Goal: Task Accomplishment & Management: Manage account settings

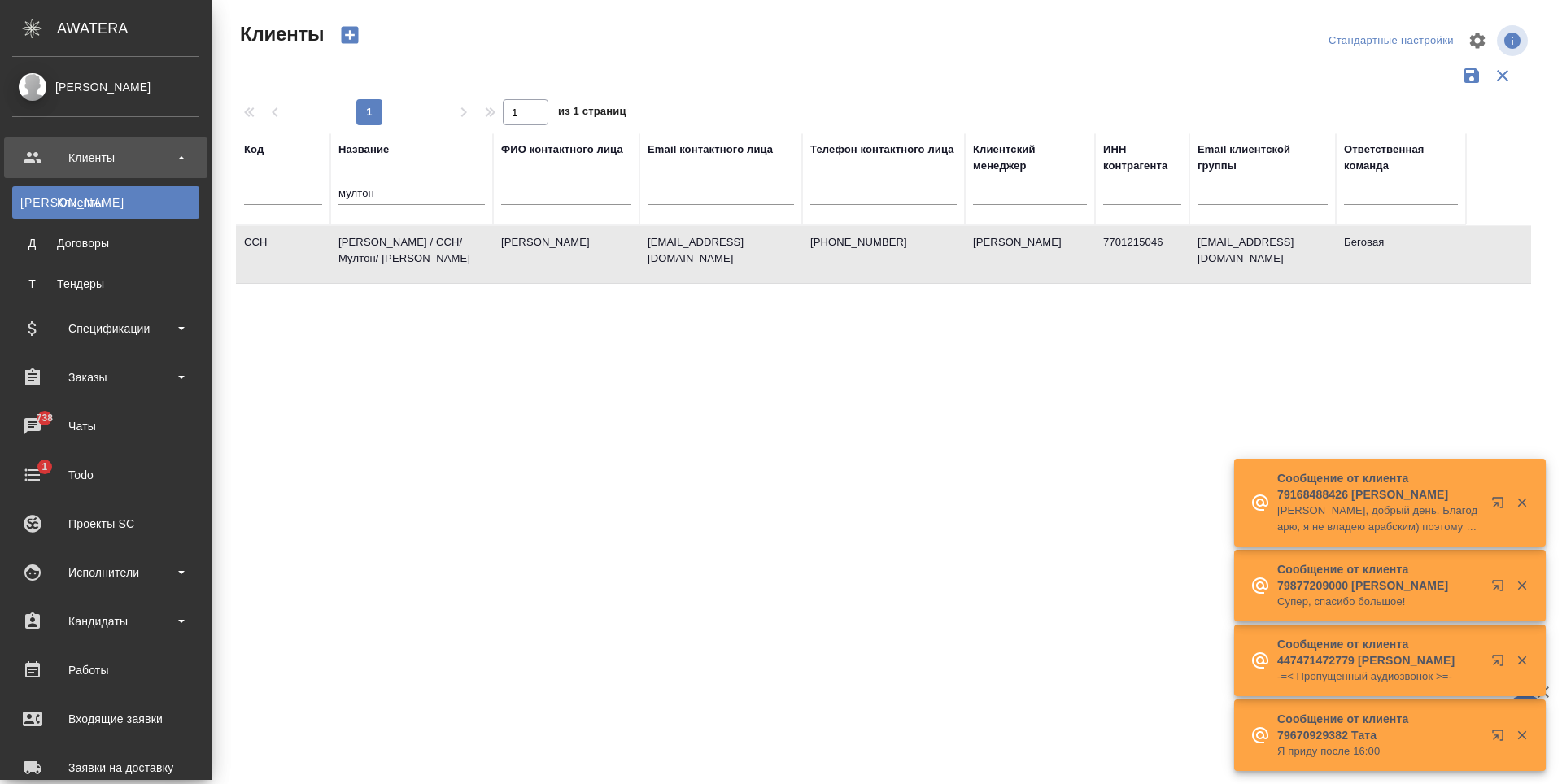
select select "RU"
click at [131, 189] on link "К Клиенты" at bounding box center [106, 202] width 188 height 32
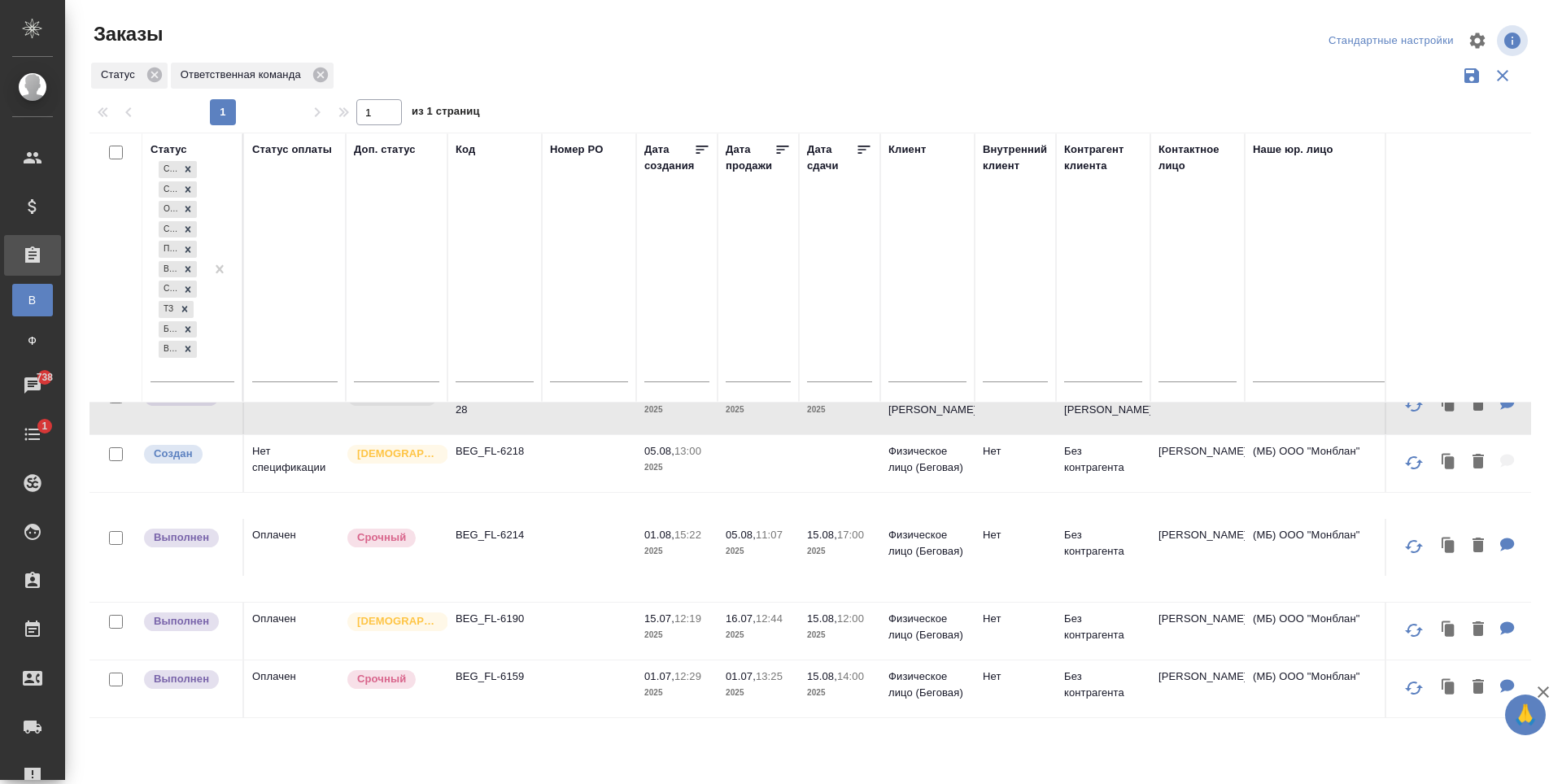
scroll to position [506, 0]
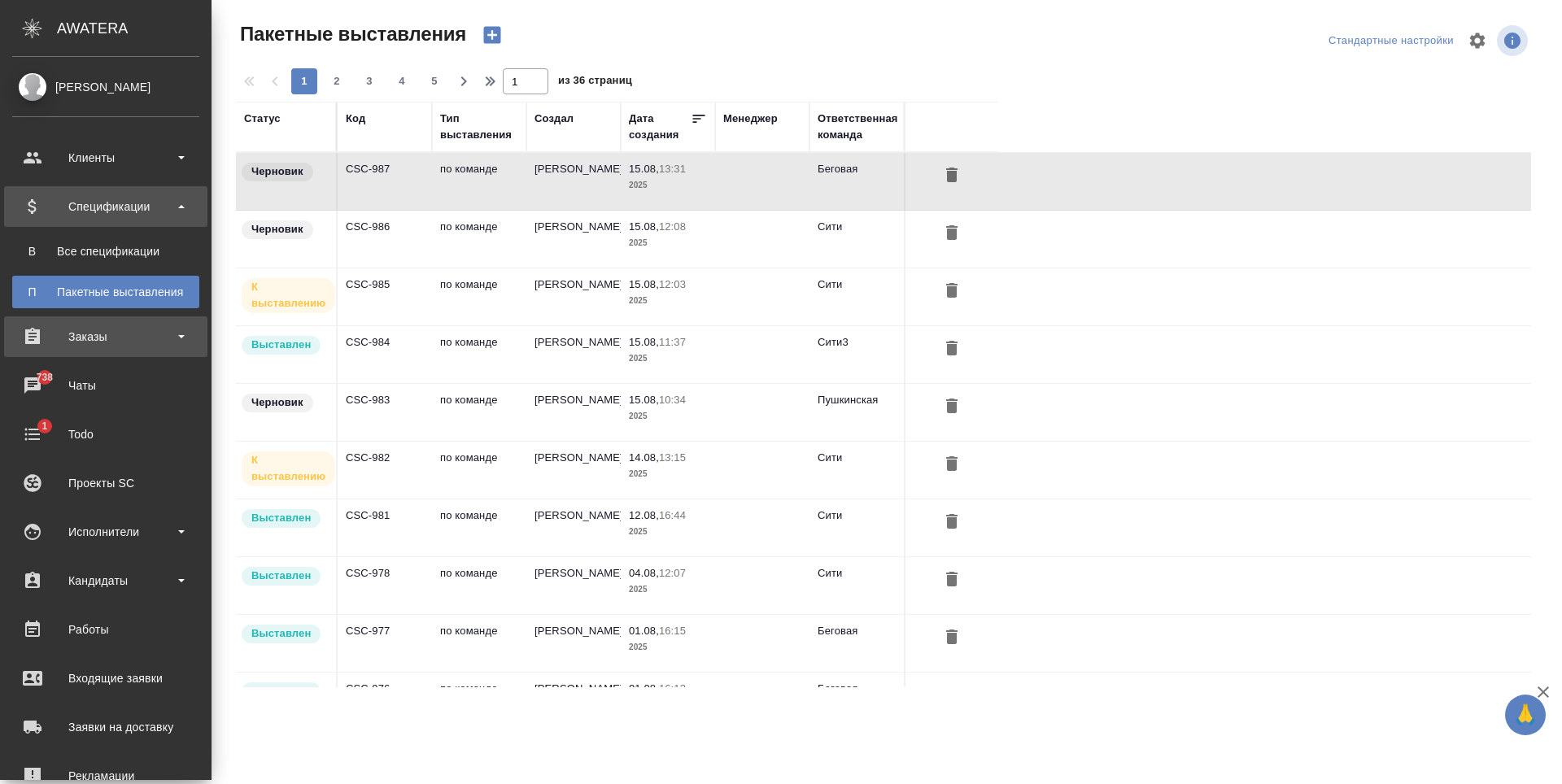
click at [119, 330] on div "Заказы" at bounding box center [106, 336] width 188 height 25
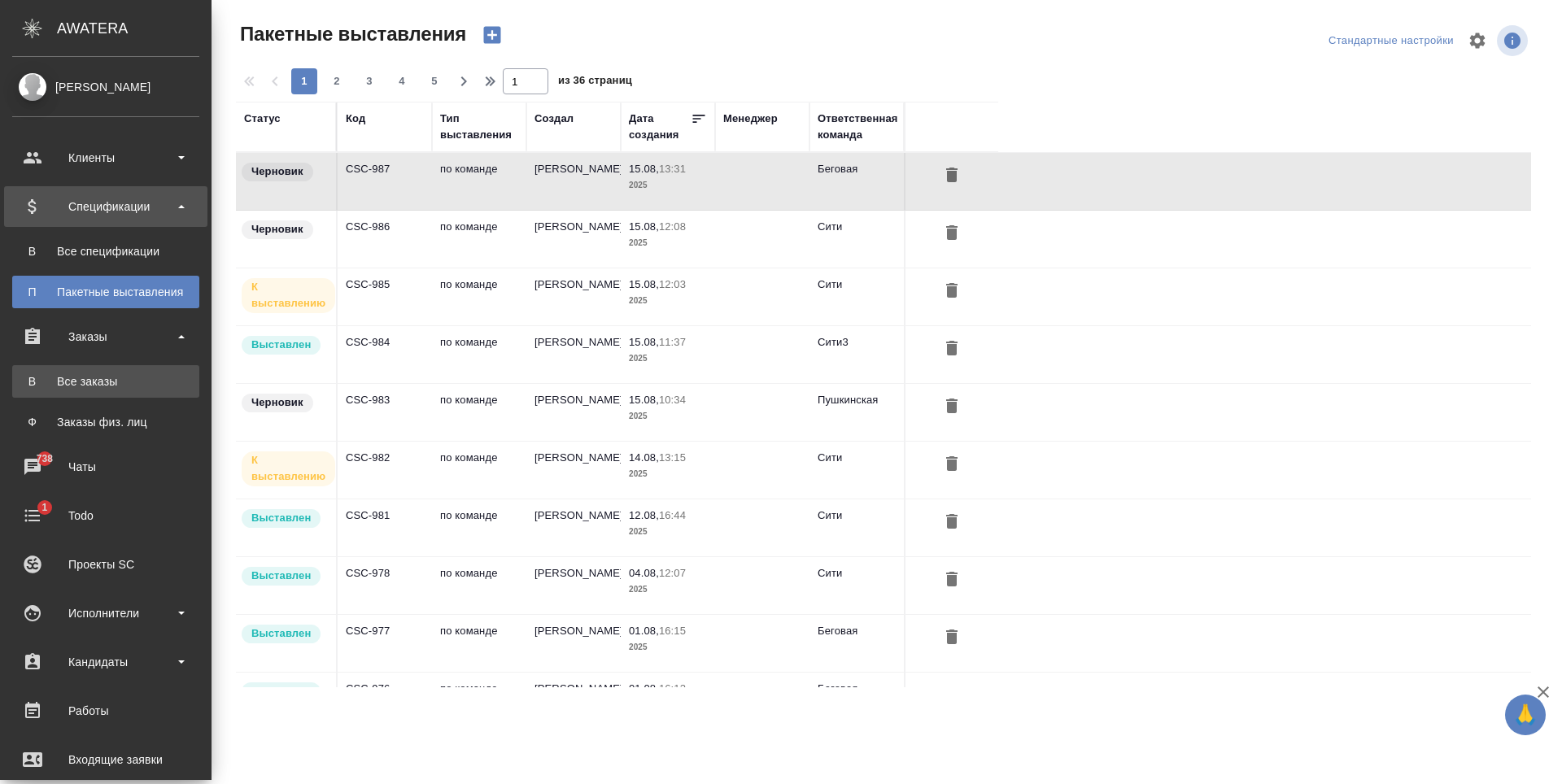
click at [117, 371] on link "В Все заказы" at bounding box center [106, 381] width 188 height 32
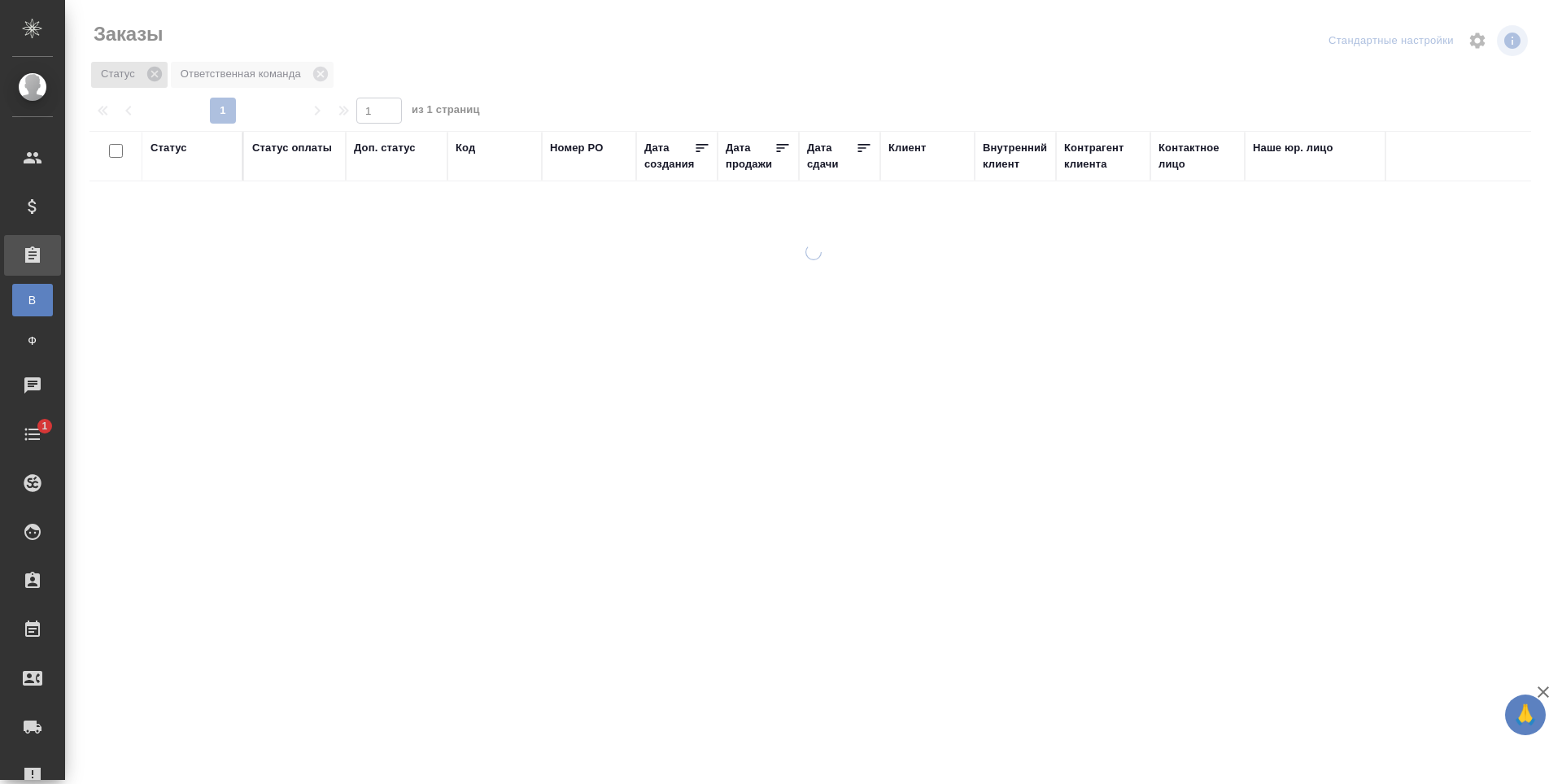
click at [162, 75] on icon at bounding box center [154, 74] width 17 height 17
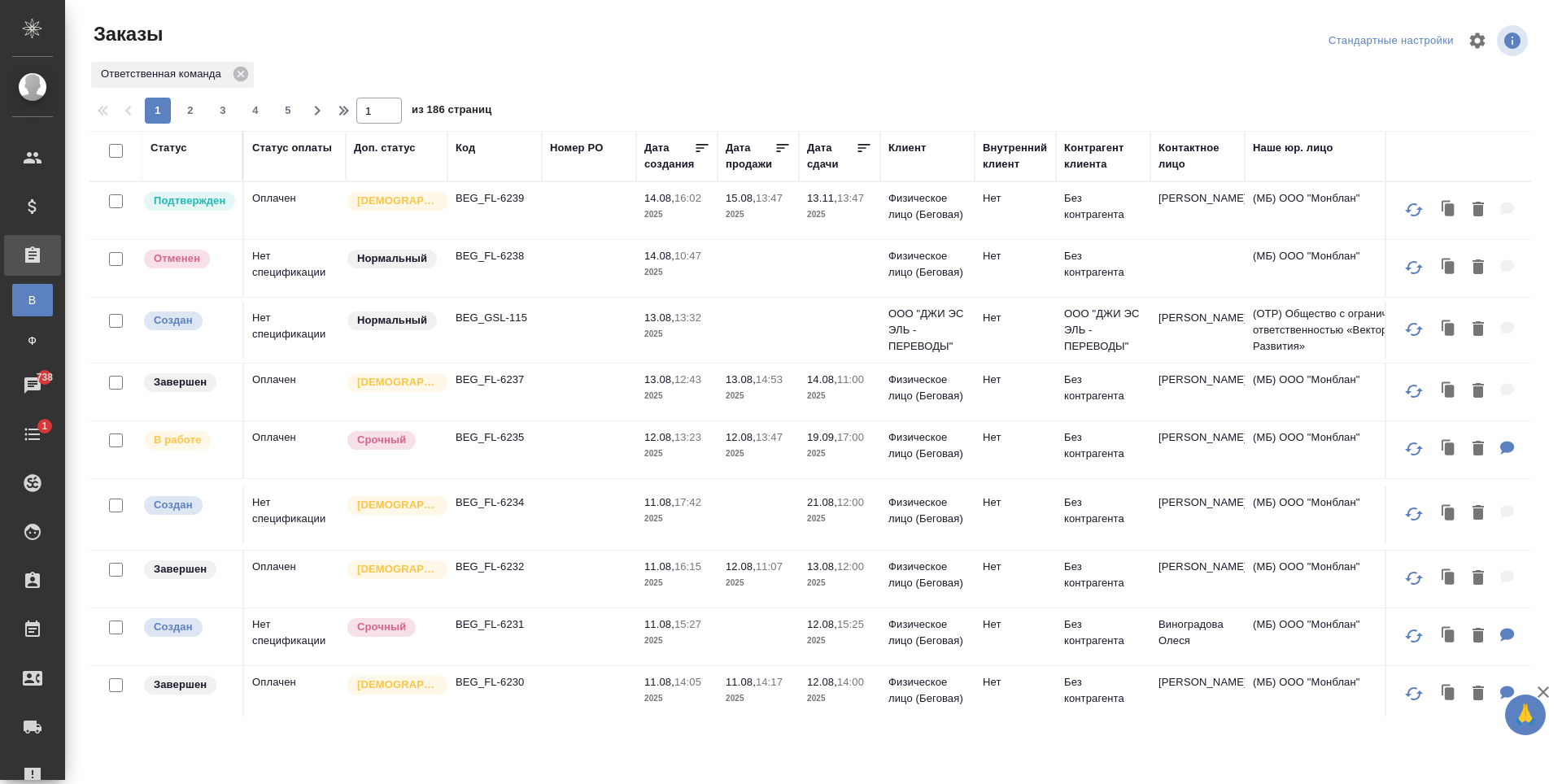
click at [841, 150] on div "Дата сдачи" at bounding box center [831, 155] width 49 height 32
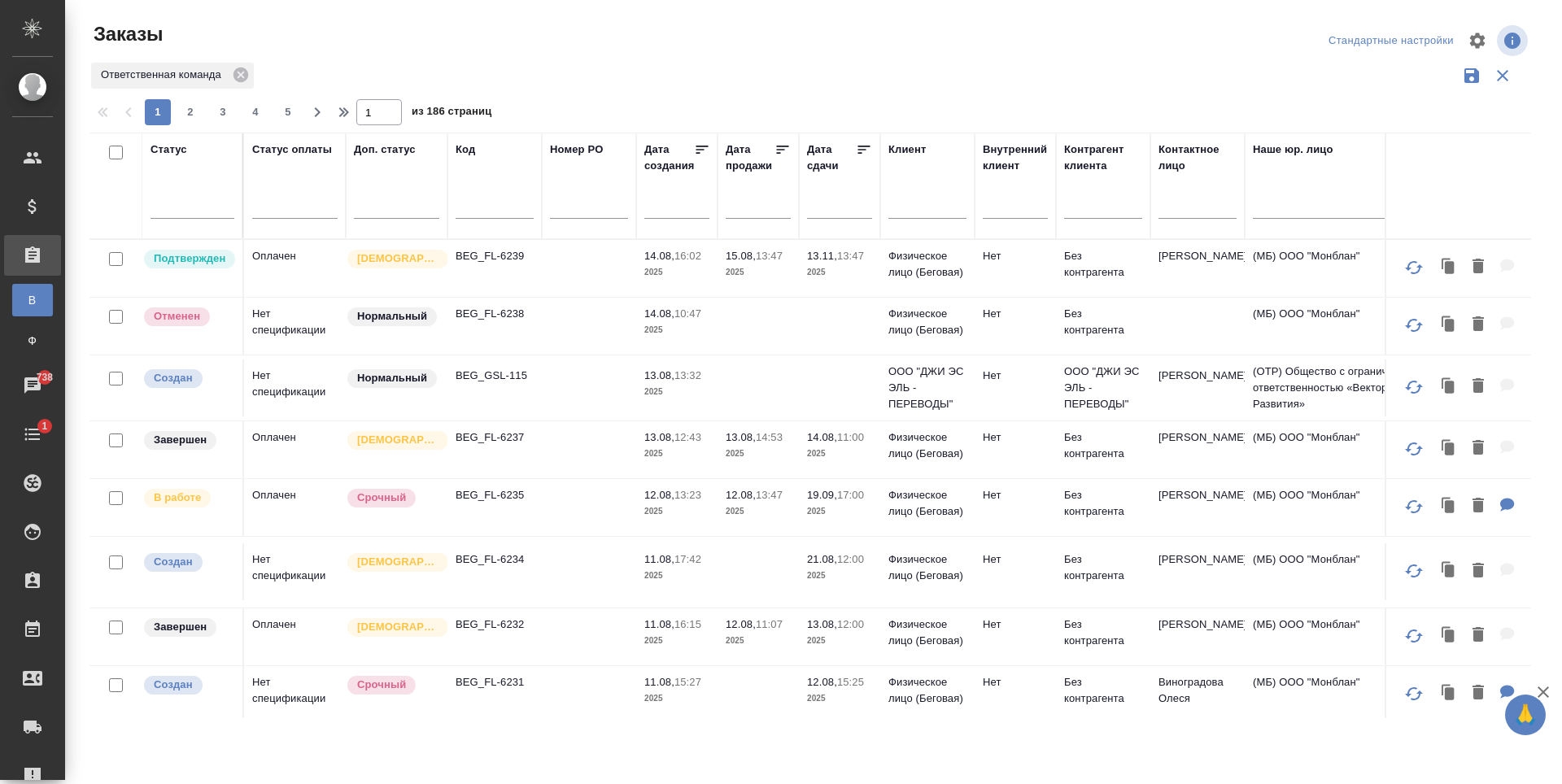
click at [813, 208] on div at bounding box center [839, 205] width 65 height 27
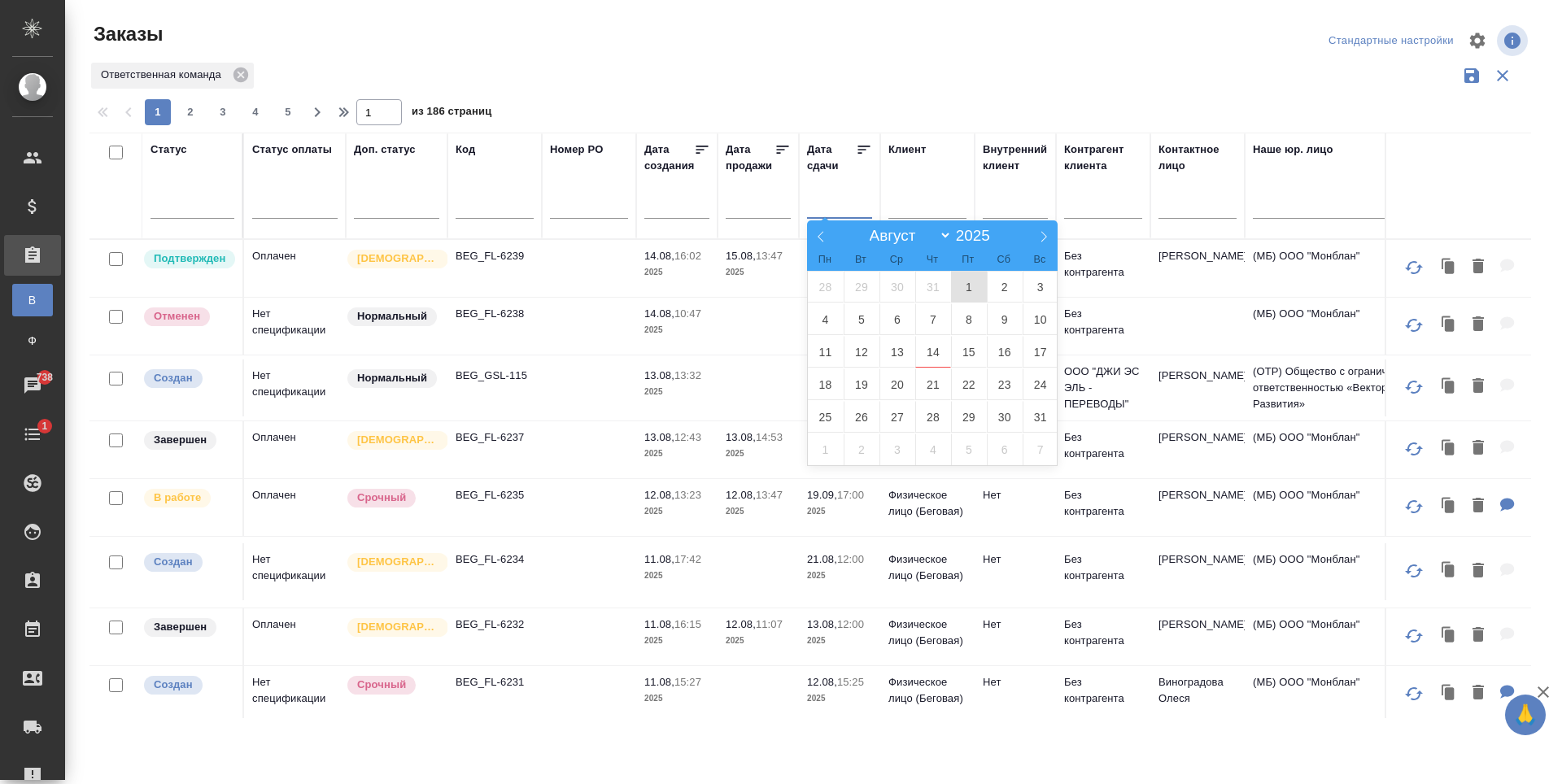
click at [975, 286] on span "1" at bounding box center [968, 287] width 36 height 32
type div "2025-07-31T21:00:00.000Z"
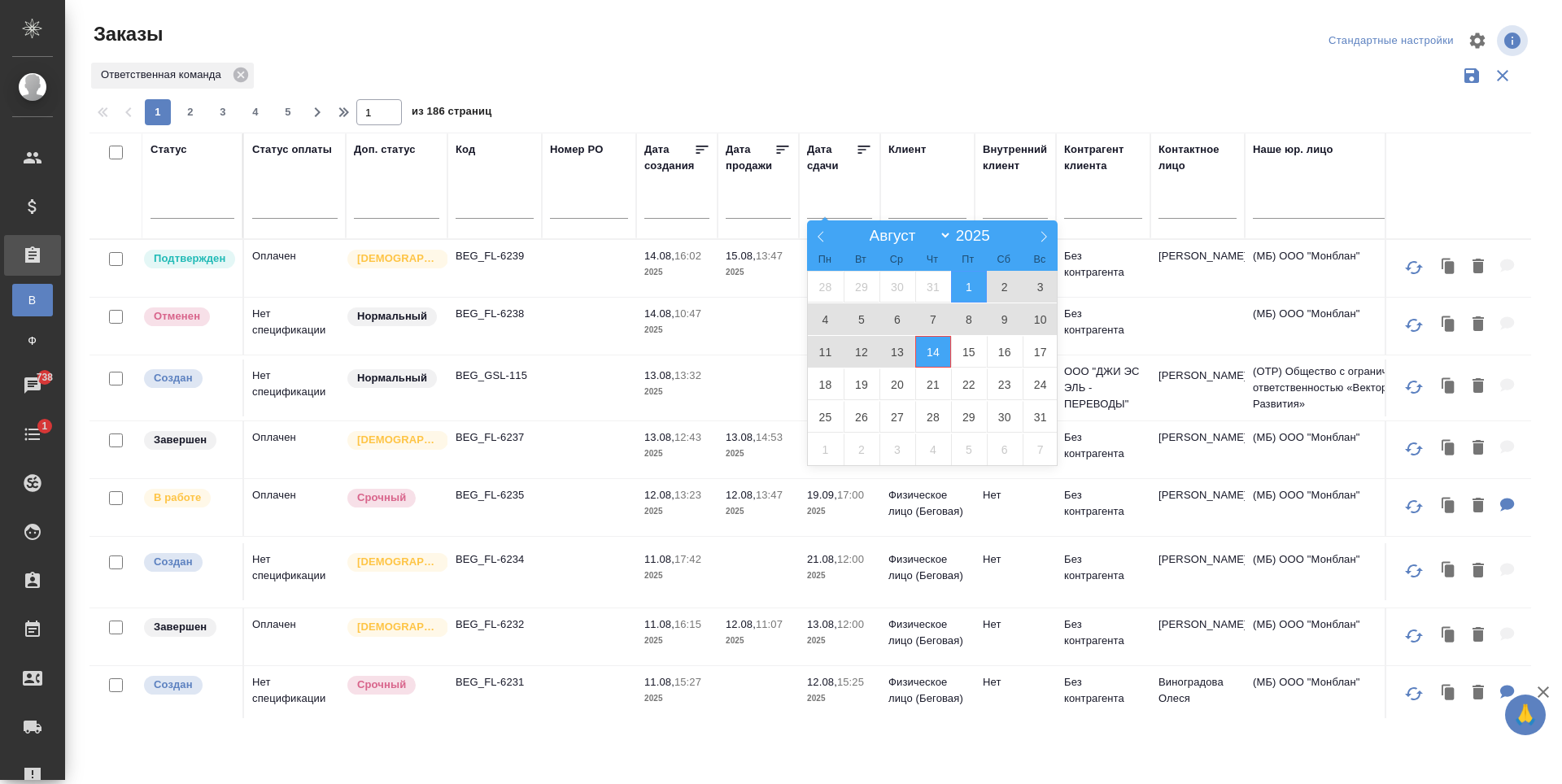
click at [947, 353] on span "14" at bounding box center [933, 351] width 36 height 32
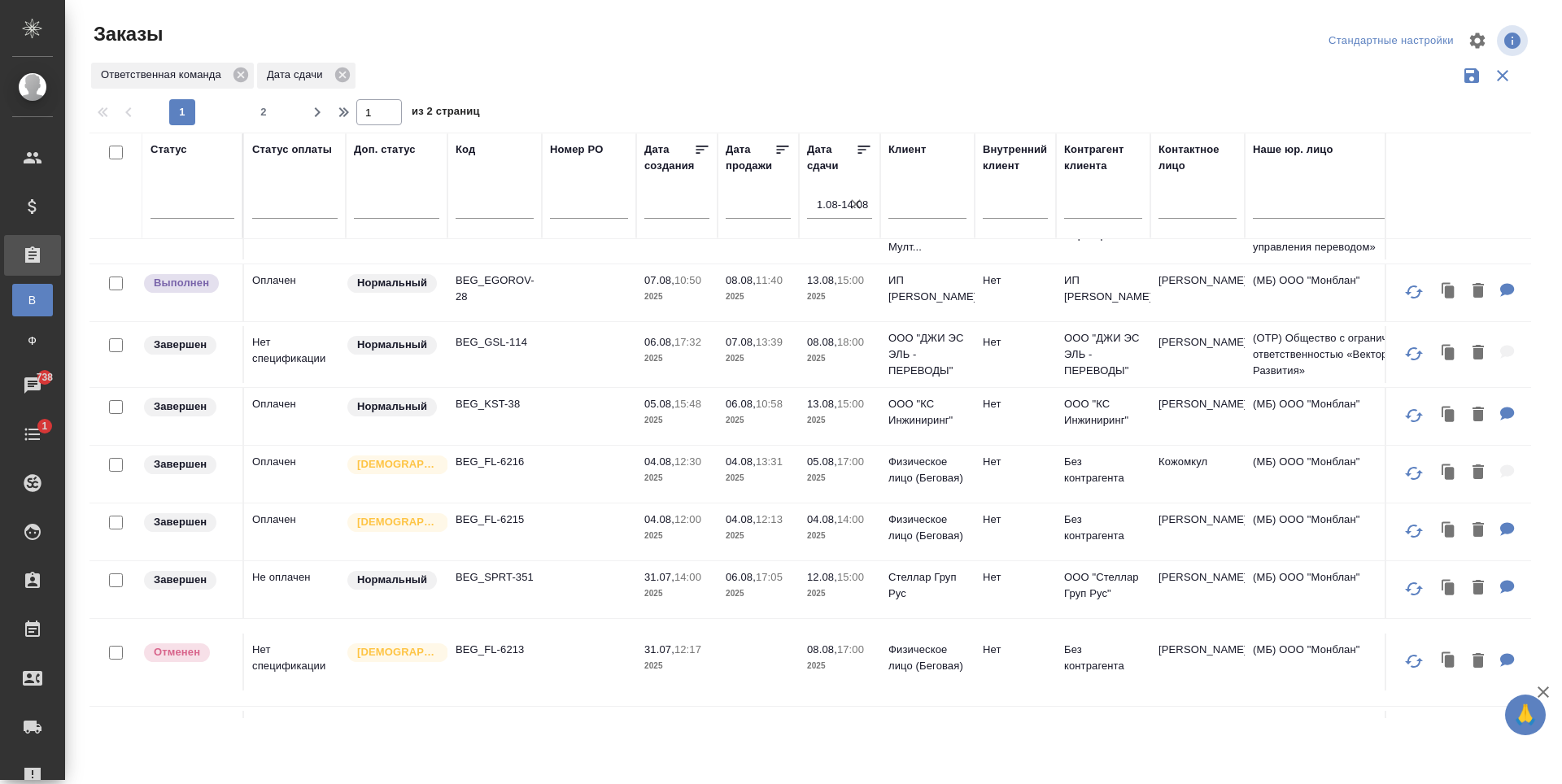
scroll to position [732, 0]
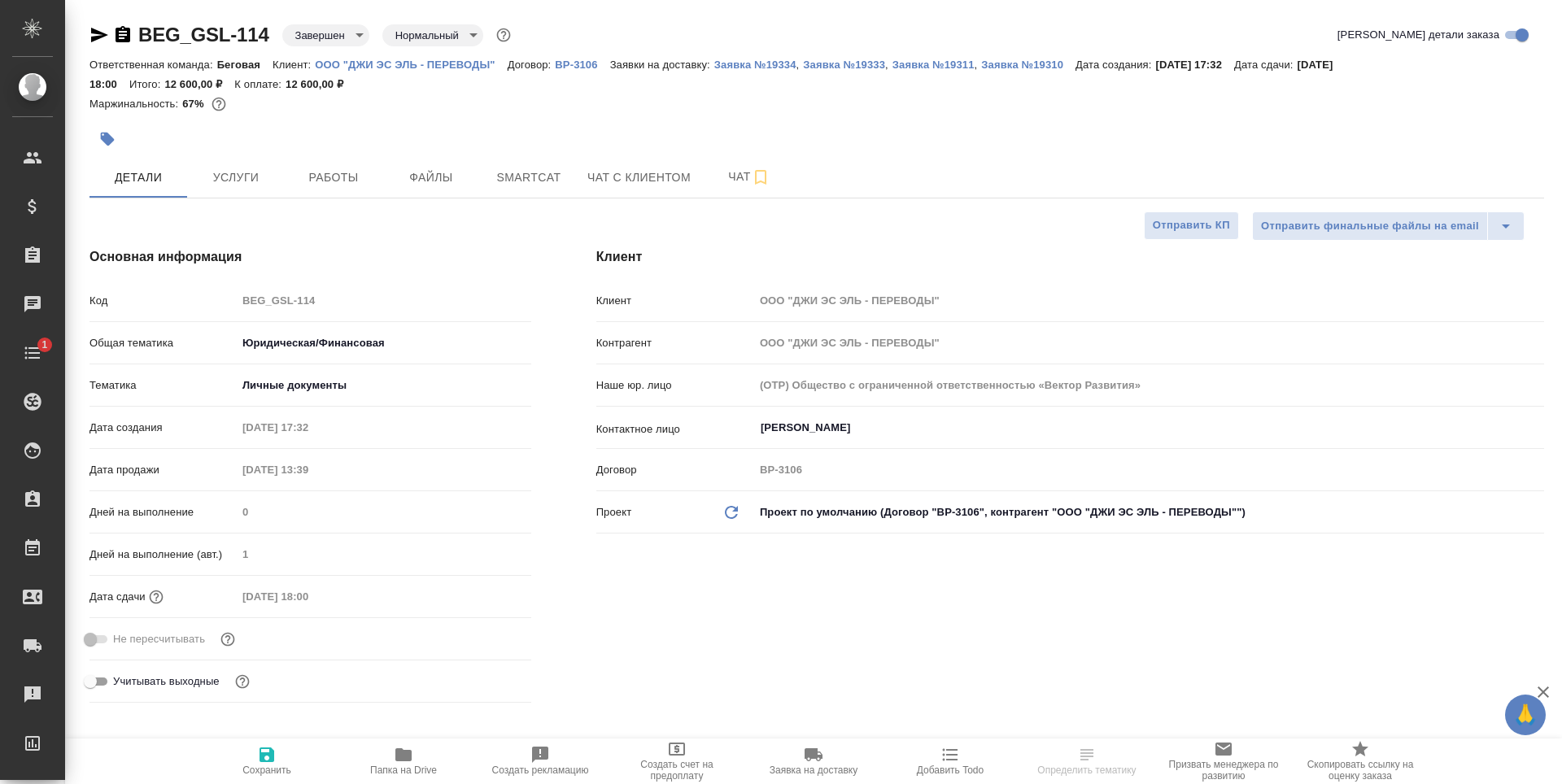
select select "RU"
click at [574, 65] on p "ВР-3106" at bounding box center [581, 64] width 54 height 12
select select "RU"
type textarea "x"
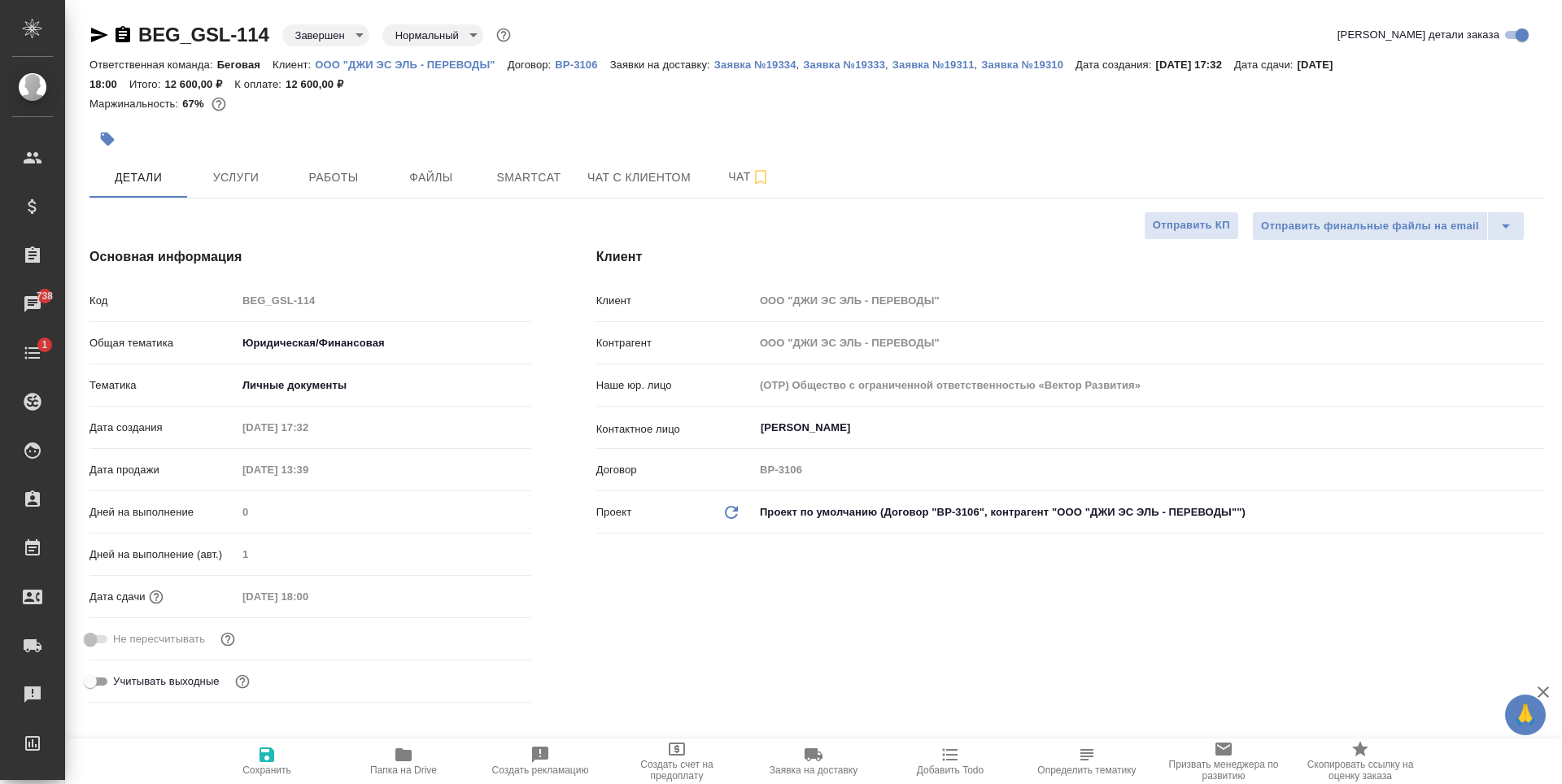
type textarea "x"
click at [419, 744] on button "Папка на Drive" at bounding box center [404, 761] width 137 height 46
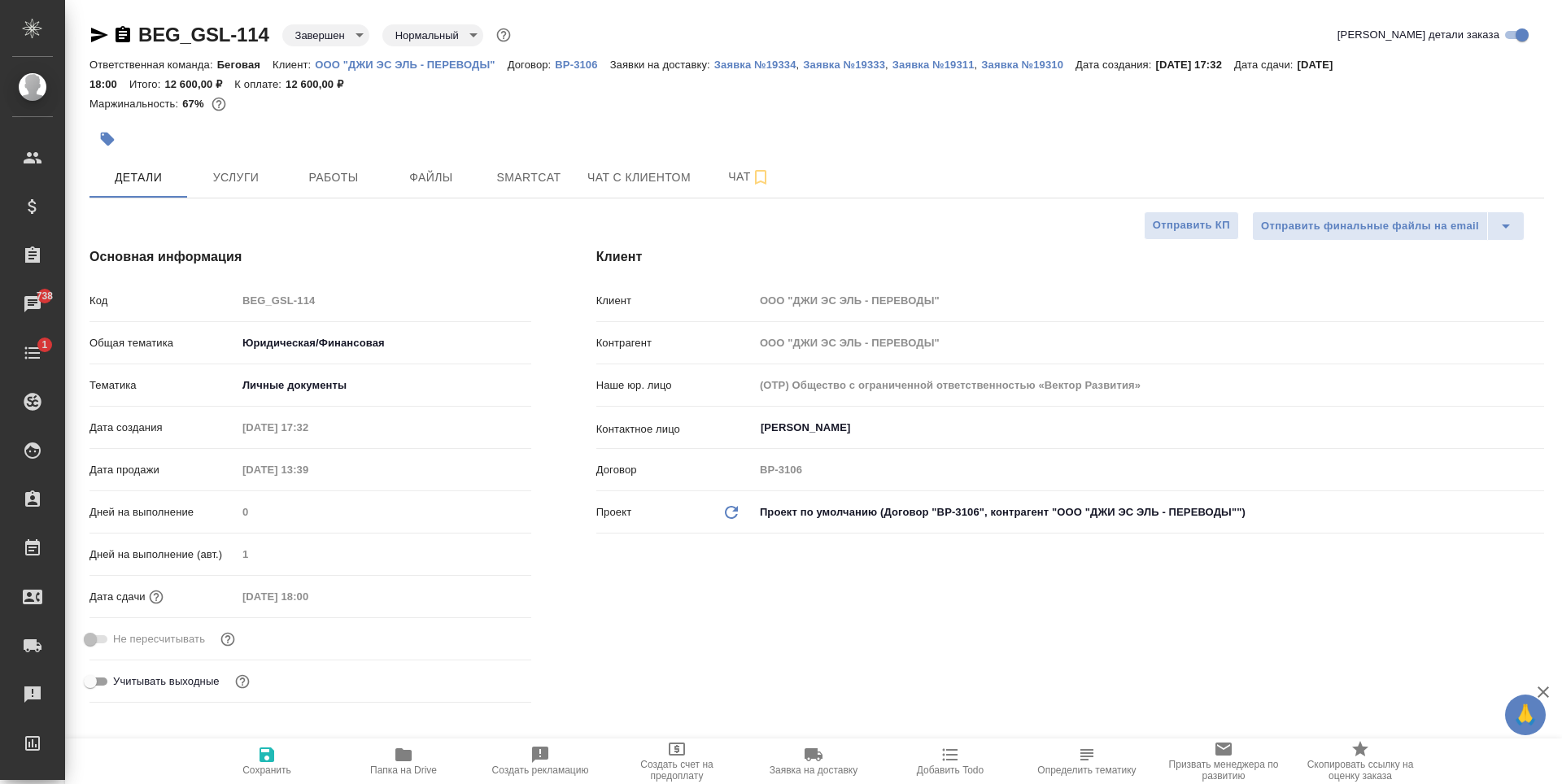
type textarea "x"
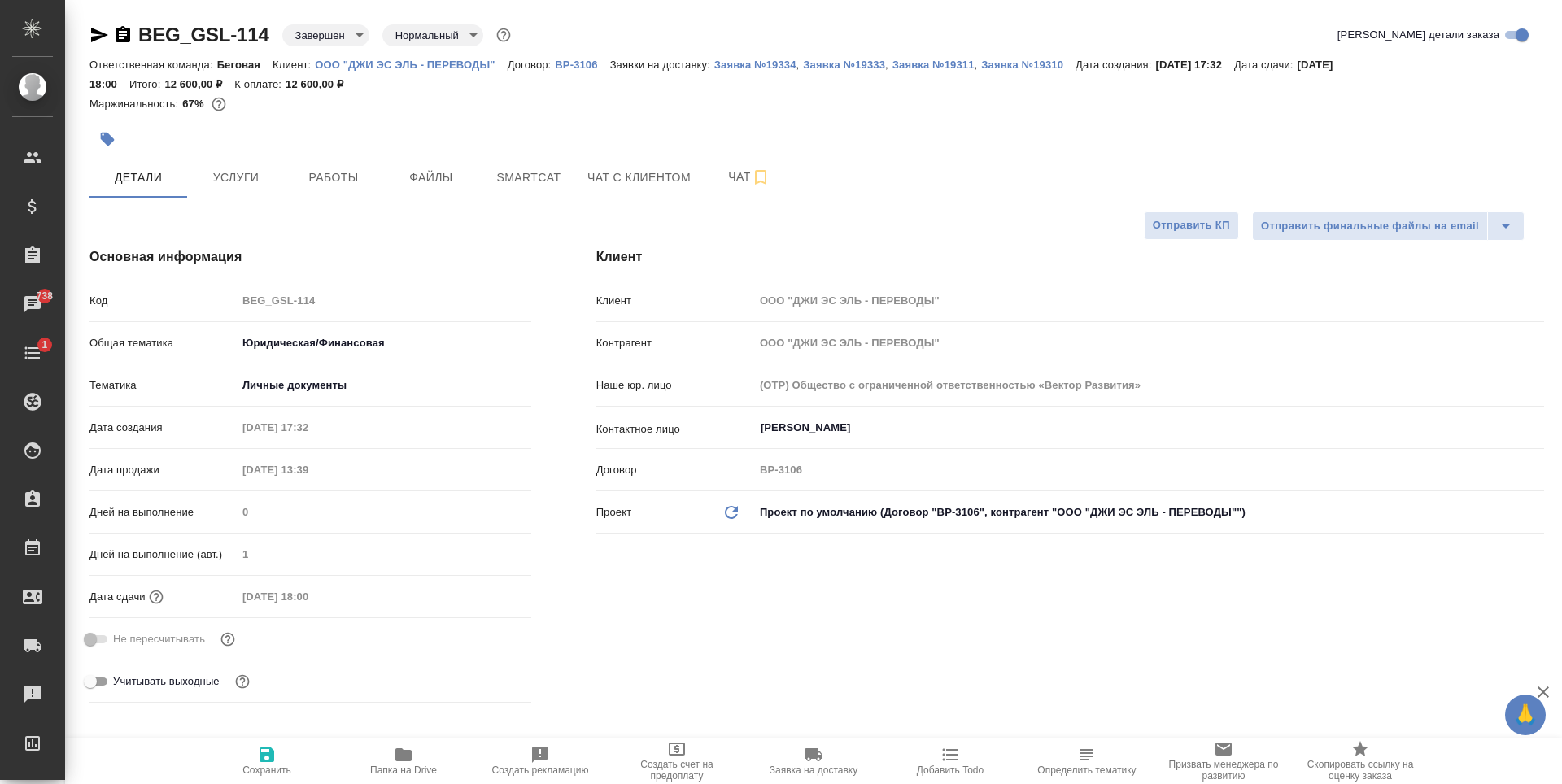
type textarea "x"
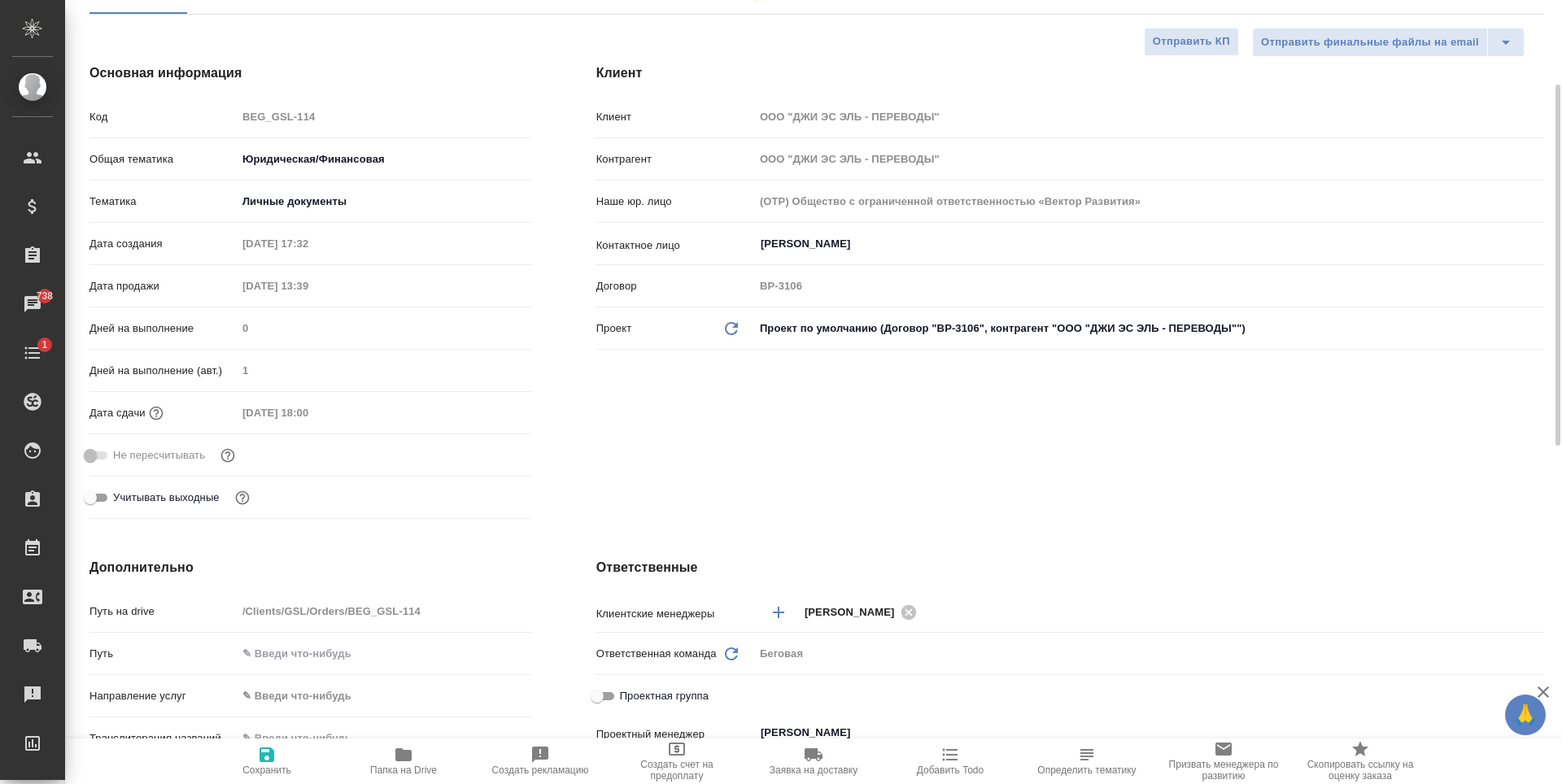
scroll to position [21, 0]
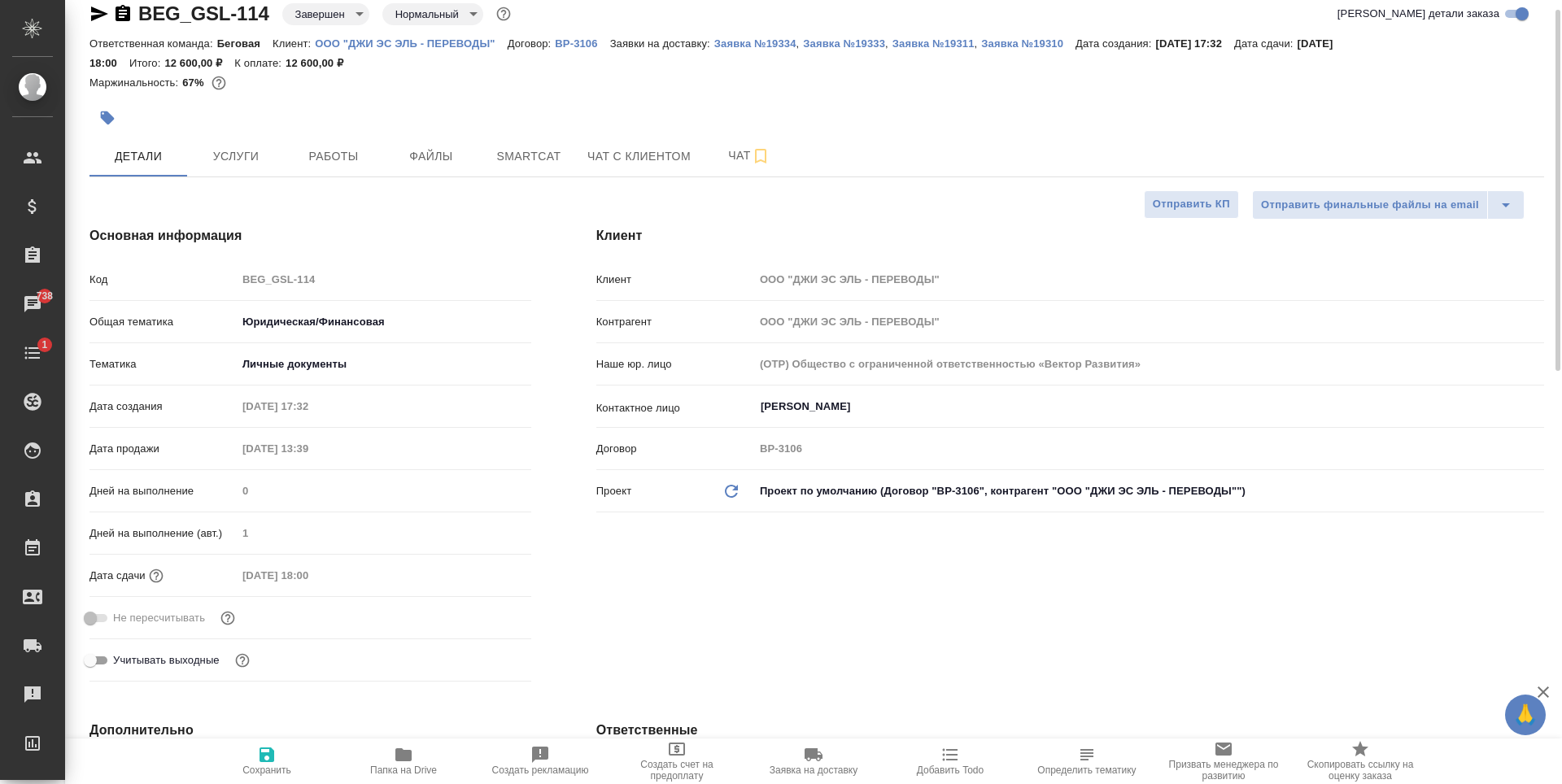
type textarea "x"
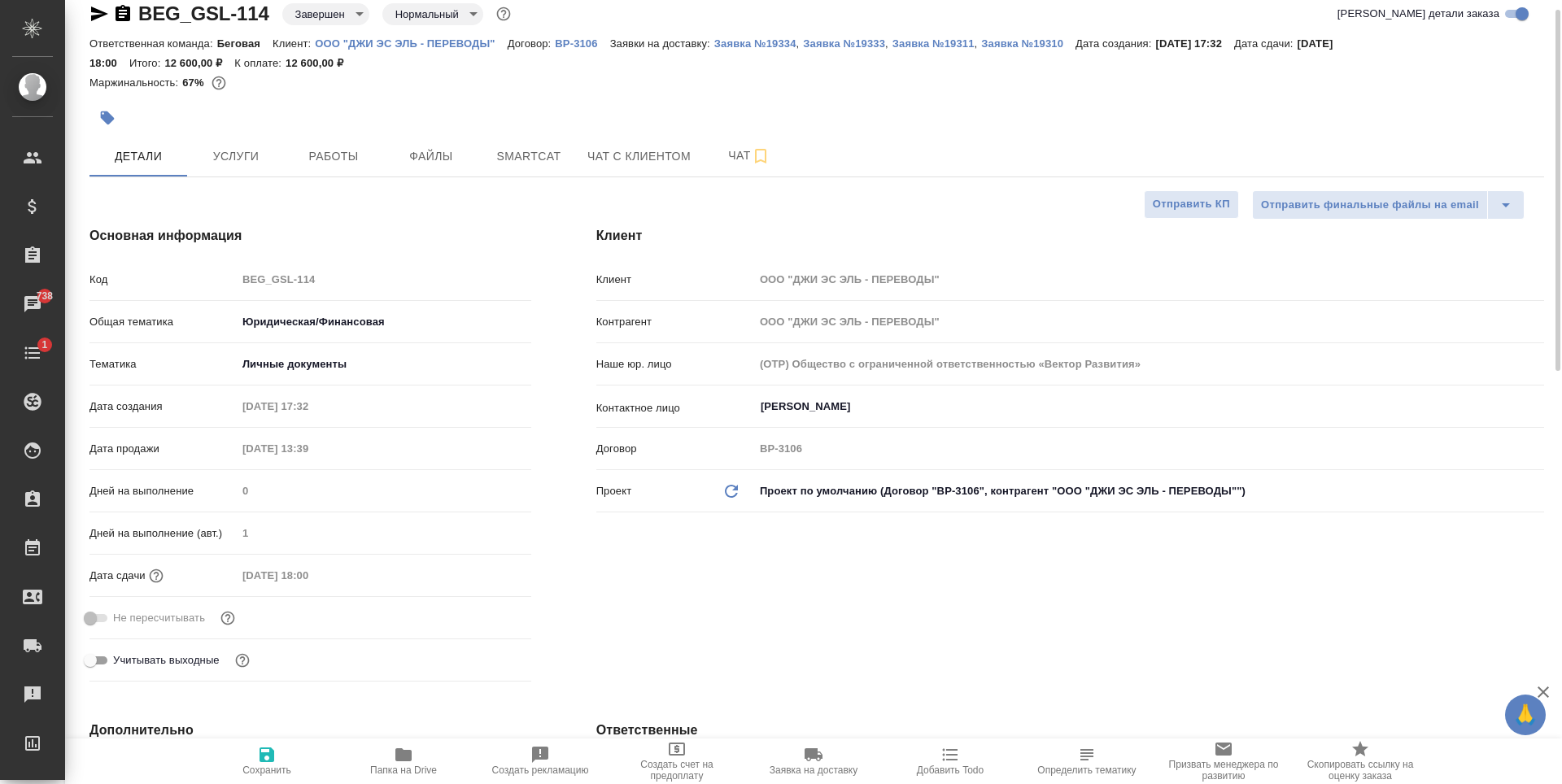
type textarea "x"
click at [393, 32] on div "BEG_GSL-114 Завершен closed Нормальный normal Кратко детали заказа" at bounding box center [816, 17] width 1454 height 32
click at [395, 39] on p "ООО "ДЖИ ЭС ЭЛЬ - ПЕРЕВОДЫ"" at bounding box center [410, 43] width 192 height 12
type textarea "x"
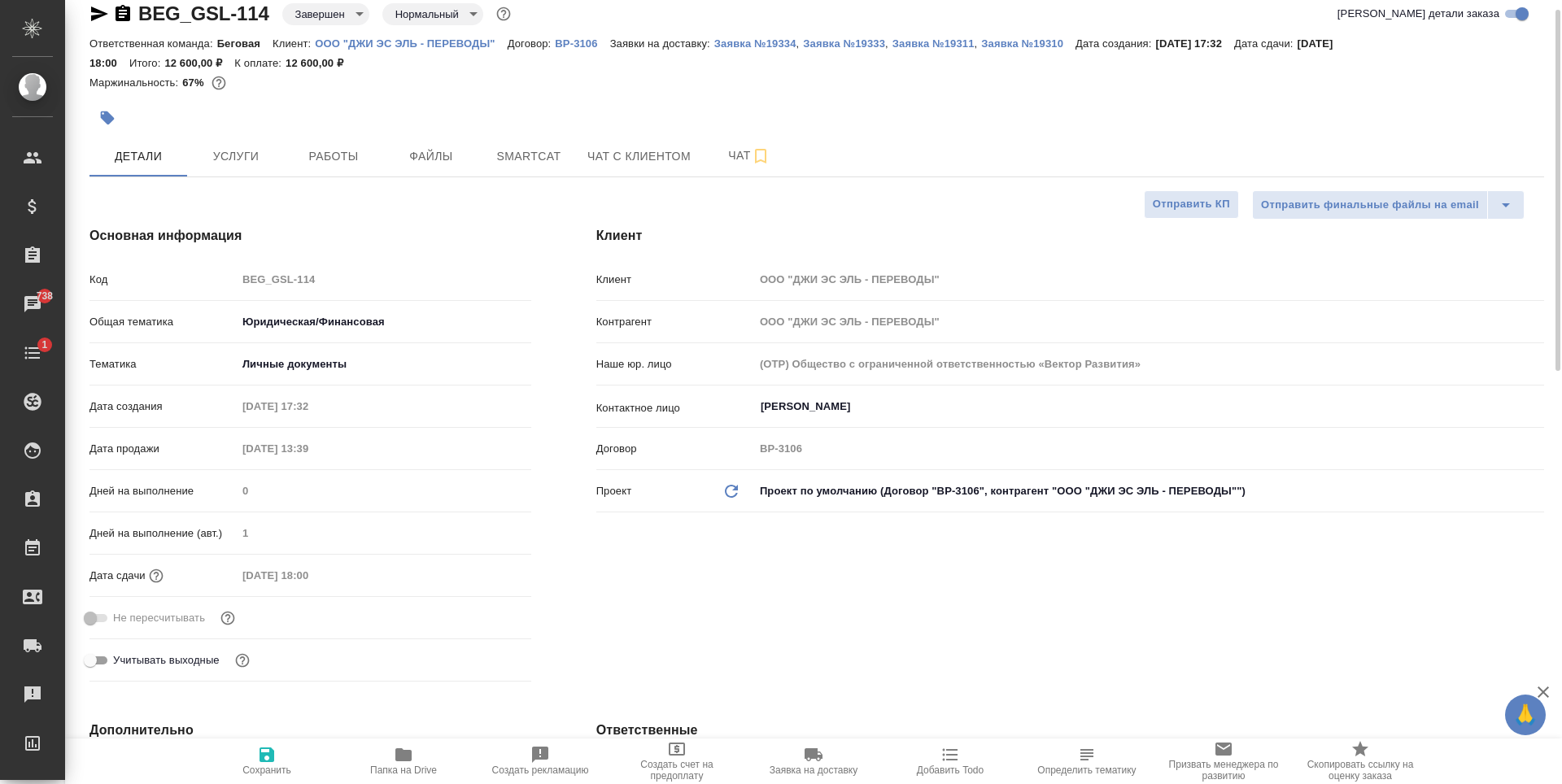
type textarea "x"
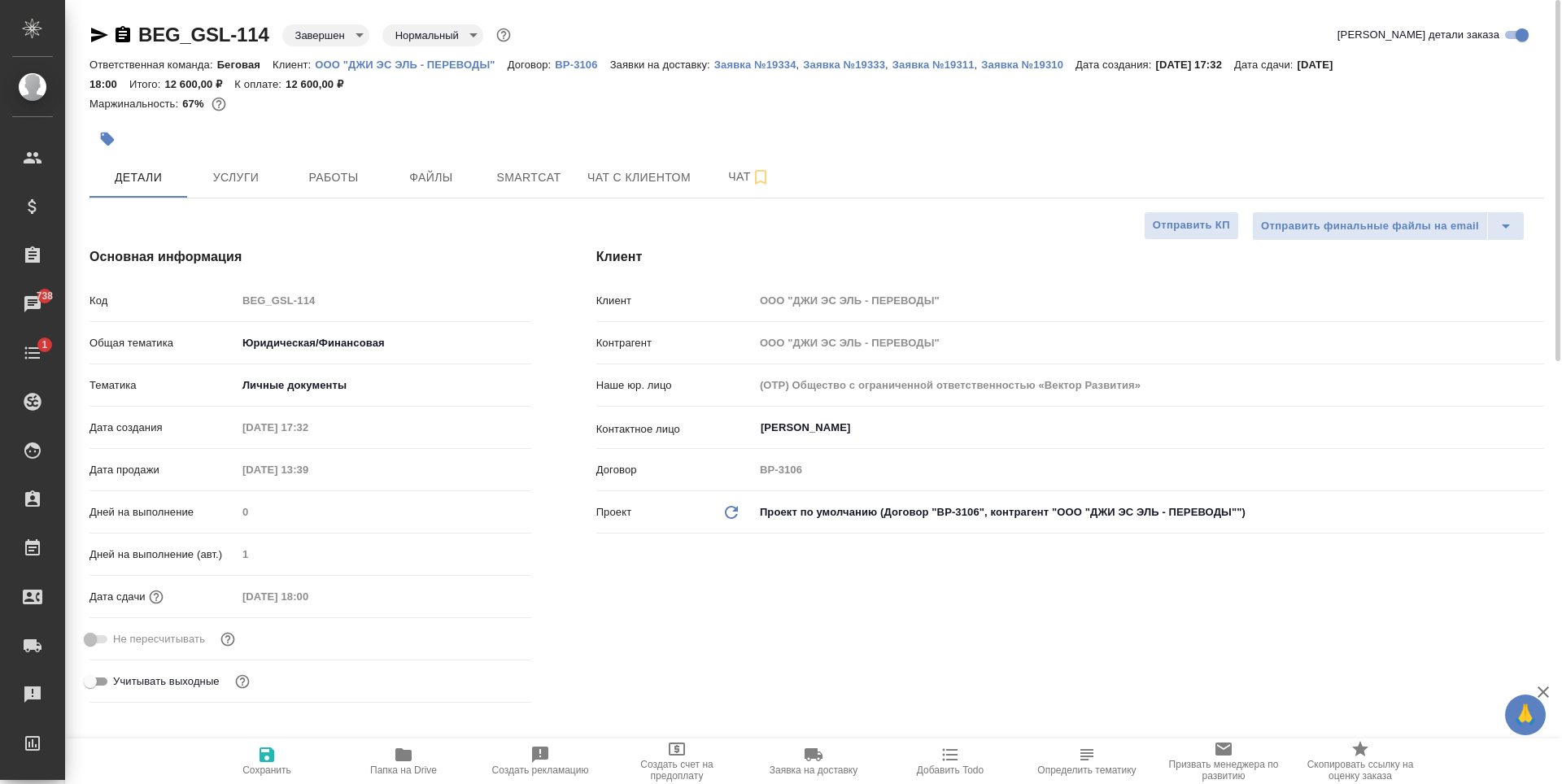
scroll to position [81, 0]
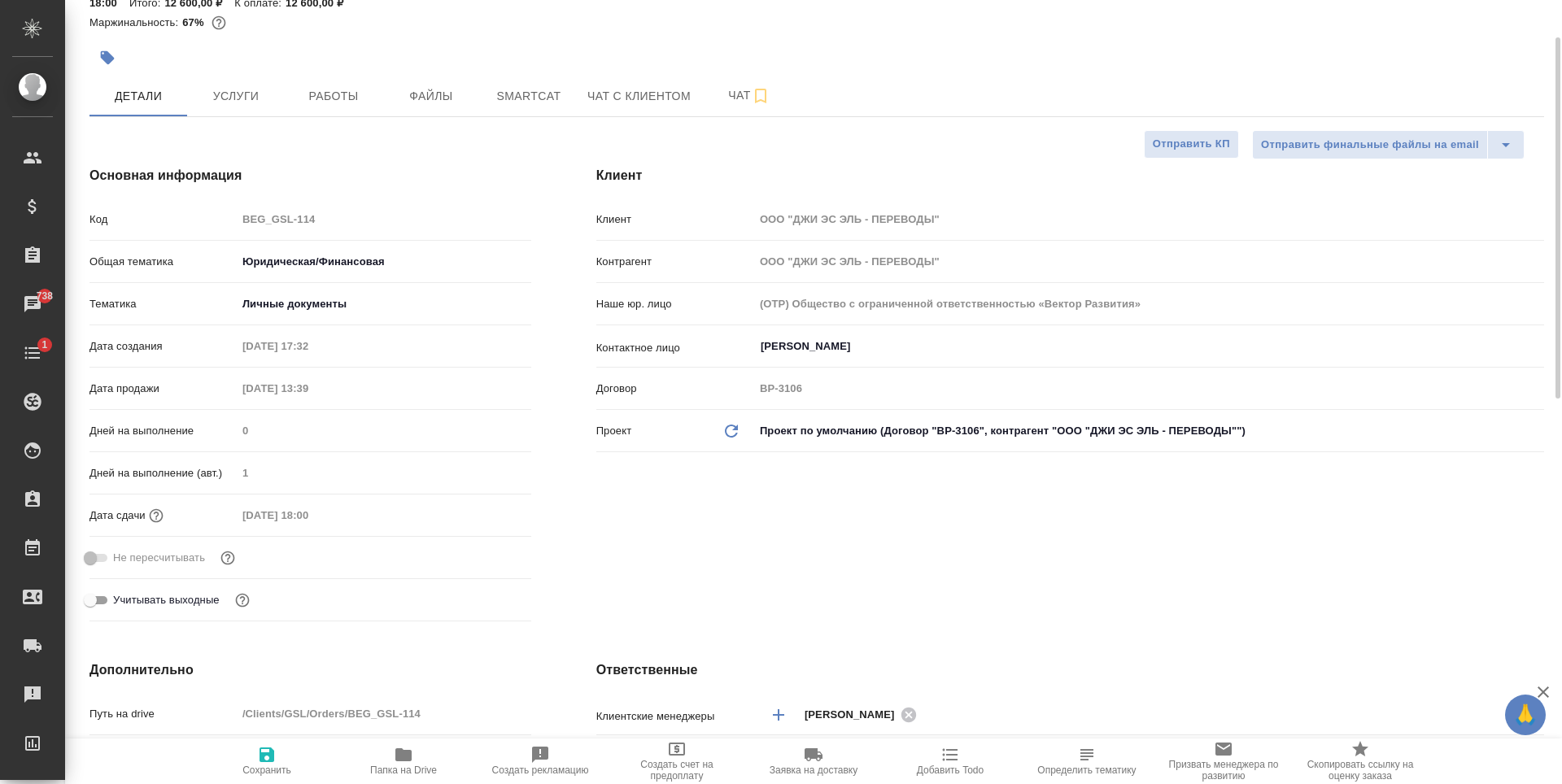
type textarea "x"
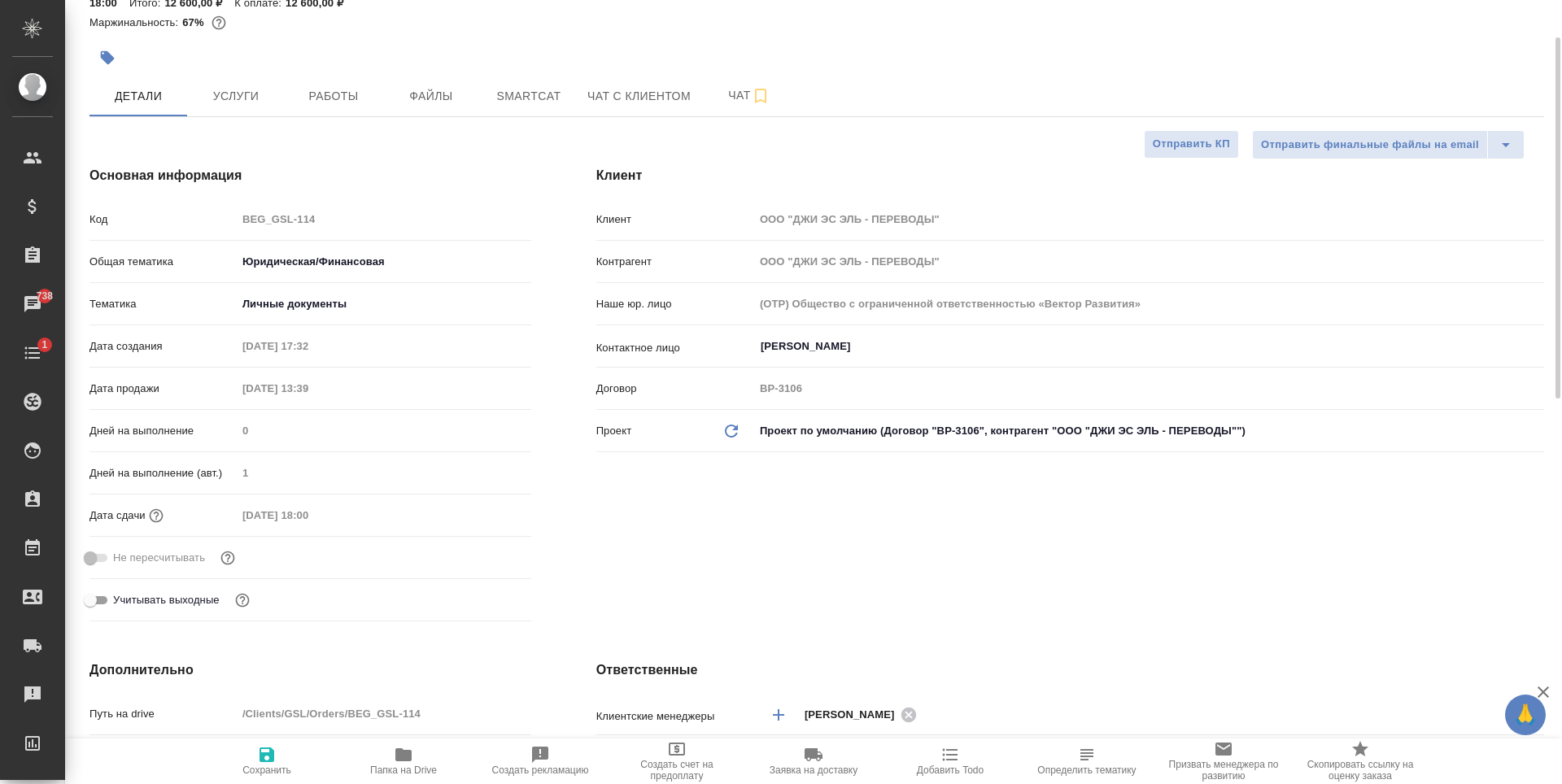
type textarea "x"
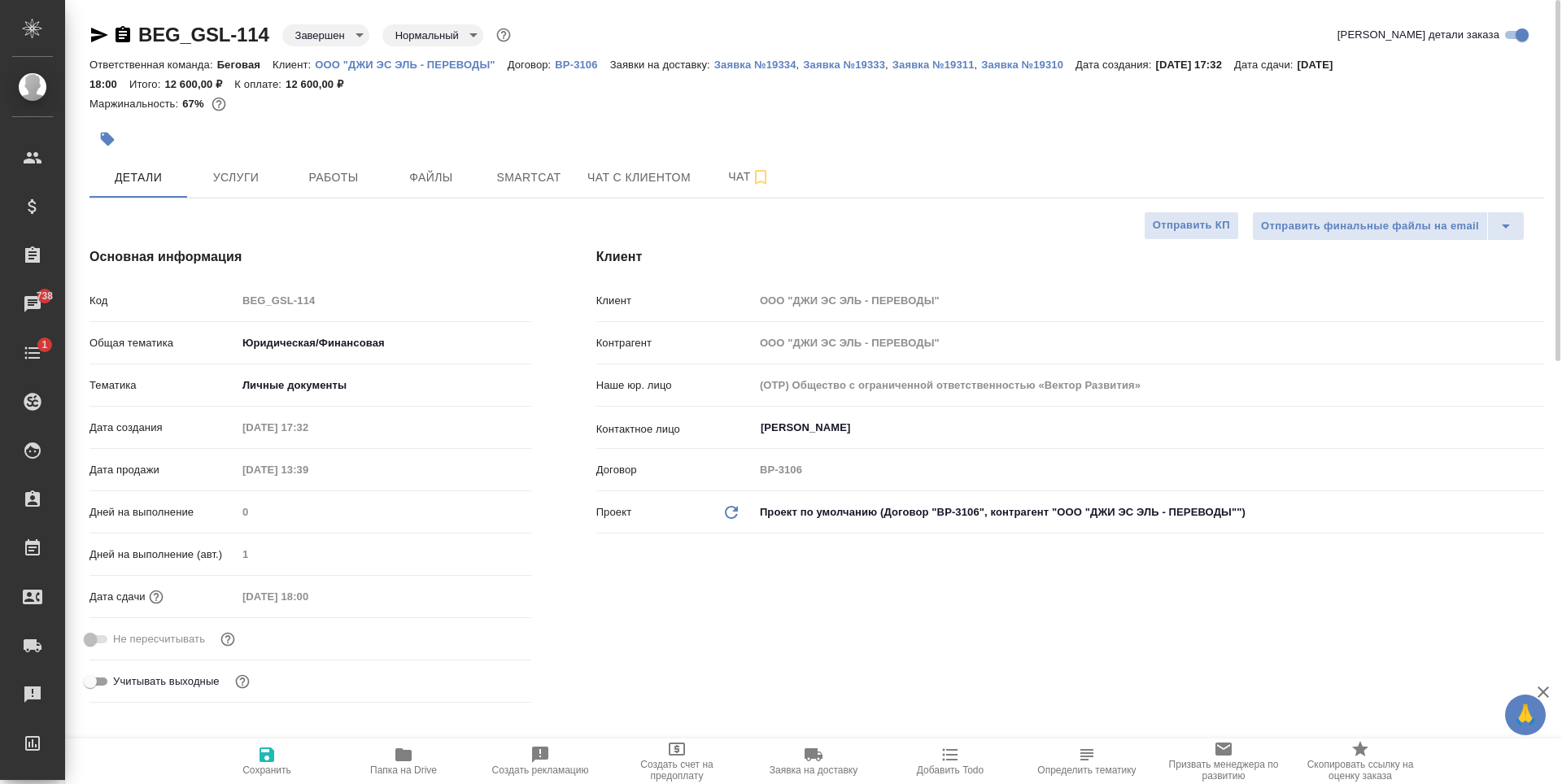
type textarea "x"
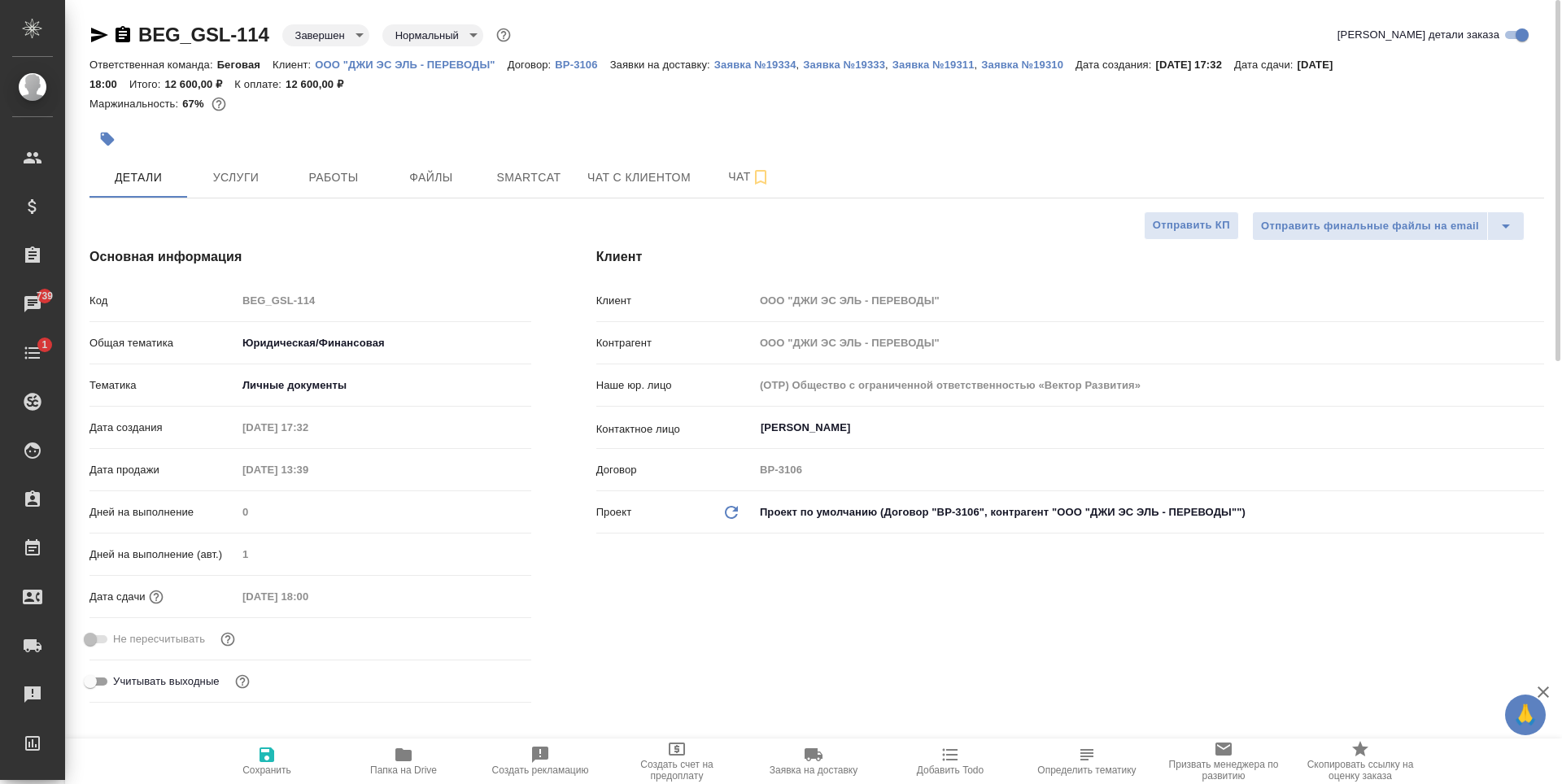
type textarea "x"
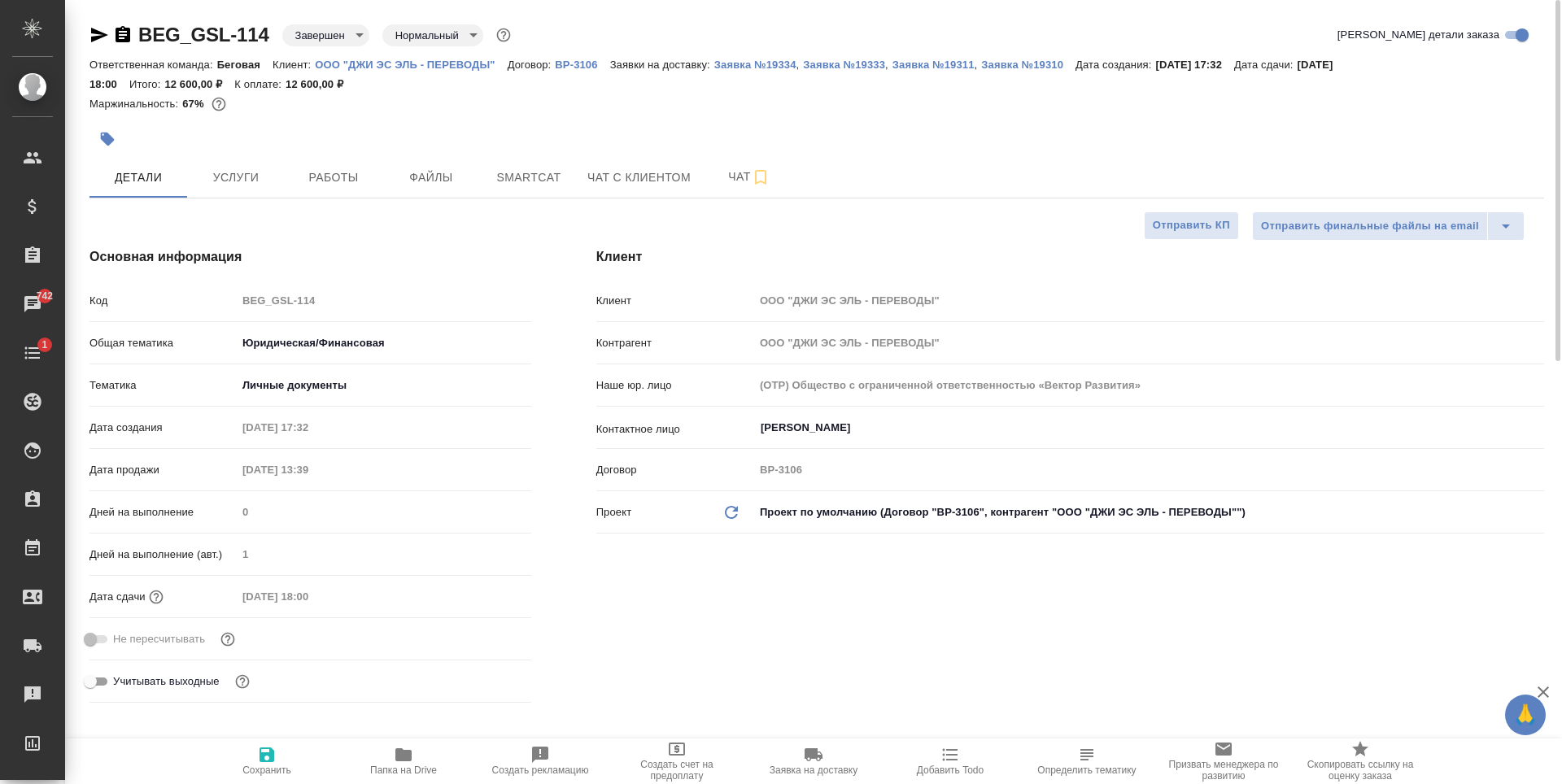
type textarea "x"
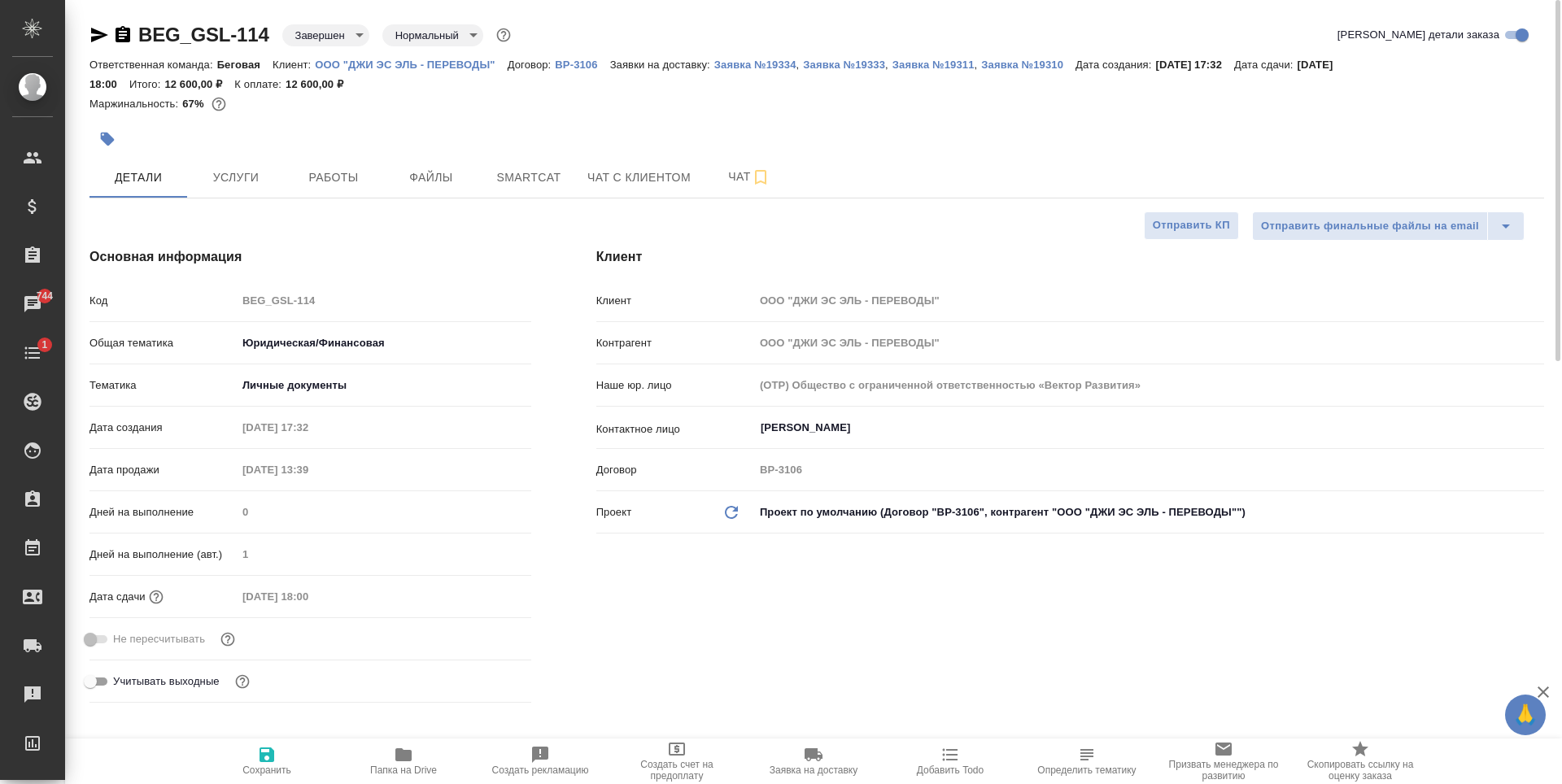
type textarea "x"
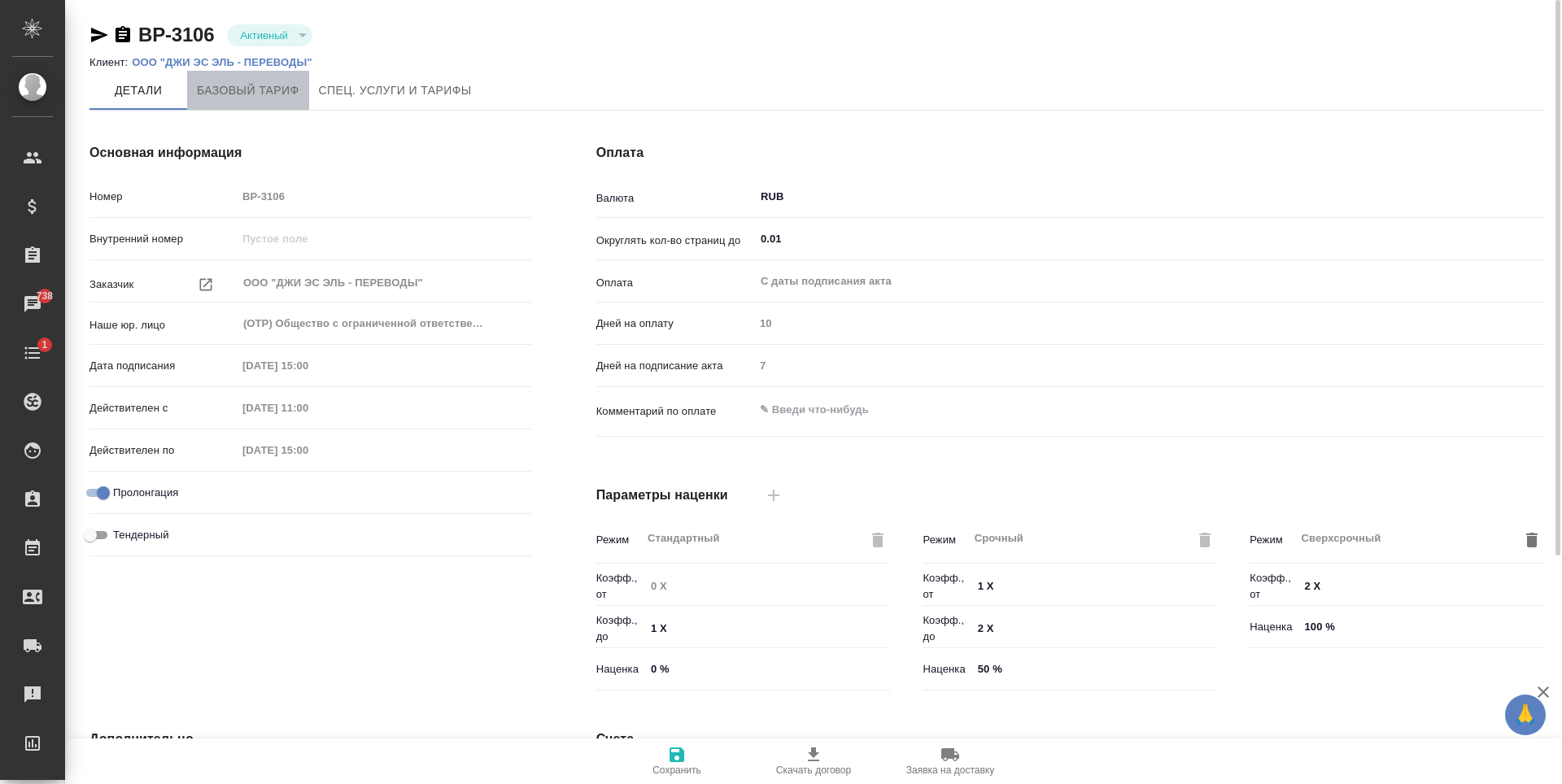
click at [260, 100] on span "Базовый тариф" at bounding box center [247, 91] width 102 height 20
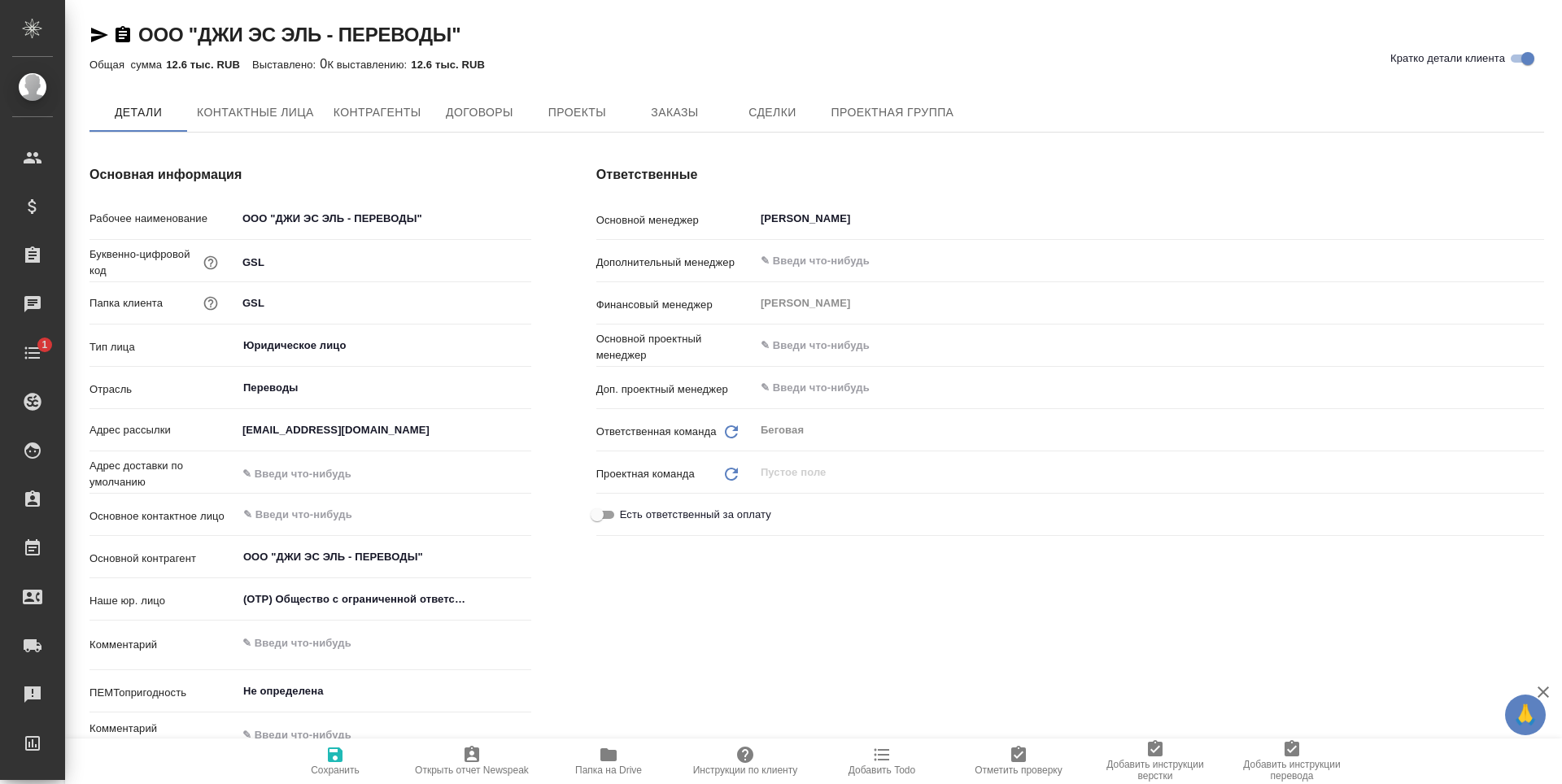
type textarea "x"
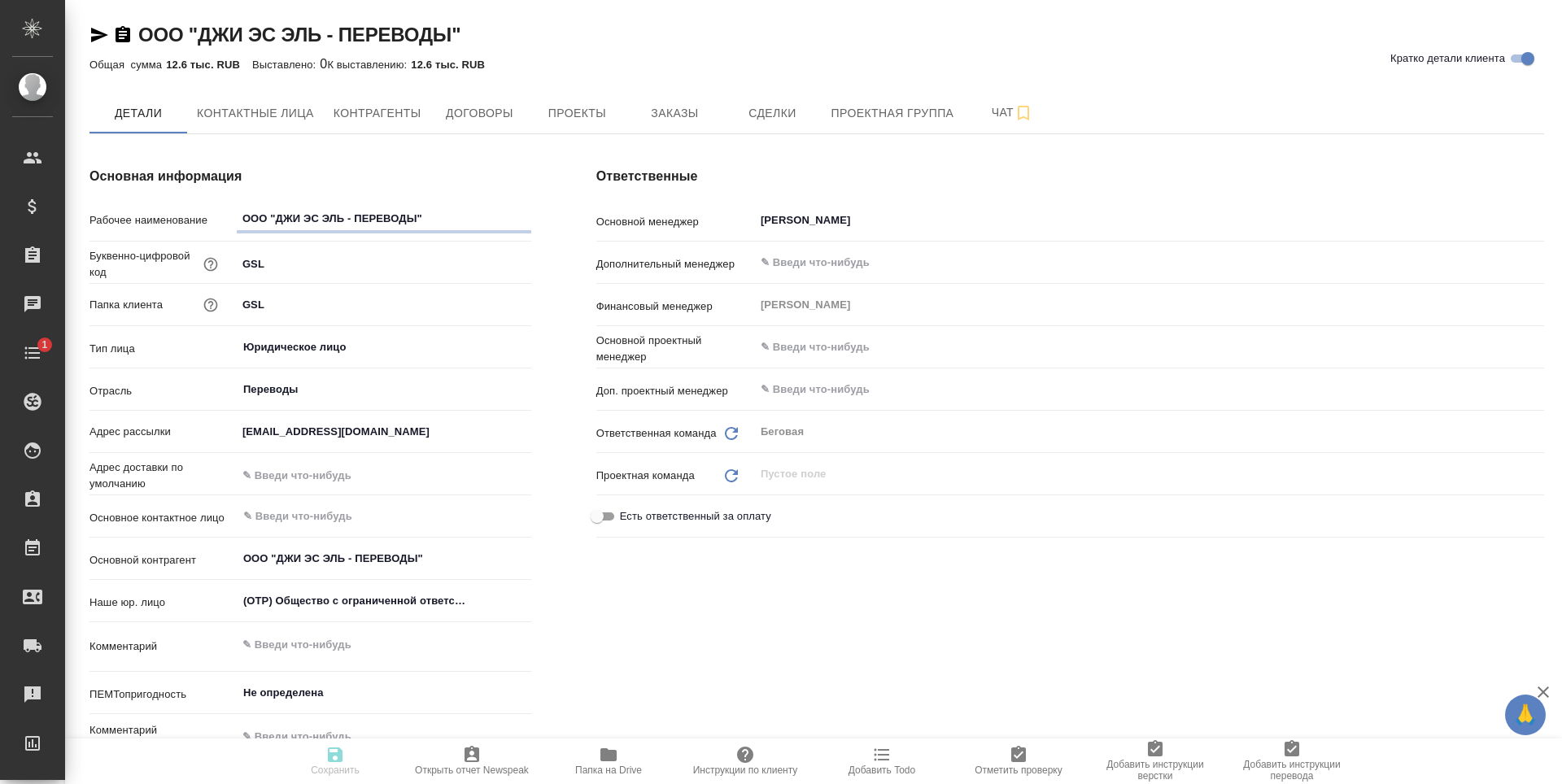
type textarea "x"
click at [486, 124] on button "Договоры" at bounding box center [479, 113] width 97 height 40
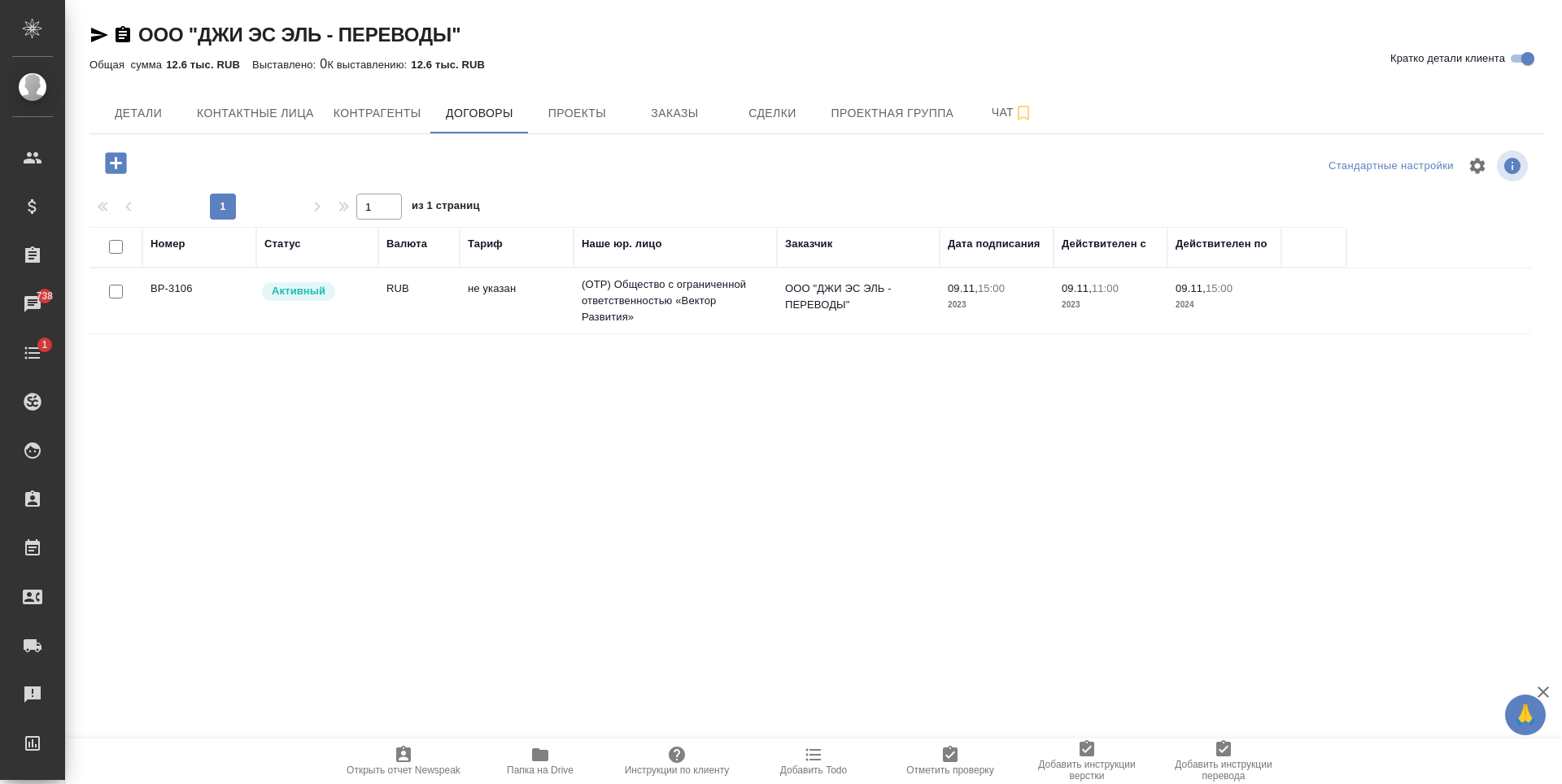
click at [485, 314] on td "не указан" at bounding box center [517, 301] width 114 height 57
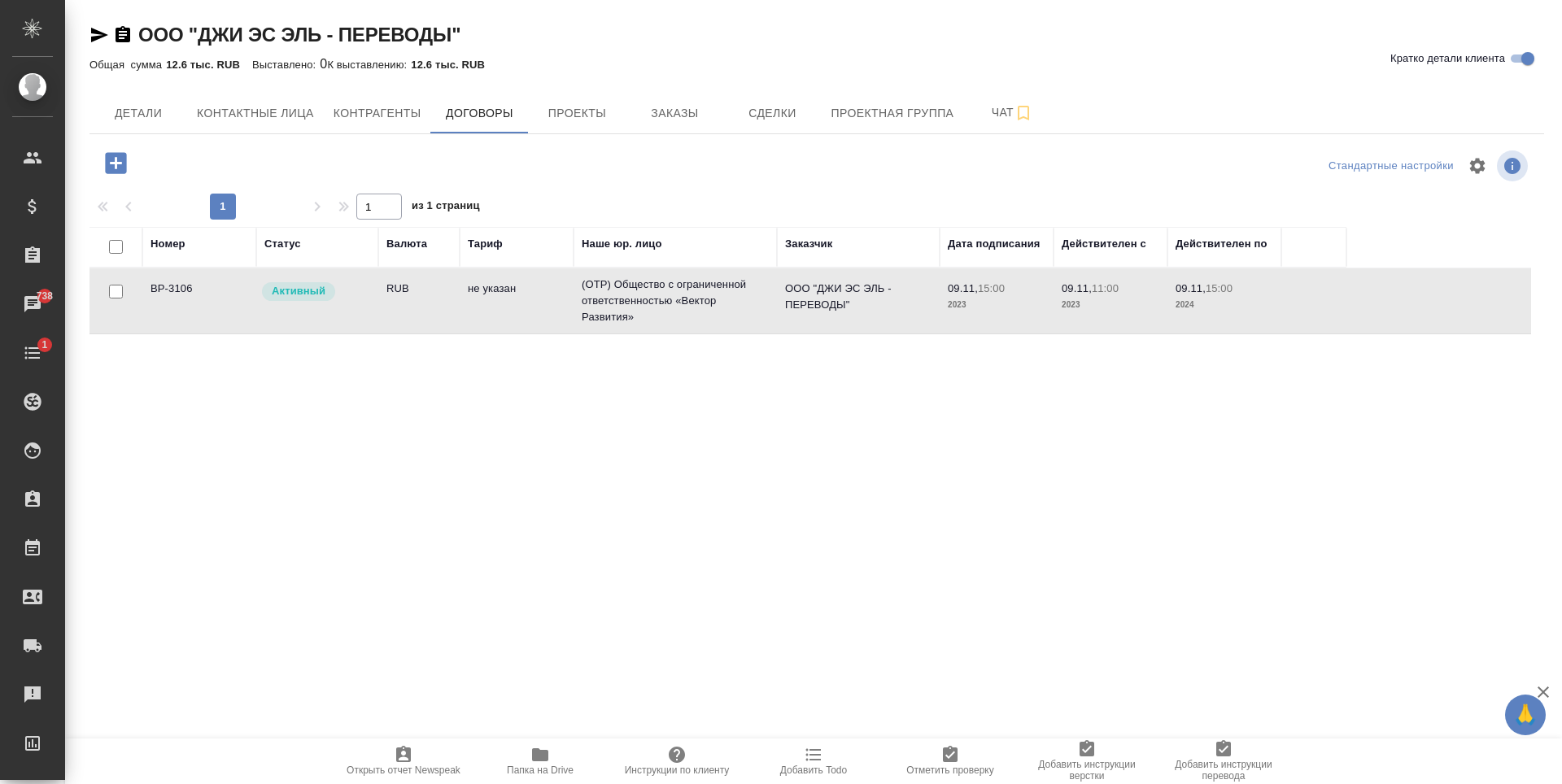
click at [485, 314] on td "не указан" at bounding box center [517, 301] width 114 height 57
click at [589, 109] on span "Проекты" at bounding box center [576, 113] width 78 height 20
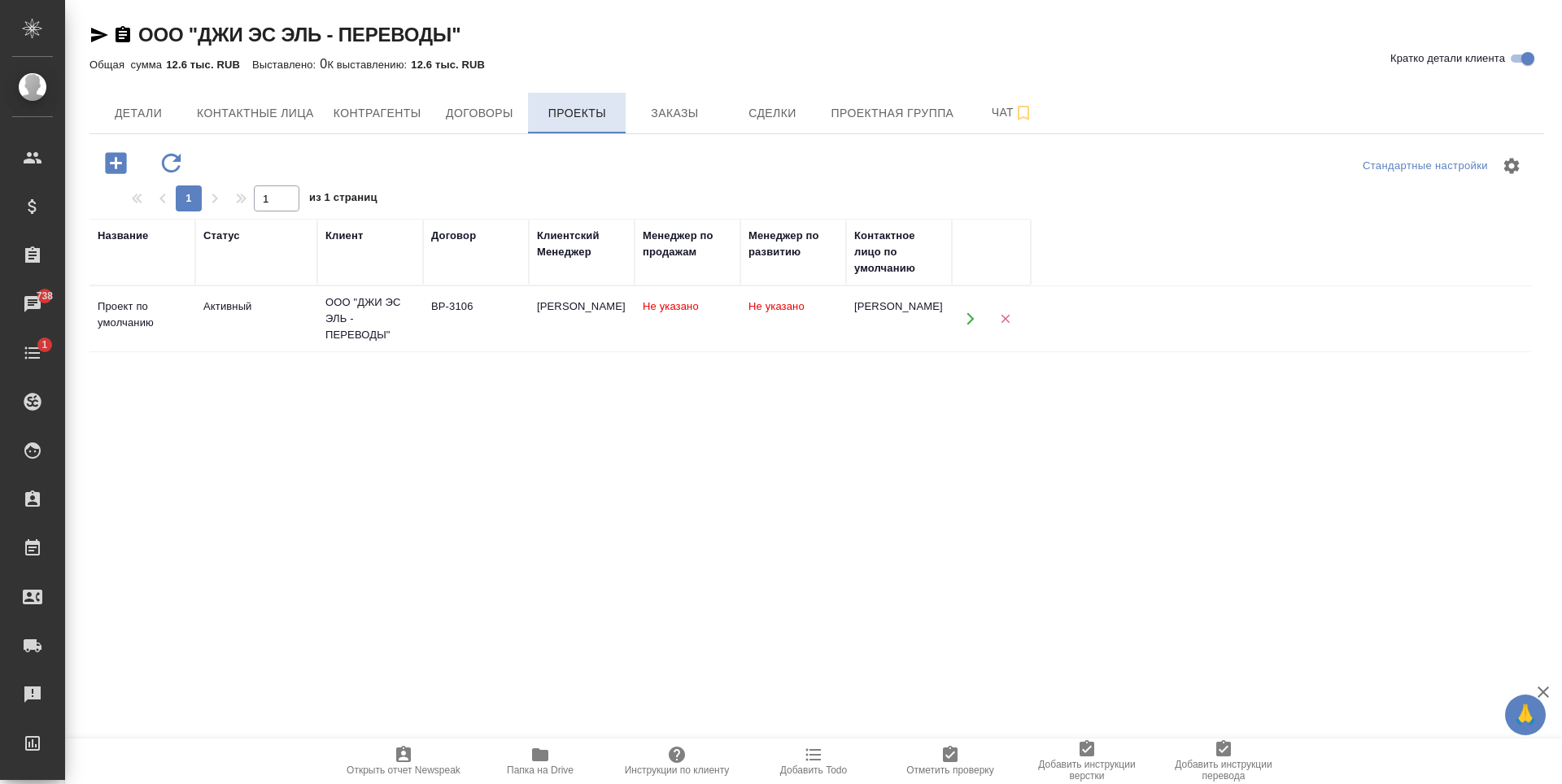
click at [665, 119] on span "Заказы" at bounding box center [674, 113] width 78 height 20
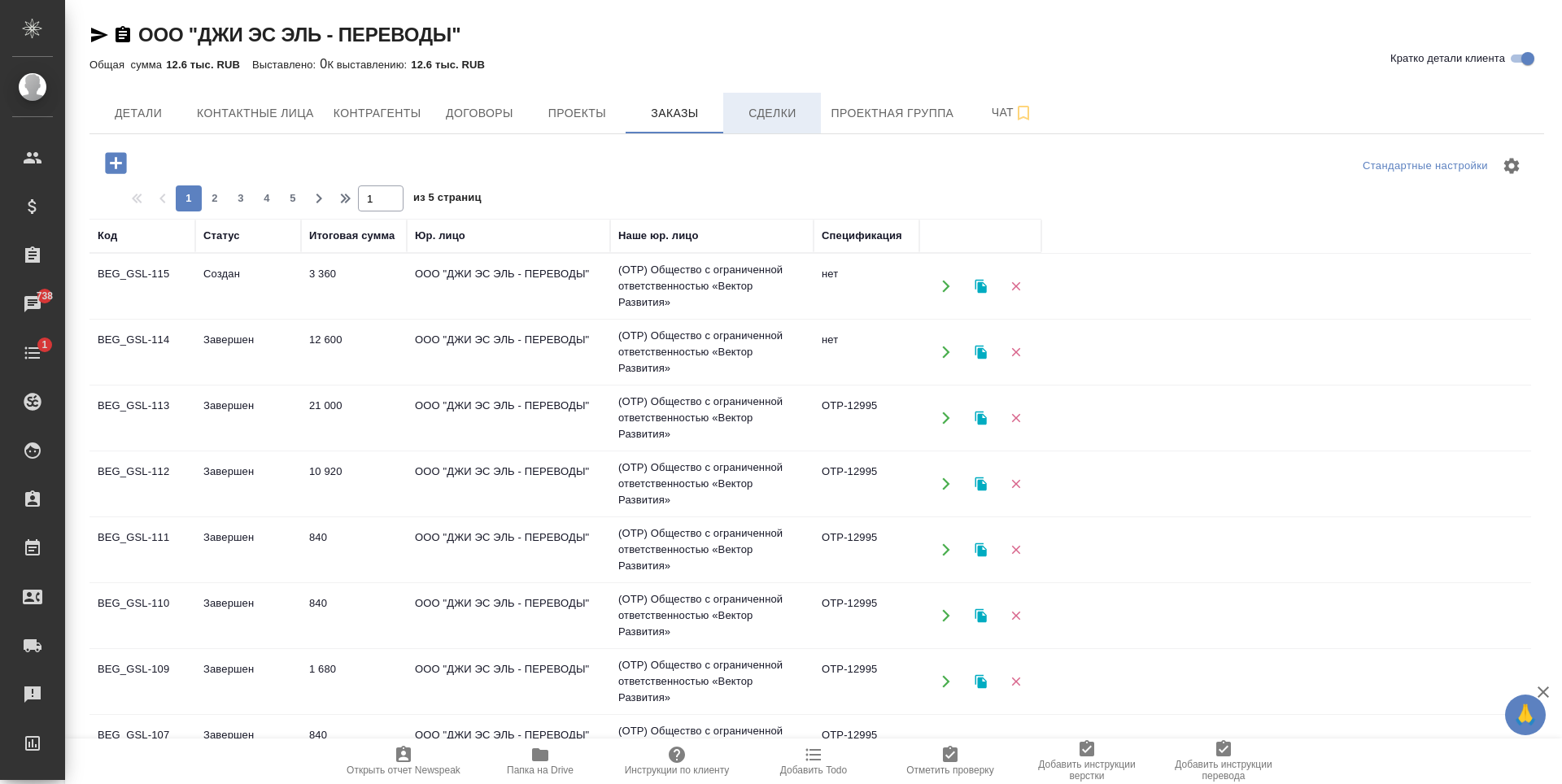
click at [804, 121] on span "Сделки" at bounding box center [771, 113] width 78 height 20
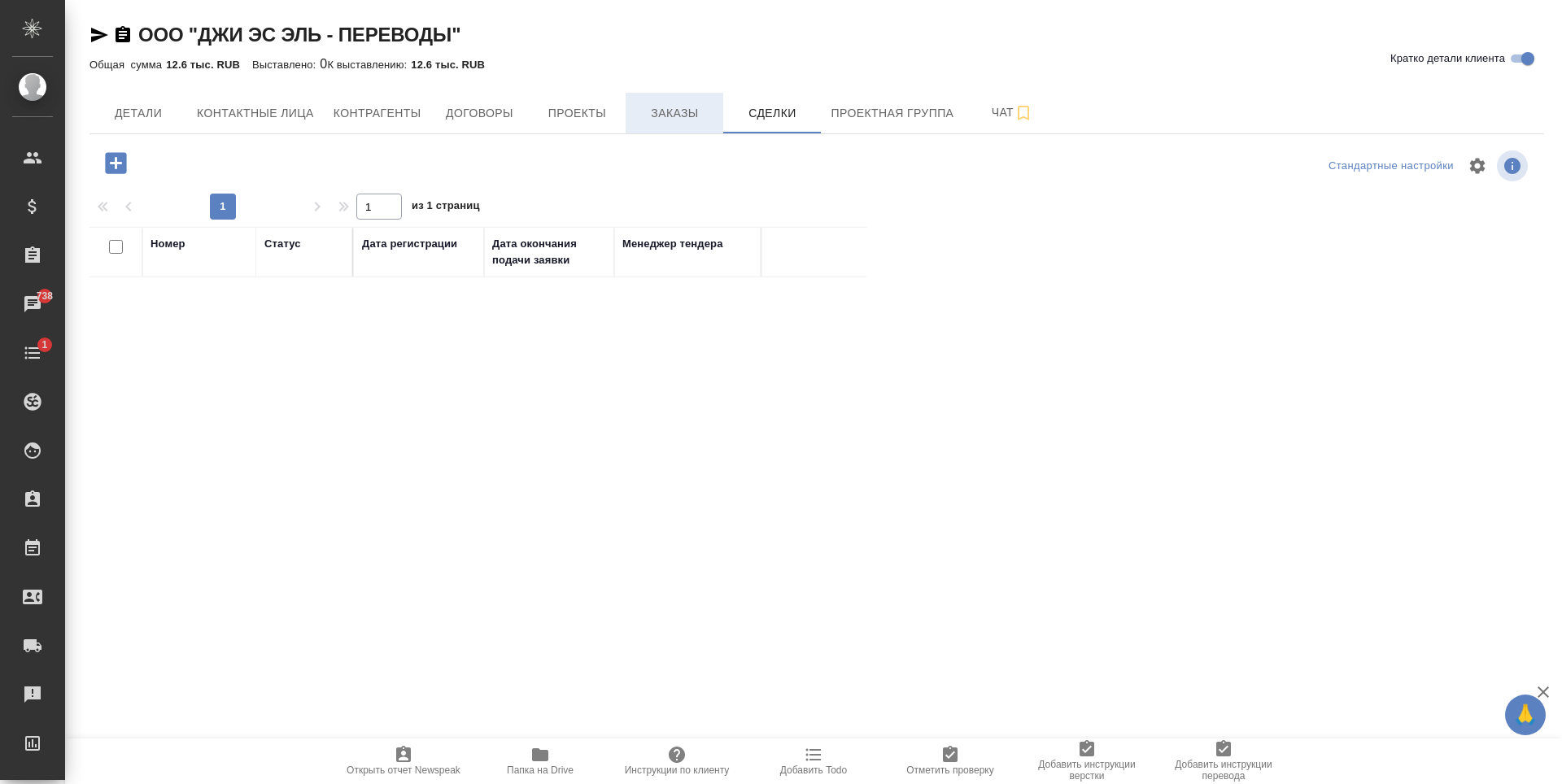
click at [690, 104] on span "Заказы" at bounding box center [674, 113] width 78 height 20
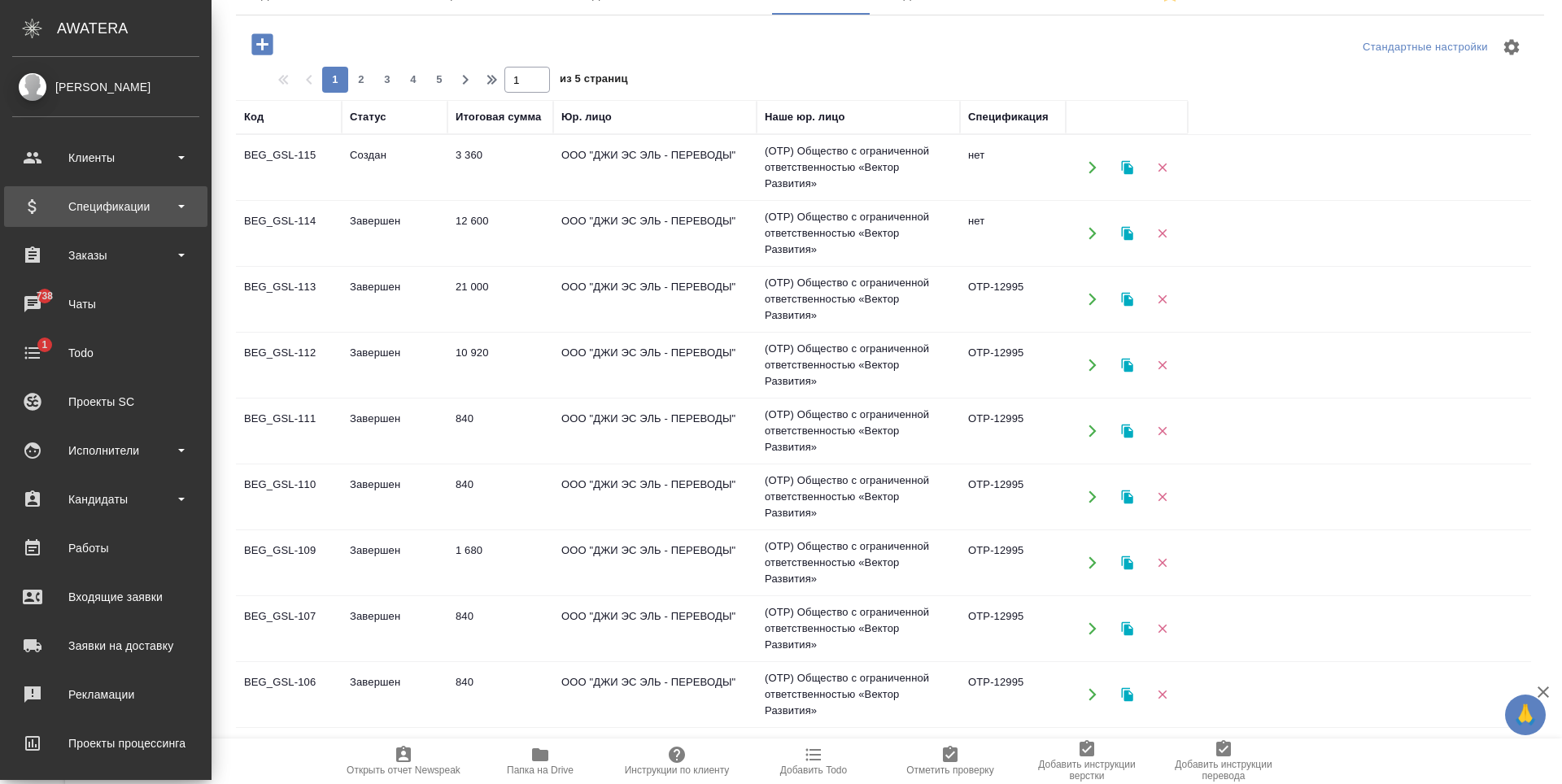
click at [135, 201] on div "Спецификации" at bounding box center [106, 206] width 188 height 25
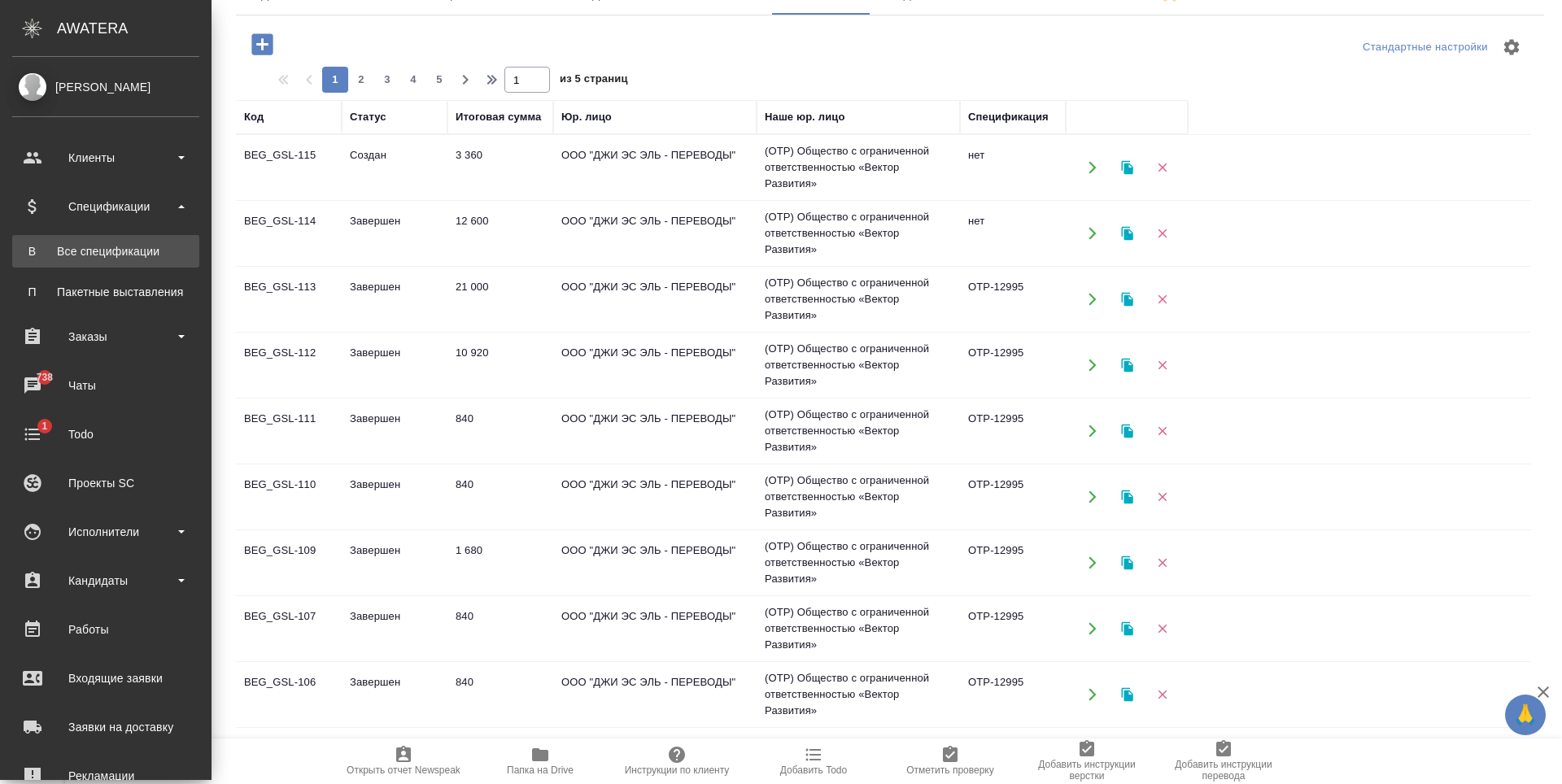
click at [146, 256] on div "Все спецификации" at bounding box center [106, 252] width 171 height 17
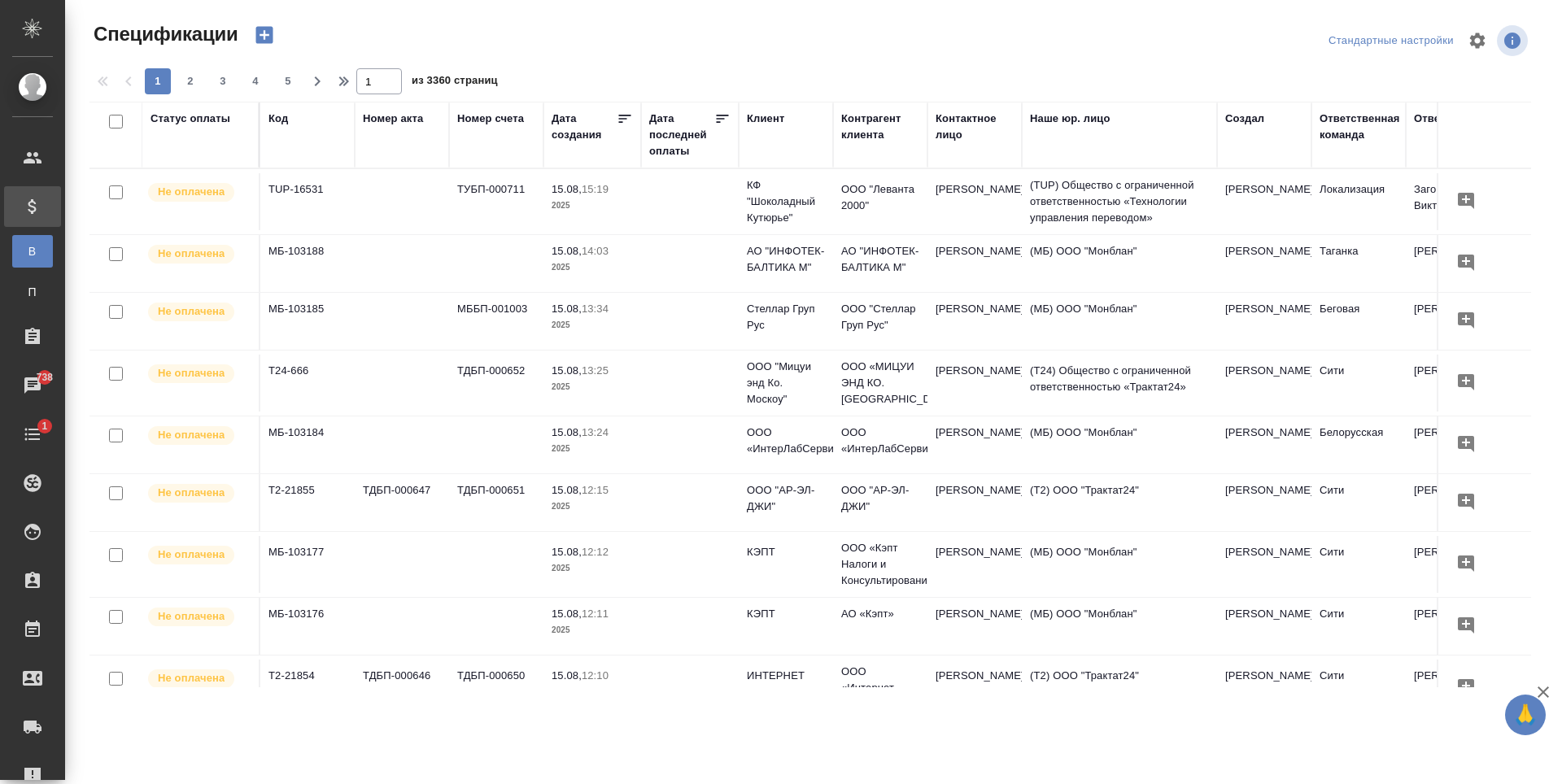
click at [767, 118] on div "Клиент" at bounding box center [765, 119] width 38 height 17
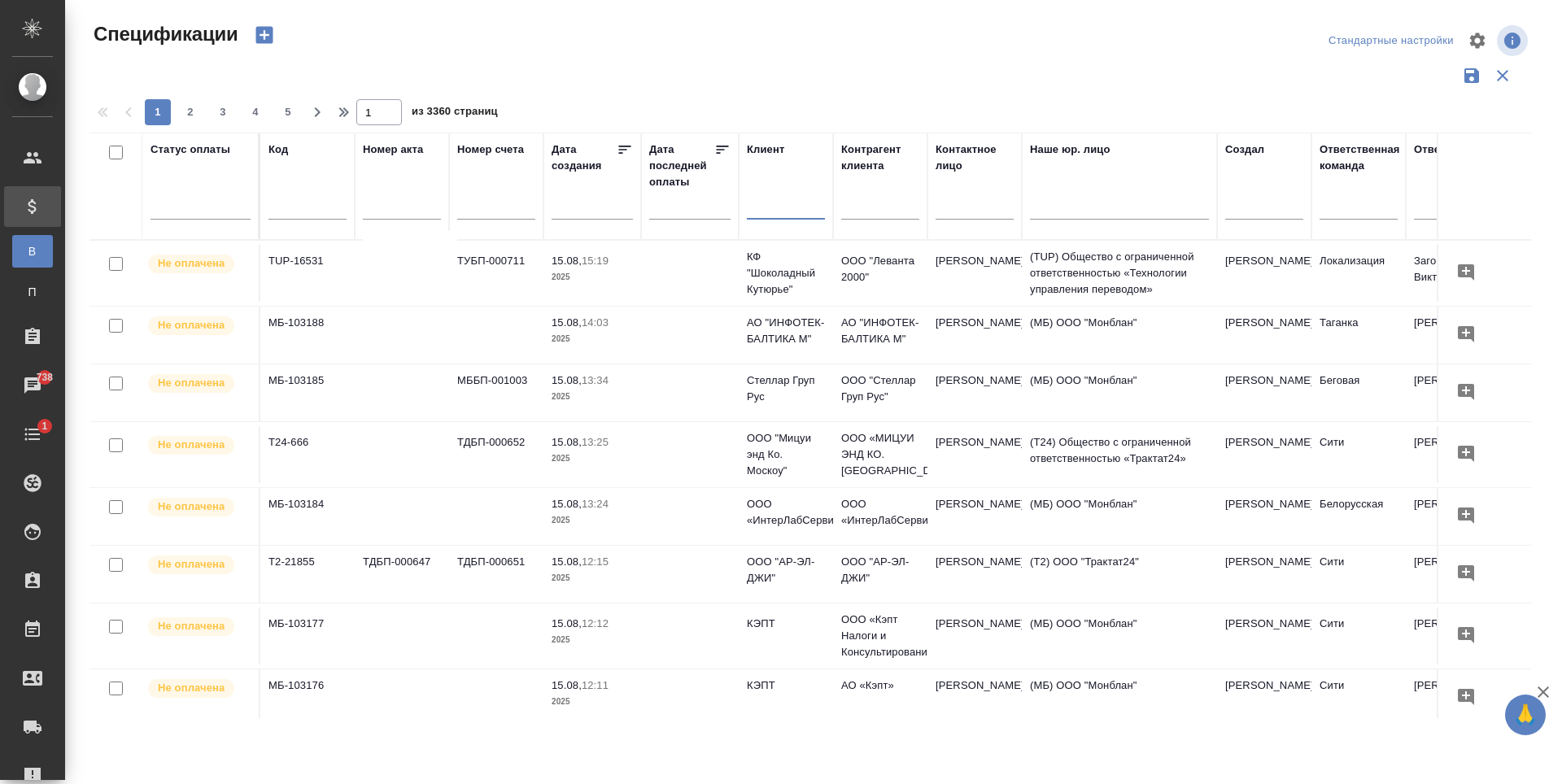
click at [779, 210] on input "text" at bounding box center [785, 209] width 78 height 20
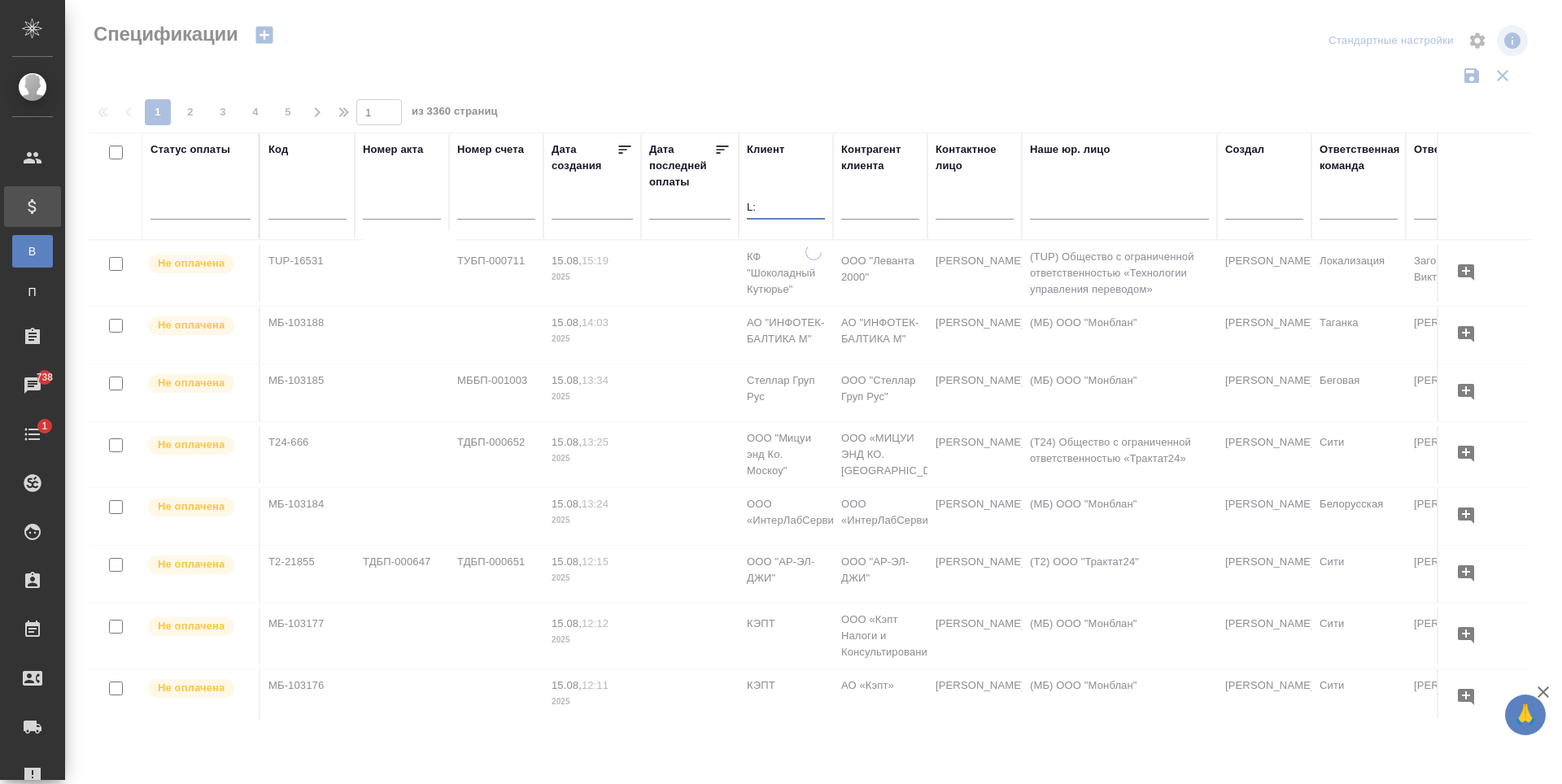
type input "L"
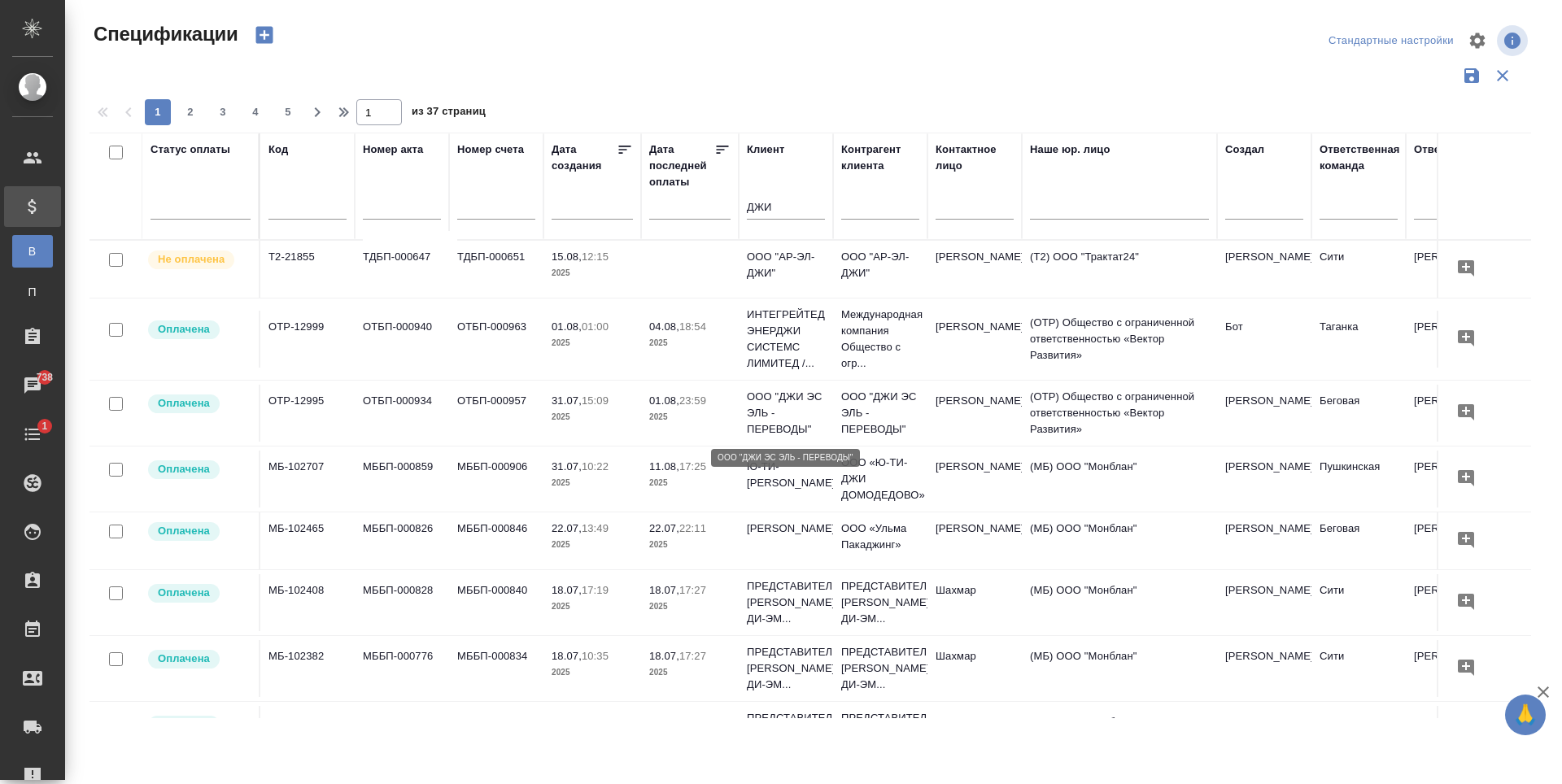
click at [774, 406] on p "ООО "ДЖИ ЭС ЭЛЬ - ПЕРЕВОДЫ"" at bounding box center [785, 413] width 78 height 49
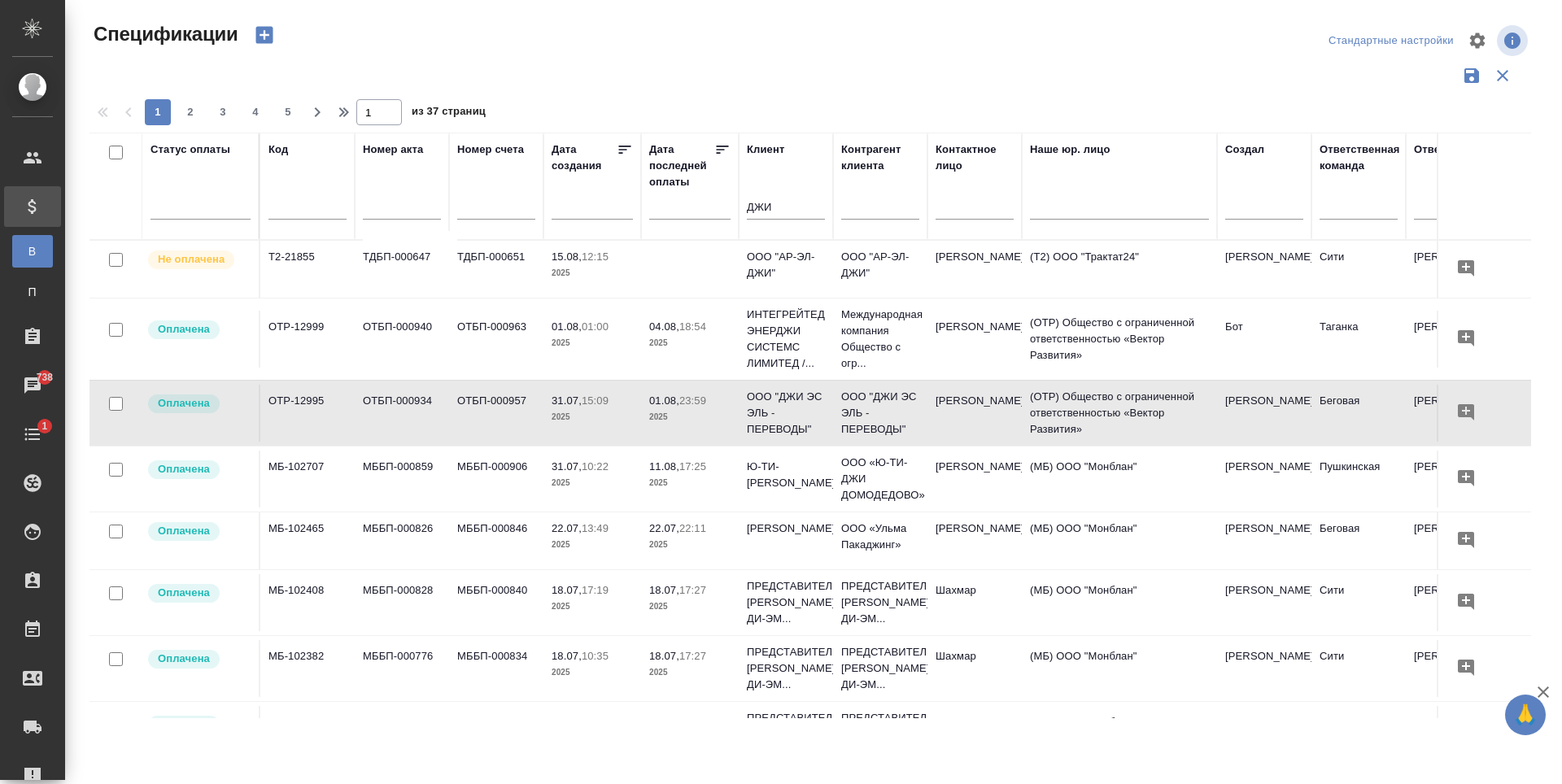
click at [613, 298] on td "31.07, 15:09 2025" at bounding box center [592, 269] width 97 height 57
click at [800, 209] on input "ДЖИ" at bounding box center [785, 209] width 78 height 20
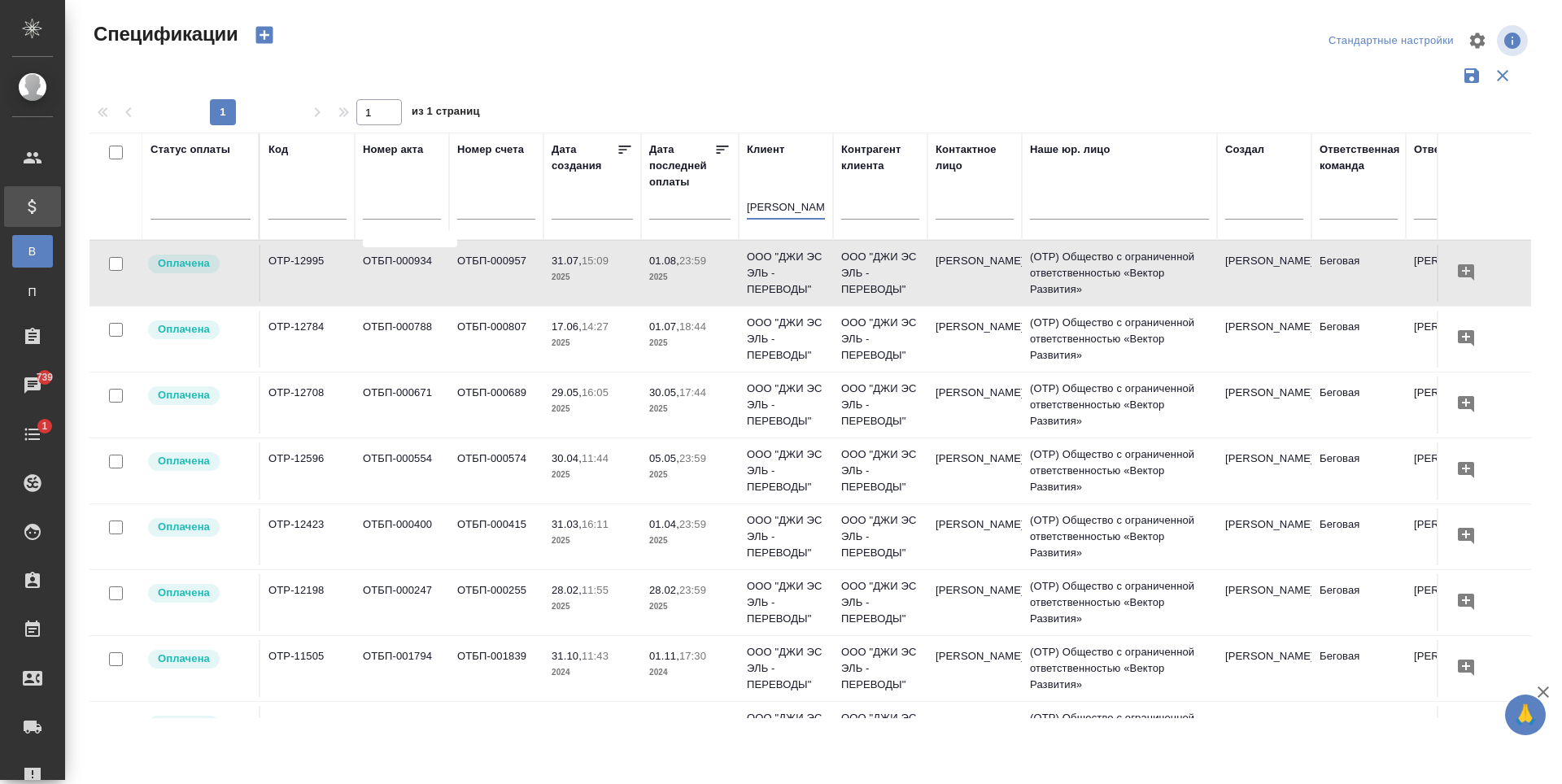
click at [815, 210] on input "ДЖИ ЭС ЭЛЬ" at bounding box center [785, 209] width 78 height 20
type input "Д"
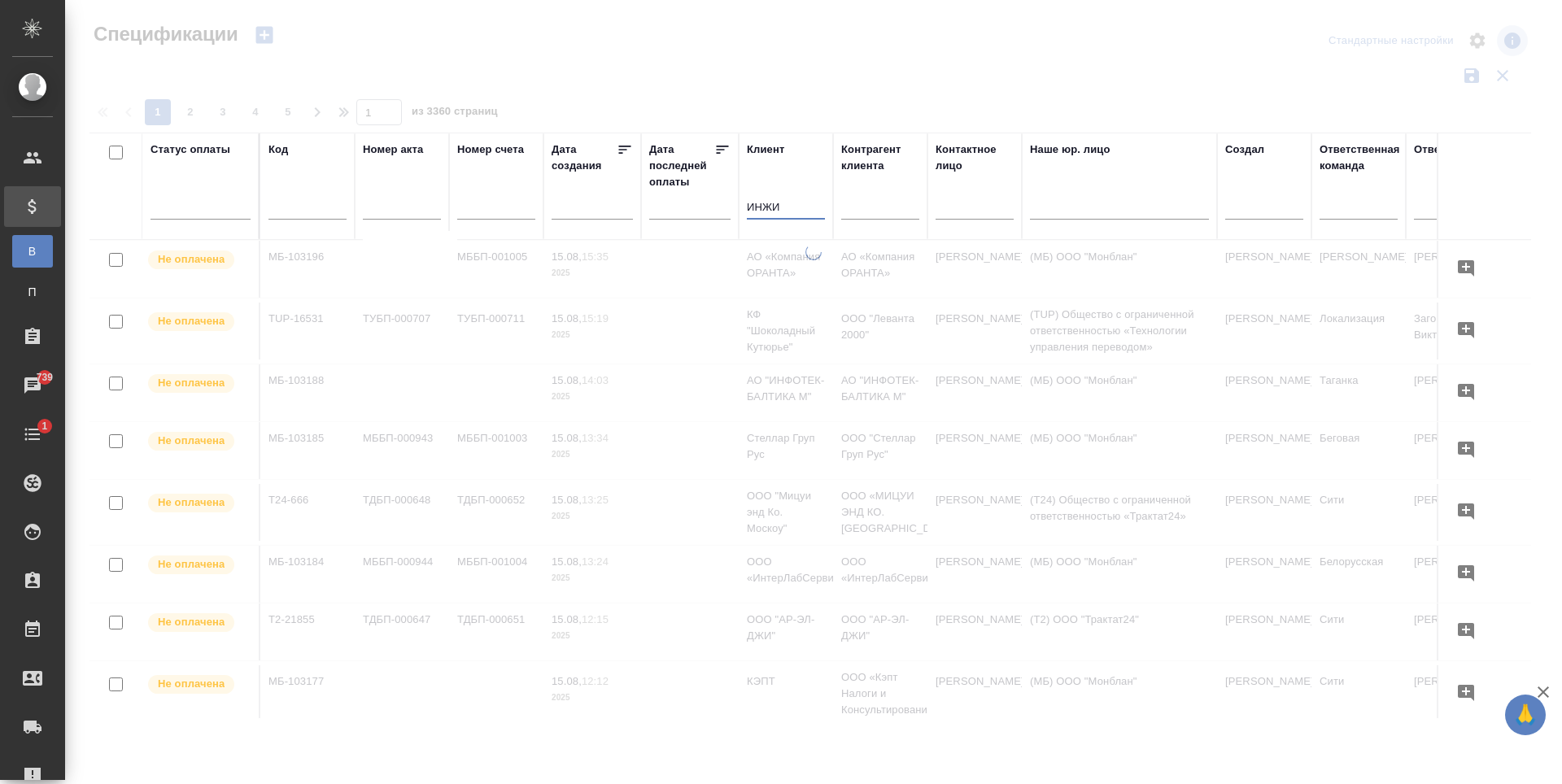
type input "ИНЖИ"
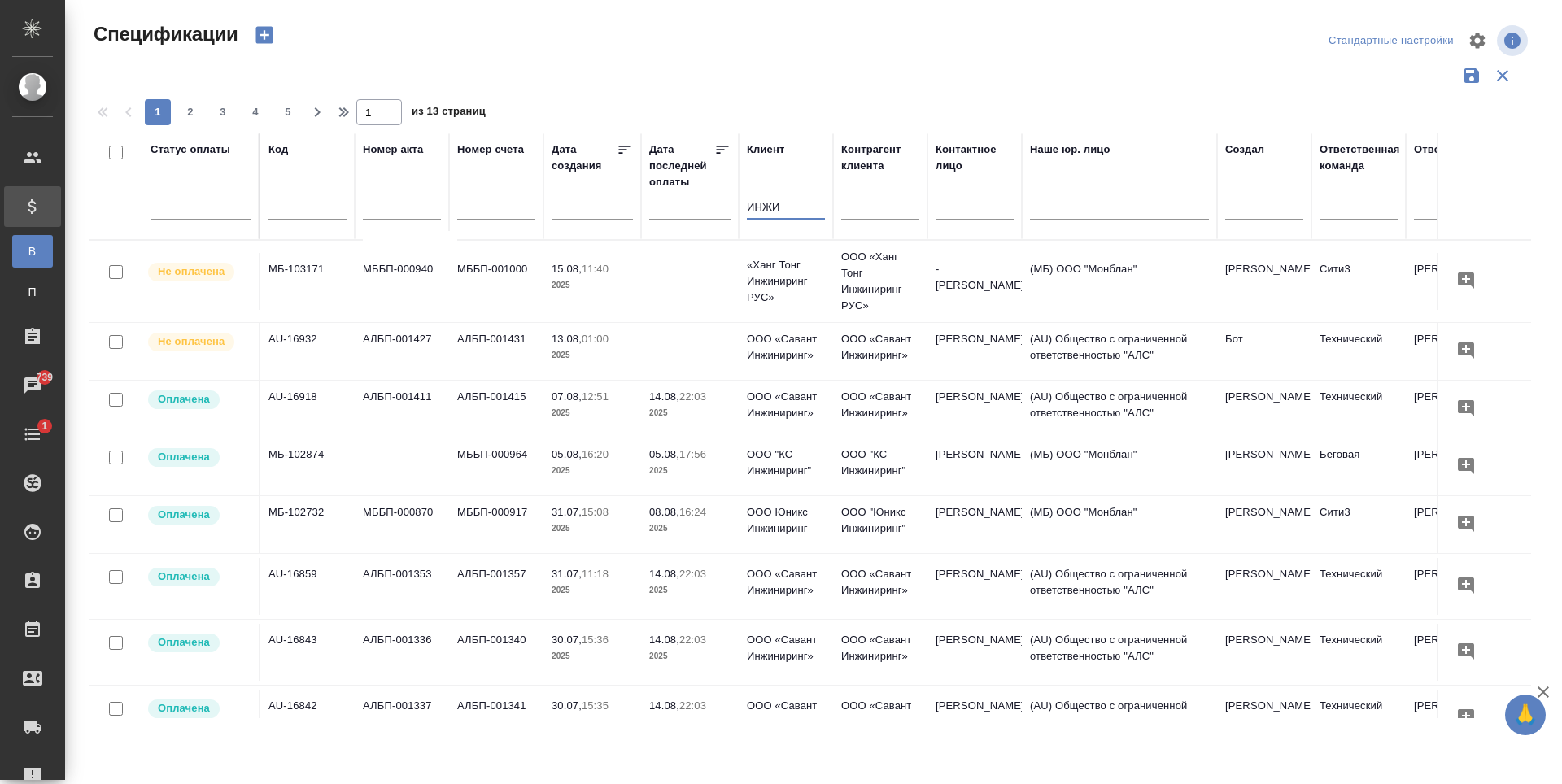
click at [1012, 310] on td "Лисицына Анна" at bounding box center [975, 281] width 95 height 57
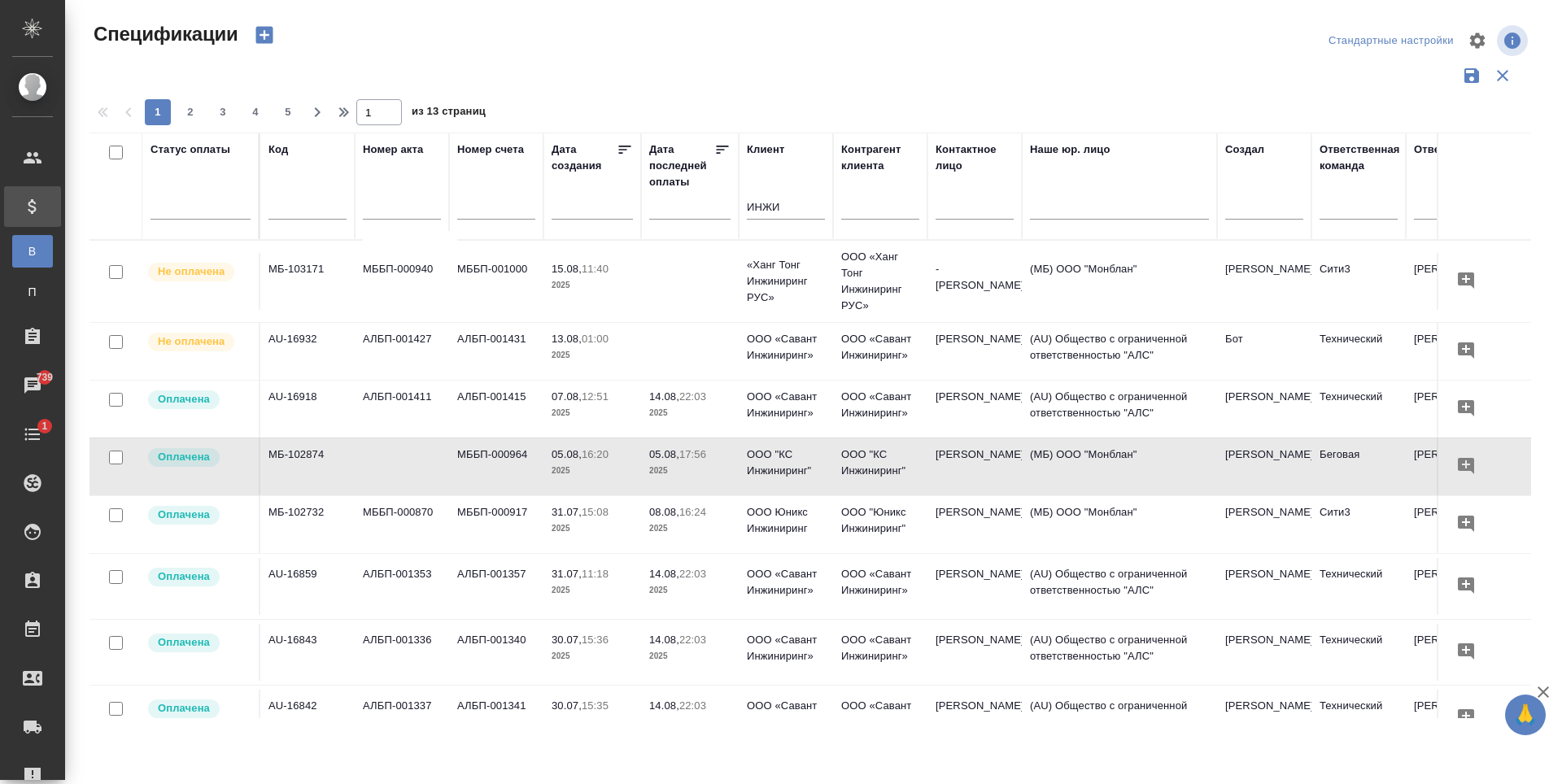
click at [1012, 310] on td "[PERSON_NAME]" at bounding box center [975, 281] width 95 height 57
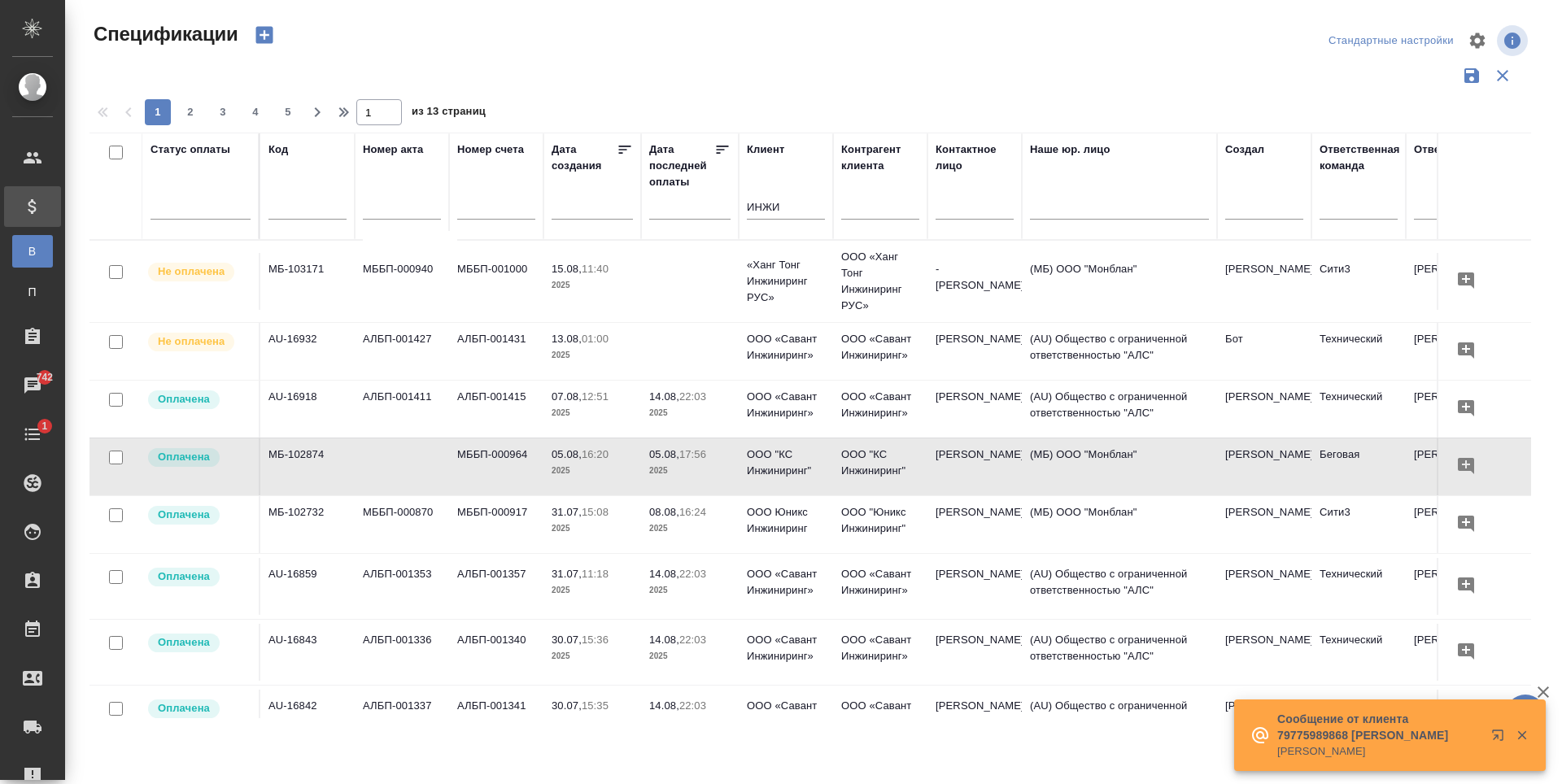
click at [317, 206] on input "text" at bounding box center [307, 209] width 78 height 20
paste input "МБ-102929"
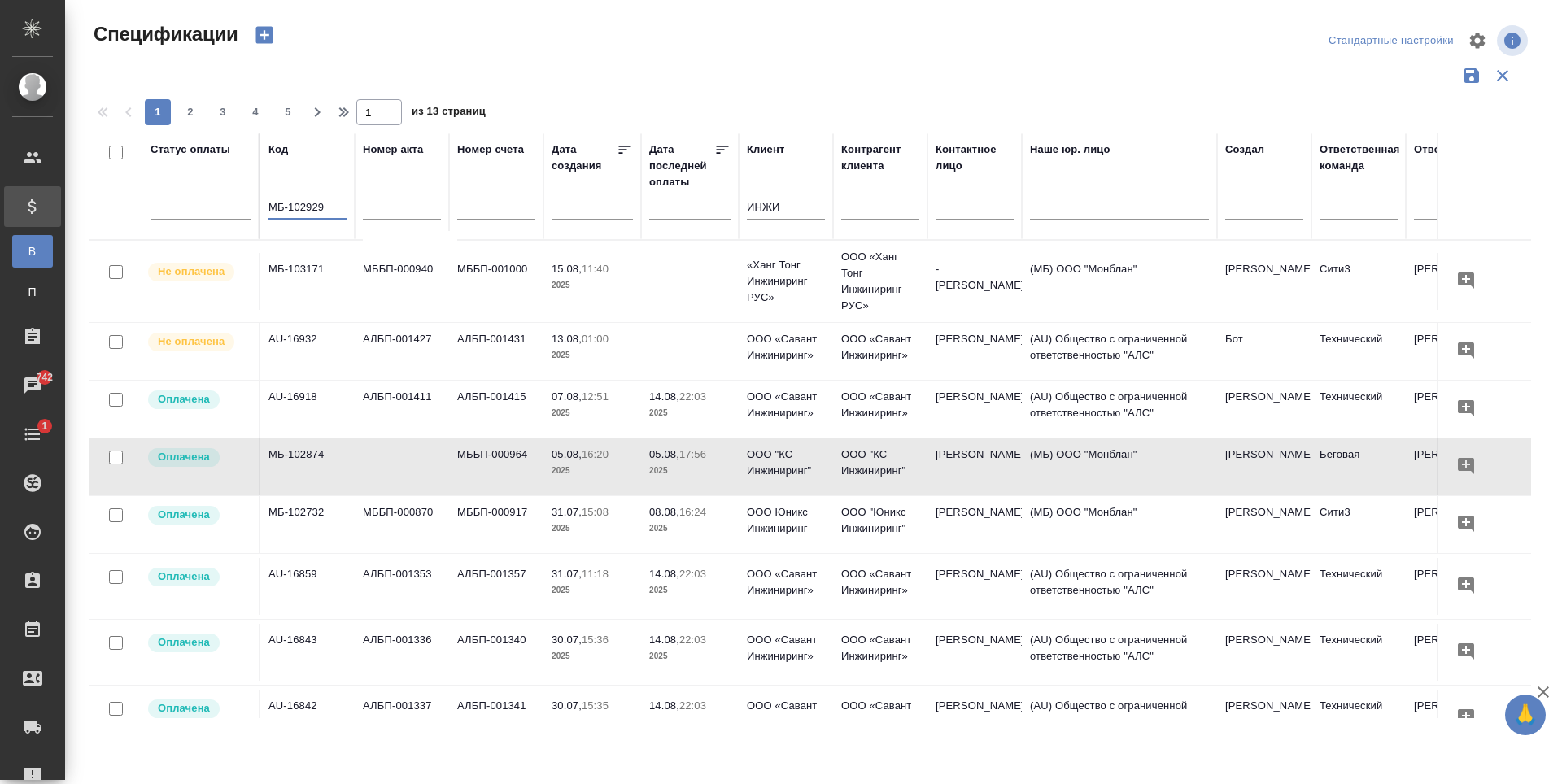
type input "МБ-102929"
click at [793, 209] on input "ИНЖИ" at bounding box center [785, 209] width 78 height 20
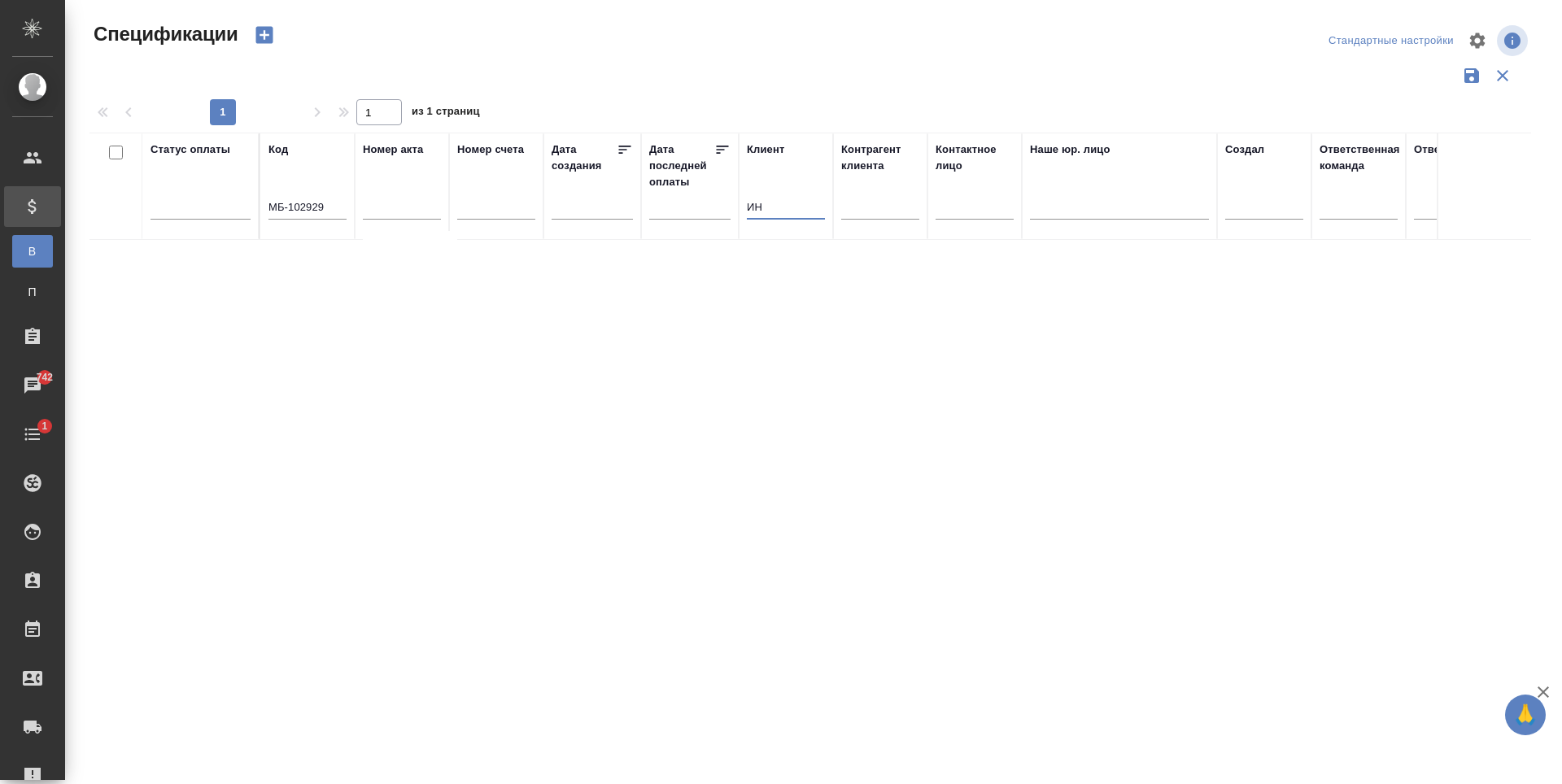
type input "И"
click at [1037, 295] on td "(МБ) ООО "Монблан"" at bounding box center [1119, 269] width 195 height 57
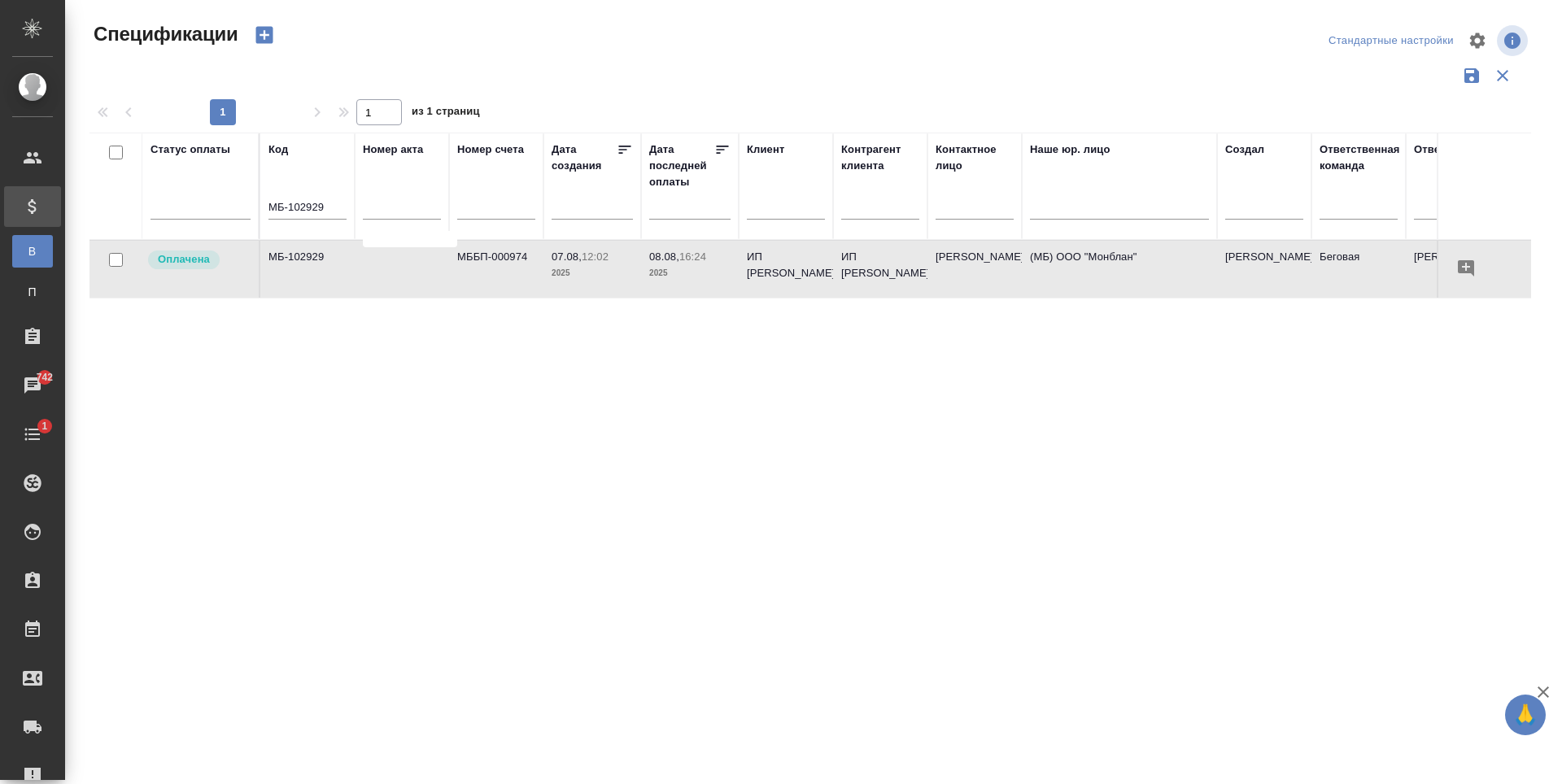
click at [1037, 295] on td "(МБ) ООО "Монблан"" at bounding box center [1119, 269] width 195 height 57
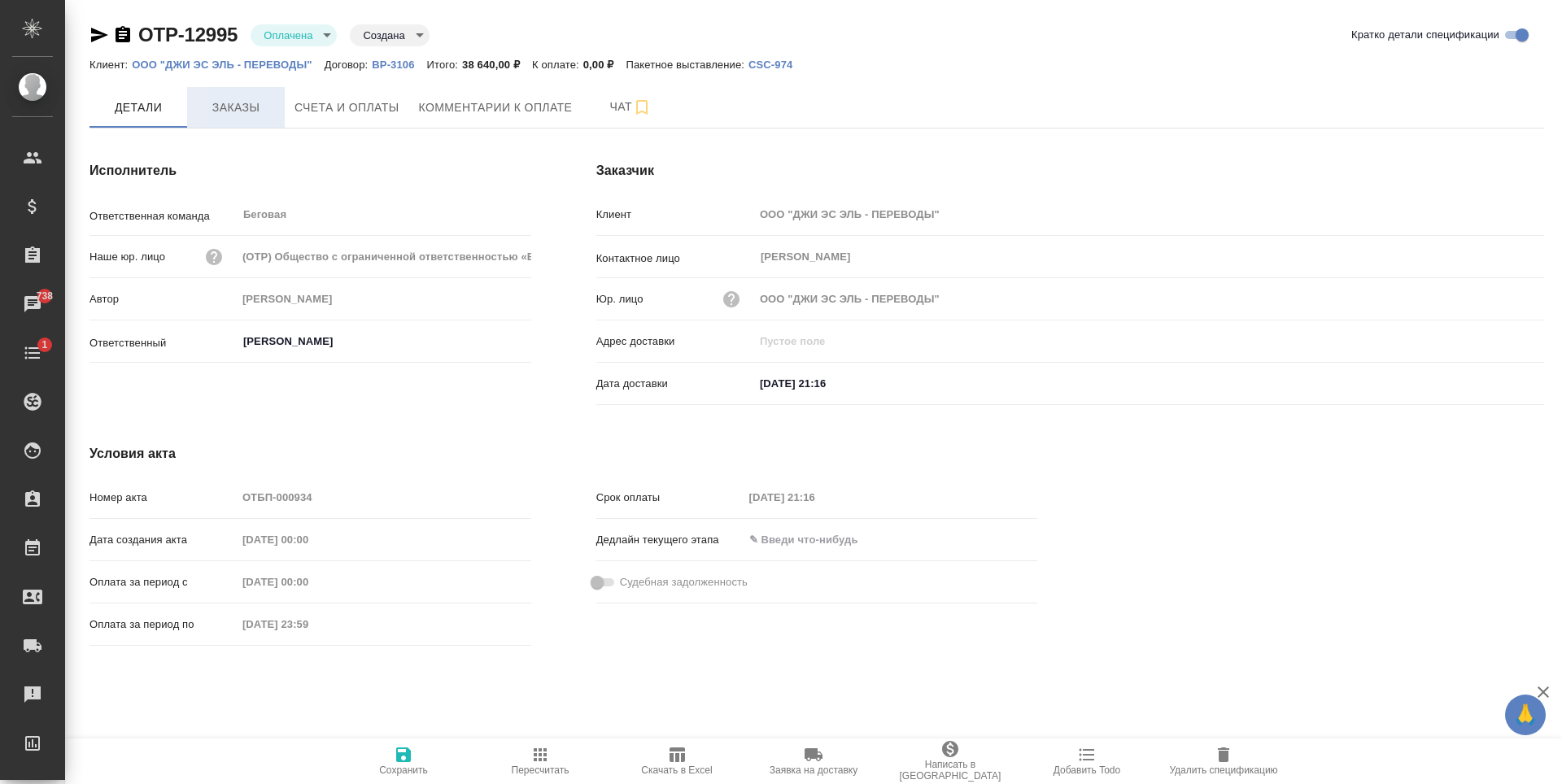
click at [279, 116] on button "Заказы" at bounding box center [236, 108] width 97 height 40
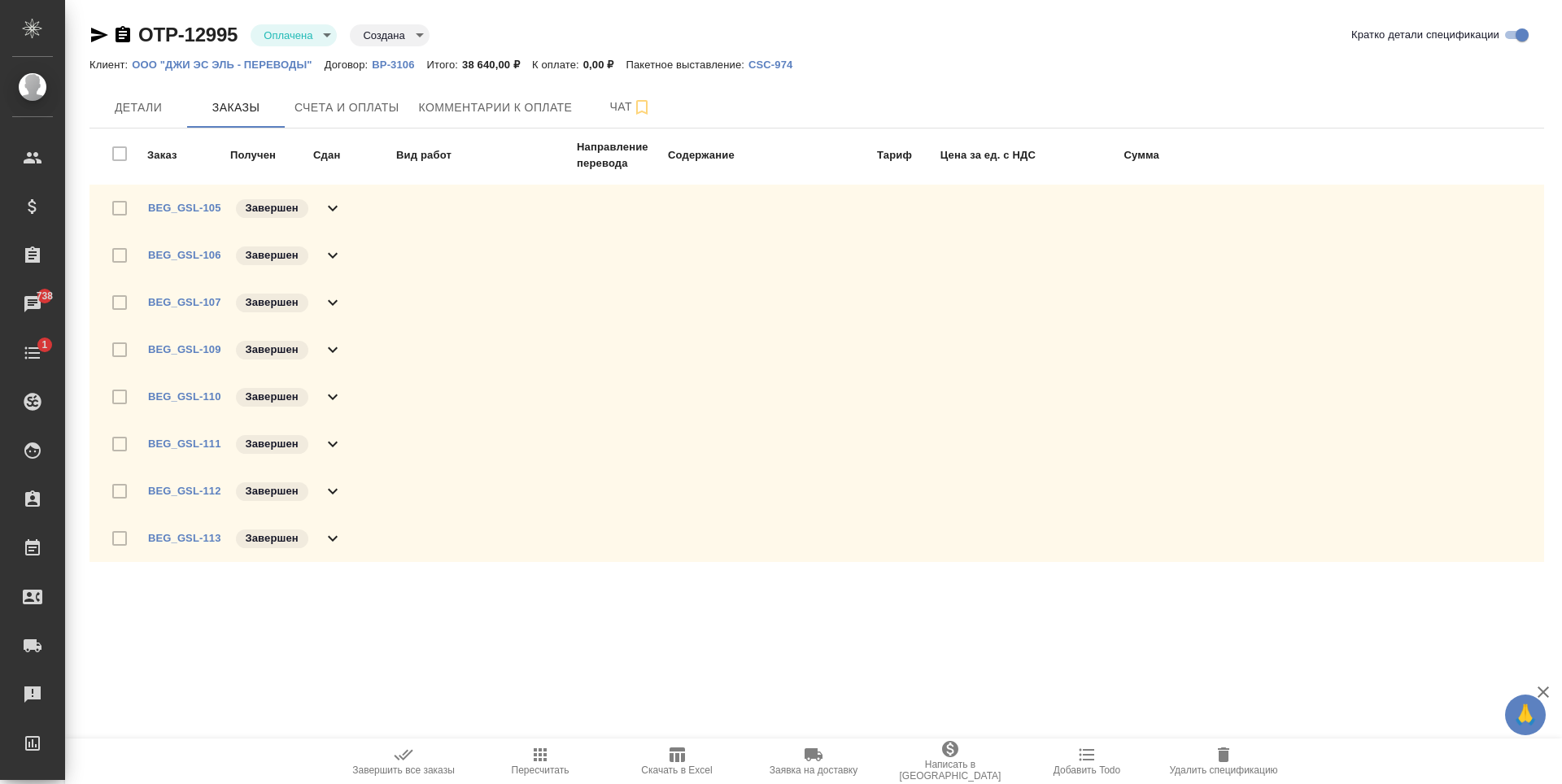
click at [327, 207] on icon at bounding box center [332, 208] width 19 height 19
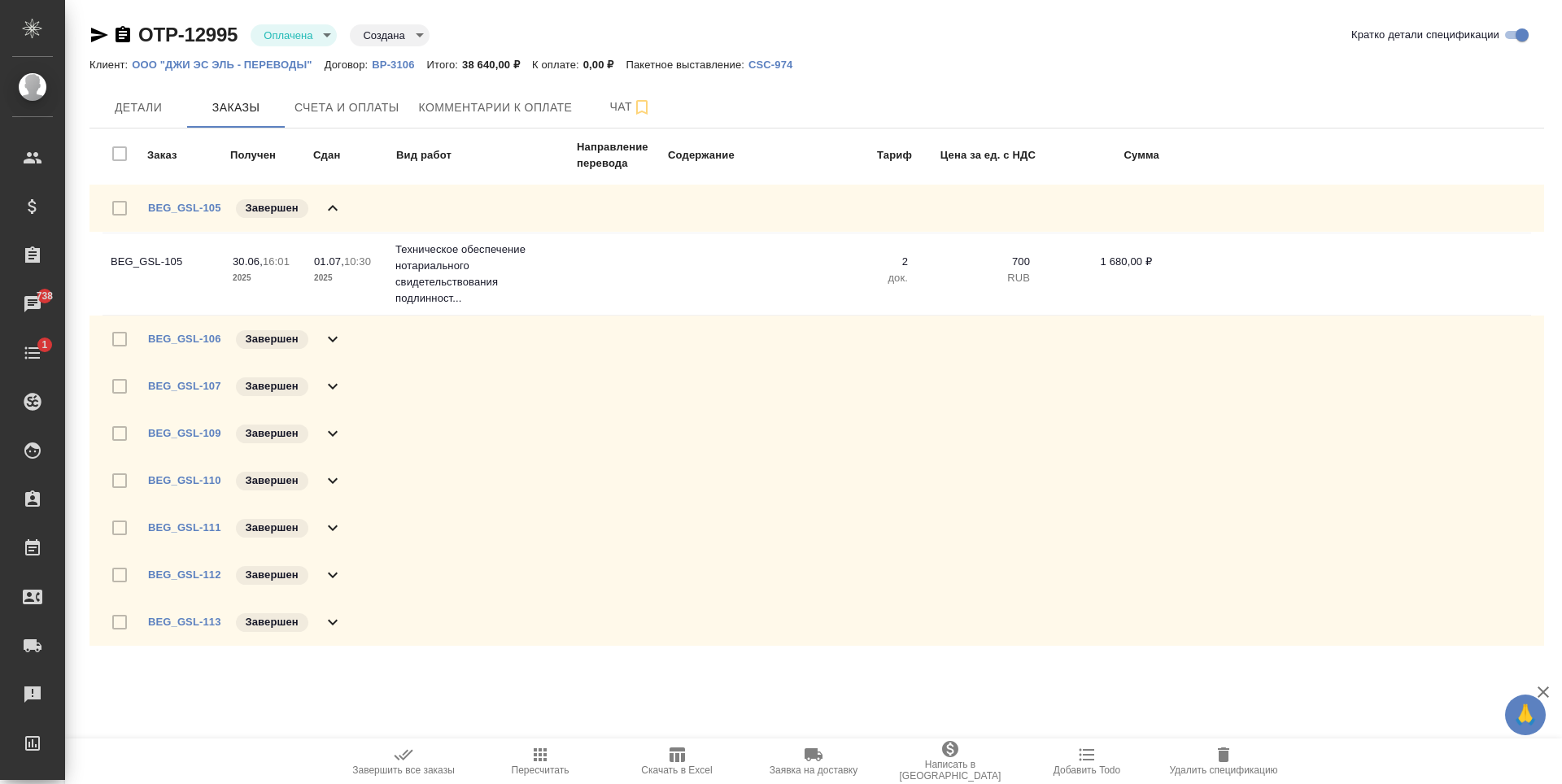
click at [350, 335] on div "BEG_GSL-106 Завершен" at bounding box center [816, 338] width 1454 height 47
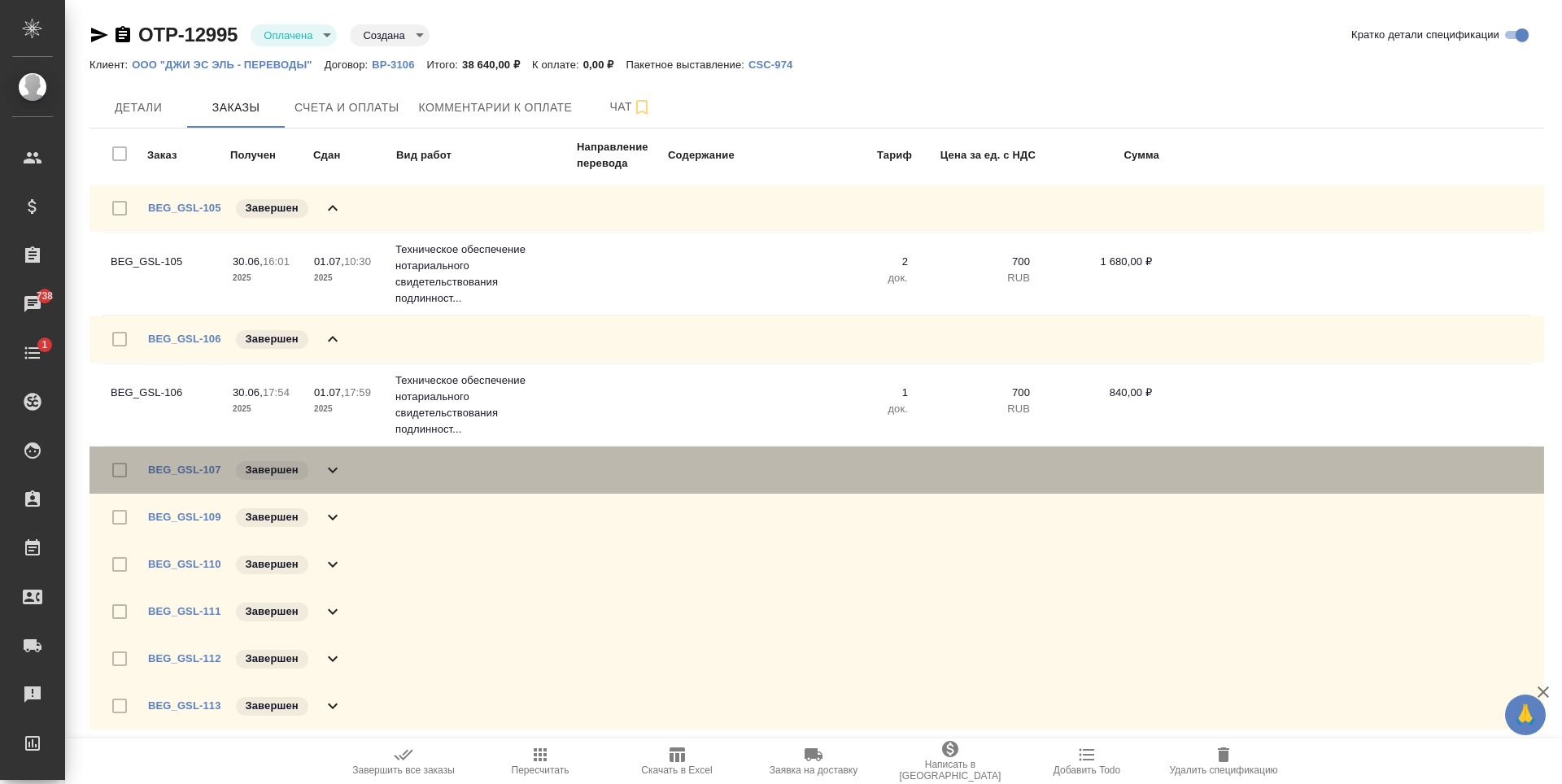
click at [357, 464] on div "BEG_GSL-107 Завершен" at bounding box center [816, 470] width 1454 height 47
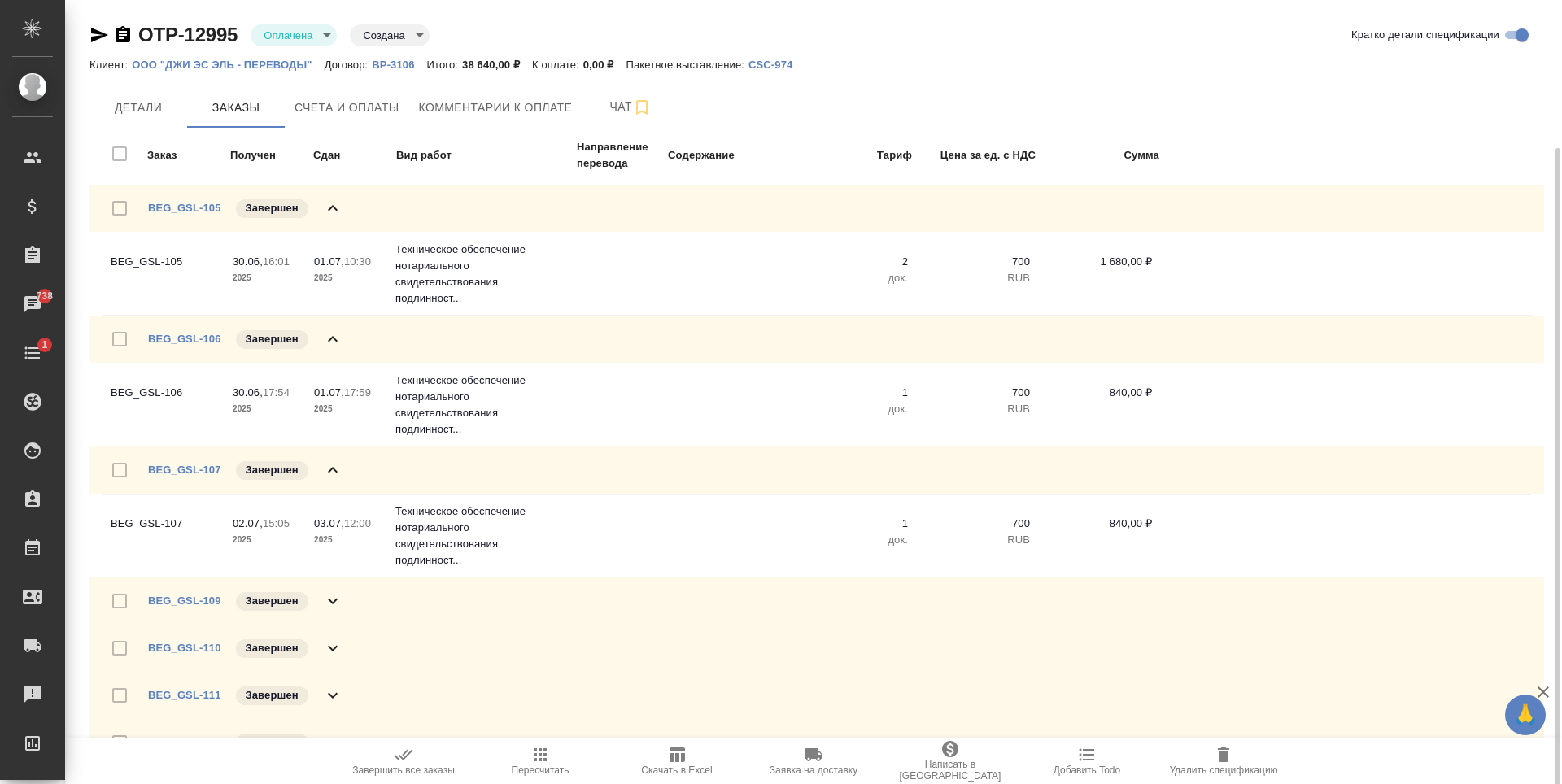
scroll to position [77, 0]
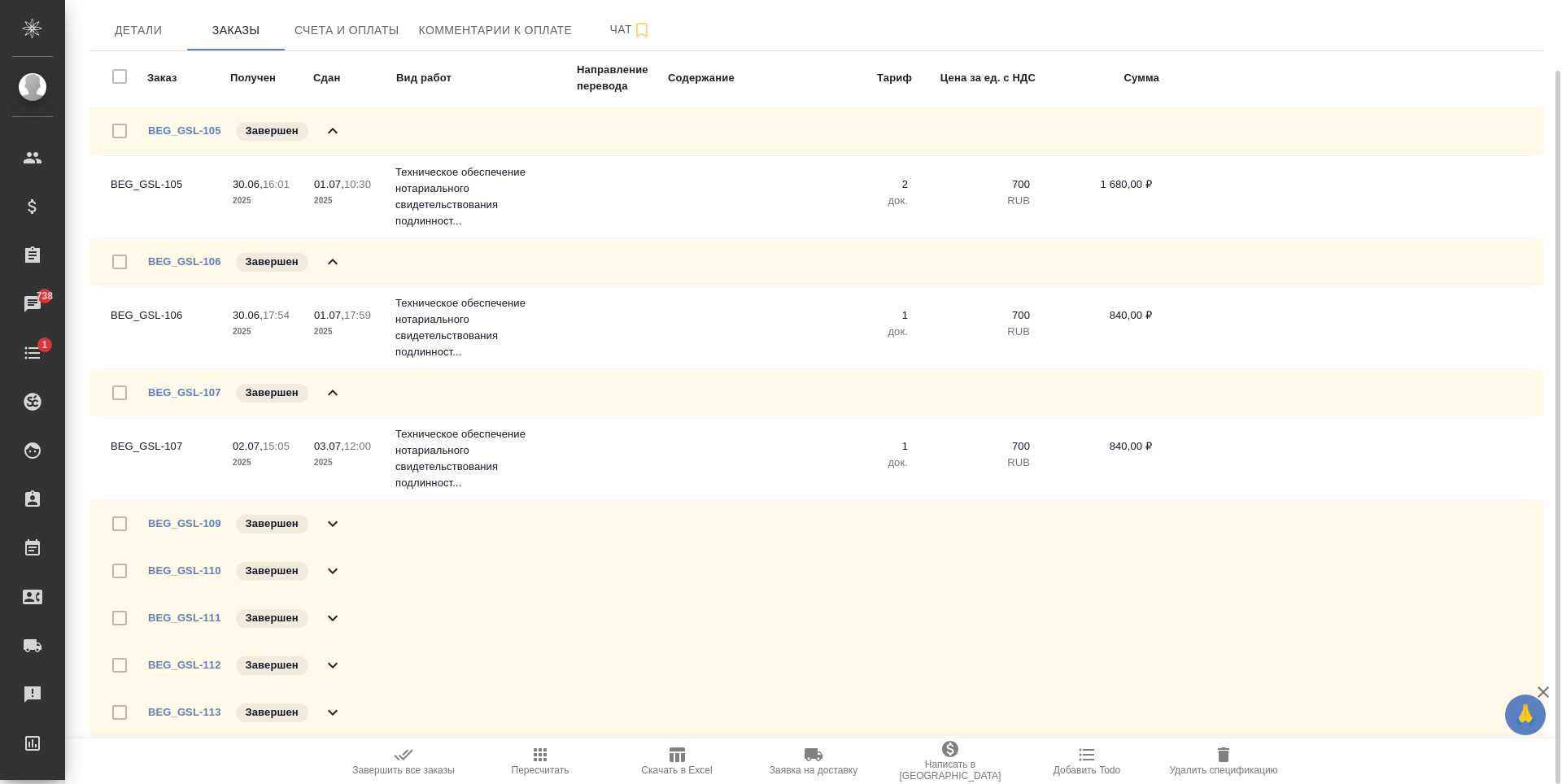
click at [372, 520] on div "BEG_GSL-109 Завершен" at bounding box center [816, 523] width 1454 height 47
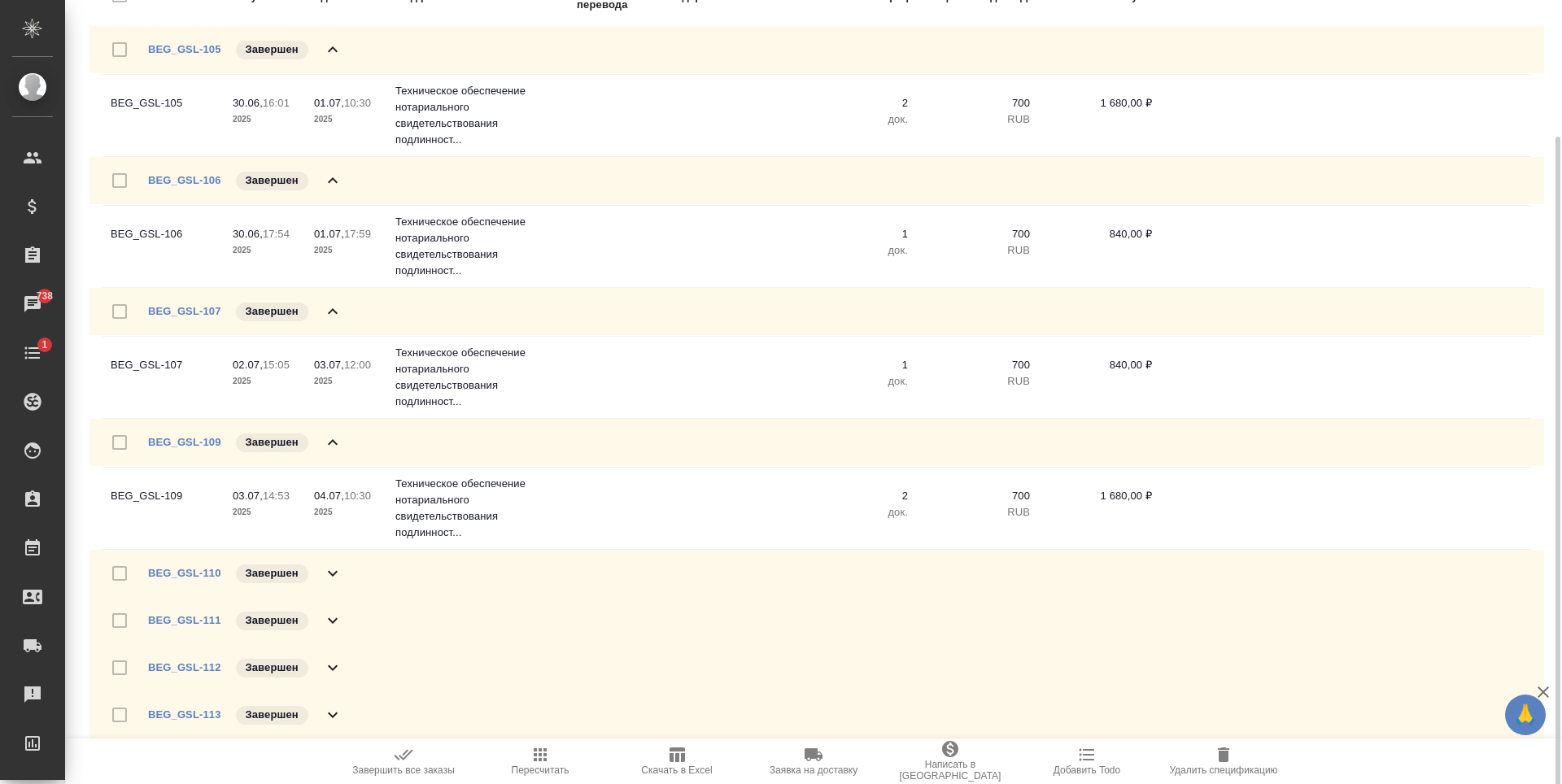
scroll to position [161, 0]
click at [397, 699] on div "BEG_GSL-113 Завершен" at bounding box center [816, 712] width 1454 height 47
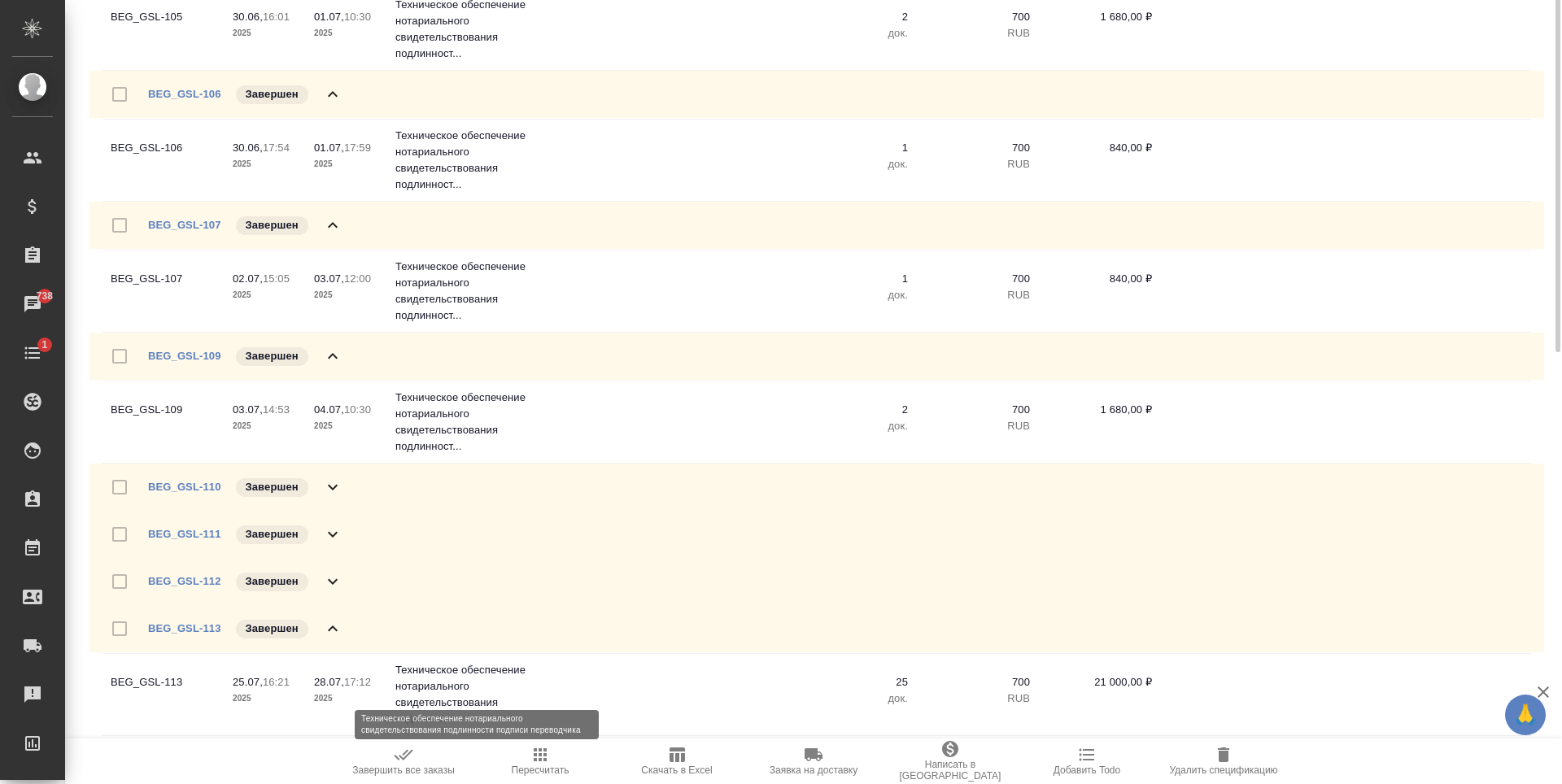
scroll to position [0, 0]
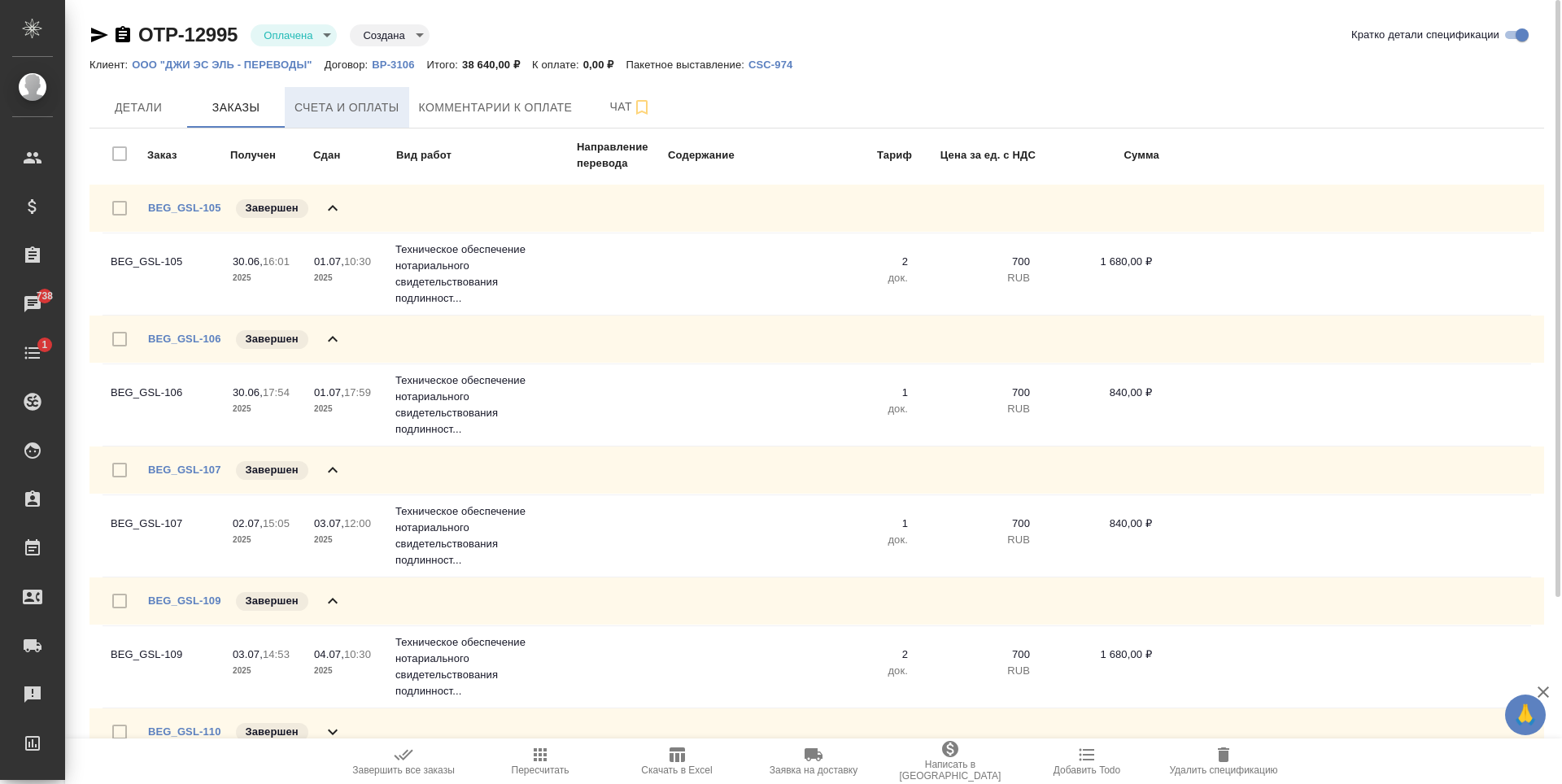
click at [346, 115] on span "Счета и оплаты" at bounding box center [347, 108] width 105 height 20
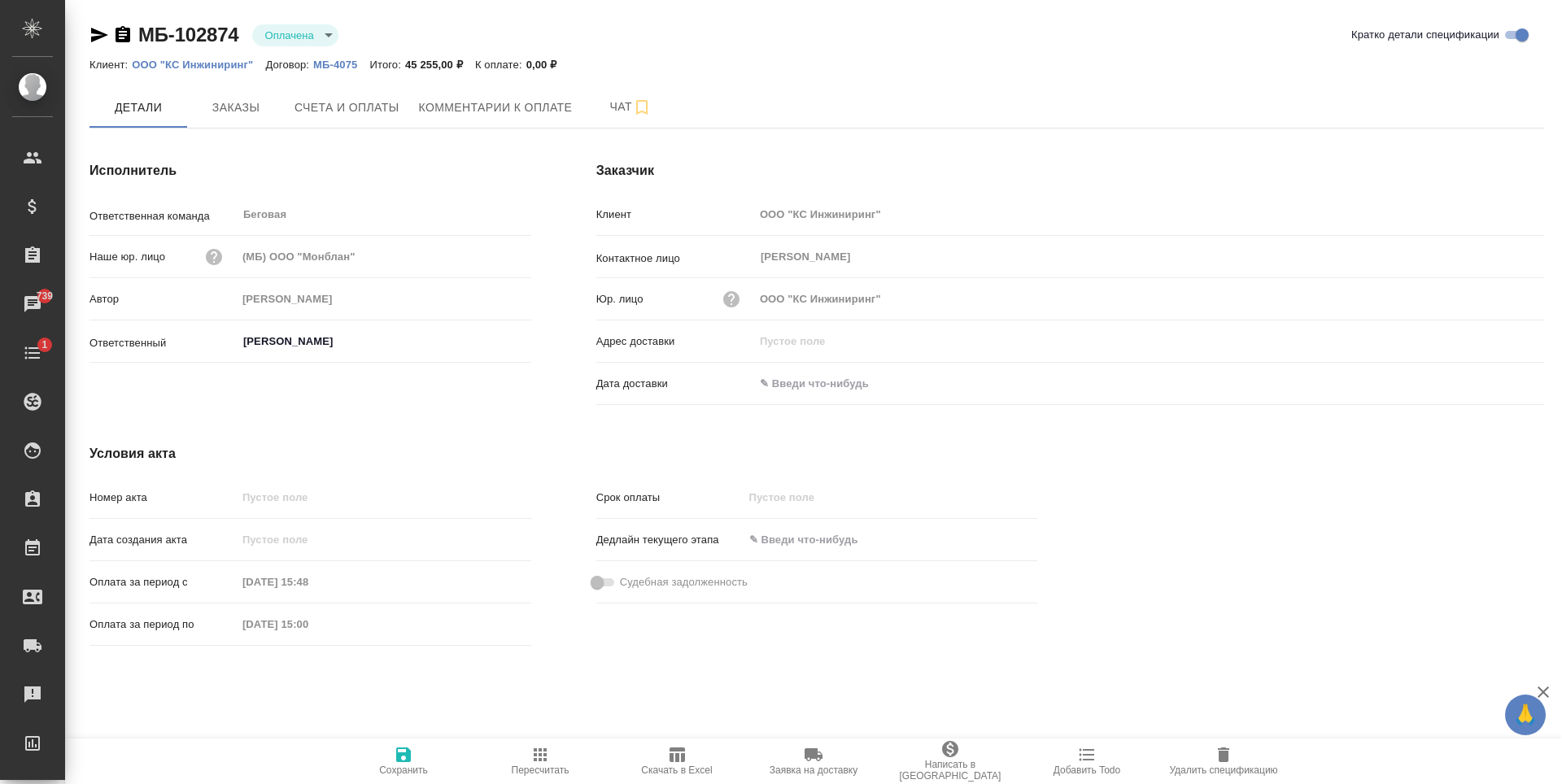
click at [331, 71] on div "Клиент: ООО "КС Инжиниринг" Договор: МБ-4075 Итого: 45 255,00 ₽ К оплате: 0,00 ₽" at bounding box center [816, 63] width 1454 height 19
click at [336, 66] on p "МБ-4075" at bounding box center [341, 64] width 56 height 12
click at [237, 59] on p "ООО "КС Инжиниринг"" at bounding box center [198, 64] width 133 height 12
click at [245, 114] on span "Заказы" at bounding box center [235, 108] width 78 height 20
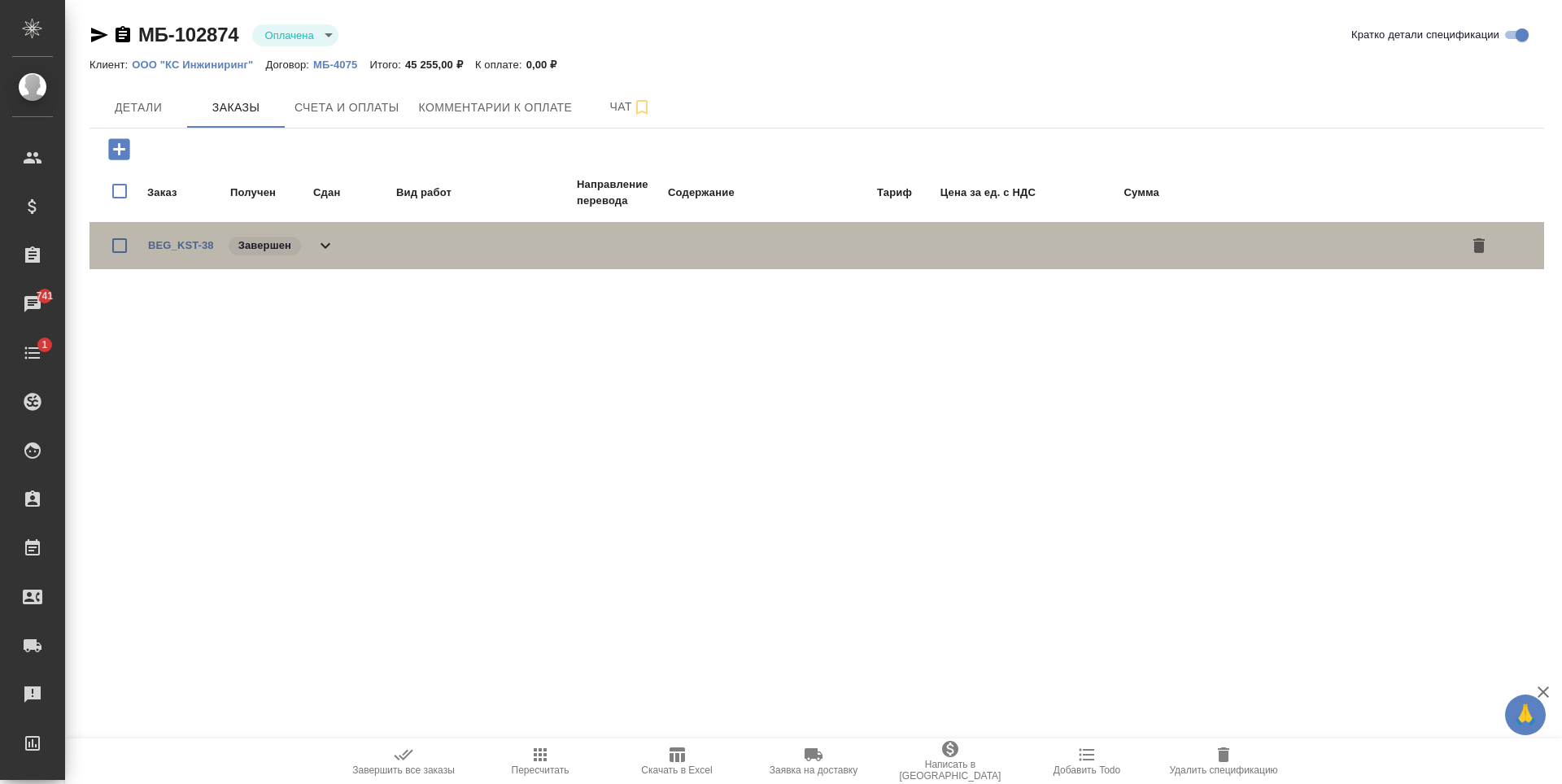
click at [322, 252] on icon at bounding box center [325, 245] width 19 height 19
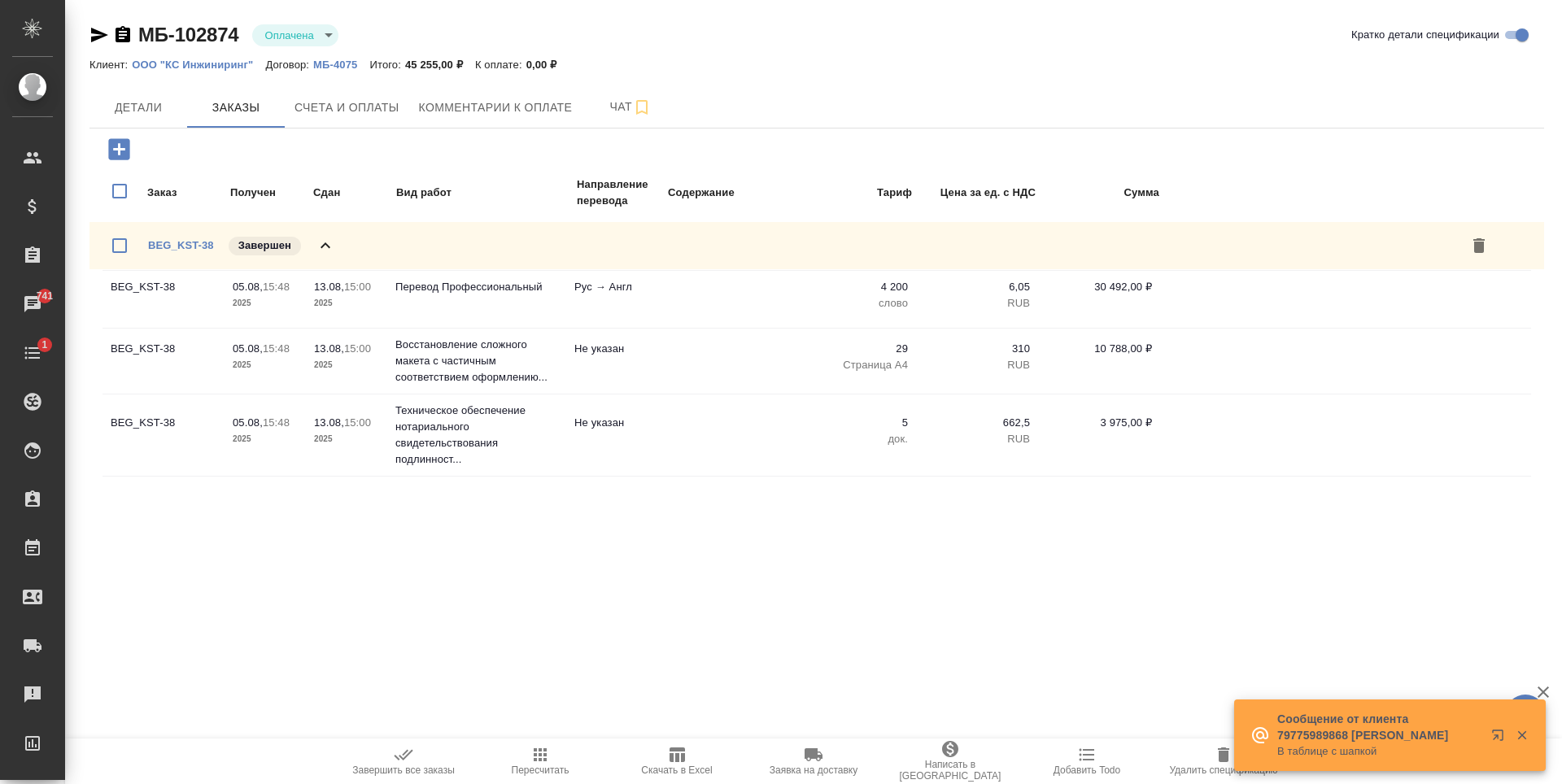
click at [324, 250] on icon at bounding box center [325, 245] width 19 height 19
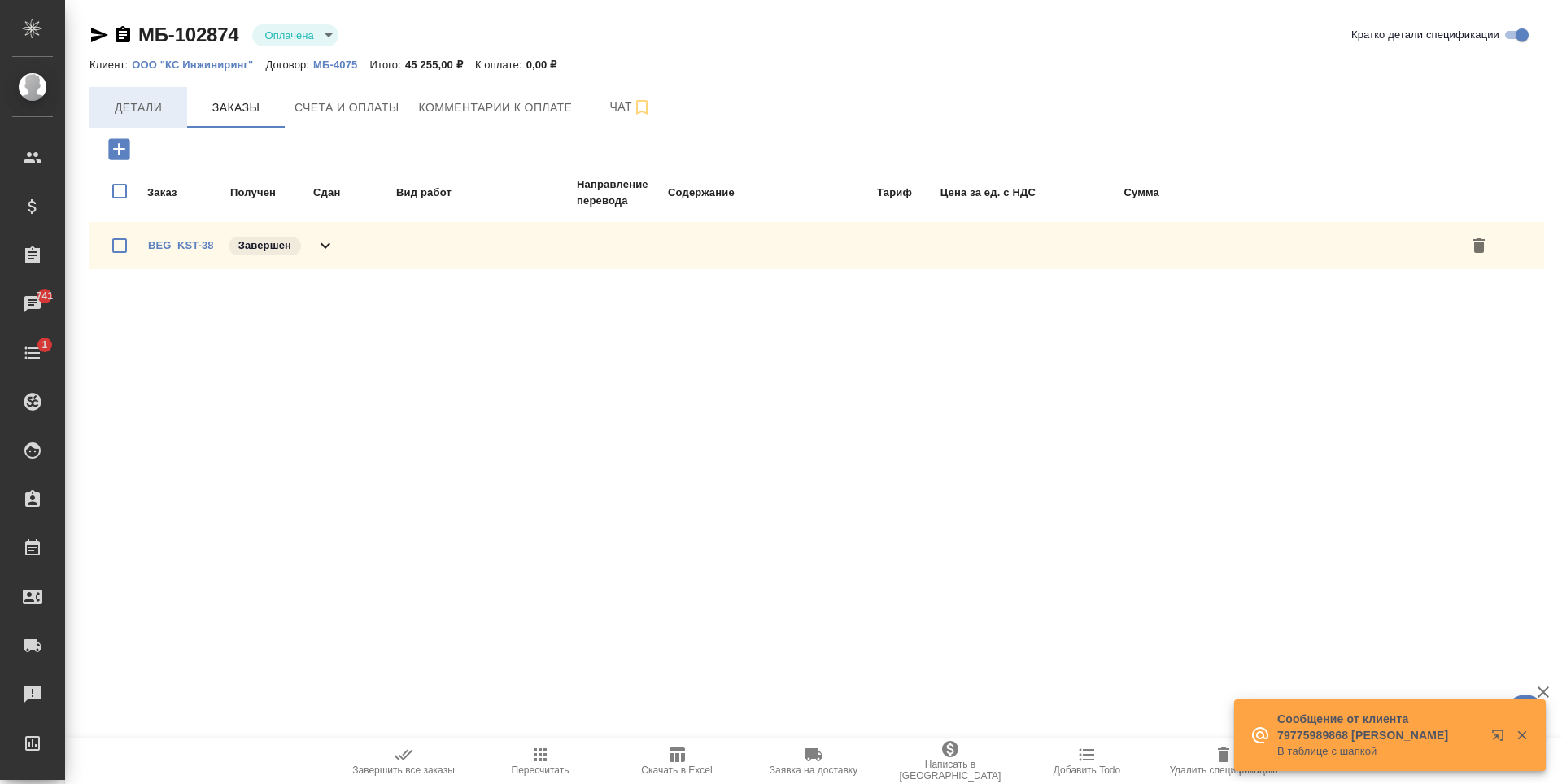
click at [154, 123] on button "Детали" at bounding box center [138, 108] width 97 height 40
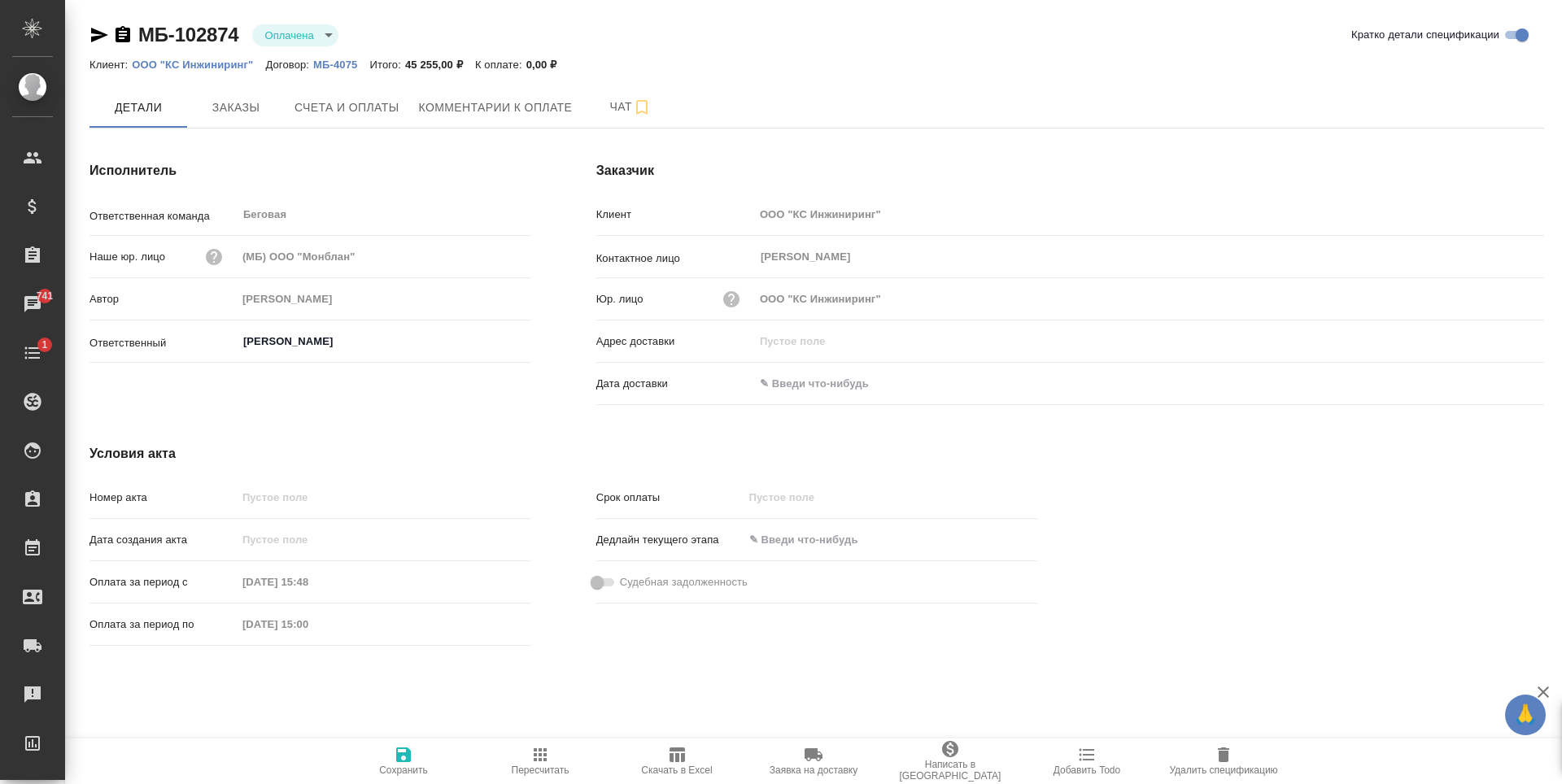
click at [320, 62] on p "МБ-4075" at bounding box center [341, 64] width 56 height 12
click at [105, 36] on icon "button" at bounding box center [99, 35] width 17 height 15
click at [351, 109] on span "Счета и оплаты" at bounding box center [347, 108] width 105 height 20
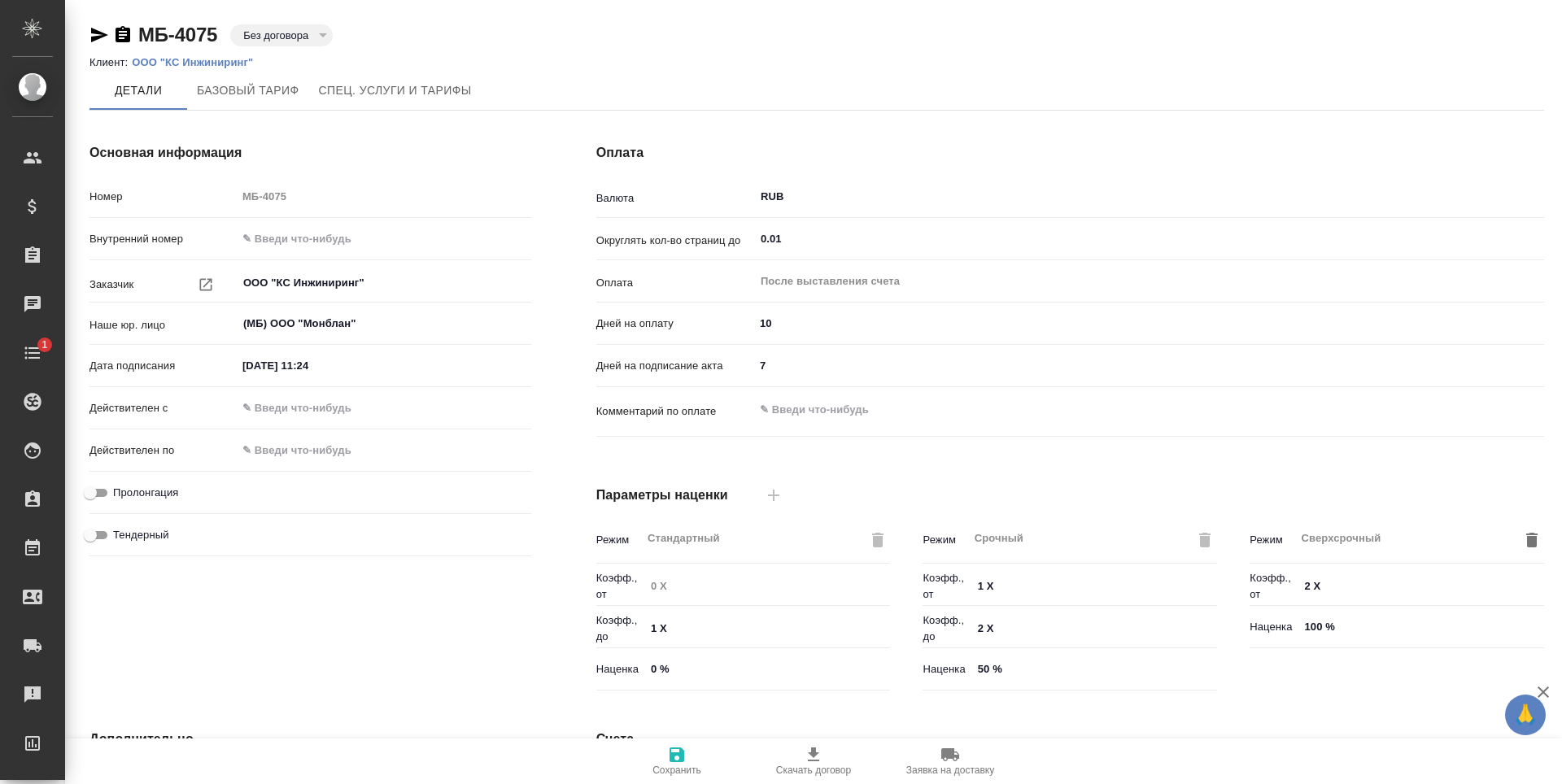
type input "Базовый ТП 2025"
click at [395, 58] on ol "Клиент: ООО "КС Инжиниринг"" at bounding box center [816, 62] width 1454 height 17
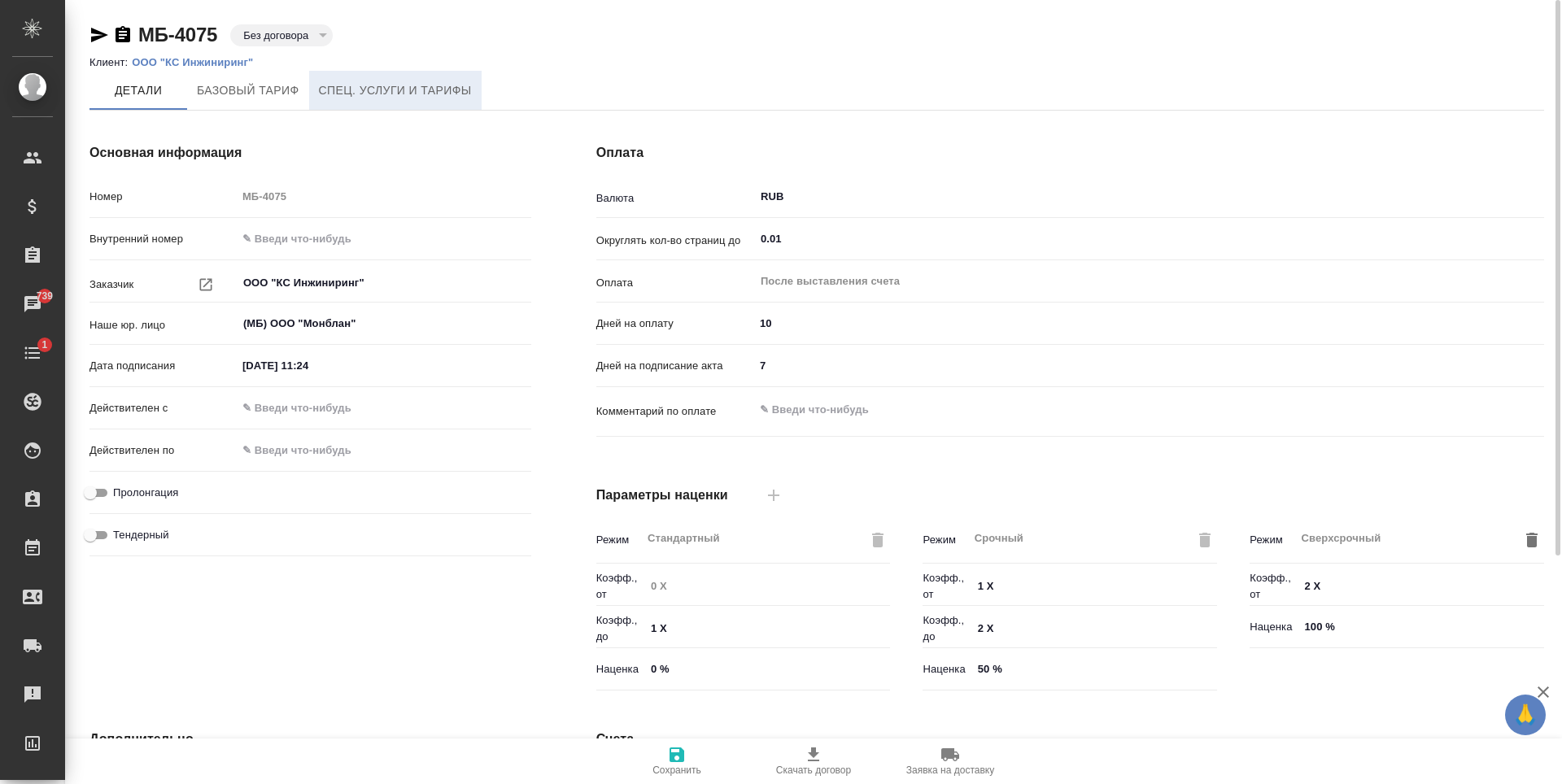
click at [404, 83] on span "Спец. услуги и тарифы" at bounding box center [395, 91] width 153 height 20
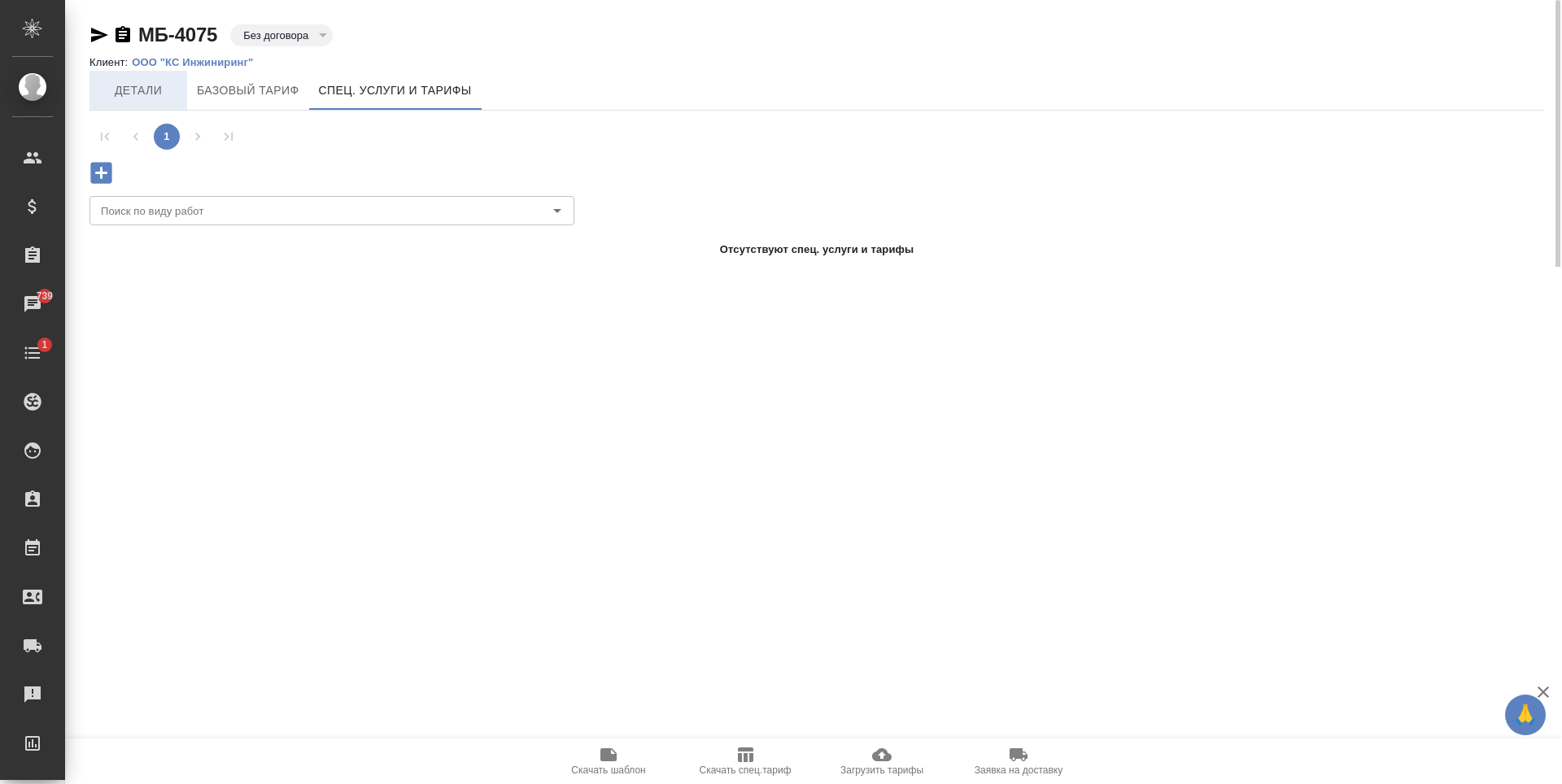
click at [156, 96] on span "Детали" at bounding box center [138, 91] width 78 height 20
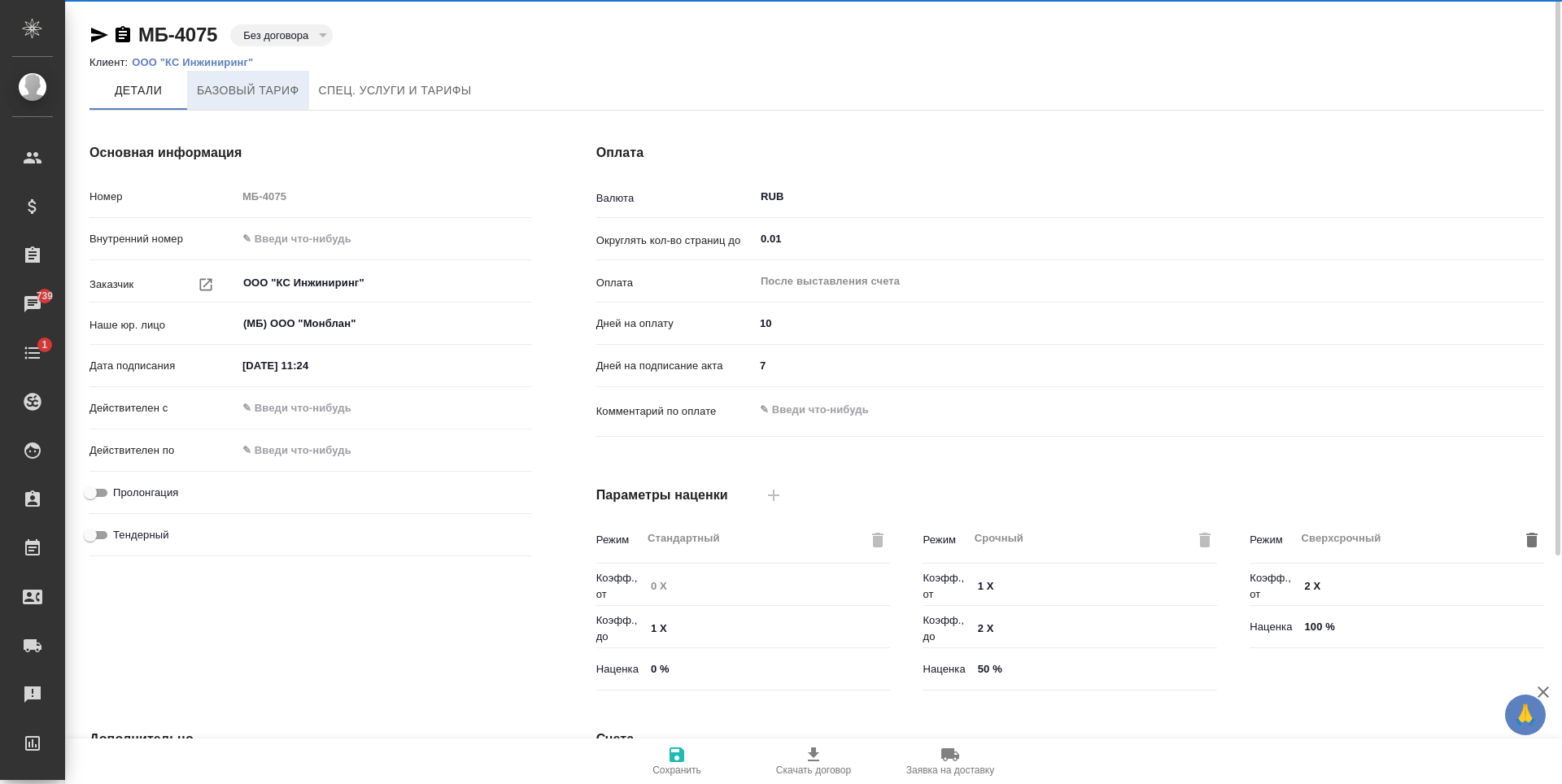
type input "Базовый ТП 2025"
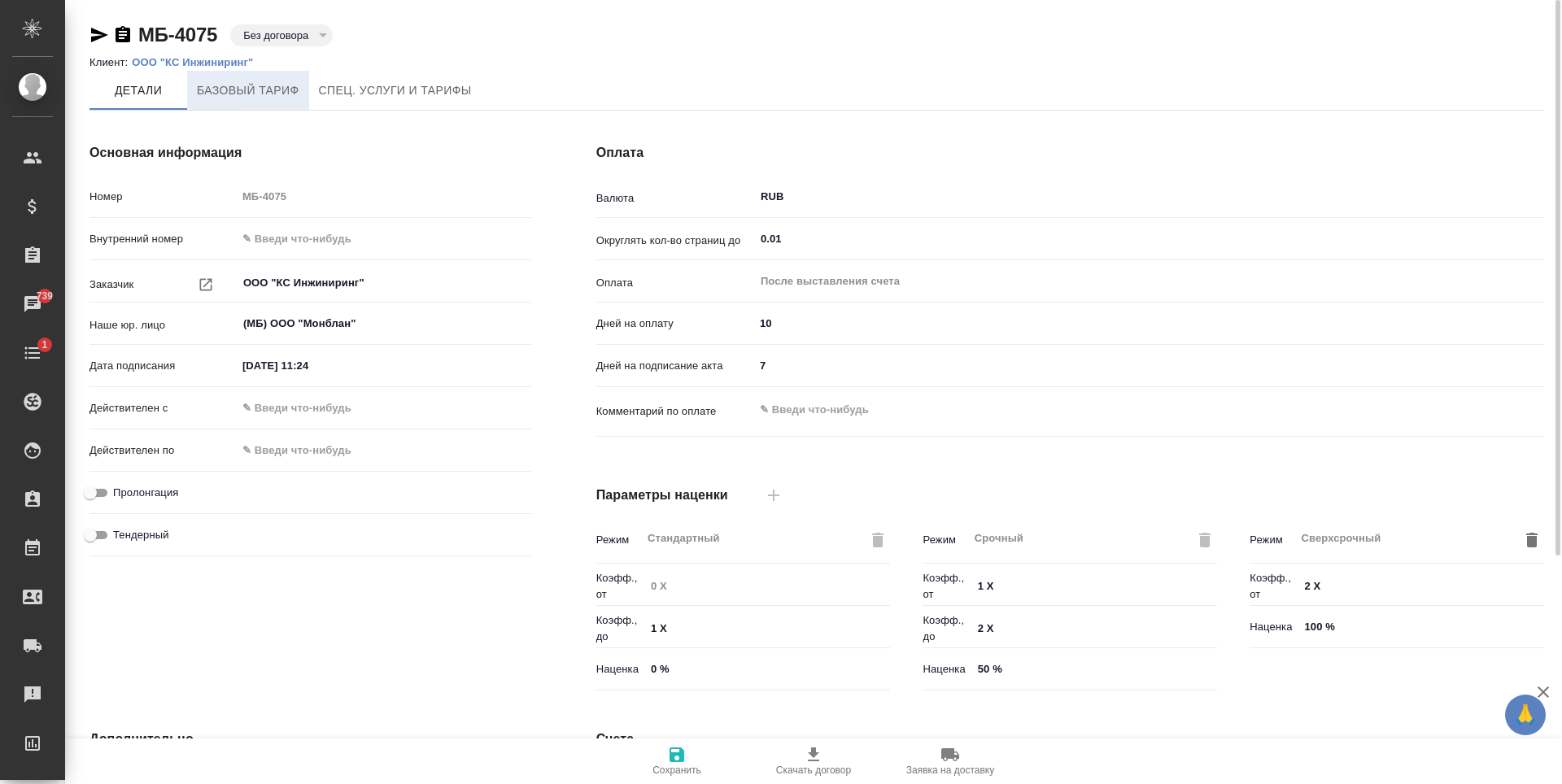
click at [268, 90] on span "Базовый тариф" at bounding box center [247, 91] width 102 height 20
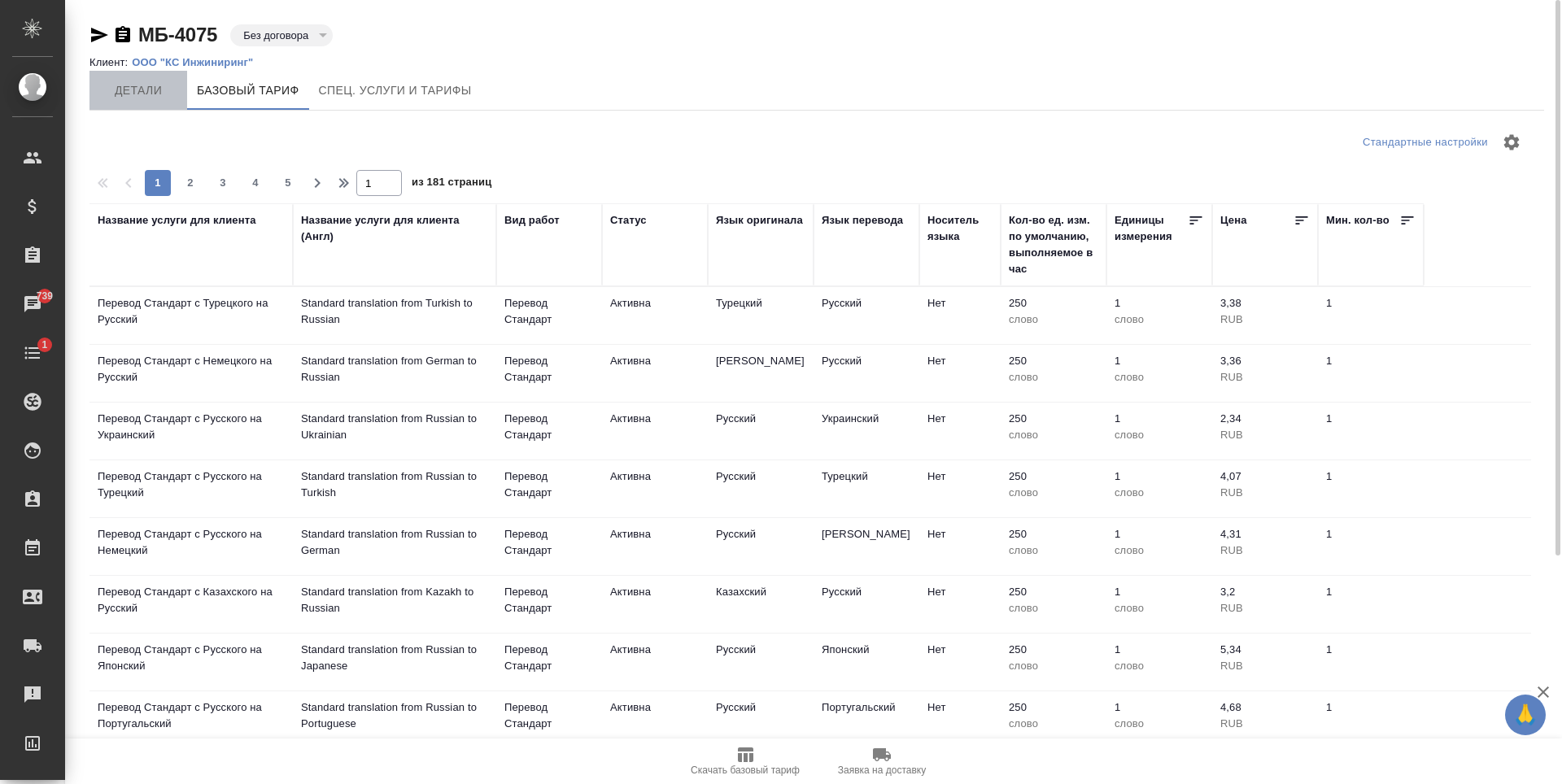
click at [165, 96] on span "Детали" at bounding box center [138, 91] width 78 height 20
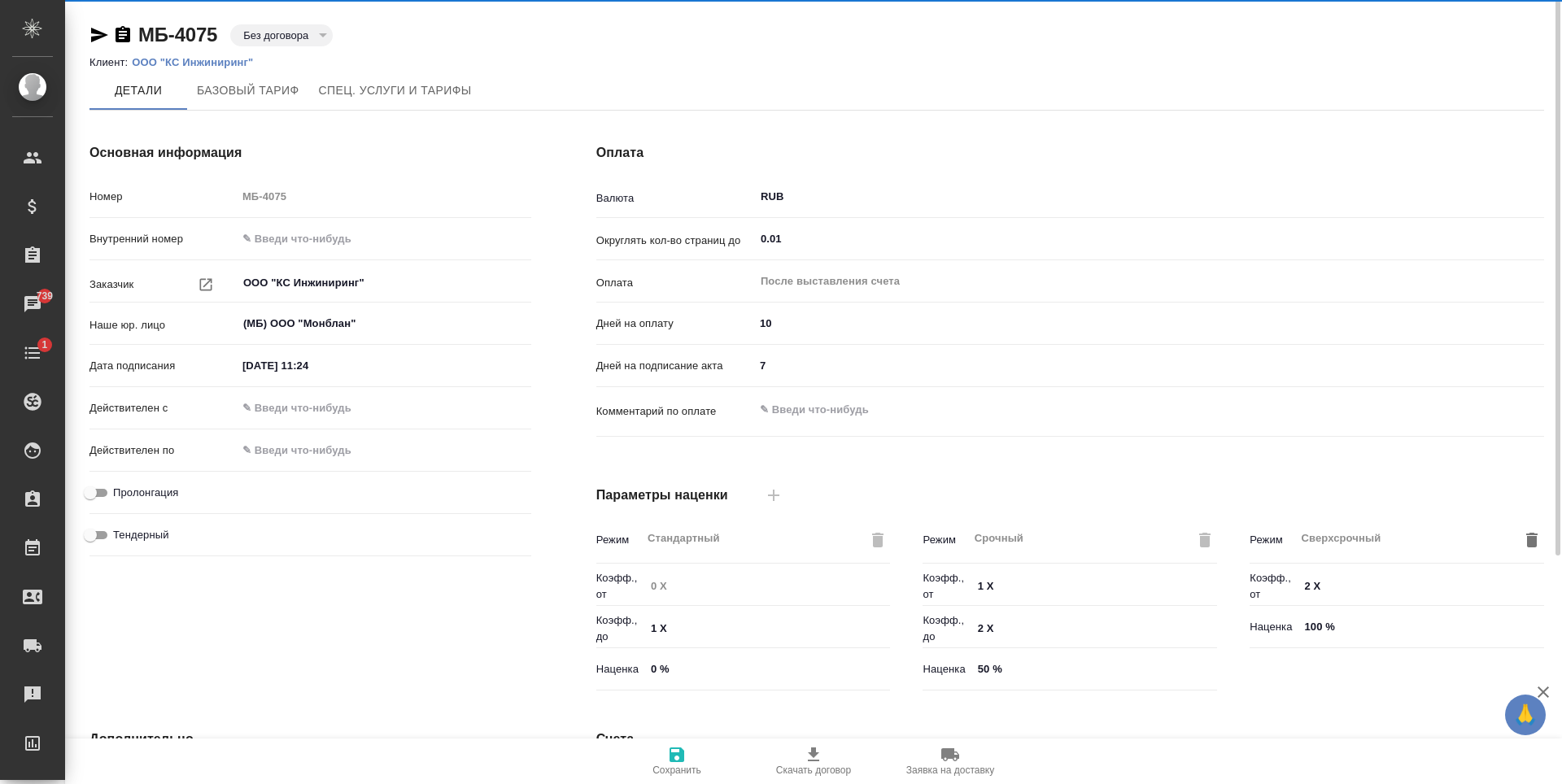
type input "Базовый ТП 2025"
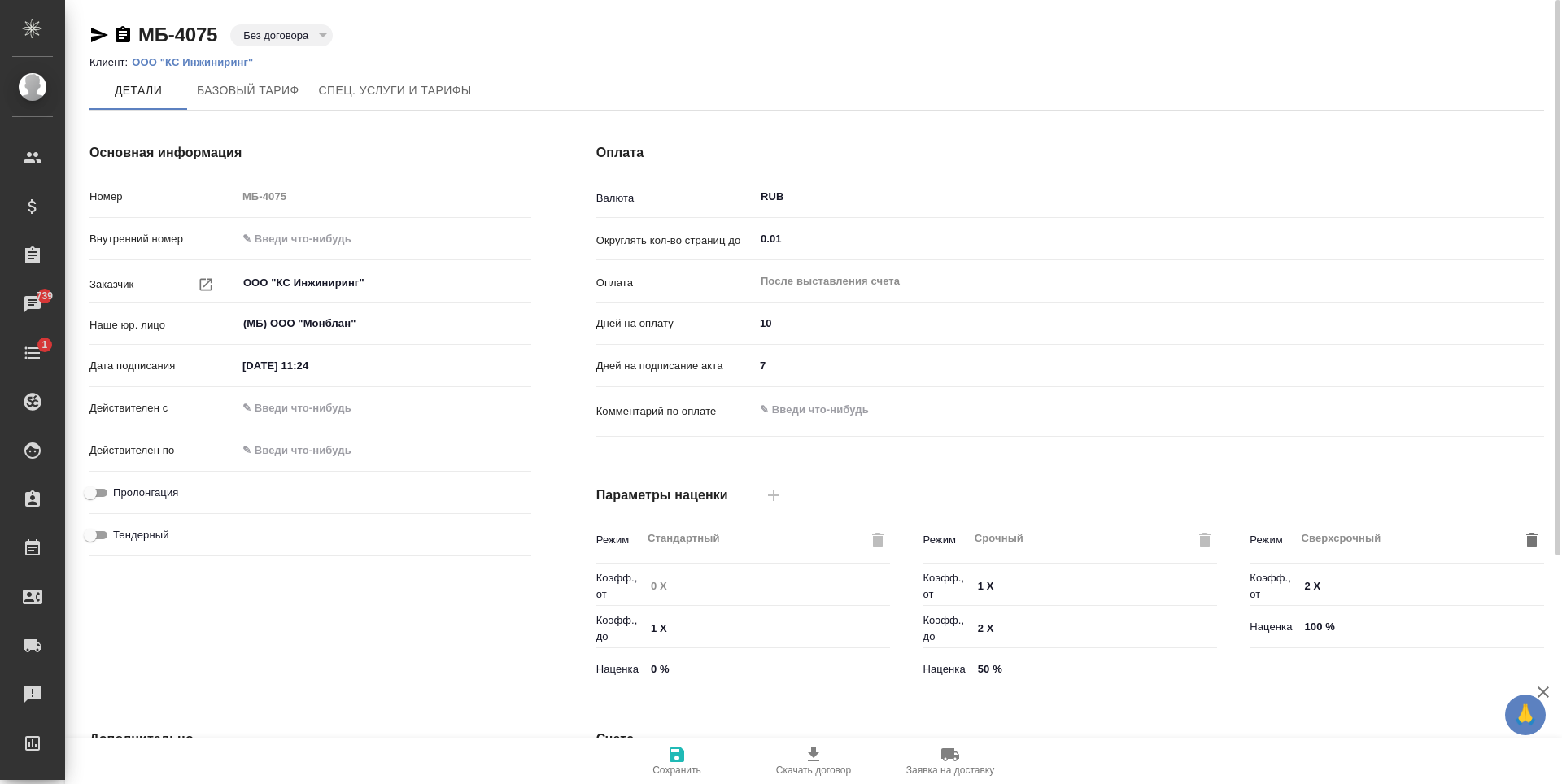
click at [815, 766] on span "Скачать договор" at bounding box center [813, 770] width 74 height 11
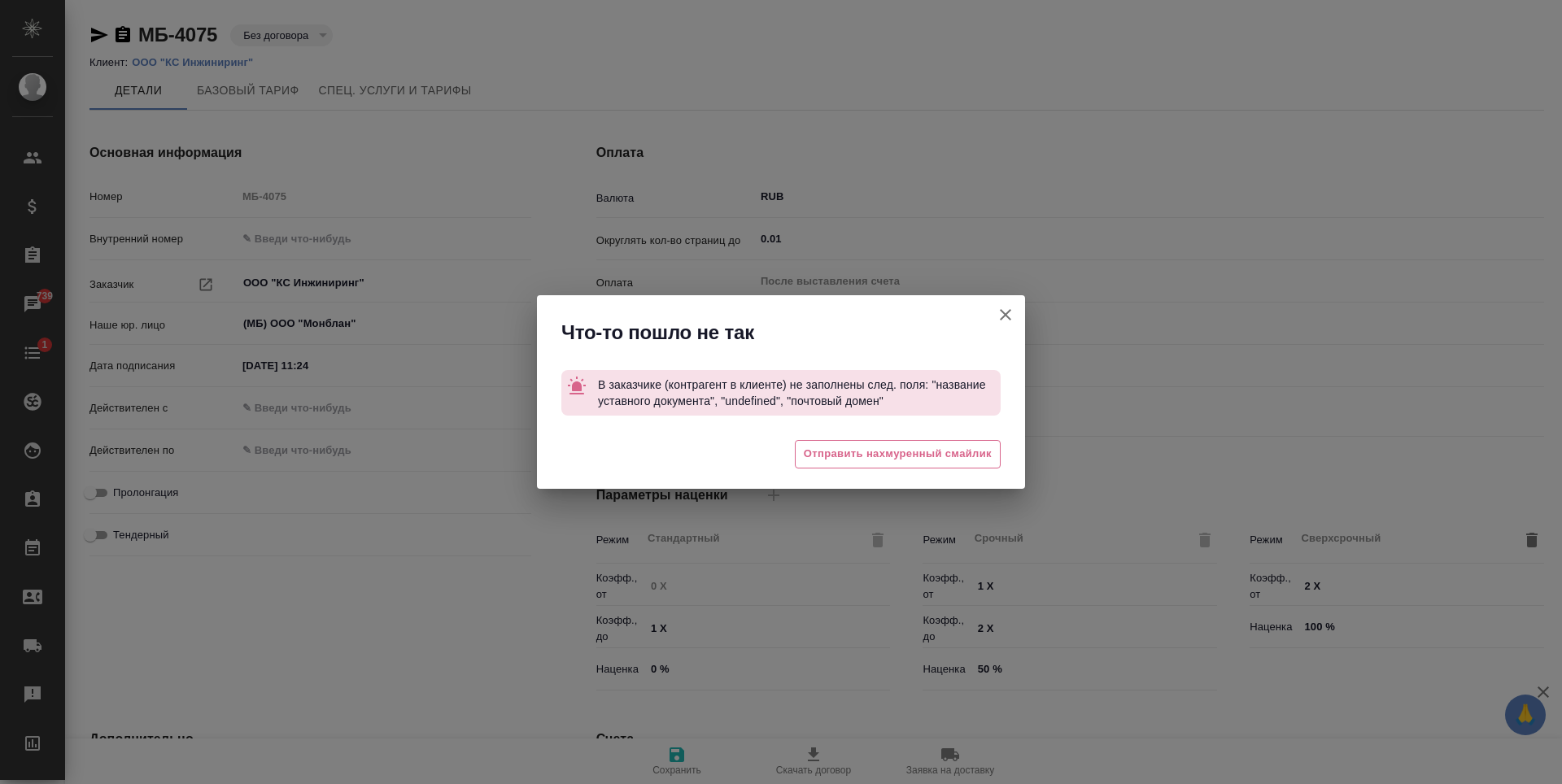
click at [1008, 318] on icon "button" at bounding box center [1006, 314] width 11 height 11
type textarea "x"
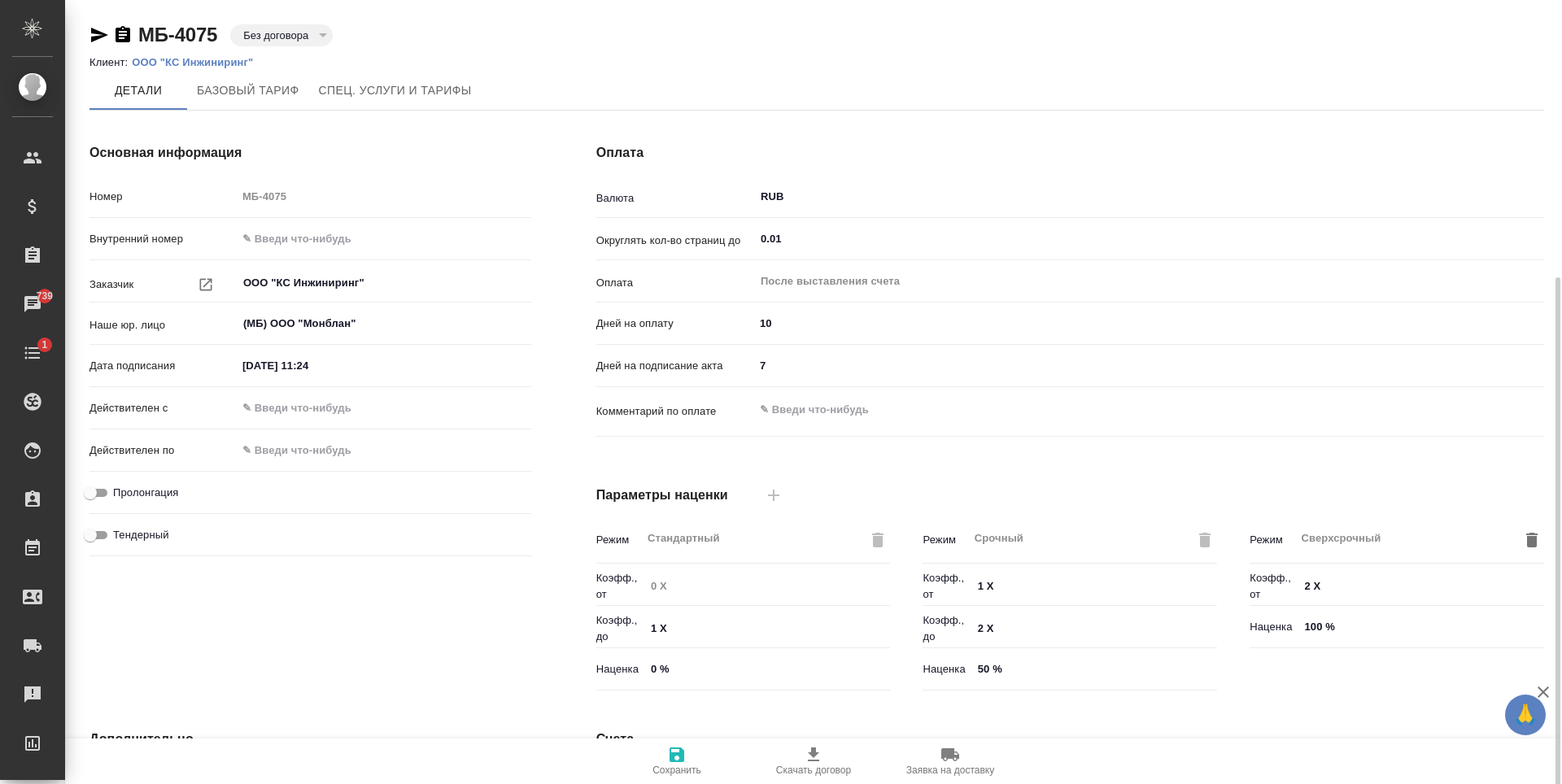
scroll to position [322, 0]
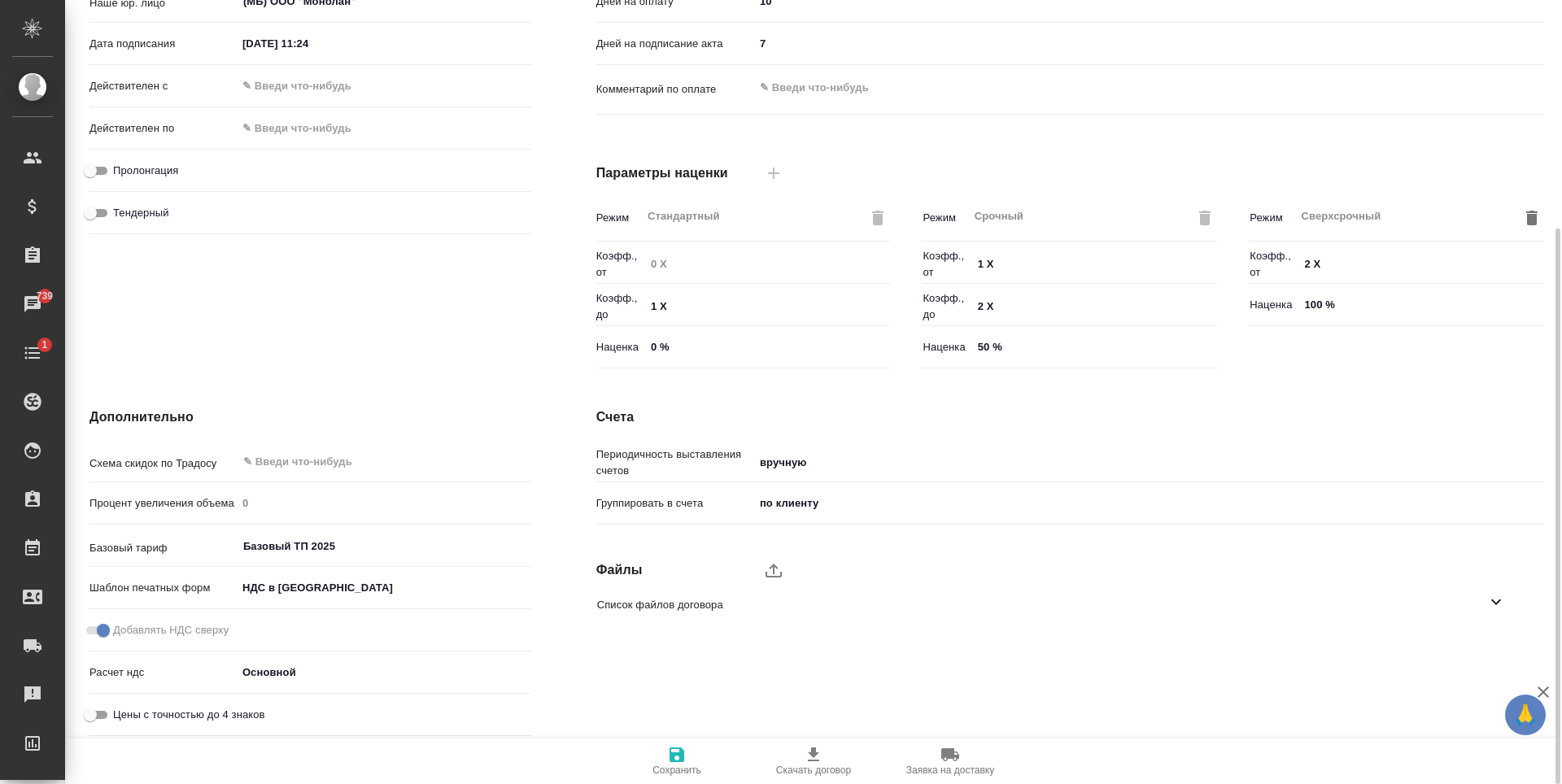
click at [695, 611] on span "Список файлов договора" at bounding box center [1042, 606] width 889 height 17
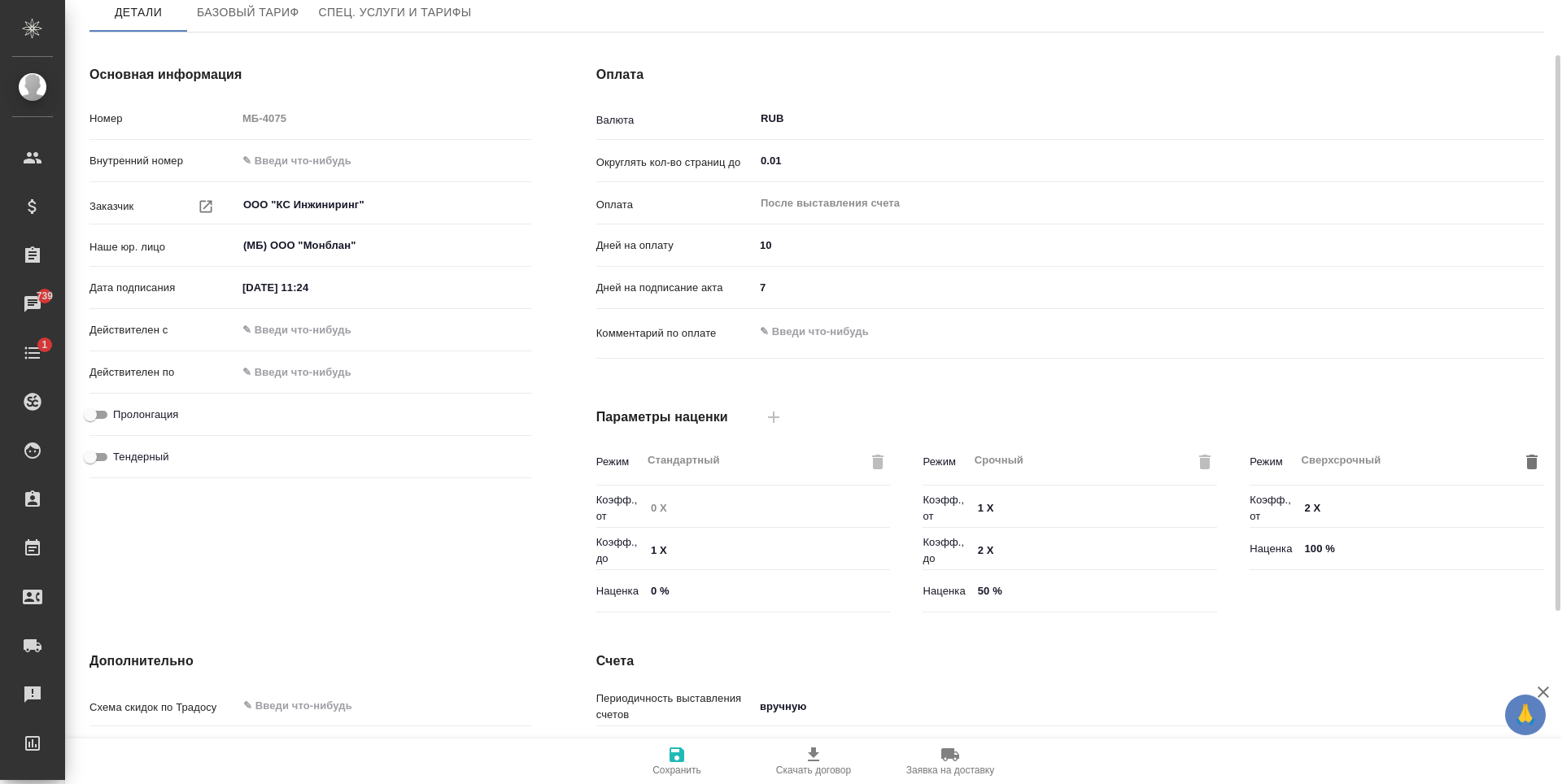
scroll to position [0, 0]
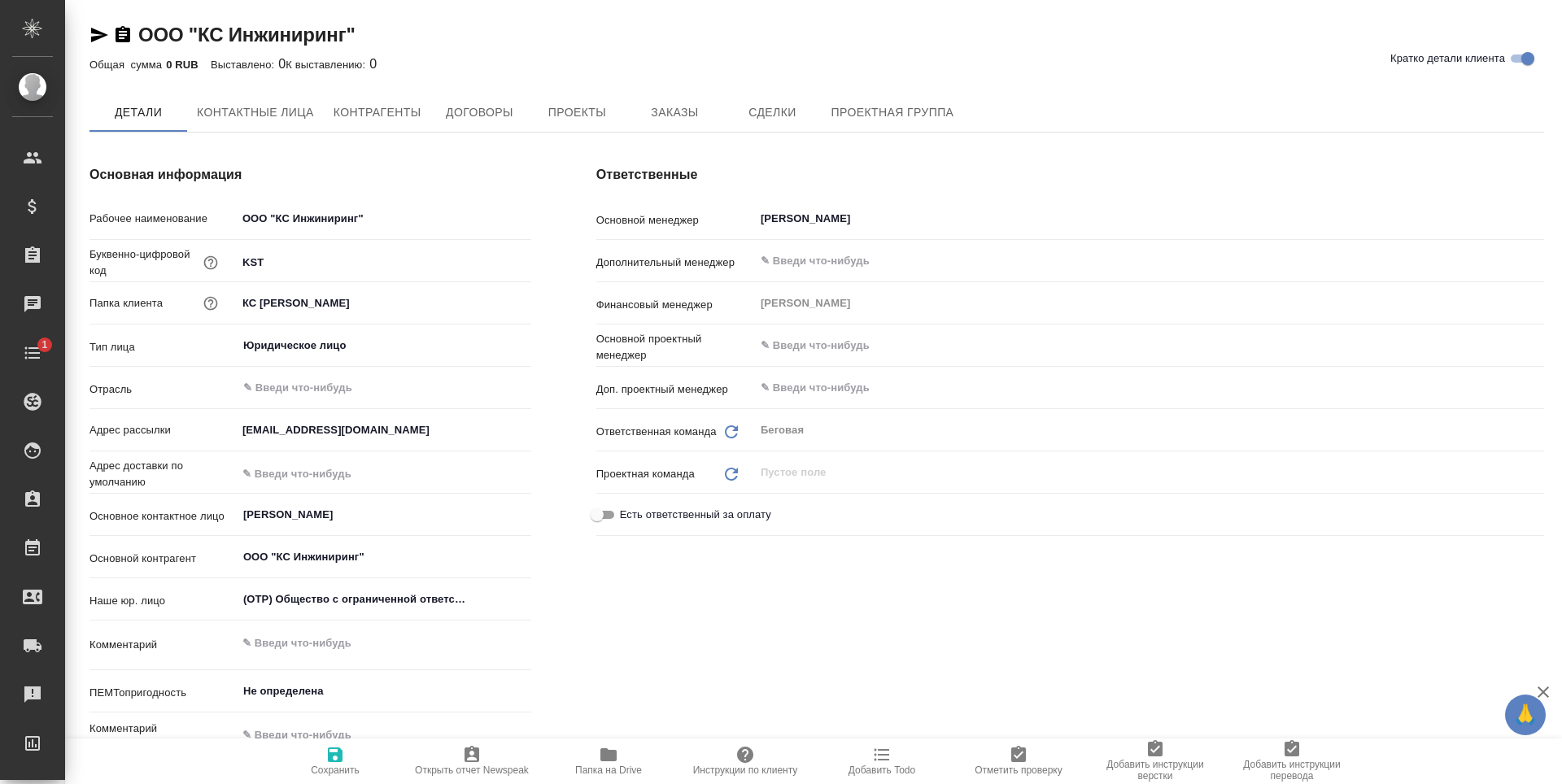
type textarea "x"
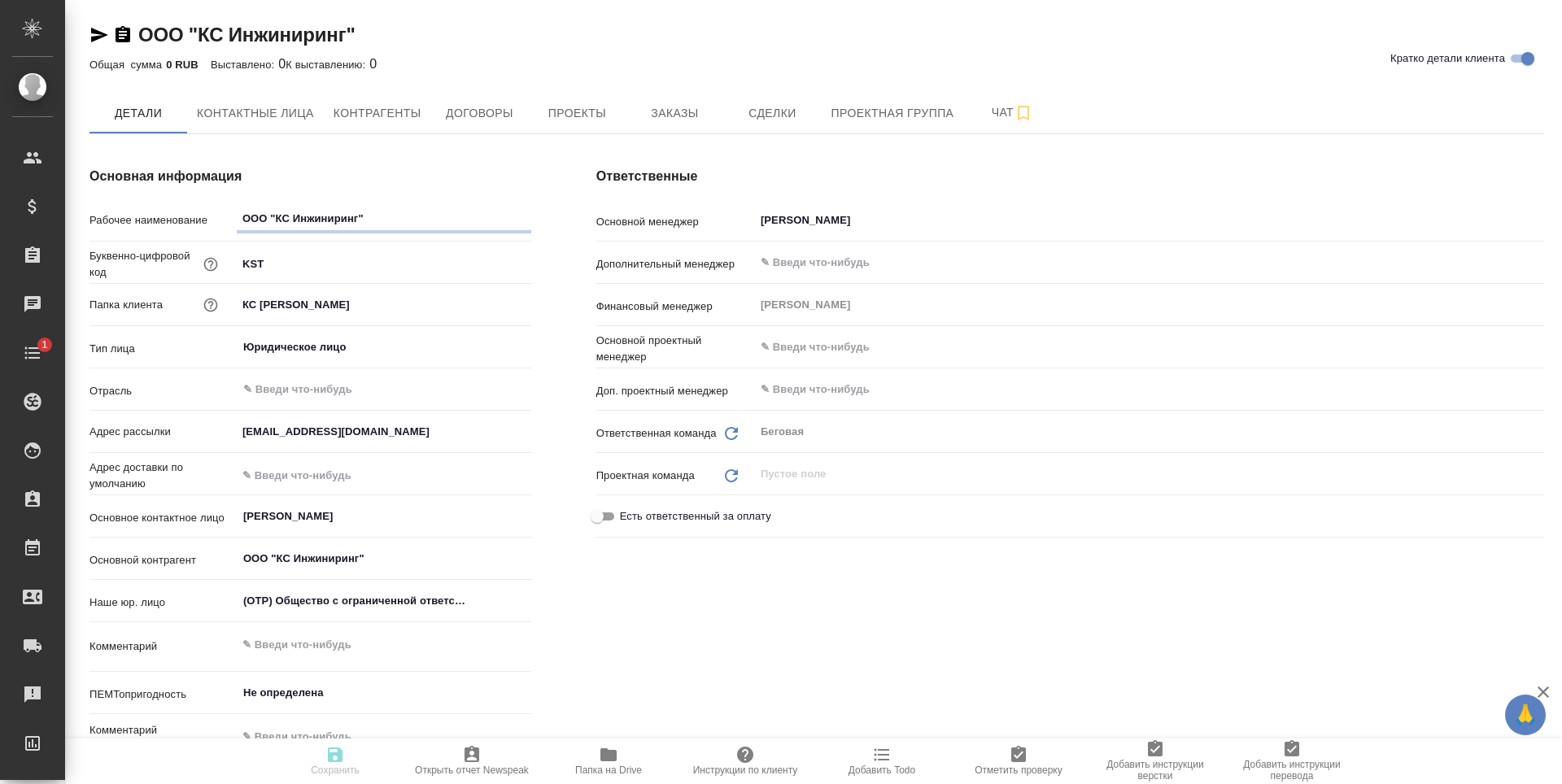
type textarea "x"
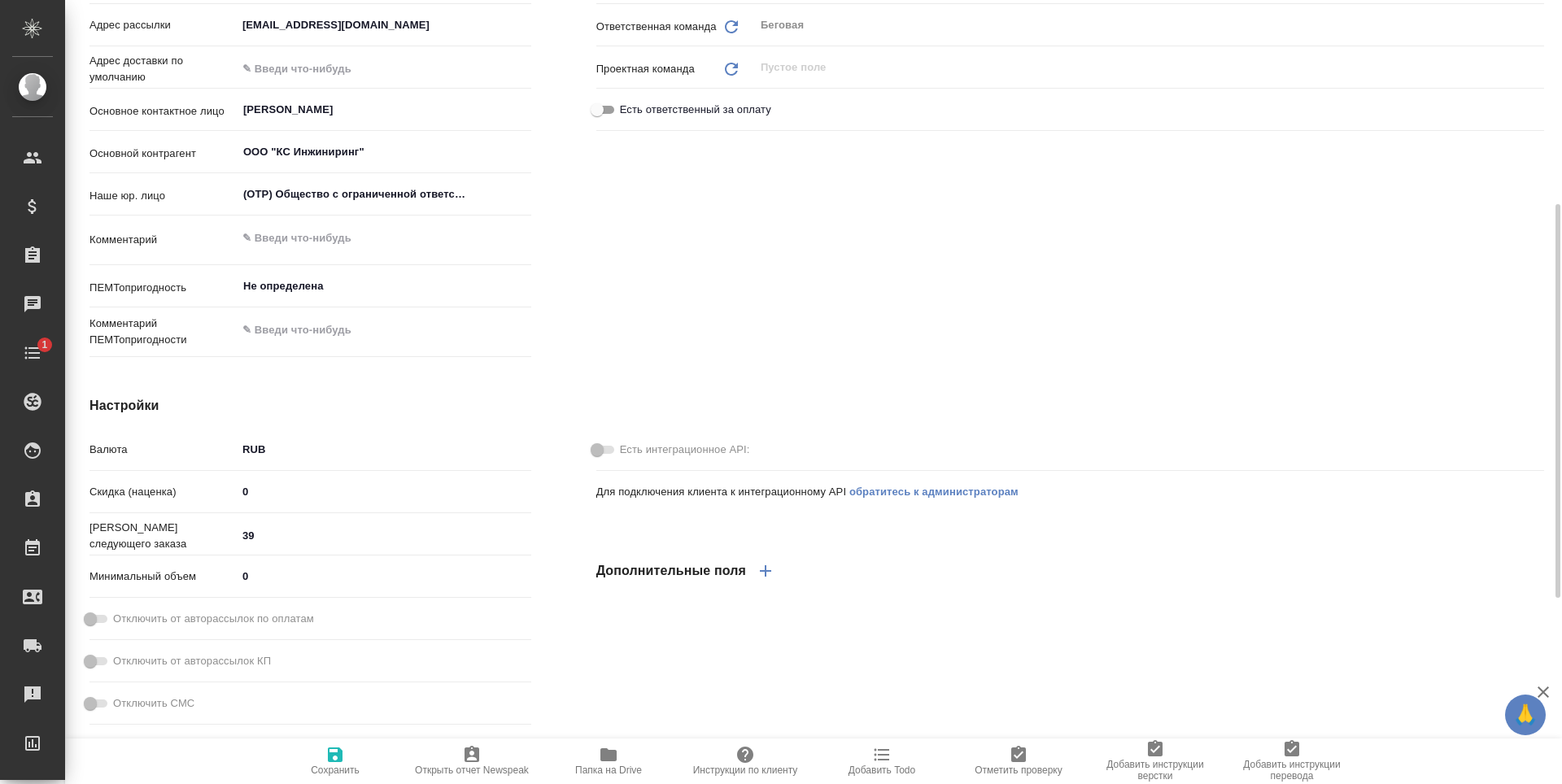
type textarea "x"
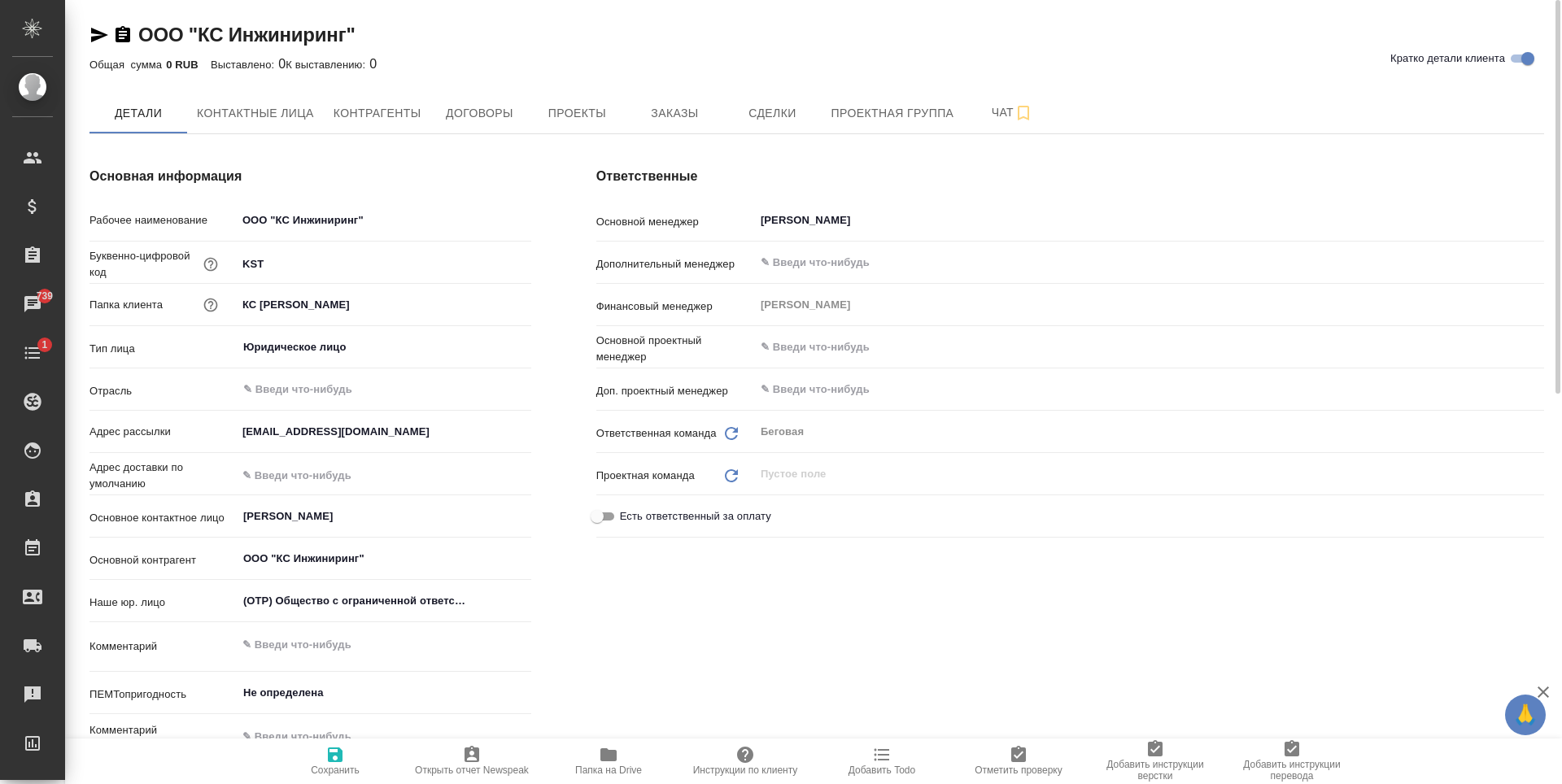
click at [610, 774] on span "Папка на Drive" at bounding box center [609, 770] width 67 height 11
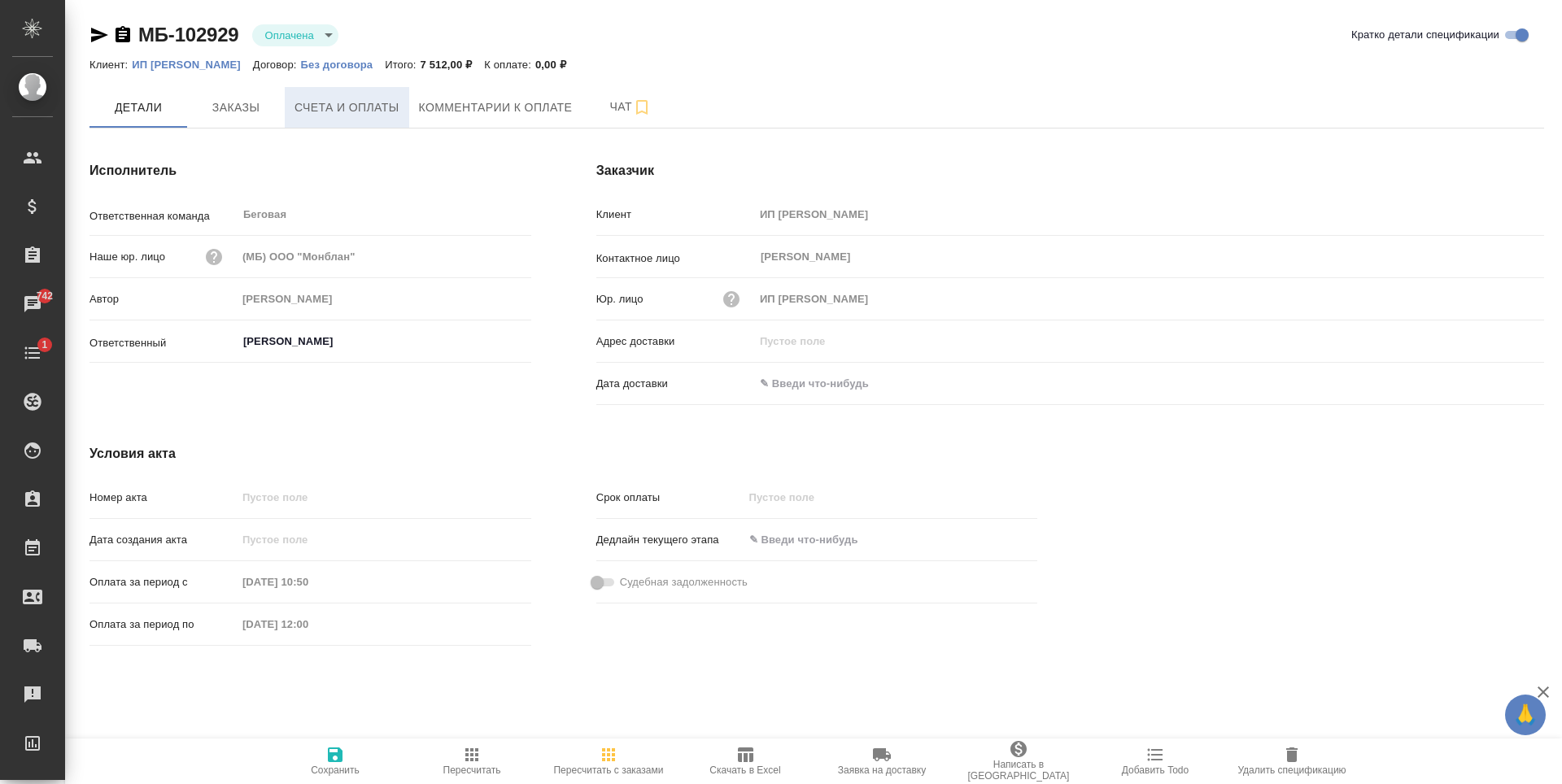
click at [377, 115] on span "Счета и оплаты" at bounding box center [347, 108] width 105 height 20
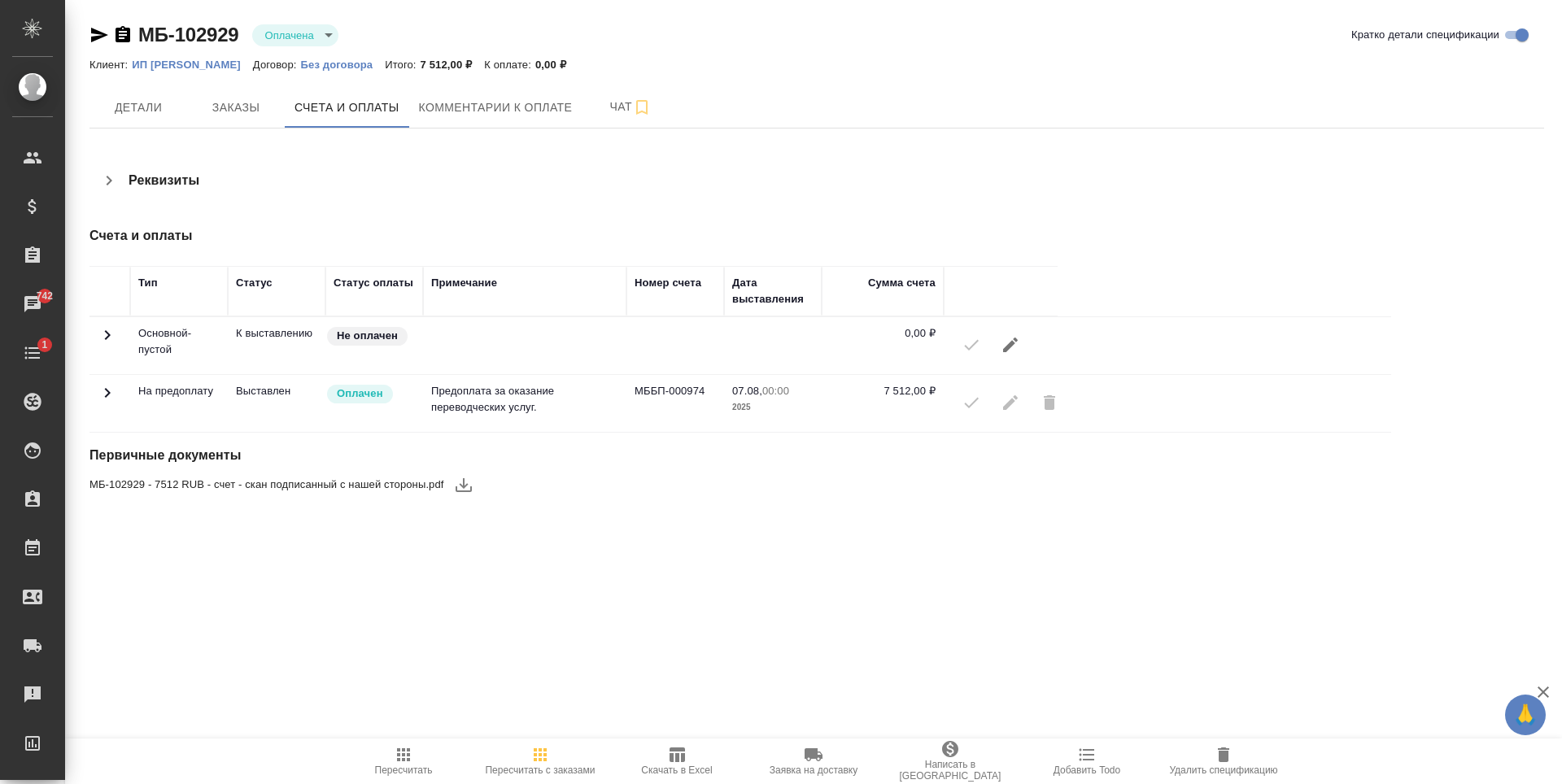
click at [973, 402] on div at bounding box center [1000, 403] width 97 height 39
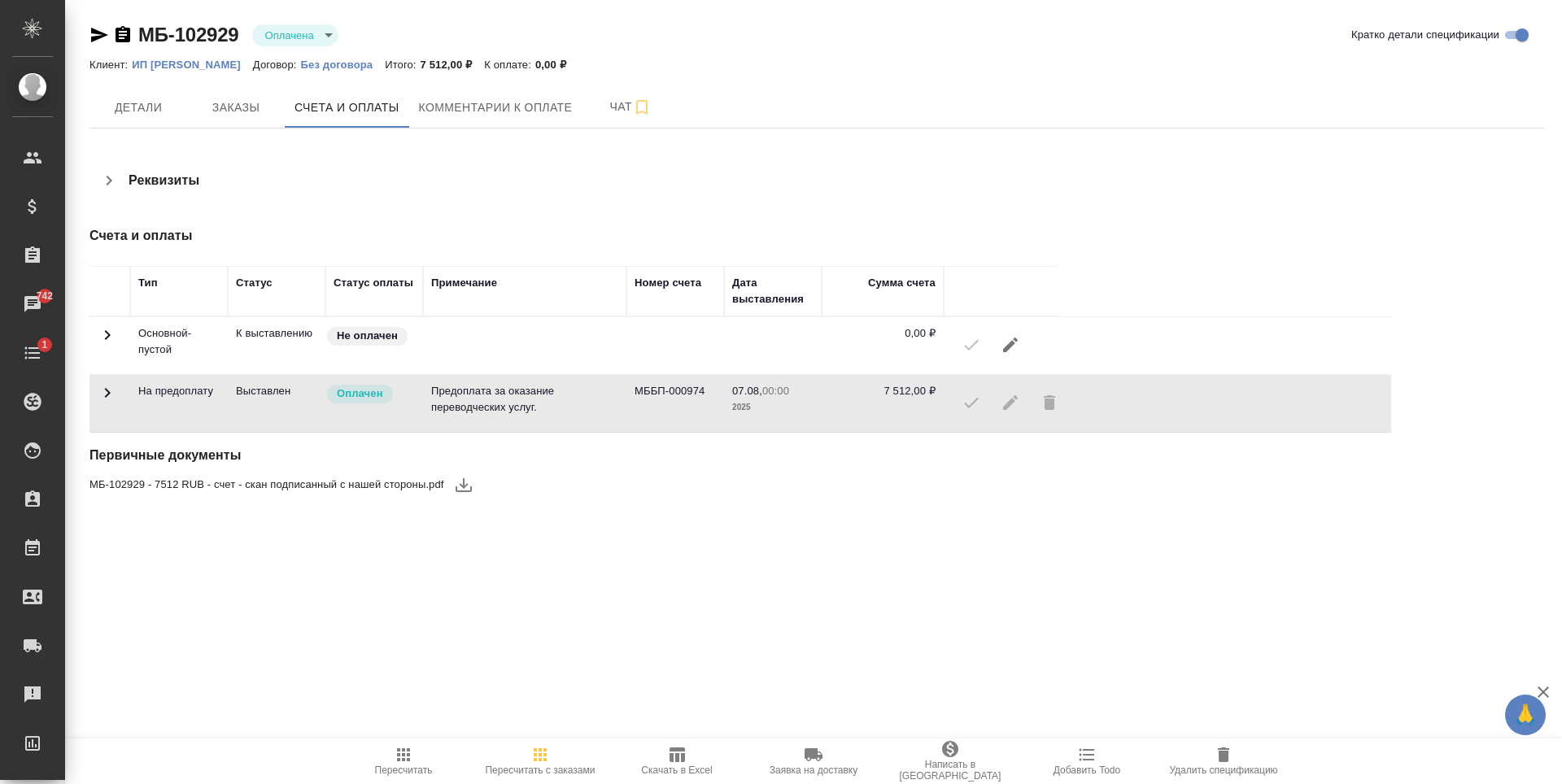
click at [973, 402] on div at bounding box center [1000, 403] width 97 height 39
click at [957, 775] on span "Написать в Ardep" at bounding box center [950, 770] width 117 height 23
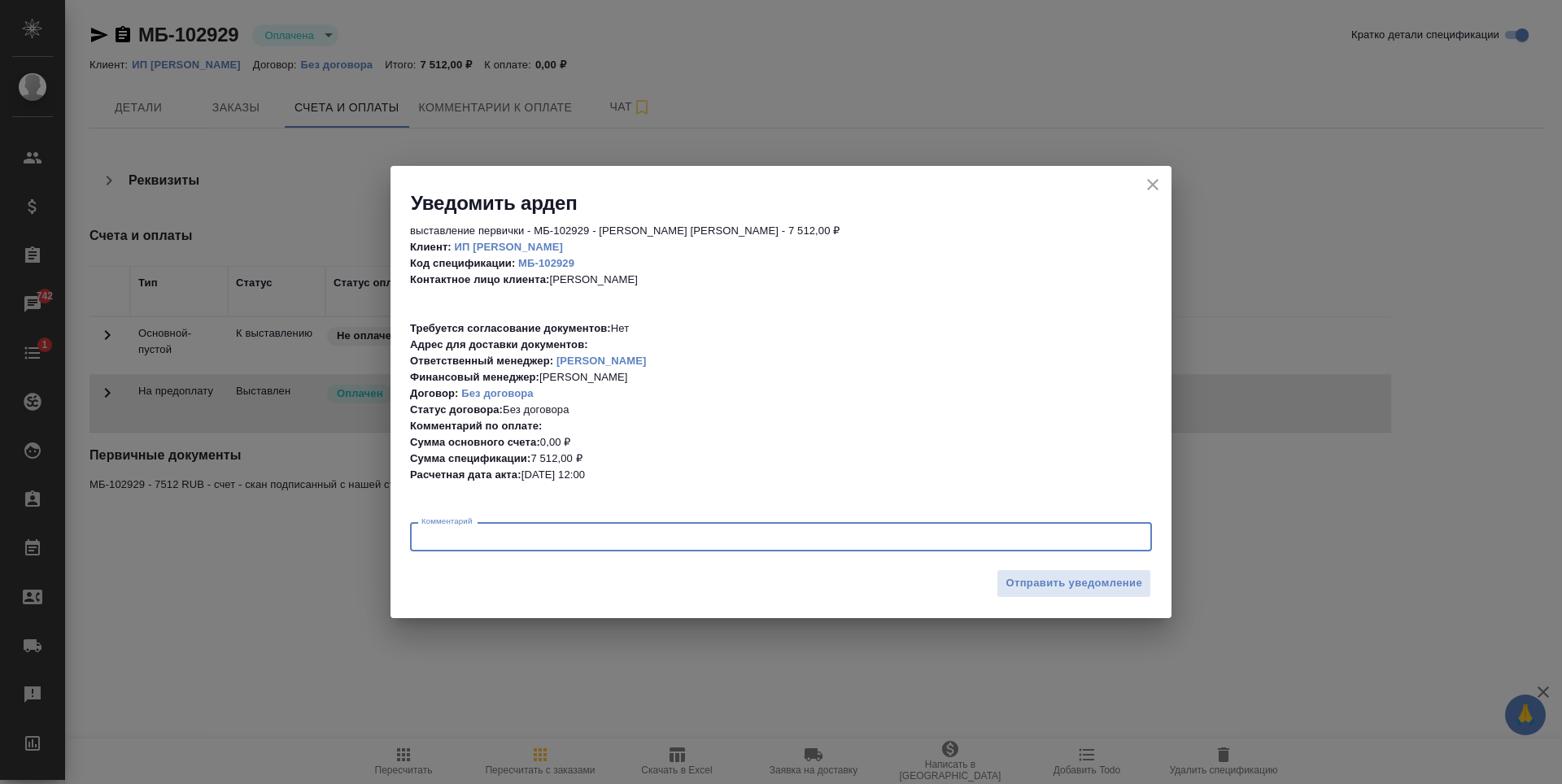
click at [665, 540] on textarea at bounding box center [781, 537] width 719 height 12
type textarea "Нужен акт"
click at [1160, 177] on icon "close" at bounding box center [1152, 184] width 19 height 19
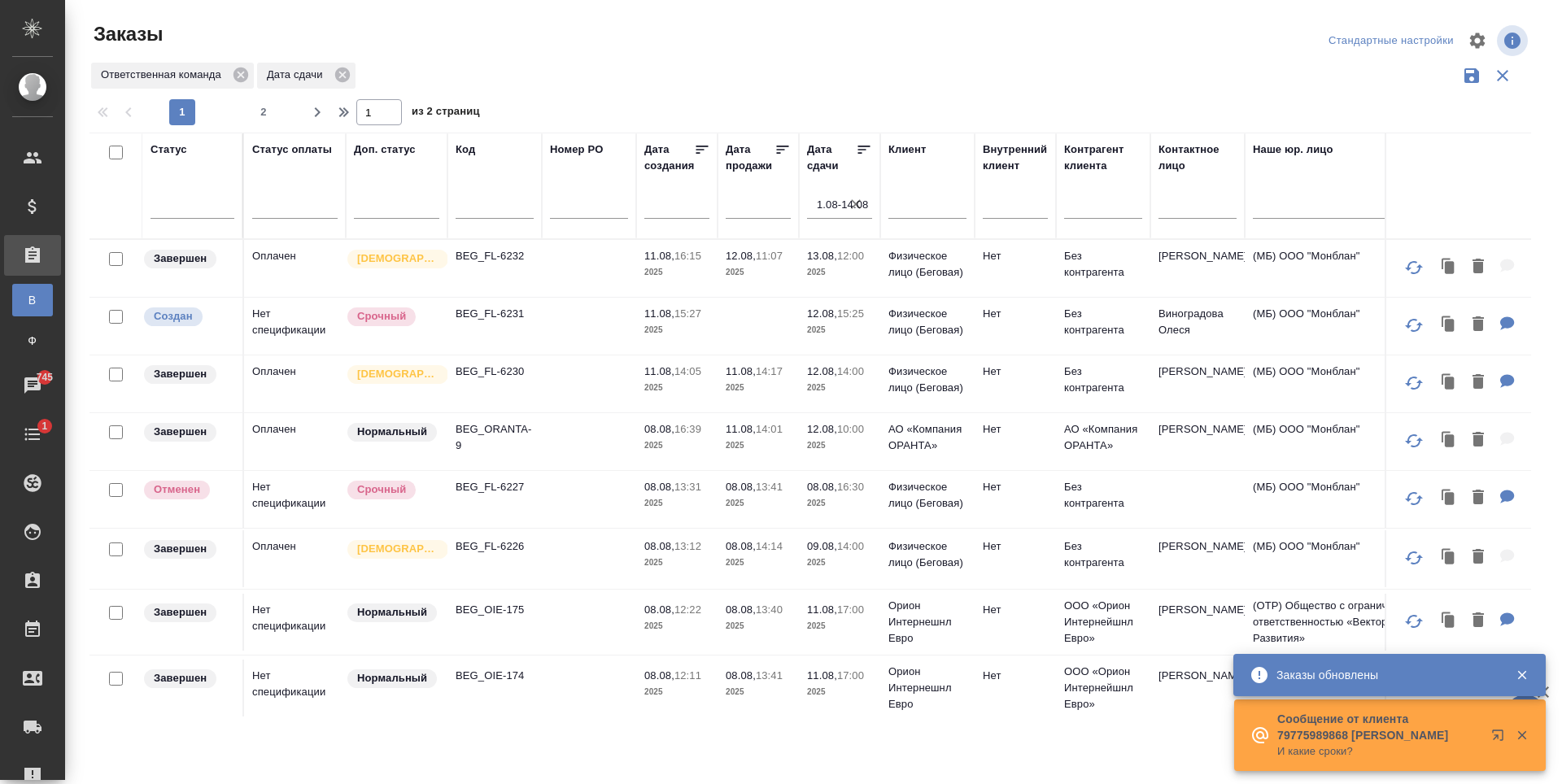
scroll to position [732, 0]
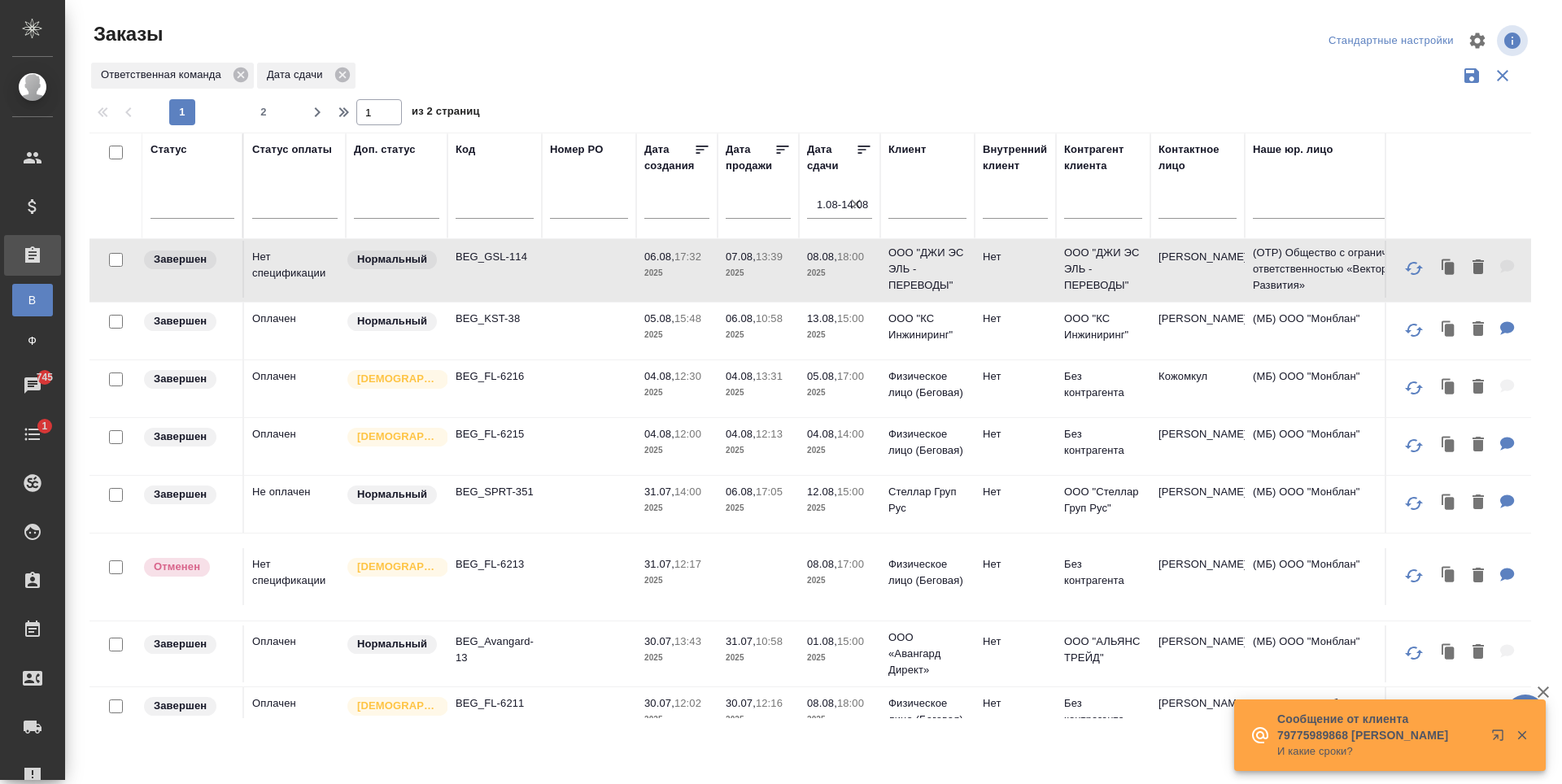
click at [868, 206] on input "1.08-14.08" at bounding box center [844, 205] width 55 height 23
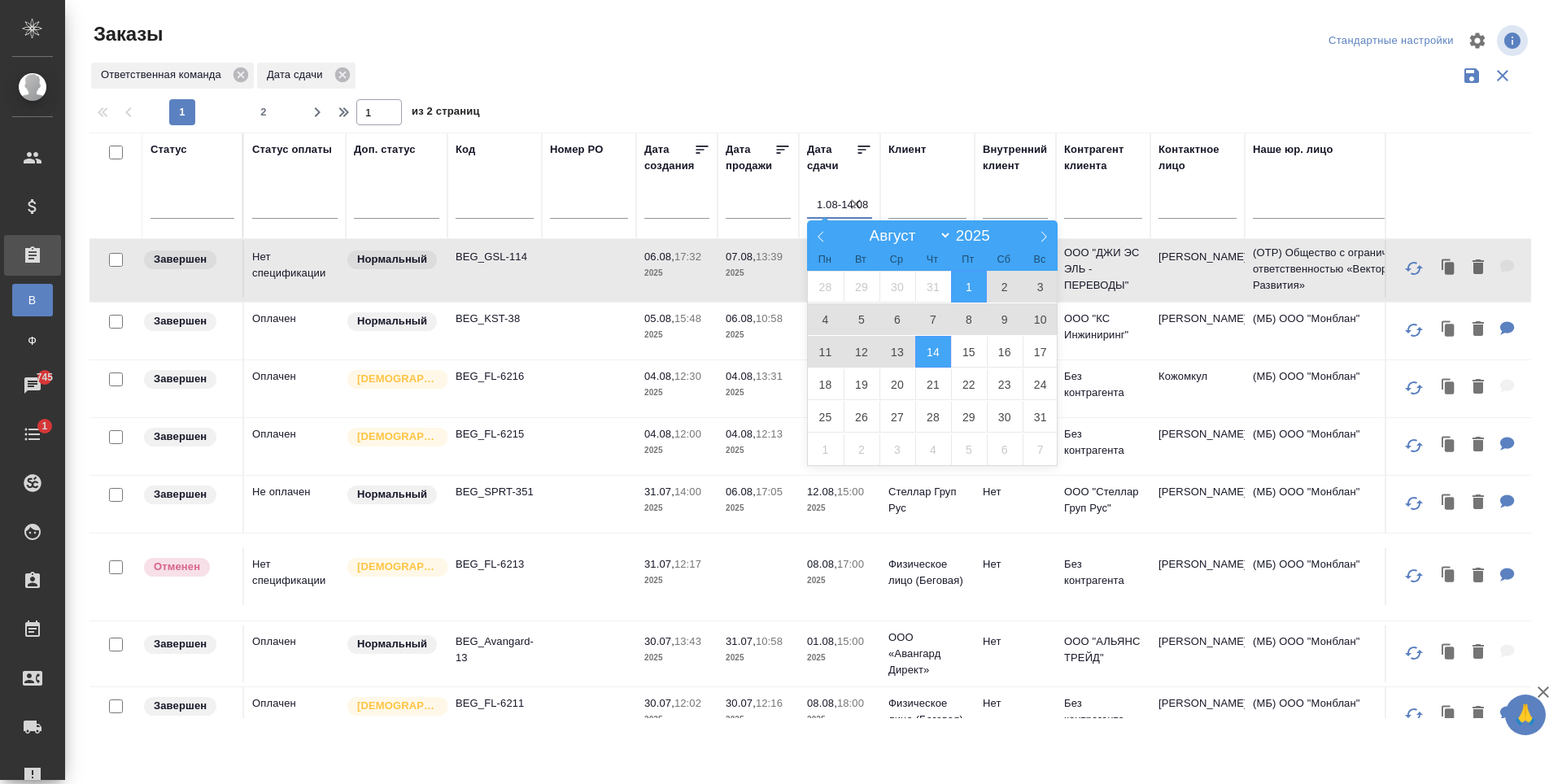
click at [916, 96] on div at bounding box center [816, 95] width 1454 height 8
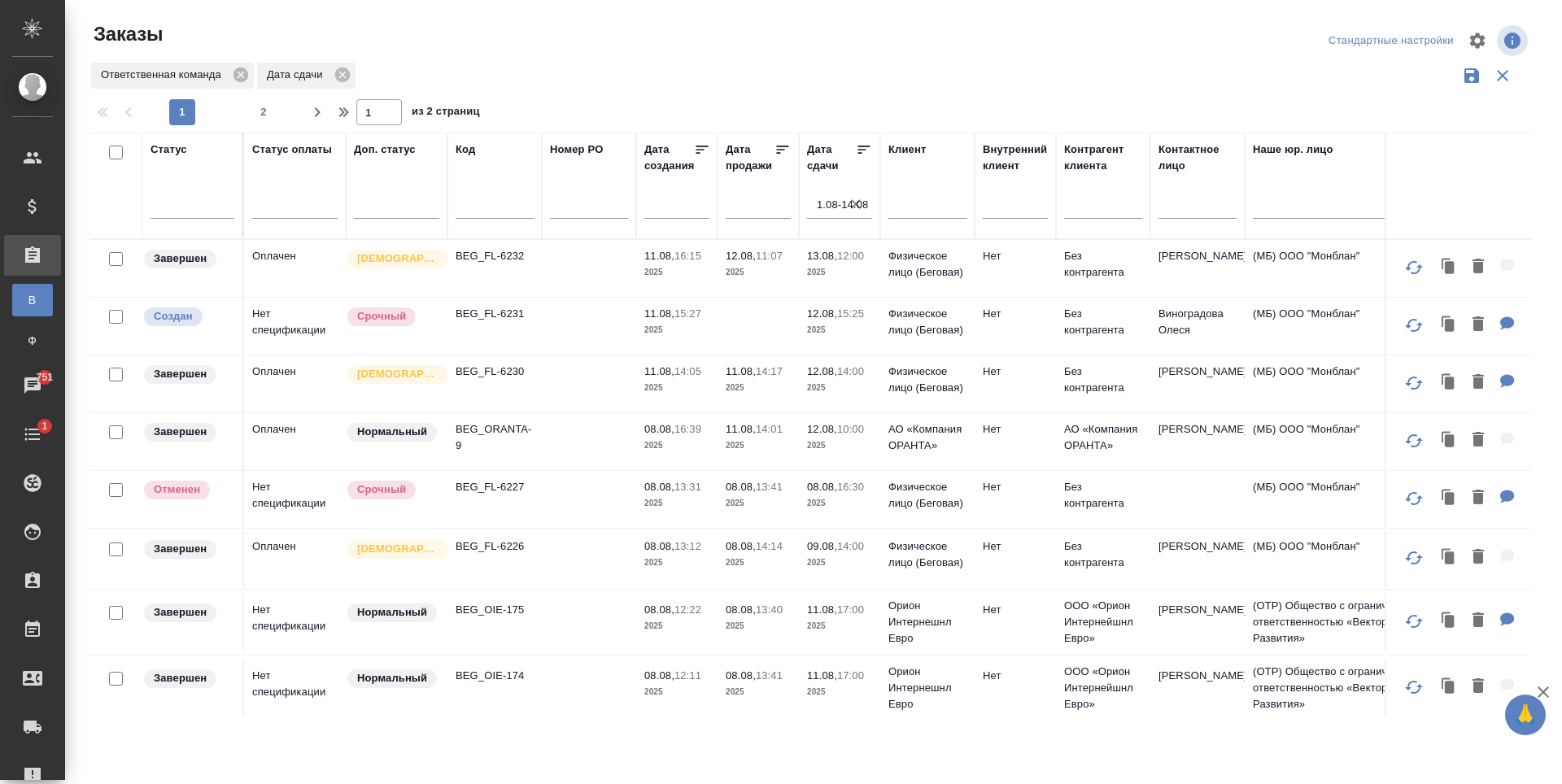
scroll to position [569, 0]
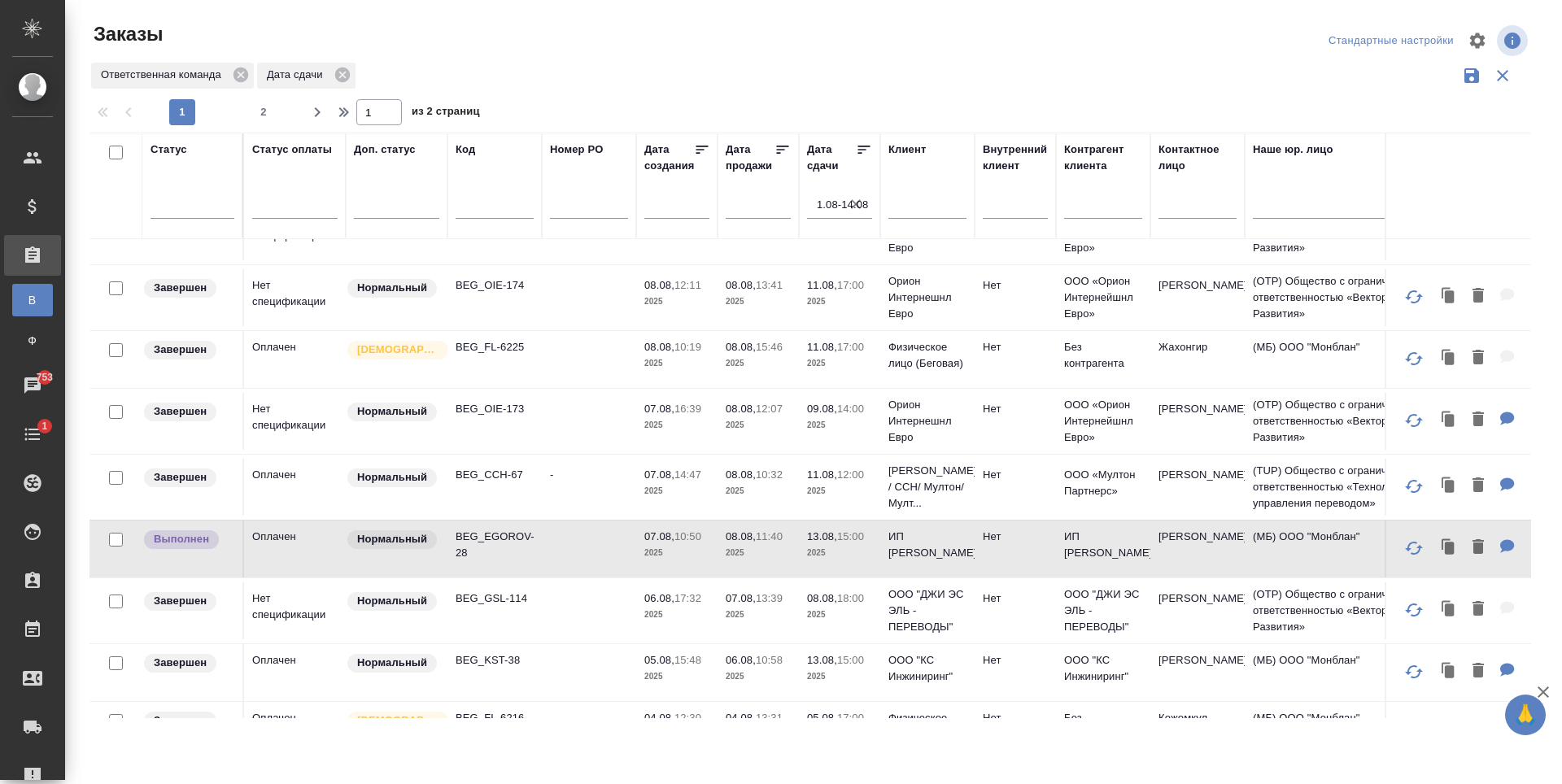
scroll to position [163, 0]
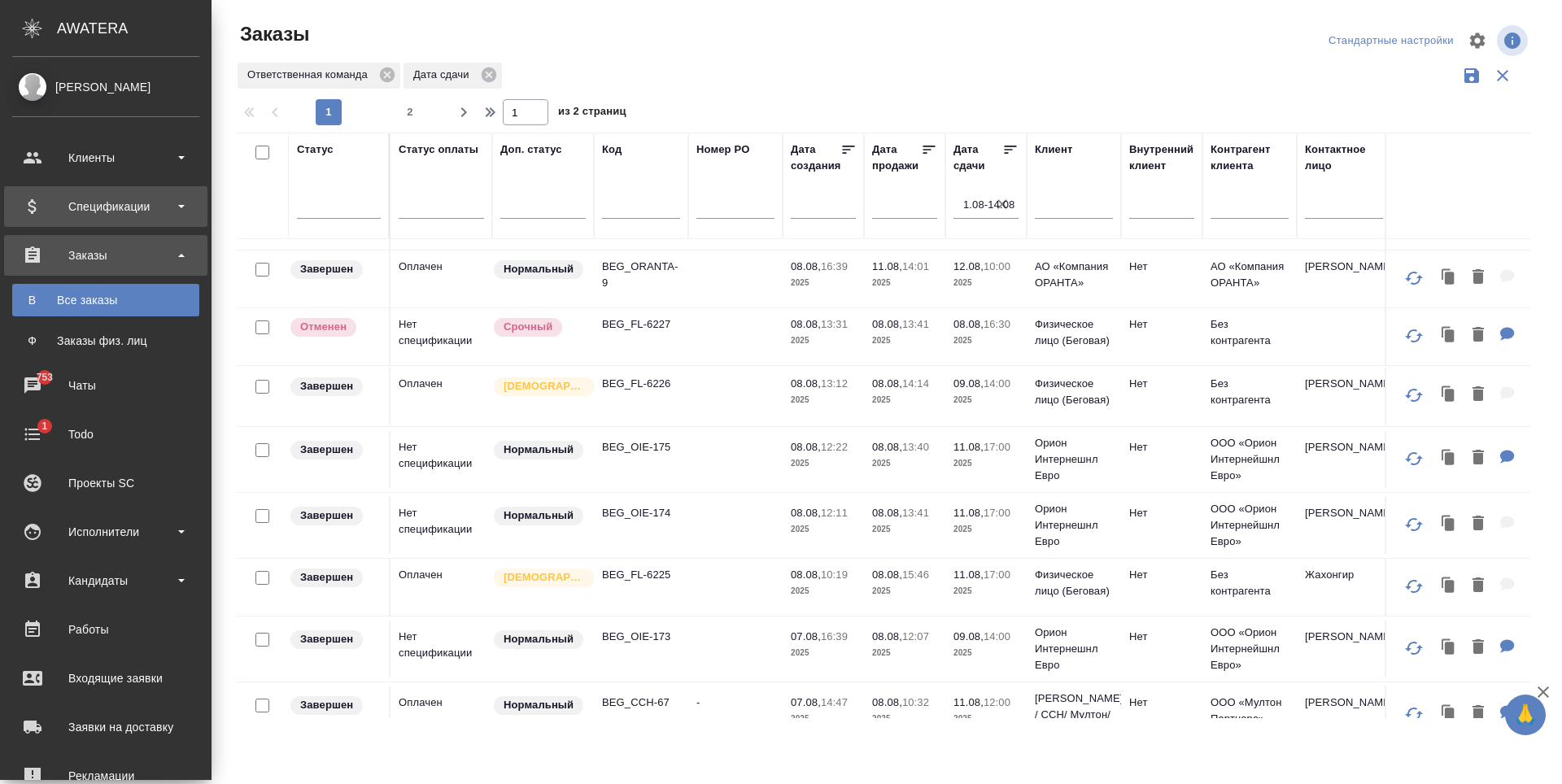
click at [46, 209] on div "Спецификации" at bounding box center [106, 206] width 188 height 25
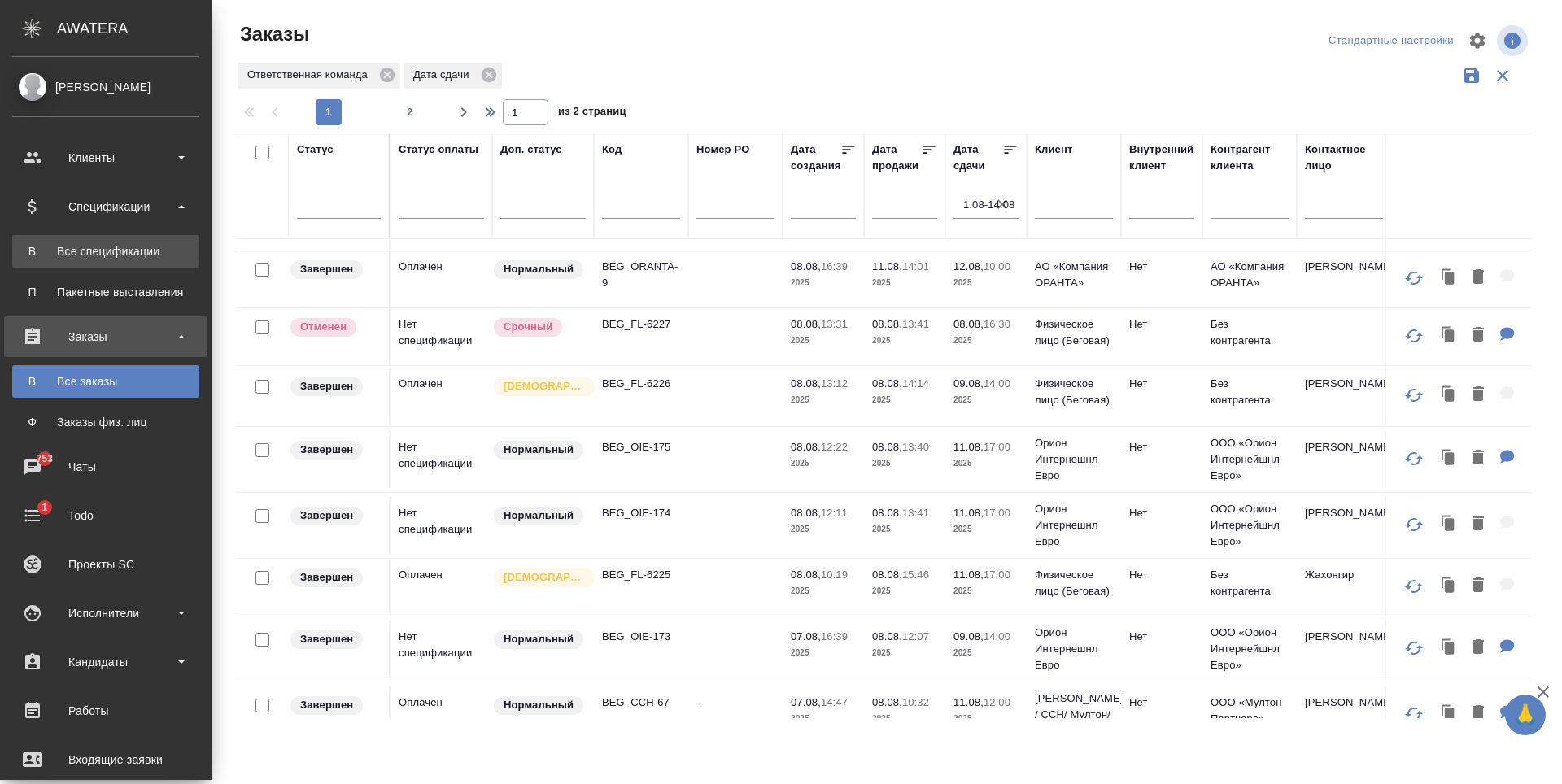
click at [109, 255] on div "Все спецификации" at bounding box center [106, 252] width 171 height 17
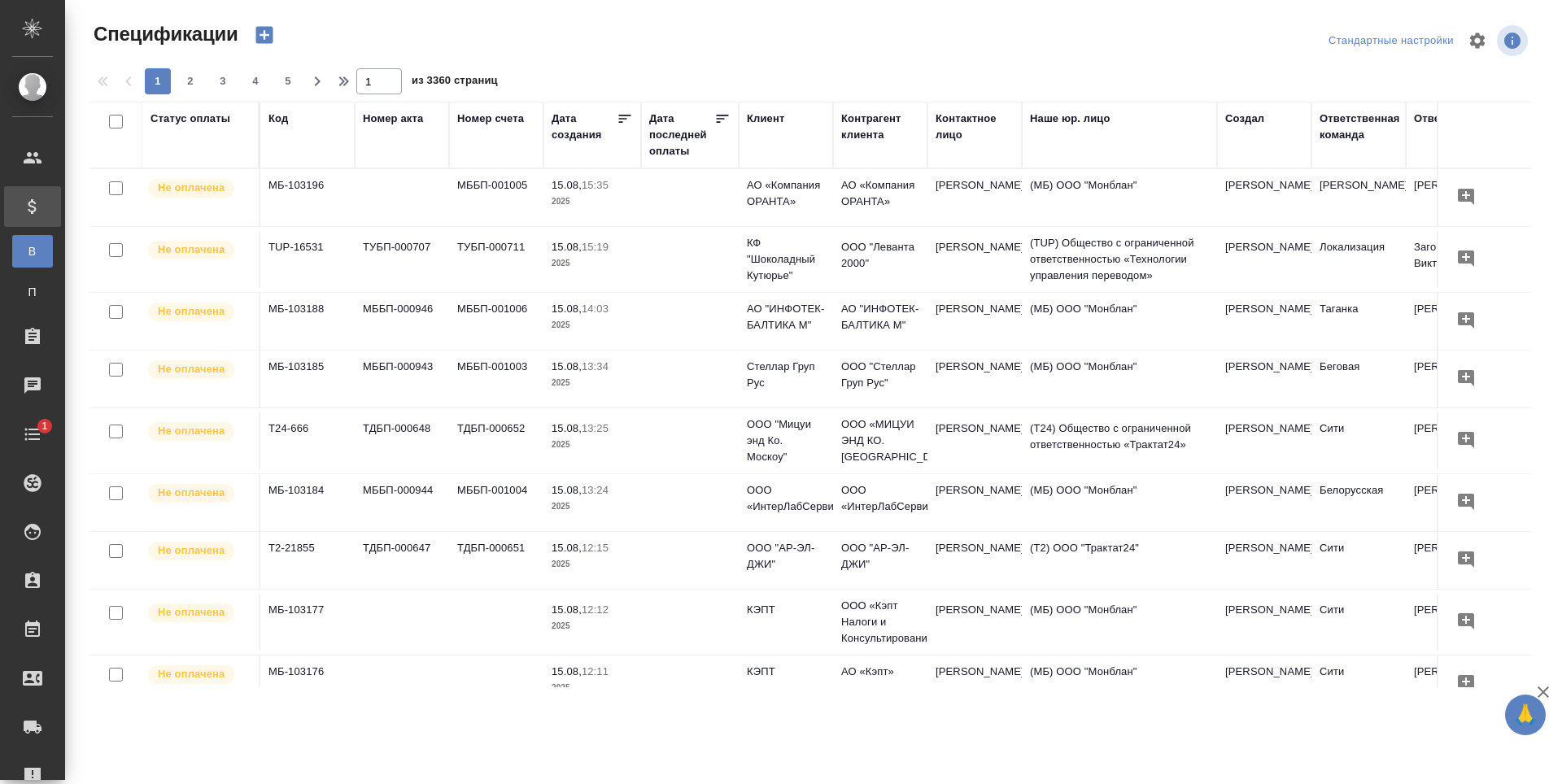
click at [279, 118] on div "Код" at bounding box center [278, 119] width 19 height 17
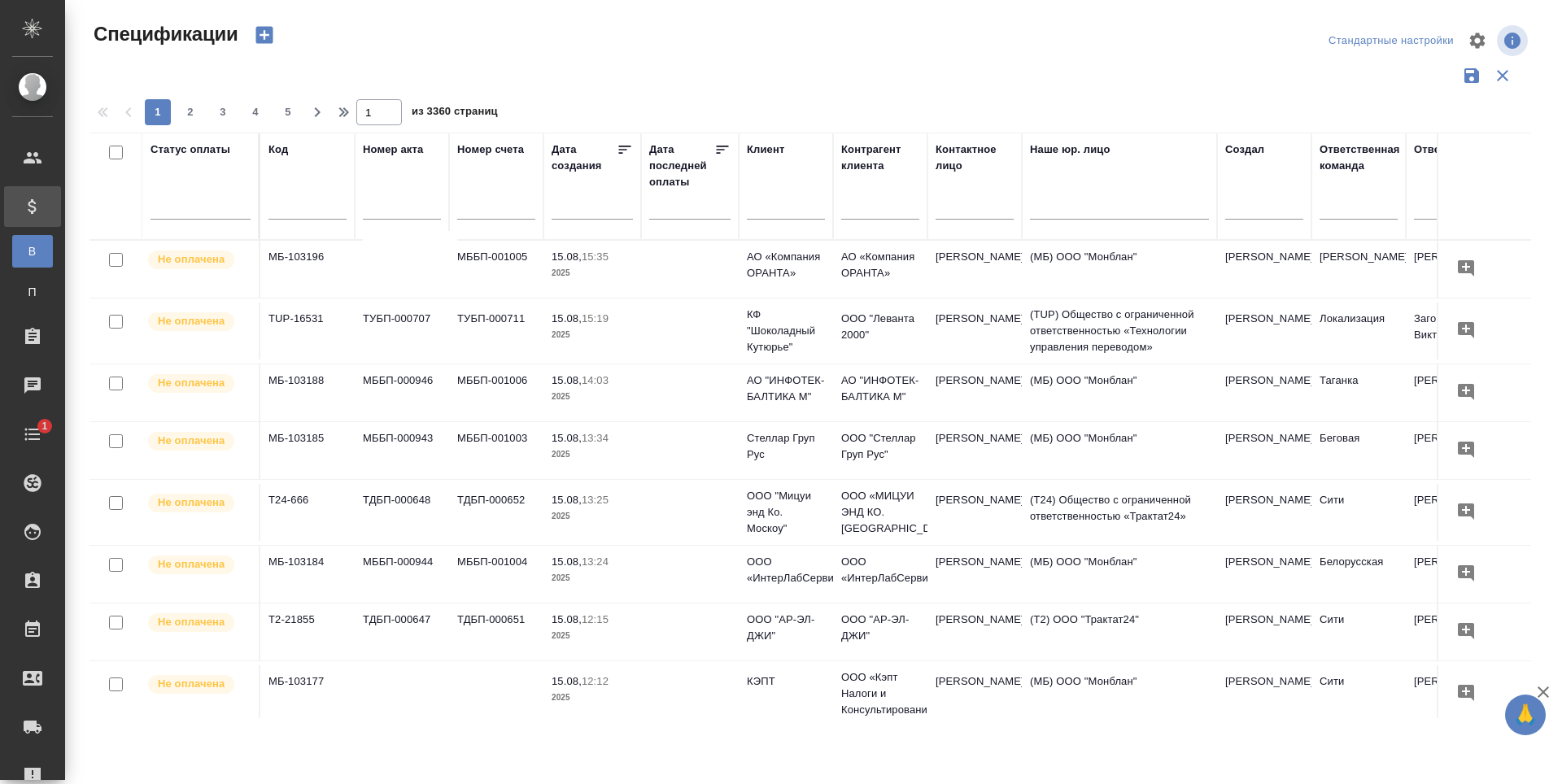
click at [305, 215] on input "text" at bounding box center [307, 209] width 78 height 20
paste input "МБ-102929"
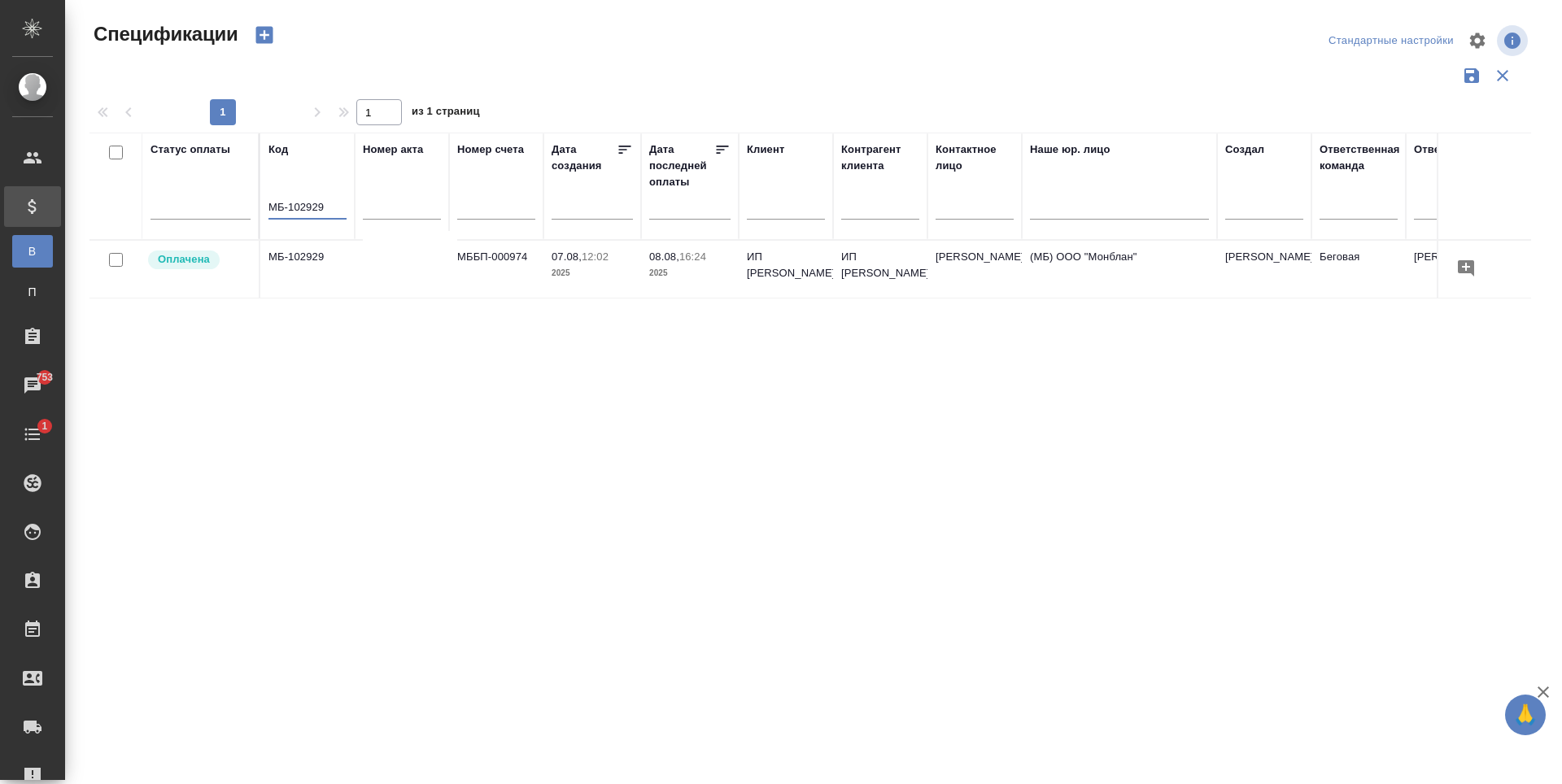
type input "МБ-102929"
click at [413, 294] on td at bounding box center [402, 269] width 95 height 57
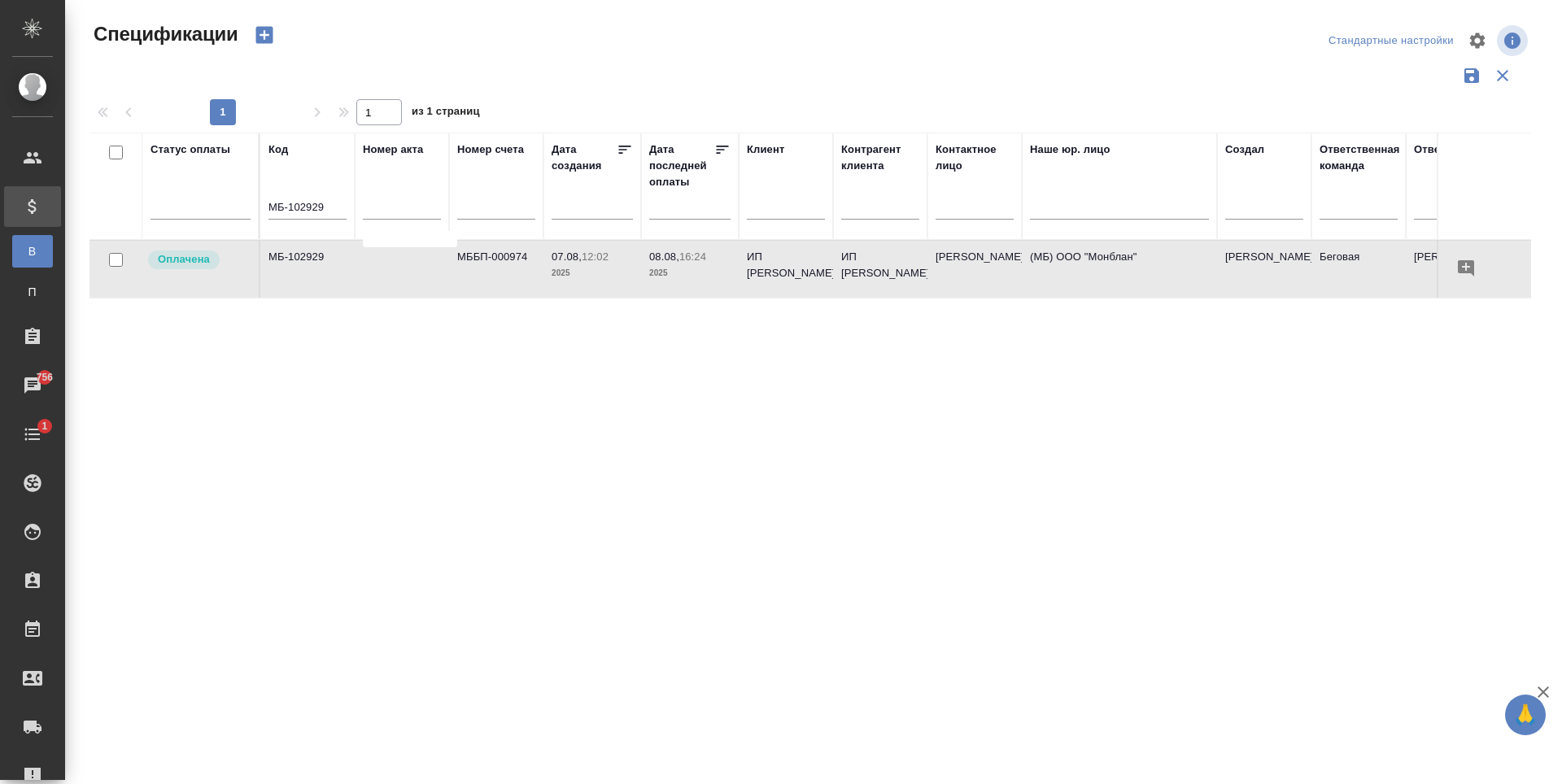
click at [502, 293] on td "МББП-000974" at bounding box center [496, 269] width 95 height 57
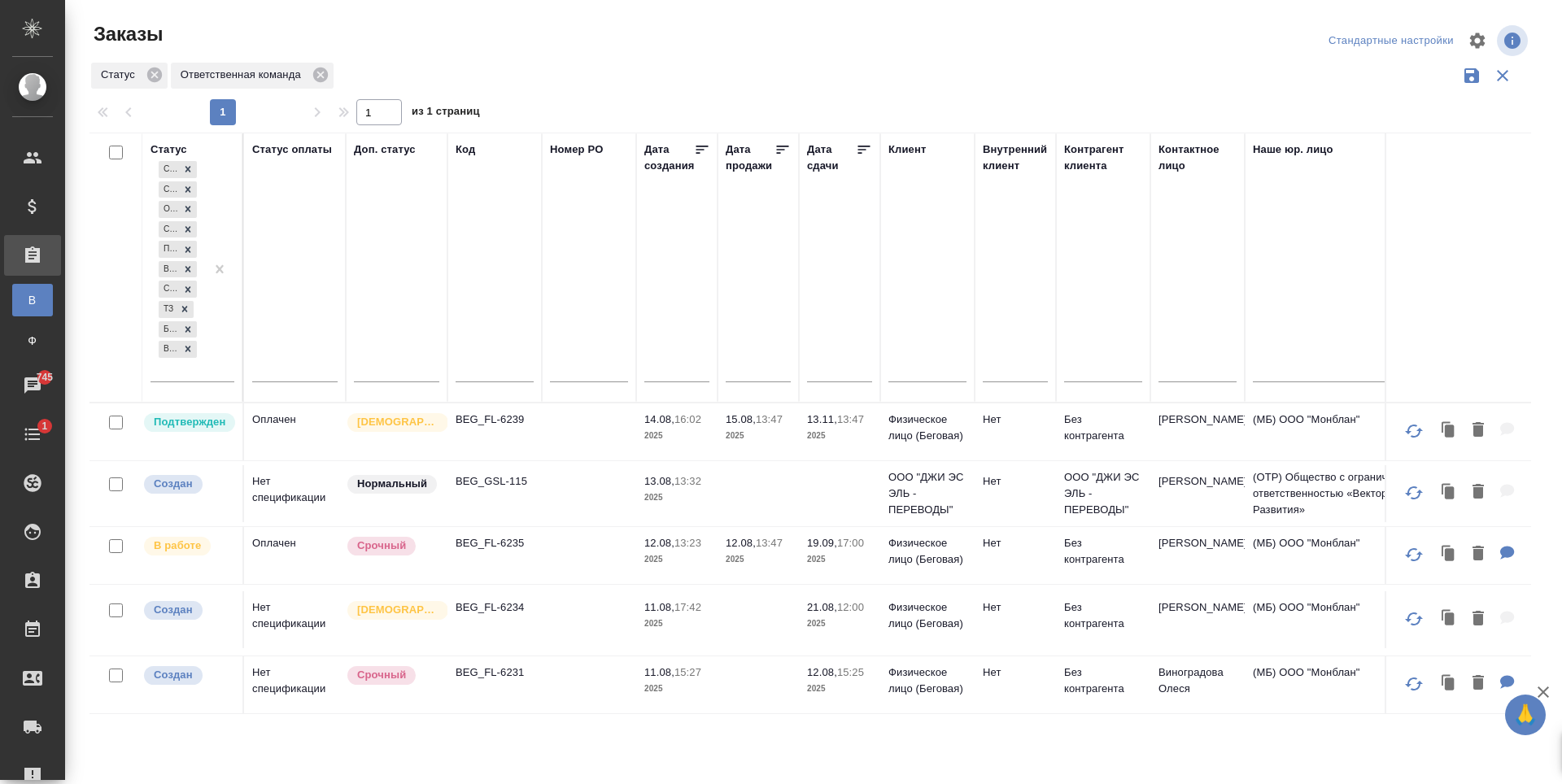
scroll to position [506, 0]
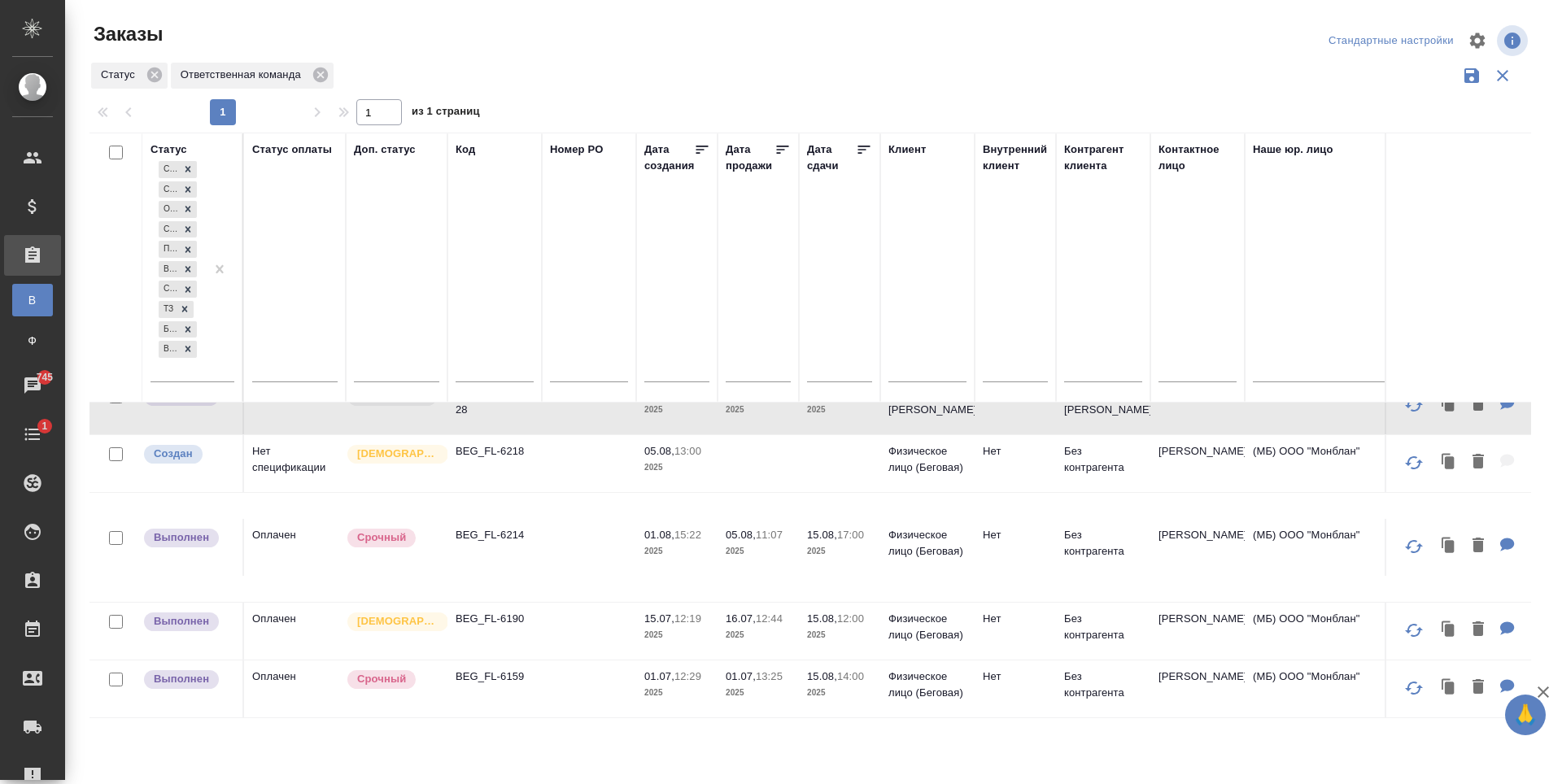
click at [557, 570] on tr "Выполнен Оплачен Срочный BEG_FL-6214 01.08, 15:22 2025 05.08, 11:07 2025 15.08,…" at bounding box center [1451, 546] width 2724 height 109
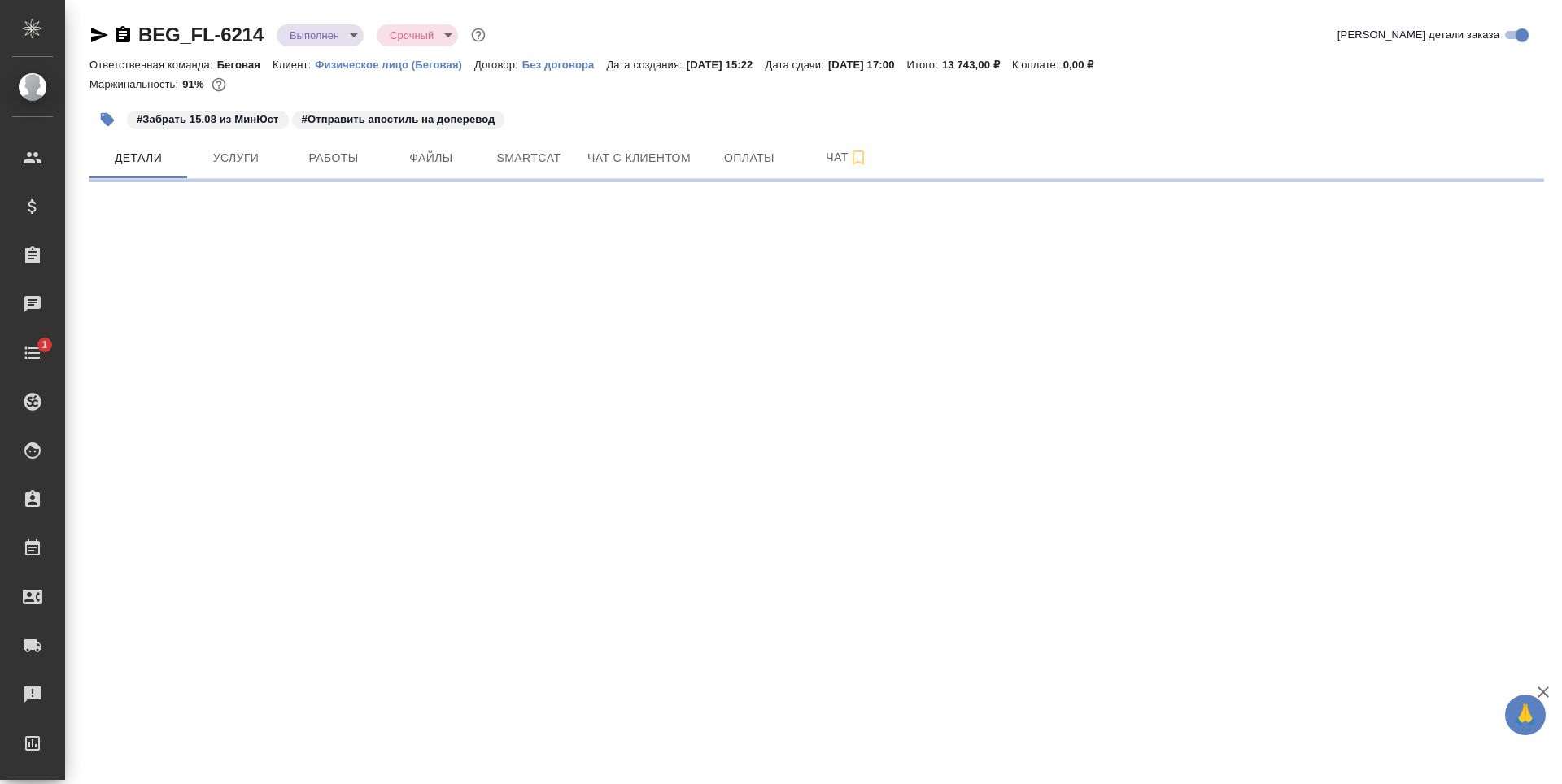
select select "RU"
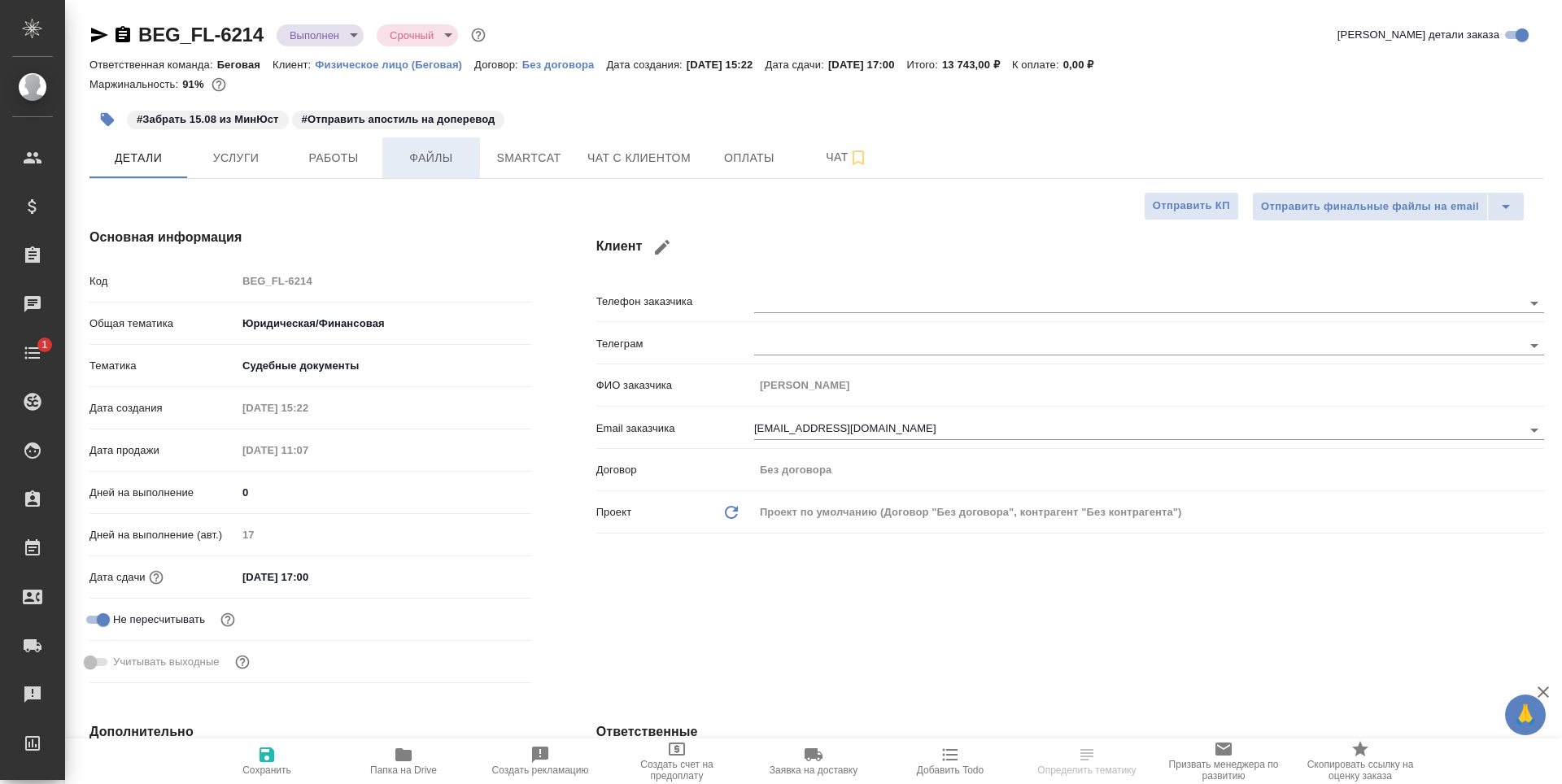
type textarea "x"
click at [272, 167] on span "Услуги" at bounding box center [235, 158] width 78 height 20
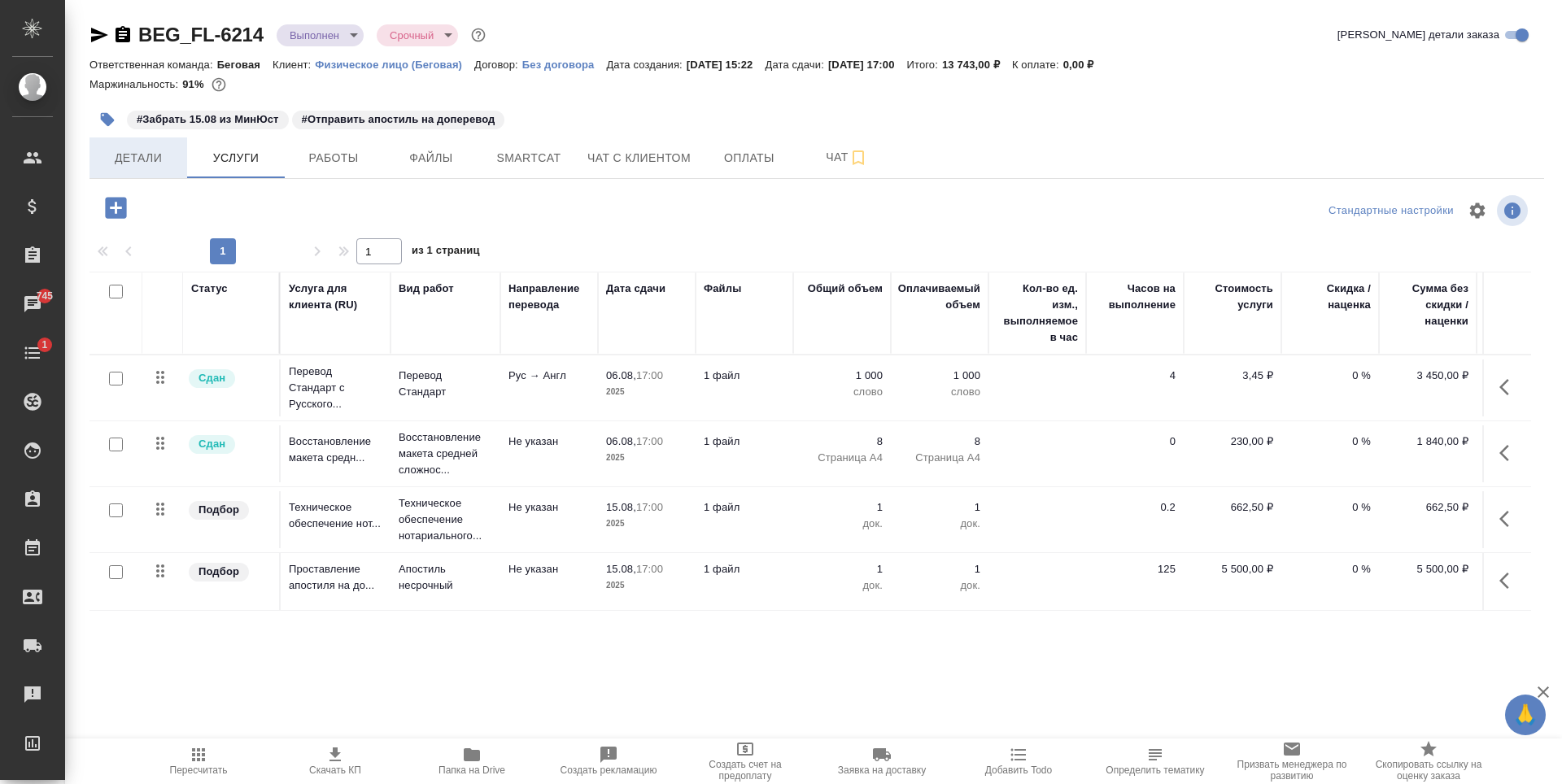
click at [172, 172] on button "Детали" at bounding box center [138, 158] width 97 height 40
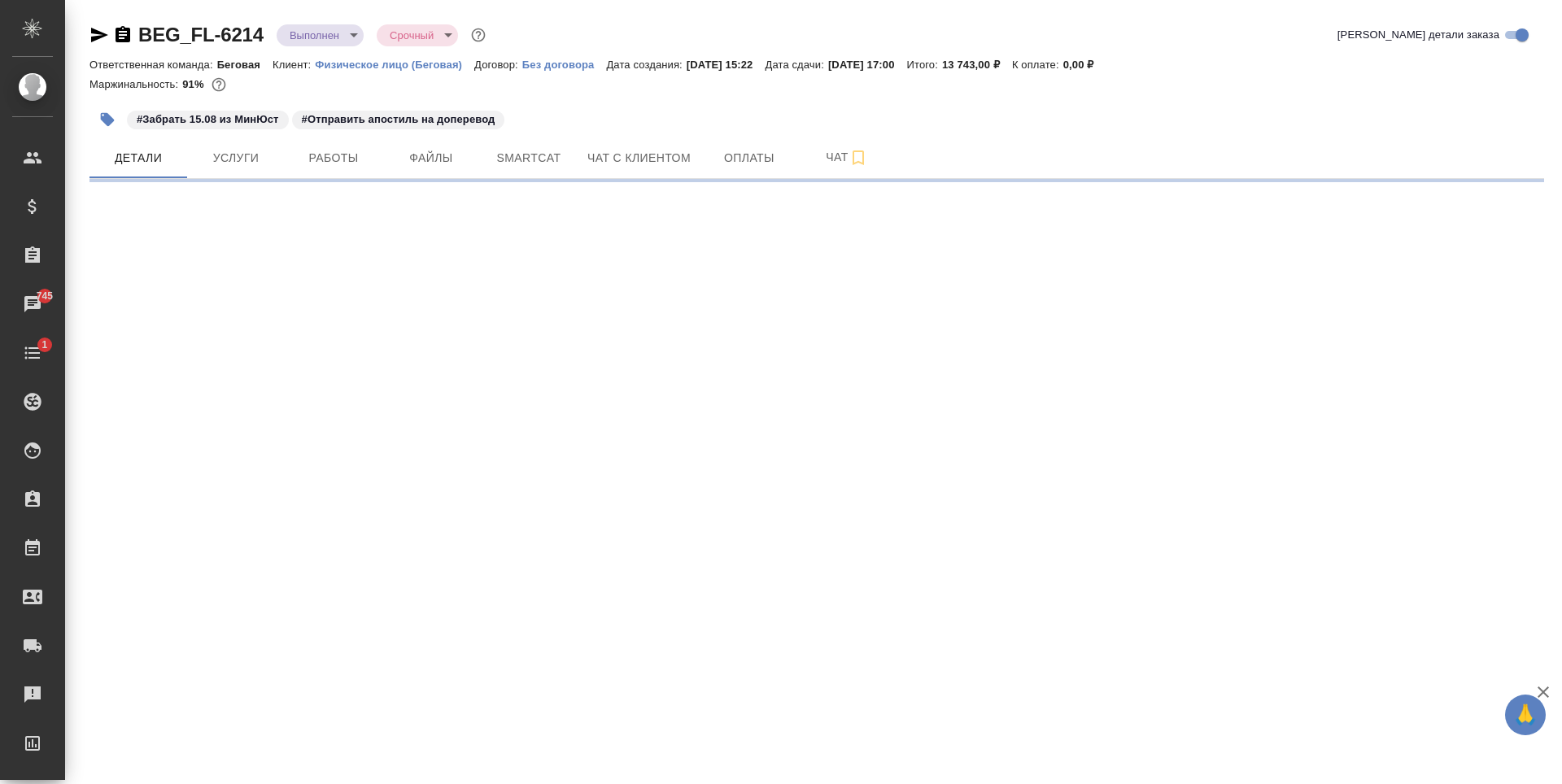
select select "RU"
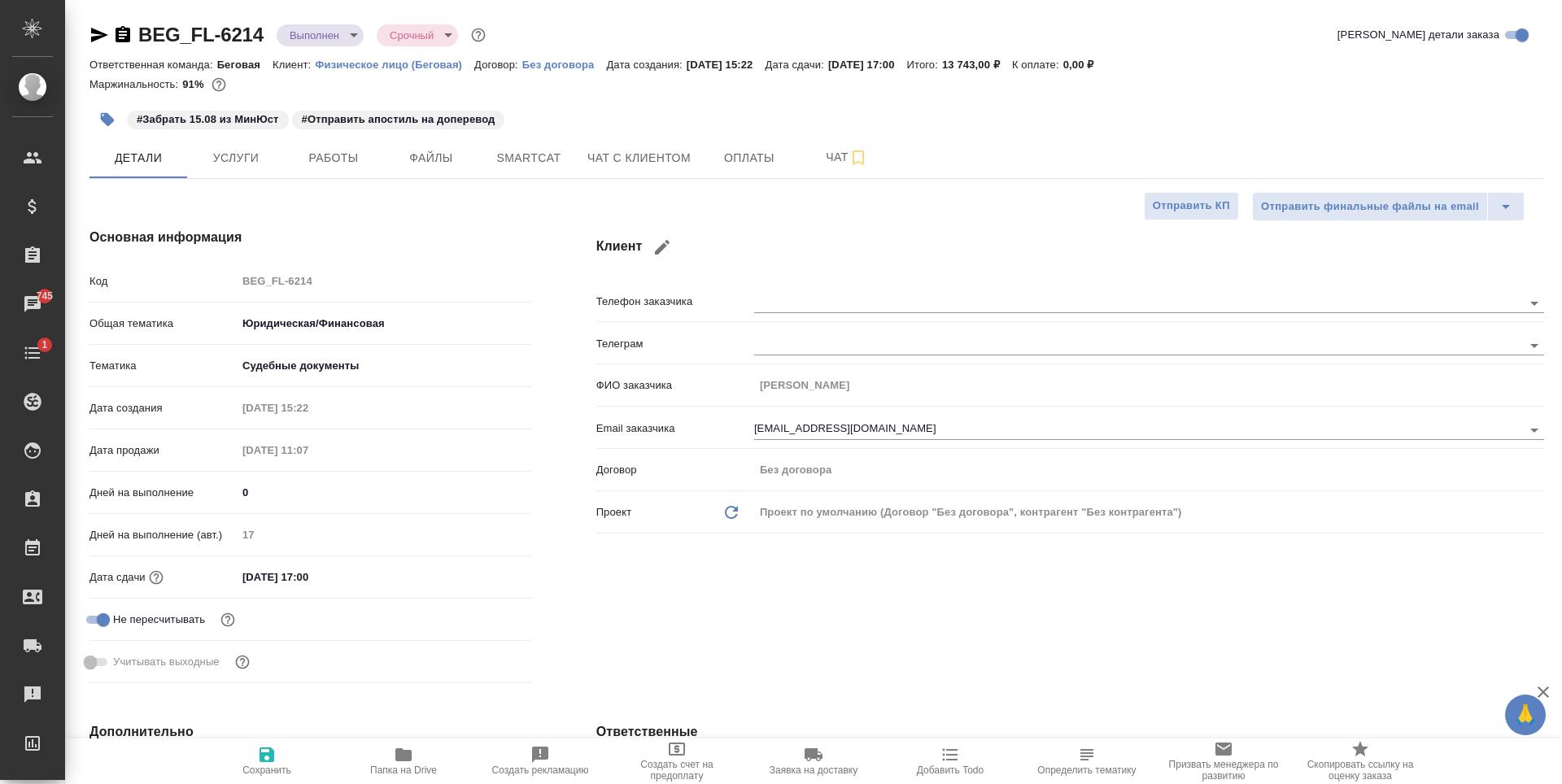
type textarea "x"
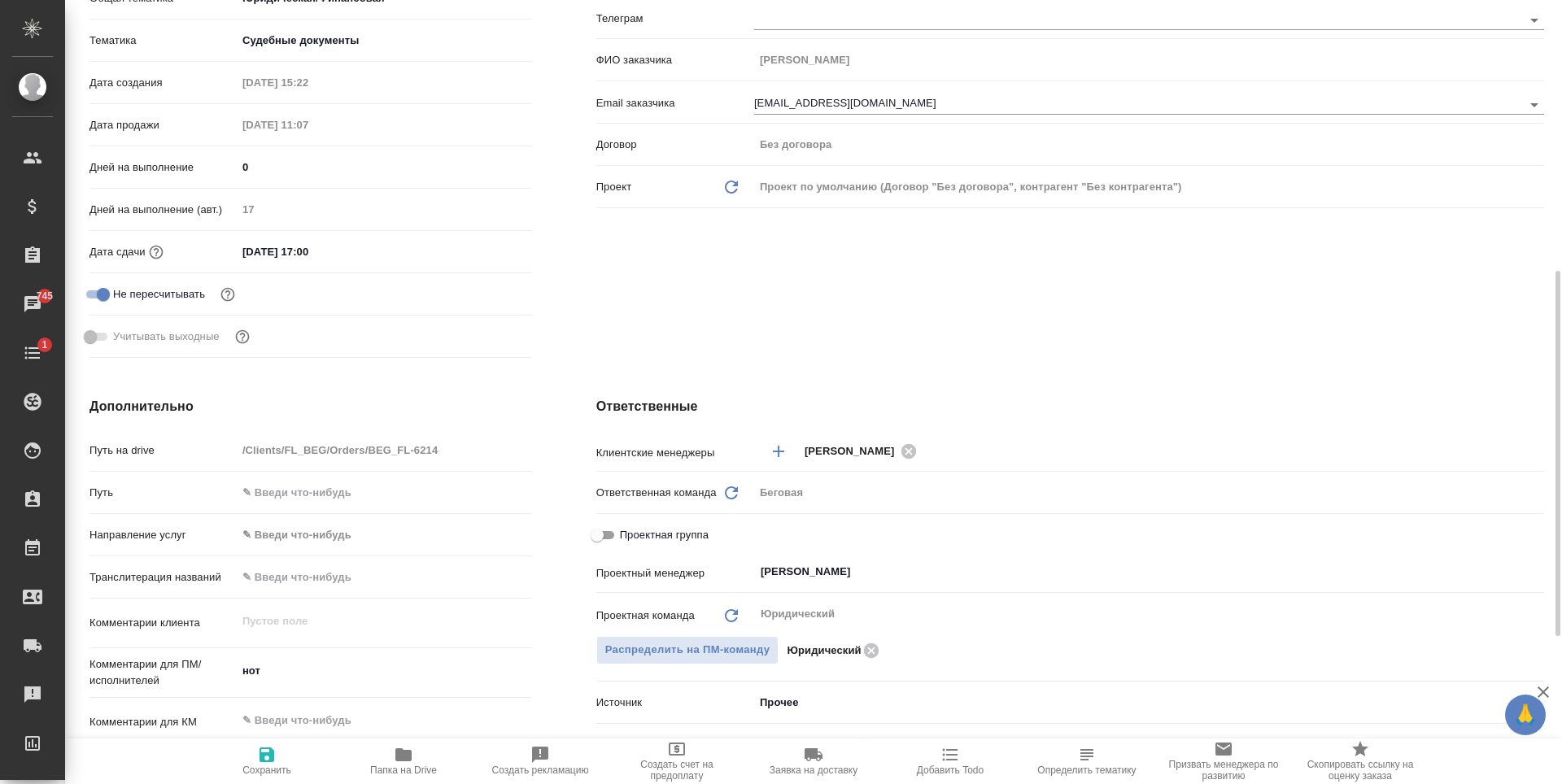
scroll to position [406, 0]
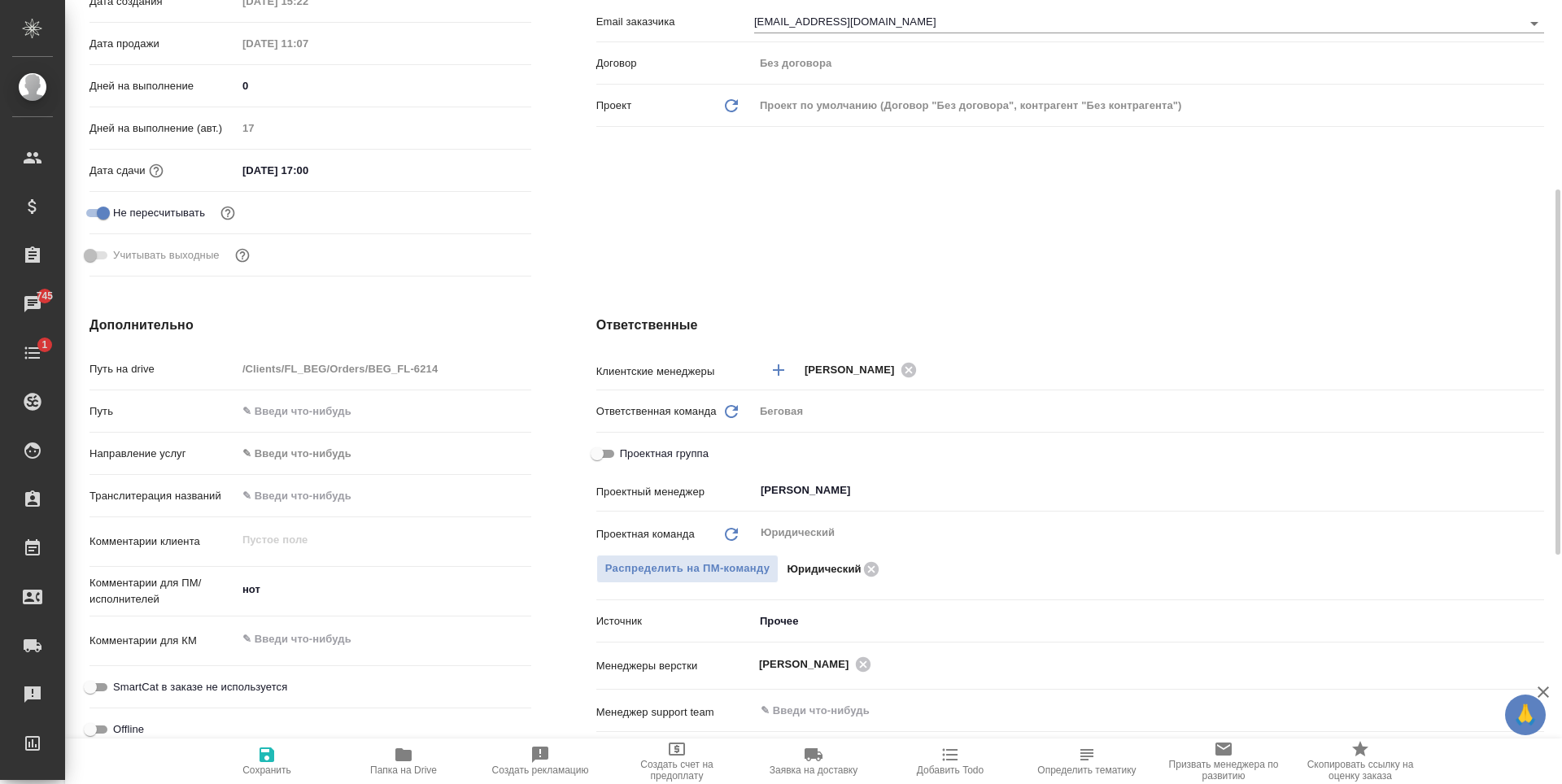
type textarea "x"
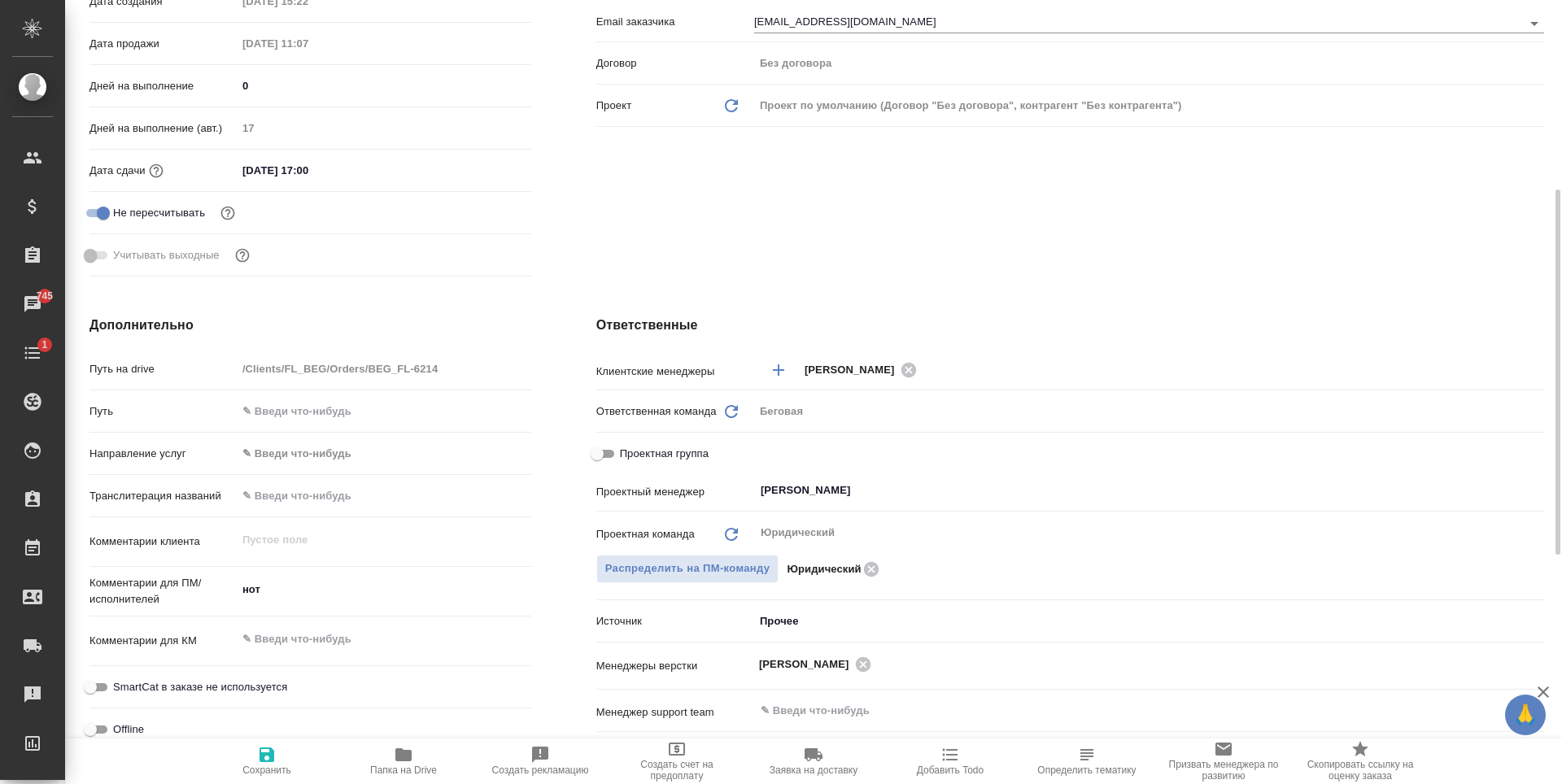
type textarea "x"
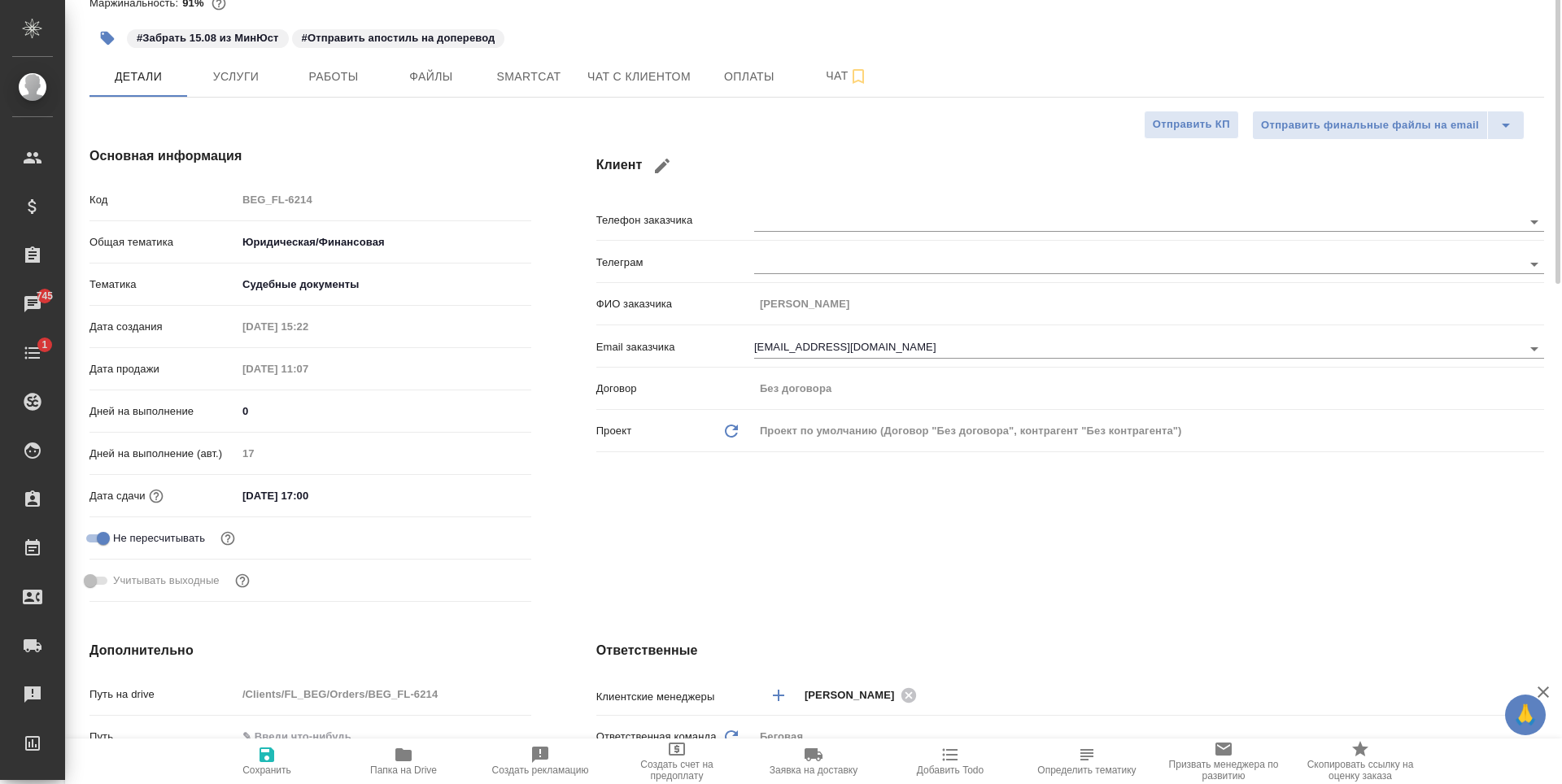
scroll to position [0, 0]
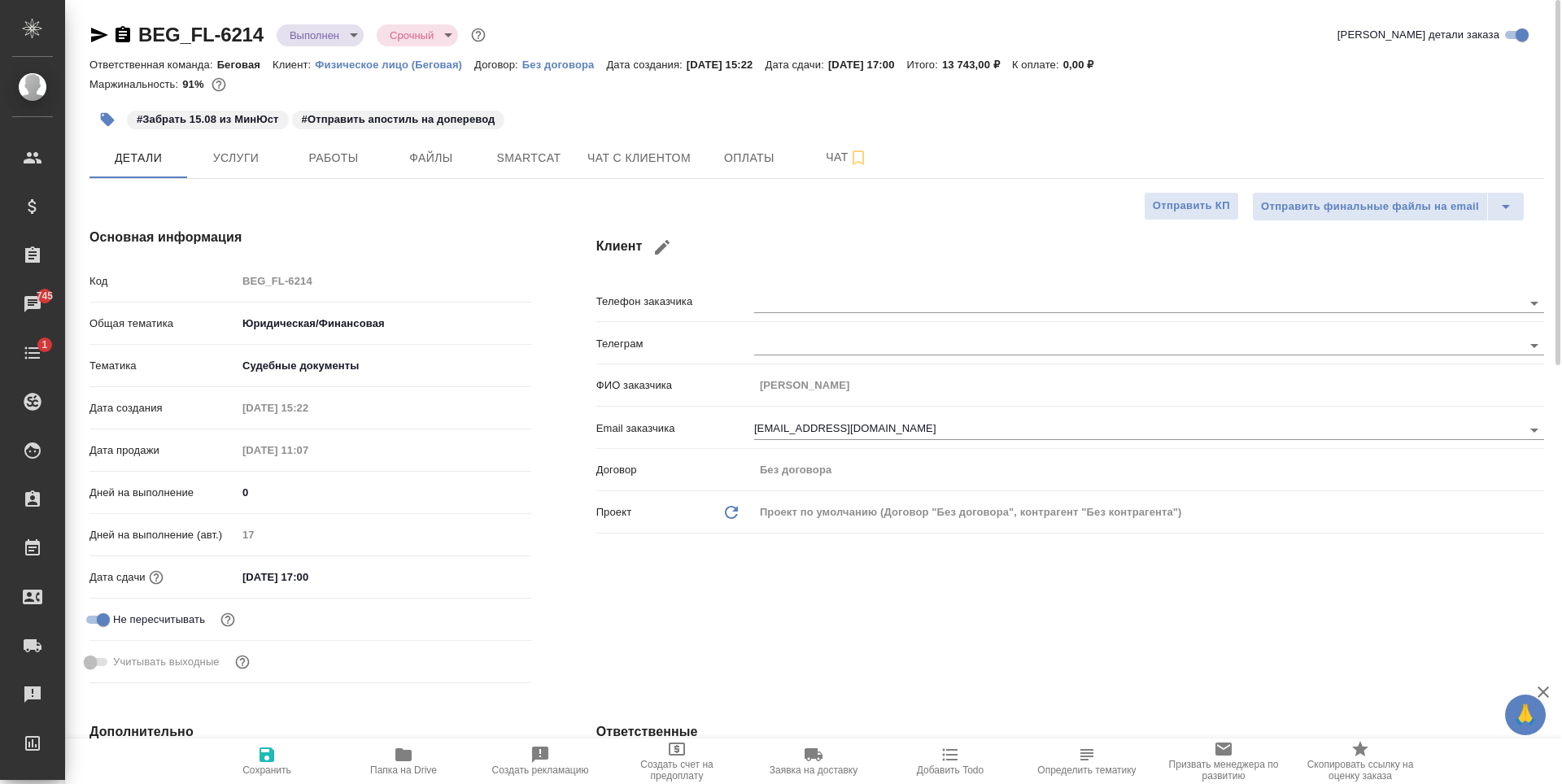
click at [92, 33] on icon "button" at bounding box center [99, 35] width 17 height 15
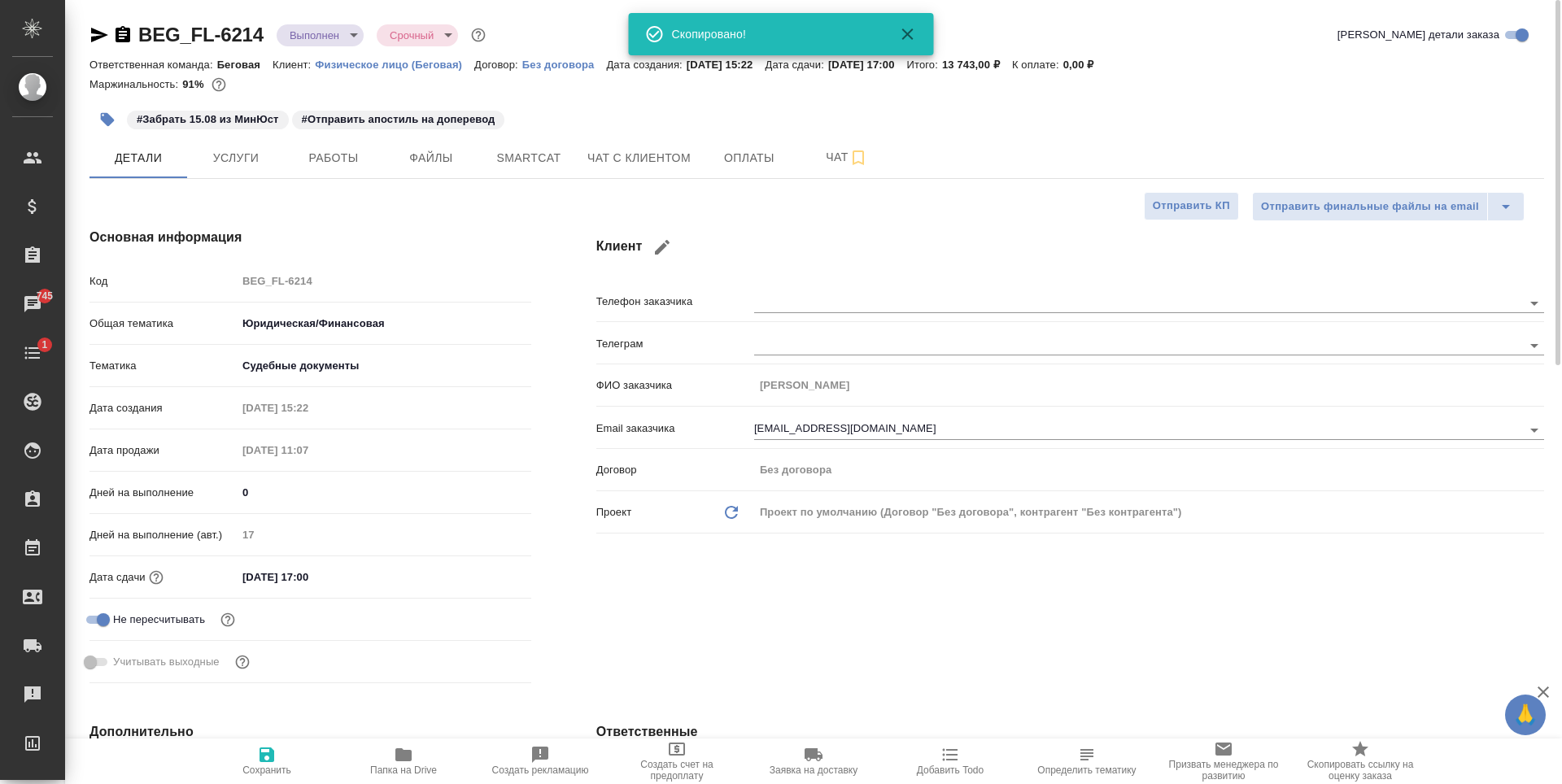
type textarea "x"
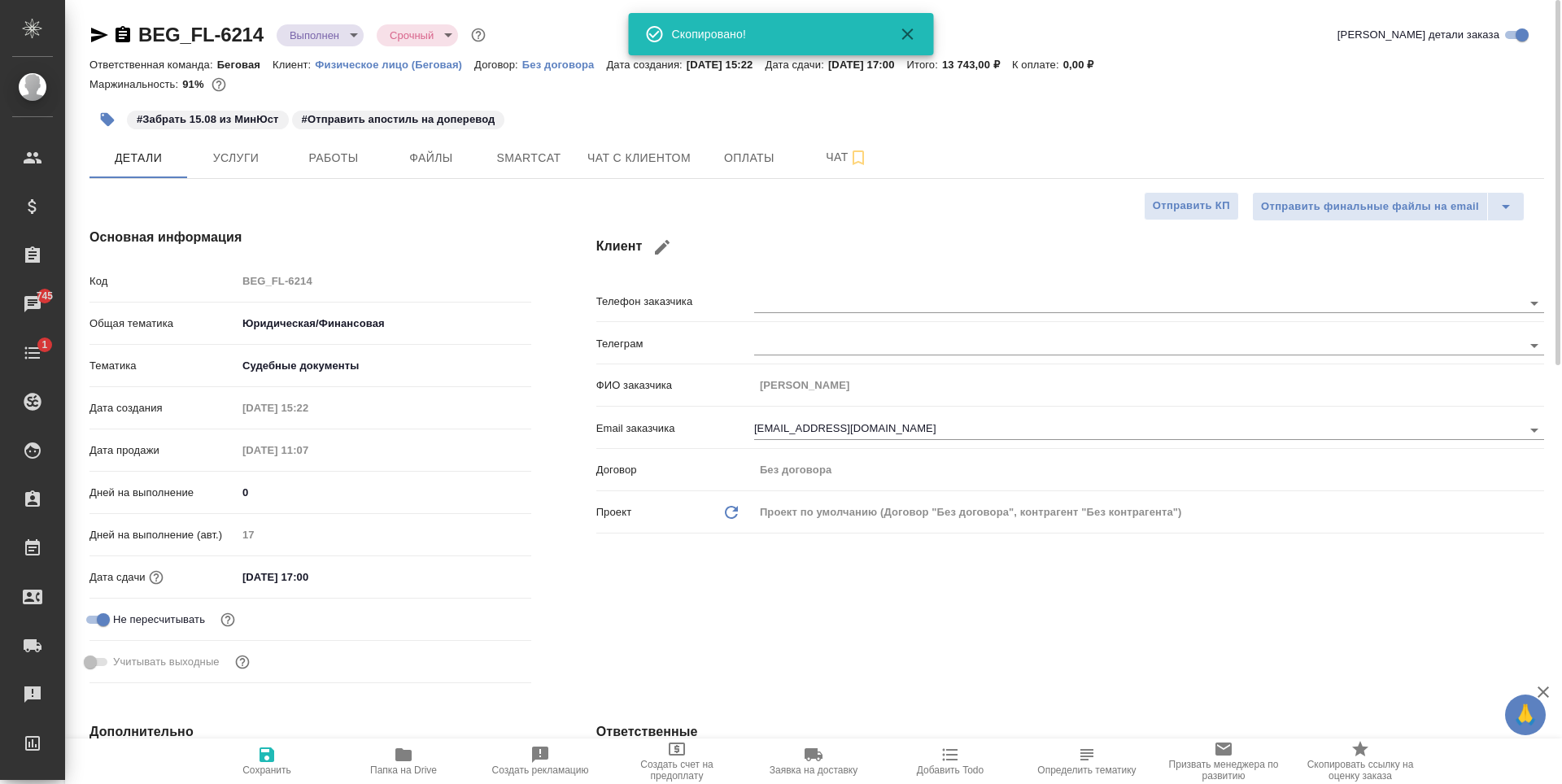
type textarea "x"
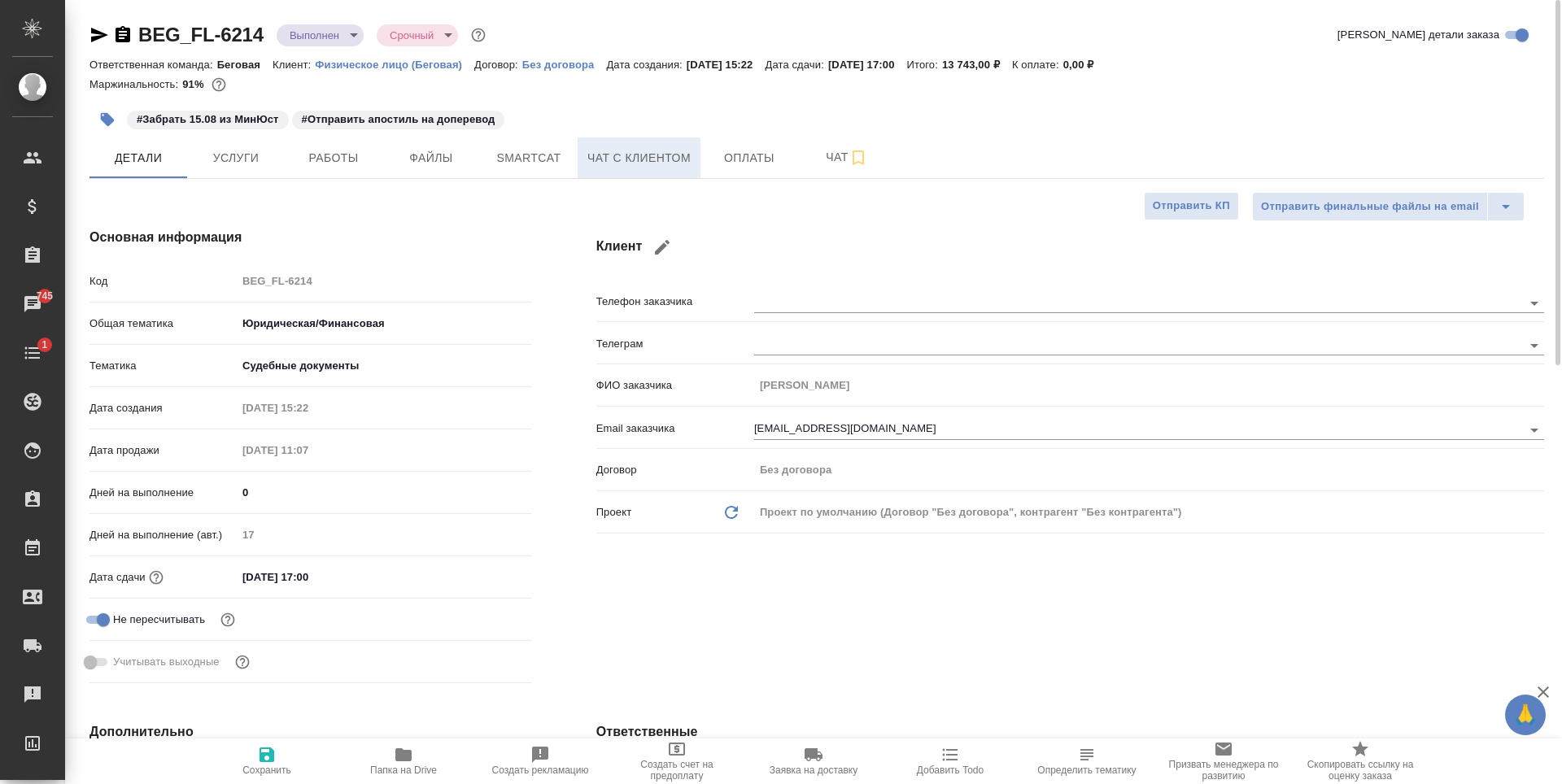
click at [650, 152] on span "Чат с клиентом" at bounding box center [639, 158] width 103 height 20
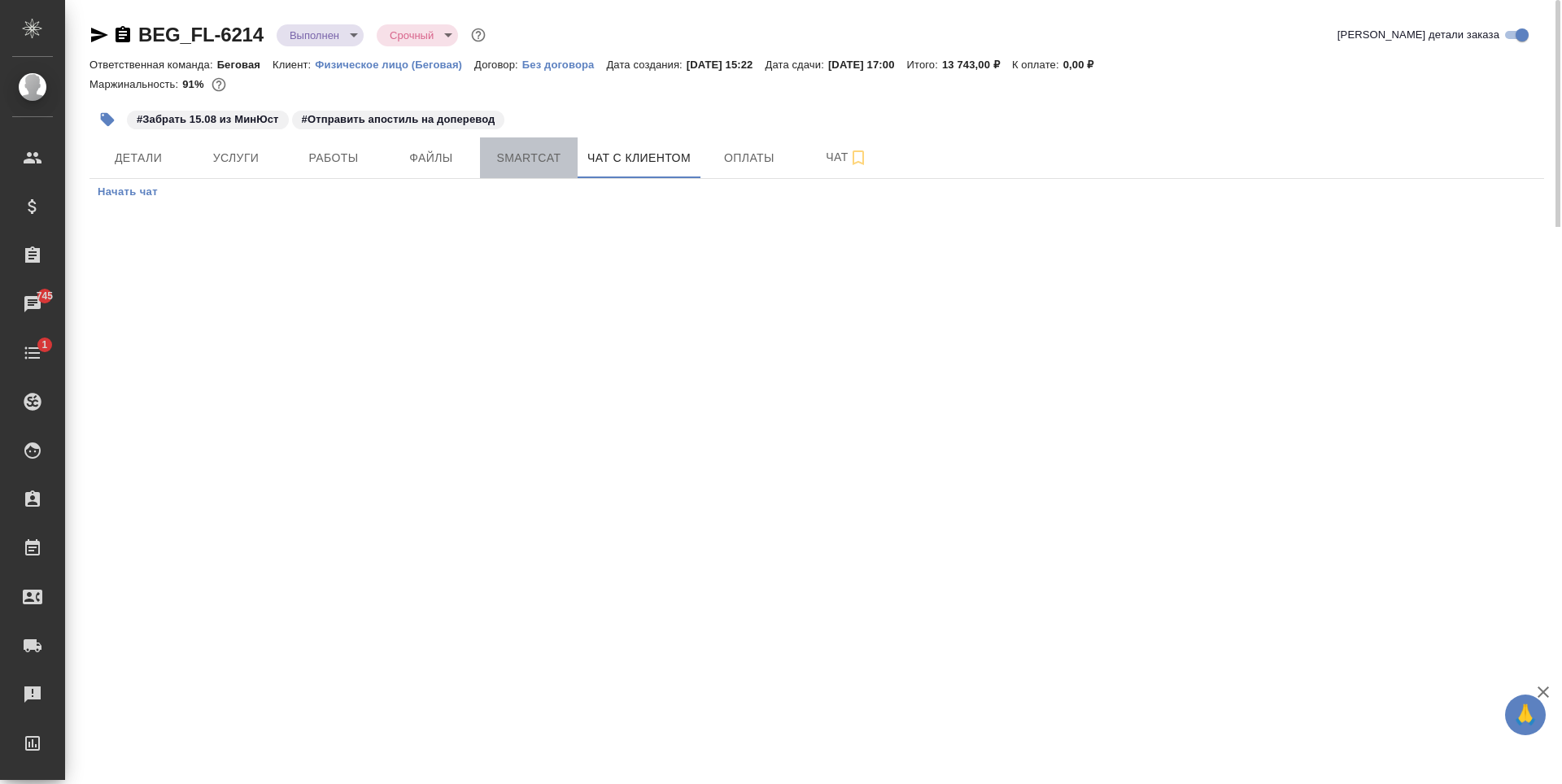
click at [539, 168] on button "Smartcat" at bounding box center [529, 158] width 97 height 40
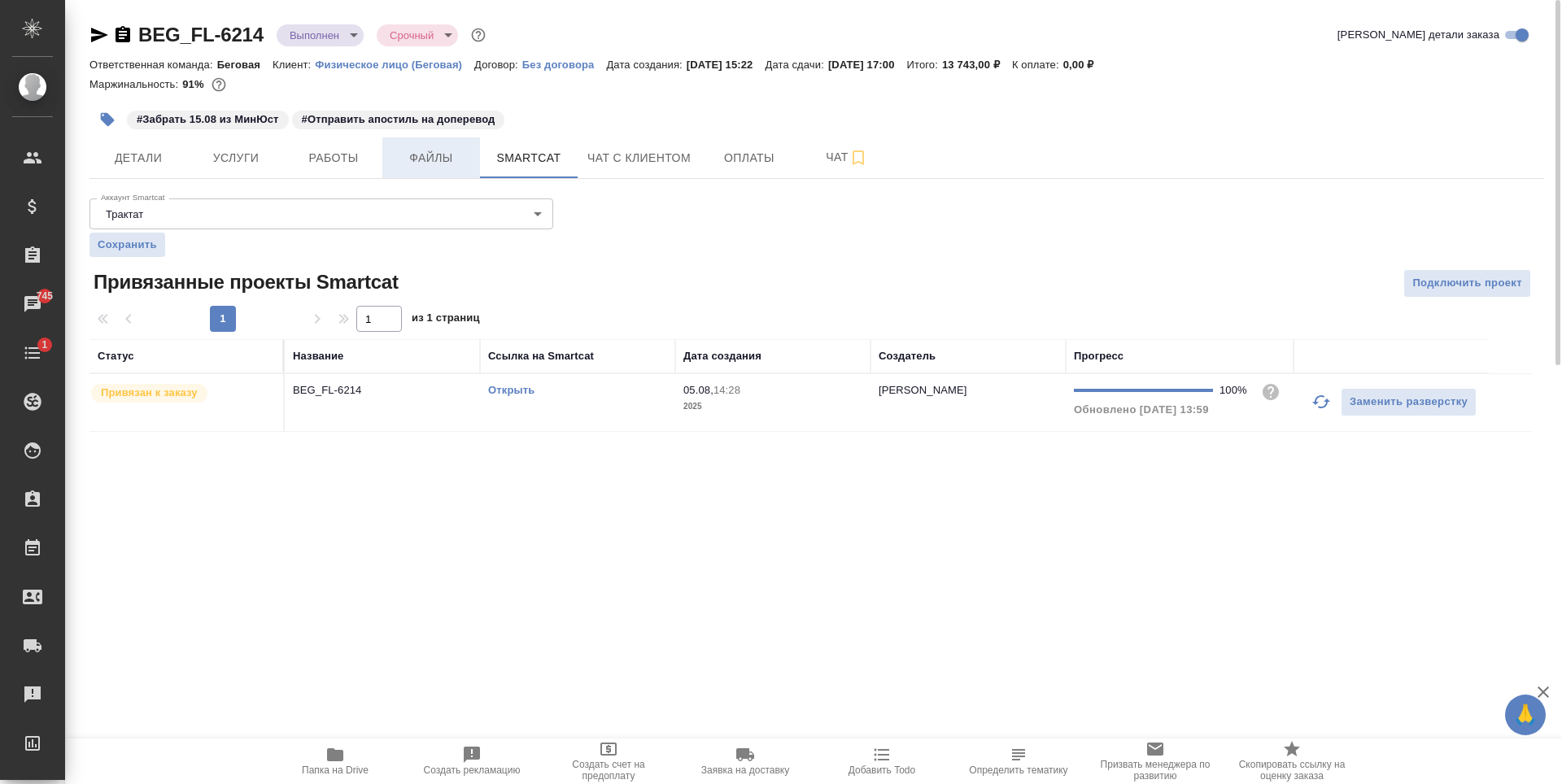
click at [441, 177] on button "Файлы" at bounding box center [431, 158] width 97 height 40
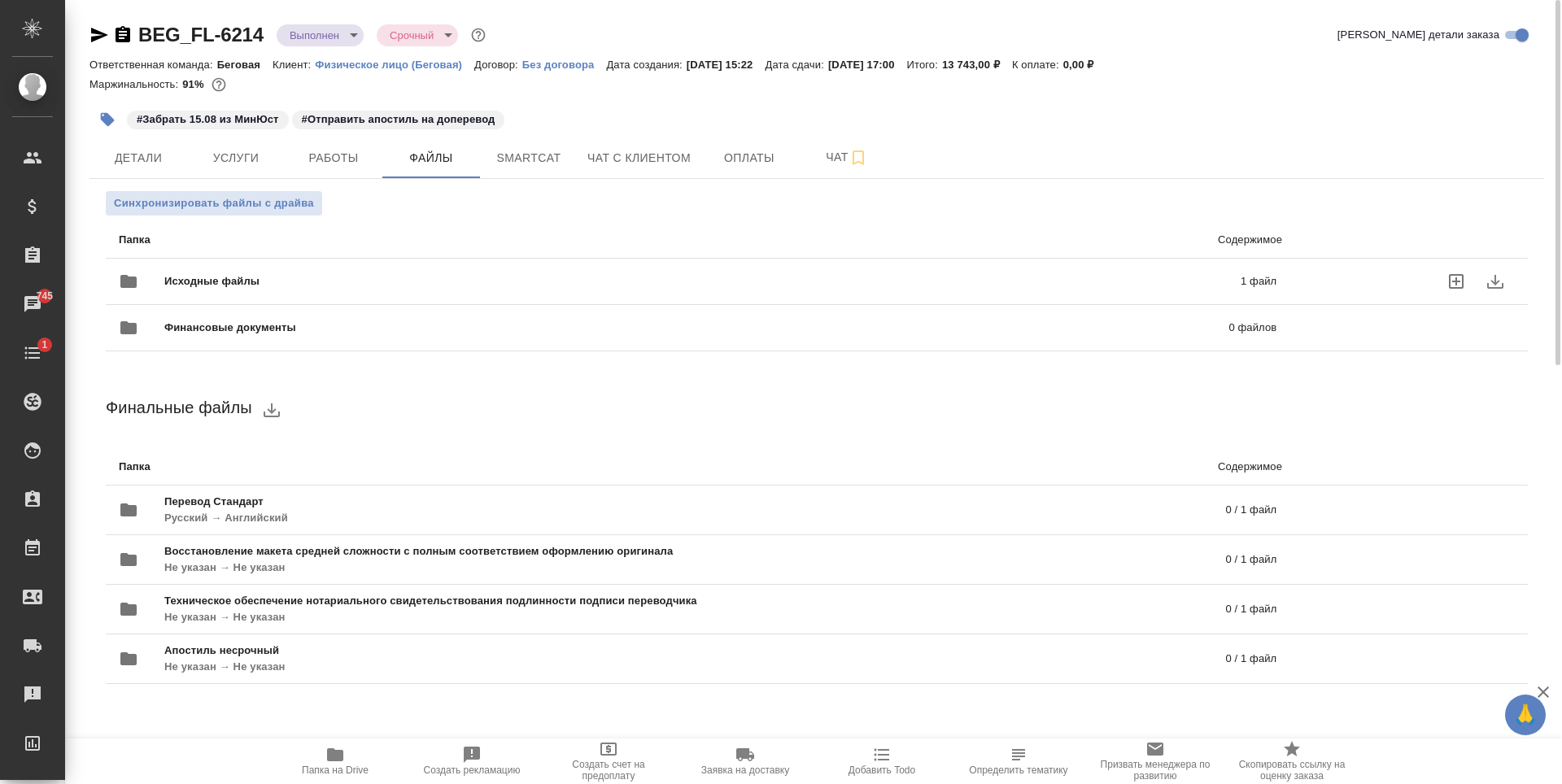
click at [477, 272] on div "Исходные файлы 1 файл" at bounding box center [697, 281] width 1157 height 39
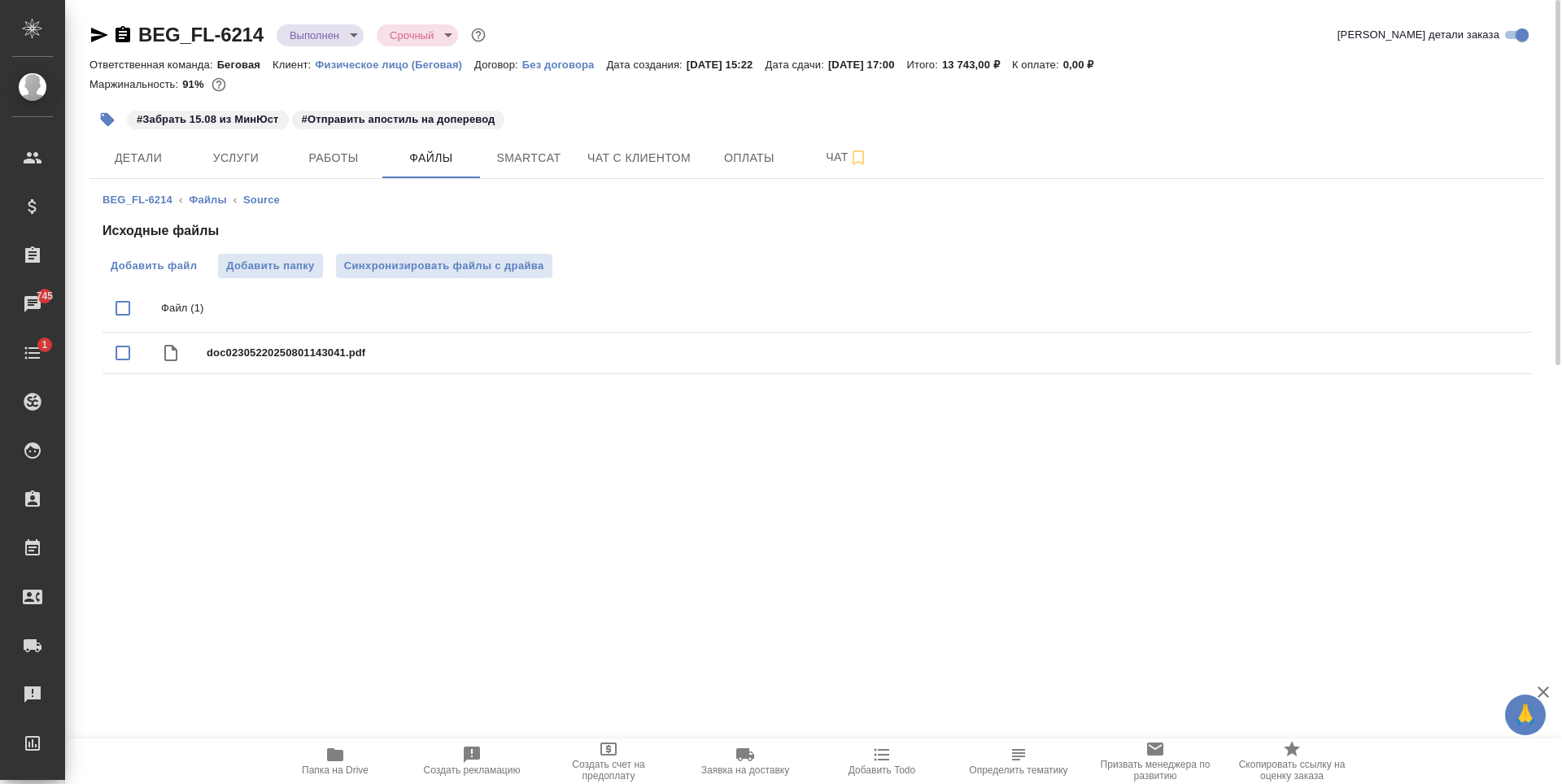
click at [201, 276] on label "Добавить файл" at bounding box center [153, 266] width 102 height 25
click at [0, 0] on input "Добавить файл" at bounding box center [0, 0] width 0 height 0
click at [286, 258] on span "Добавить папку" at bounding box center [270, 267] width 88 height 17
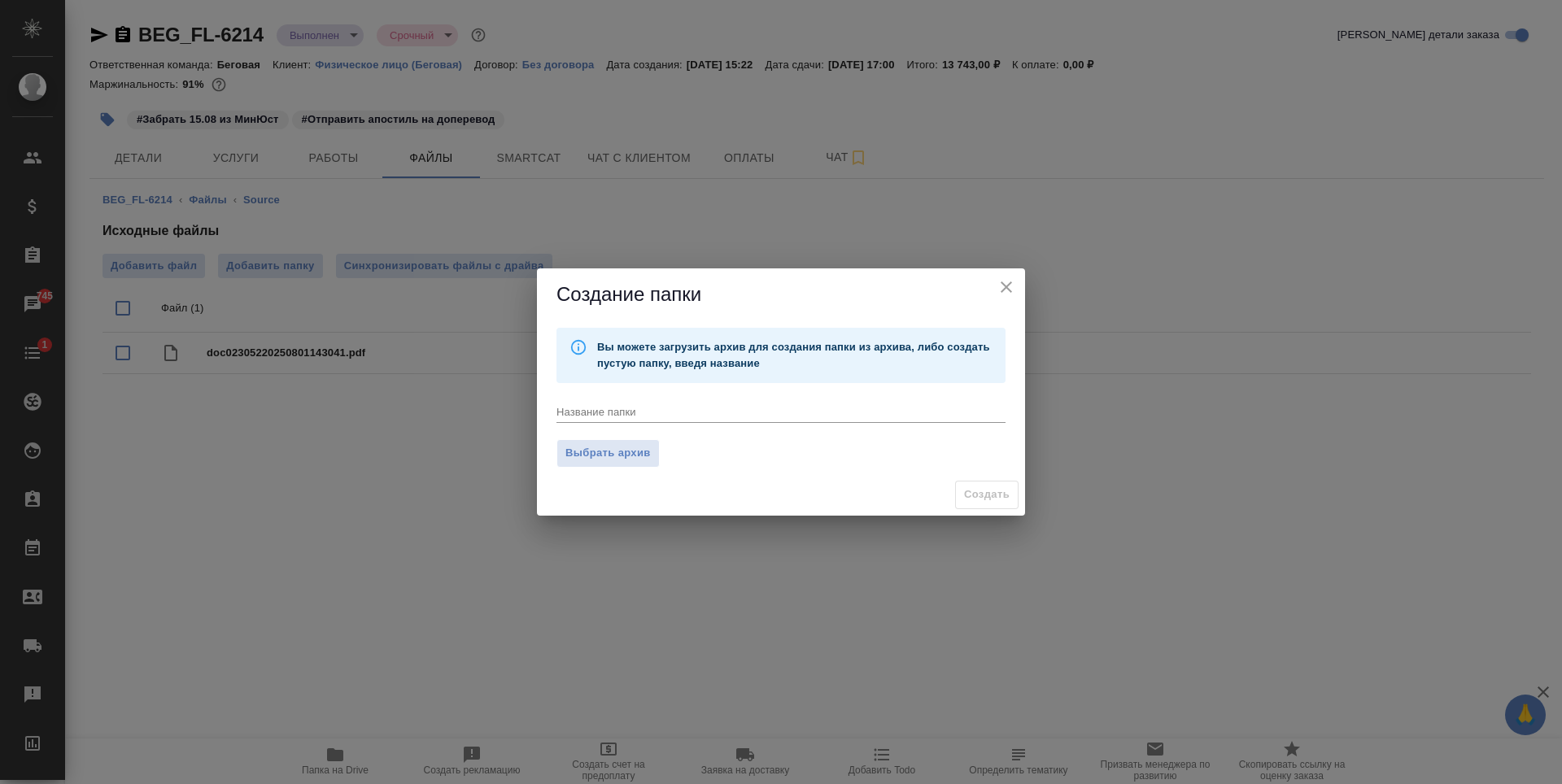
click at [629, 404] on div "x" at bounding box center [781, 413] width 449 height 20
type textarea "Апостиль"
click at [969, 487] on span "Создать" at bounding box center [987, 494] width 46 height 18
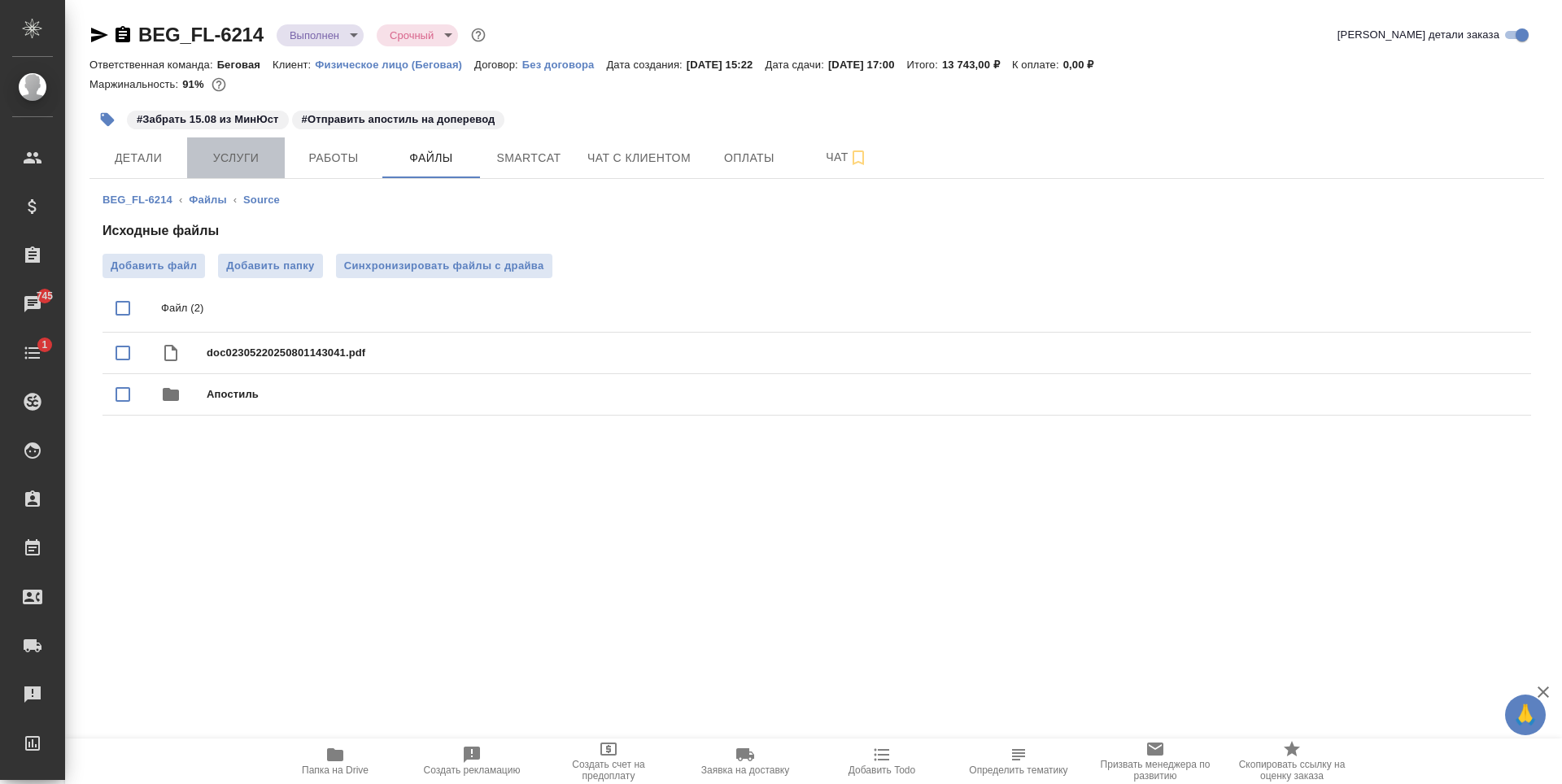
click at [262, 157] on span "Услуги" at bounding box center [235, 158] width 78 height 20
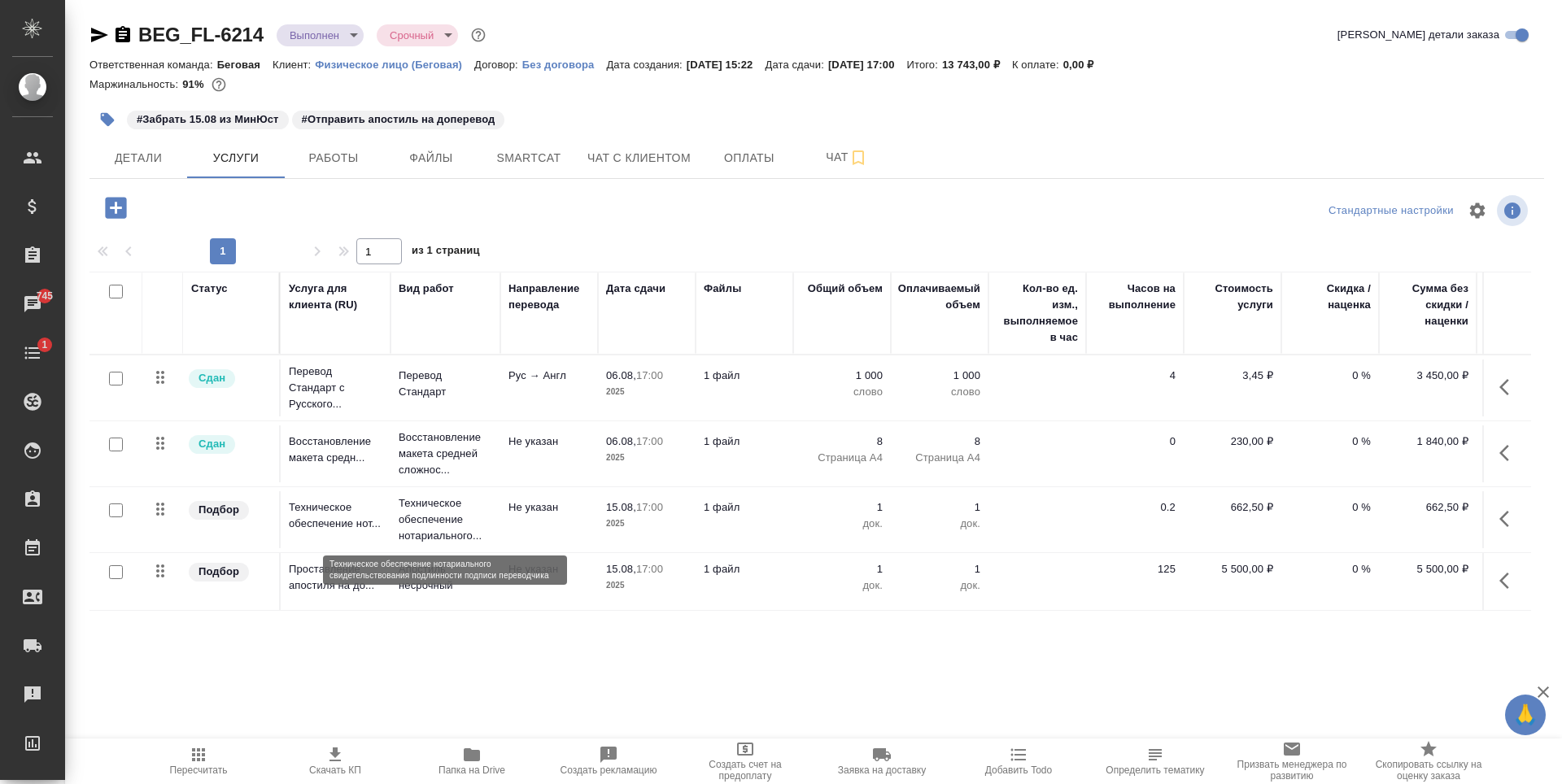
scroll to position [2, 0]
click at [542, 166] on span "Smartcat" at bounding box center [529, 158] width 78 height 20
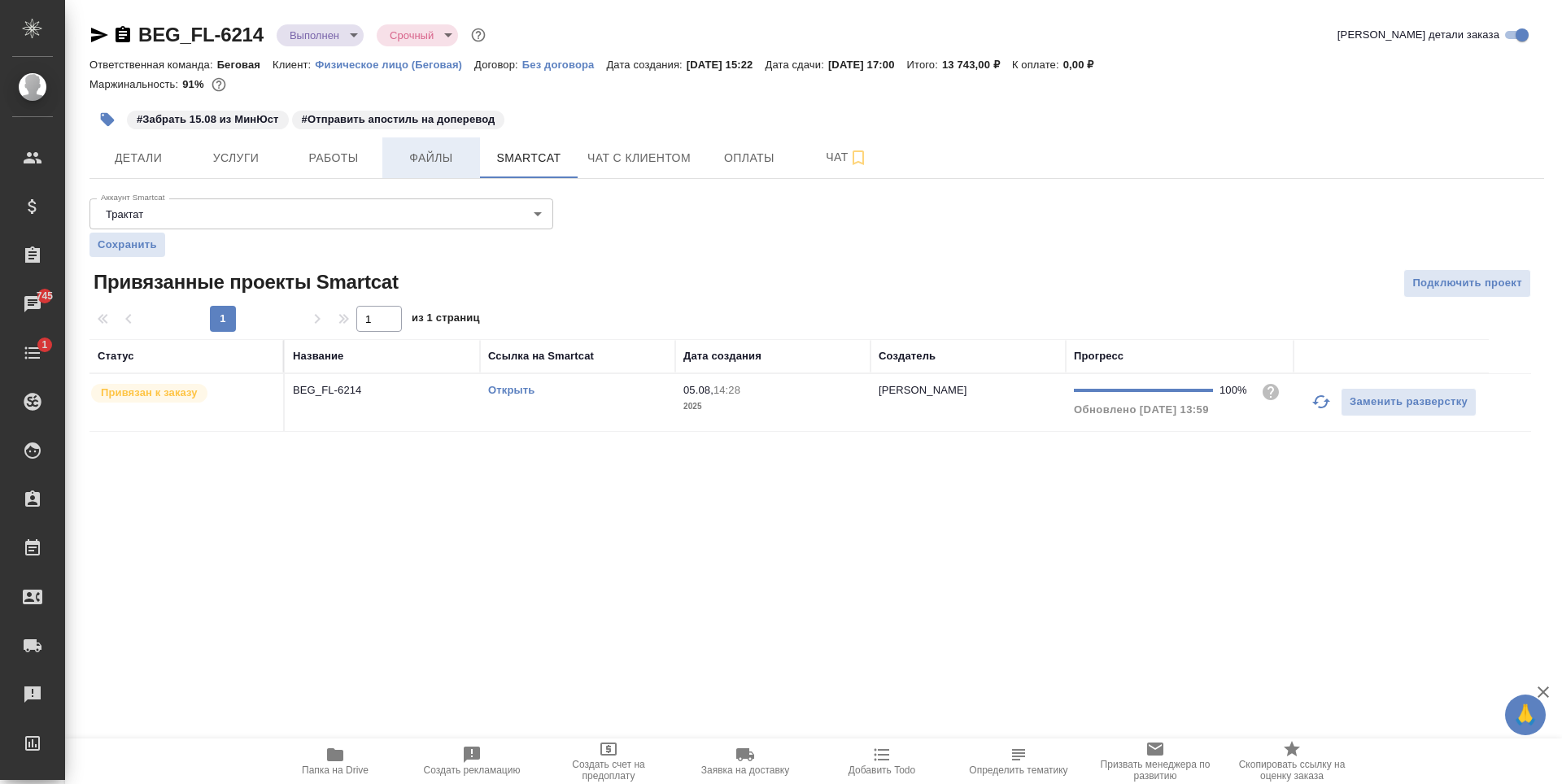
click at [405, 163] on span "Файлы" at bounding box center [431, 158] width 78 height 20
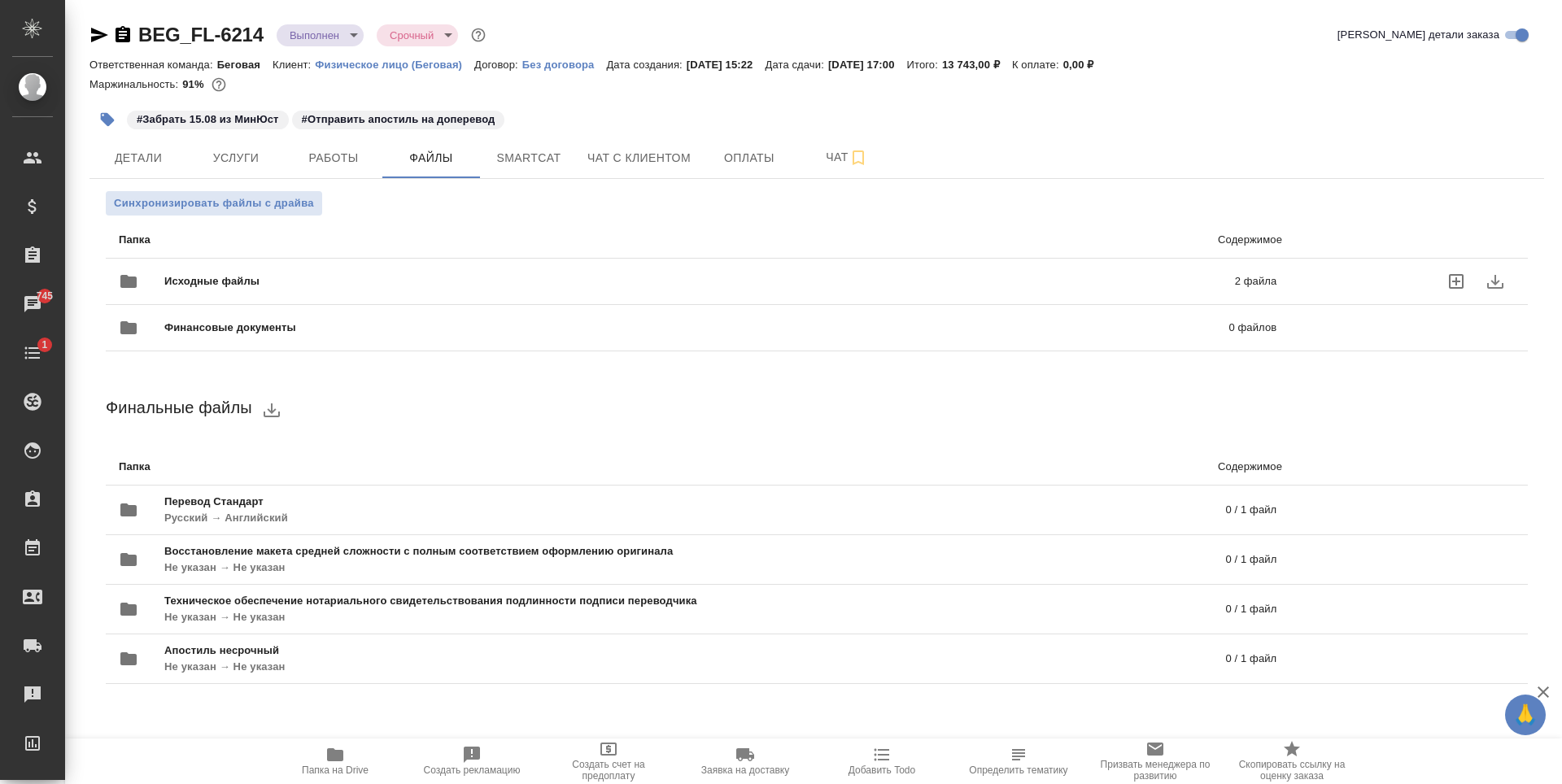
click at [274, 279] on span "Исходные файлы" at bounding box center [456, 281] width 583 height 17
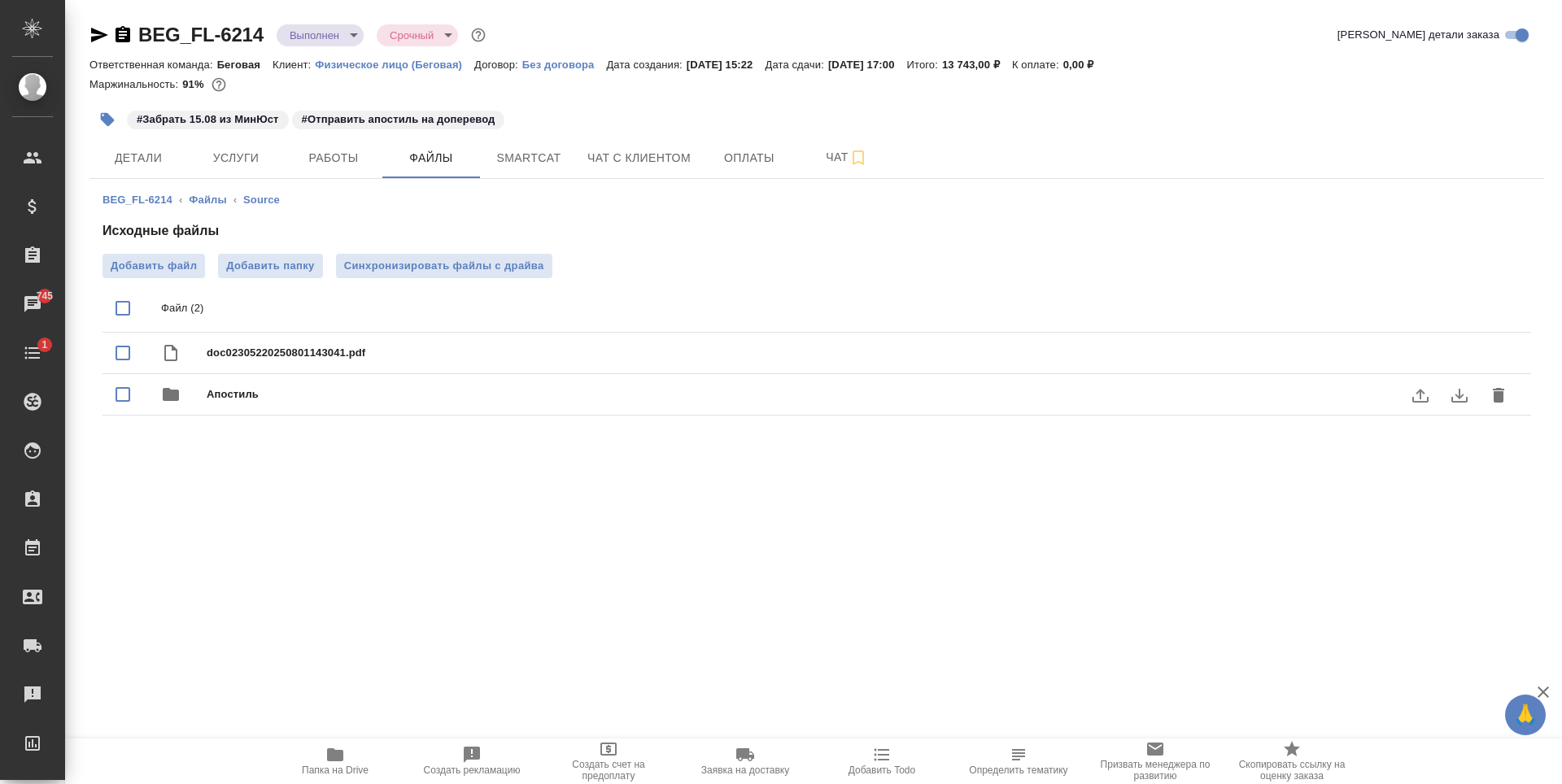
click at [338, 397] on span "Апостиль" at bounding box center [849, 394] width 1285 height 17
click at [194, 263] on span "Добавить файл" at bounding box center [154, 267] width 86 height 17
click at [0, 0] on input "Добавить файл" at bounding box center [0, 0] width 0 height 0
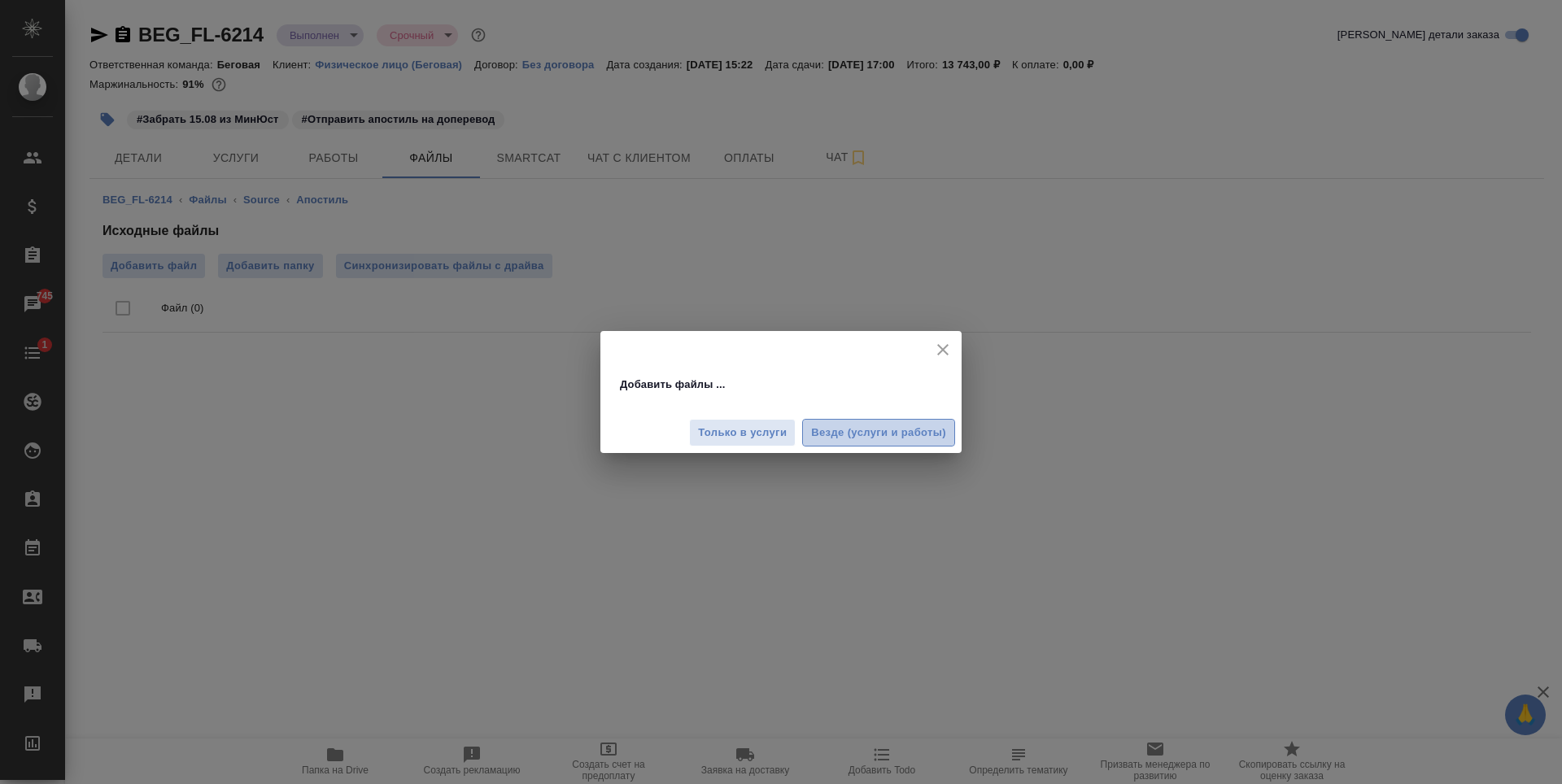
click at [845, 432] on span "Везде (услуги и работы)" at bounding box center [878, 433] width 135 height 18
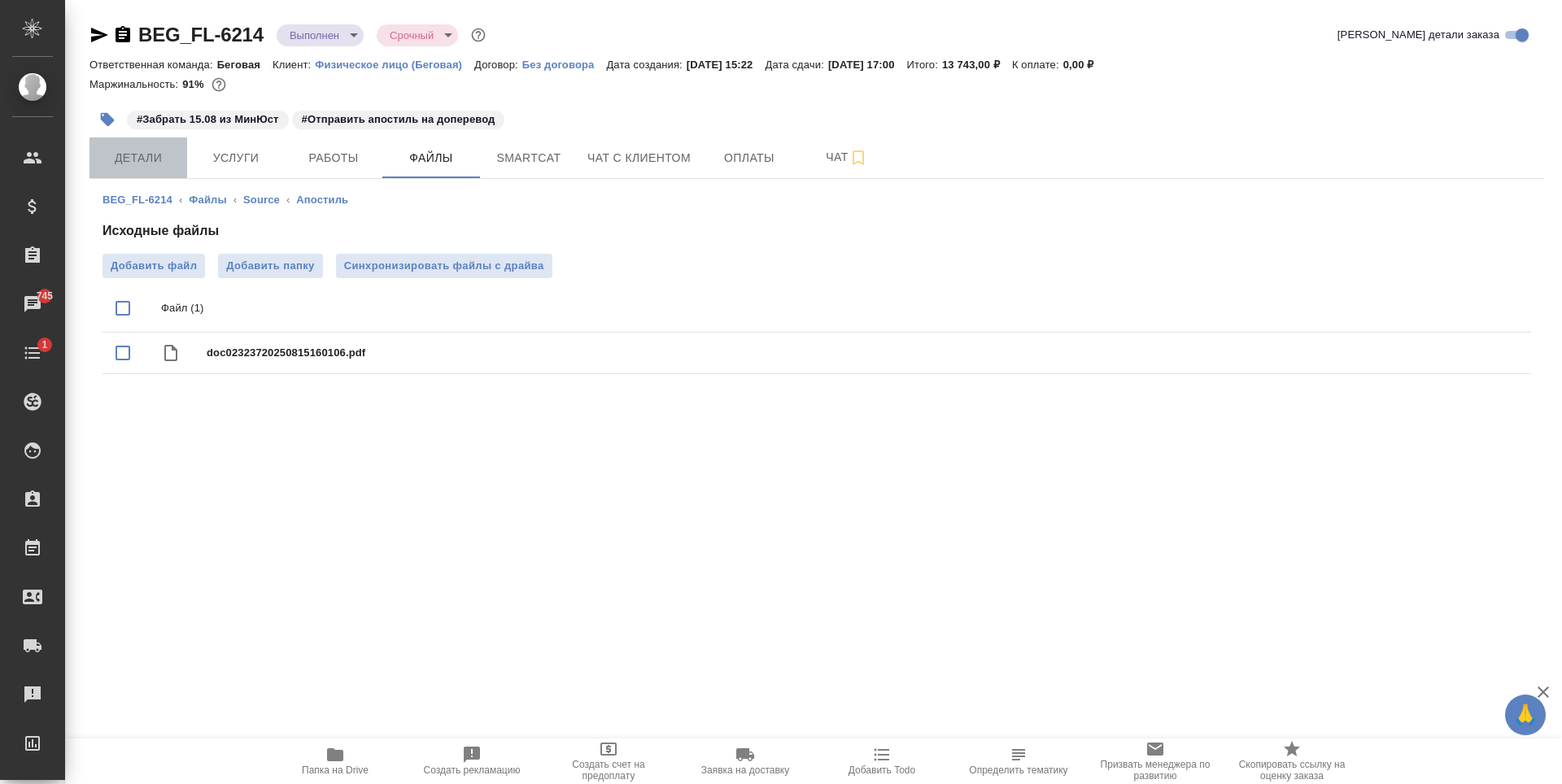
click at [177, 169] on button "Детали" at bounding box center [138, 158] width 97 height 40
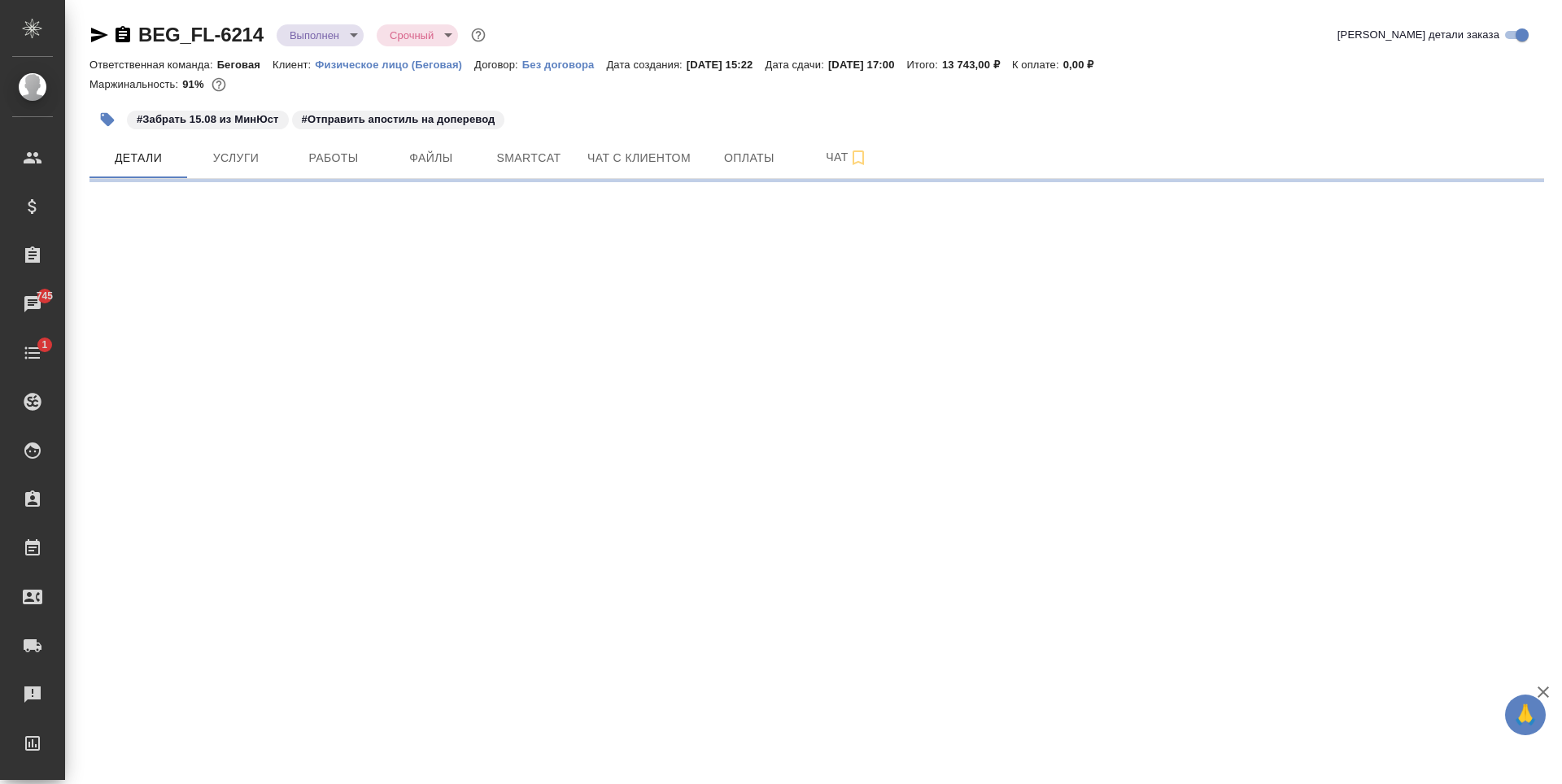
select select "RU"
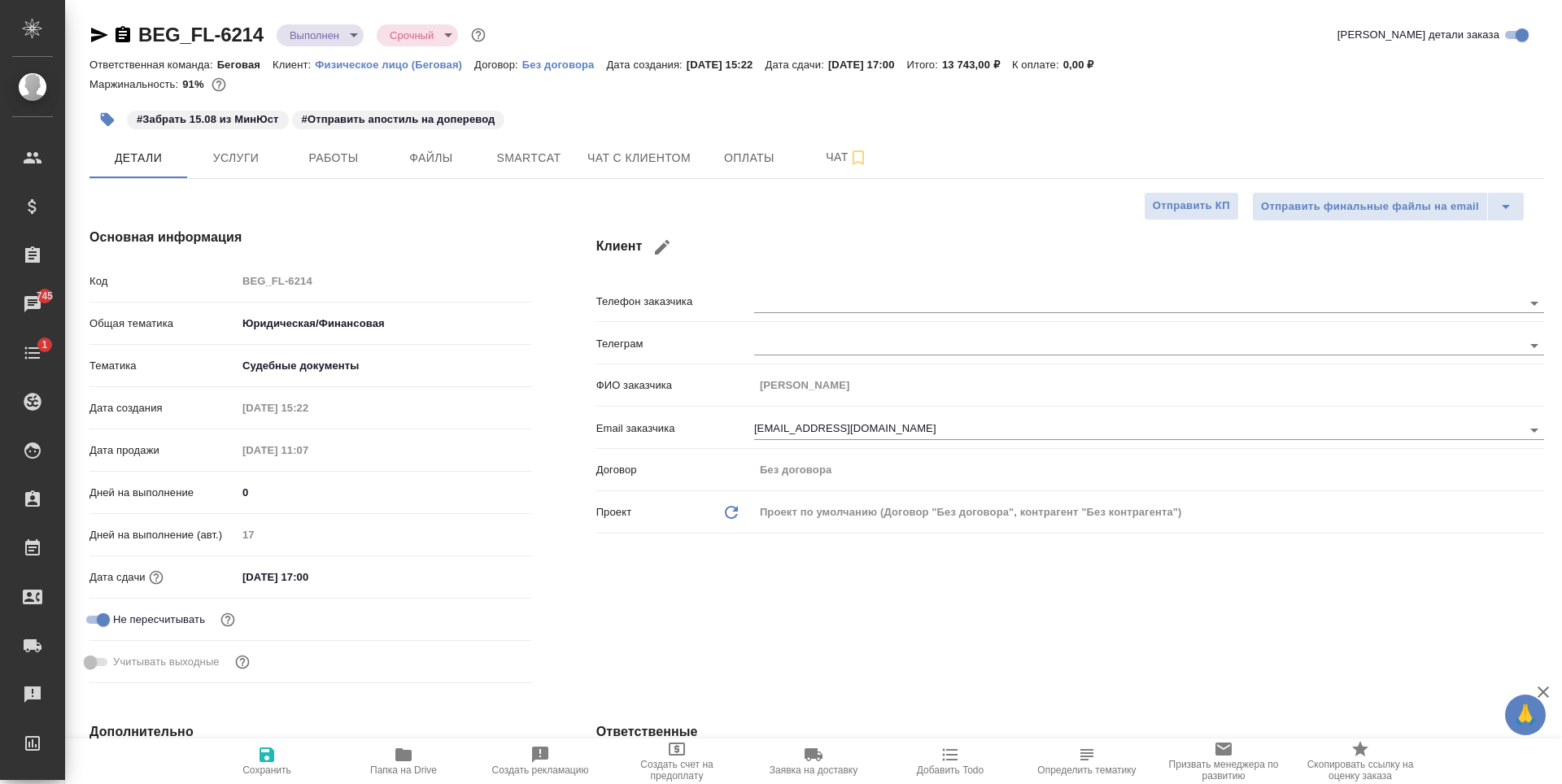
type textarea "x"
type input "Валеев Динар"
type textarea "x"
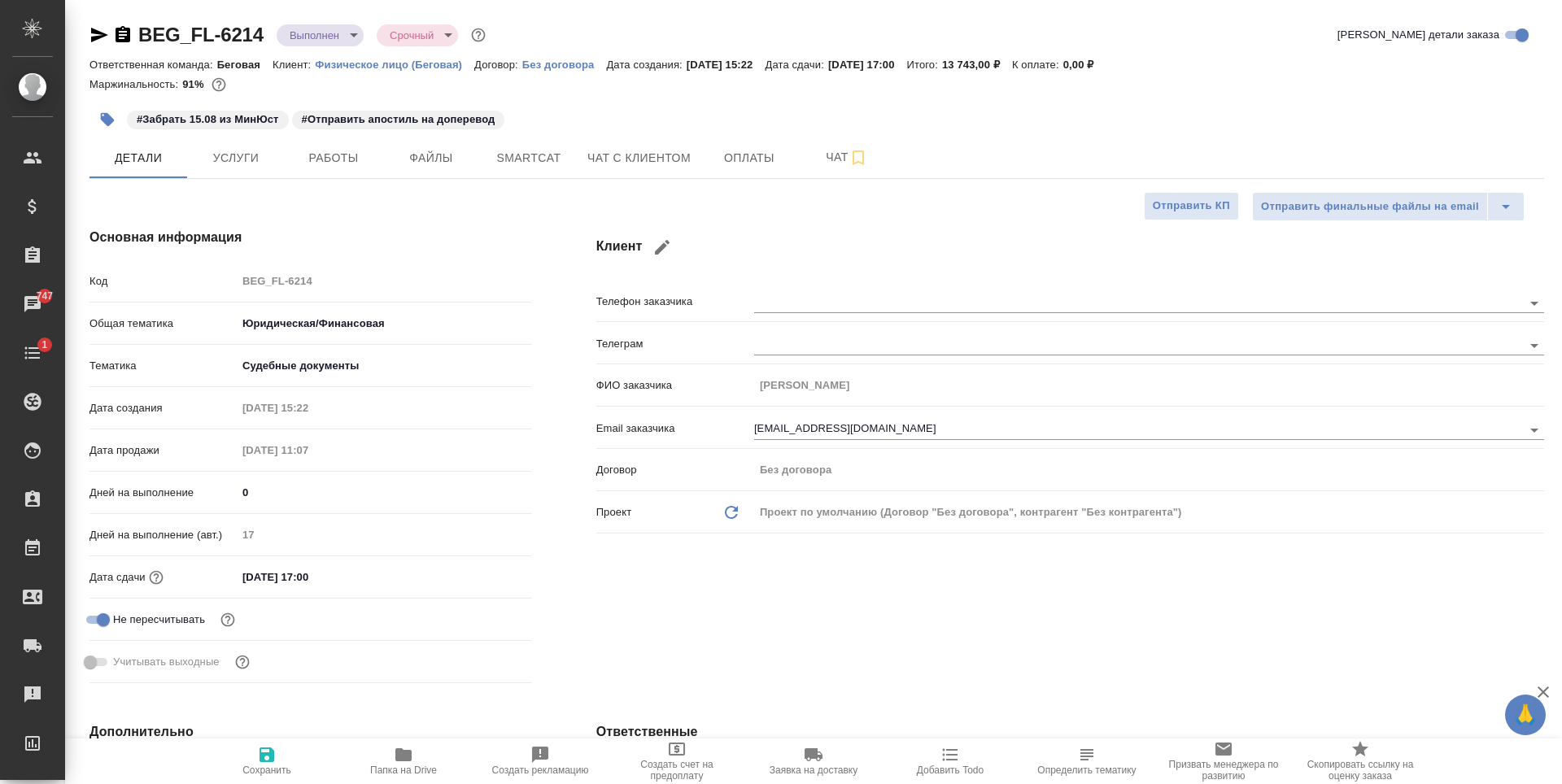
type textarea "x"
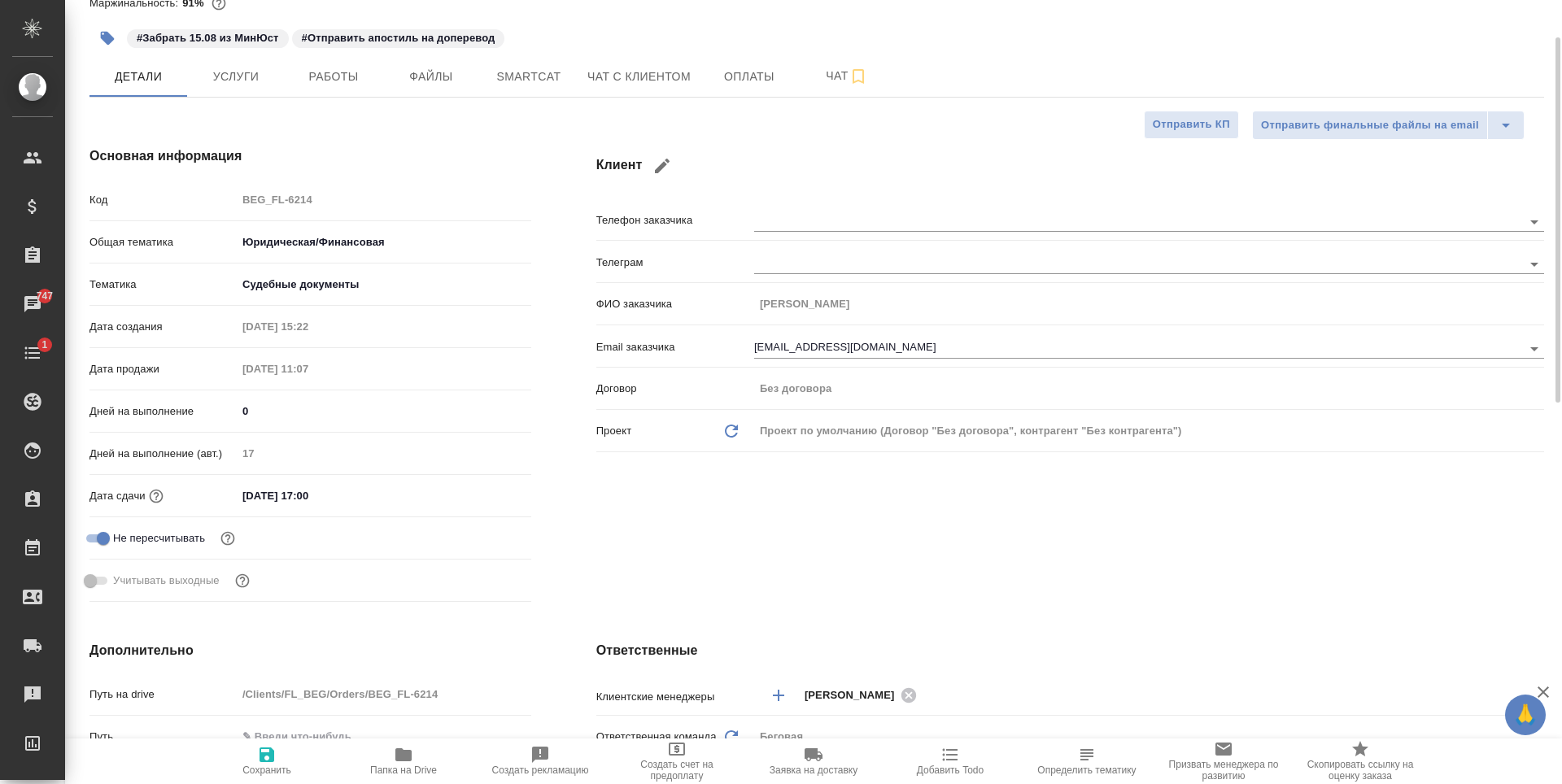
type textarea "x"
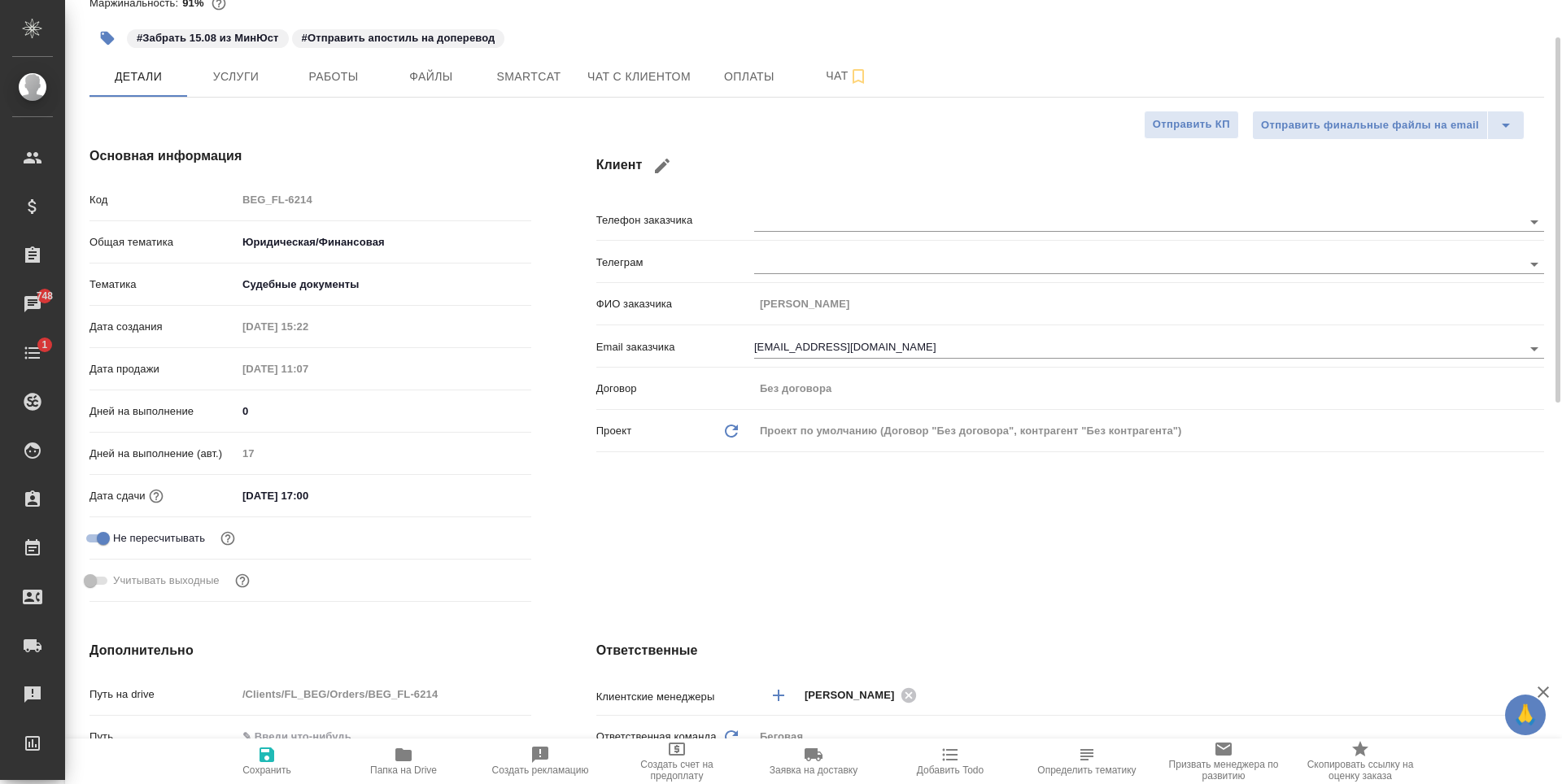
type textarea "x"
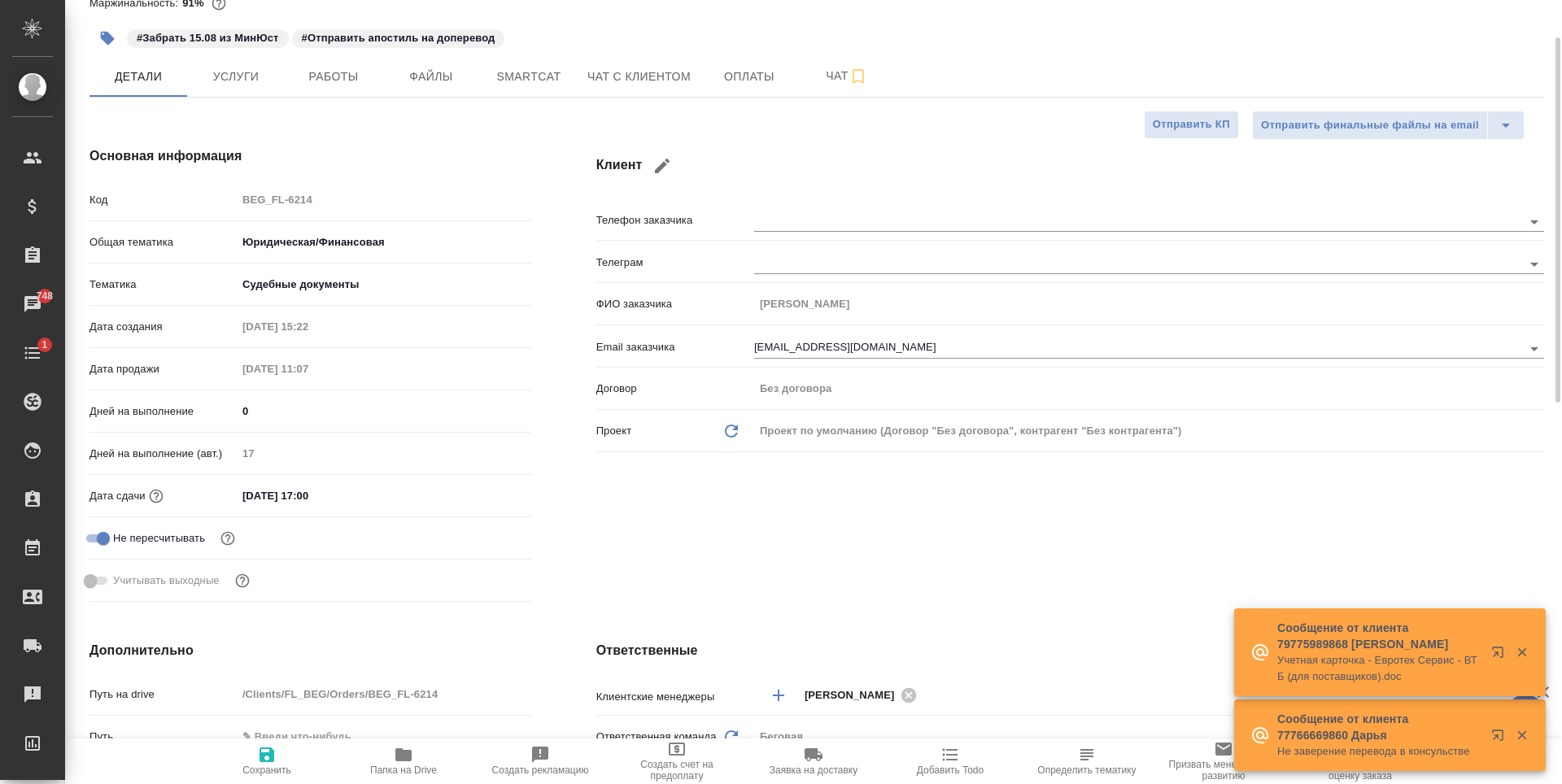
type textarea "x"
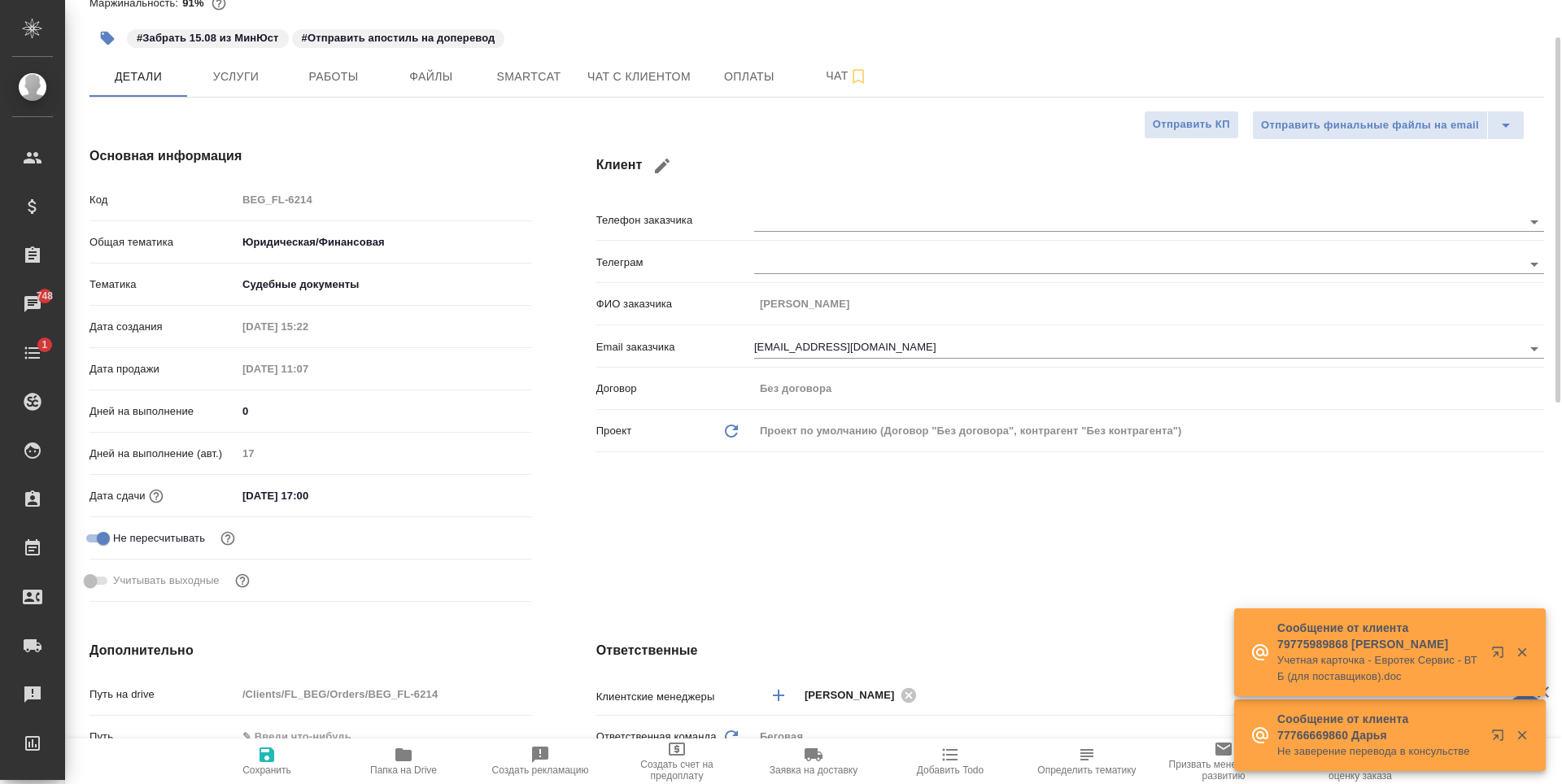
type textarea "x"
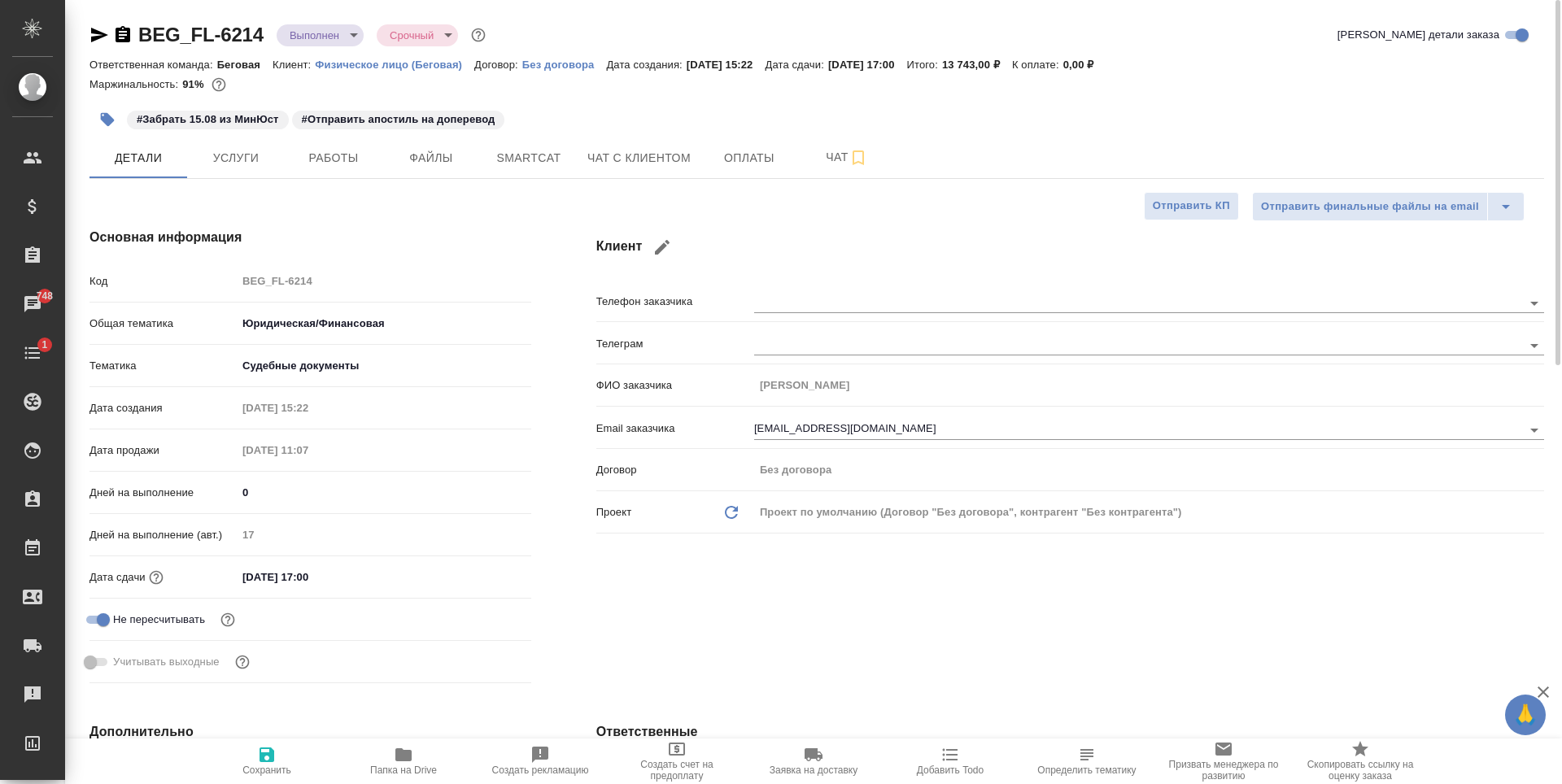
type textarea "x"
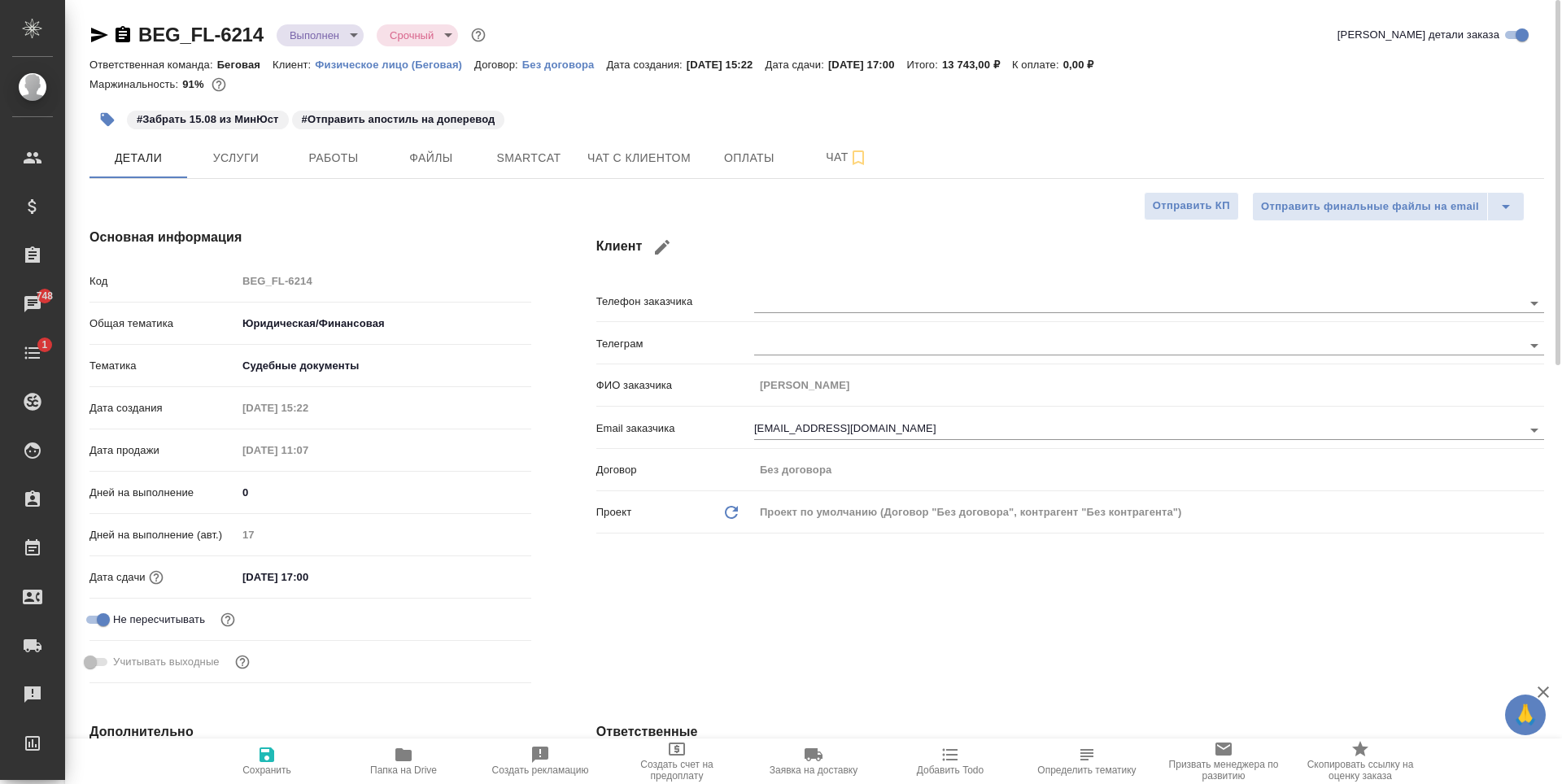
type textarea "x"
click at [343, 571] on input "15.08.2025 17:00" at bounding box center [308, 577] width 143 height 24
click at [485, 568] on icon "button" at bounding box center [484, 576] width 19 height 19
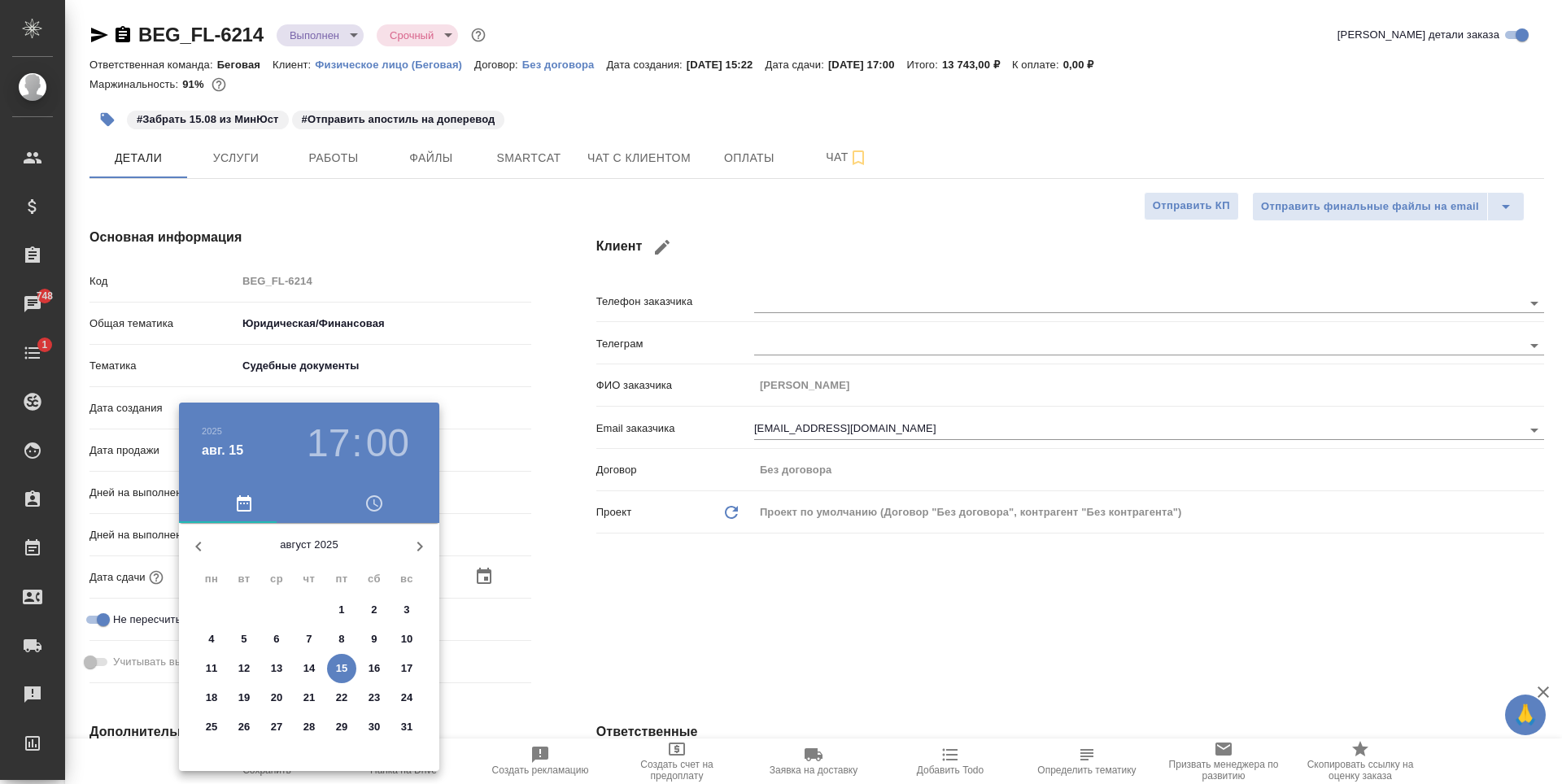
click at [213, 701] on p "18" at bounding box center [211, 698] width 12 height 17
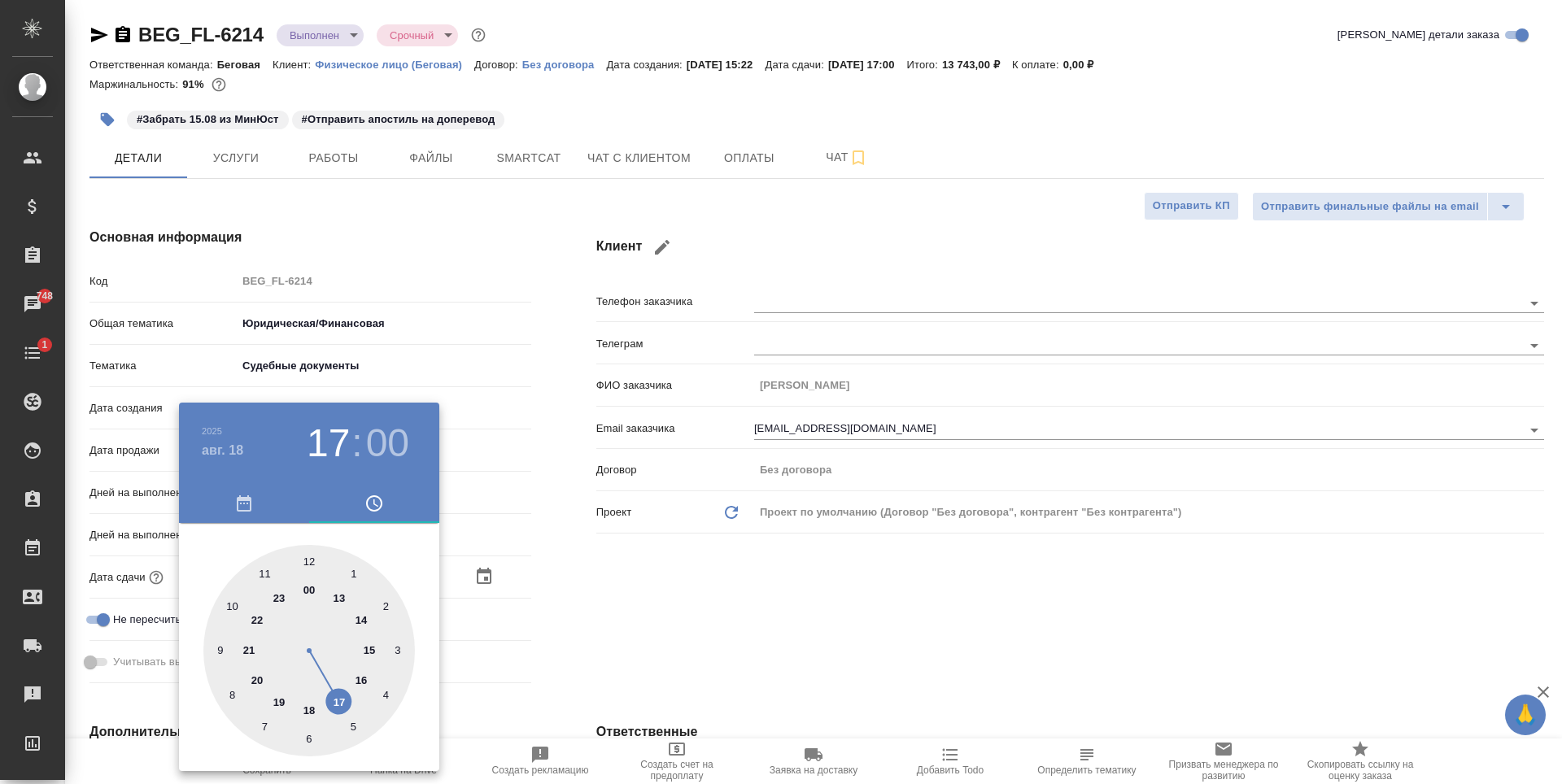
type input "18.08.2025 17:00"
type textarea "x"
click at [369, 647] on div at bounding box center [309, 651] width 211 height 211
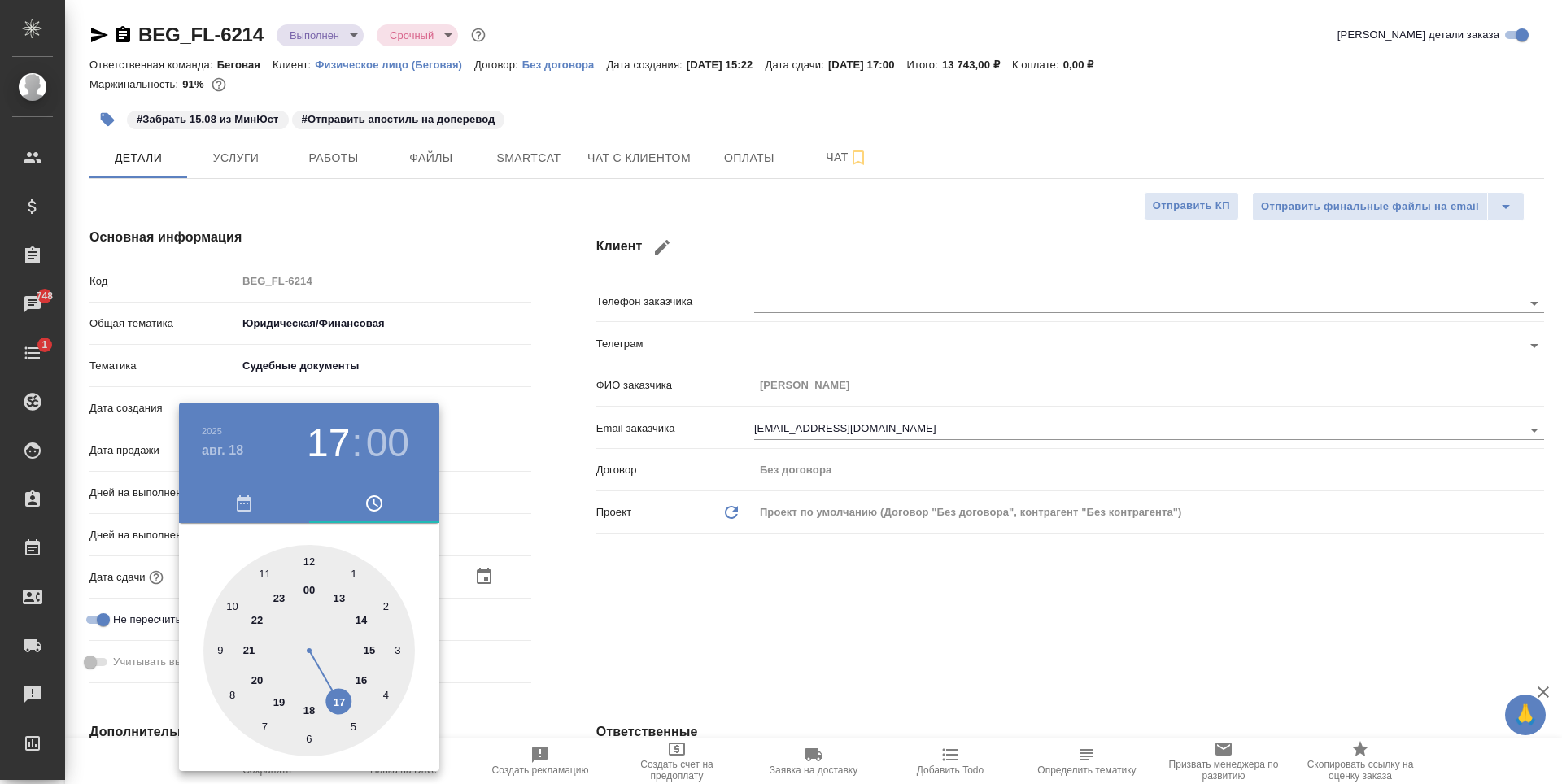
type input "18.08.2025 15:00"
type textarea "x"
click at [547, 647] on div at bounding box center [781, 392] width 1562 height 784
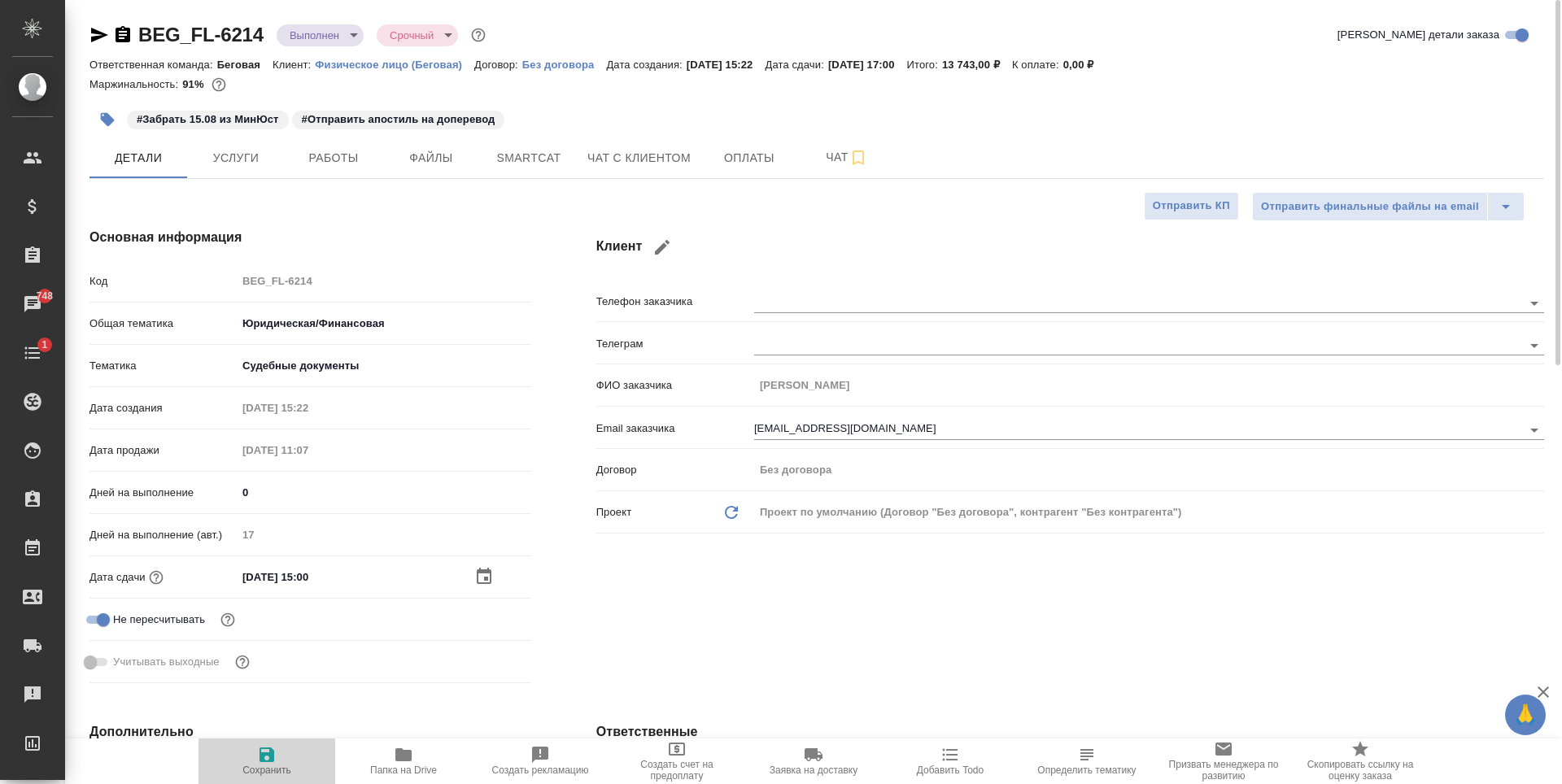
click at [263, 765] on span "Сохранить" at bounding box center [267, 770] width 49 height 11
type textarea "x"
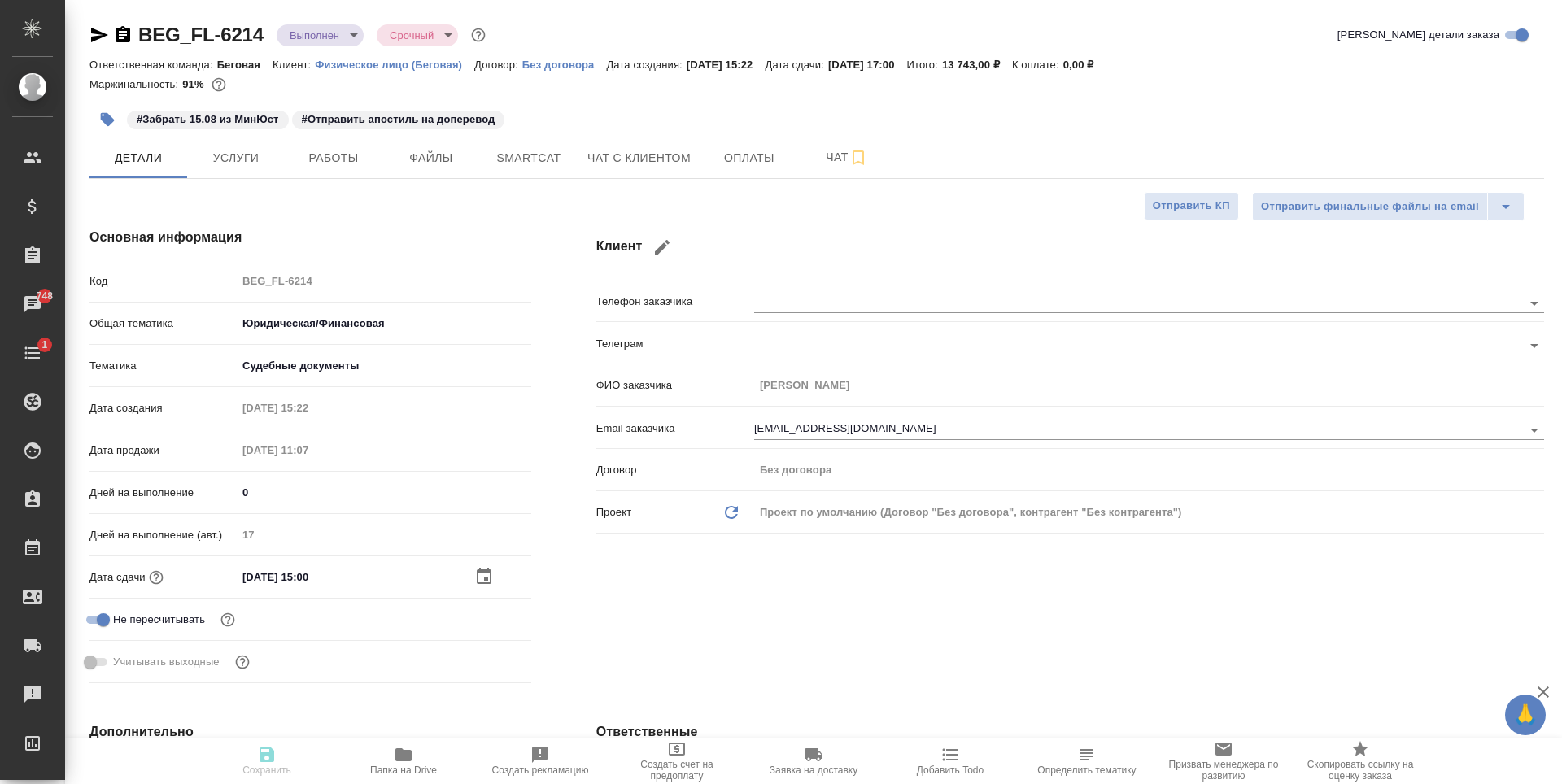
type textarea "x"
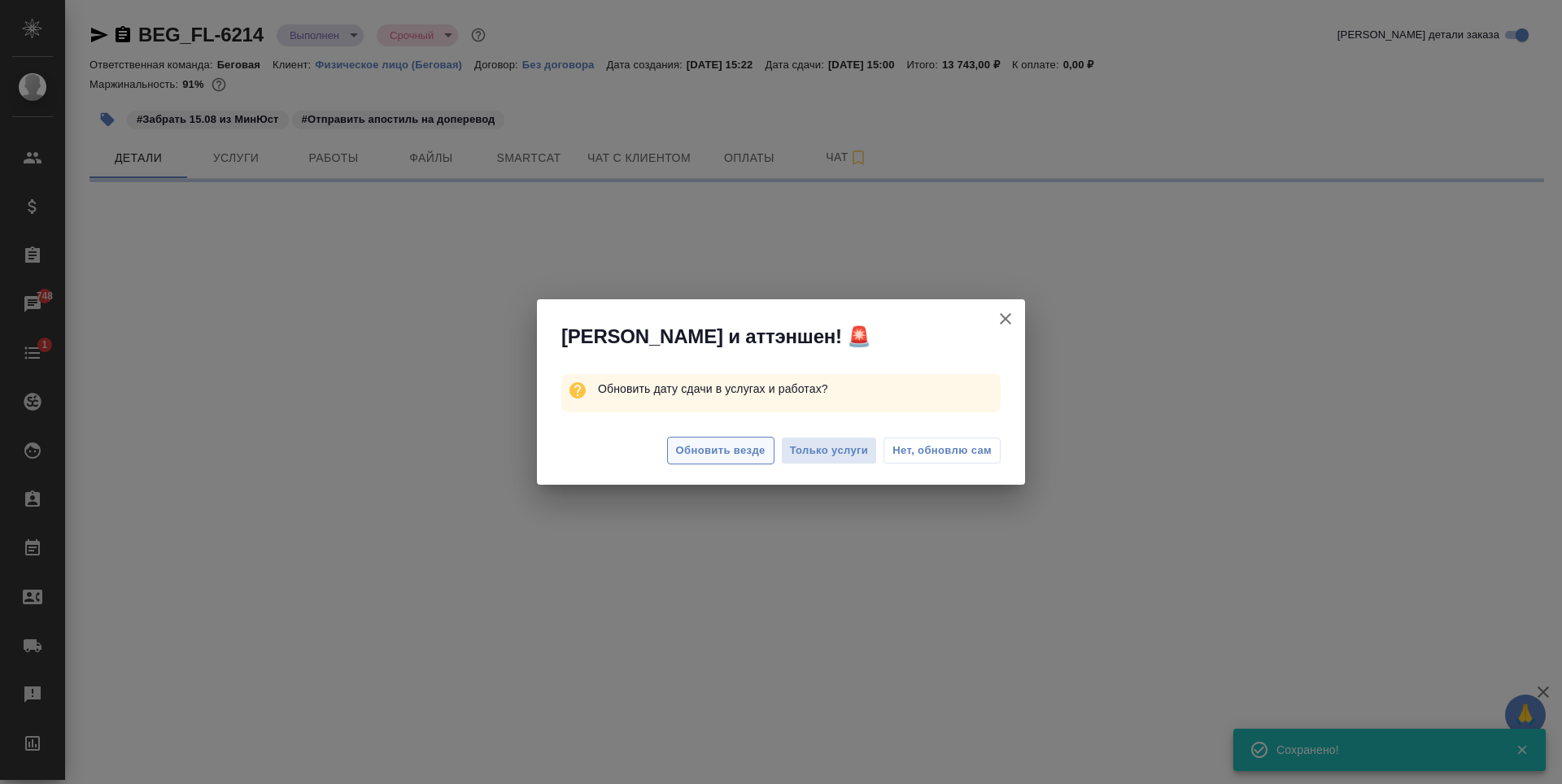
select select "RU"
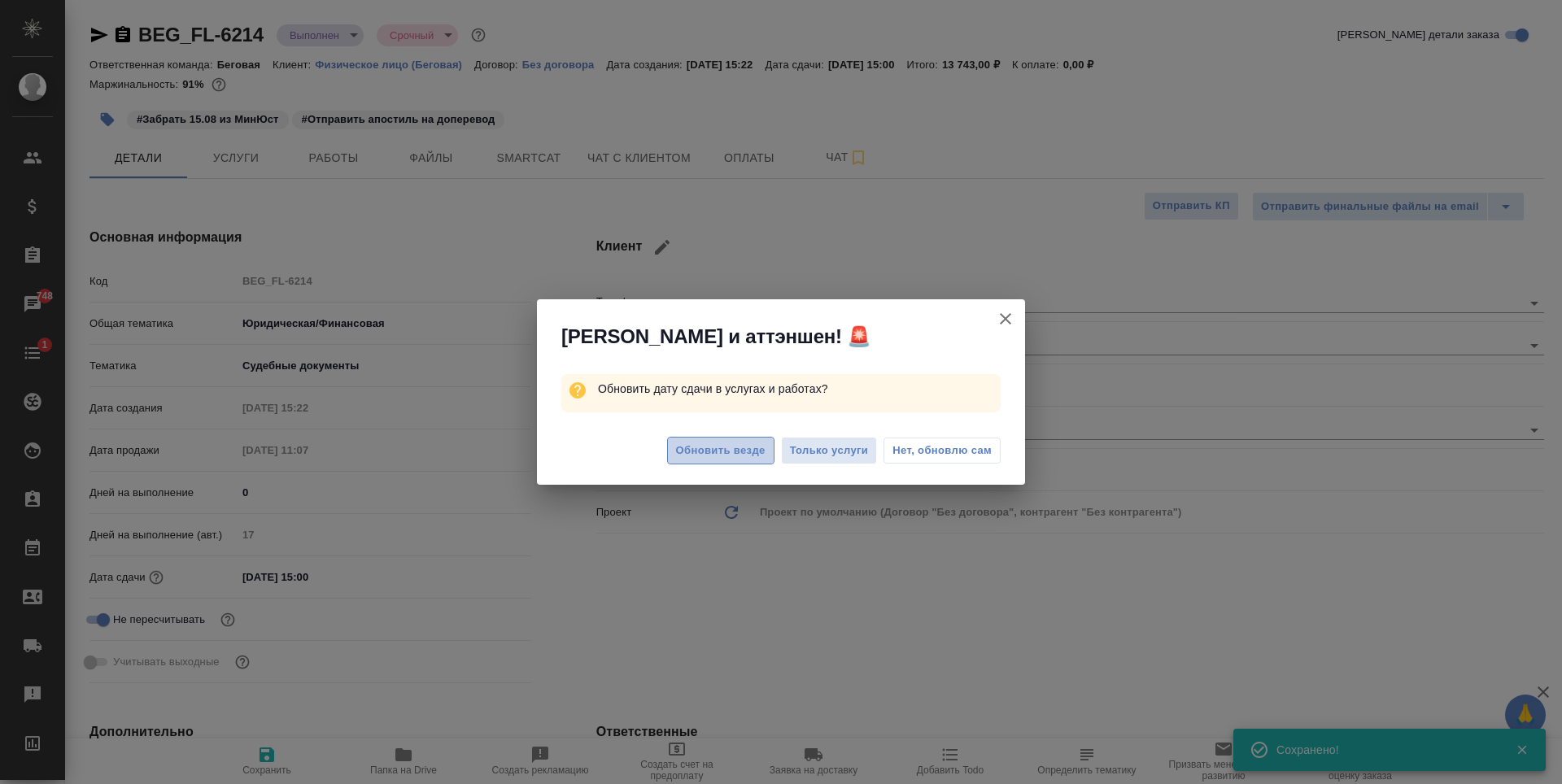
click at [742, 452] on span "Обновить везде" at bounding box center [720, 450] width 89 height 18
type textarea "x"
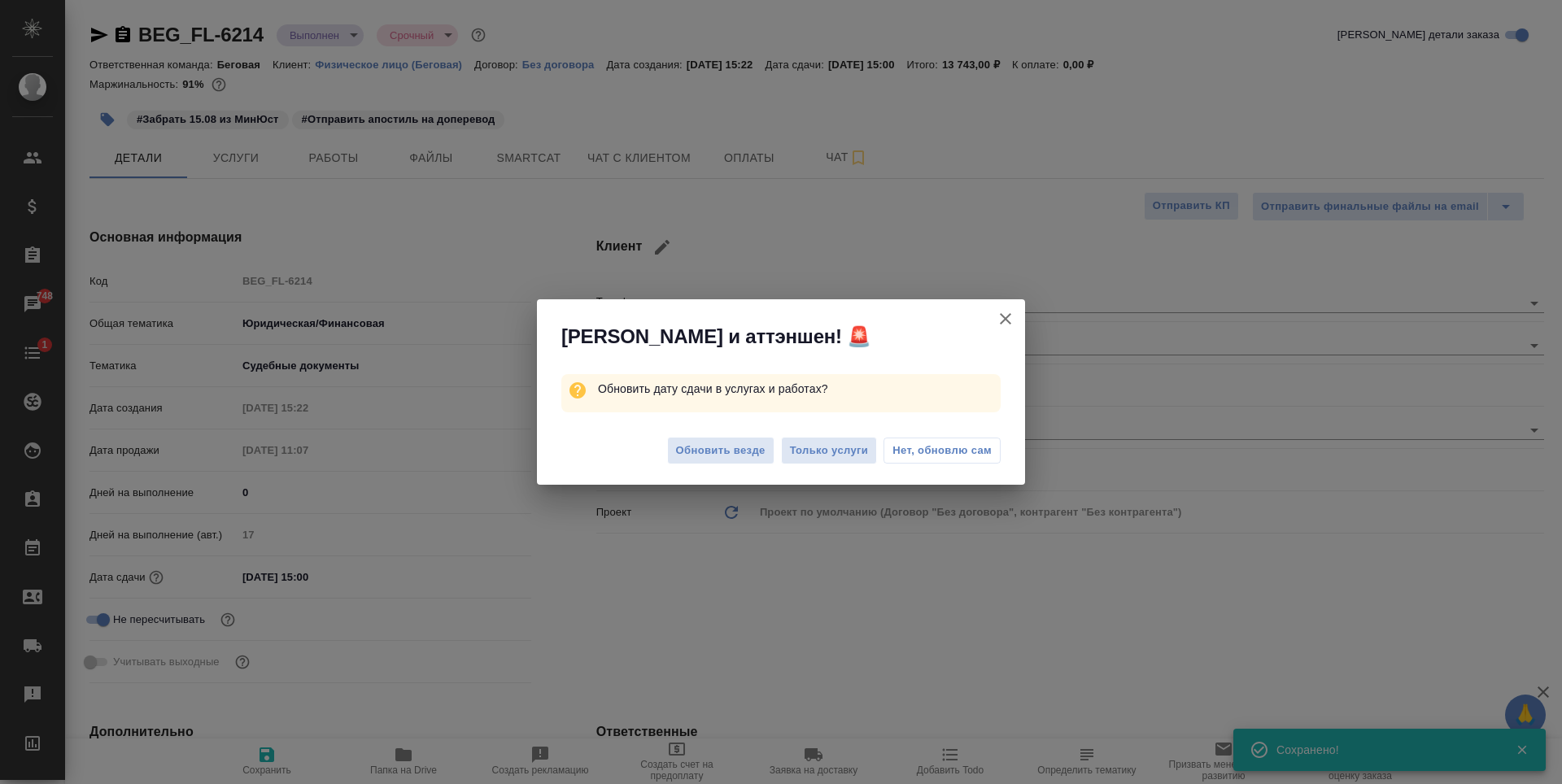
type textarea "x"
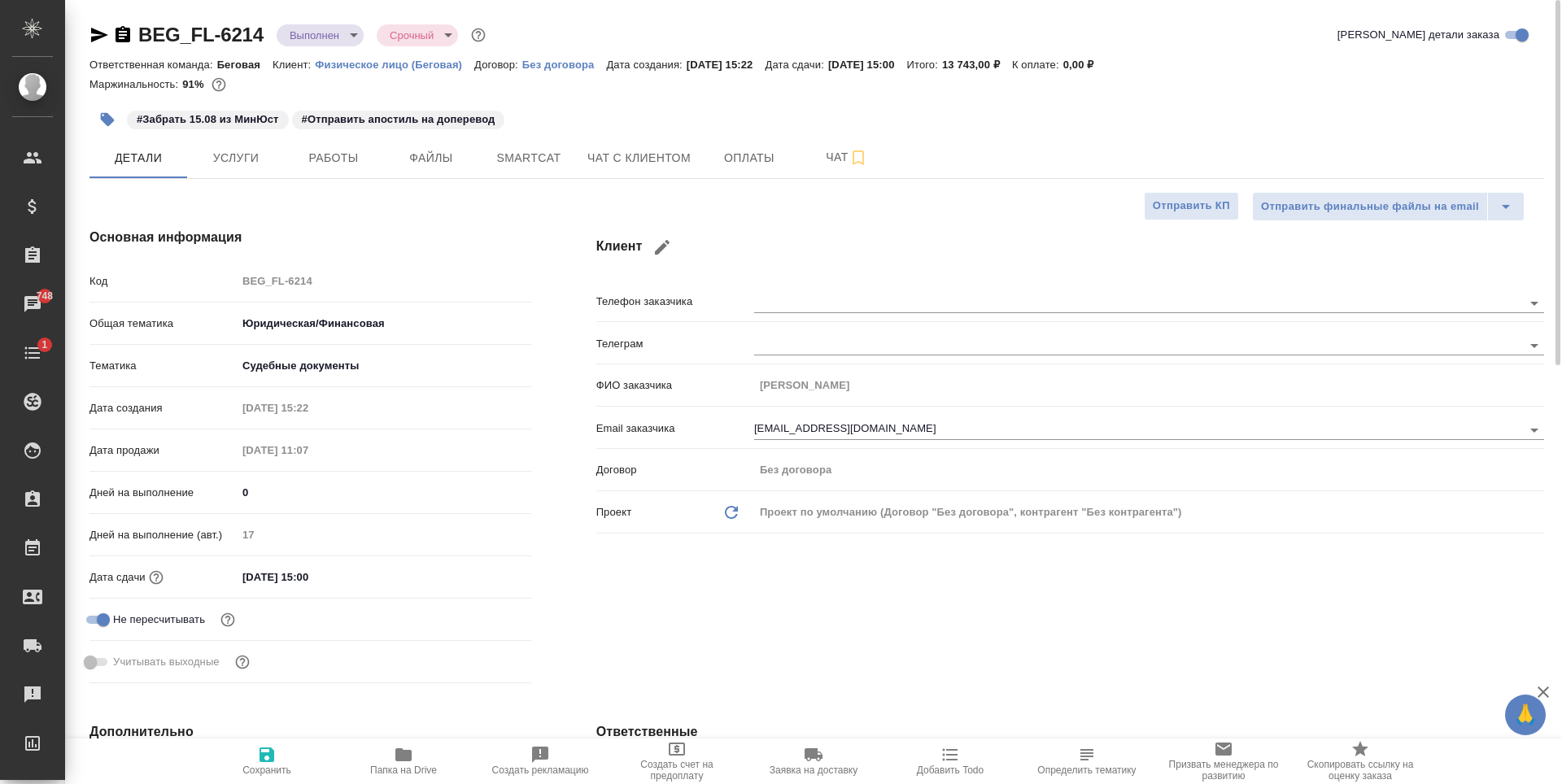
type textarea "x"
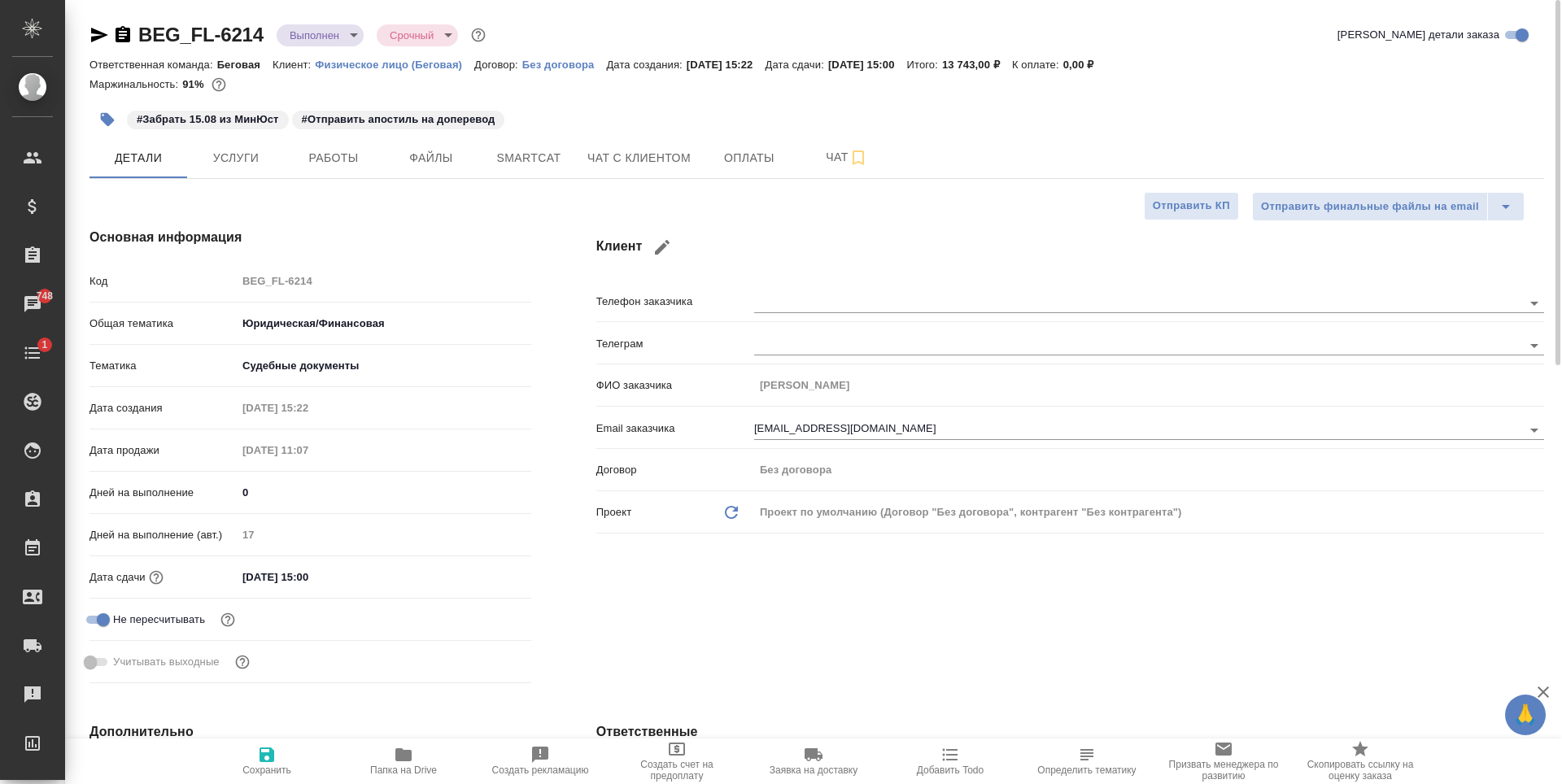
type textarea "x"
click at [265, 151] on span "Услуги" at bounding box center [235, 158] width 78 height 20
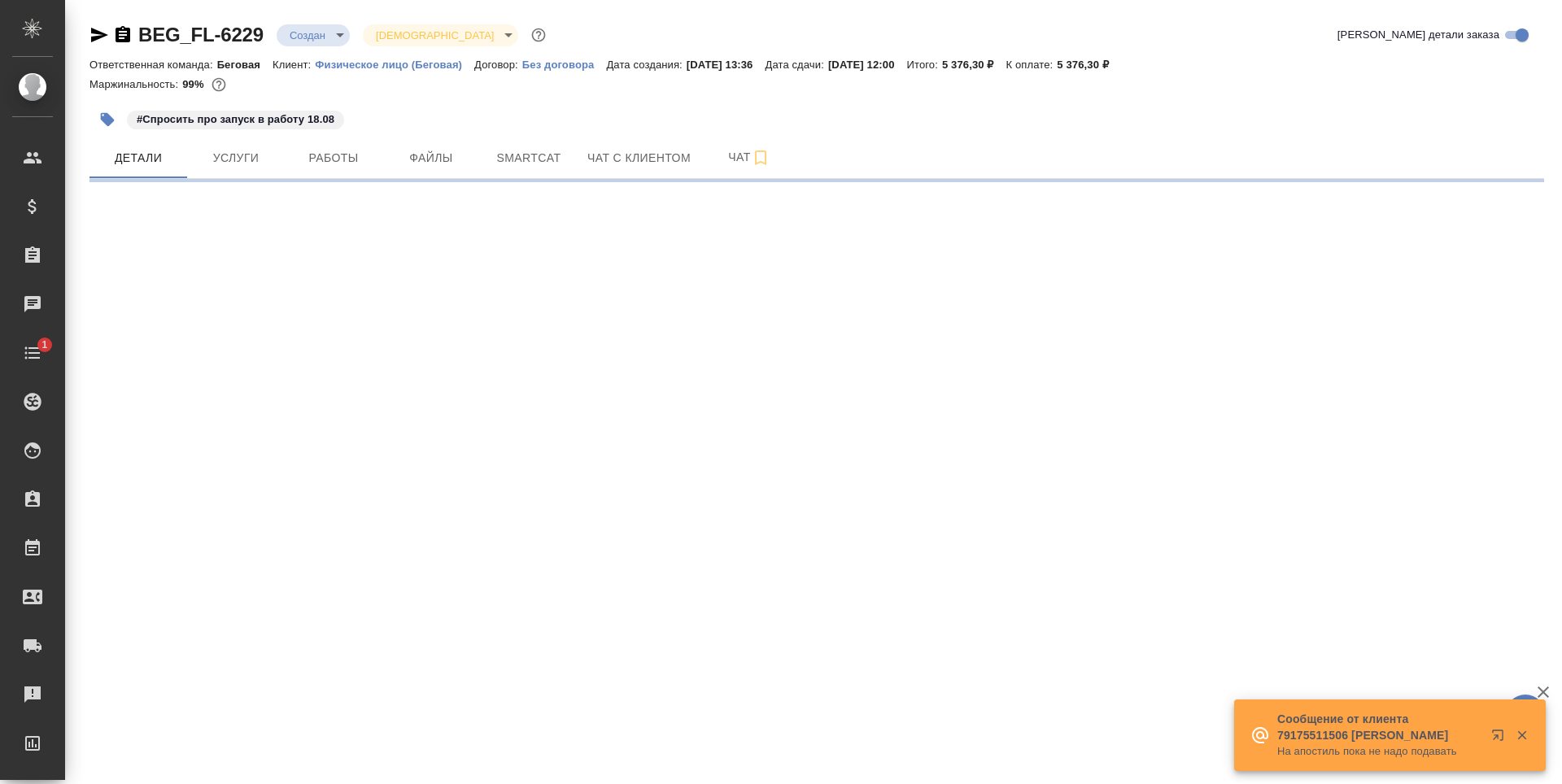
select select "RU"
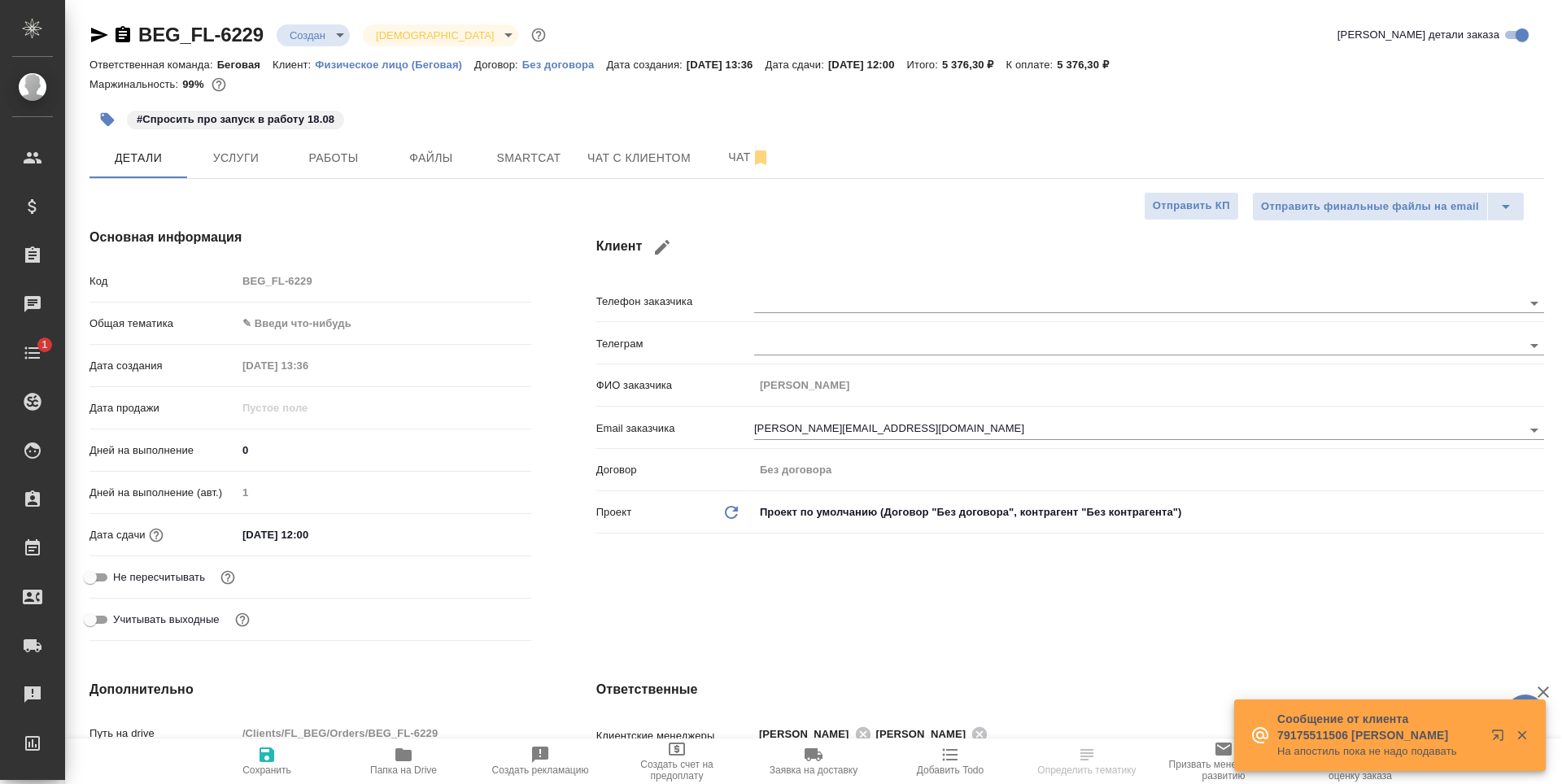
type textarea "x"
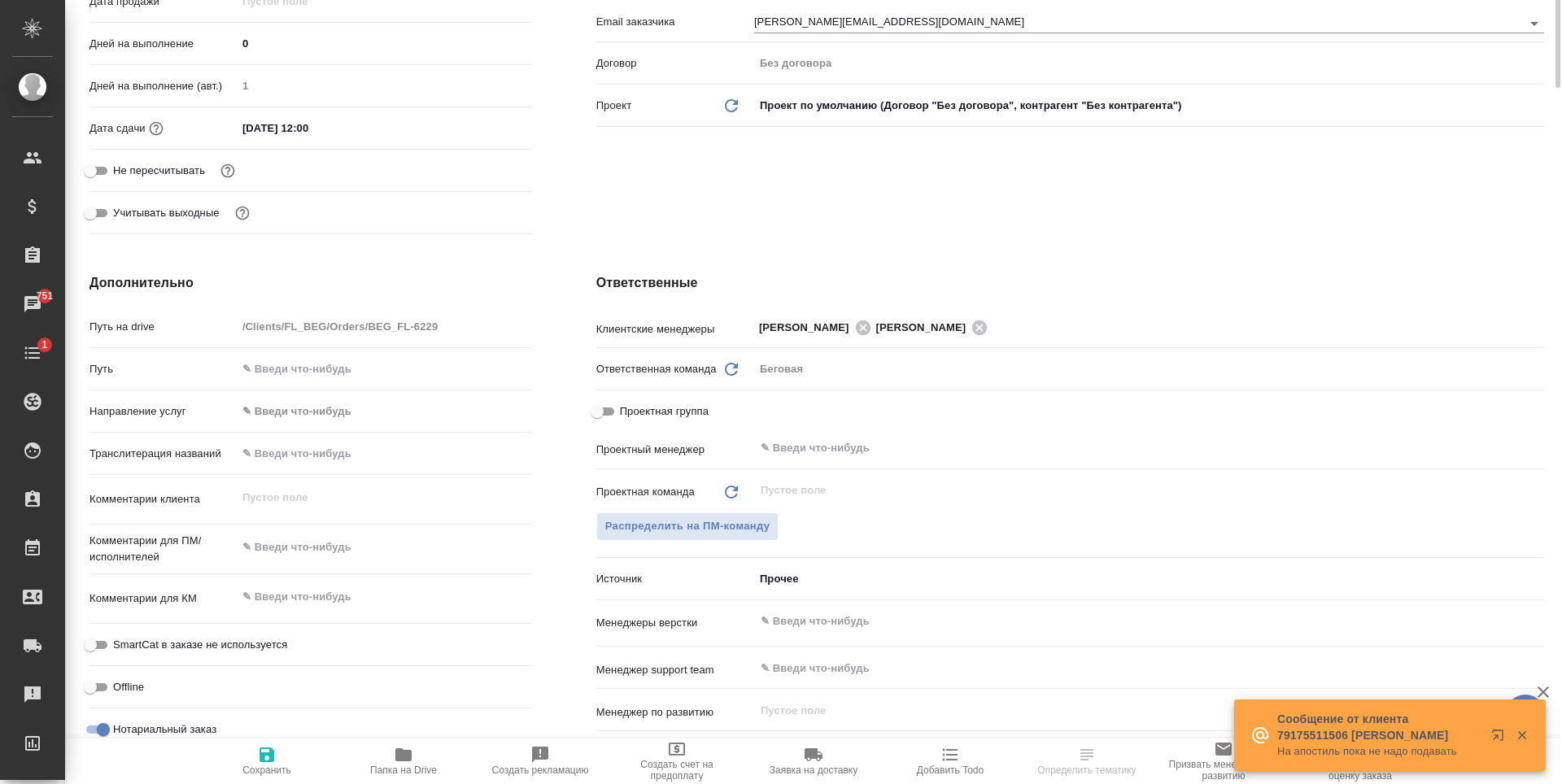
scroll to position [81, 0]
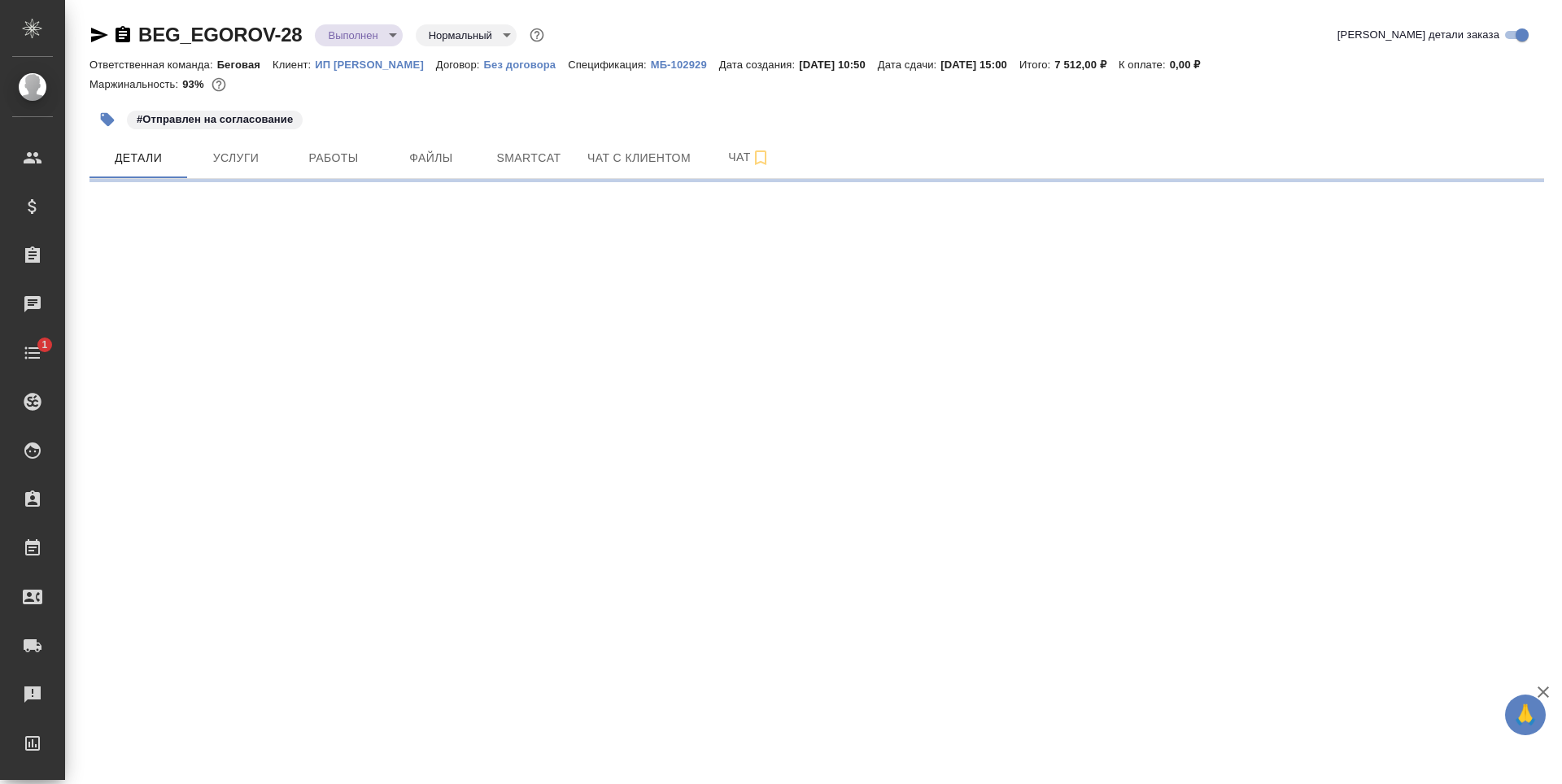
select select "RU"
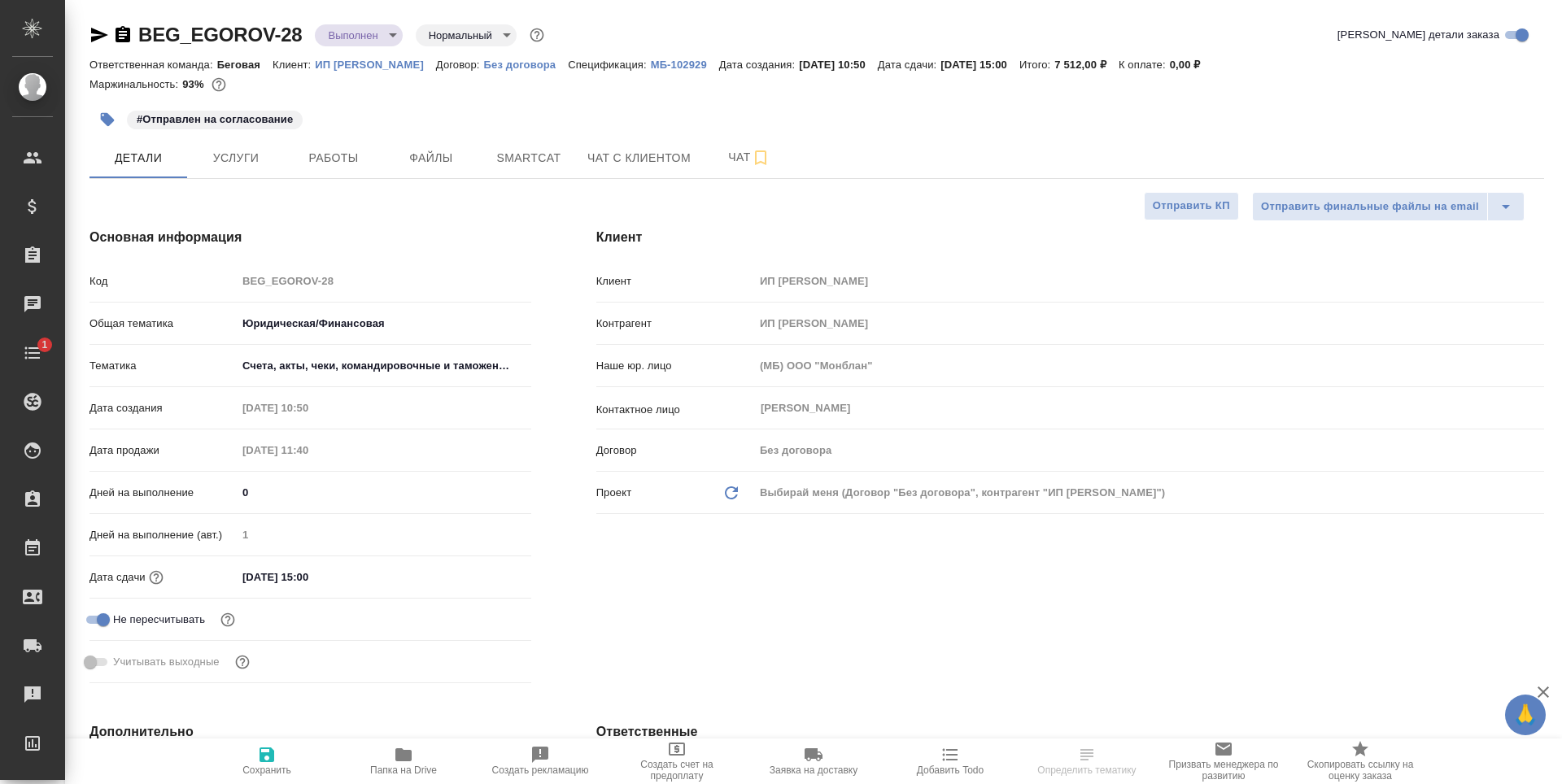
type textarea "x"
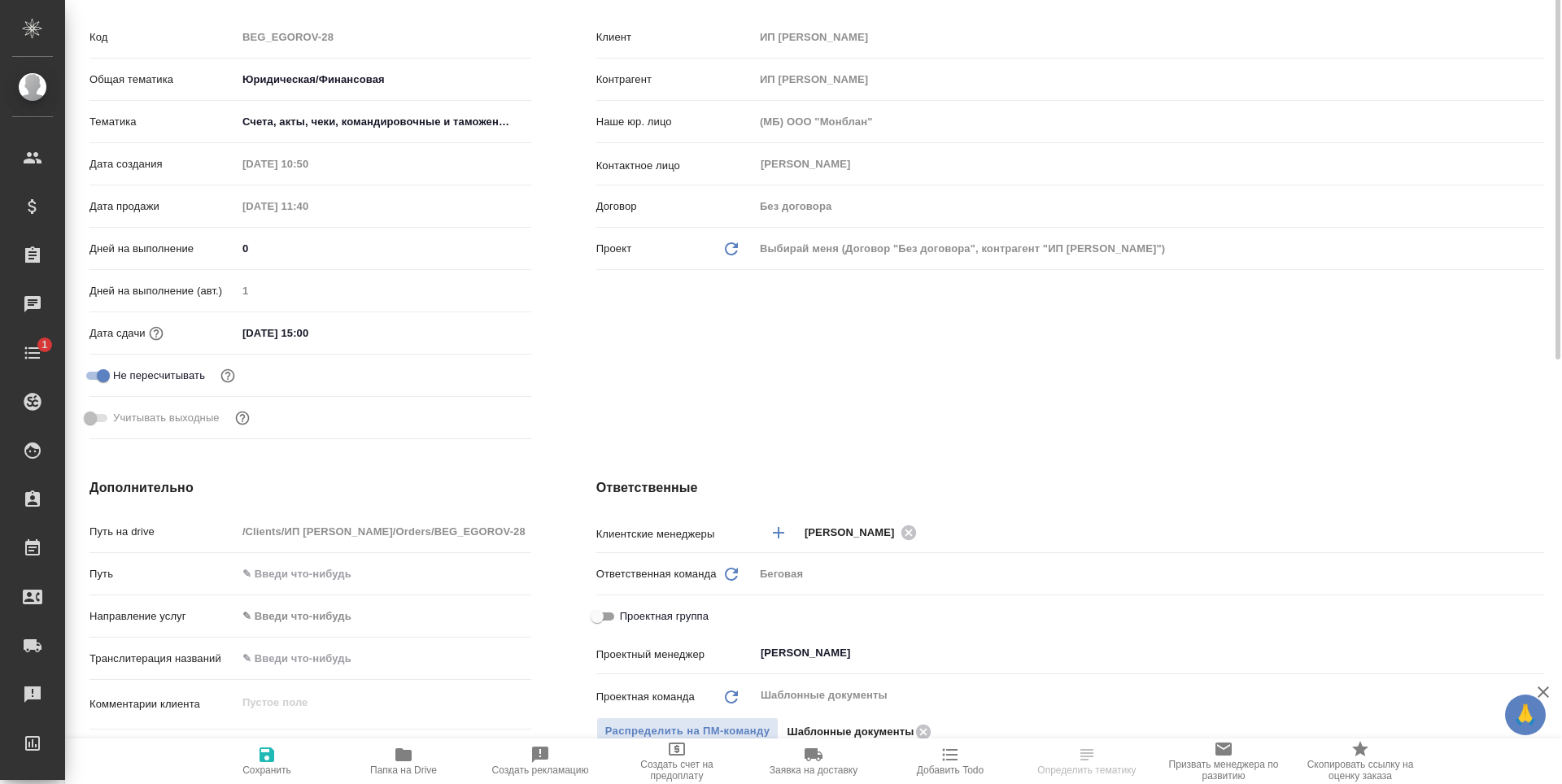
scroll to position [81, 0]
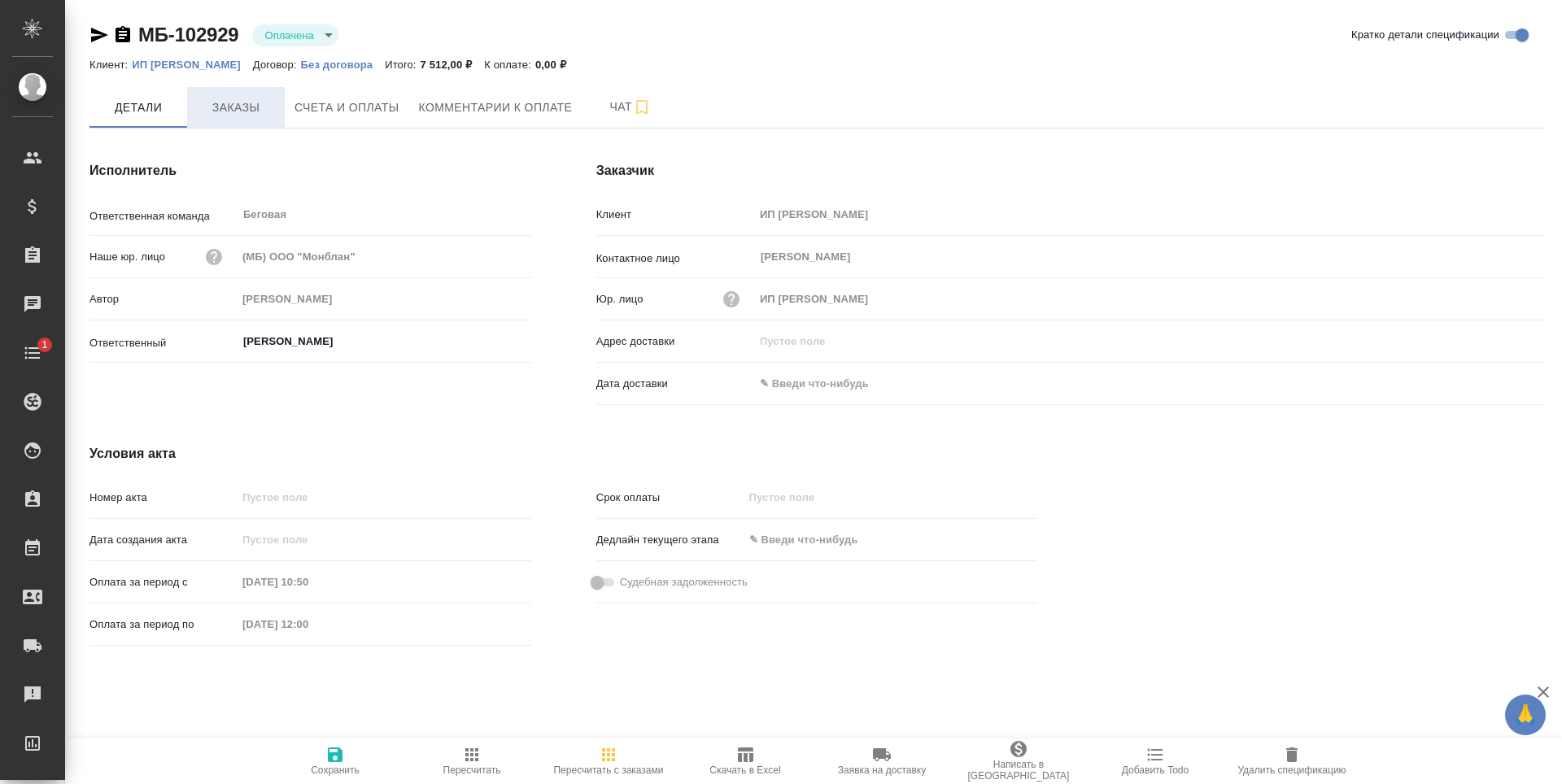
click at [234, 97] on span "Заказы" at bounding box center [235, 108] width 78 height 20
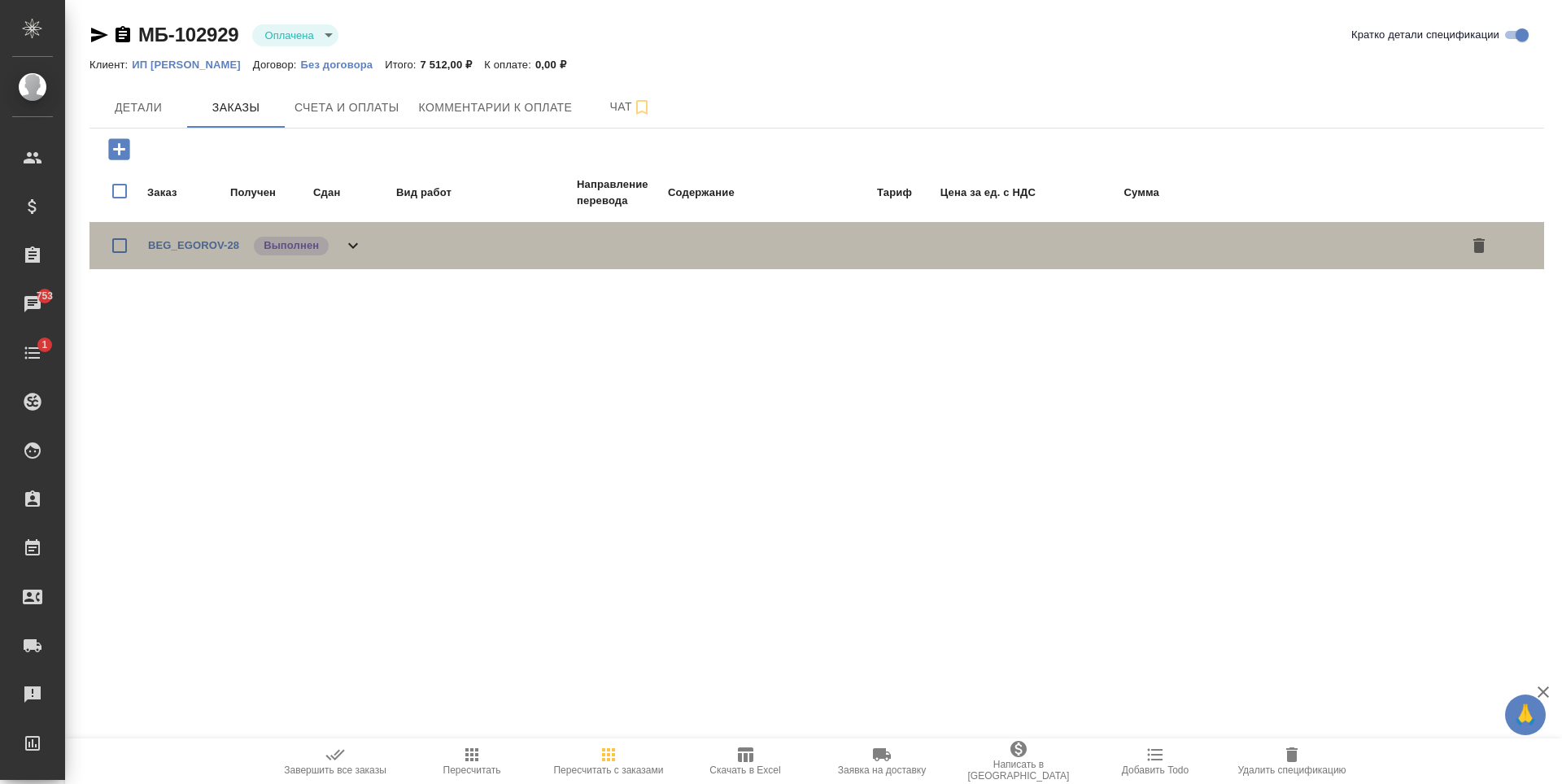
click at [353, 237] on icon at bounding box center [352, 245] width 19 height 19
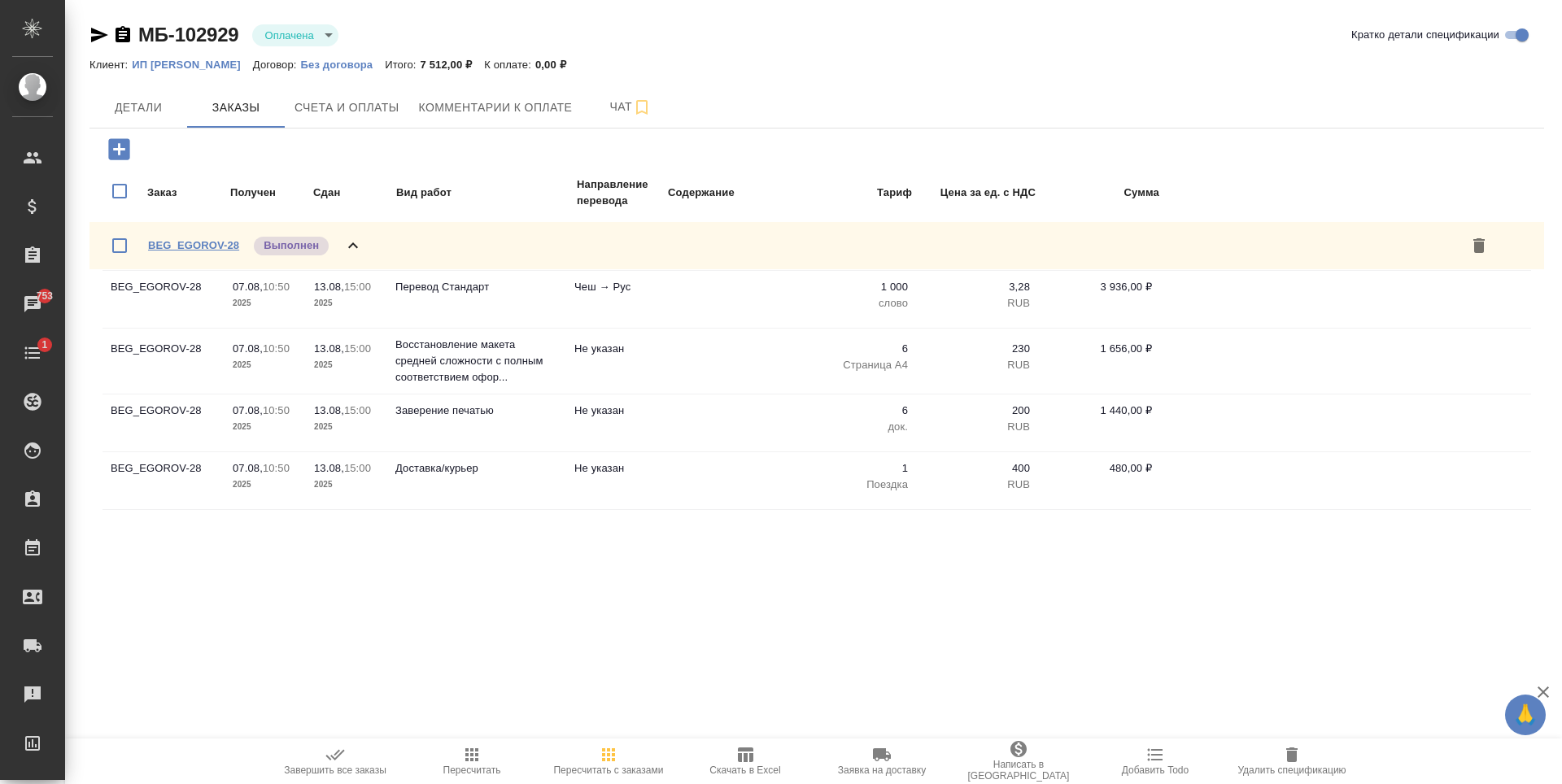
click at [196, 246] on link "BEG_EGOROV-28" at bounding box center [193, 244] width 91 height 12
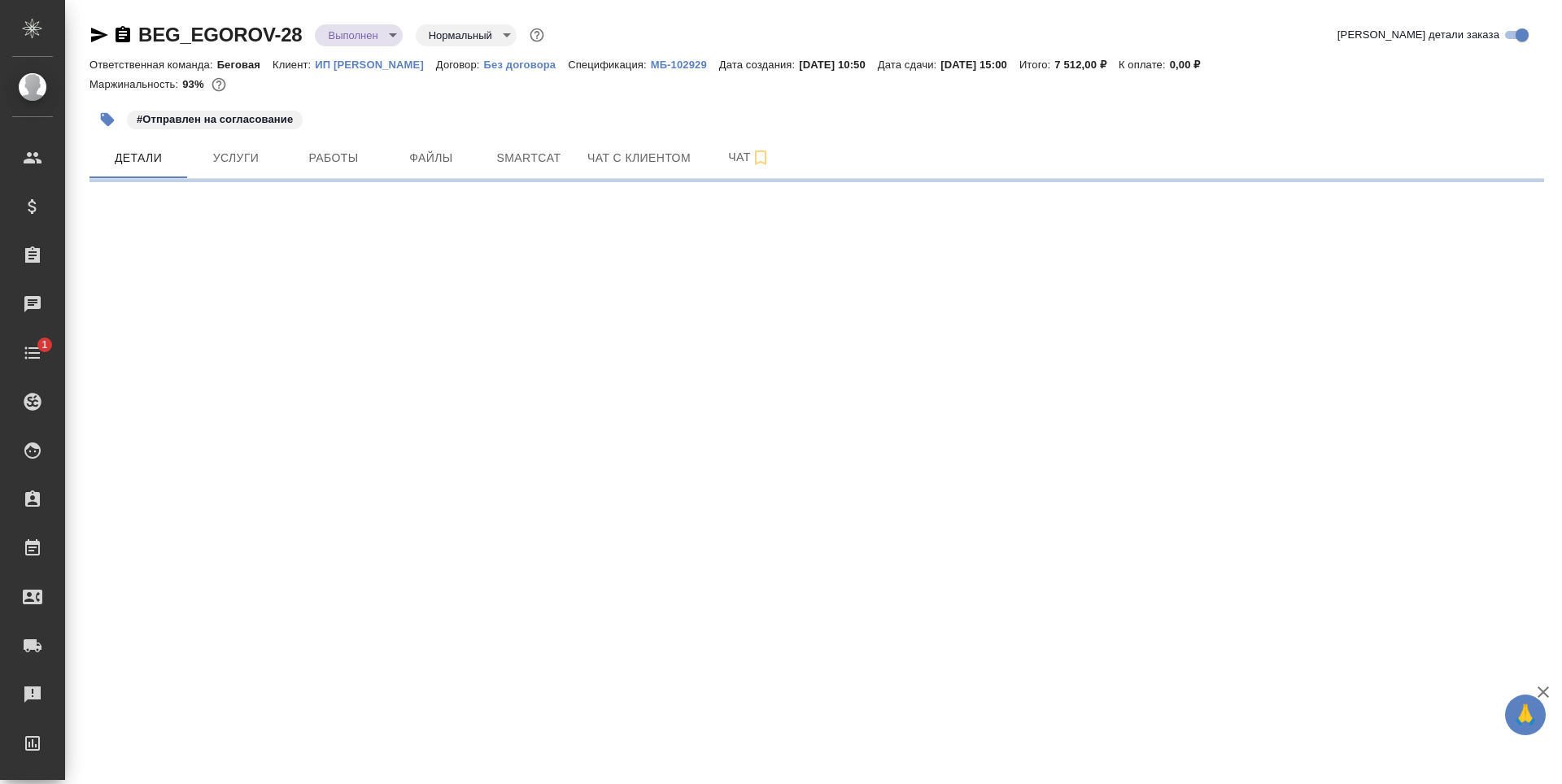
select select "RU"
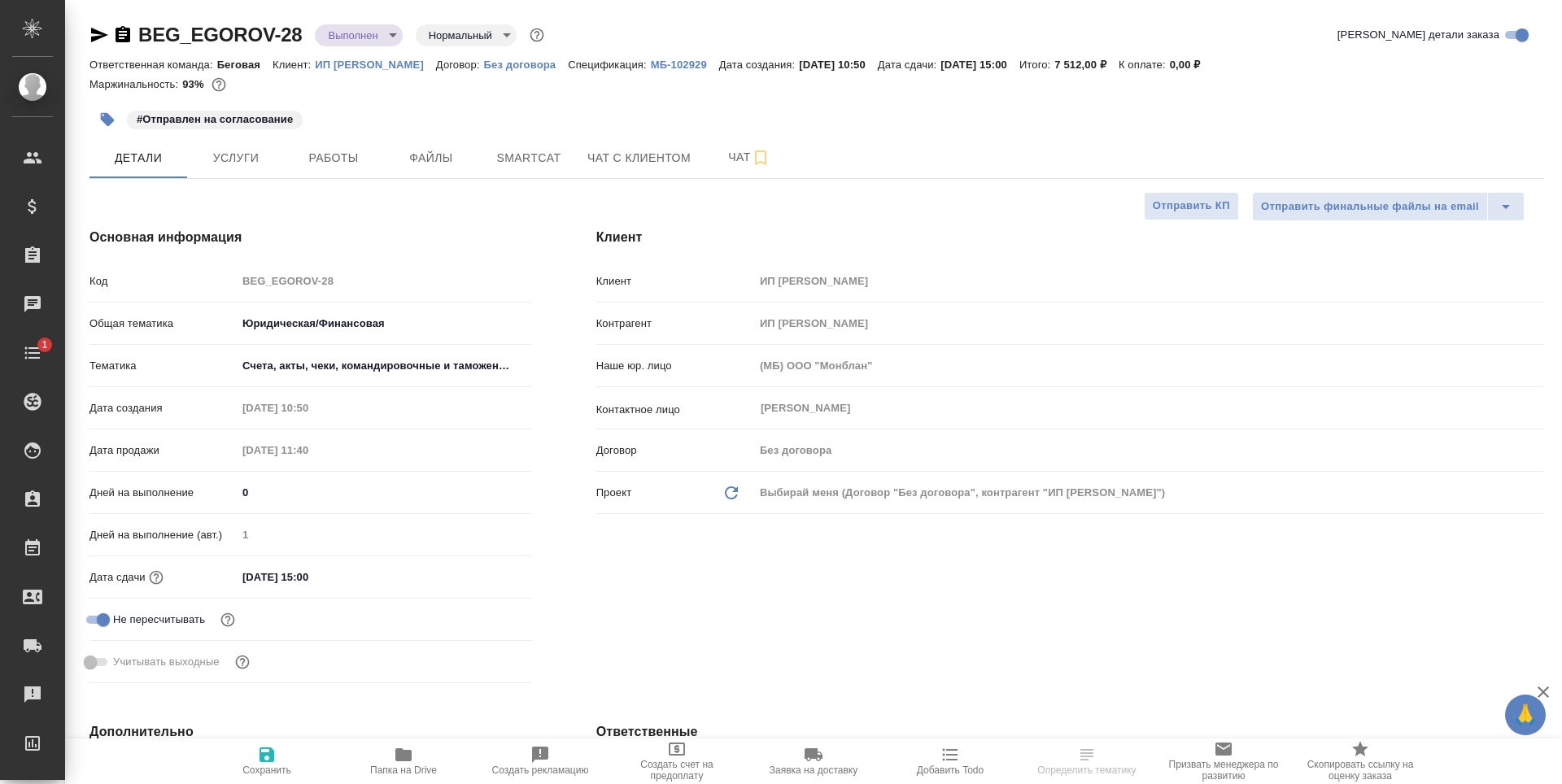
type textarea "x"
click at [379, 60] on p "ИП Егоров Евгений Степанович" at bounding box center [375, 64] width 121 height 12
type textarea "x"
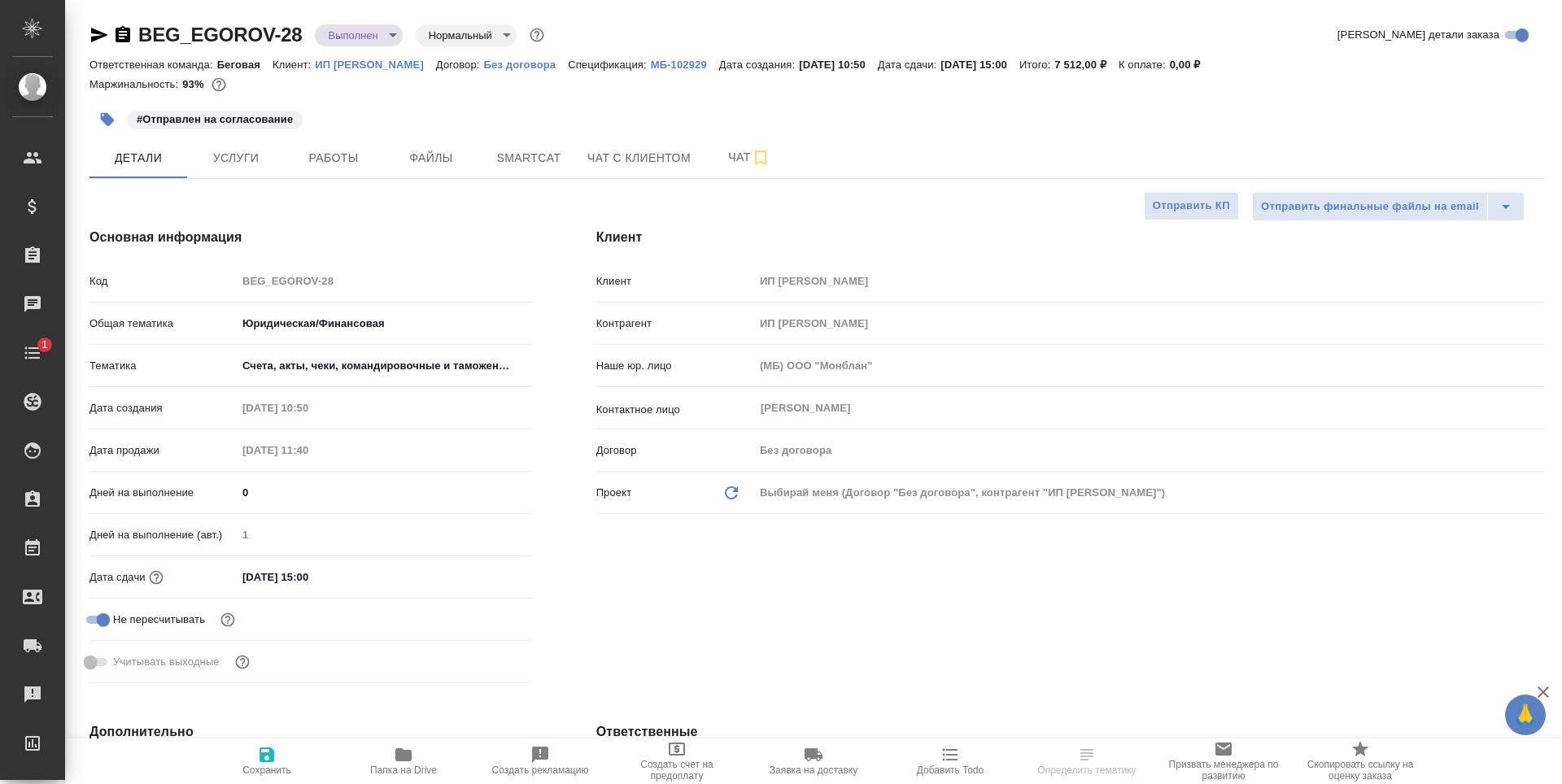
type textarea "x"
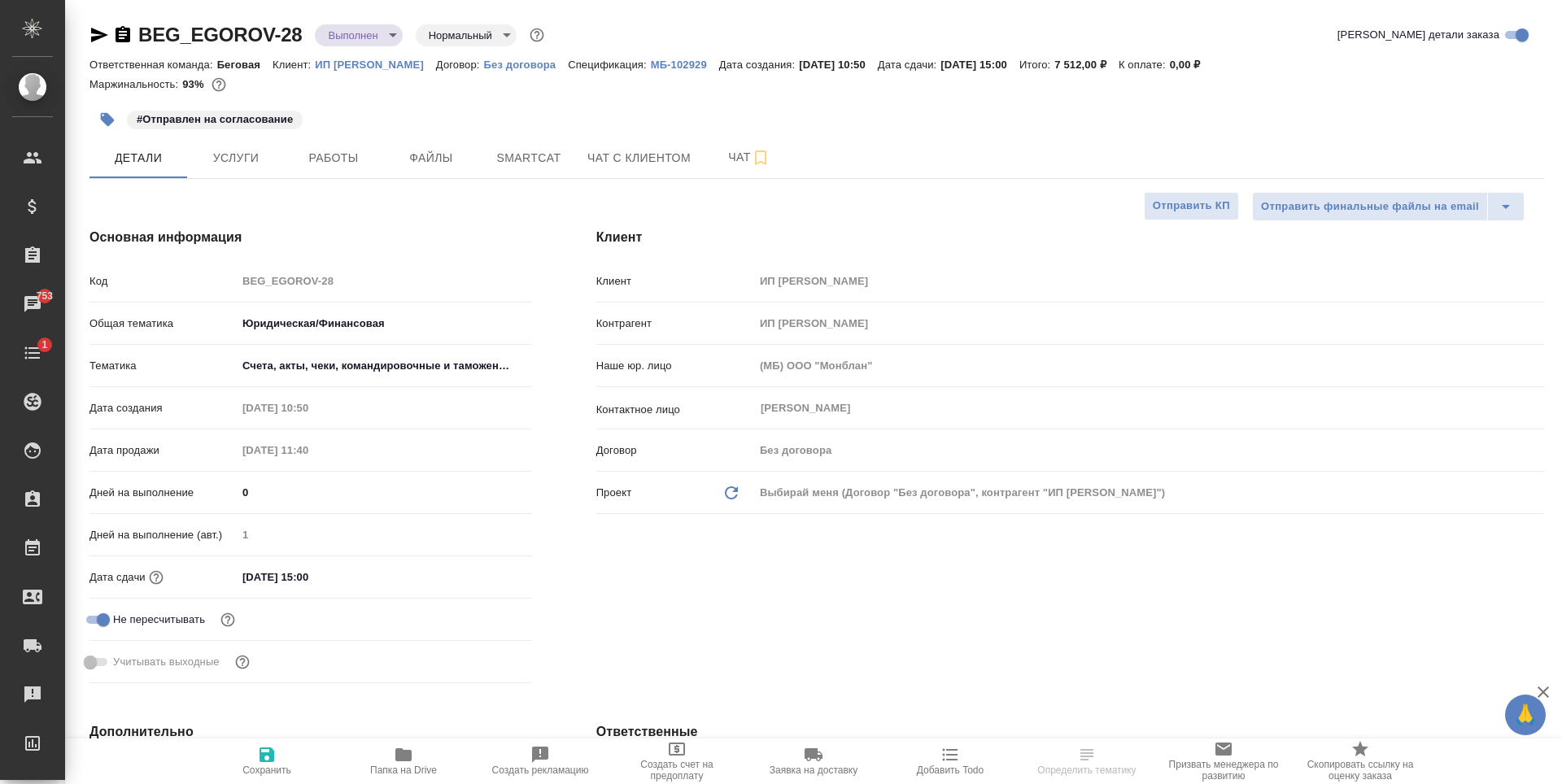
click at [378, 30] on body "🙏 .cls-1 fill:#fff; AWATERA Antonova Kristina Клиенты Спецификации Заказы 753 Ч…" at bounding box center [781, 392] width 1562 height 784
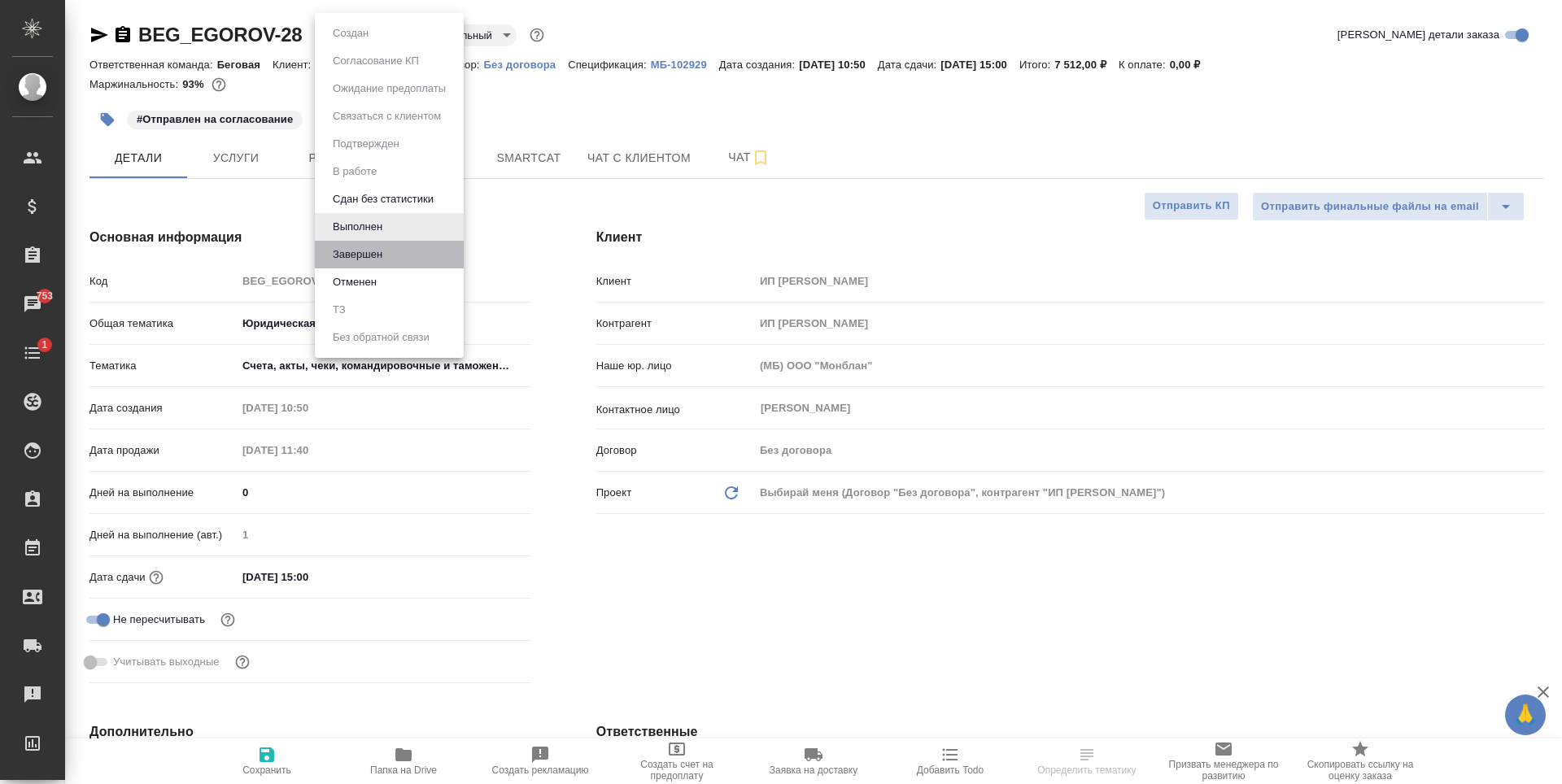
click at [407, 257] on li "Завершен" at bounding box center [389, 255] width 149 height 28
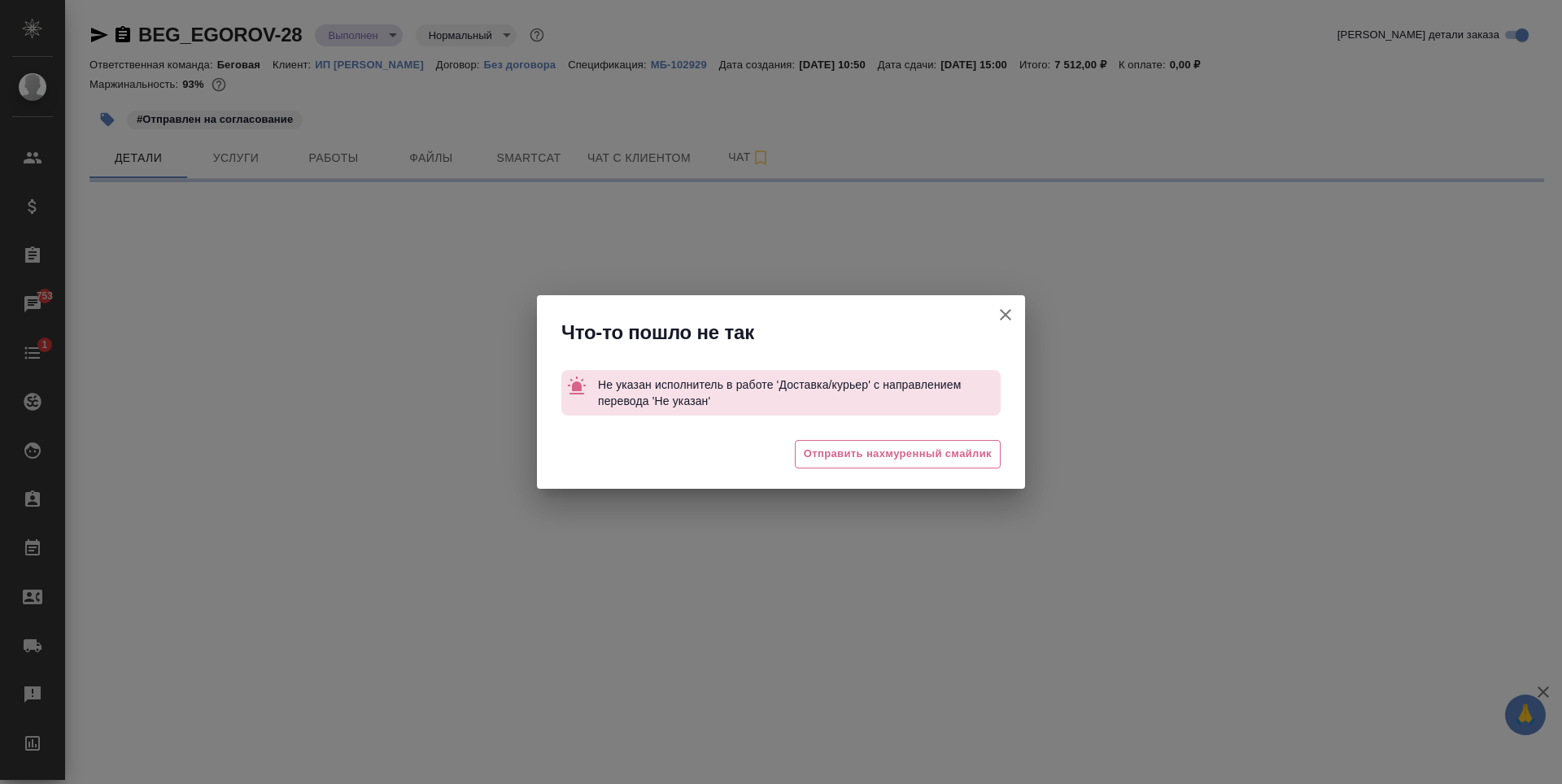
select select "RU"
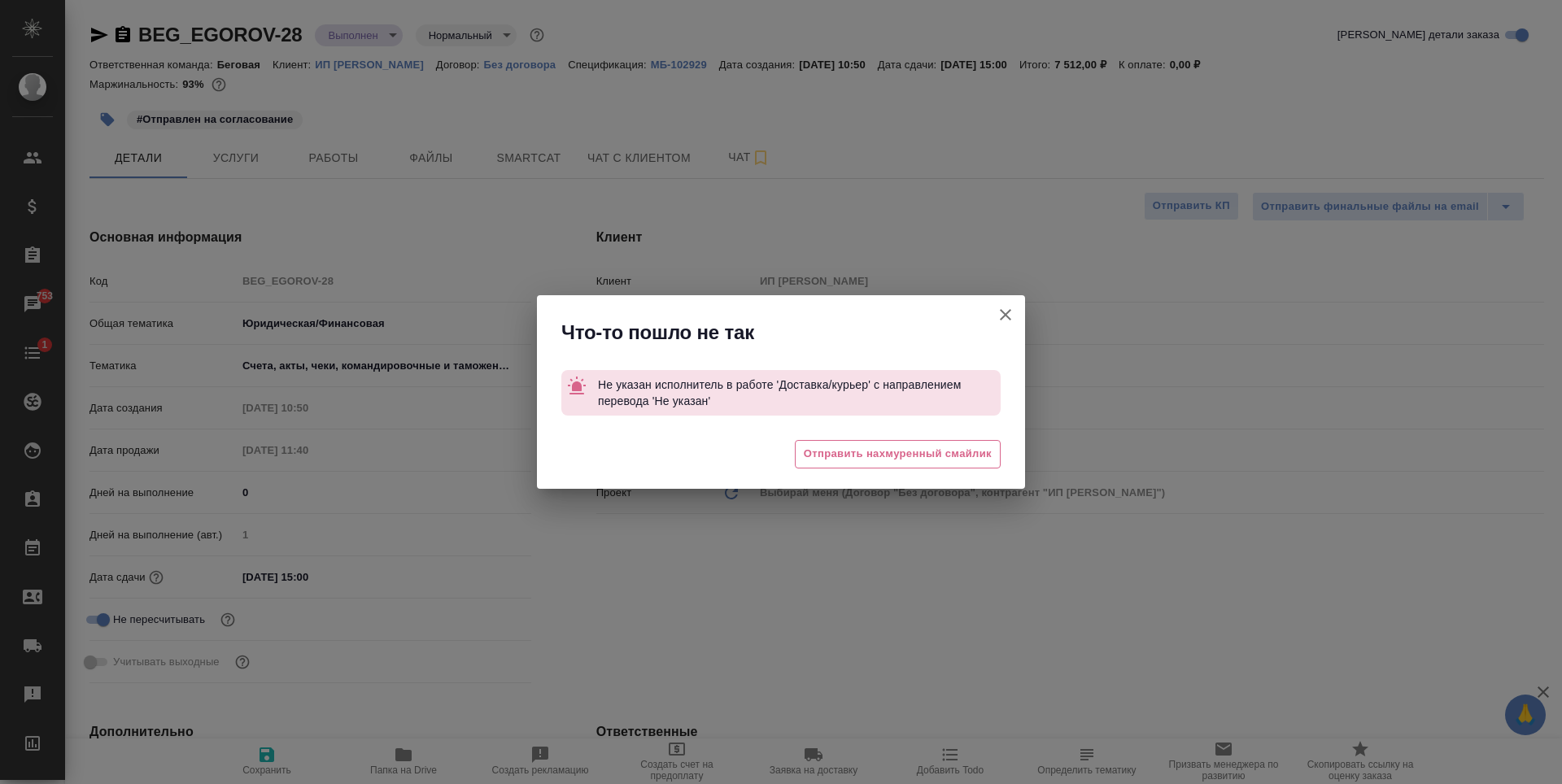
type textarea "x"
click at [999, 311] on icon "button" at bounding box center [1005, 314] width 19 height 19
type textarea "x"
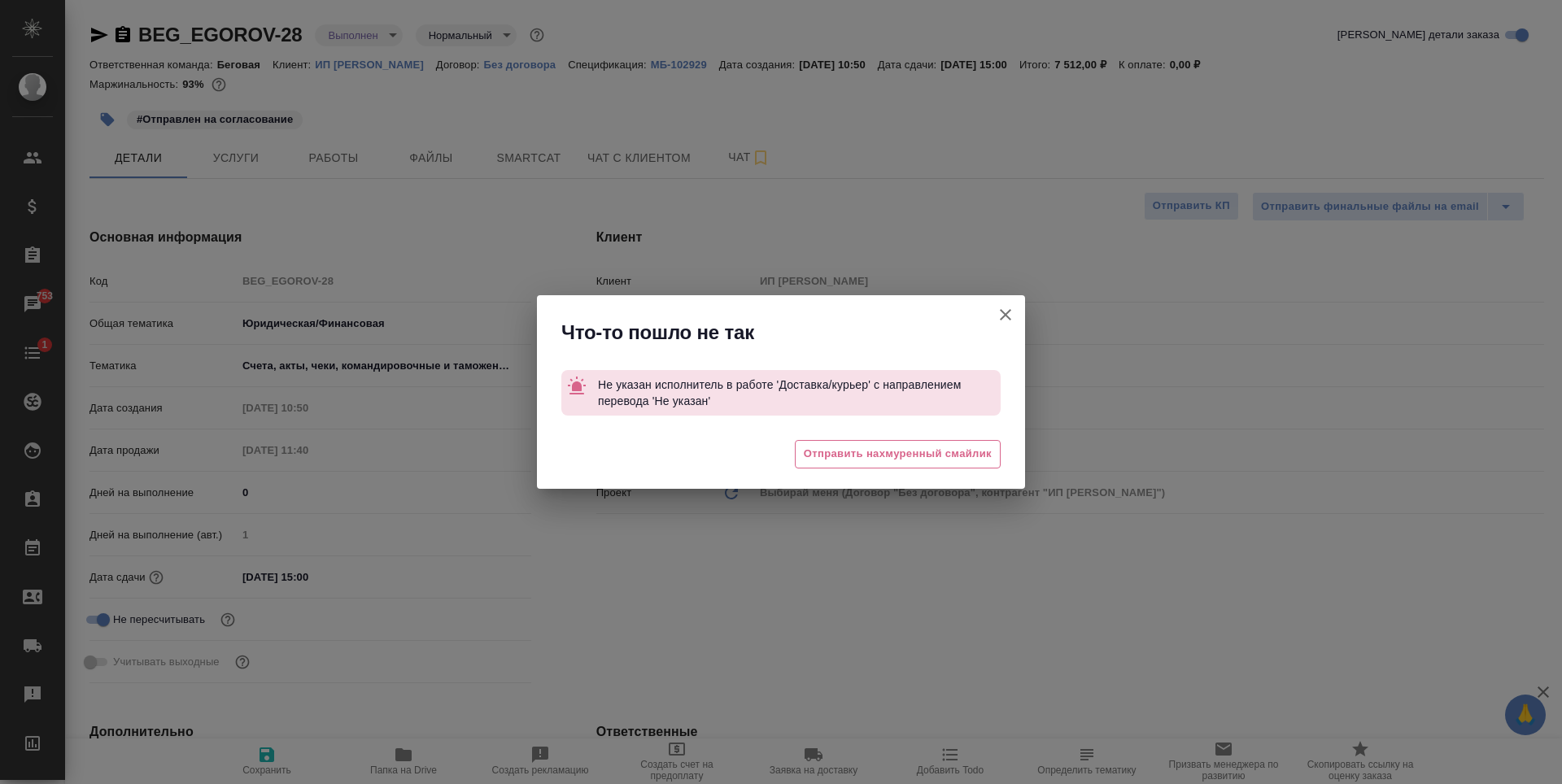
type textarea "x"
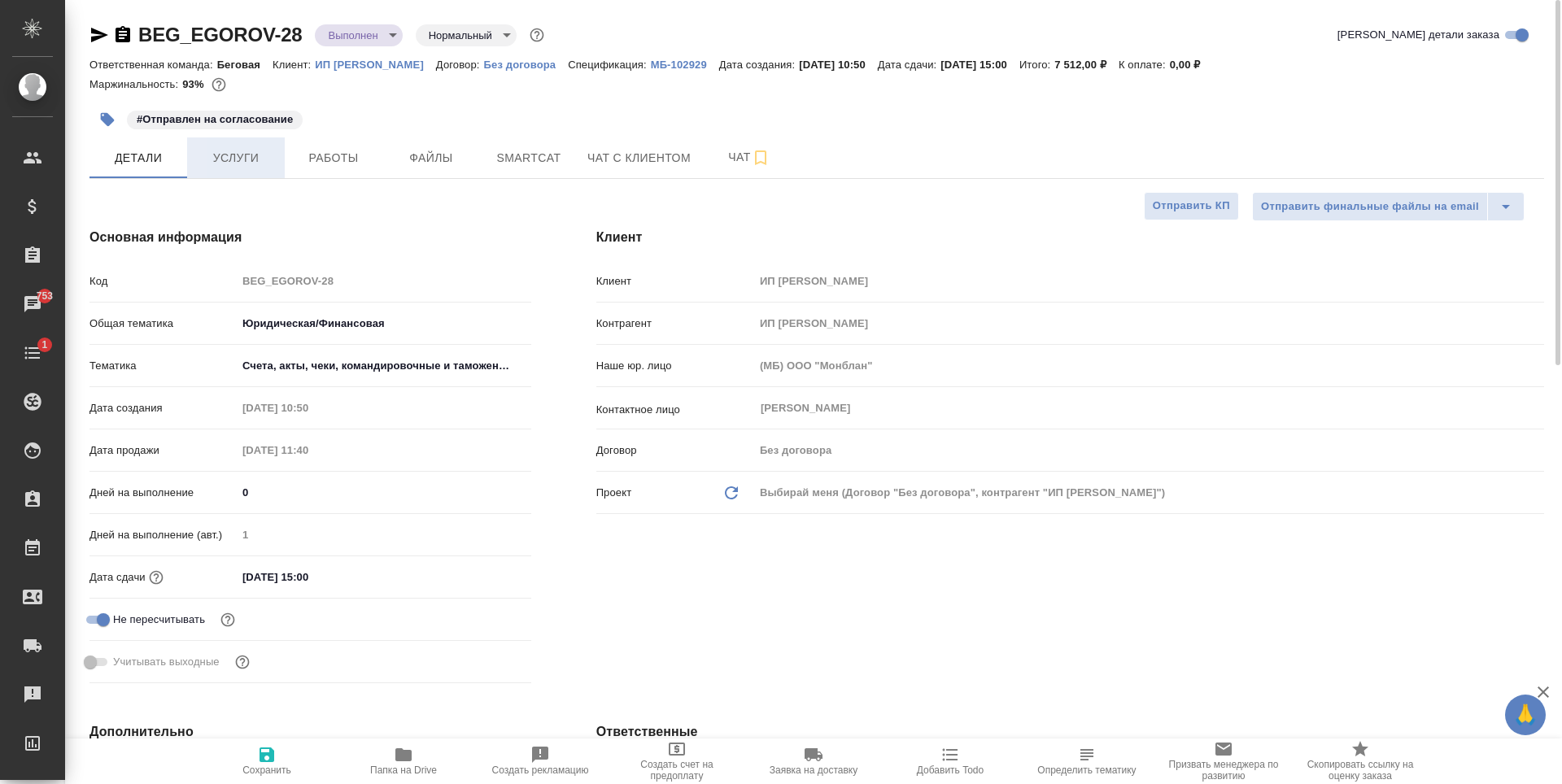
click at [249, 162] on span "Услуги" at bounding box center [235, 158] width 78 height 20
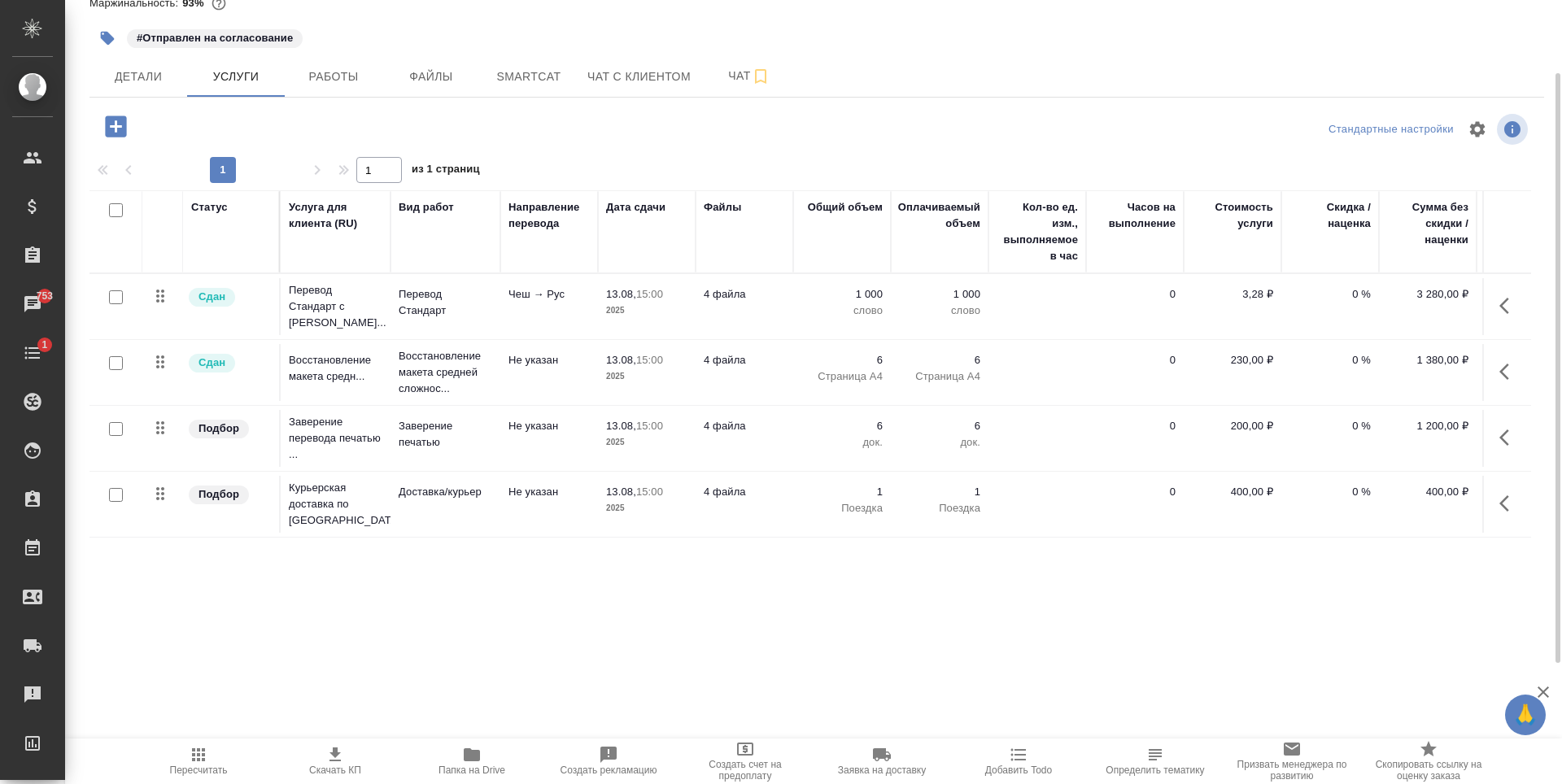
scroll to position [10, 0]
click at [485, 335] on td "Доставка/курьер" at bounding box center [445, 307] width 109 height 57
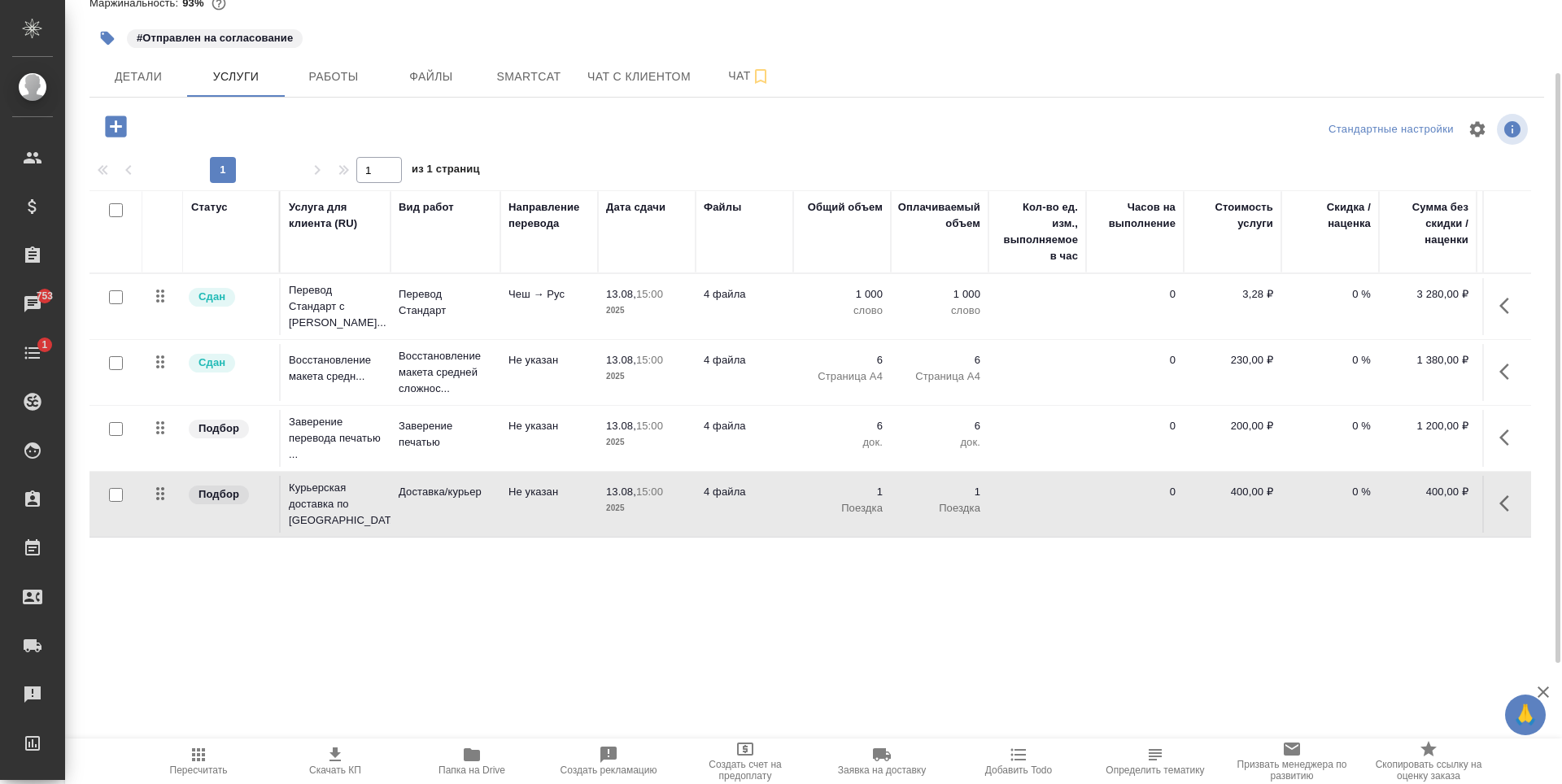
click at [485, 335] on td "Доставка/курьер" at bounding box center [445, 307] width 109 height 57
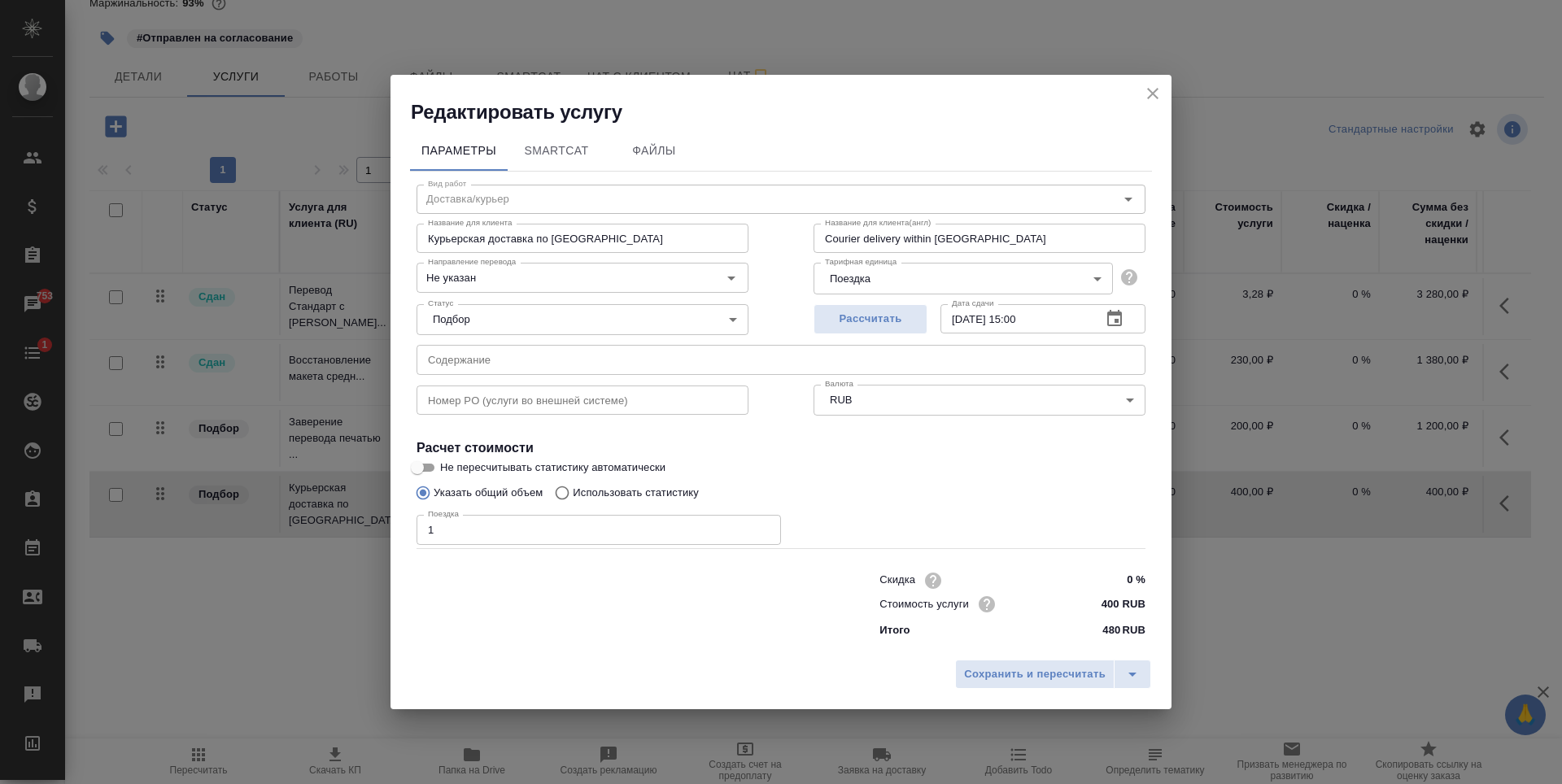
click at [659, 206] on div "Название для клиента Курьерская доставка по Москве Название для клиента" at bounding box center [583, 236] width 397 height 104
click at [1135, 676] on icon "split button" at bounding box center [1132, 674] width 19 height 19
click at [1134, 676] on icon "split button" at bounding box center [1132, 675] width 8 height 4
click at [1071, 676] on span "Сохранить и пересчитать" at bounding box center [1035, 675] width 142 height 18
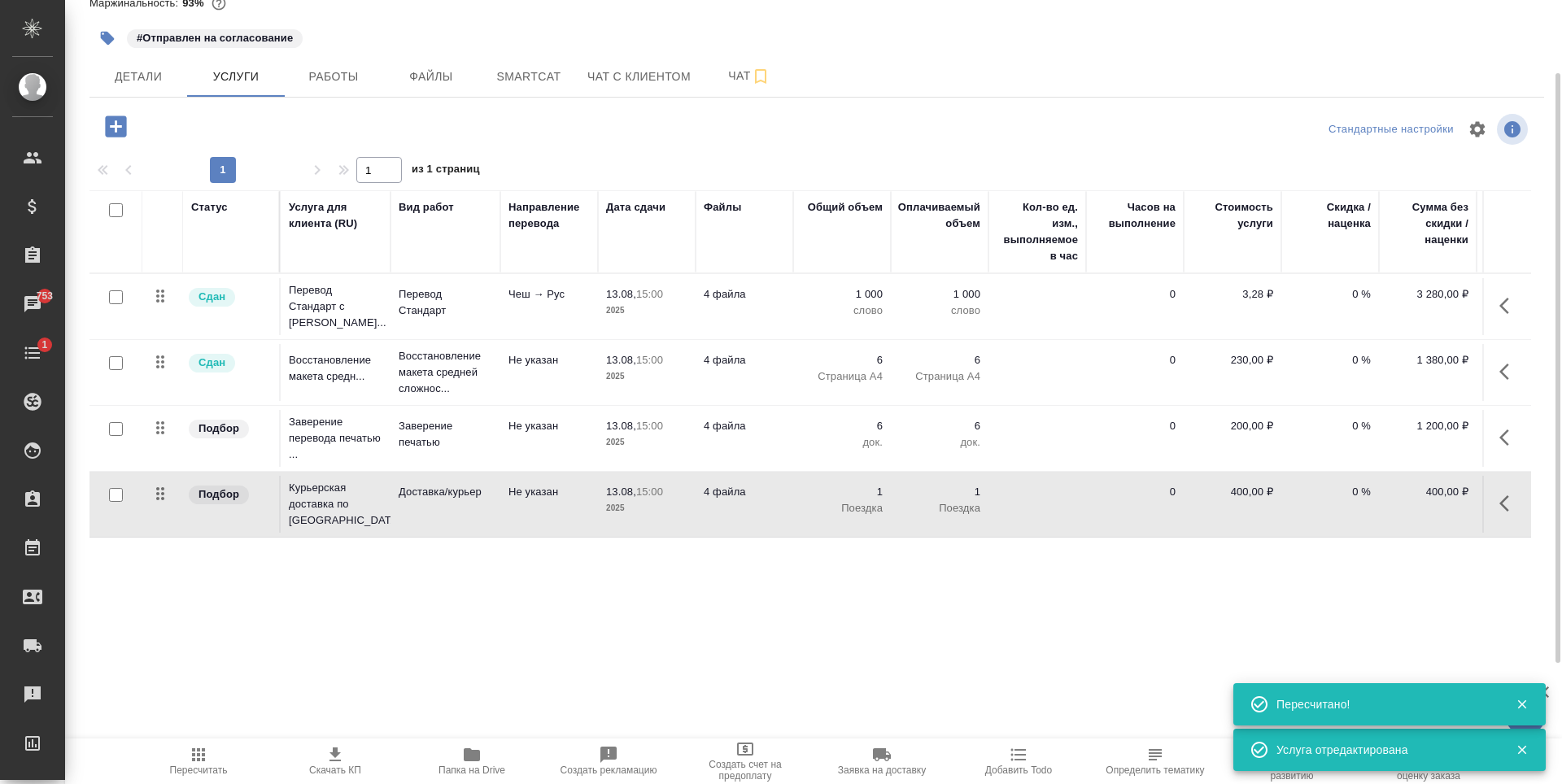
drag, startPoint x: 1342, startPoint y: 534, endPoint x: 1497, endPoint y: 535, distance: 155.0
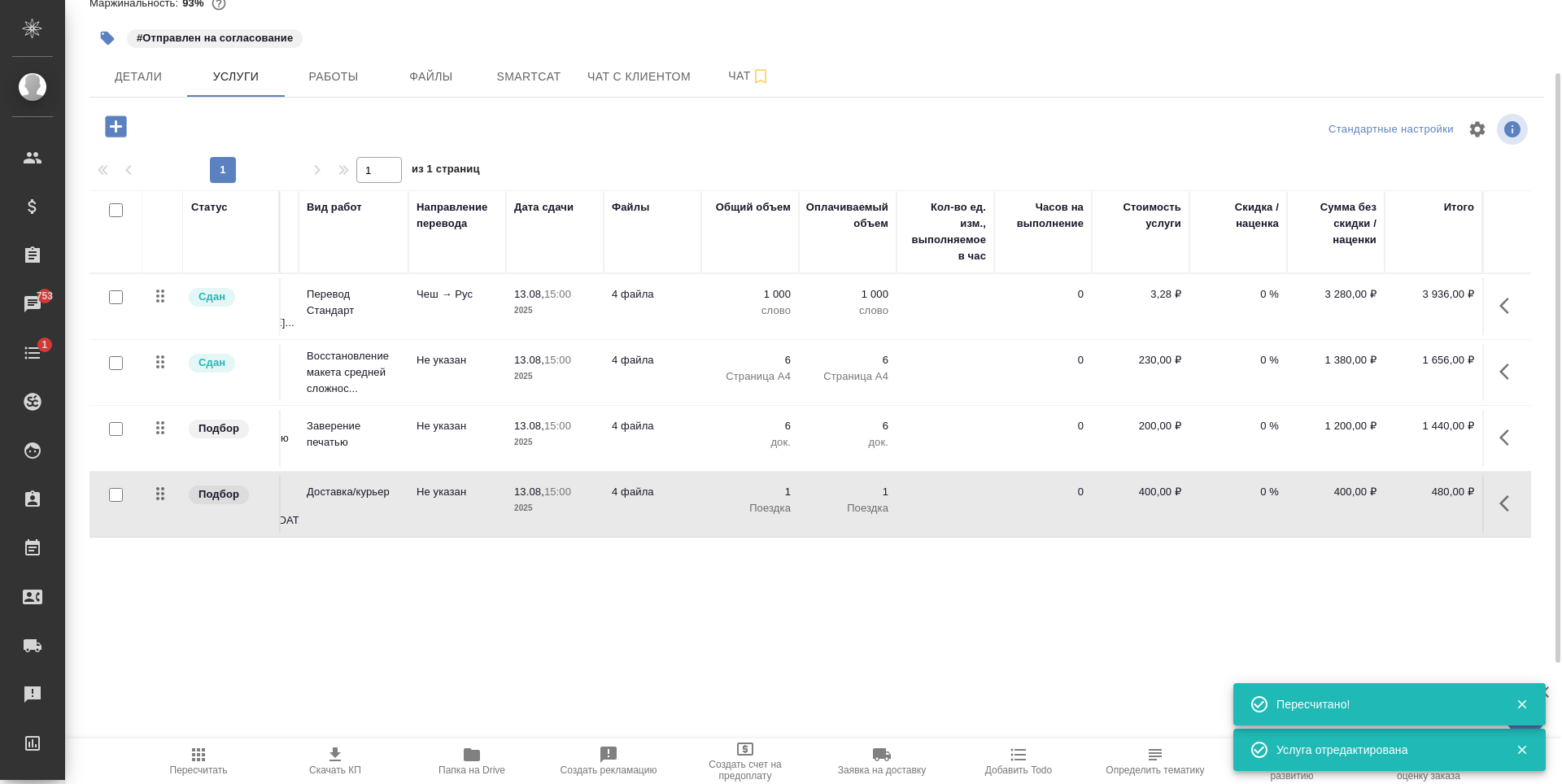
click at [1499, 494] on icon "button" at bounding box center [1509, 503] width 19 height 19
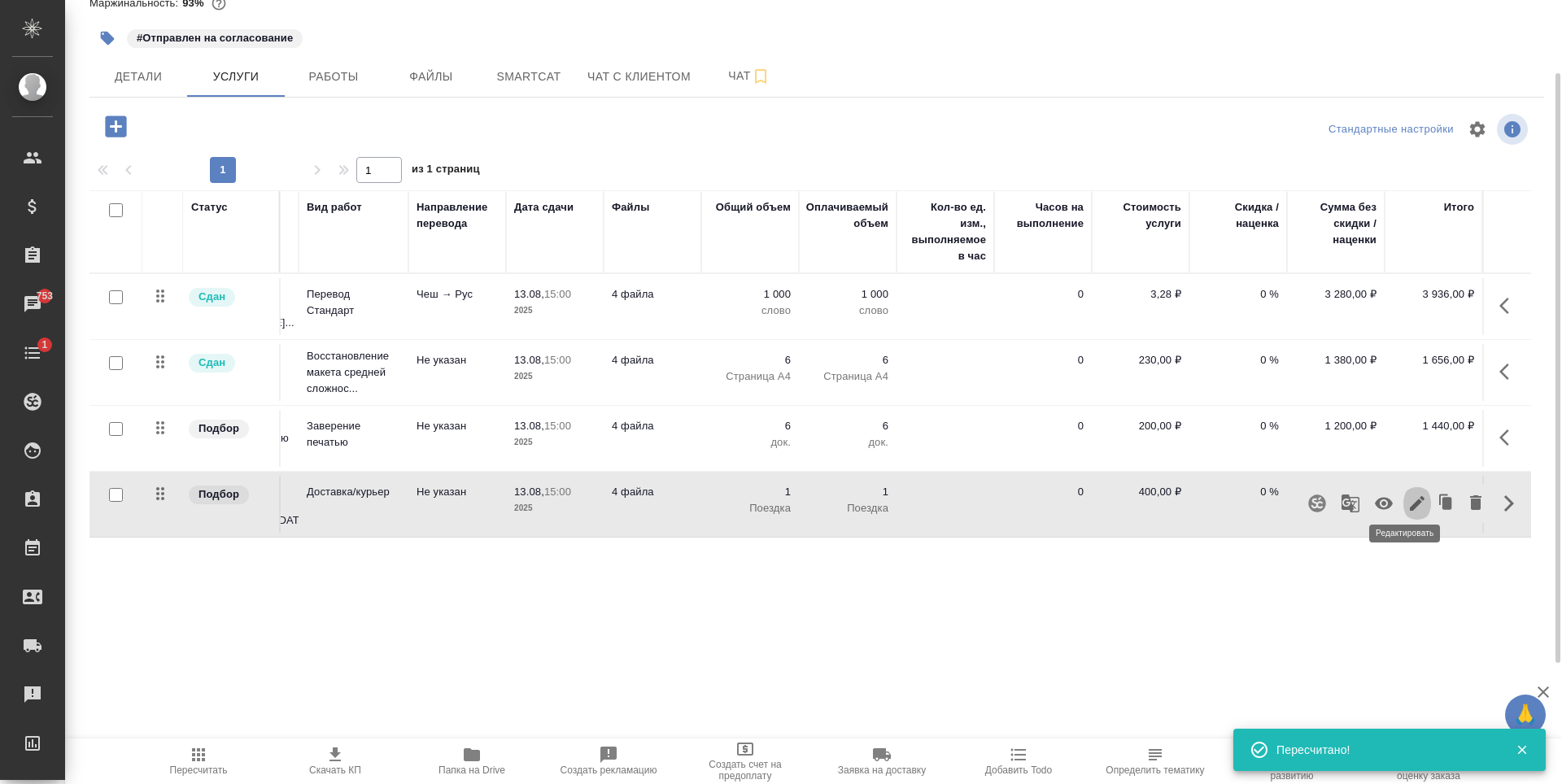
click at [1403, 498] on button "button" at bounding box center [1417, 504] width 28 height 39
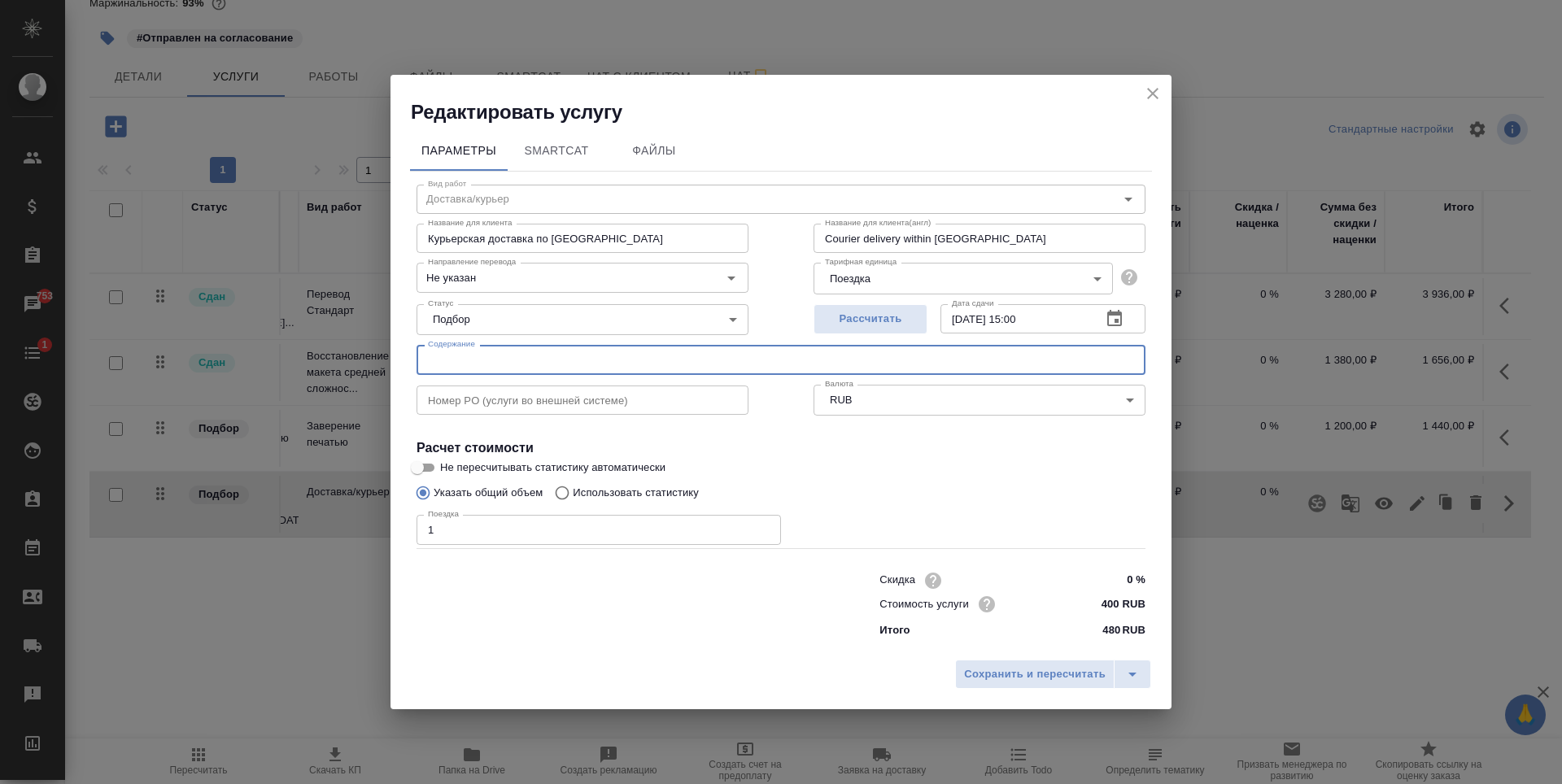
click at [896, 371] on input "text" at bounding box center [781, 359] width 729 height 29
click at [917, 439] on h4 "Расчет стоимости" at bounding box center [781, 448] width 729 height 19
click at [1154, 108] on h2 "Редактировать услугу" at bounding box center [791, 112] width 760 height 26
click at [1155, 96] on icon "close" at bounding box center [1152, 93] width 19 height 19
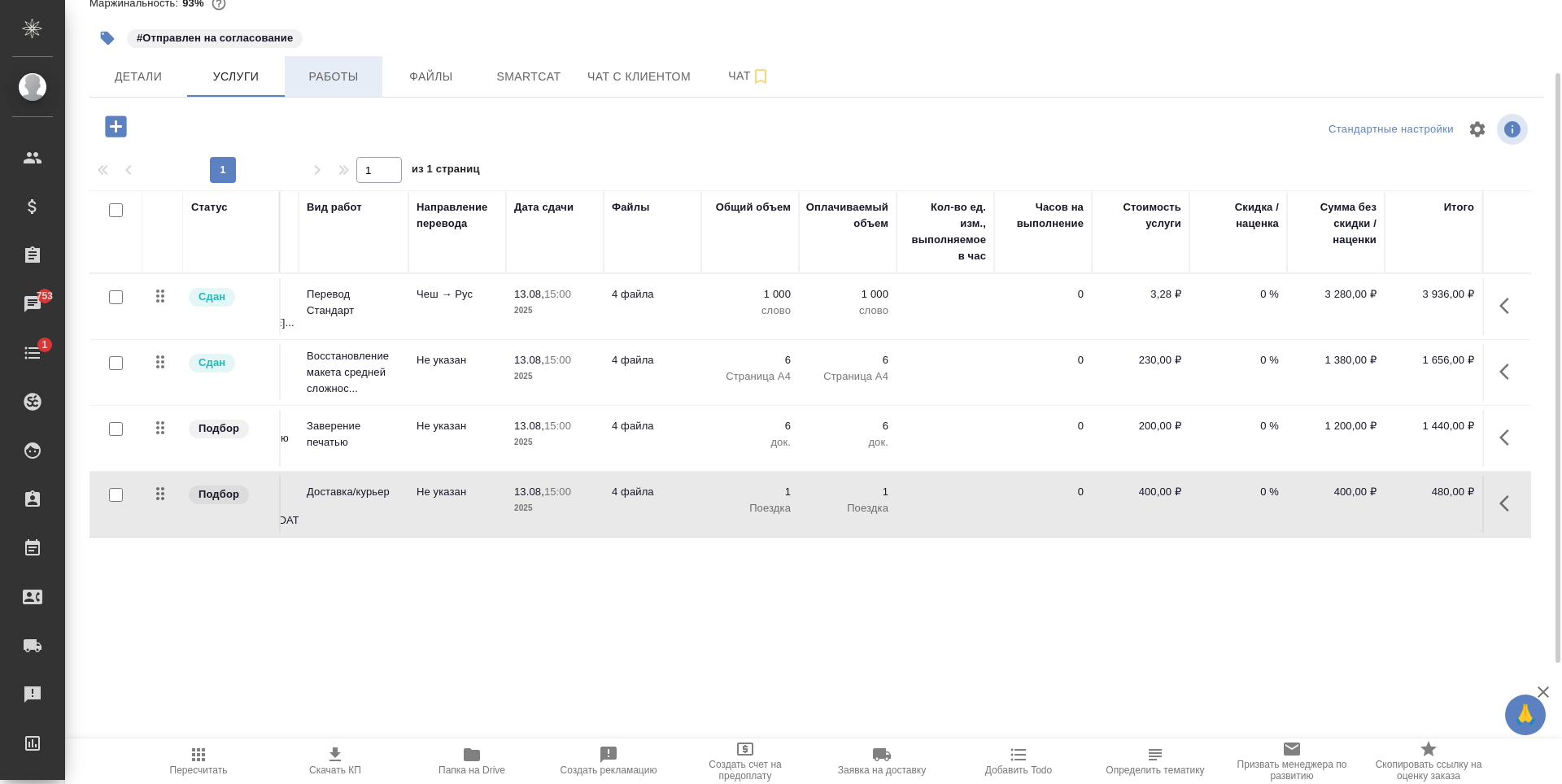
click at [323, 58] on button "Работы" at bounding box center [334, 76] width 97 height 40
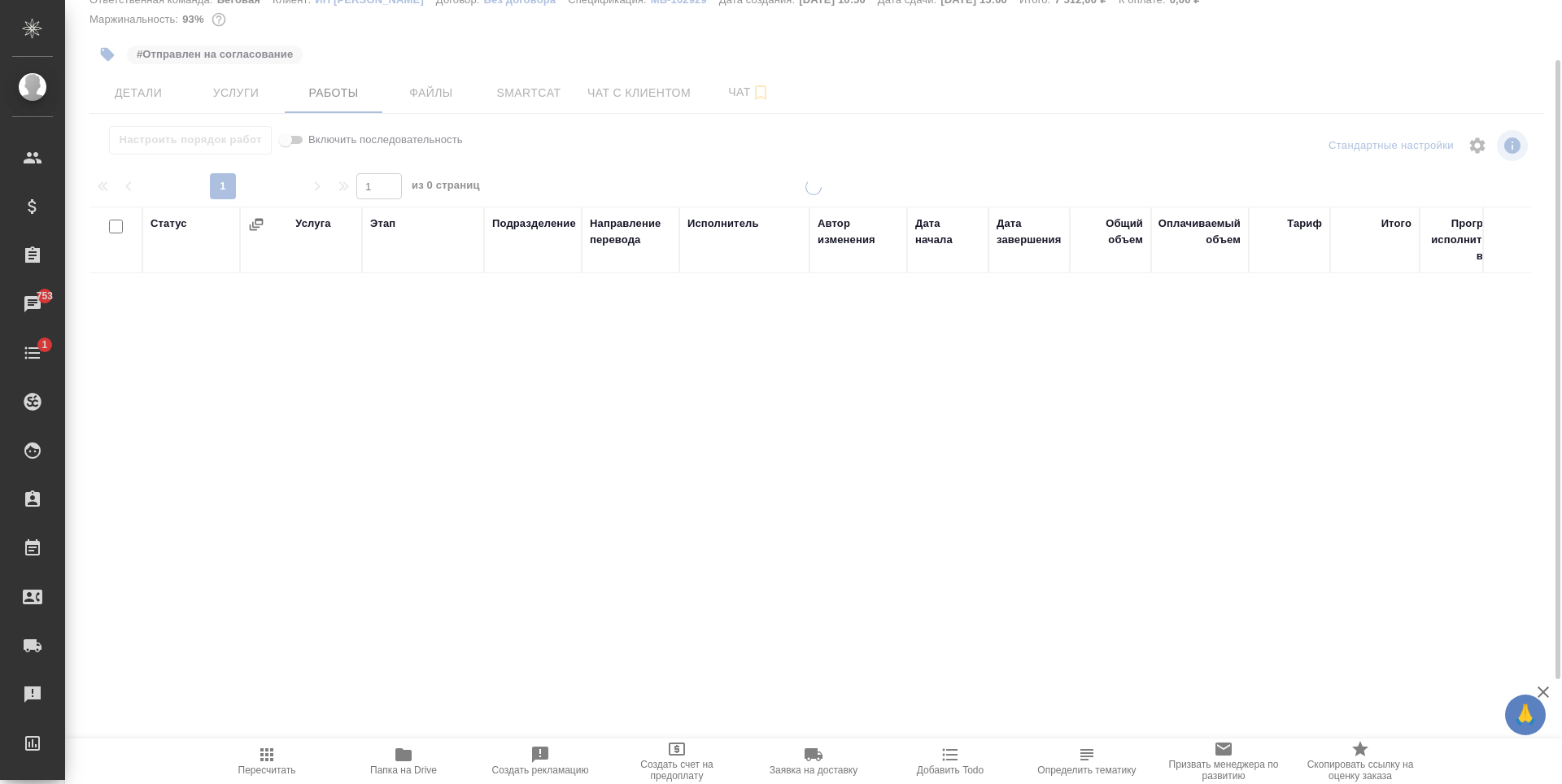
scroll to position [65, 0]
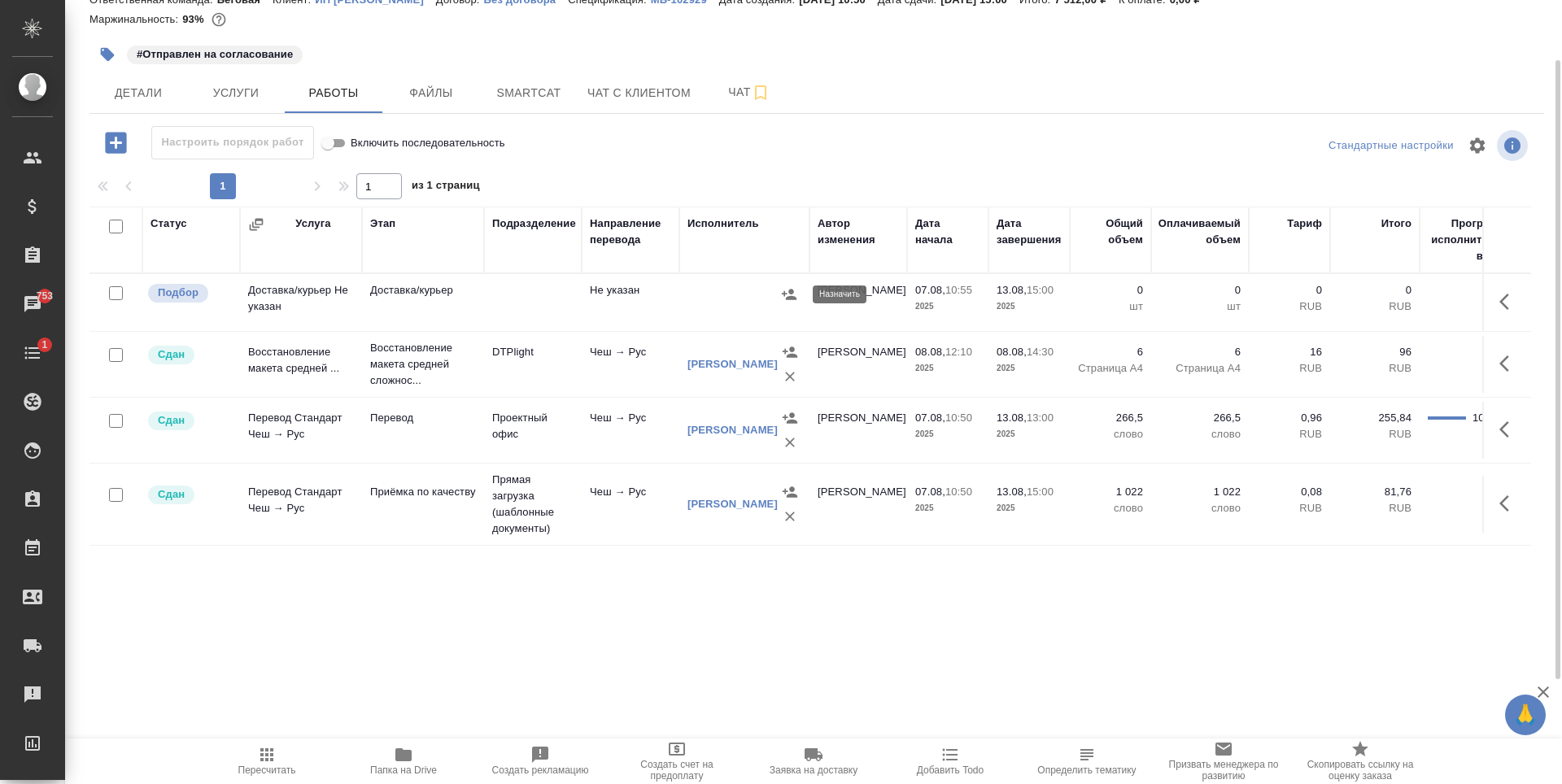
click at [789, 295] on icon "button" at bounding box center [789, 294] width 17 height 17
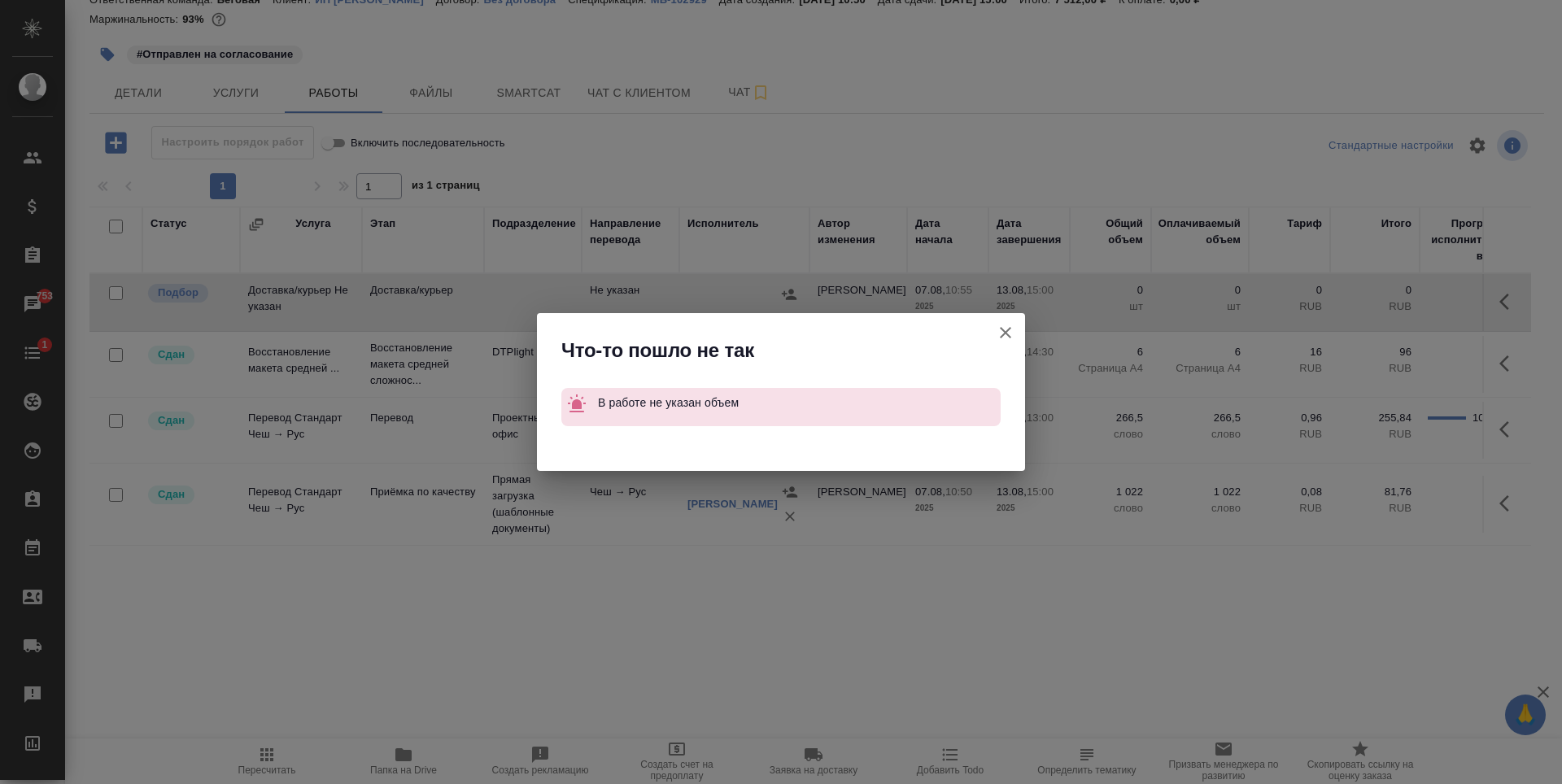
click at [1005, 331] on icon "button" at bounding box center [1006, 333] width 11 height 11
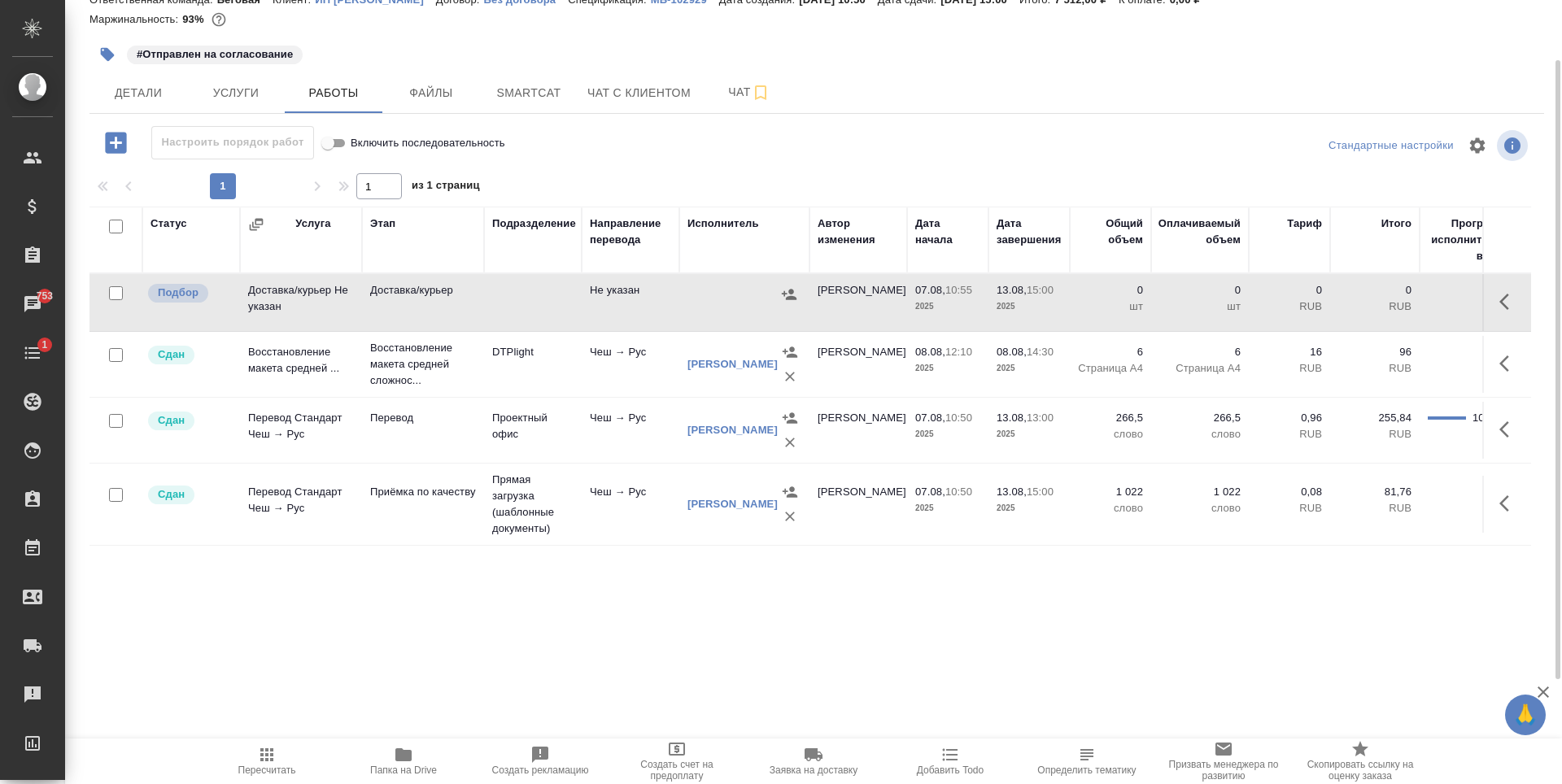
click at [496, 313] on td at bounding box center [533, 302] width 97 height 57
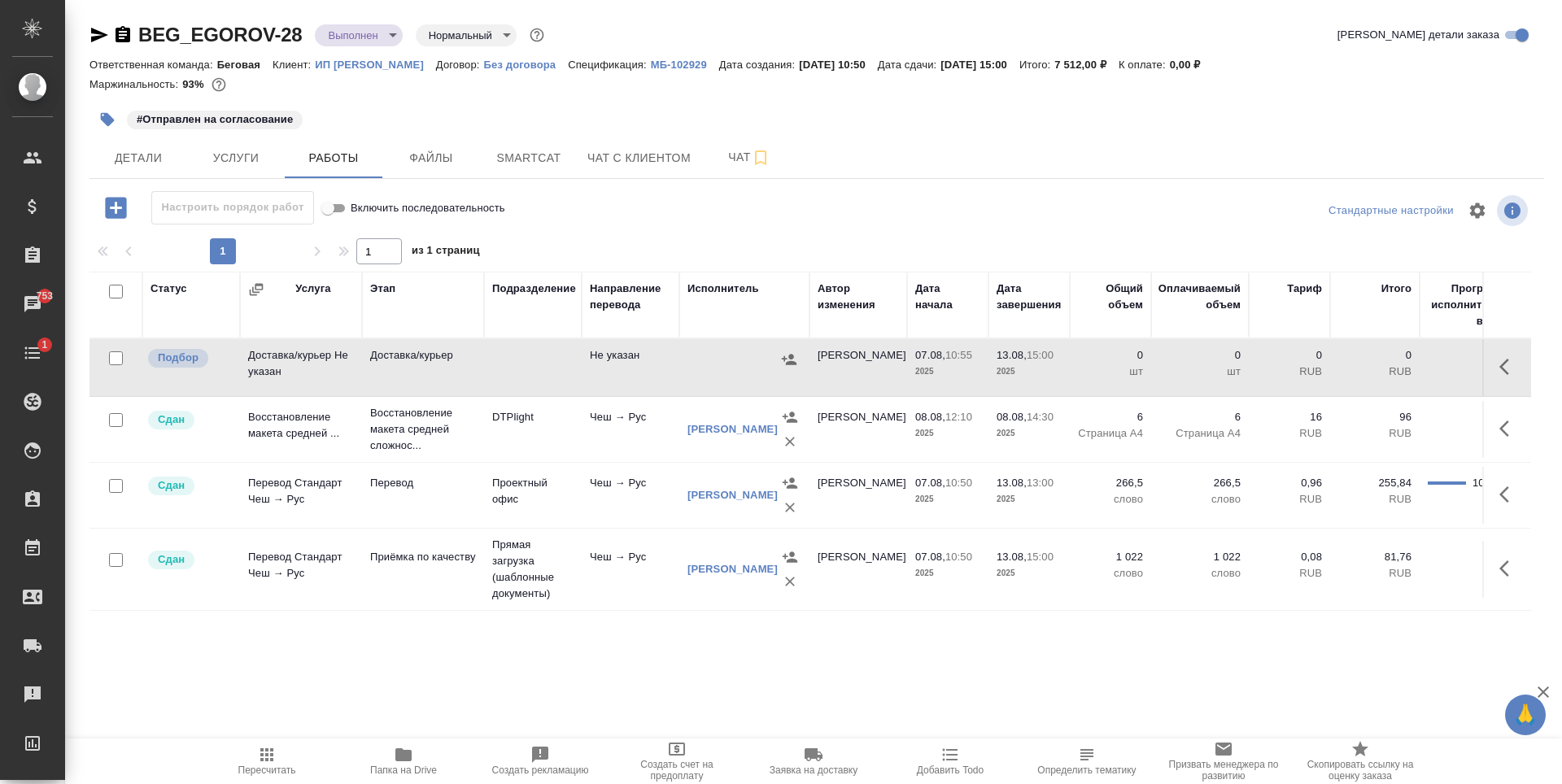
scroll to position [0, 0]
click at [153, 138] on button "Детали" at bounding box center [138, 158] width 97 height 40
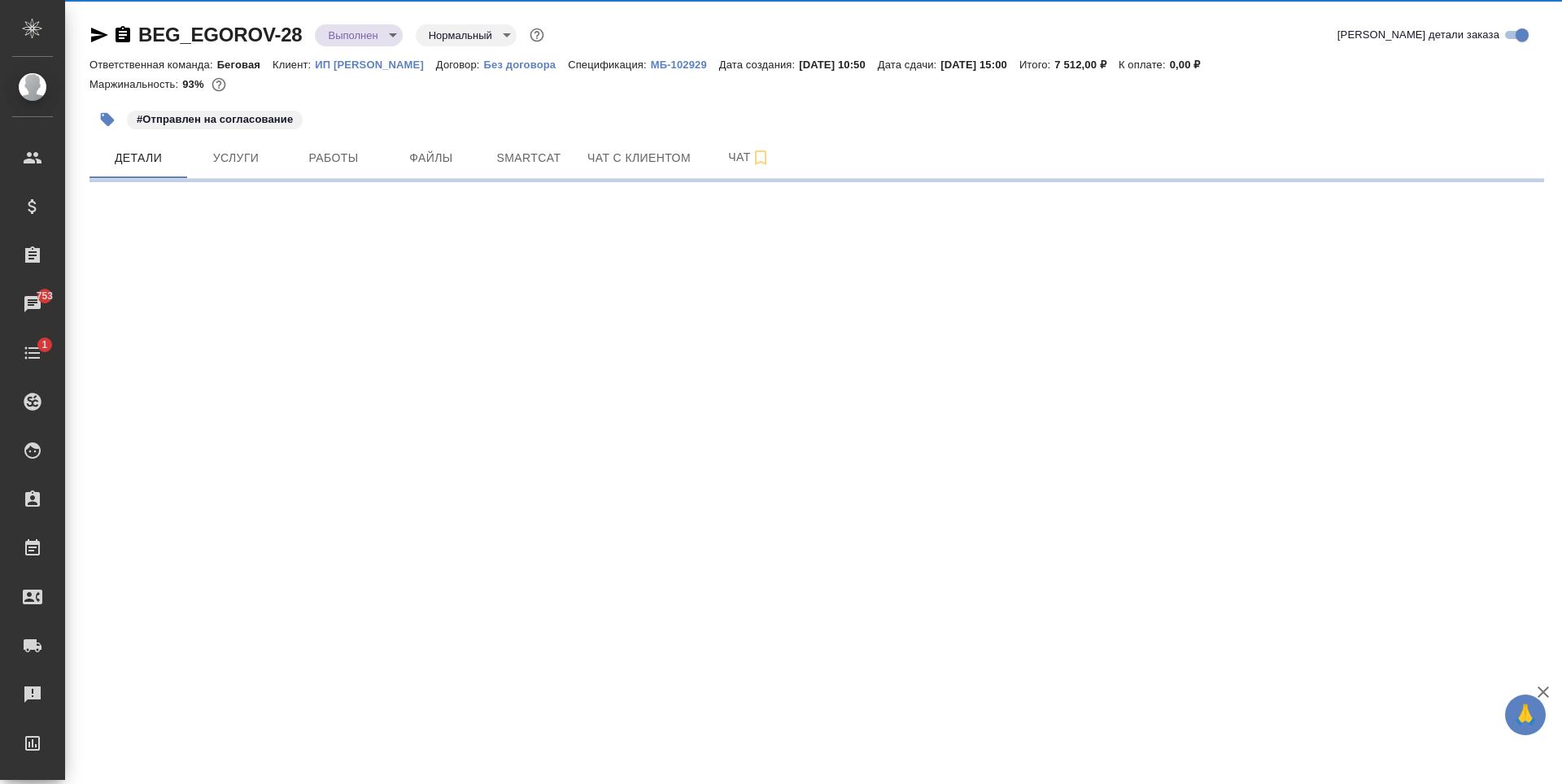
select select "RU"
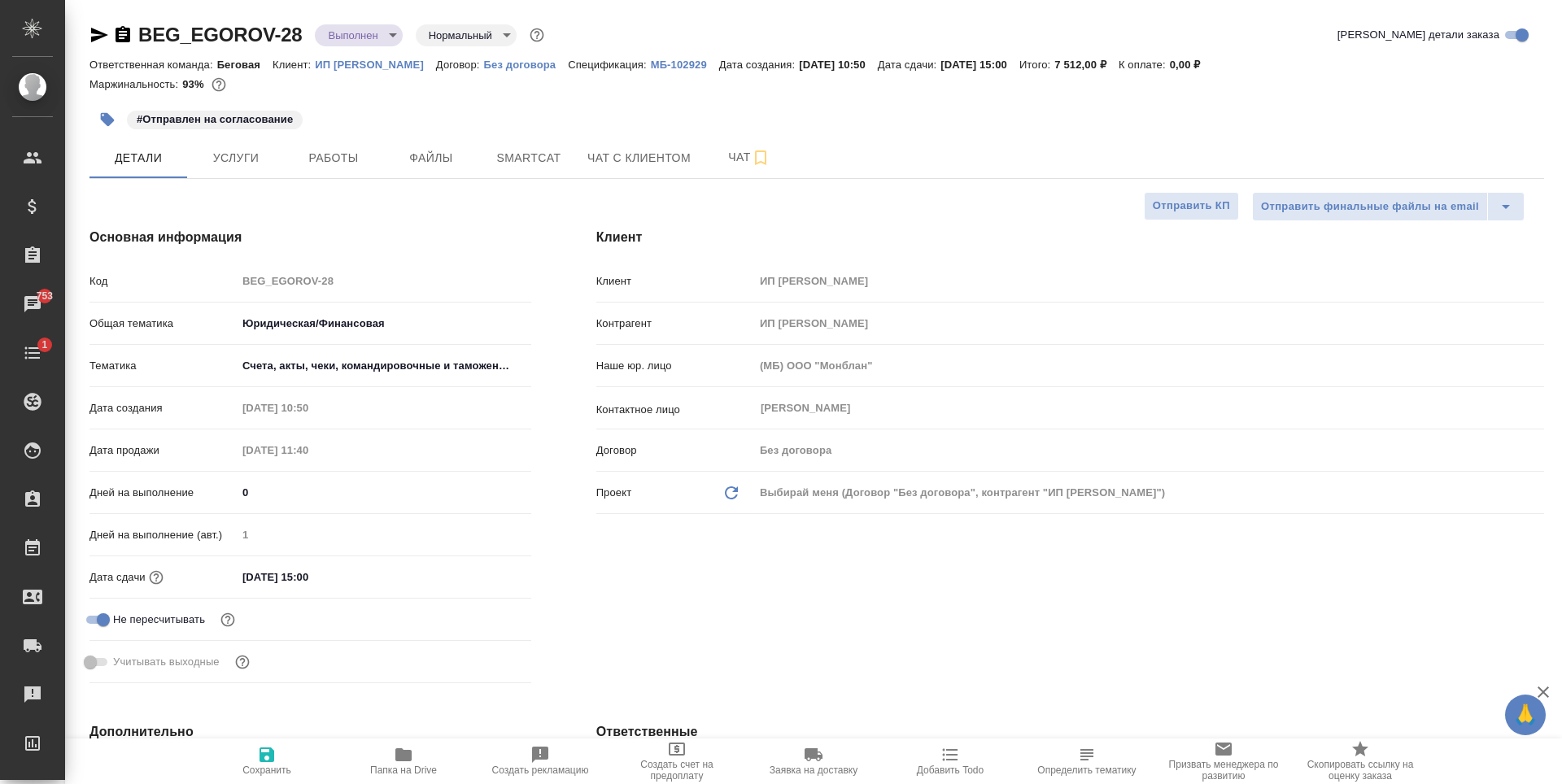
type textarea "x"
click at [343, 579] on input "13.08.2025 15:00" at bounding box center [308, 577] width 143 height 24
click at [496, 576] on div at bounding box center [503, 575] width 57 height 19
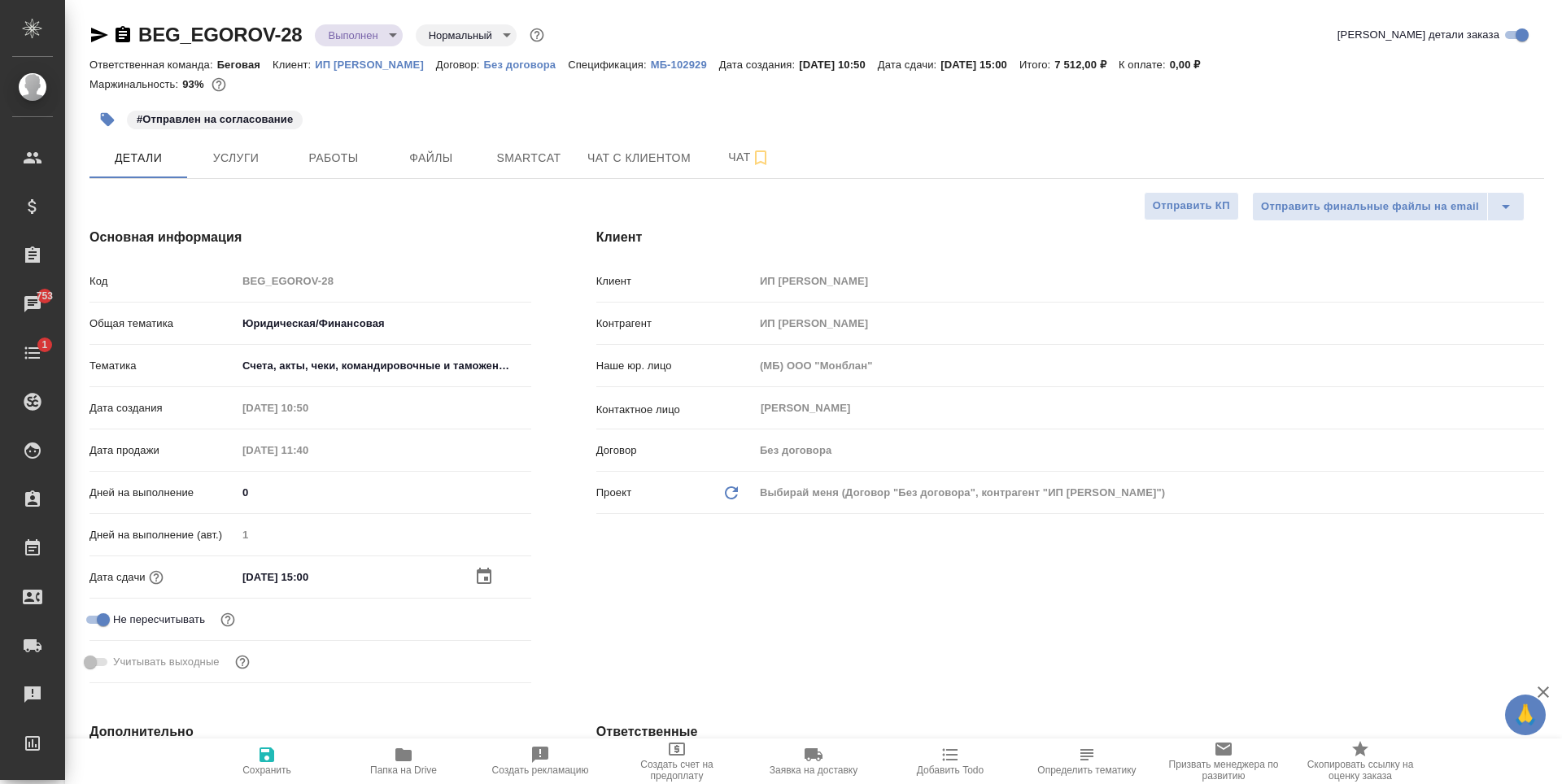
click at [480, 576] on icon "button" at bounding box center [484, 576] width 19 height 19
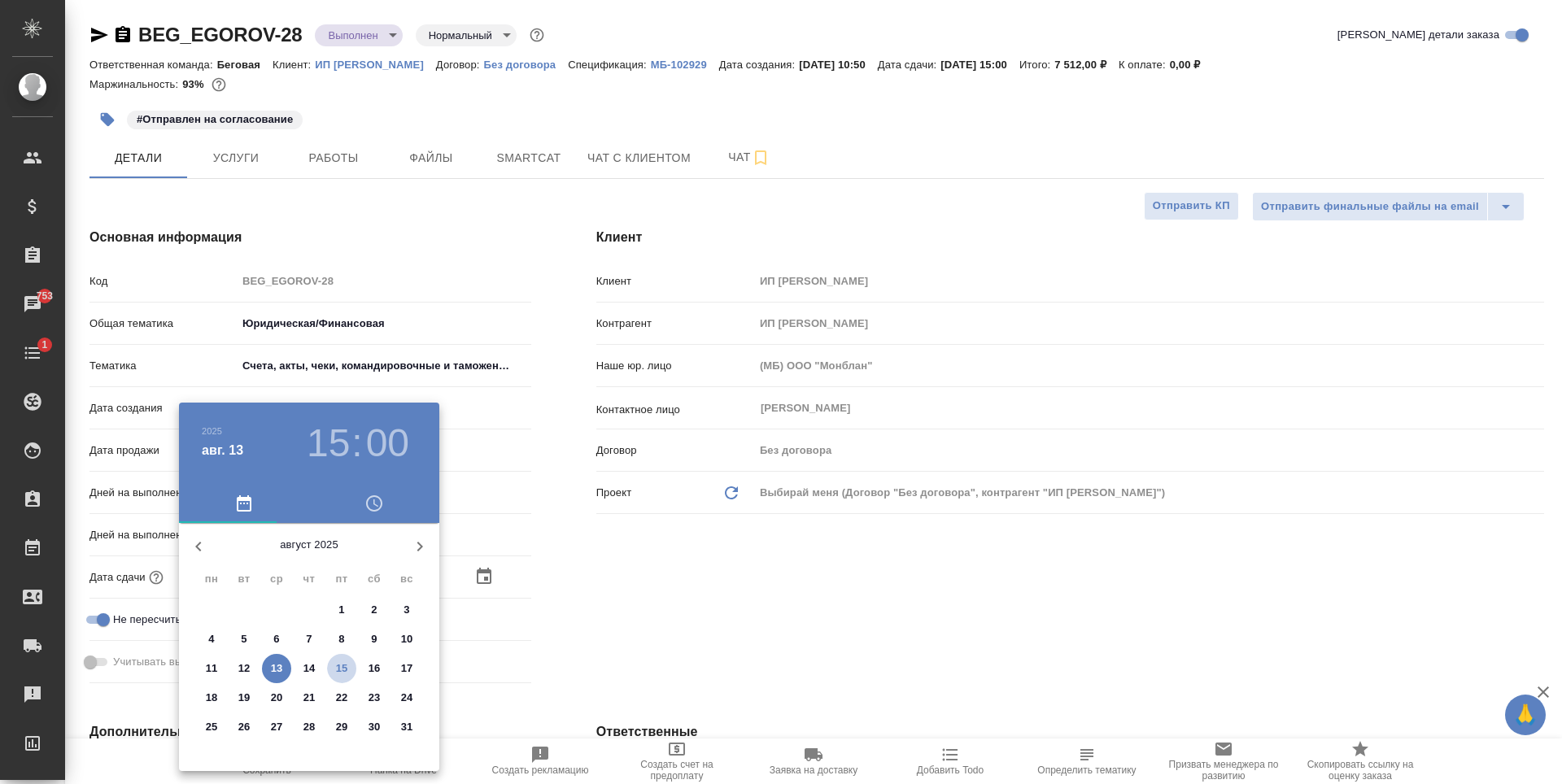
click at [347, 669] on p "15" at bounding box center [341, 669] width 12 height 17
type input "15.08.2025 15:00"
type textarea "x"
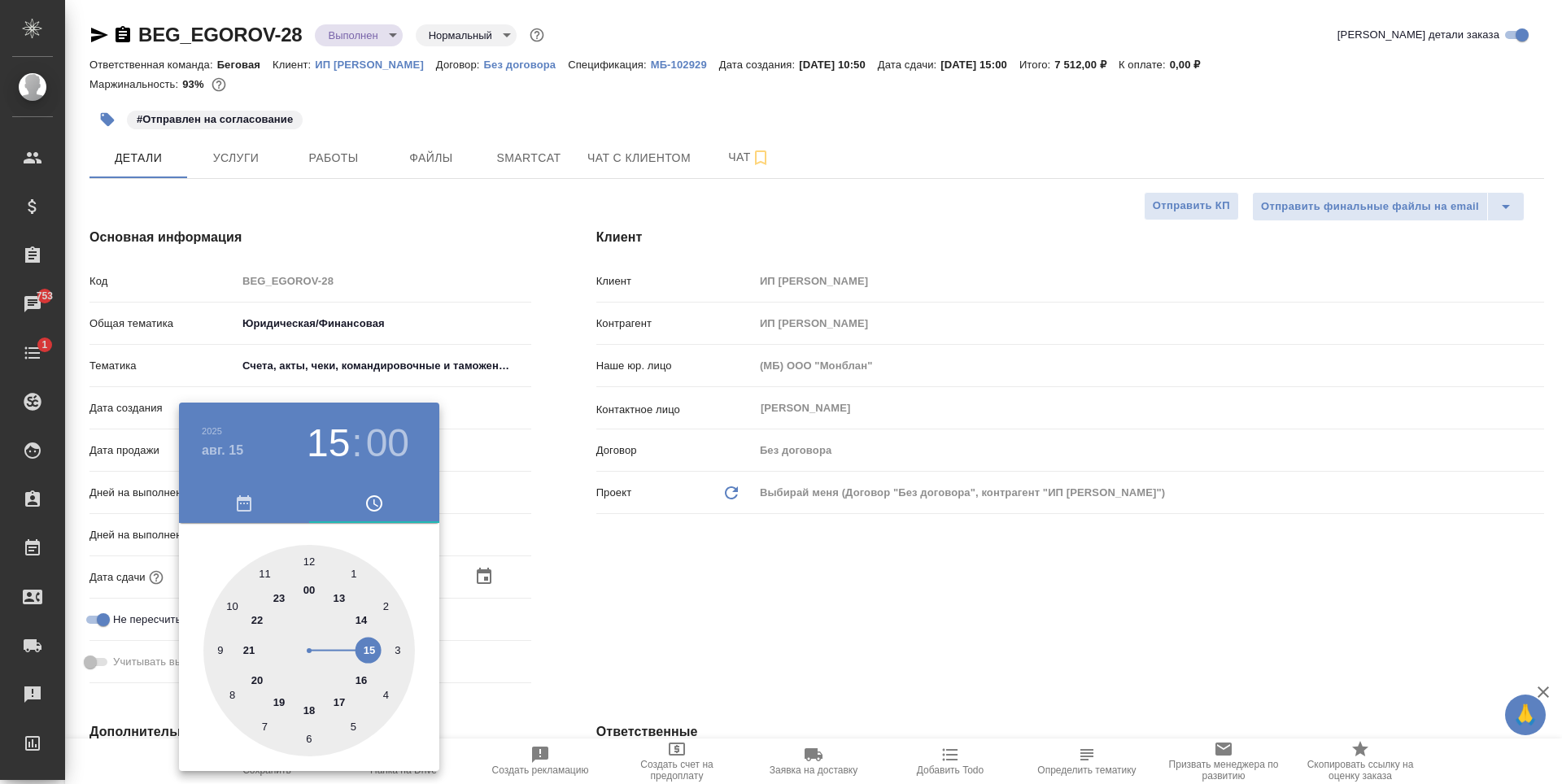
click at [347, 700] on div at bounding box center [309, 651] width 211 height 211
type input "15.08.2025 17:00"
type textarea "x"
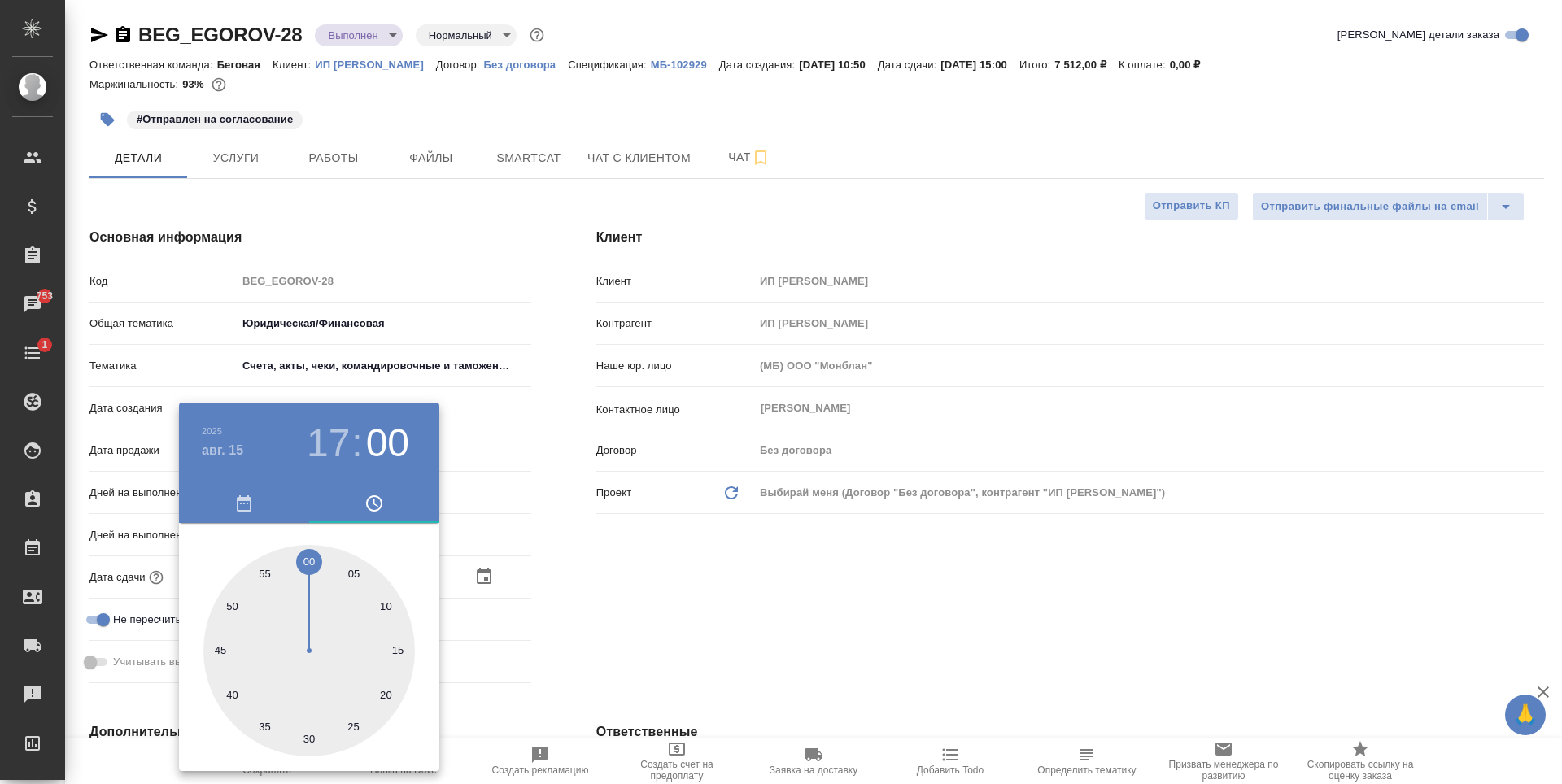
click at [576, 615] on div at bounding box center [781, 392] width 1562 height 784
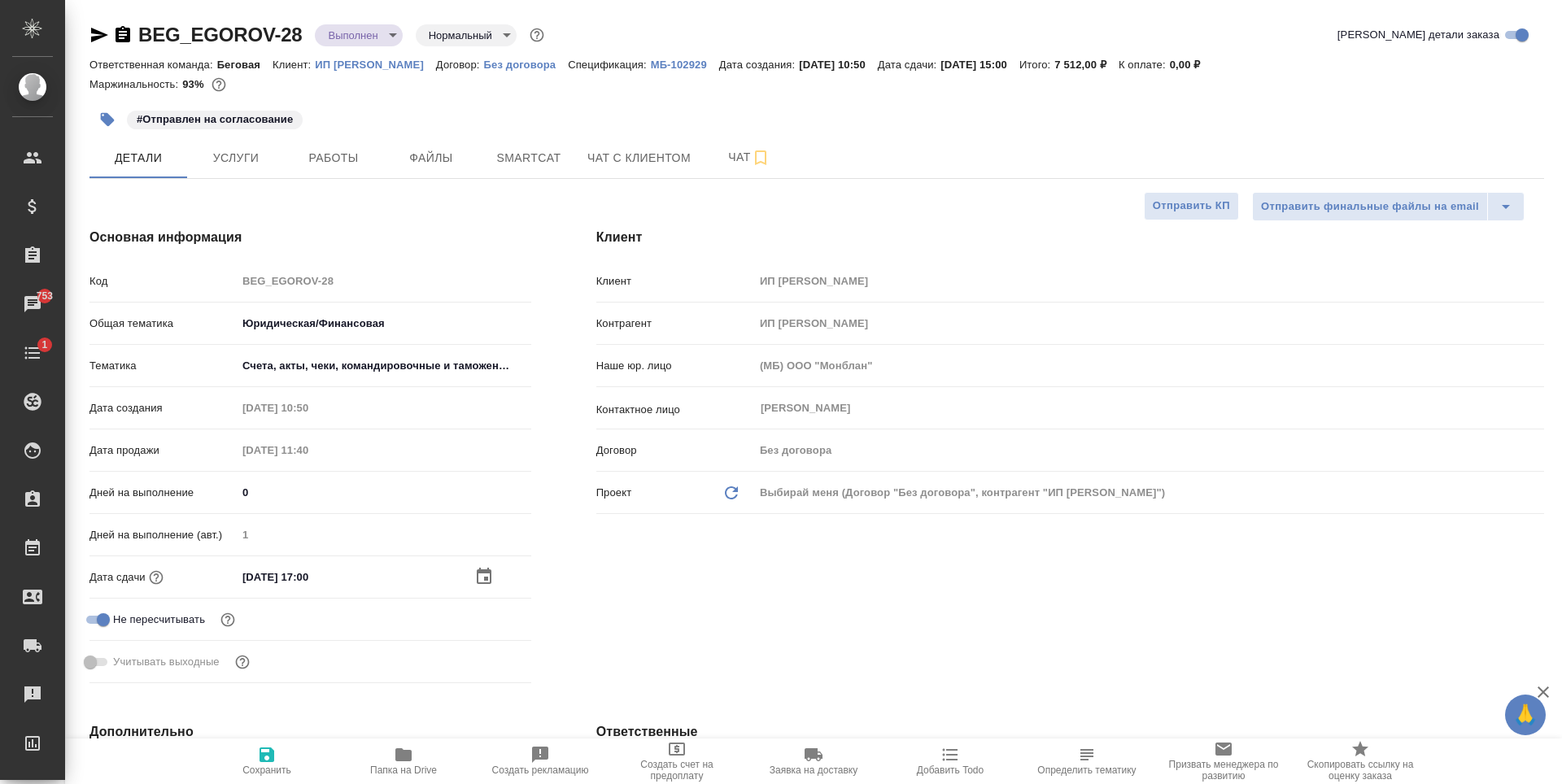
click at [266, 750] on icon "button" at bounding box center [267, 755] width 19 height 19
type textarea "x"
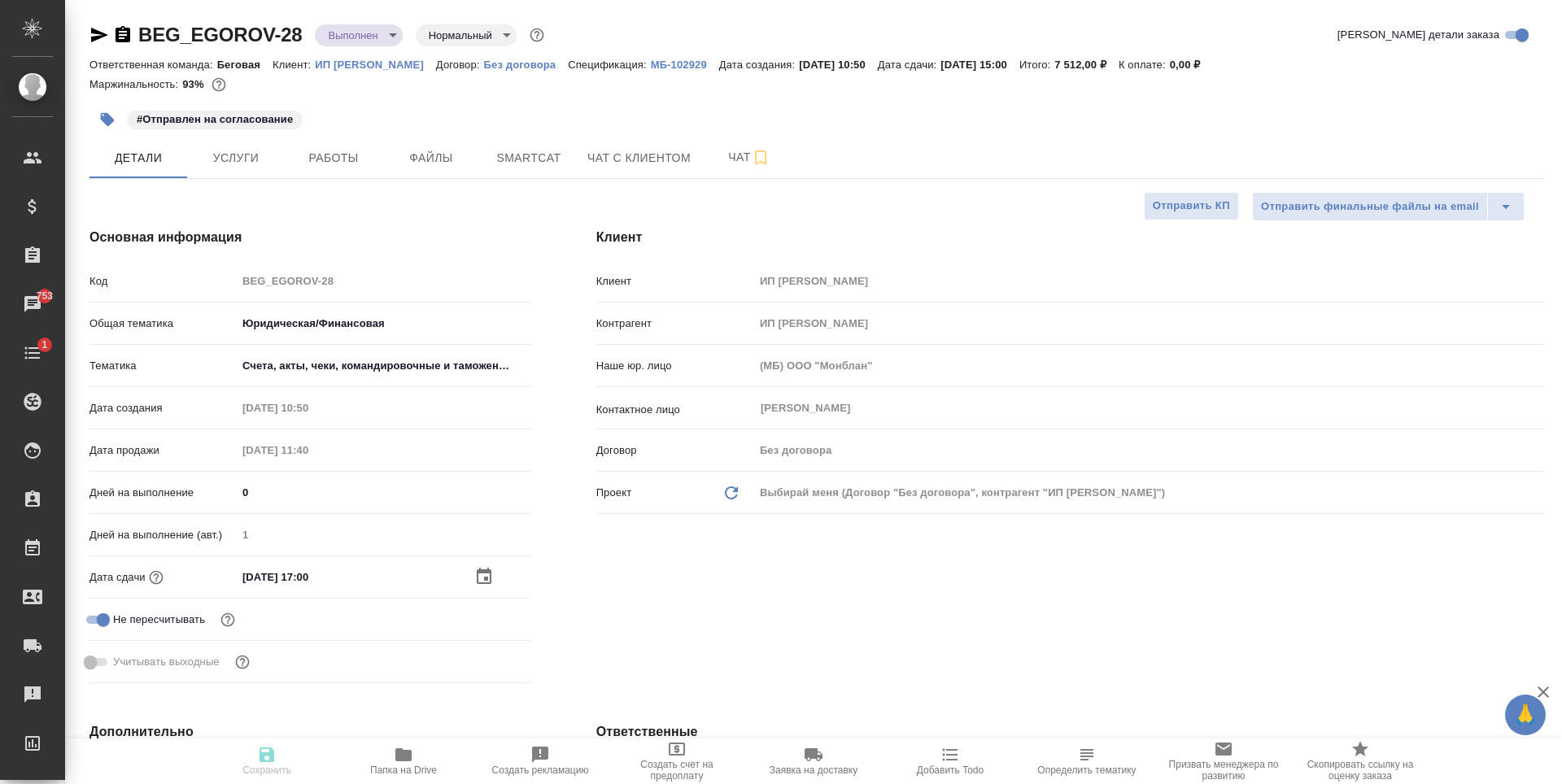
type textarea "x"
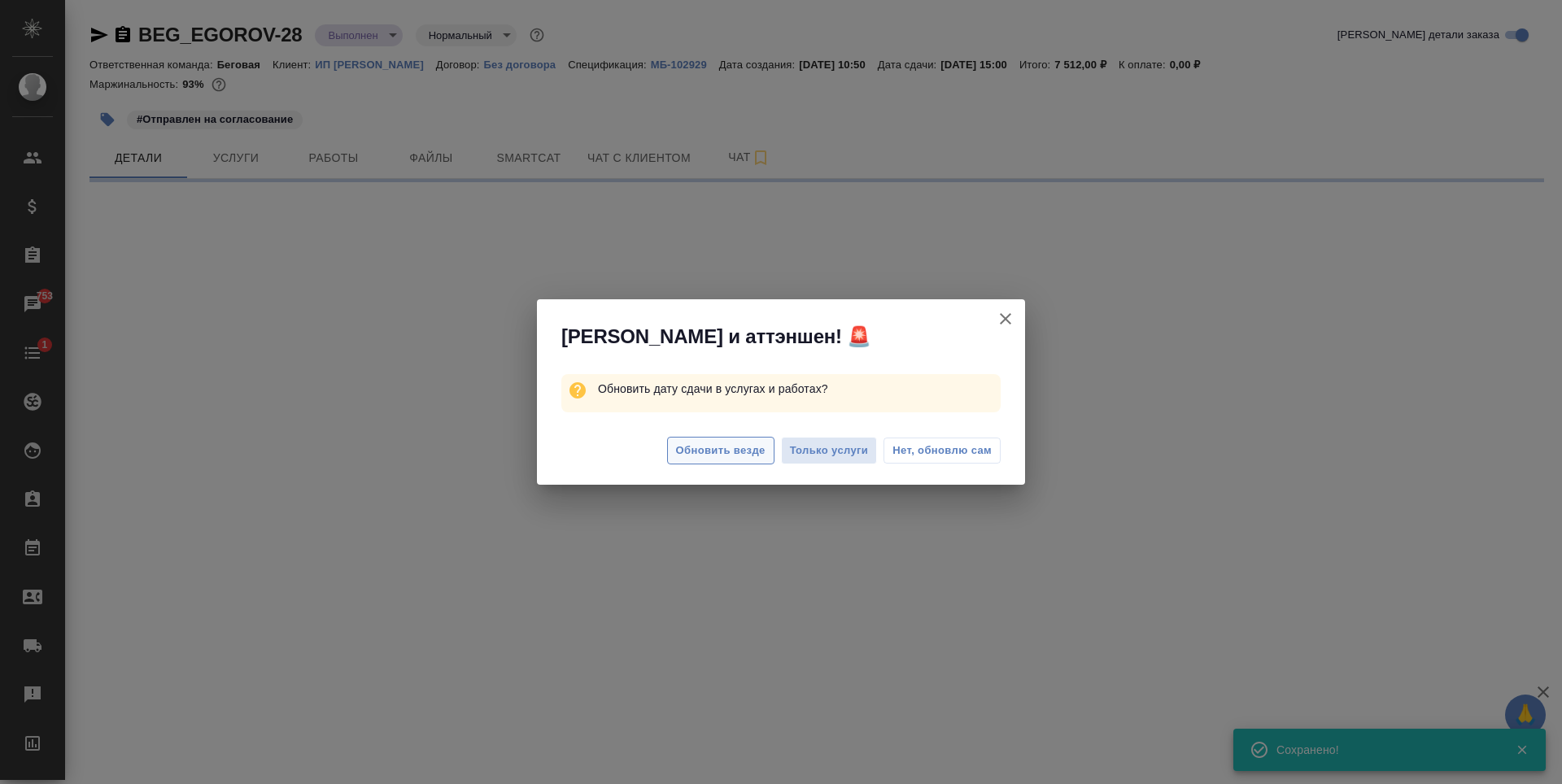
select select "RU"
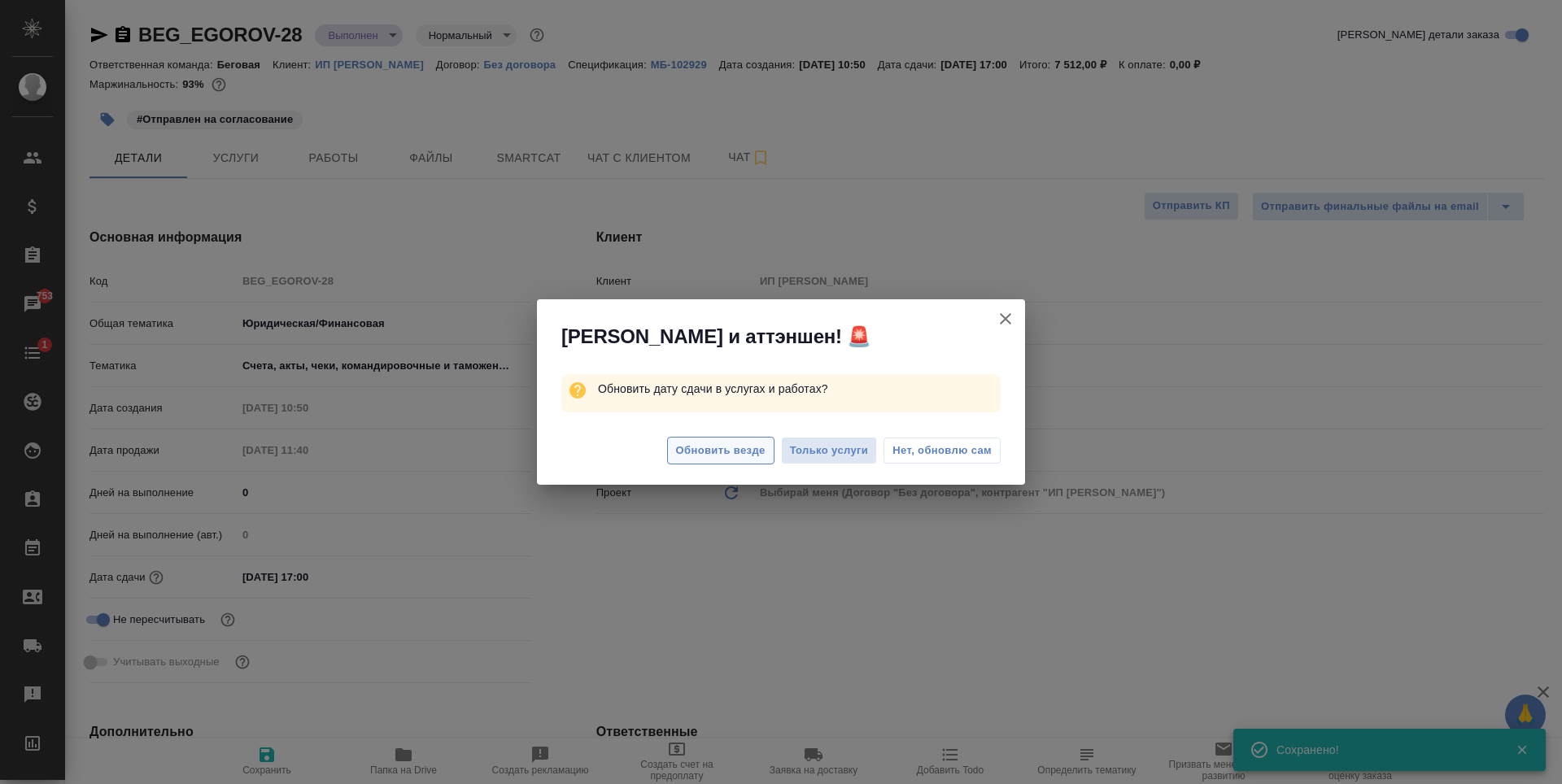
type textarea "x"
click at [734, 442] on span "Обновить везде" at bounding box center [720, 450] width 89 height 18
type textarea "x"
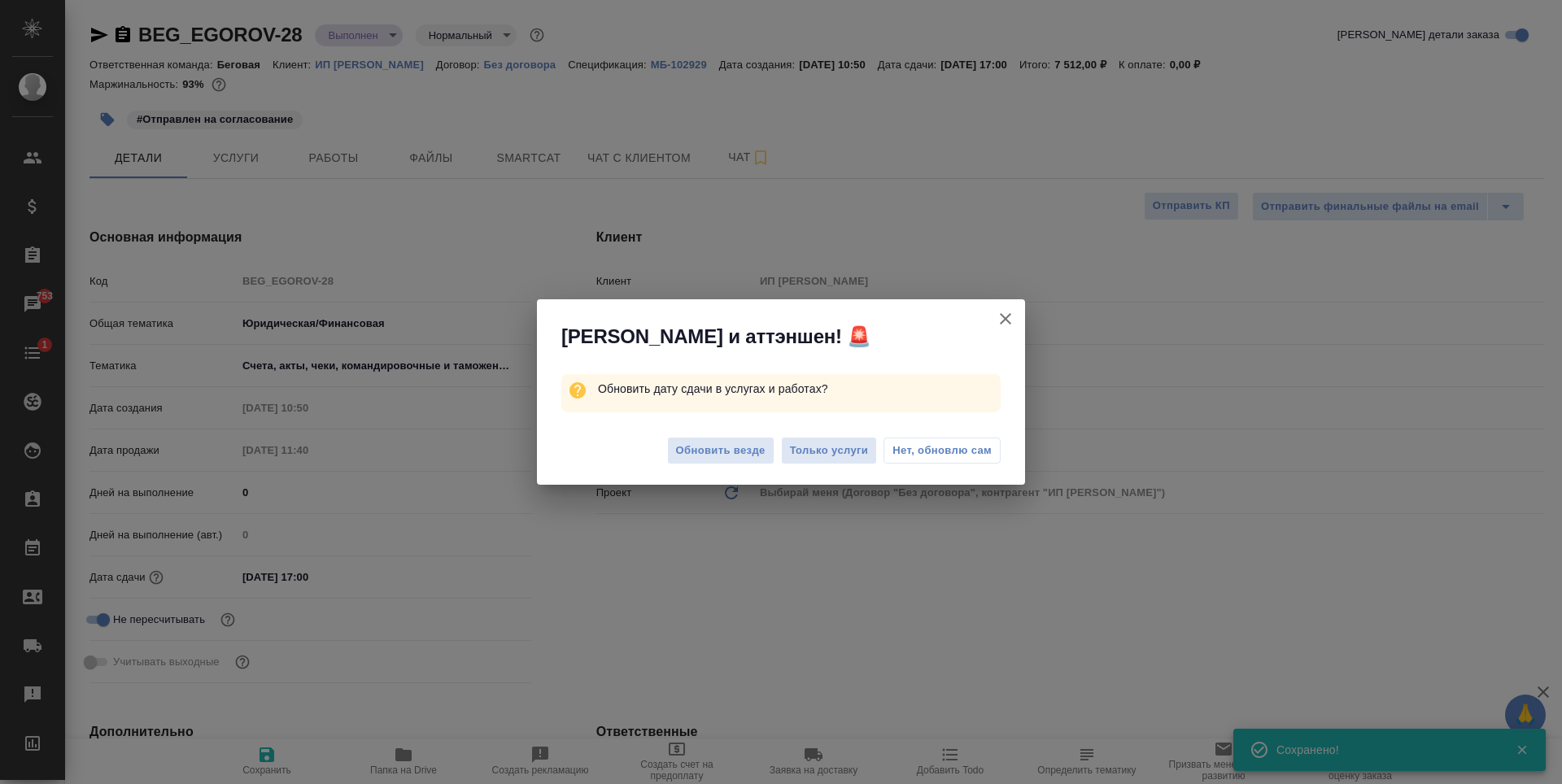
type textarea "x"
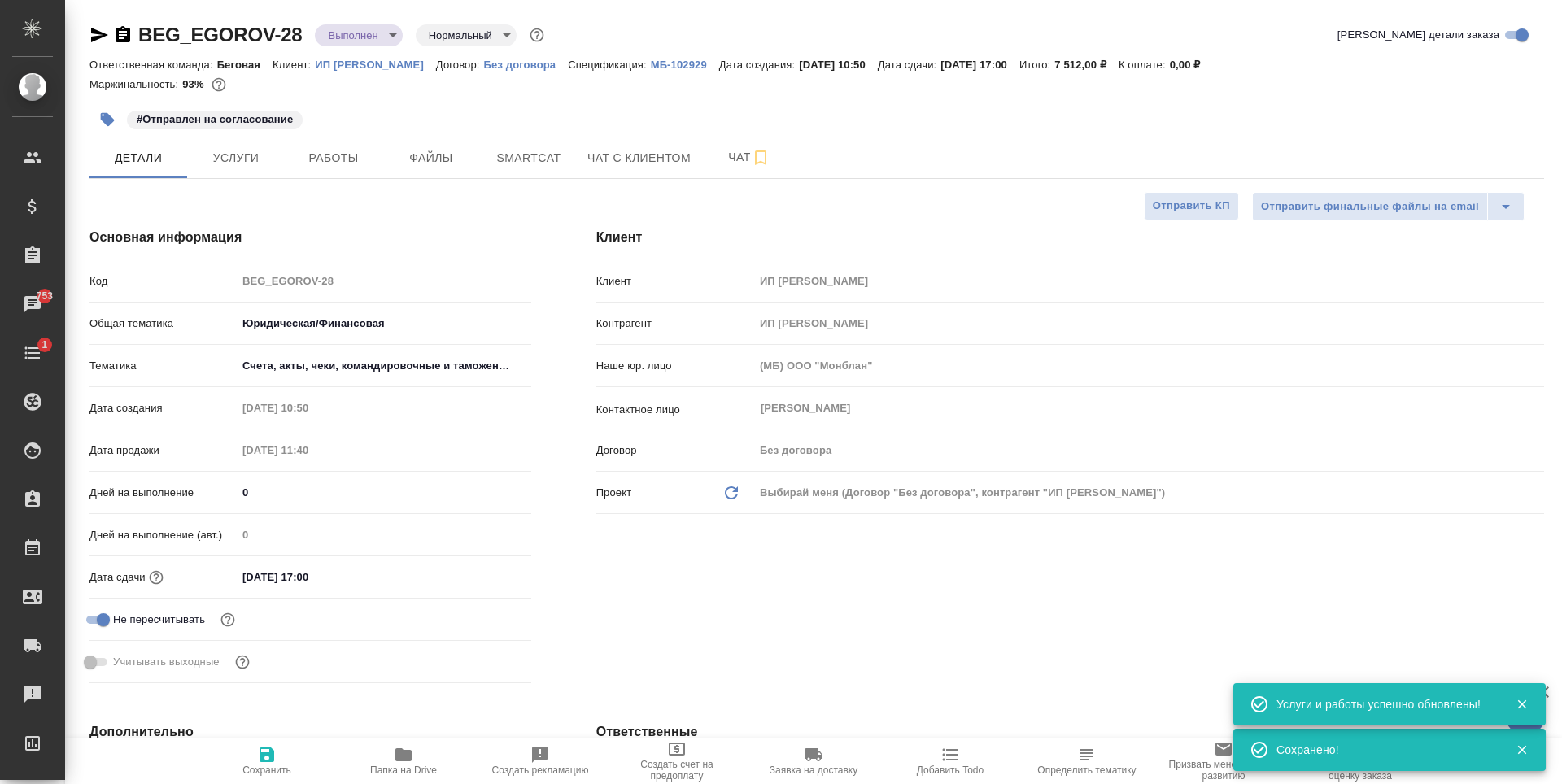
type textarea "x"
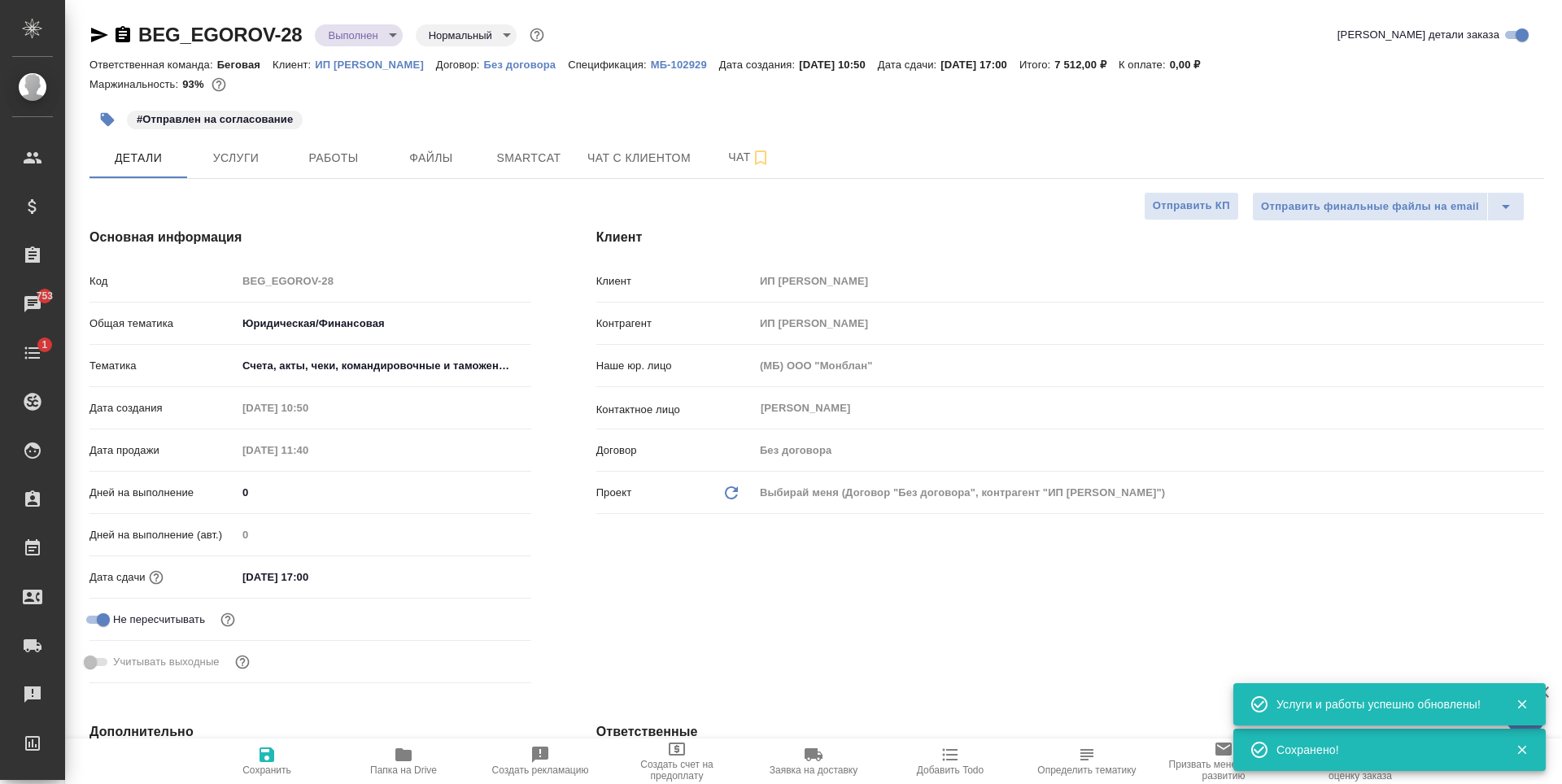
type textarea "x"
click at [291, 154] on button "Работы" at bounding box center [334, 158] width 97 height 40
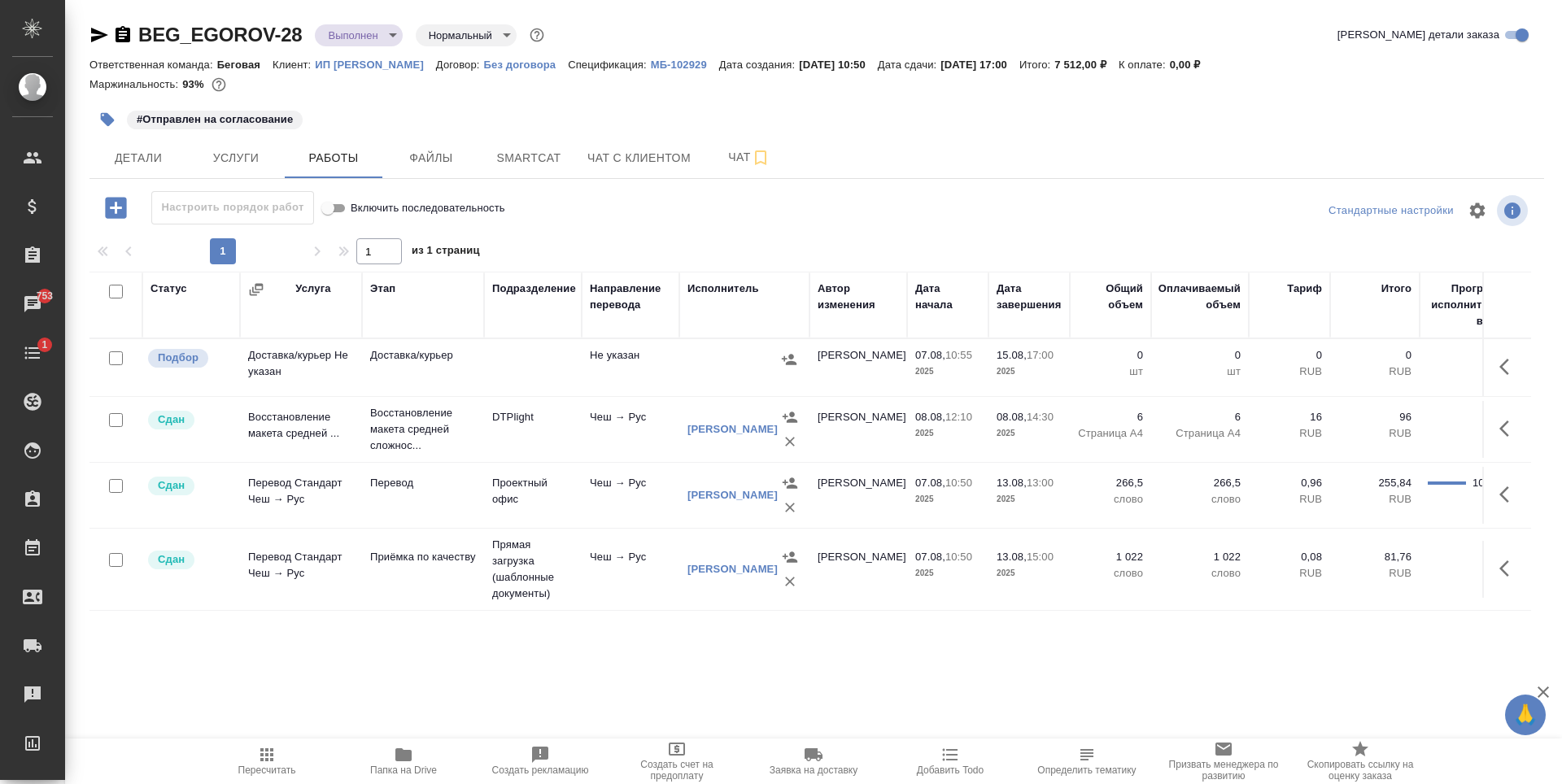
click at [790, 360] on icon "button" at bounding box center [789, 359] width 17 height 17
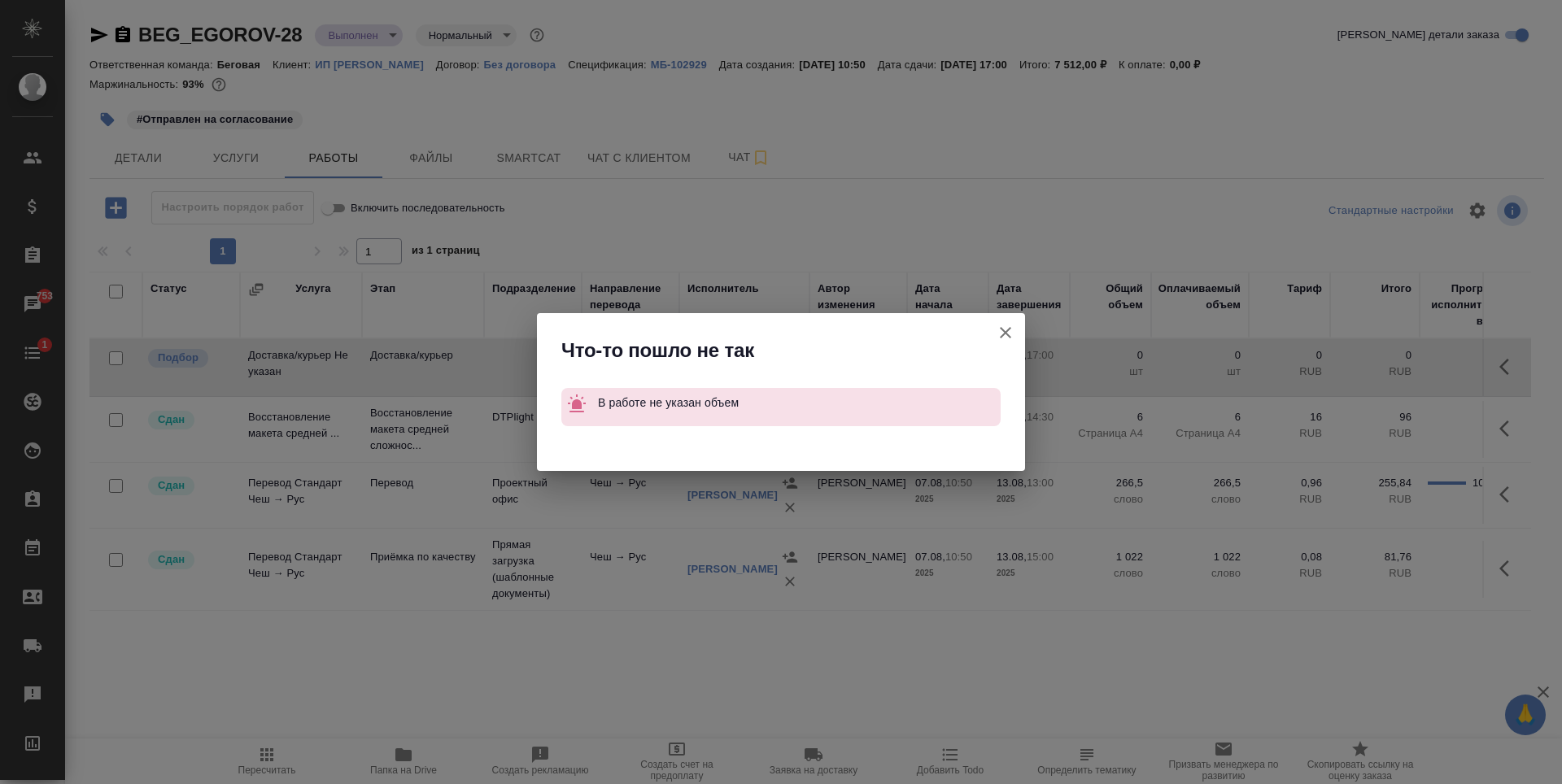
click at [1014, 330] on icon "button" at bounding box center [1005, 332] width 19 height 19
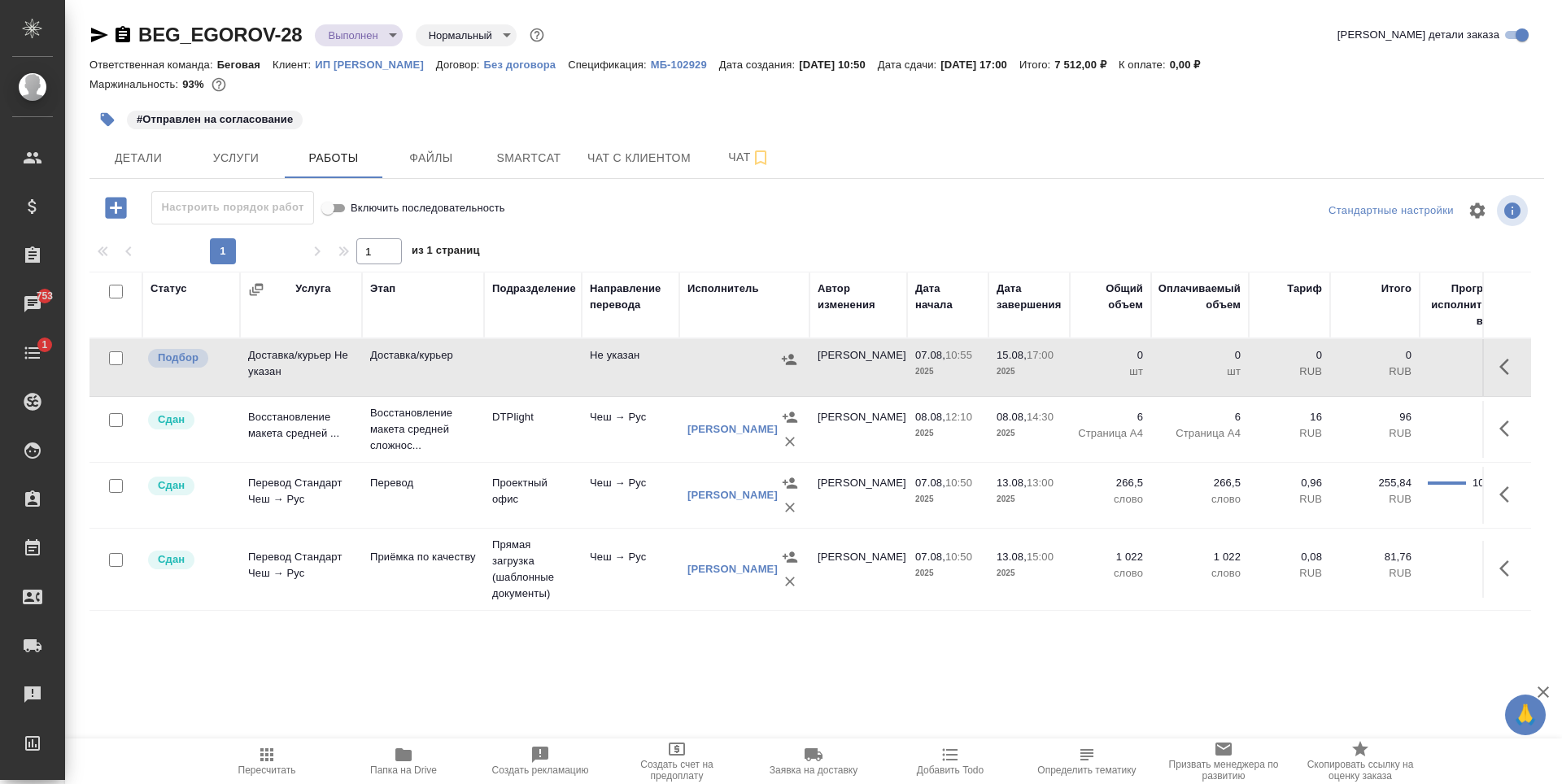
click at [627, 378] on td "Не указан" at bounding box center [631, 368] width 97 height 57
click at [788, 356] on icon "button" at bounding box center [789, 359] width 17 height 17
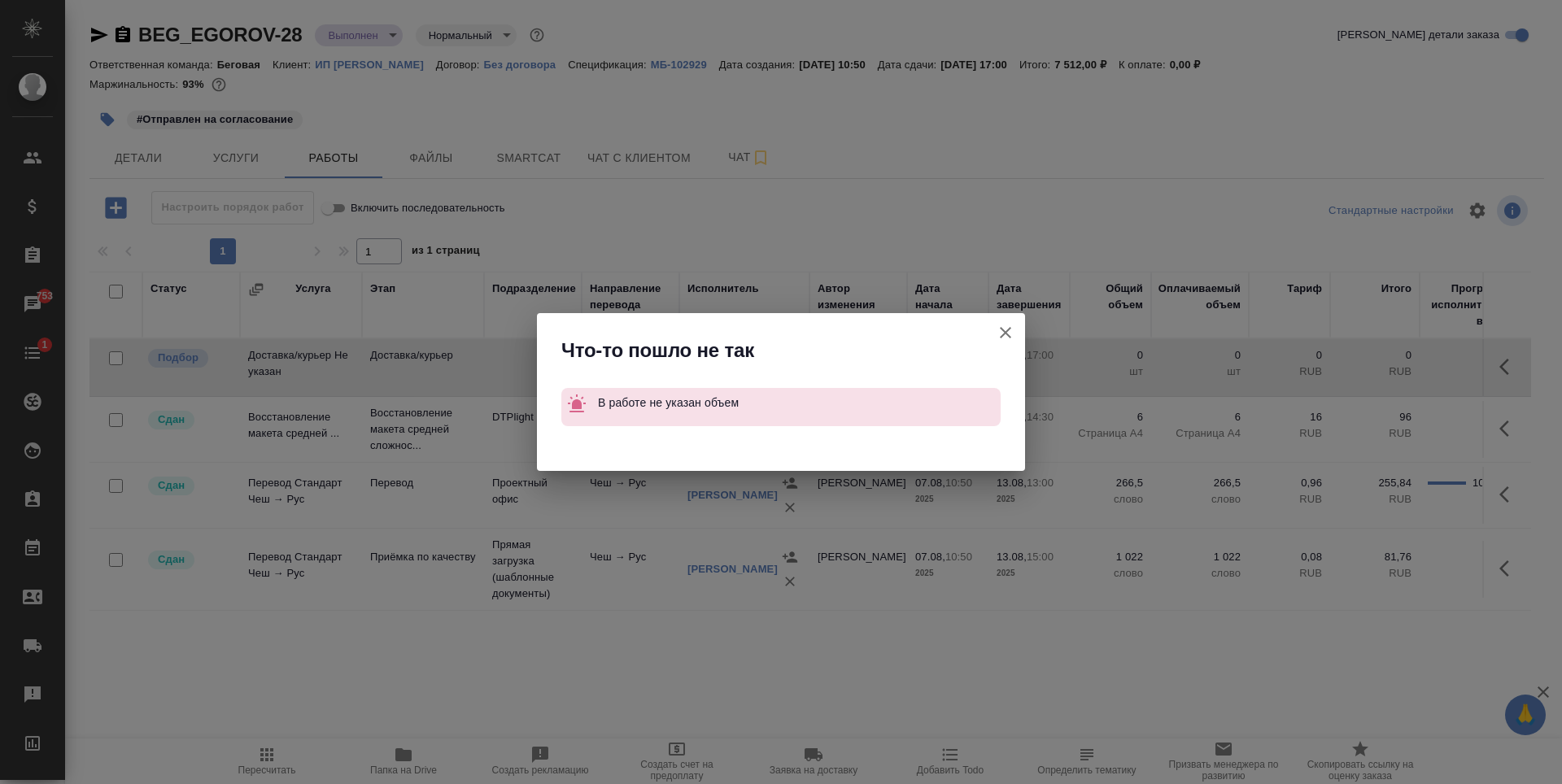
click at [1000, 335] on icon "button" at bounding box center [1005, 332] width 19 height 19
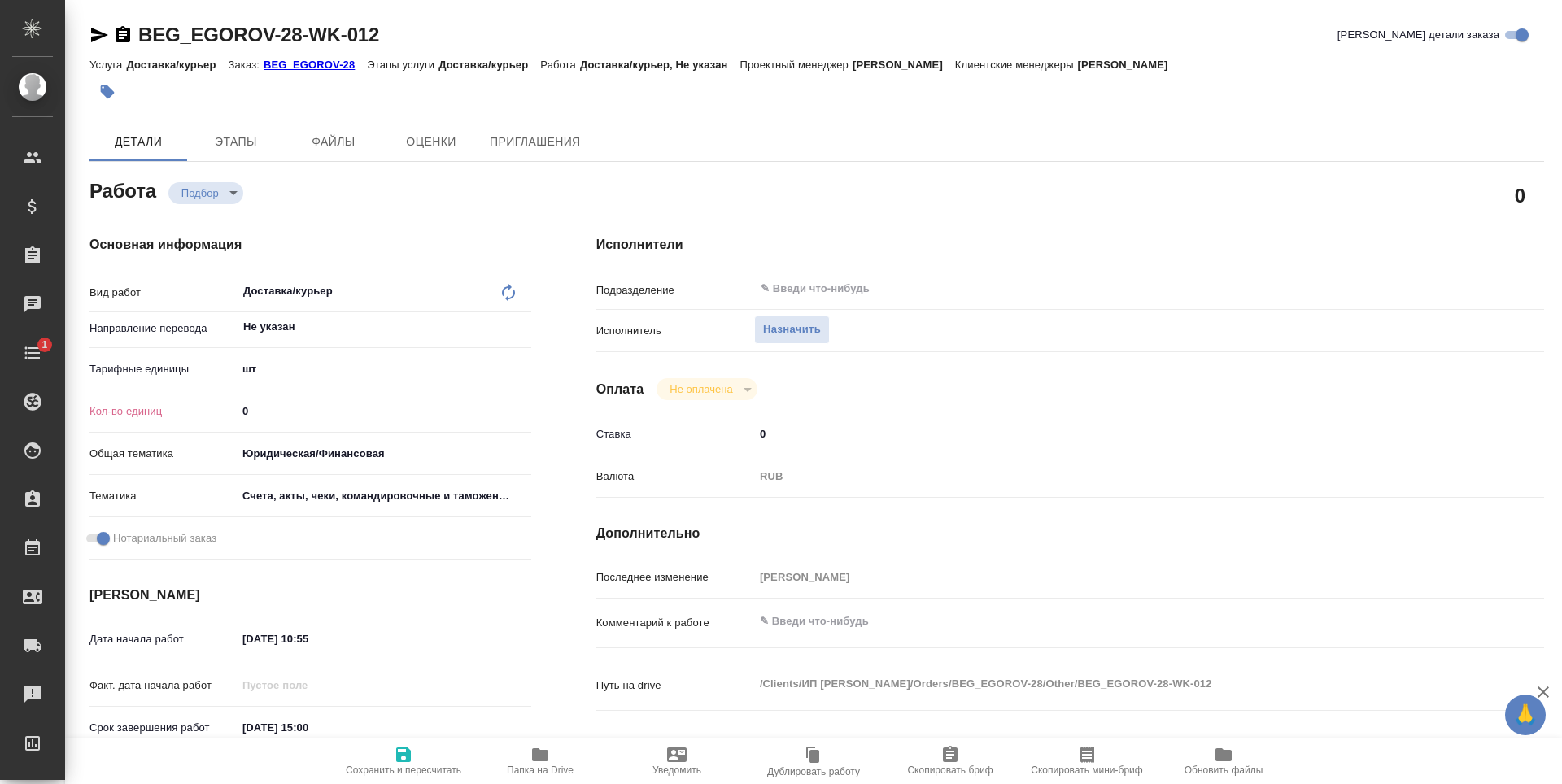
type input "recruiting"
type textarea "Доставка/курьер"
type textarea "x"
type input "Не указан"
type input "5a8b1489cc6b4906c91bfdc1"
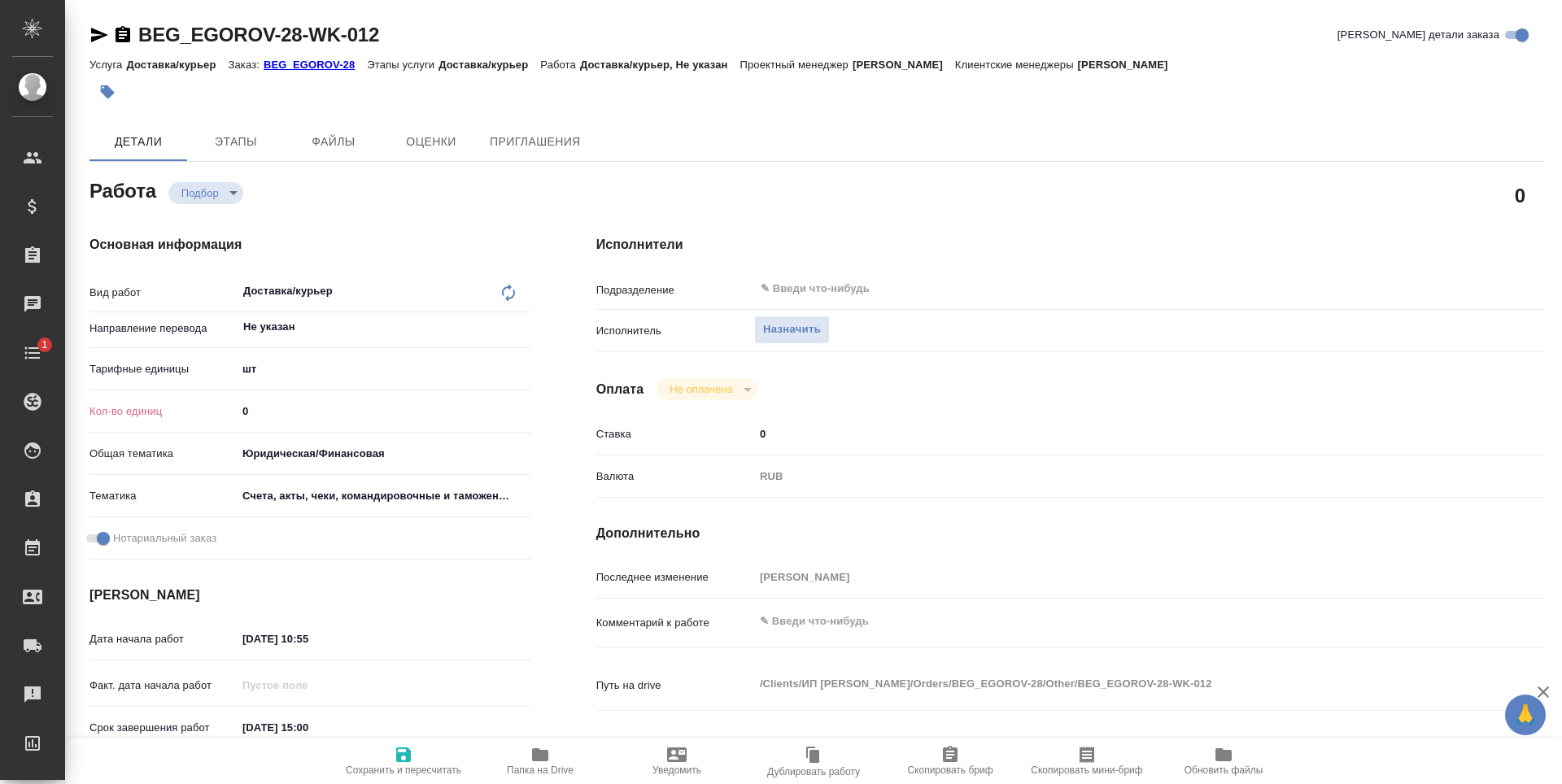
type input "0"
type input "yr-fn"
type input "5f647205b73bc97568ca66c0"
checkbox input "true"
type input "[DATE] 10:55"
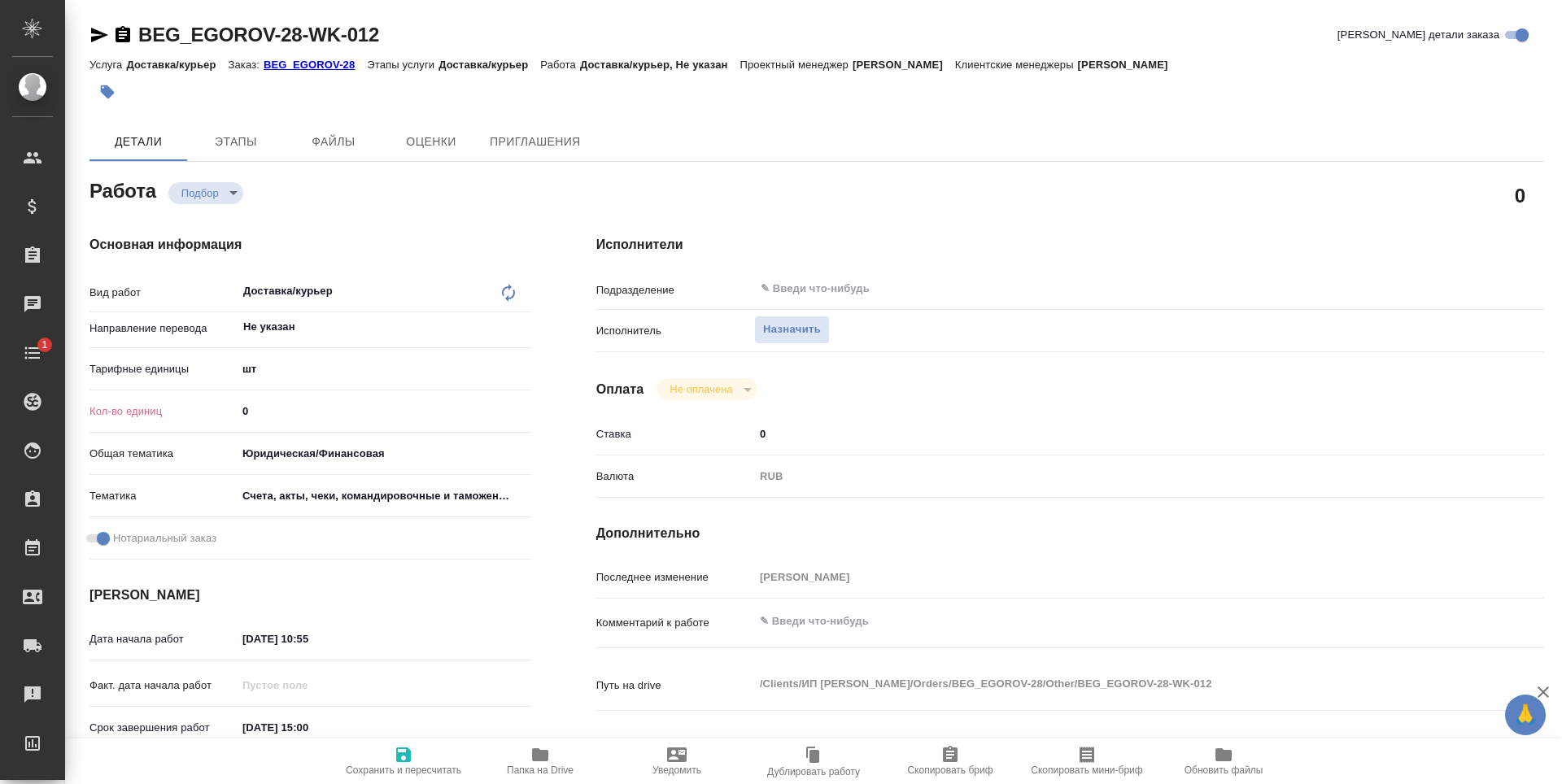
type input "[DATE] 15:00"
type input "notPayed"
type input "0"
type input "RUB"
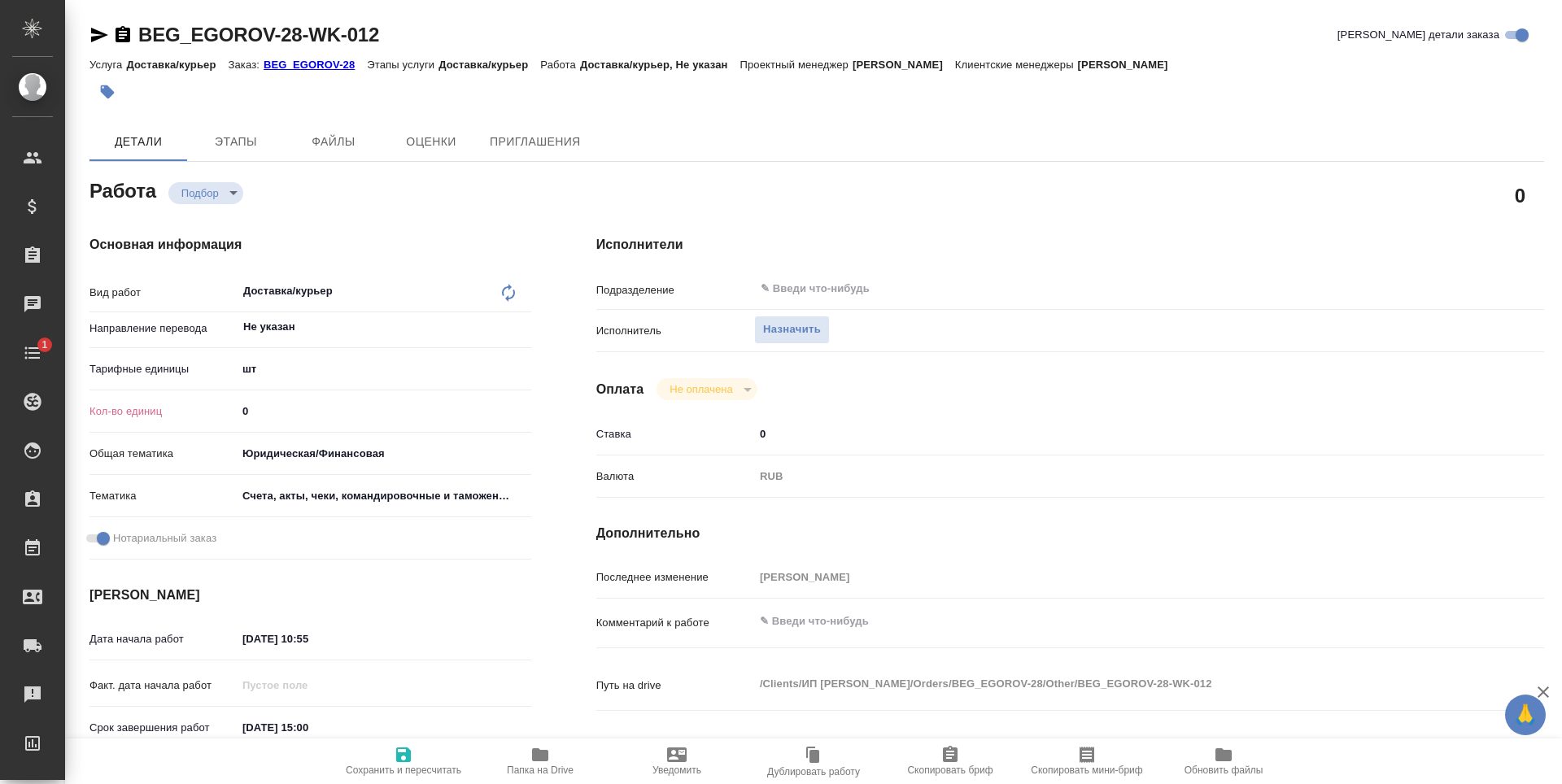
type input "[PERSON_NAME]"
type textarea "x"
type textarea "/Clients/ИП [PERSON_NAME]/Orders/BEG_EGOROV-28/Other/BEG_EGOROV-28-WK-012"
type textarea "x"
type input "BEG_EGOROV-28"
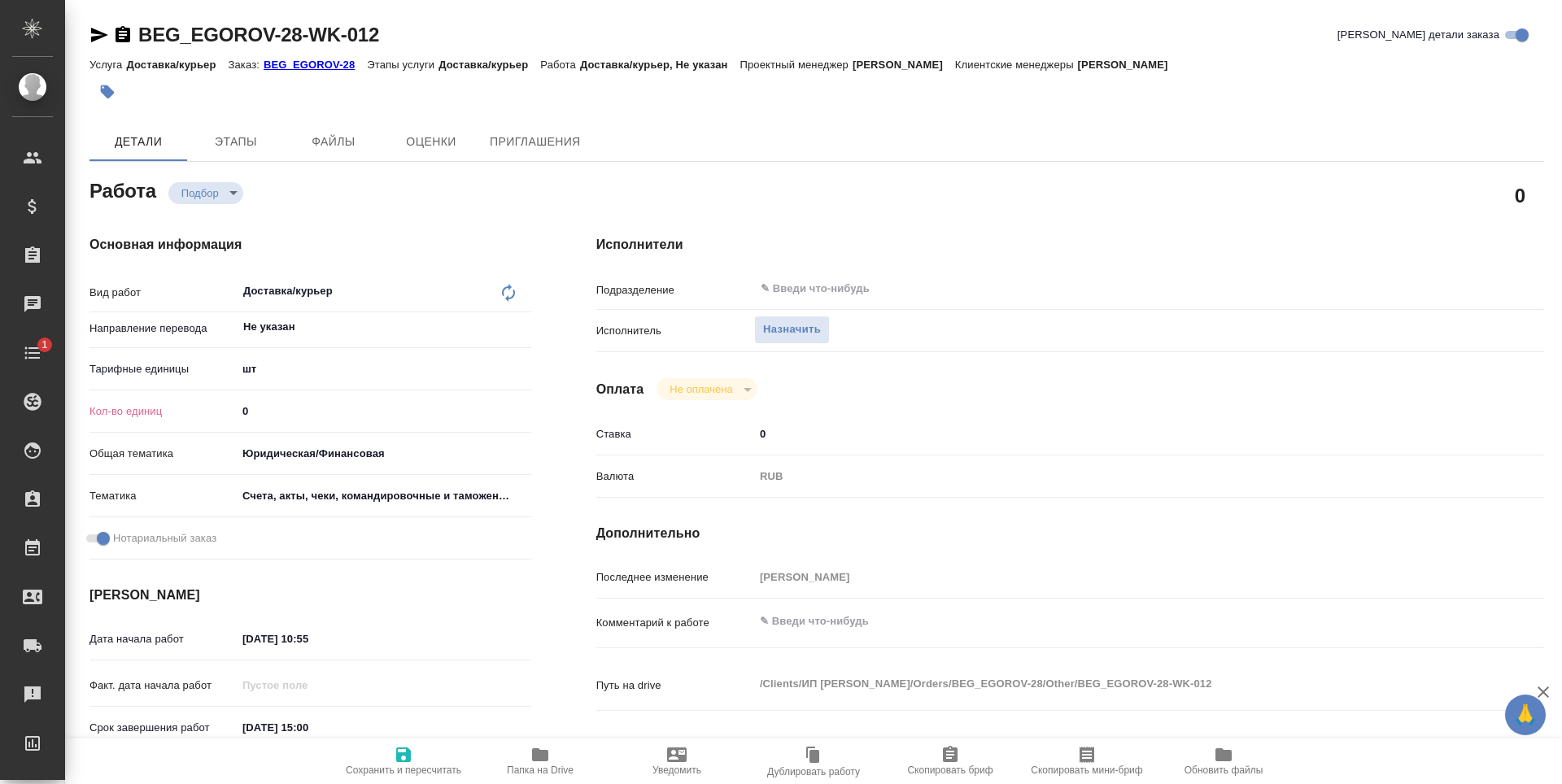
type input "Доставка/курьер"
type input "[PERSON_NAME]"
type input "/Clients/ИП [PERSON_NAME]/Orders/BEG_EGOROV-28"
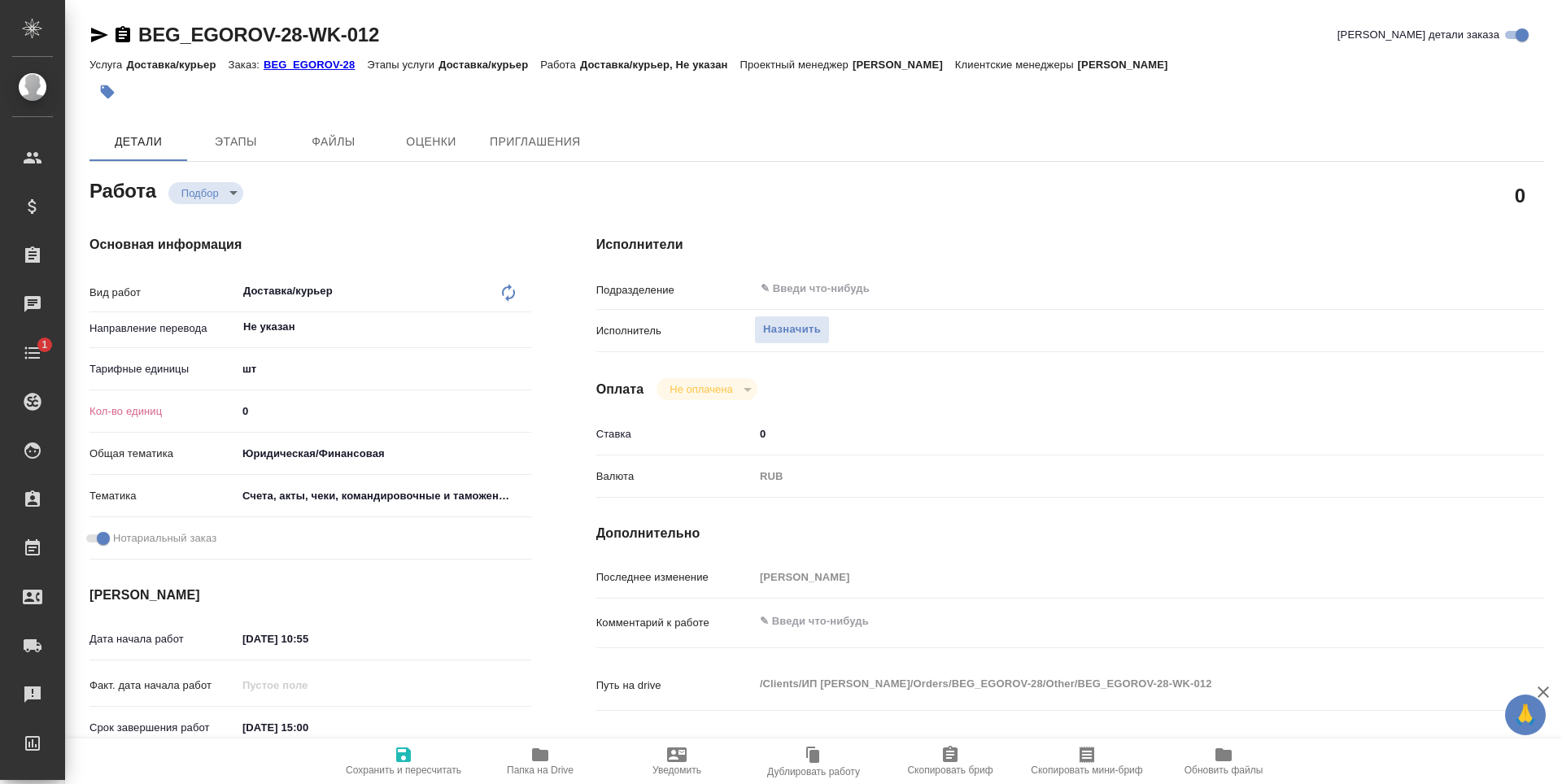
type textarea "x"
type textarea "Сделайте тикет, плиз"
type textarea "x"
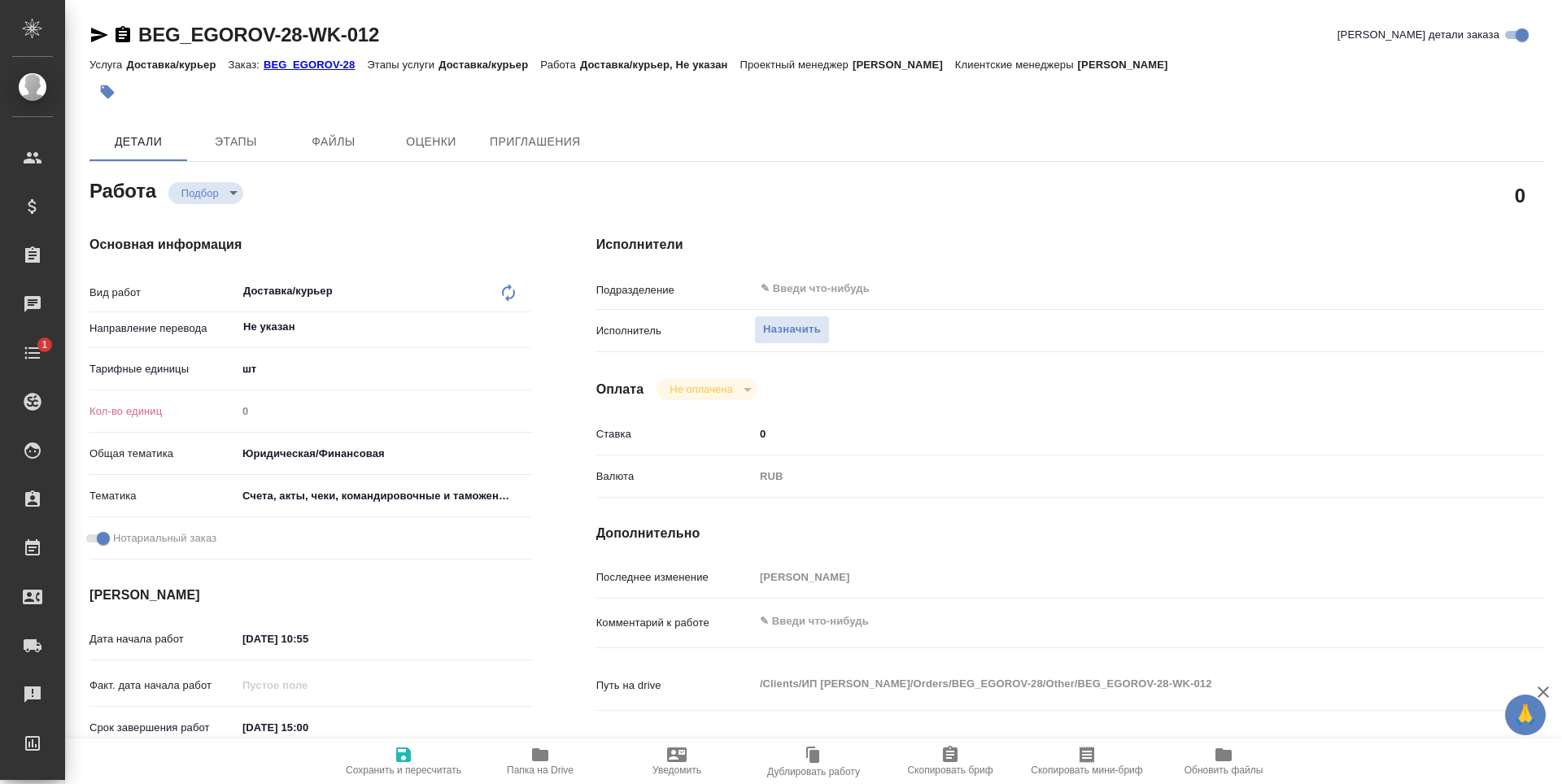
type textarea "x"
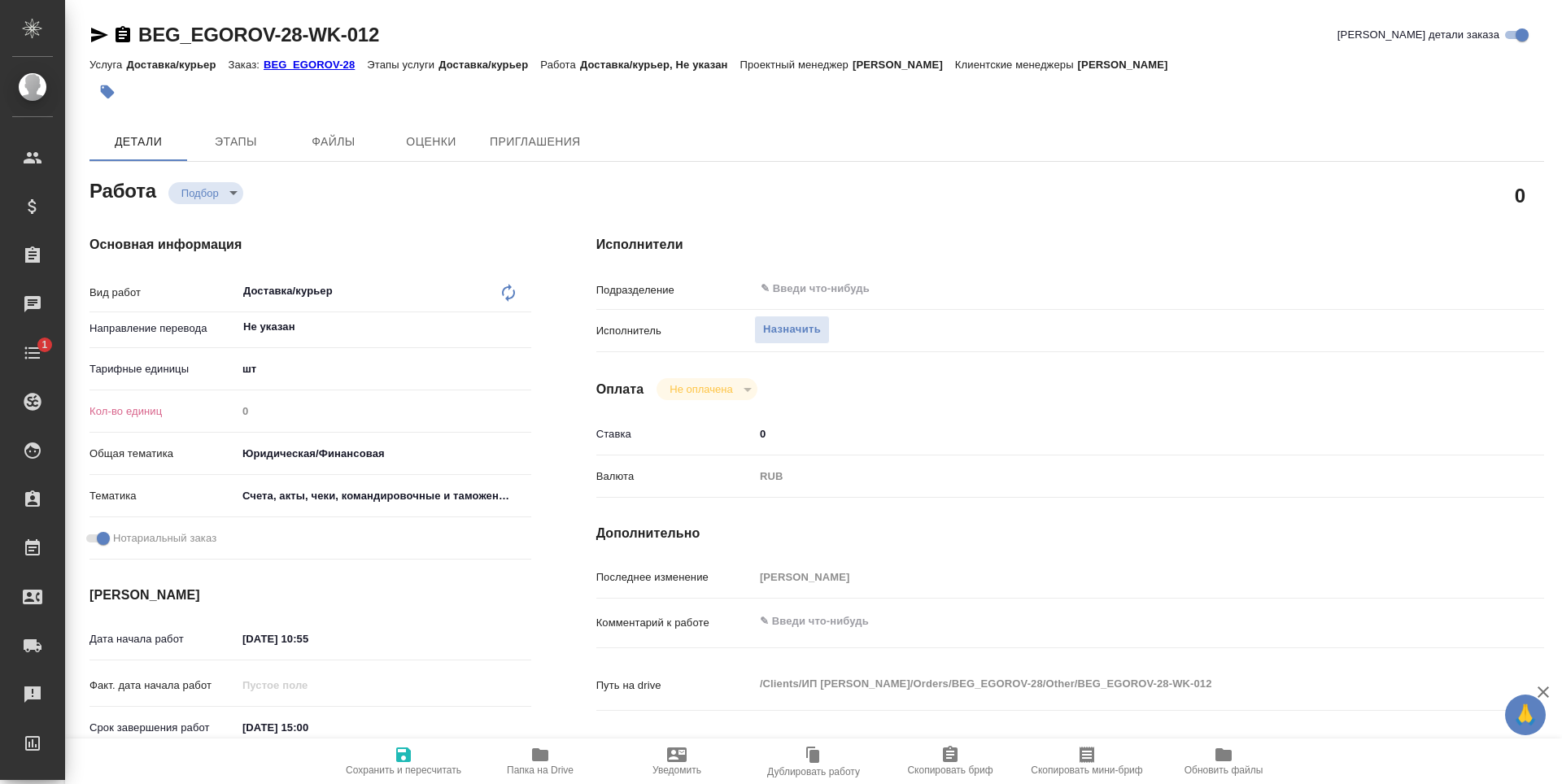
type textarea "x"
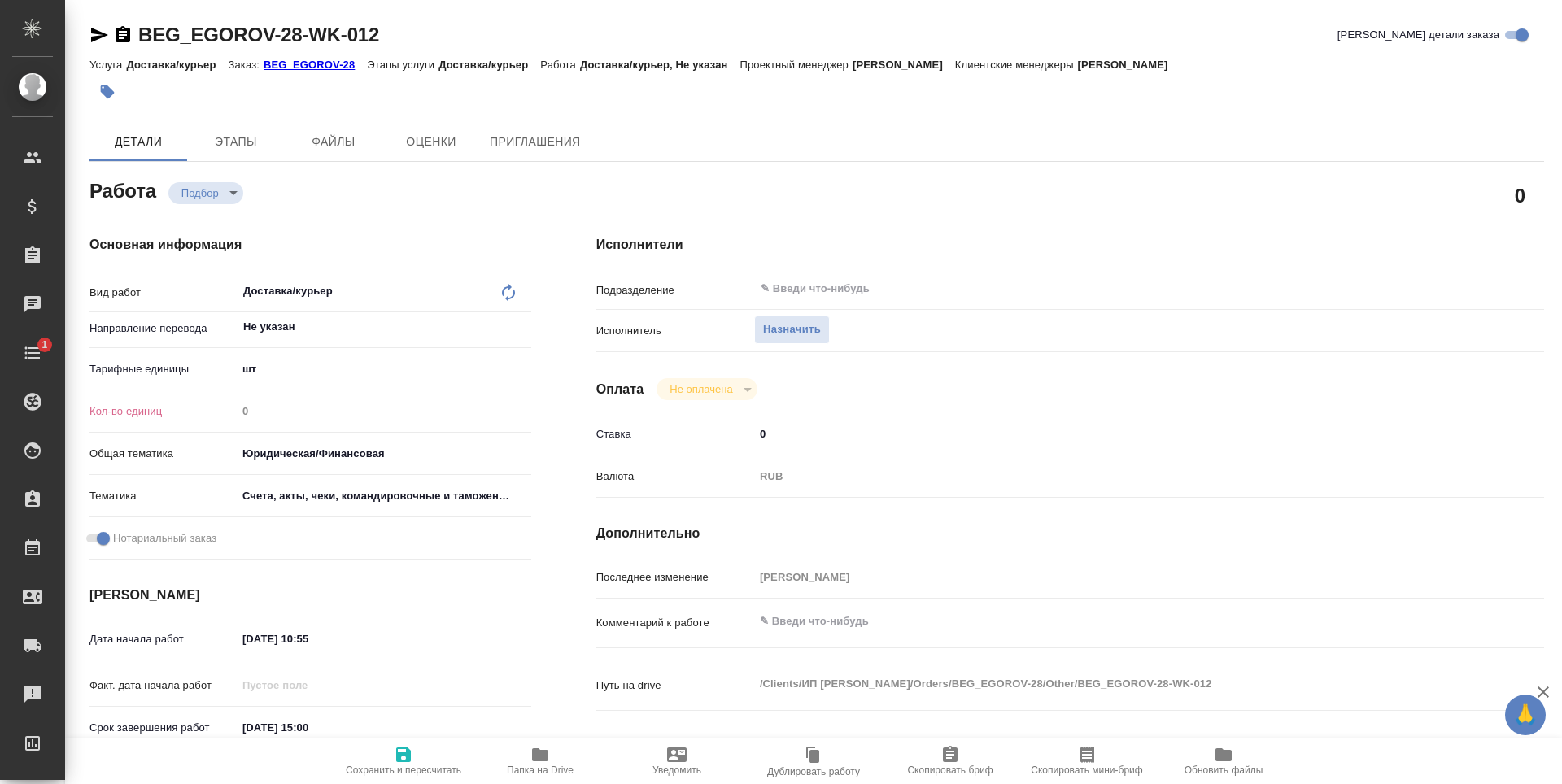
type textarea "x"
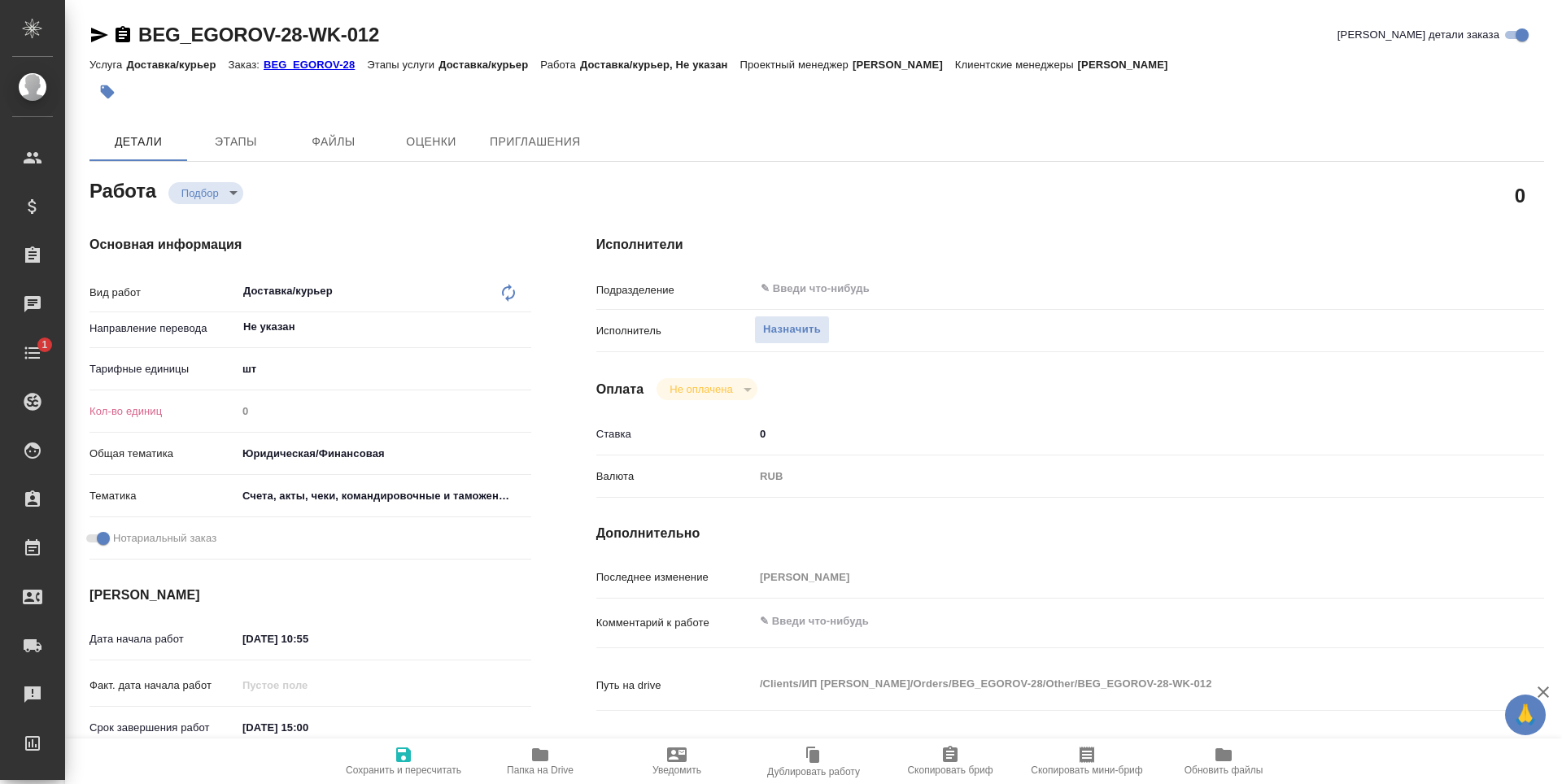
type textarea "x"
click at [231, 411] on p "Кол-во единиц" at bounding box center [163, 412] width 147 height 17
type textarea "x"
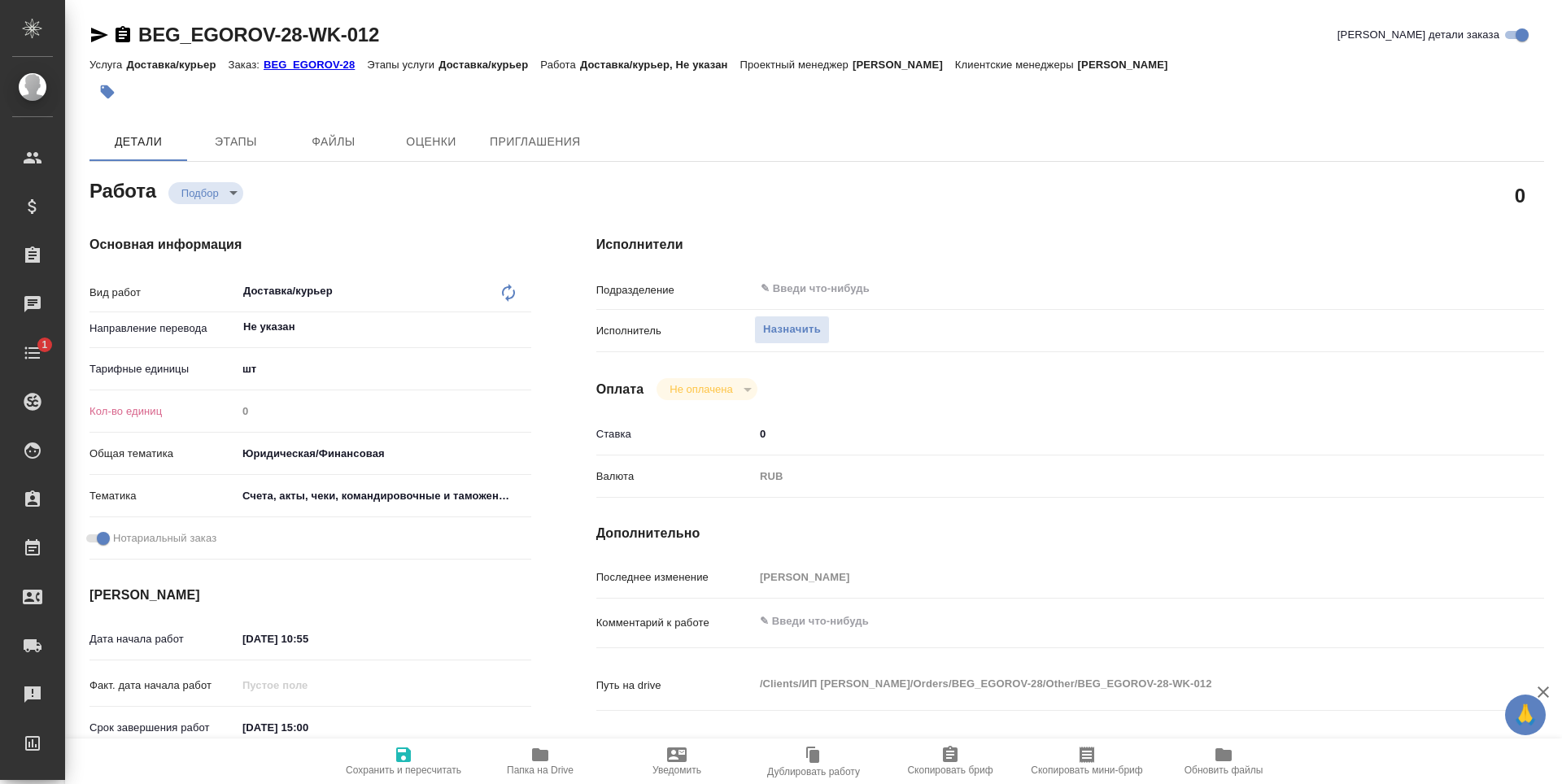
type textarea "x"
click at [668, 391] on button "Не оплачена" at bounding box center [701, 389] width 73 height 14
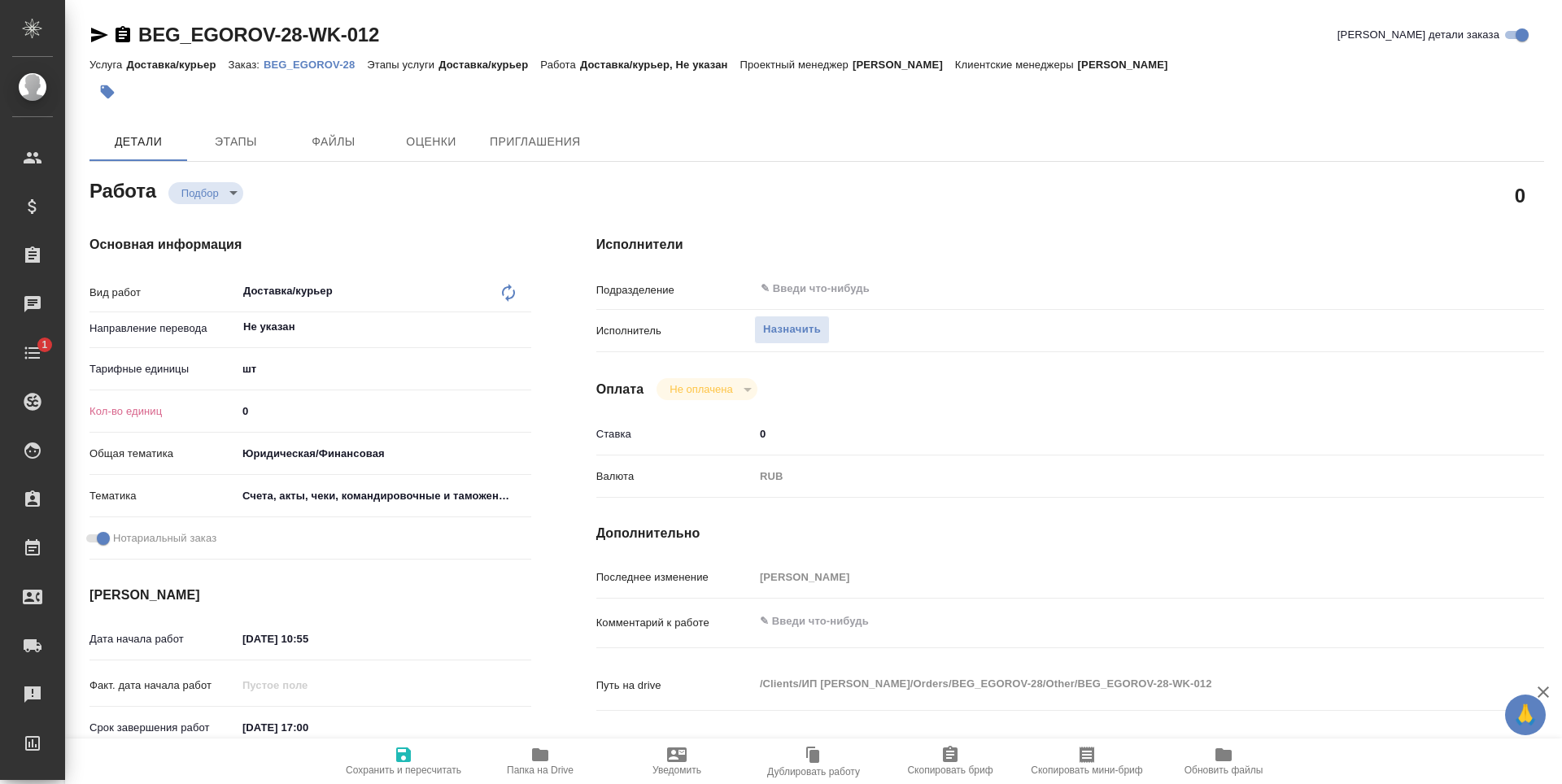
type textarea "x"
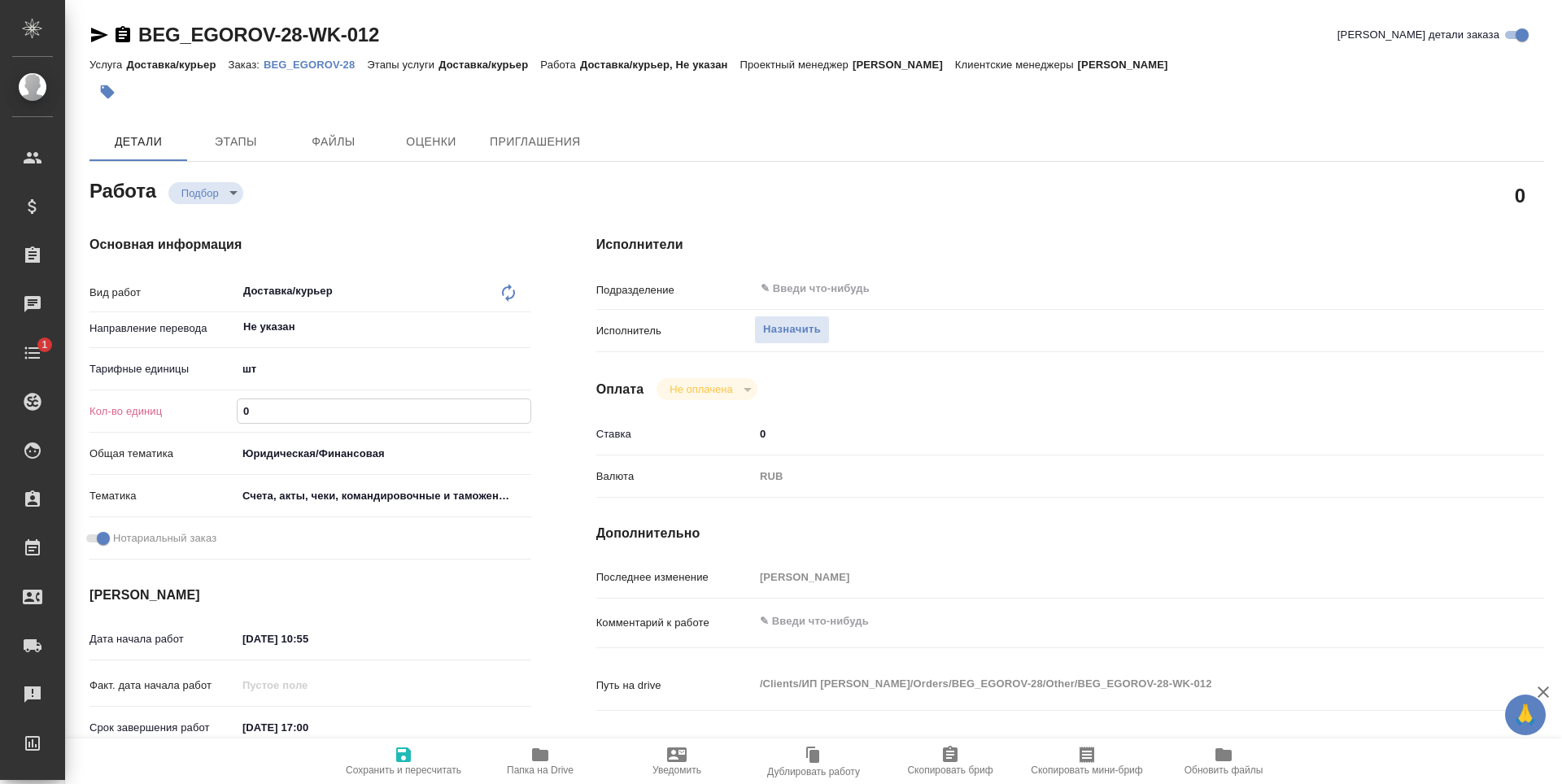
click at [290, 419] on input "0" at bounding box center [383, 411] width 293 height 24
type textarea "x"
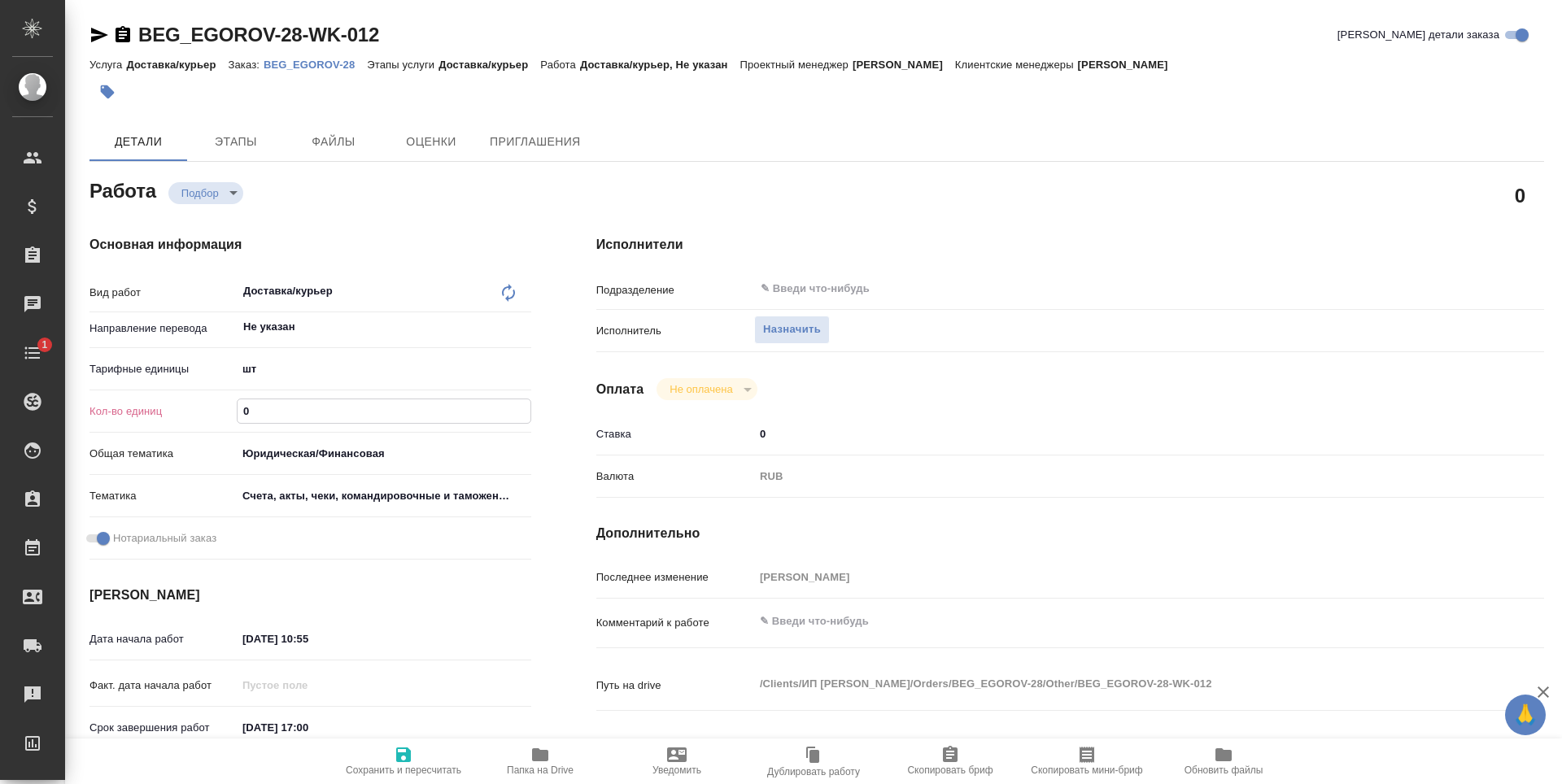
type textarea "x"
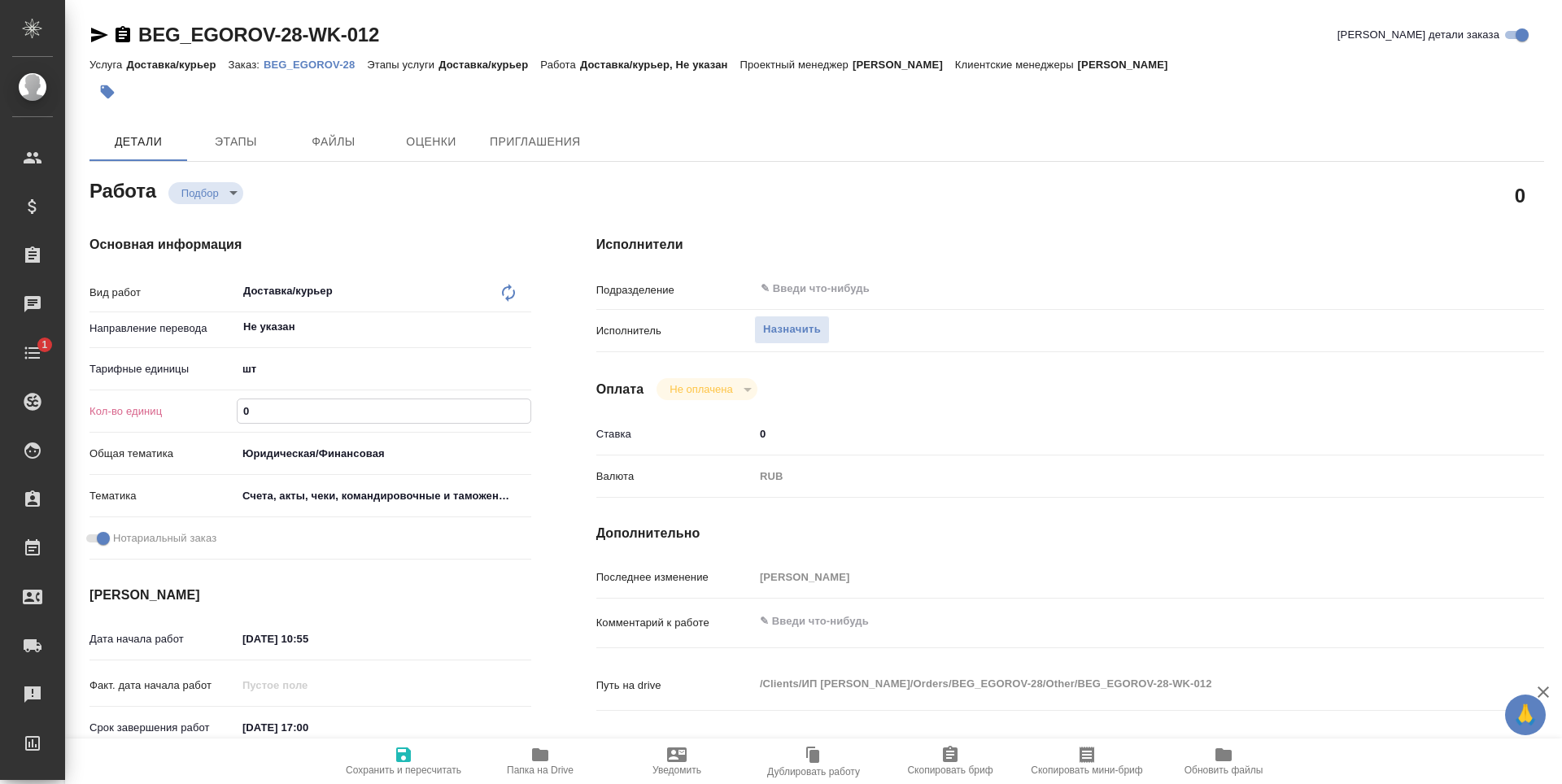
type textarea "x"
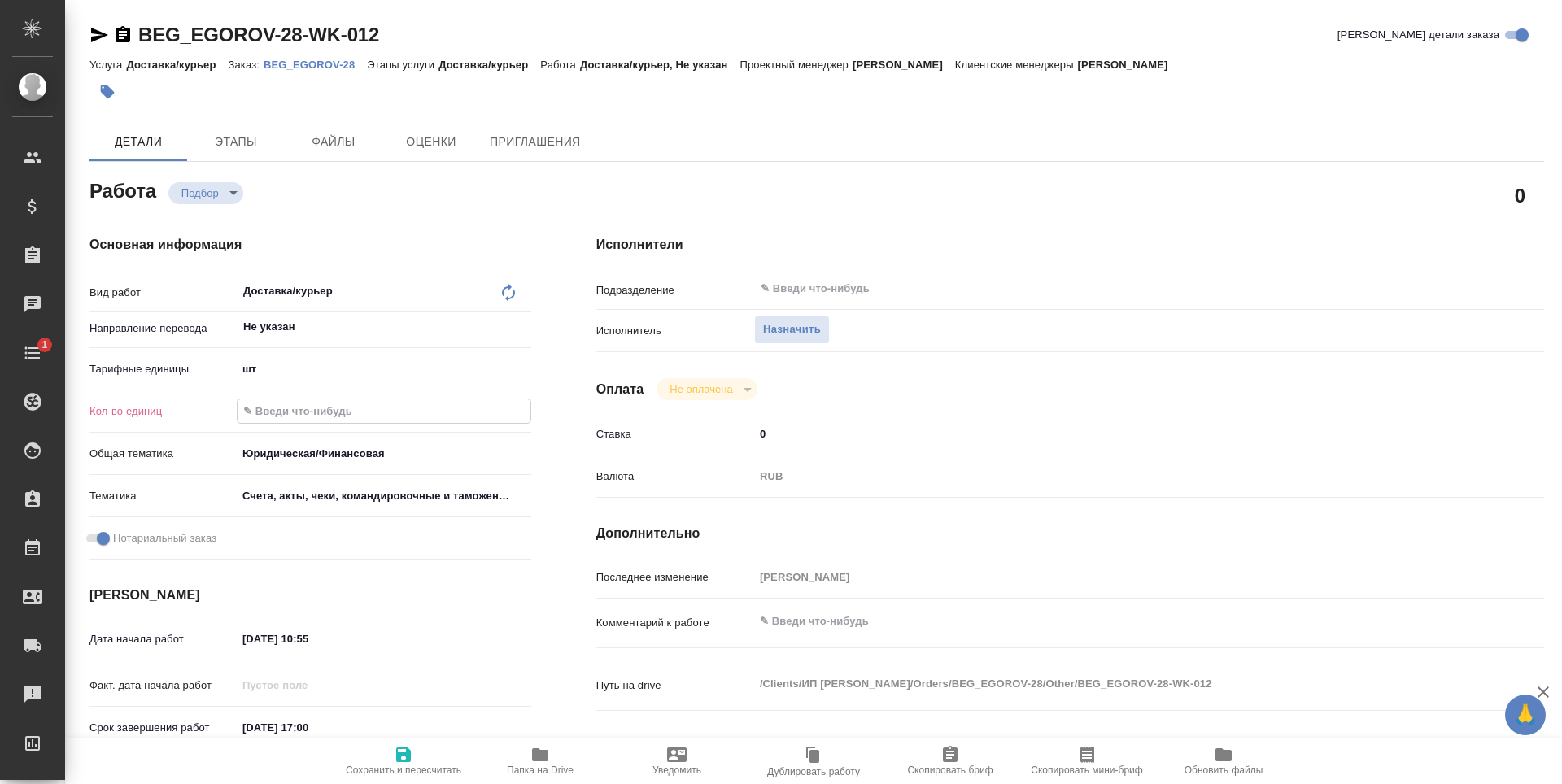
type textarea "x"
type input "1"
type textarea "x"
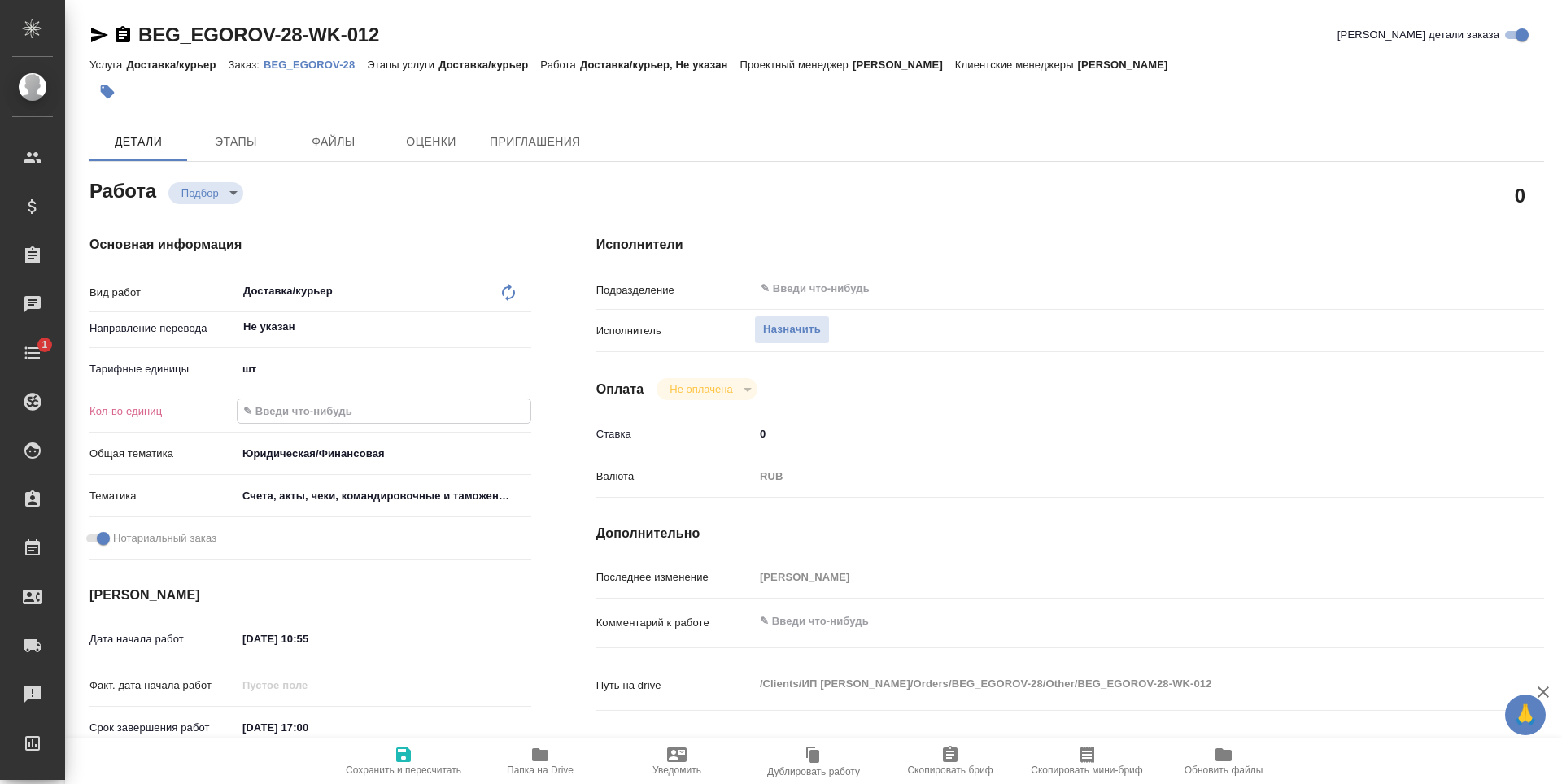
type textarea "x"
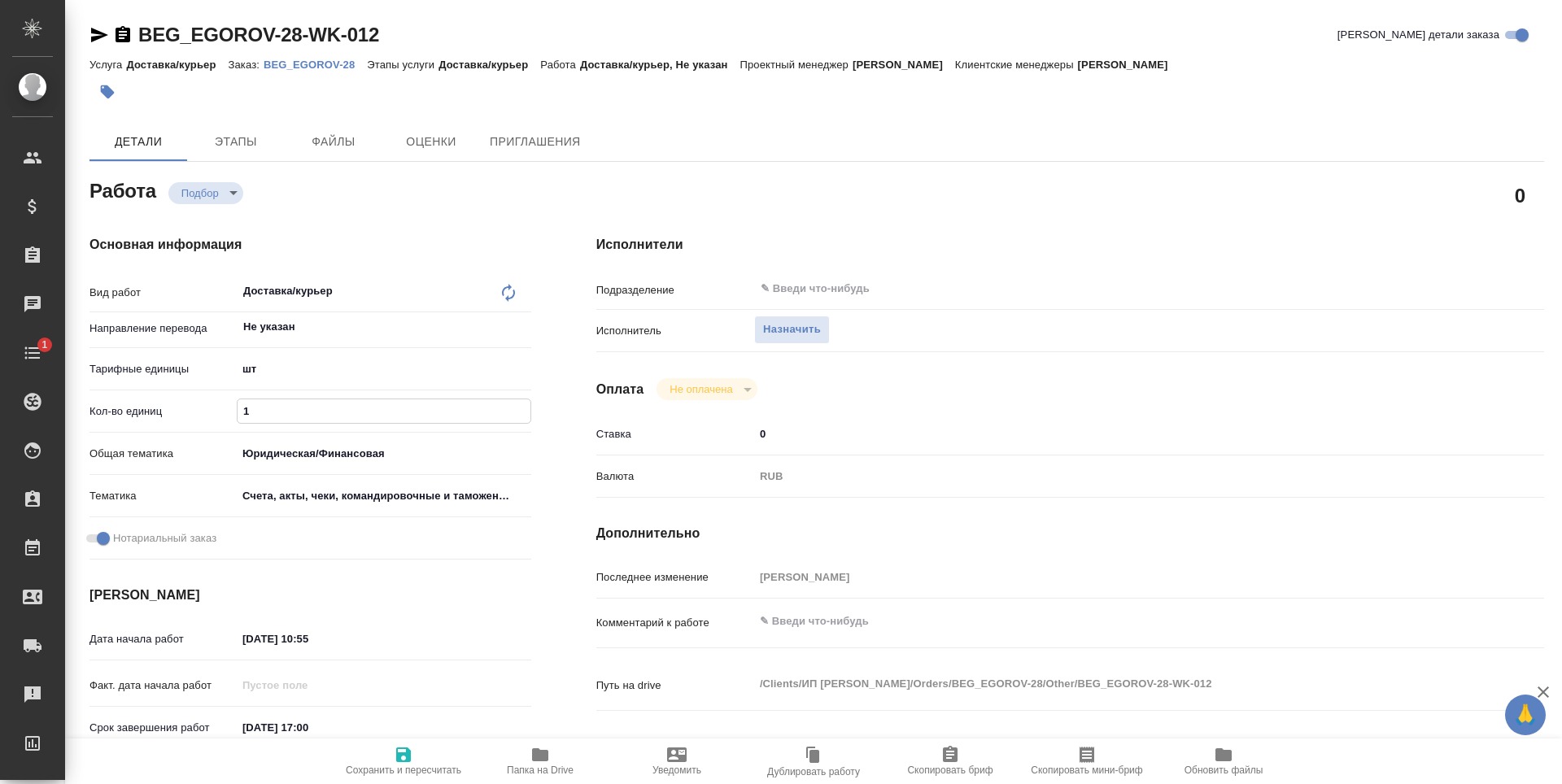
type textarea "x"
type input "1"
click at [769, 332] on span "Назначить" at bounding box center [792, 330] width 58 height 18
type textarea "x"
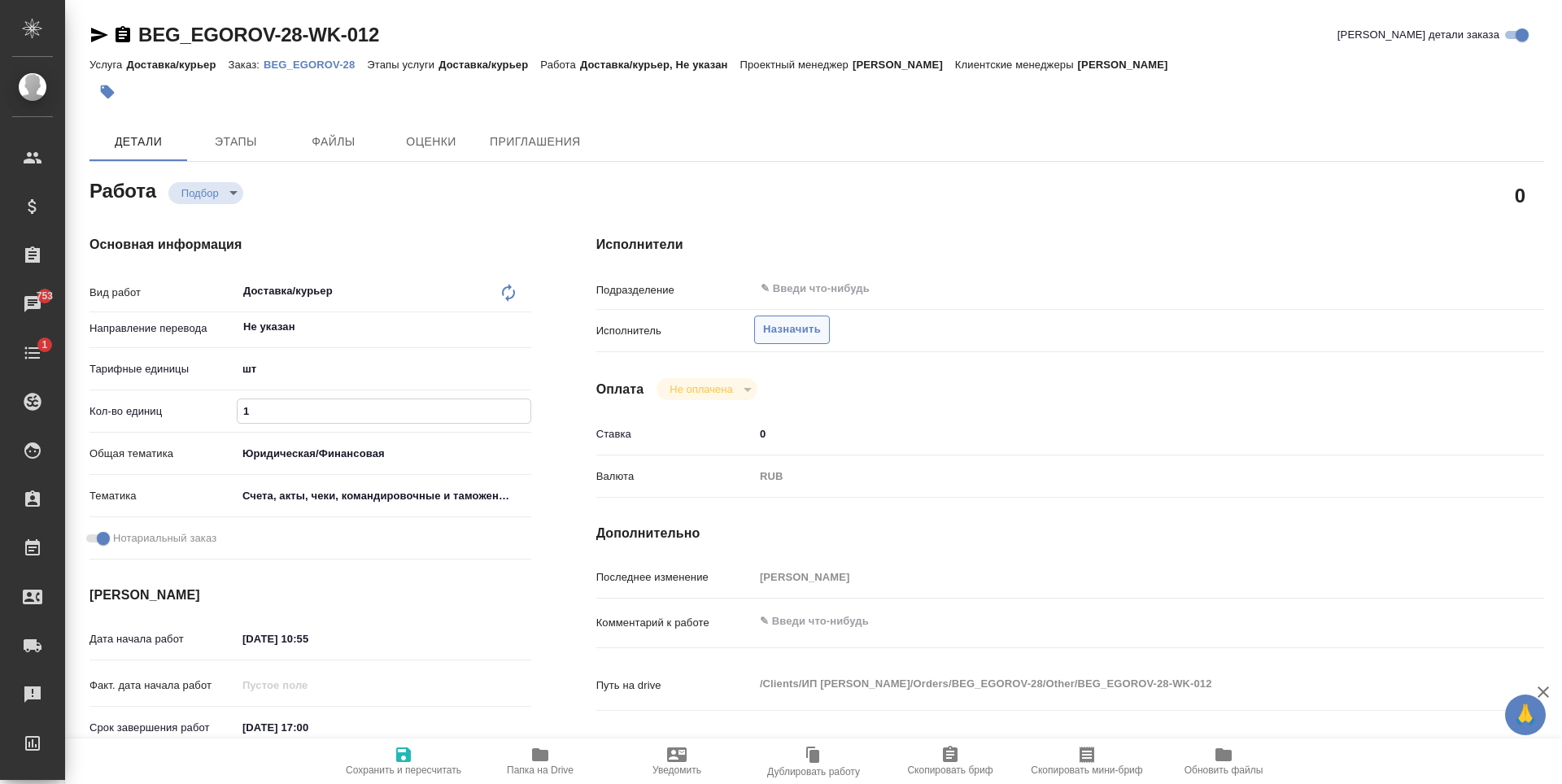
type textarea "x"
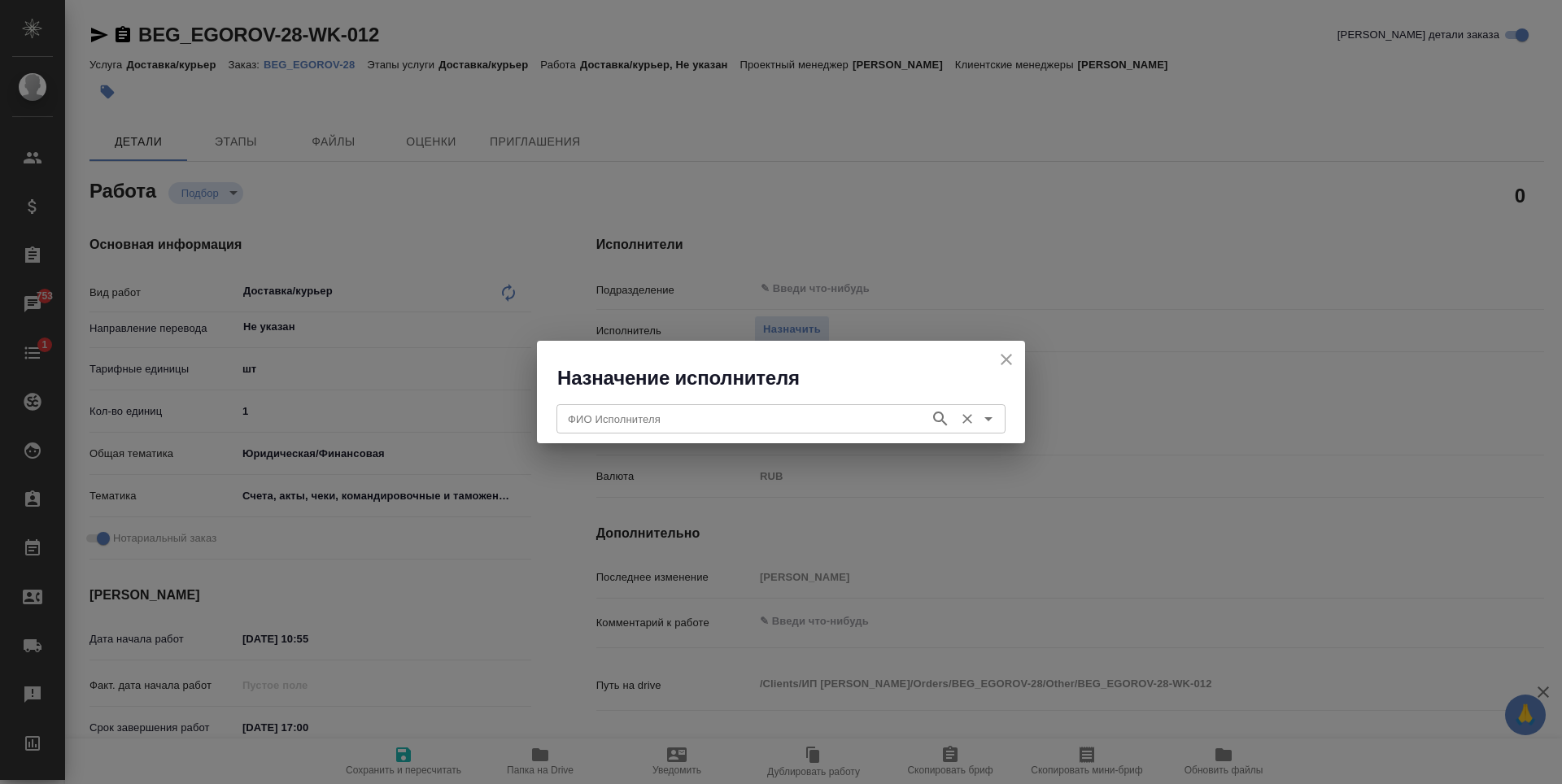
click at [738, 413] on input "ФИО Исполнителя" at bounding box center [742, 418] width 360 height 19
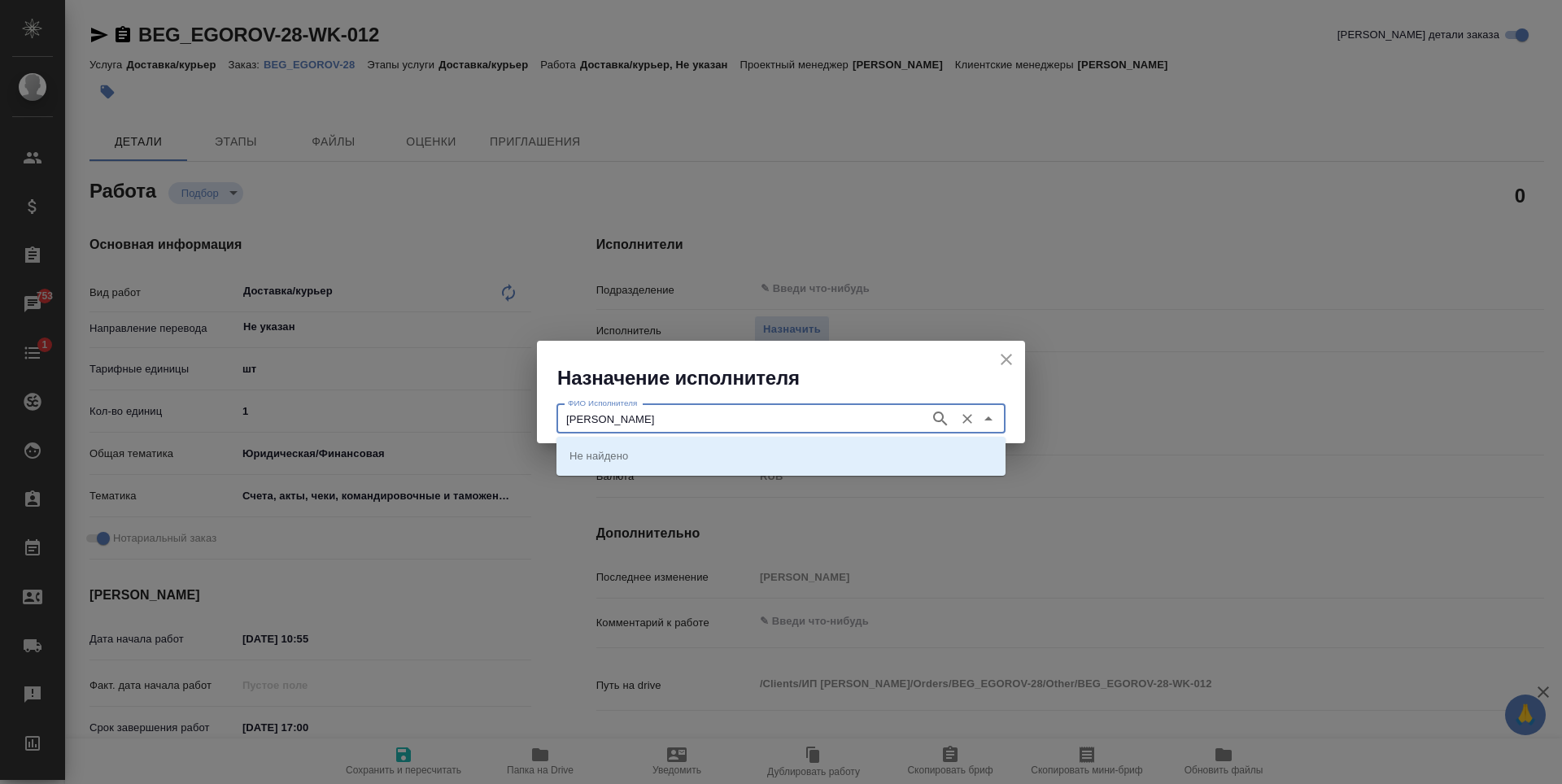
type input "[PERSON_NAME]"
click at [1014, 359] on icon "close" at bounding box center [1006, 359] width 19 height 19
type textarea "x"
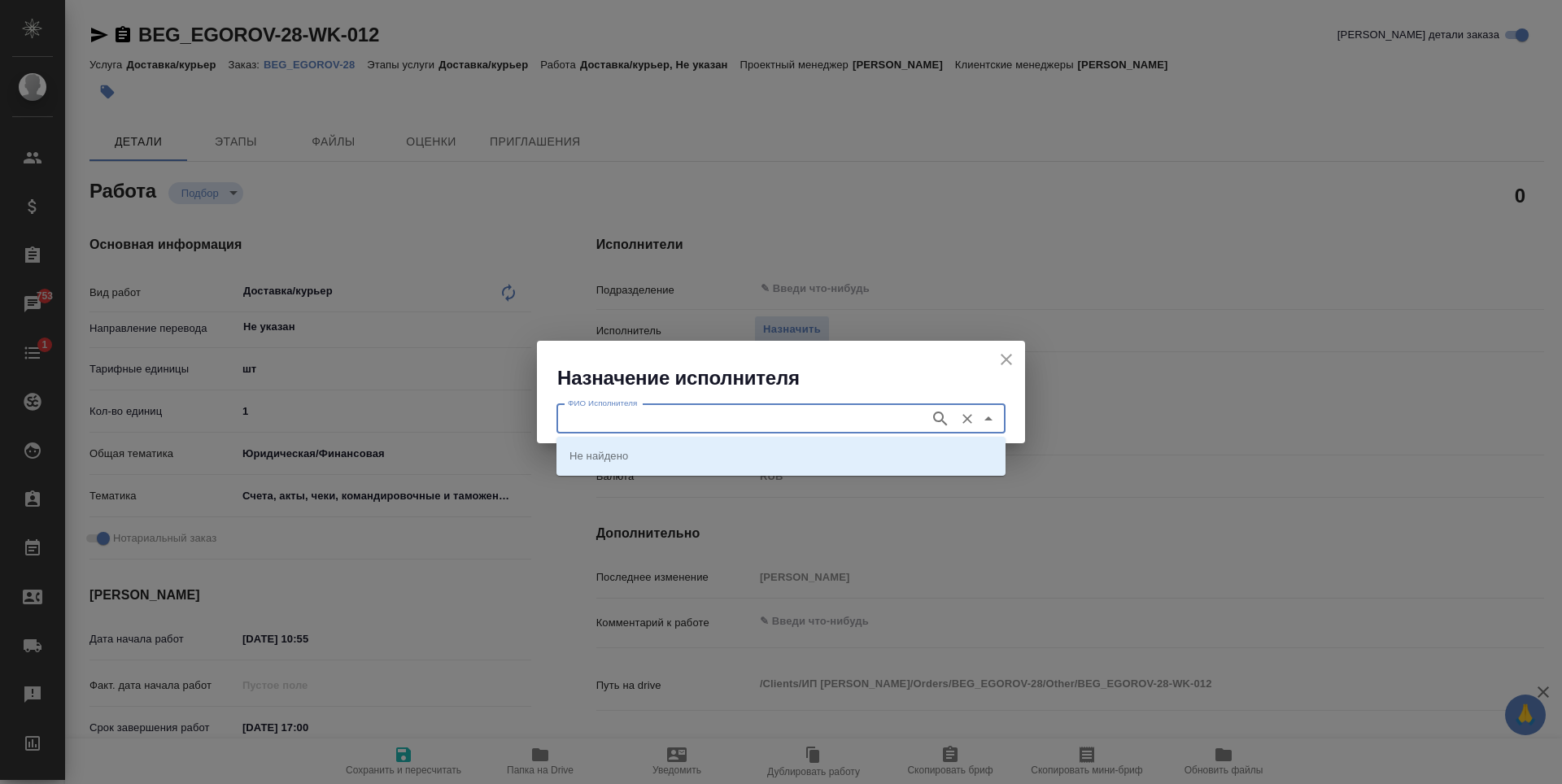
type textarea "x"
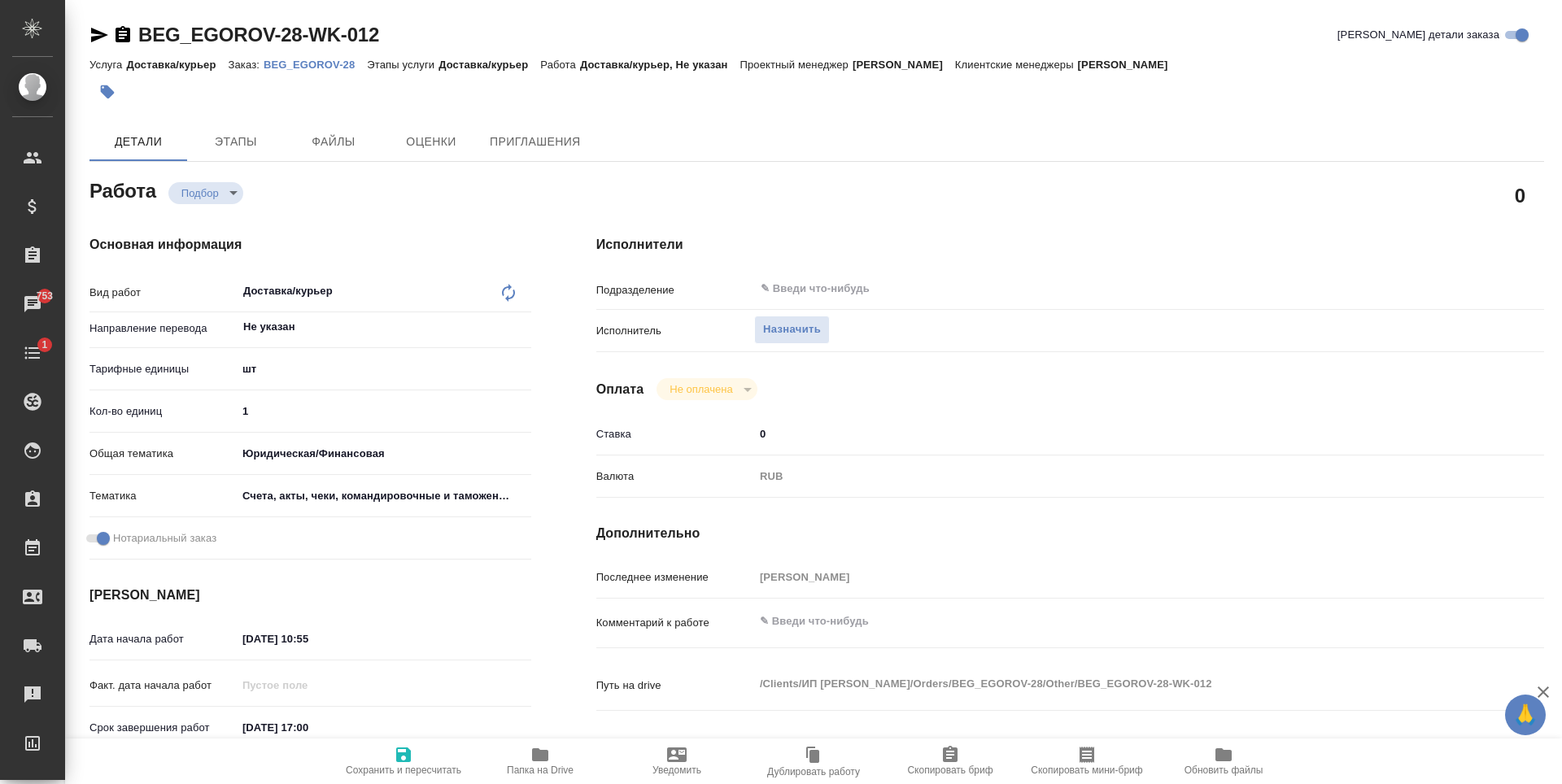
click at [388, 747] on span "Сохранить и пересчитать" at bounding box center [403, 761] width 117 height 31
type textarea "x"
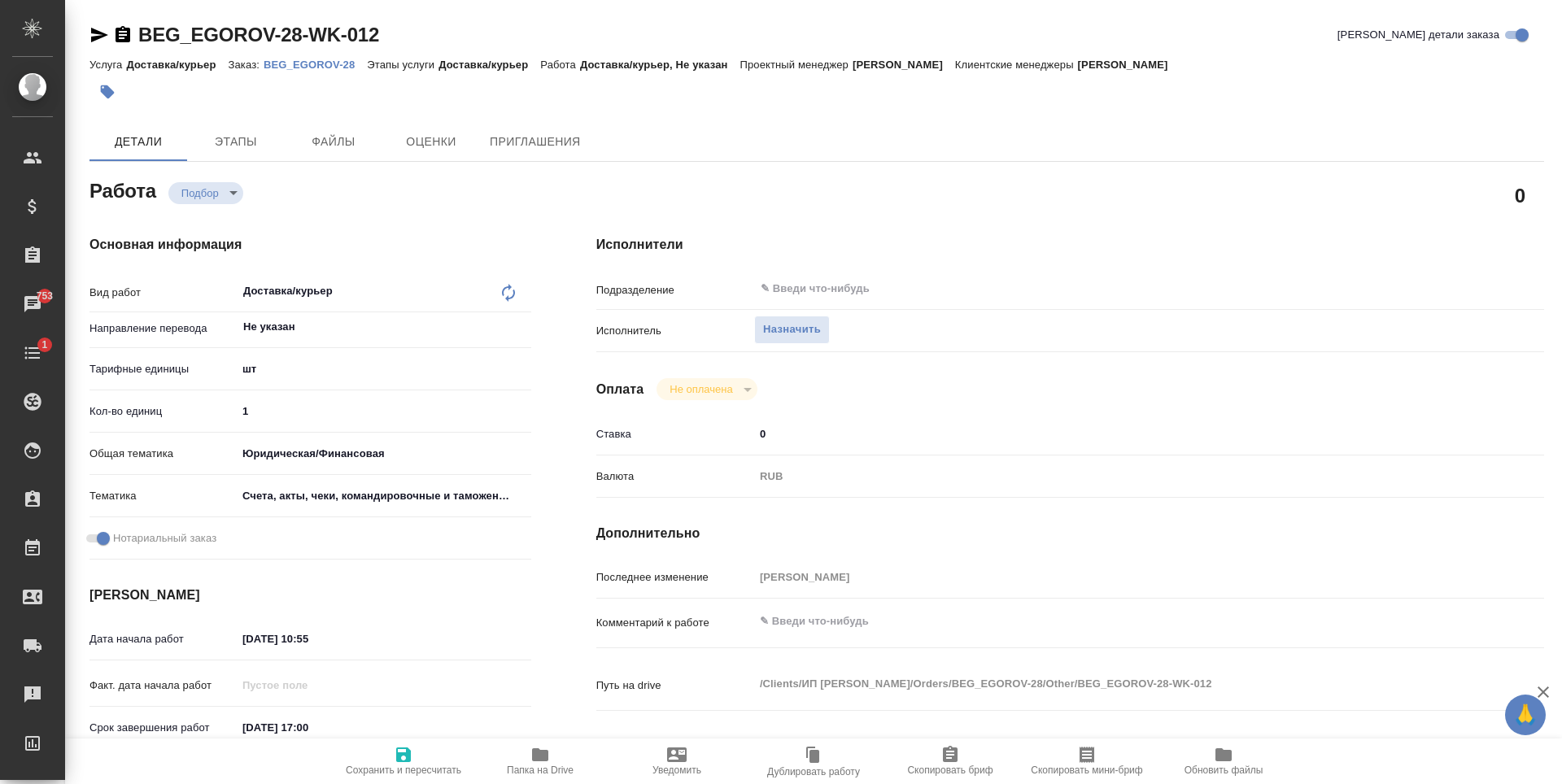
type textarea "x"
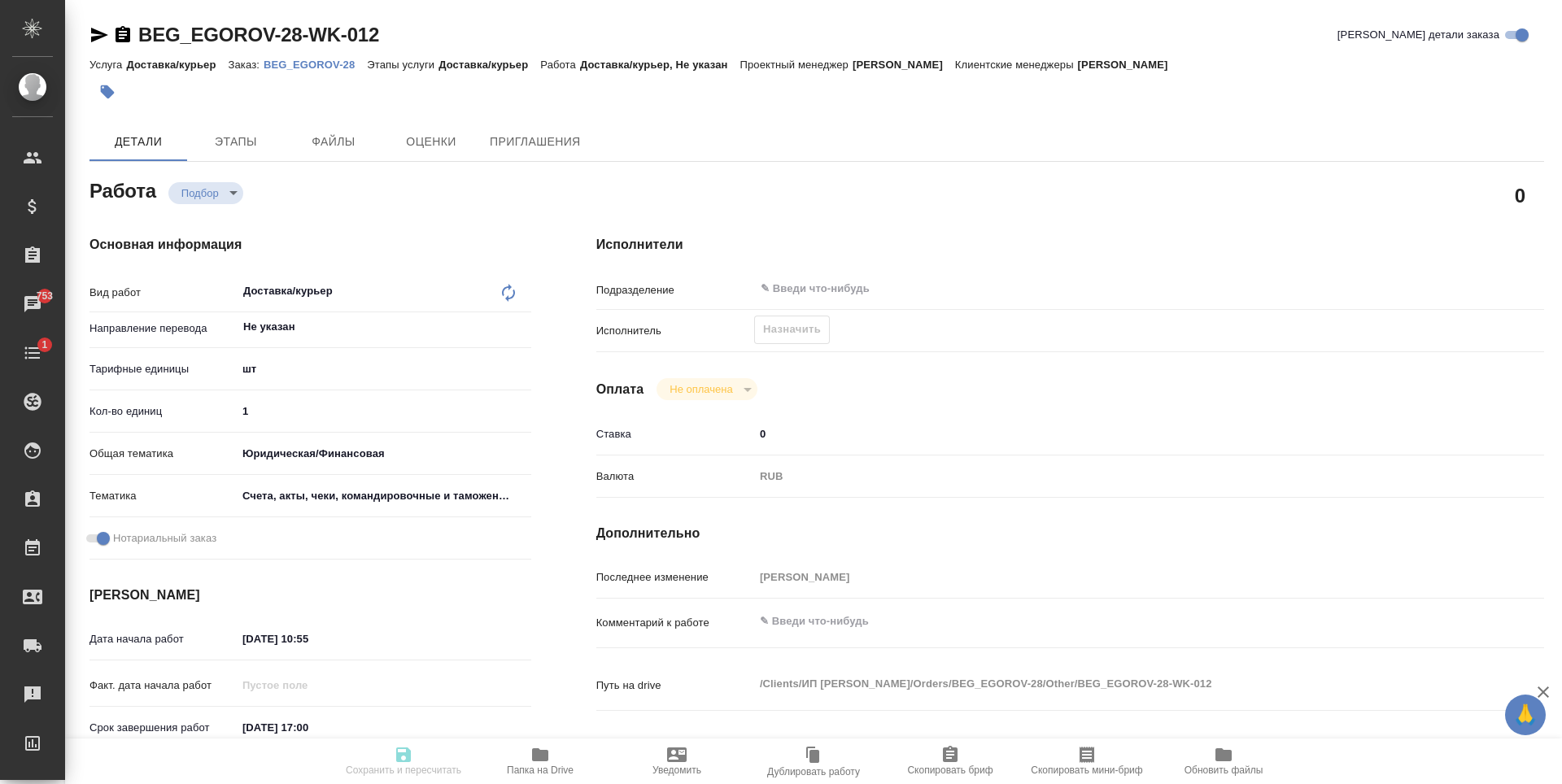
type textarea "x"
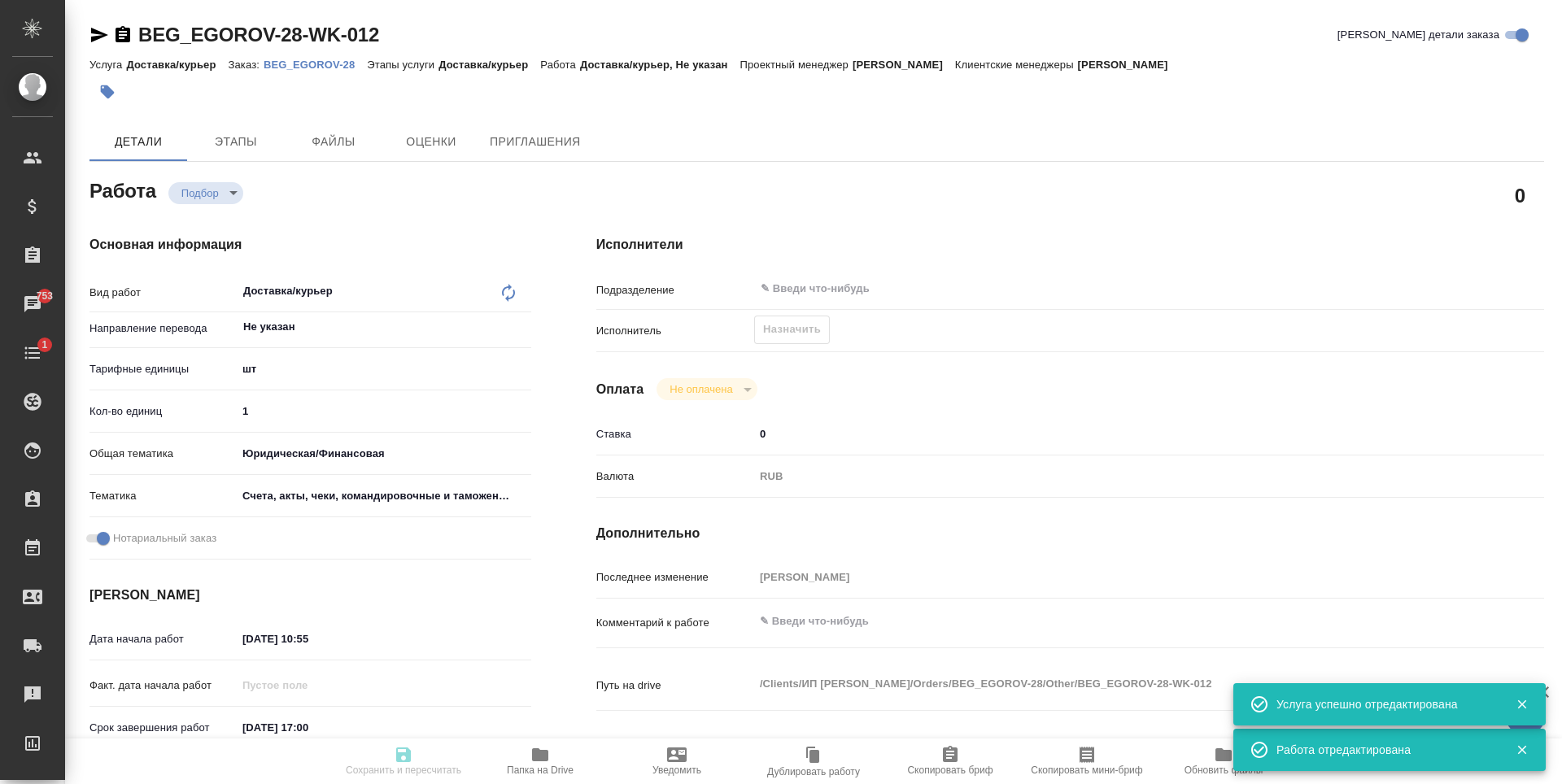
type input "recruiting"
type textarea "Доставка/курьер"
type textarea "x"
type input "Не указан"
type input "5a8b1489cc6b4906c91bfdc1"
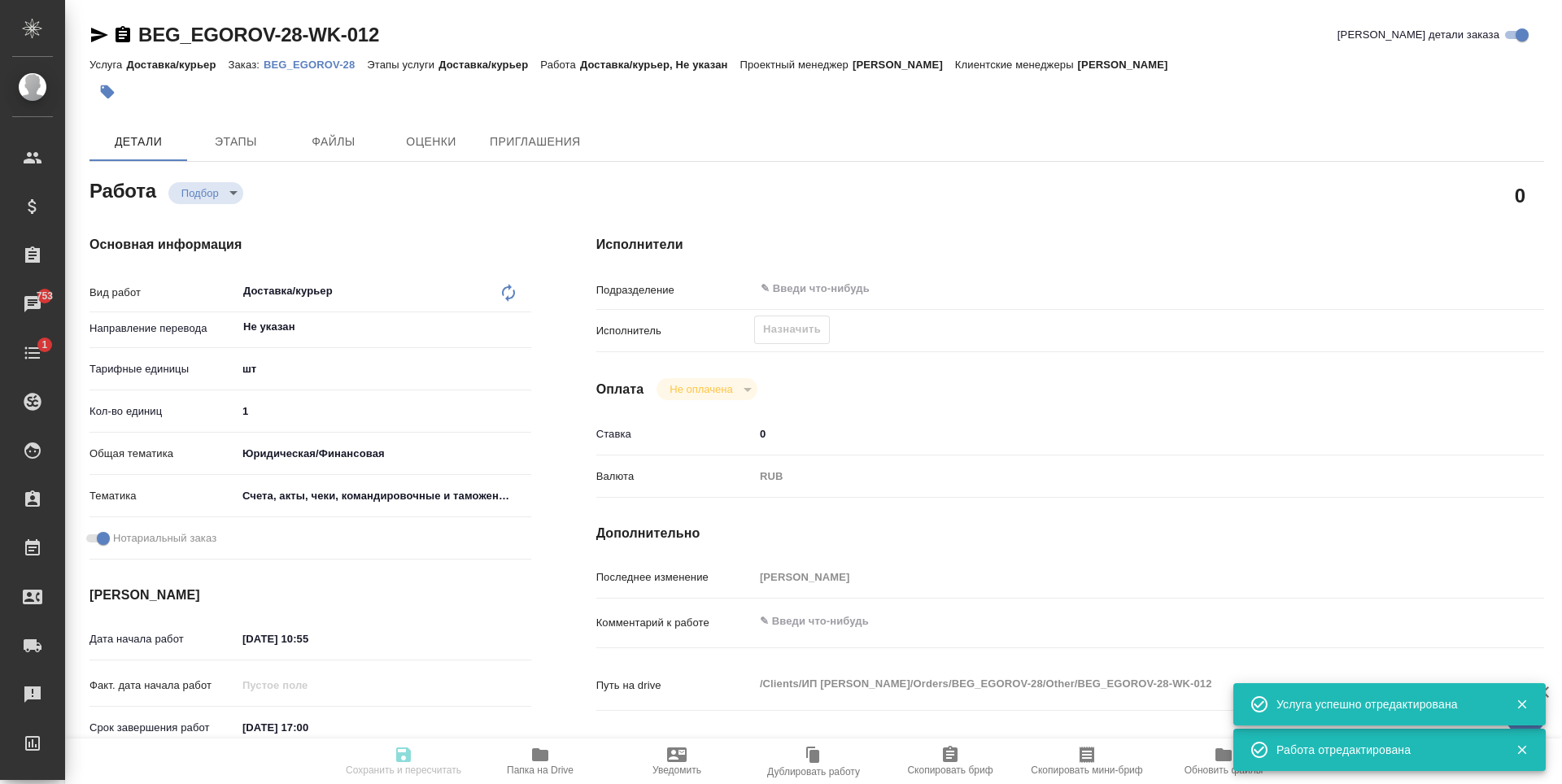
type input "1"
type input "yr-fn"
type input "5f647205b73bc97568ca66c0"
checkbox input "true"
type input "07.08.2025 10:55"
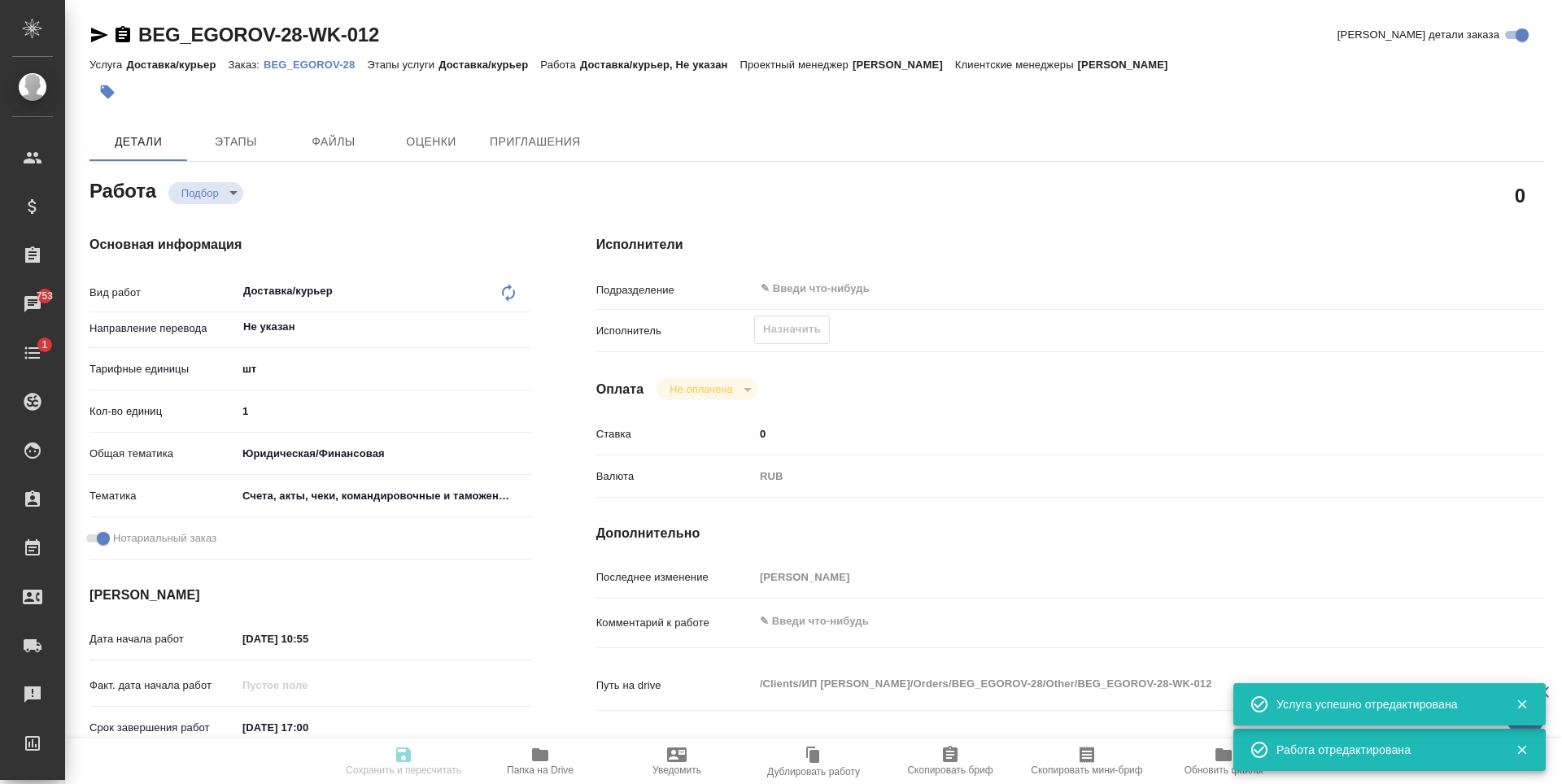
type input "15.08.2025 17:00"
type input "notPayed"
type input "0"
type input "RUB"
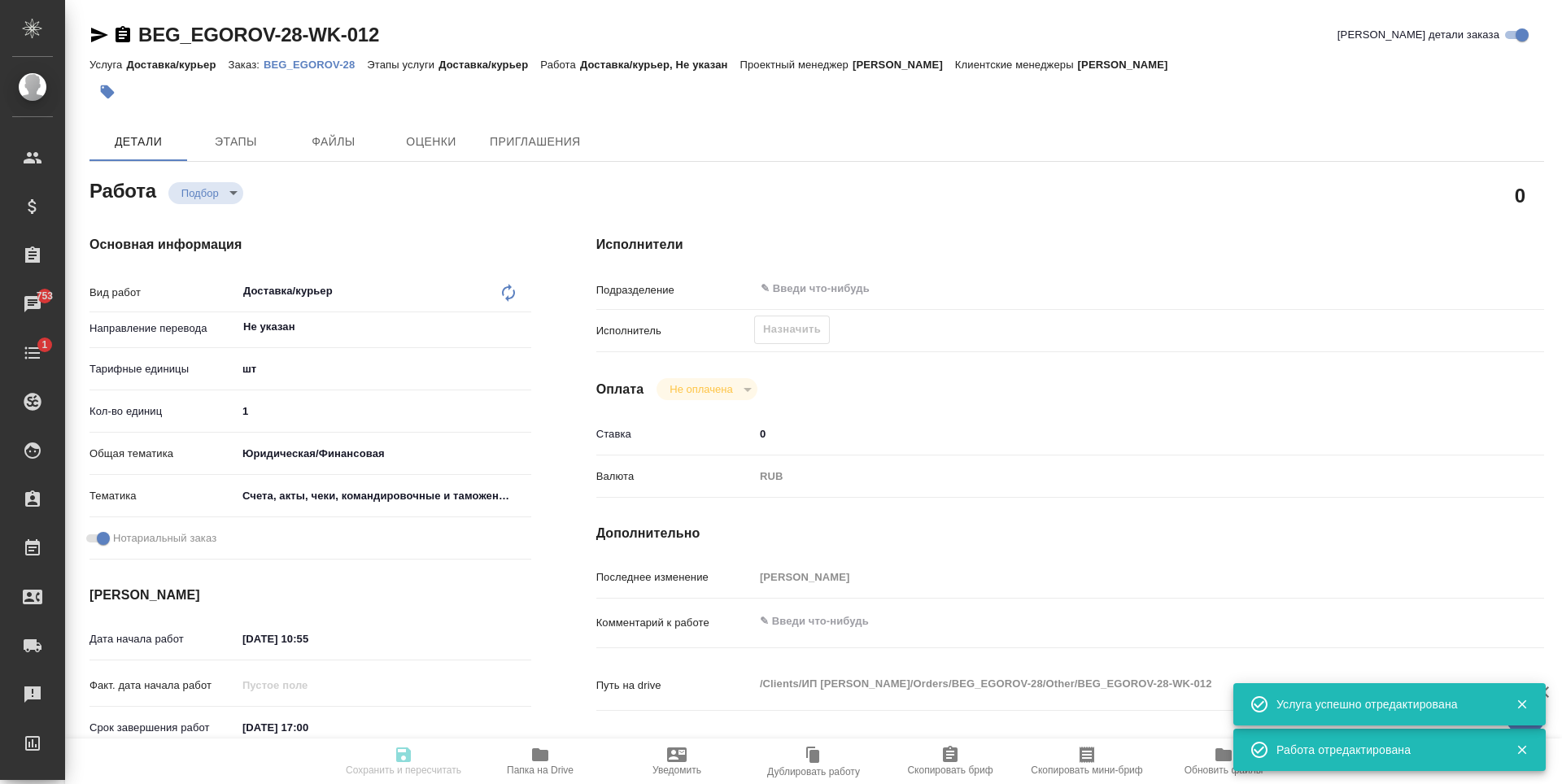
type input "Антонова Кристина"
type textarea "x"
type textarea "/Clients/ИП Егоров Евгений Степанович/Orders/BEG_EGOROV-28/Other/BEG_EGOROV-28-…"
type textarea "x"
type input "BEG_EGOROV-28"
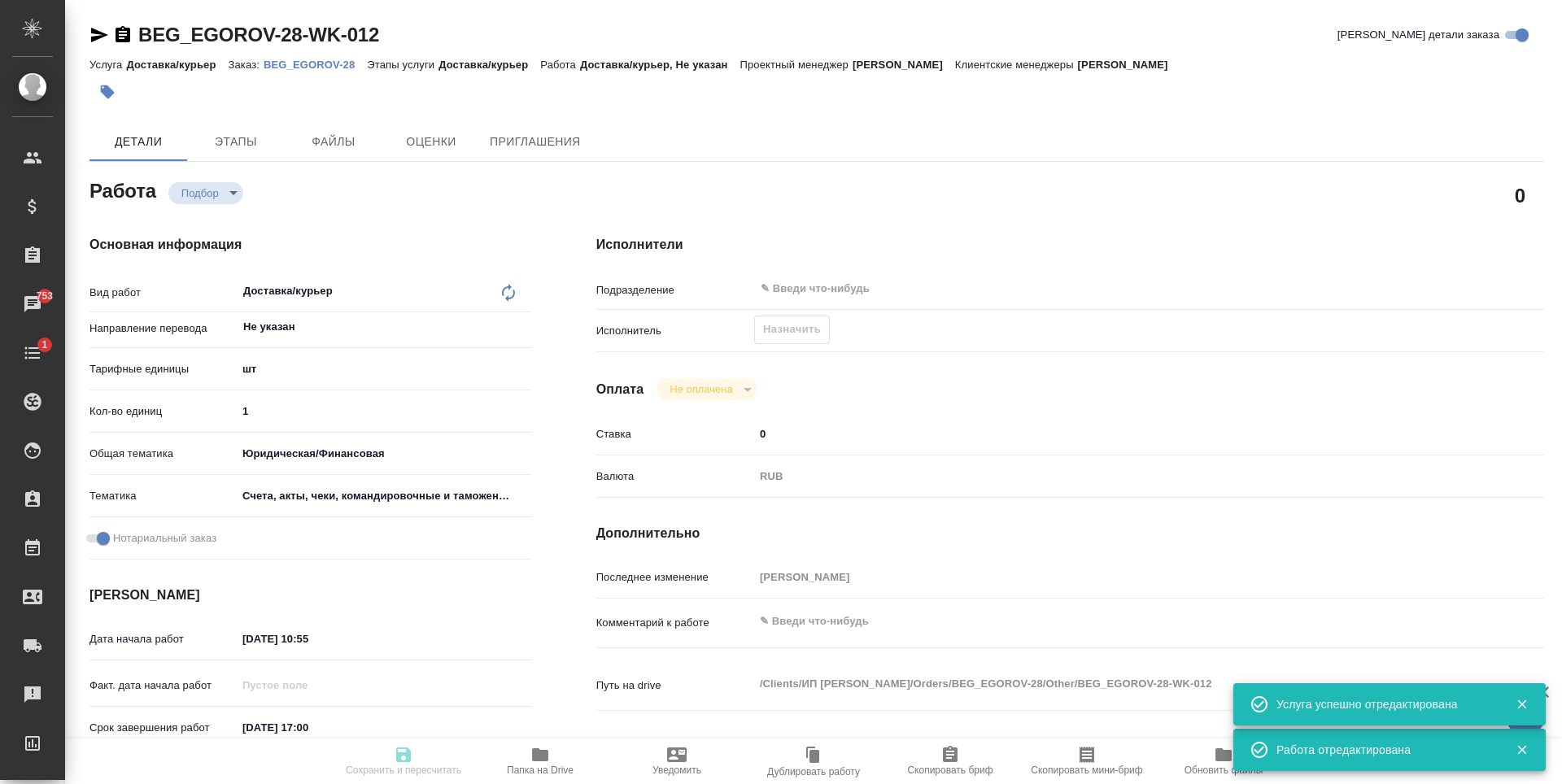
type input "Доставка/курьер"
type input "Зайцева Светлана"
type input "[PERSON_NAME]"
type input "/Clients/ИП Егоров Евгений Степанович/Orders/BEG_EGOROV-28"
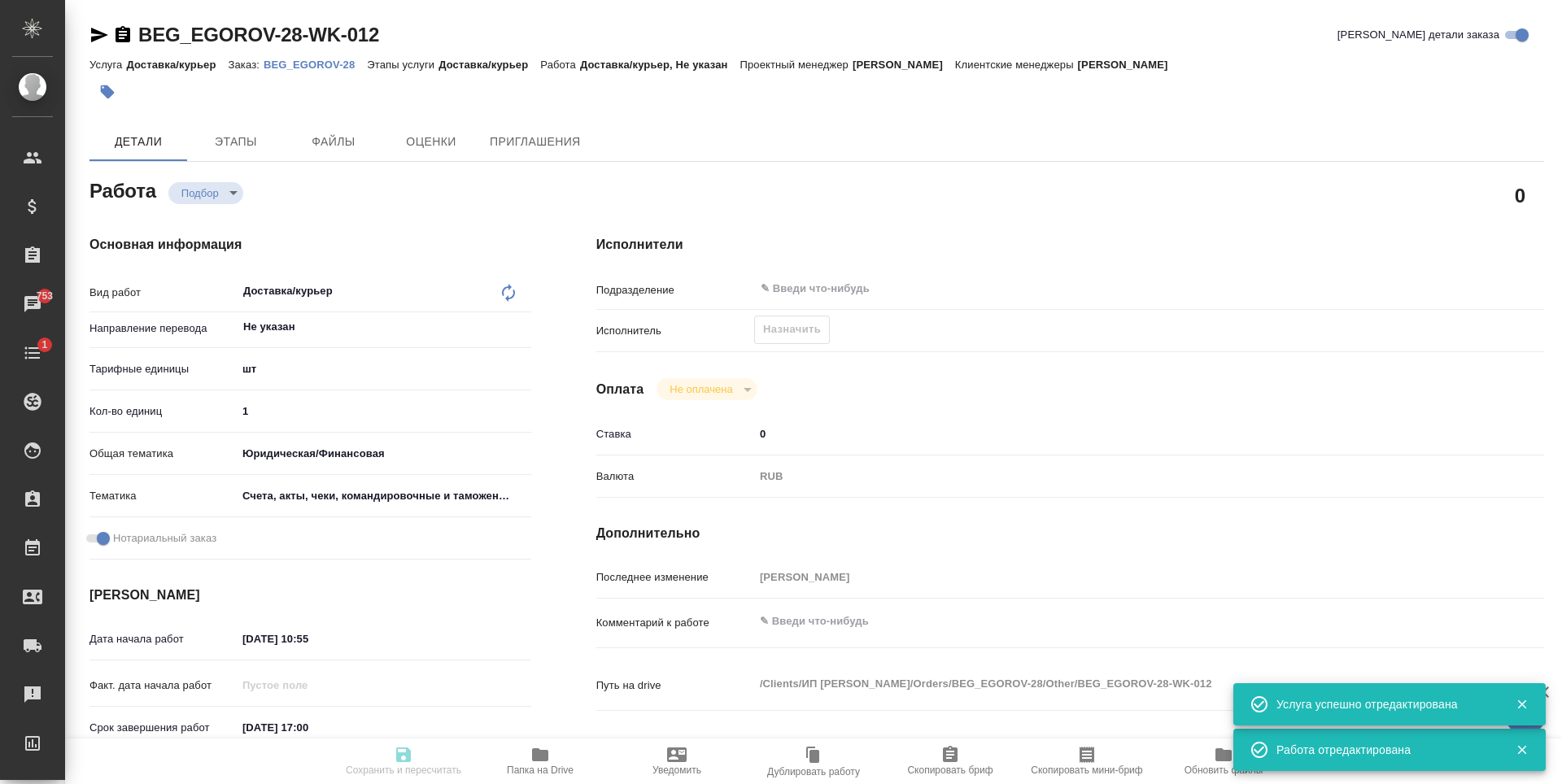
type textarea "x"
type textarea "Сделайте тикет, плиз"
type textarea "x"
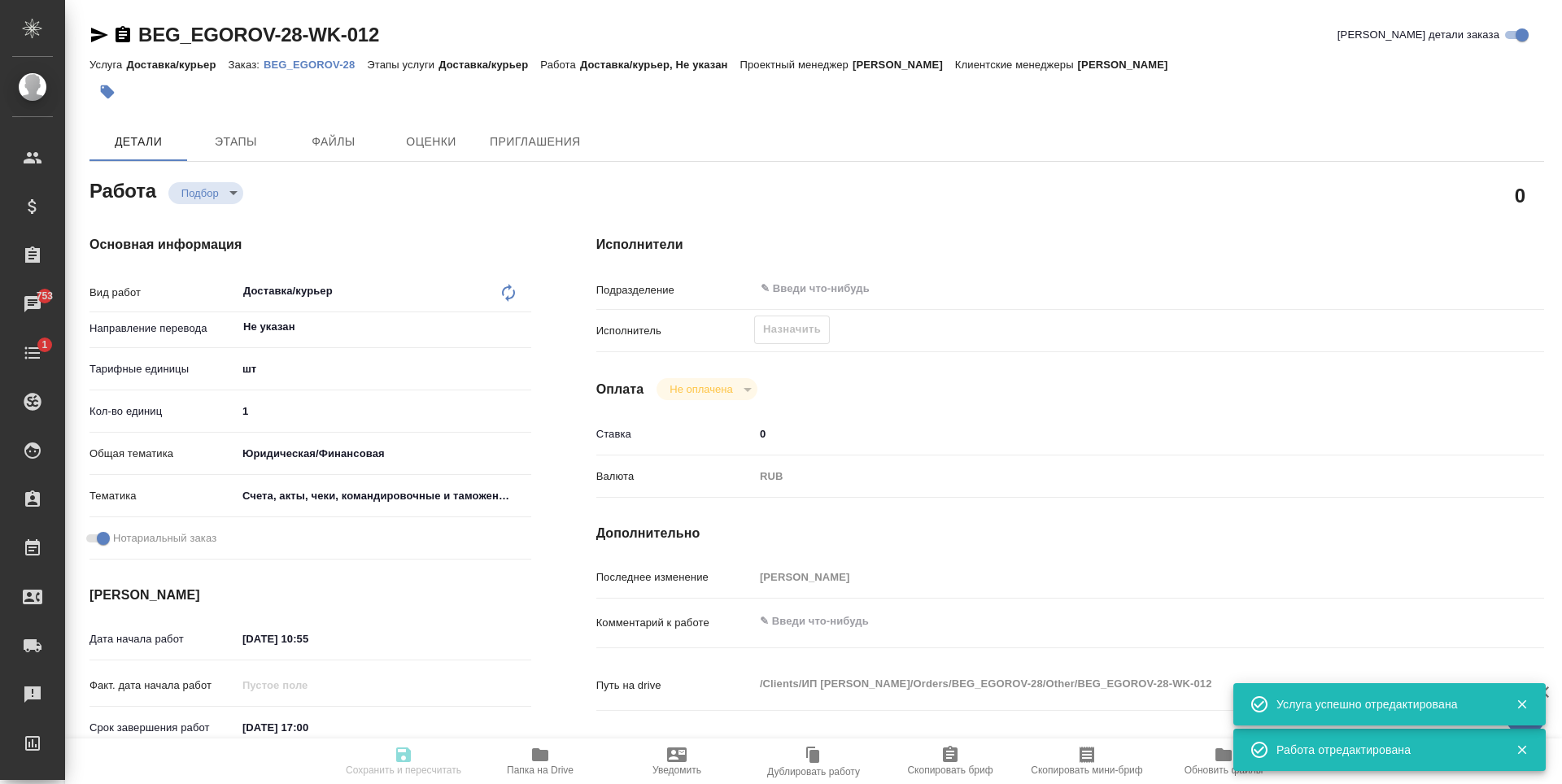
type textarea "x"
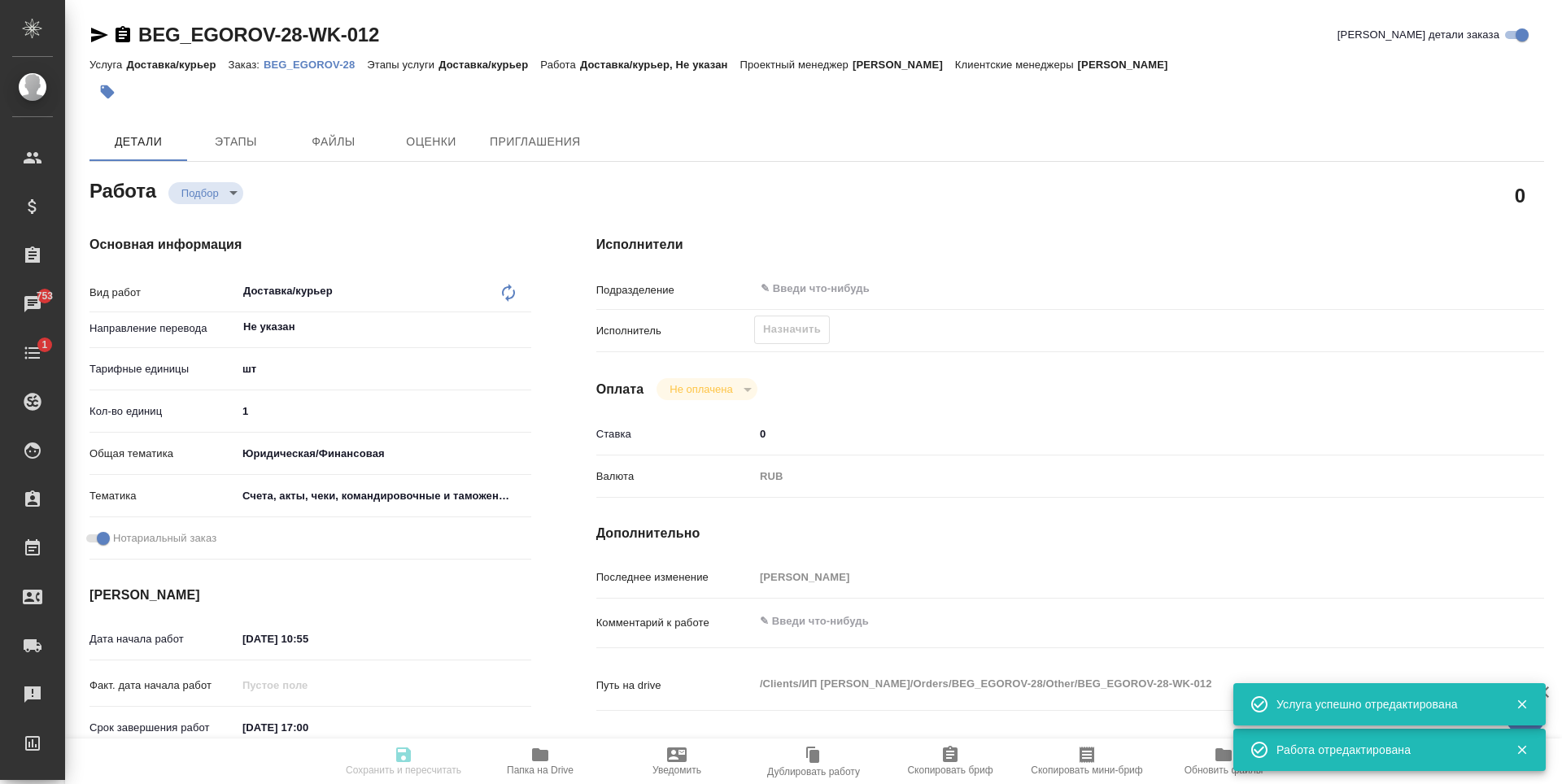
type textarea "x"
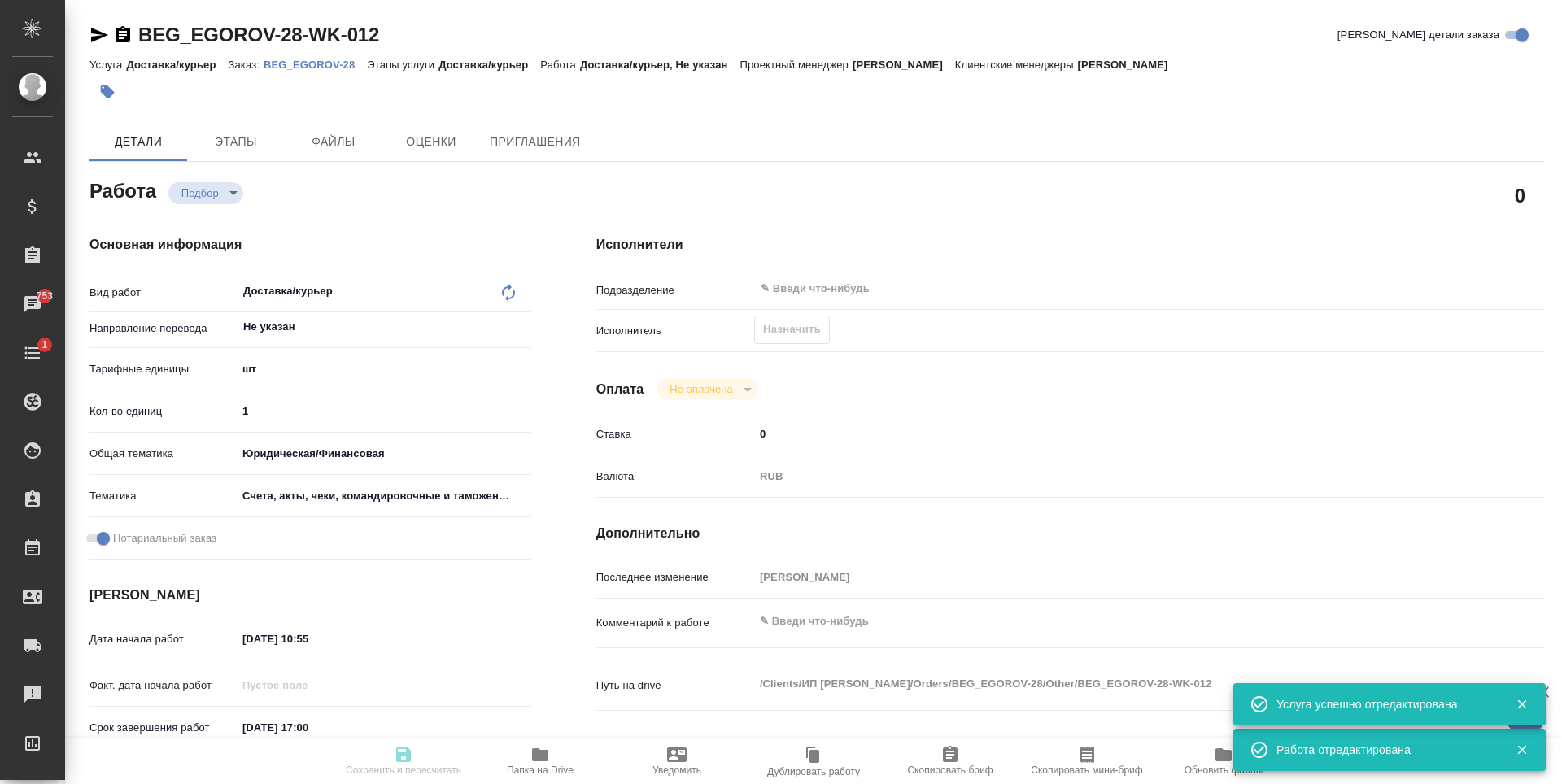
type textarea "x"
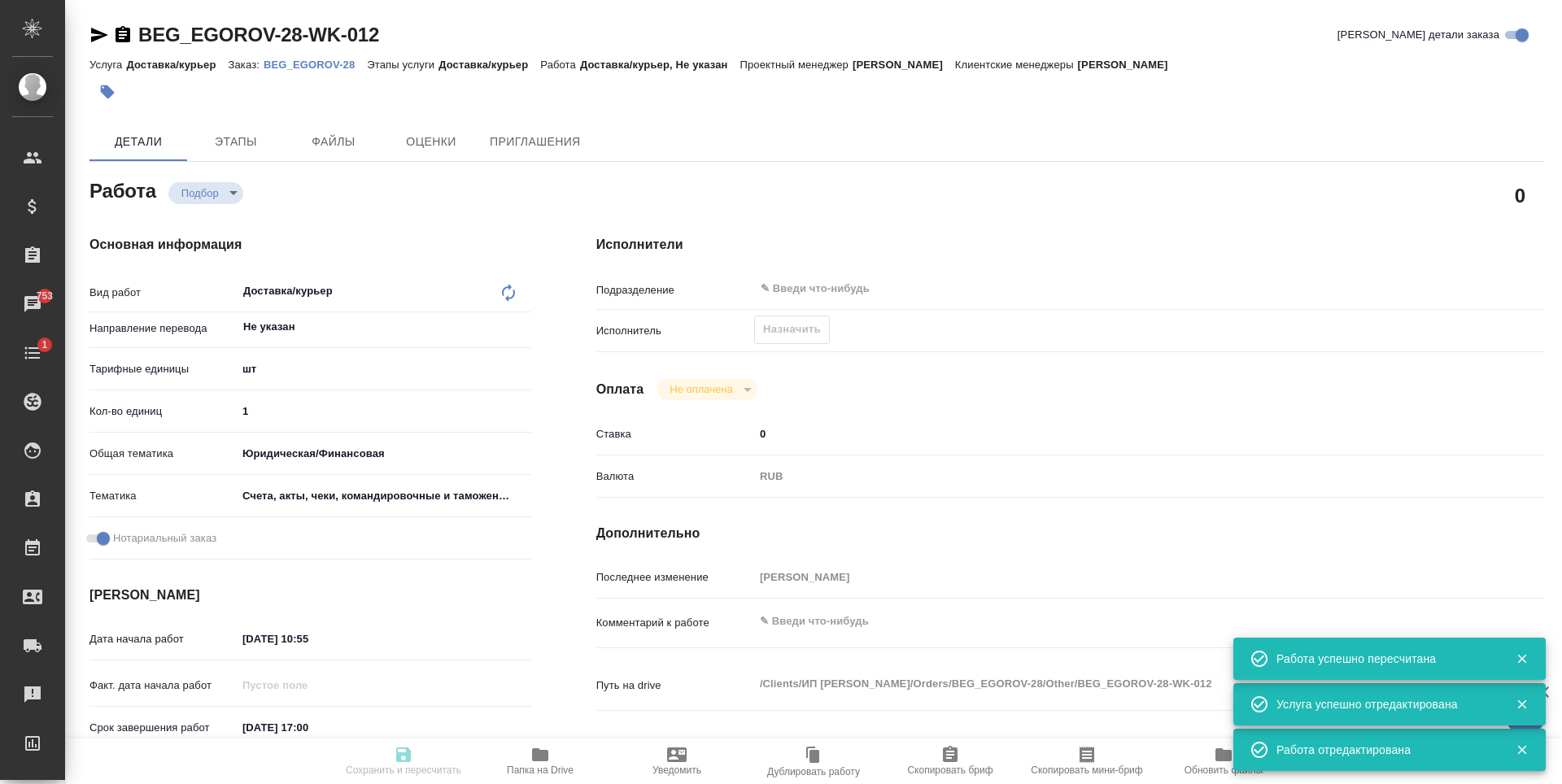
type input "recruiting"
type textarea "Доставка/курьер"
type textarea "x"
type input "Не указан"
type input "5a8b1489cc6b4906c91bfdc1"
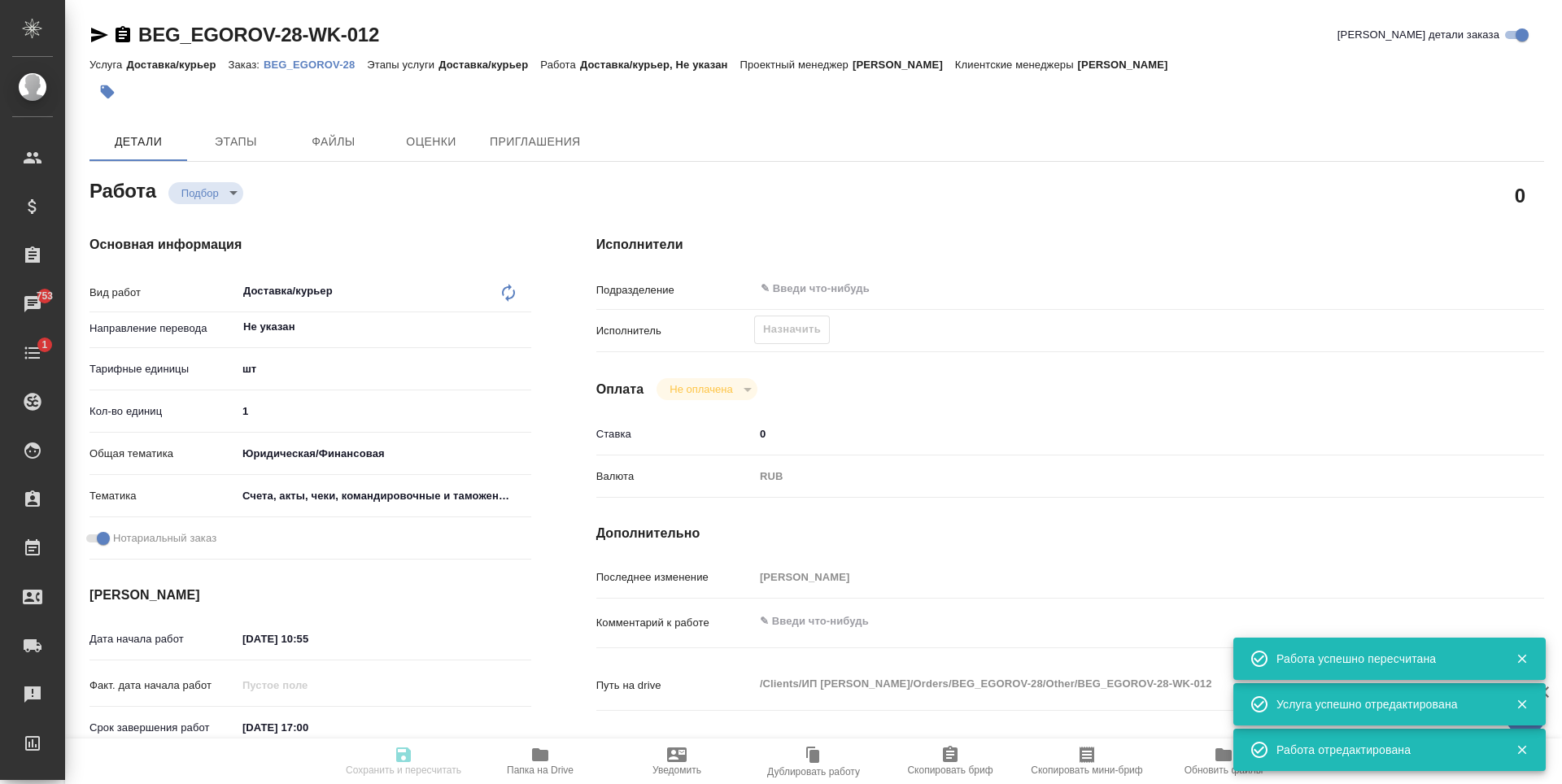
type input "1"
type input "yr-fn"
type input "5f647205b73bc97568ca66c0"
checkbox input "true"
type input "07.08.2025 10:55"
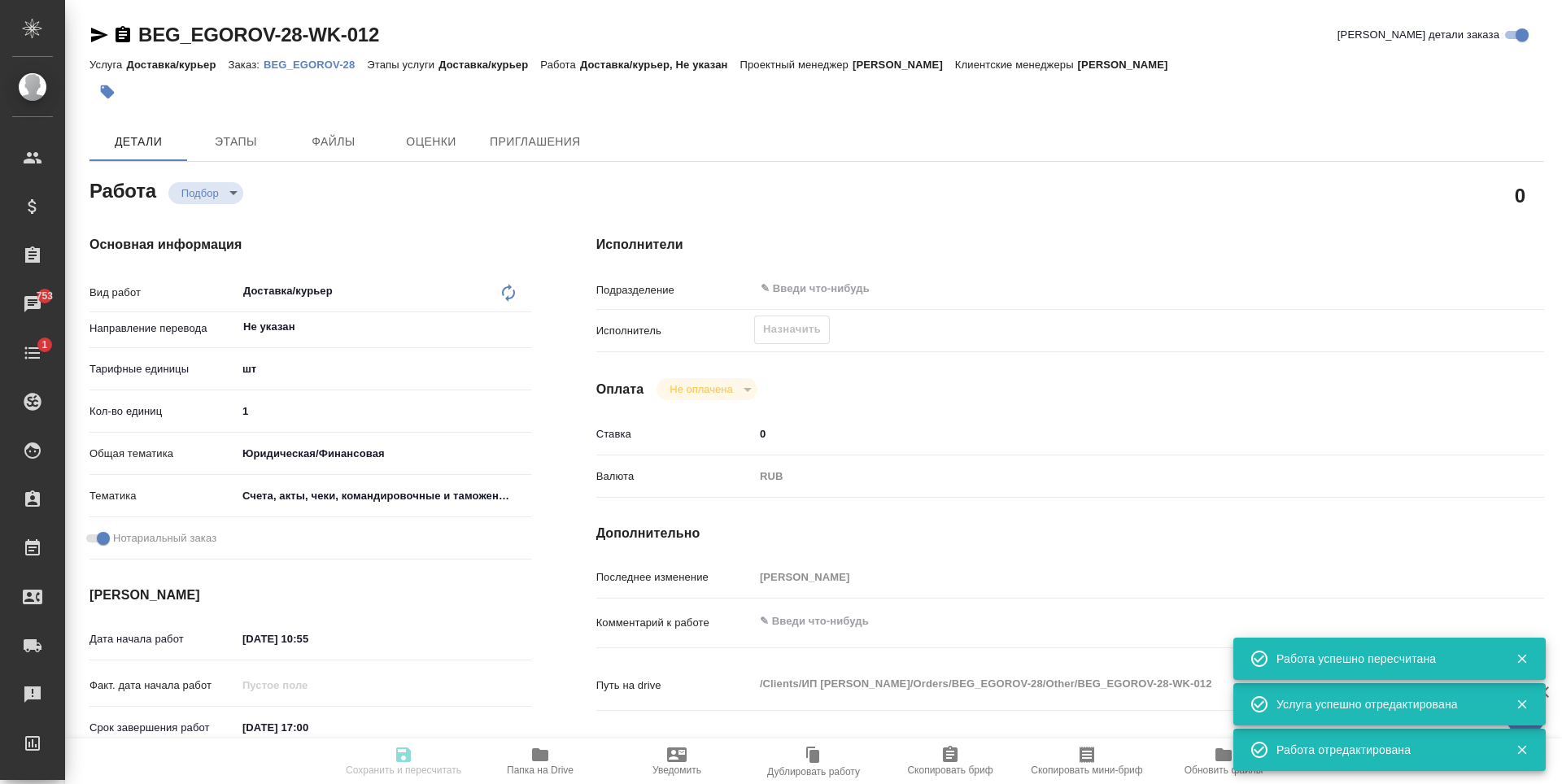
type input "15.08.2025 17:00"
type input "notPayed"
type input "0"
type input "RUB"
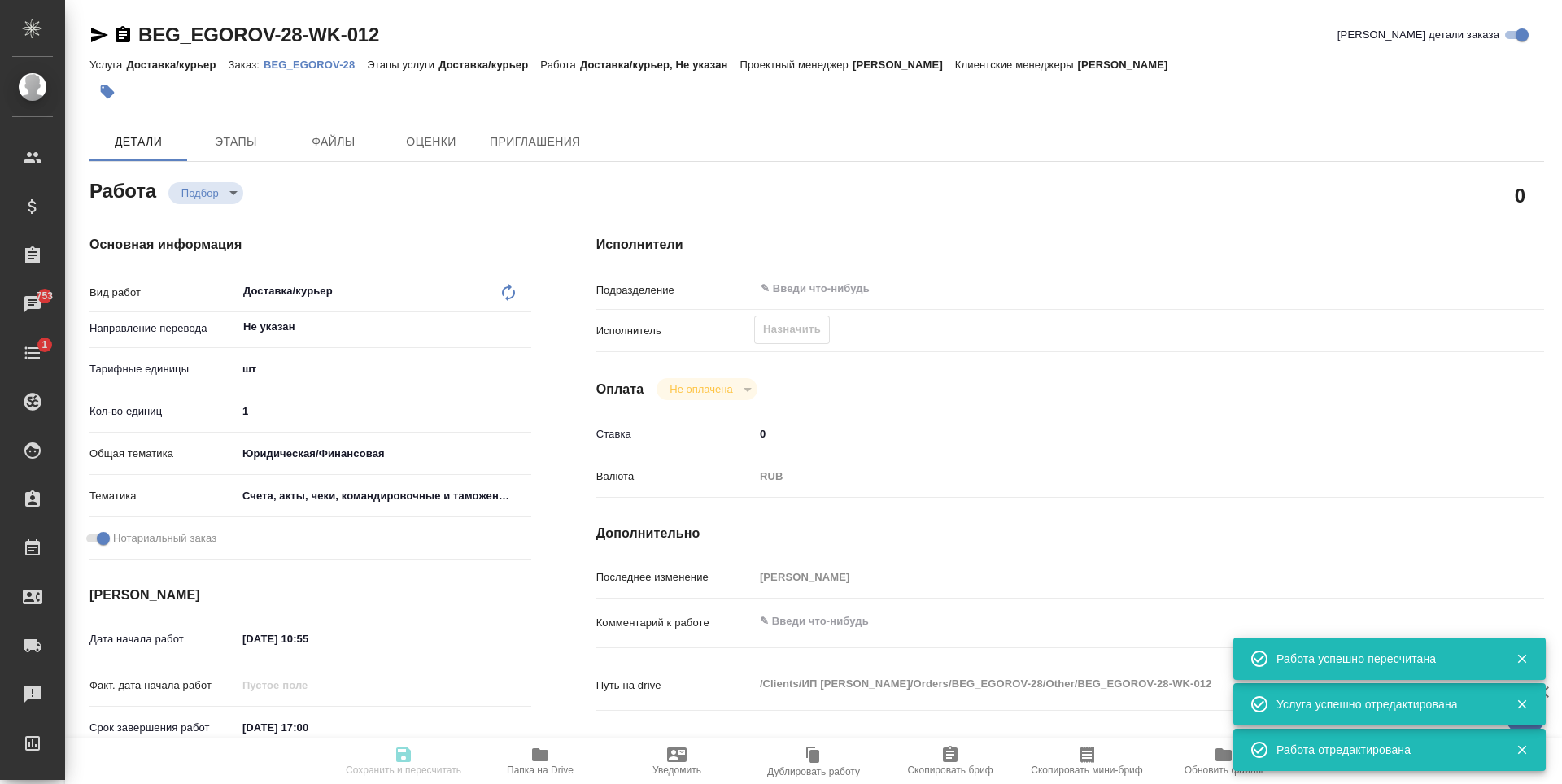
type input "Антонова Кристина"
type textarea "x"
type textarea "/Clients/ИП Егоров Евгений Степанович/Orders/BEG_EGOROV-28/Other/BEG_EGOROV-28-…"
type textarea "x"
type input "BEG_EGOROV-28"
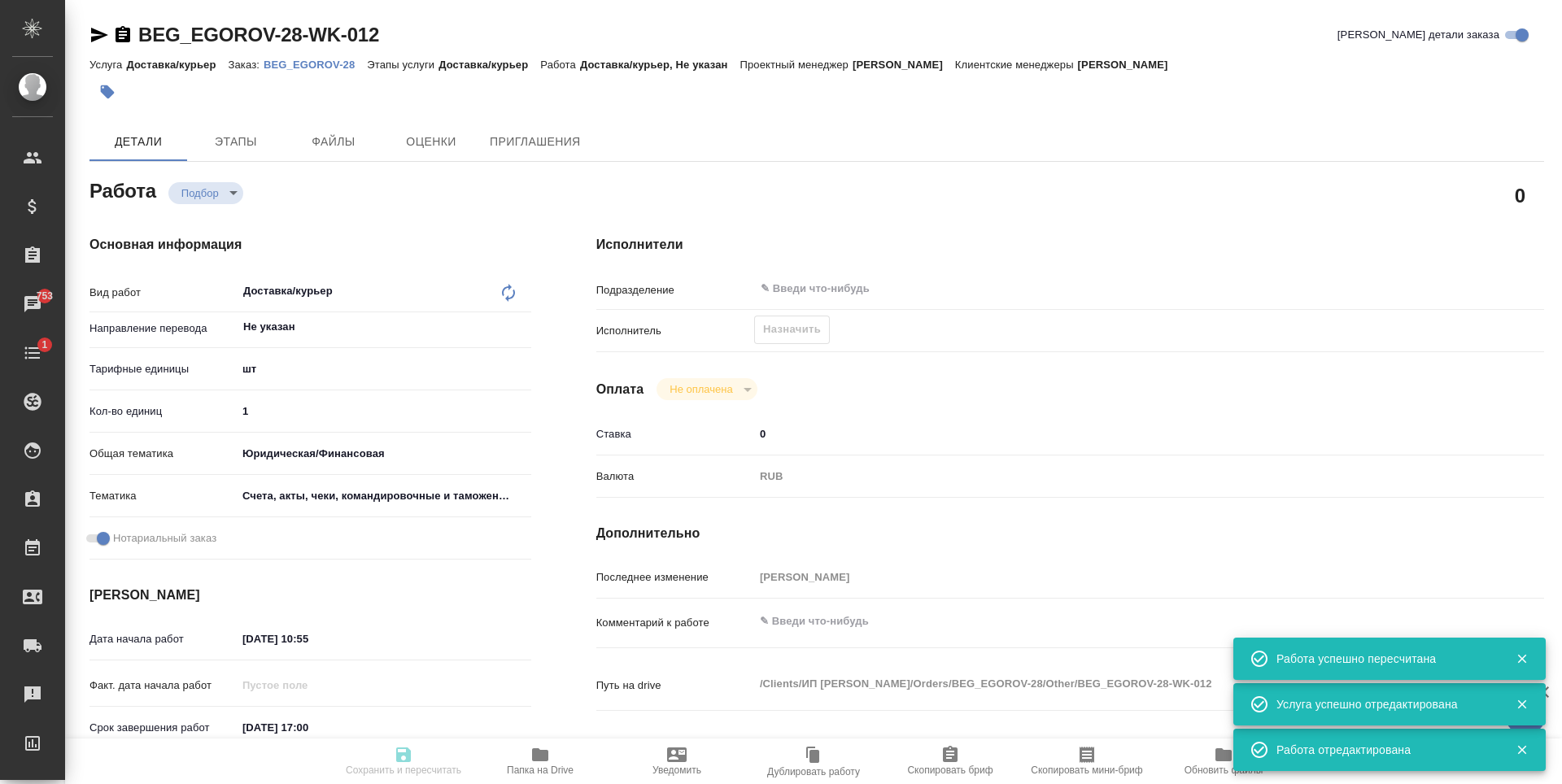
type input "Доставка/курьер"
type input "[PERSON_NAME]"
type input "Малофеева Екатерина"
type input "/Clients/ИП Егоров Евгений Степанович/Orders/BEG_EGOROV-28"
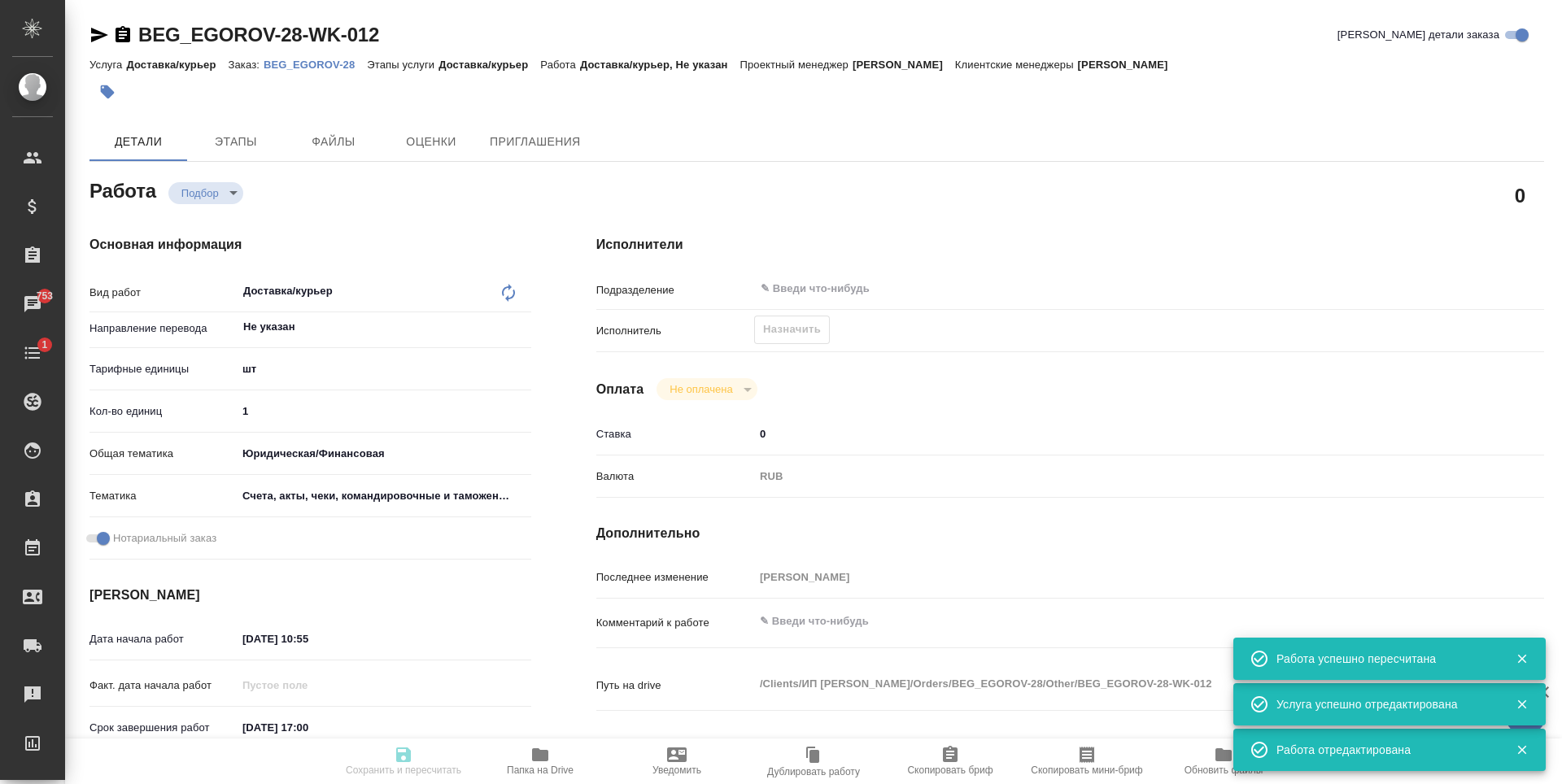
type textarea "x"
type textarea "Сделайте тикет, плиз"
type textarea "x"
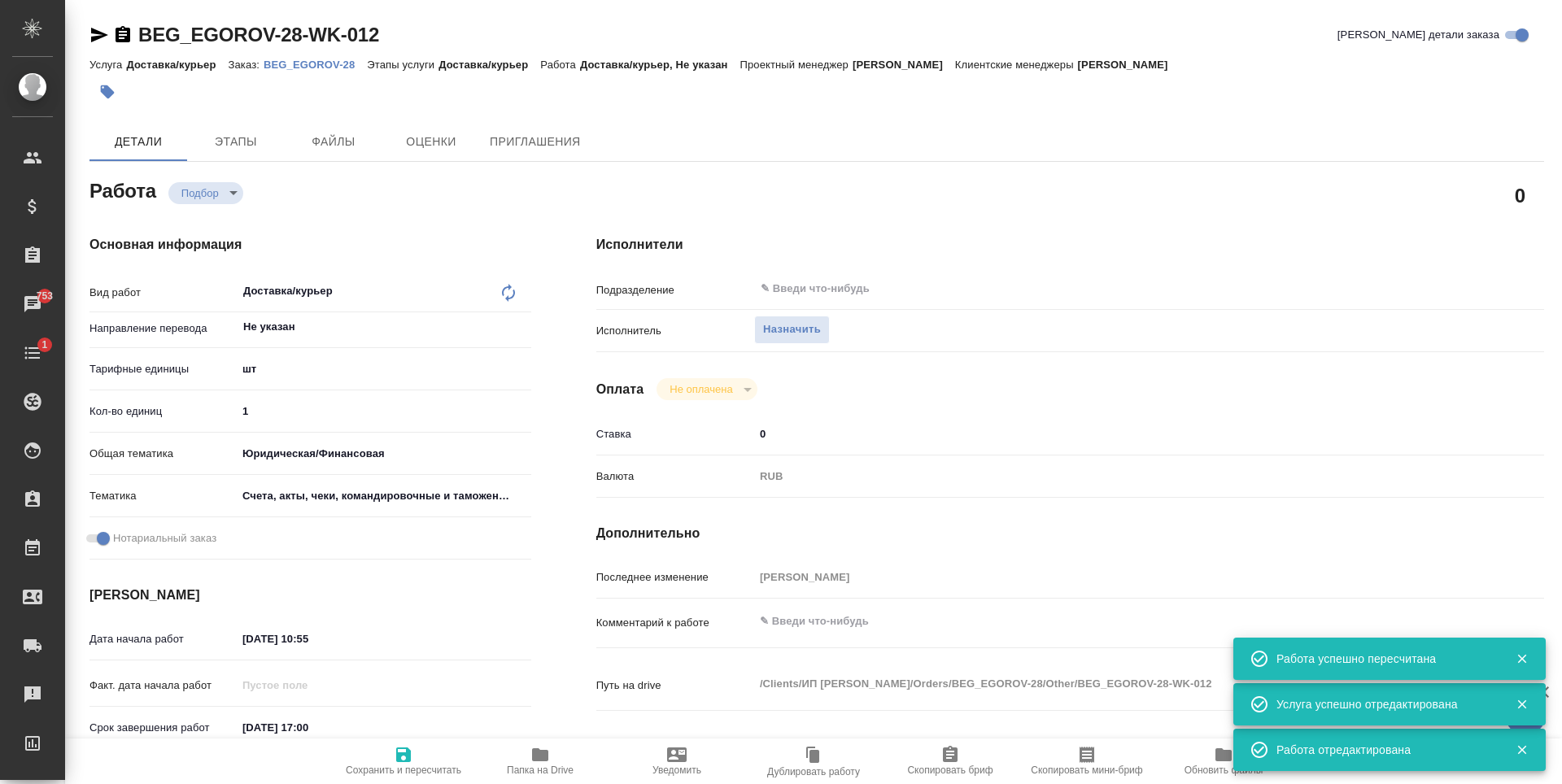
type textarea "x"
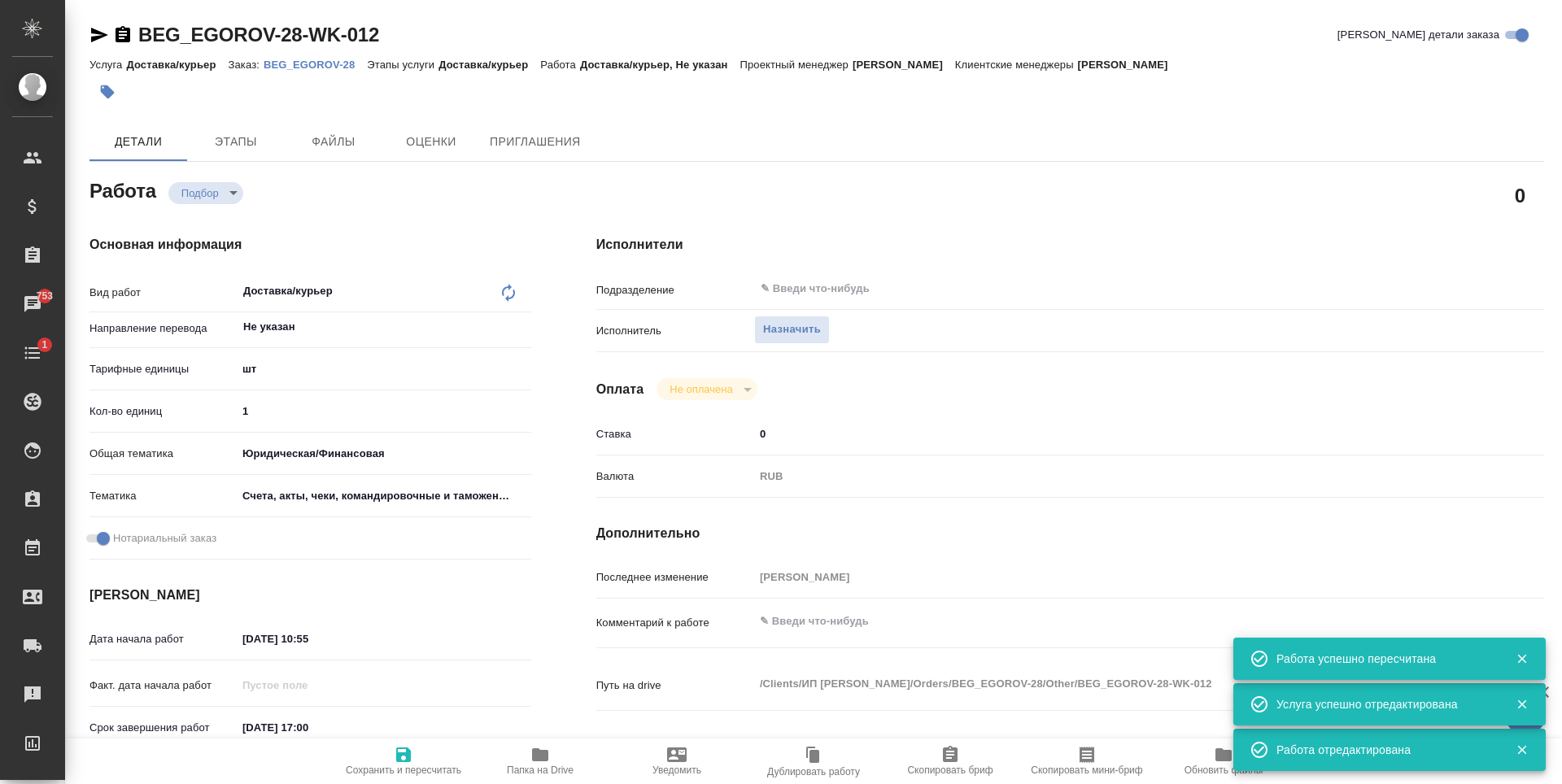
type textarea "x"
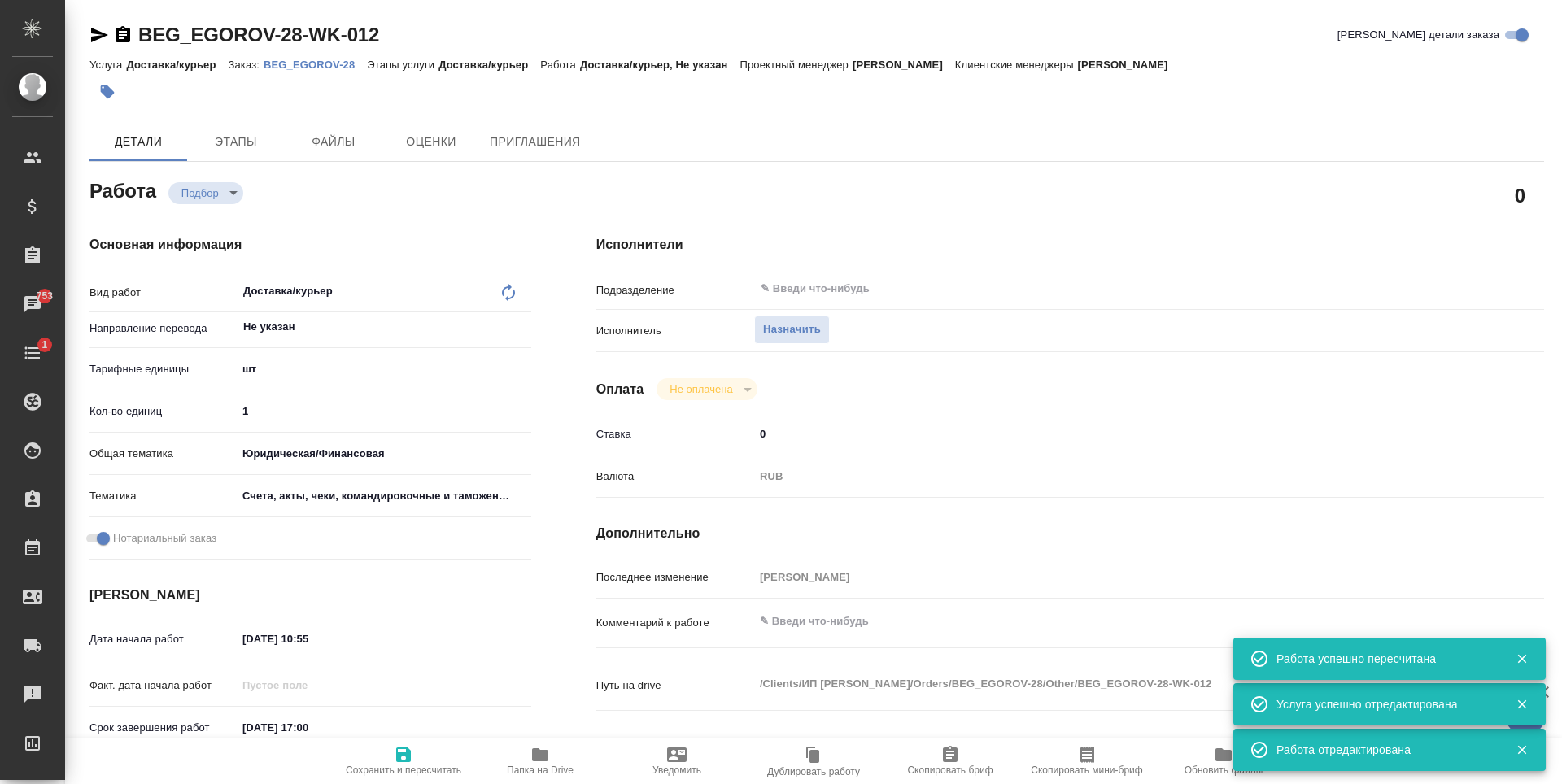
type textarea "x"
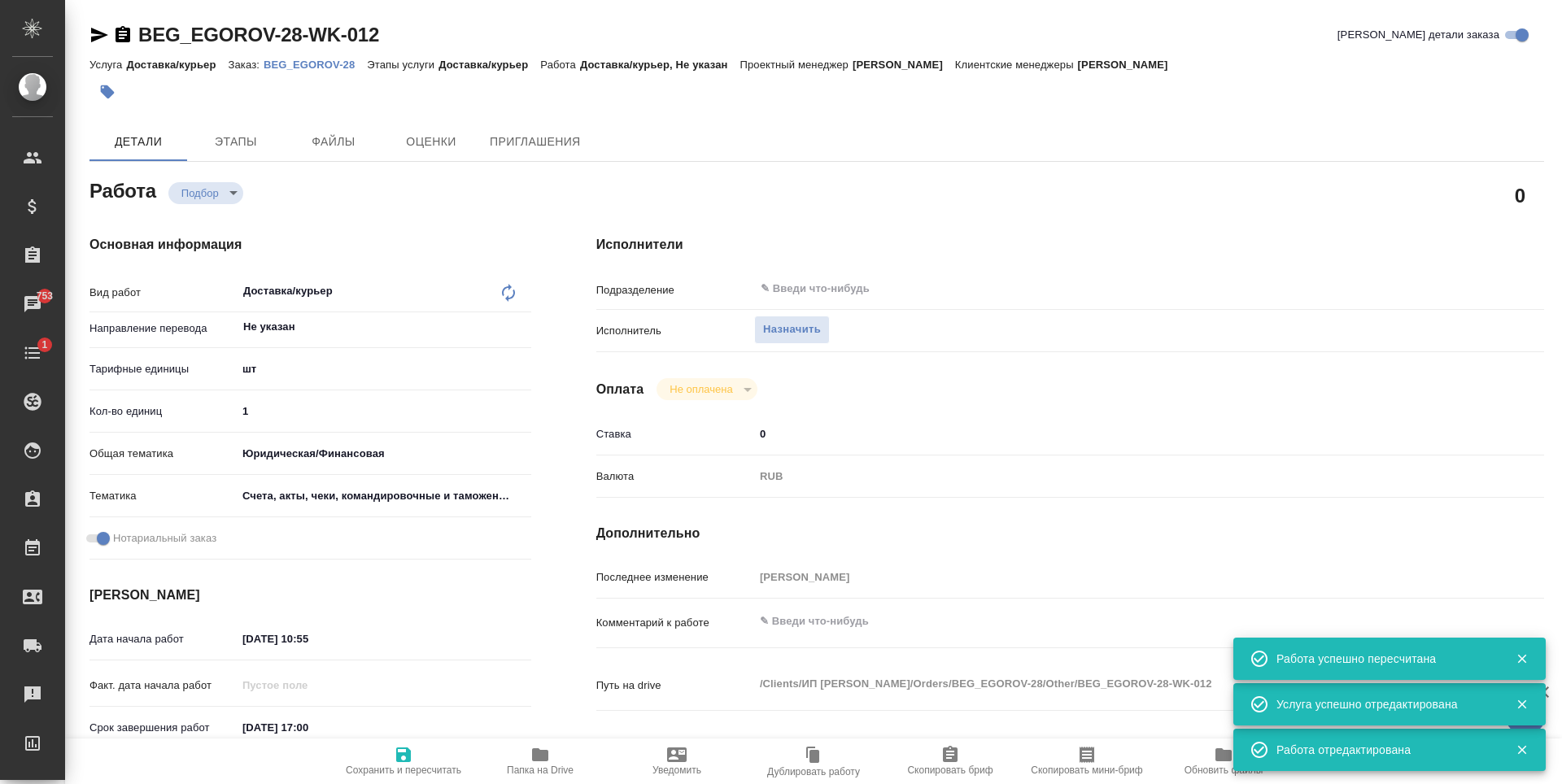
type textarea "x"
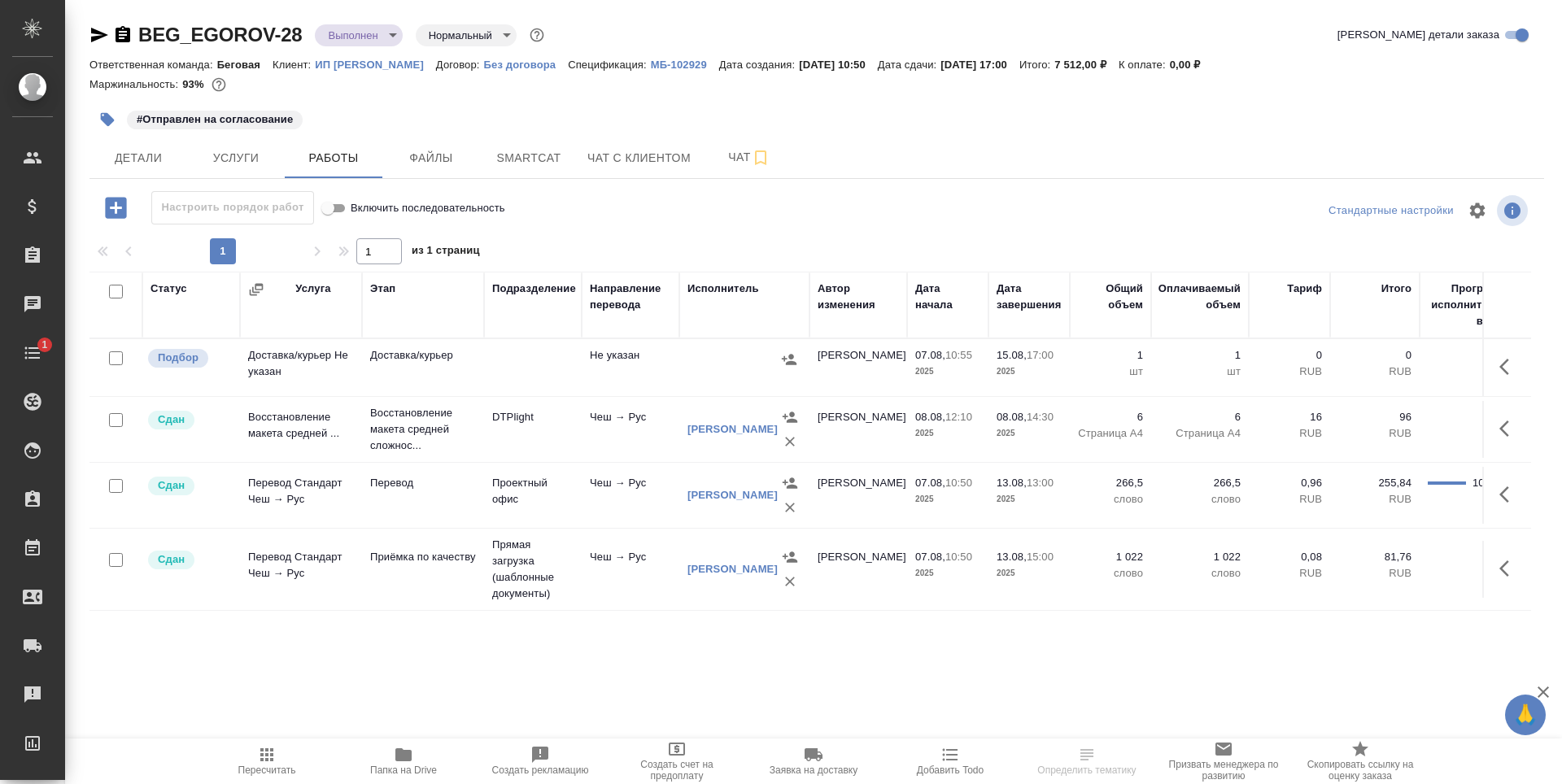
click at [804, 360] on td at bounding box center [745, 368] width 131 height 57
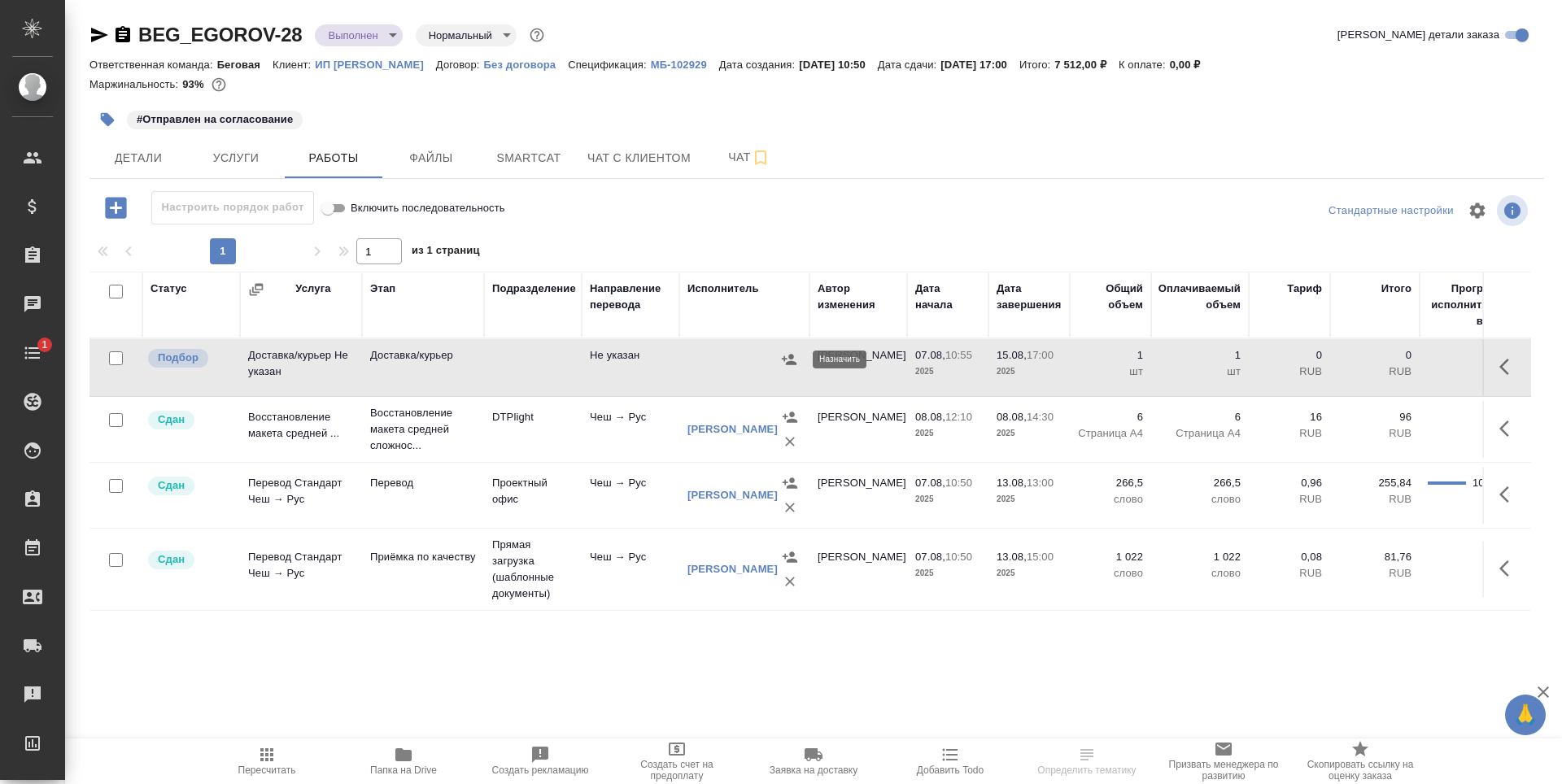
click at [794, 360] on icon "button" at bounding box center [789, 359] width 17 height 17
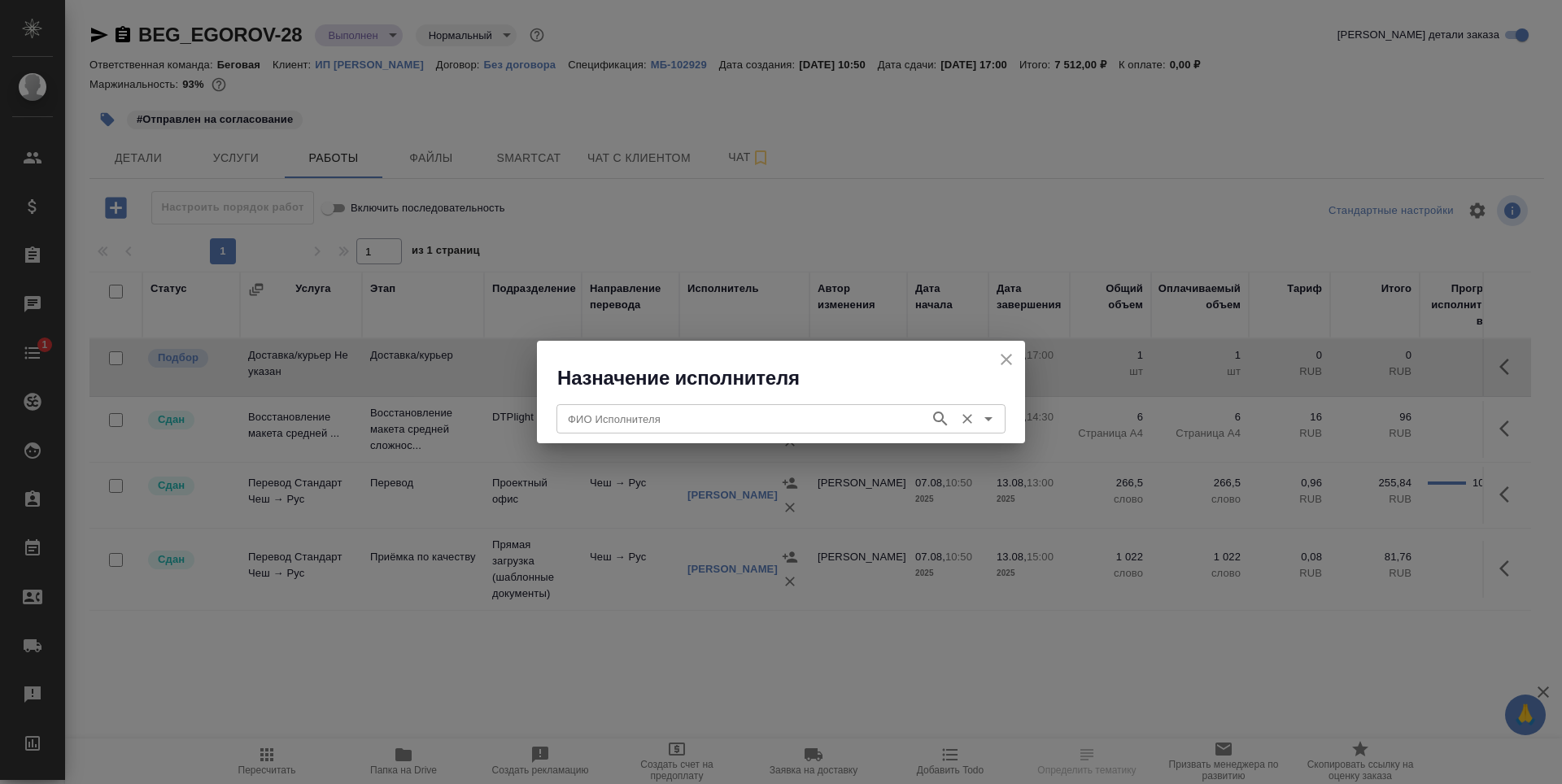
click at [824, 420] on input "ФИО Исполнителя" at bounding box center [742, 418] width 360 height 19
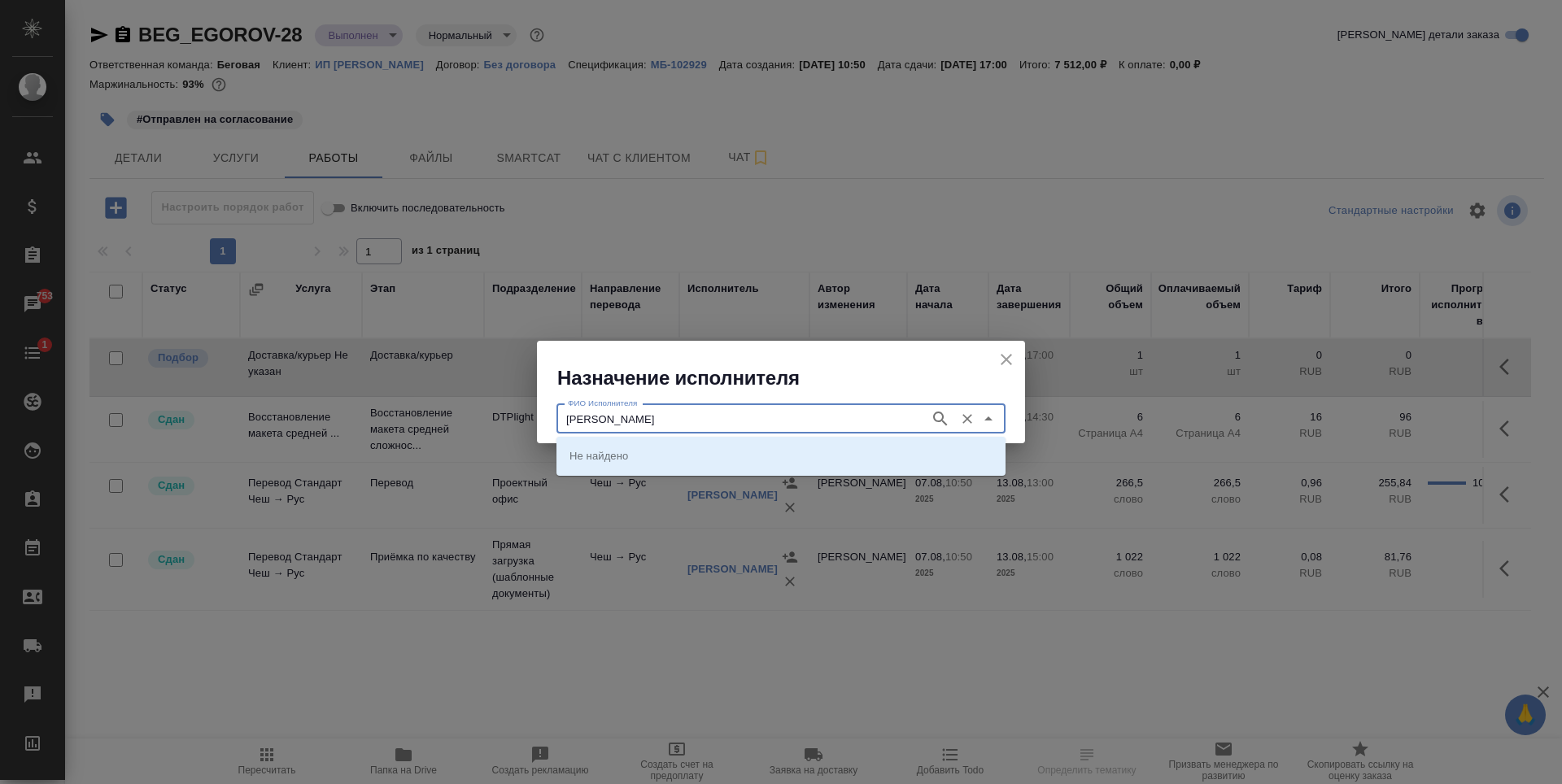
type input "лысенкова ульяна"
type input "ульяна"
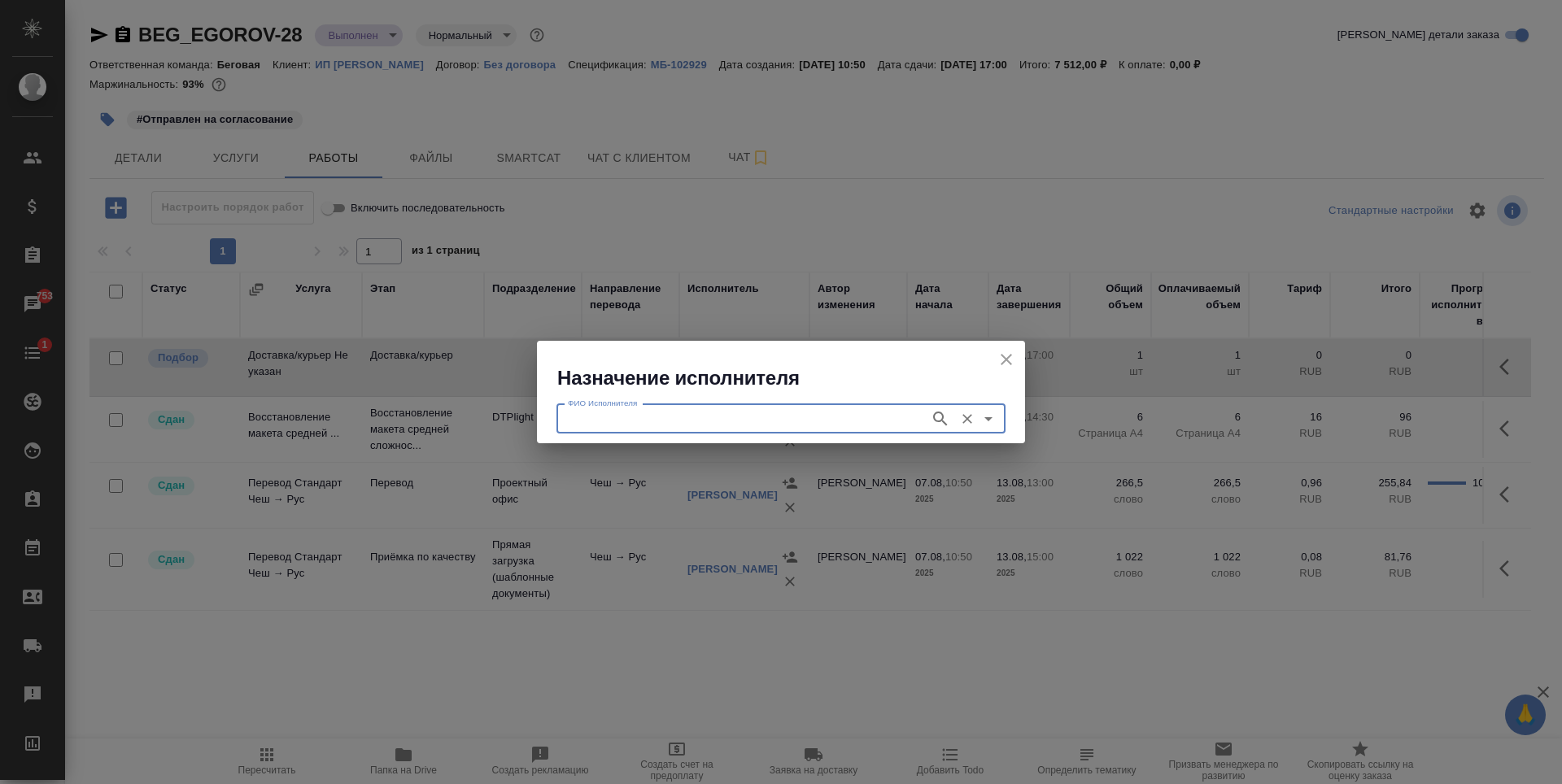
click at [825, 407] on div "ФИО Исполнителя" at bounding box center [781, 419] width 449 height 29
click at [931, 420] on icon "button" at bounding box center [940, 418] width 19 height 19
click at [890, 416] on input "ФИО Исполнителя" at bounding box center [742, 418] width 360 height 19
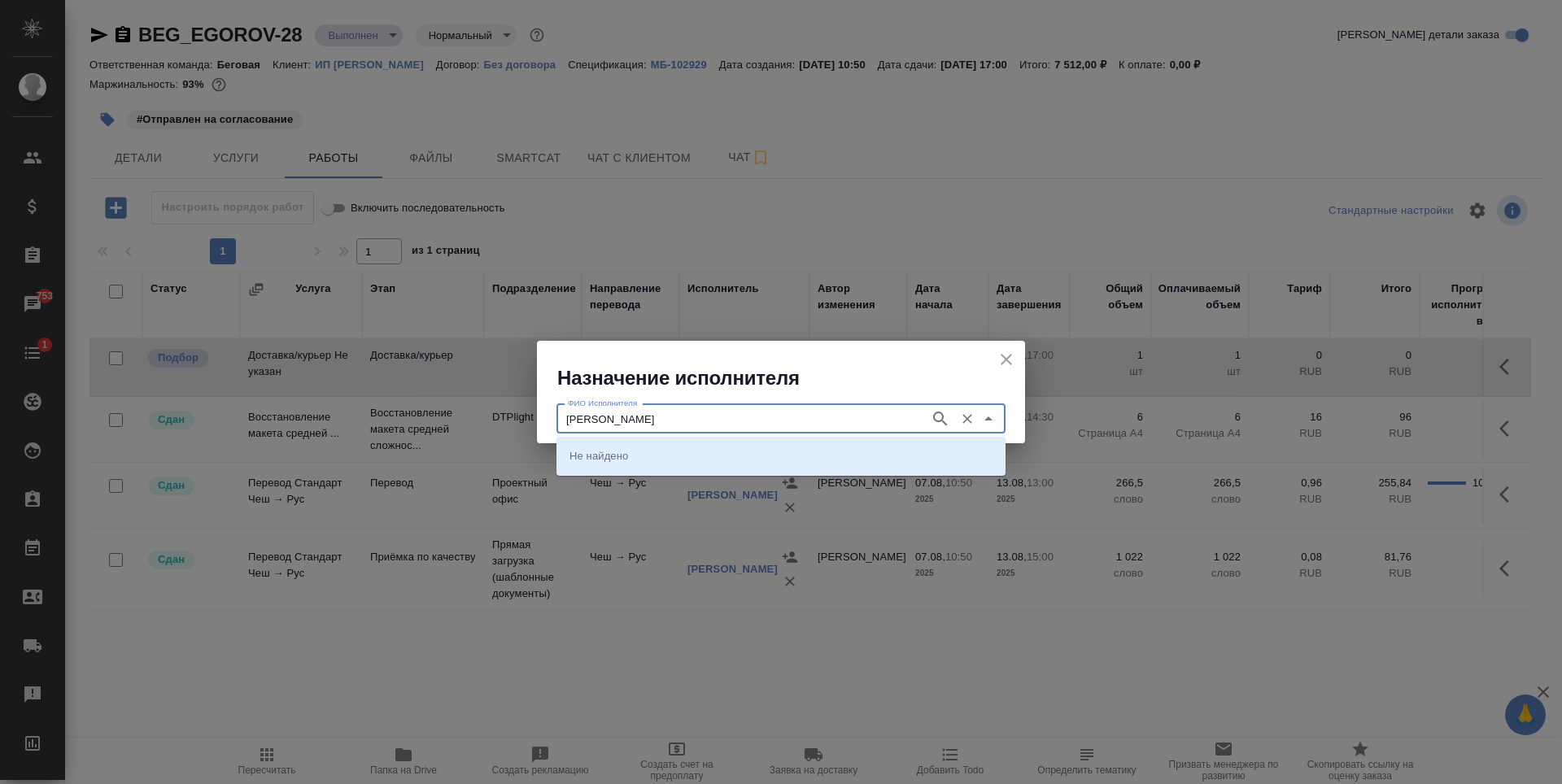
type input "северов олег"
click at [998, 367] on icon "close" at bounding box center [1006, 359] width 19 height 19
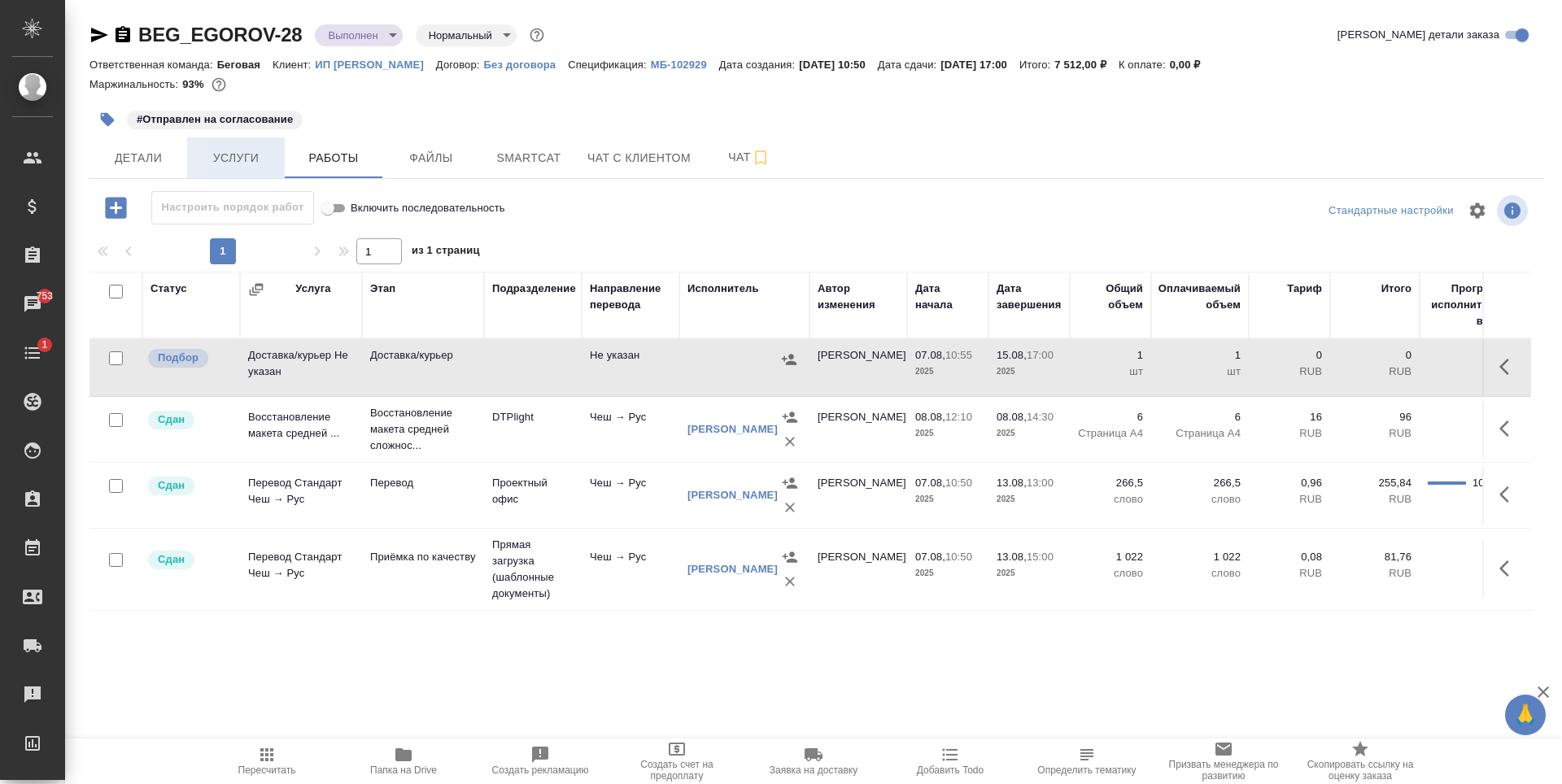
click at [259, 158] on span "Услуги" at bounding box center [235, 158] width 78 height 20
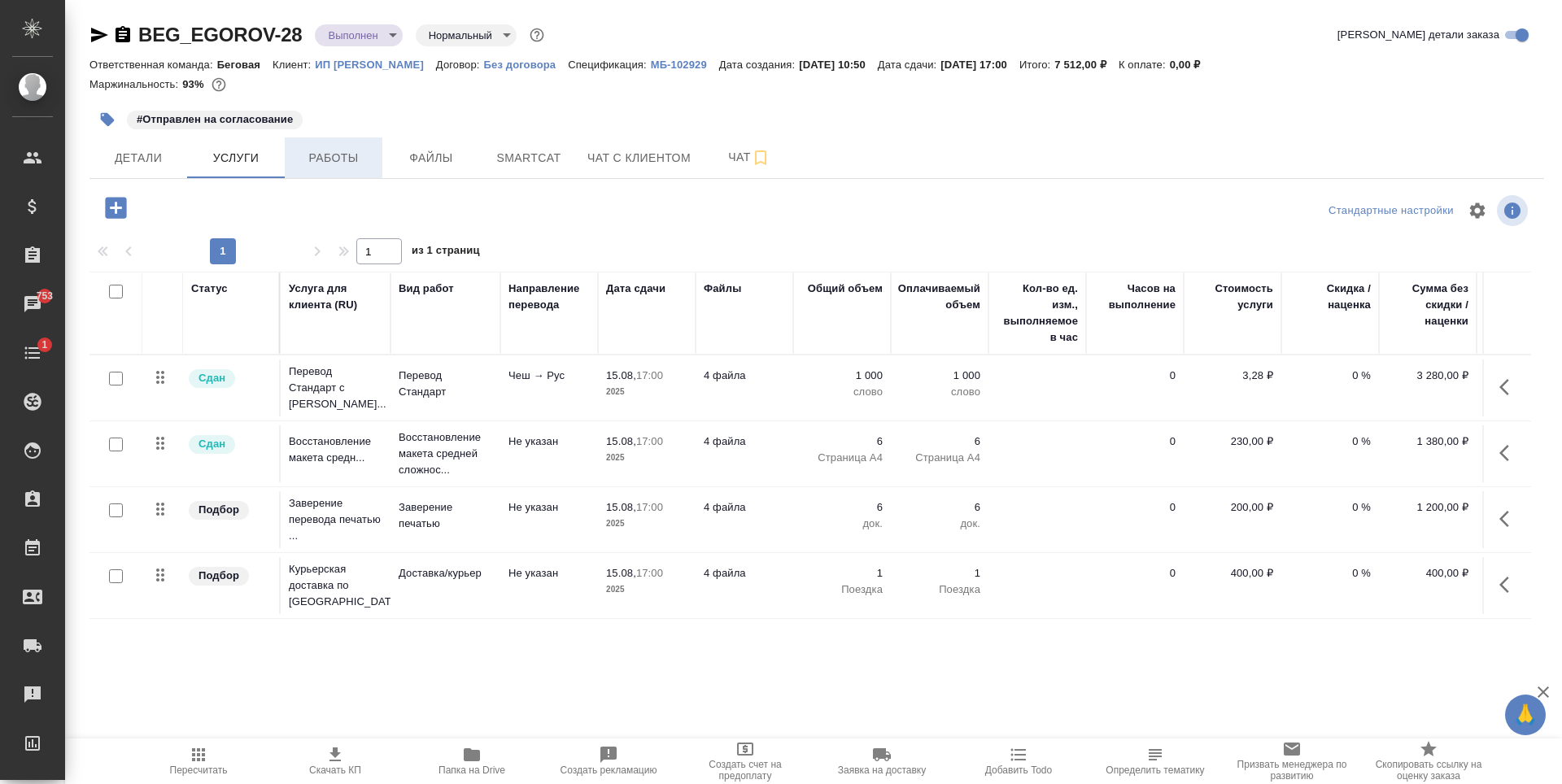
click at [345, 152] on span "Работы" at bounding box center [333, 158] width 78 height 20
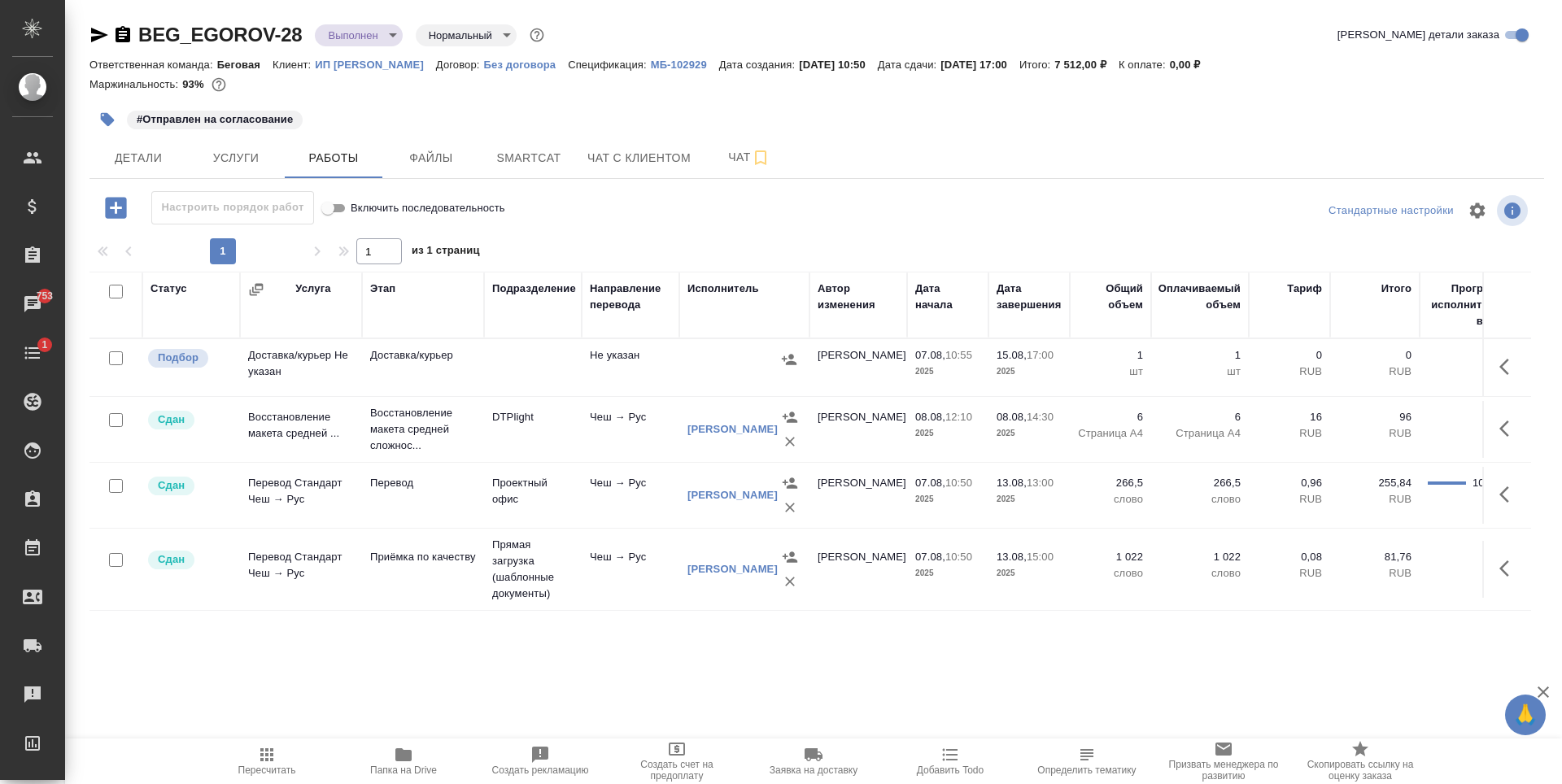
click at [120, 358] on input "checkbox" at bounding box center [116, 358] width 14 height 14
checkbox input "true"
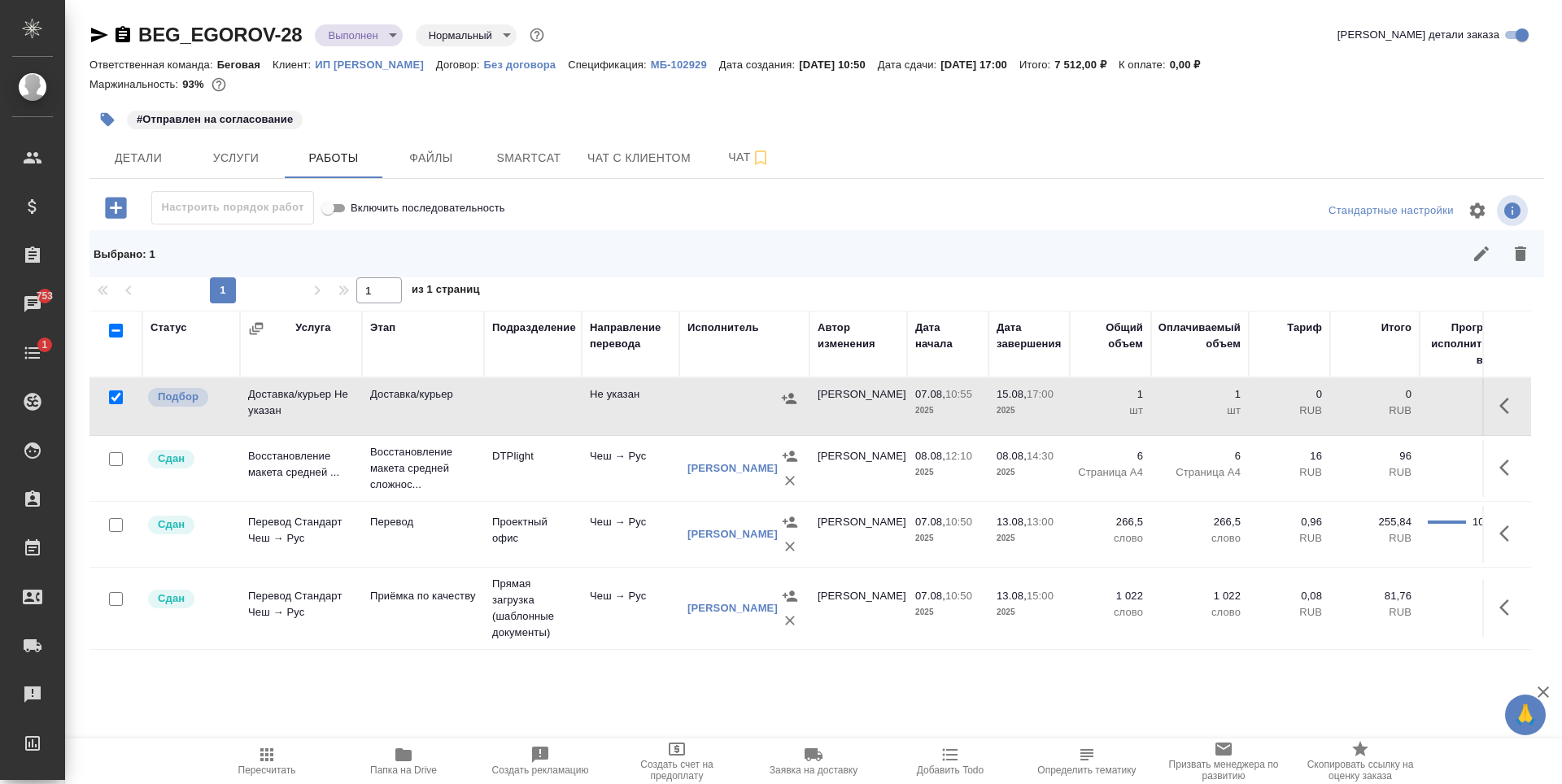
click at [1497, 252] on button "button" at bounding box center [1481, 254] width 39 height 39
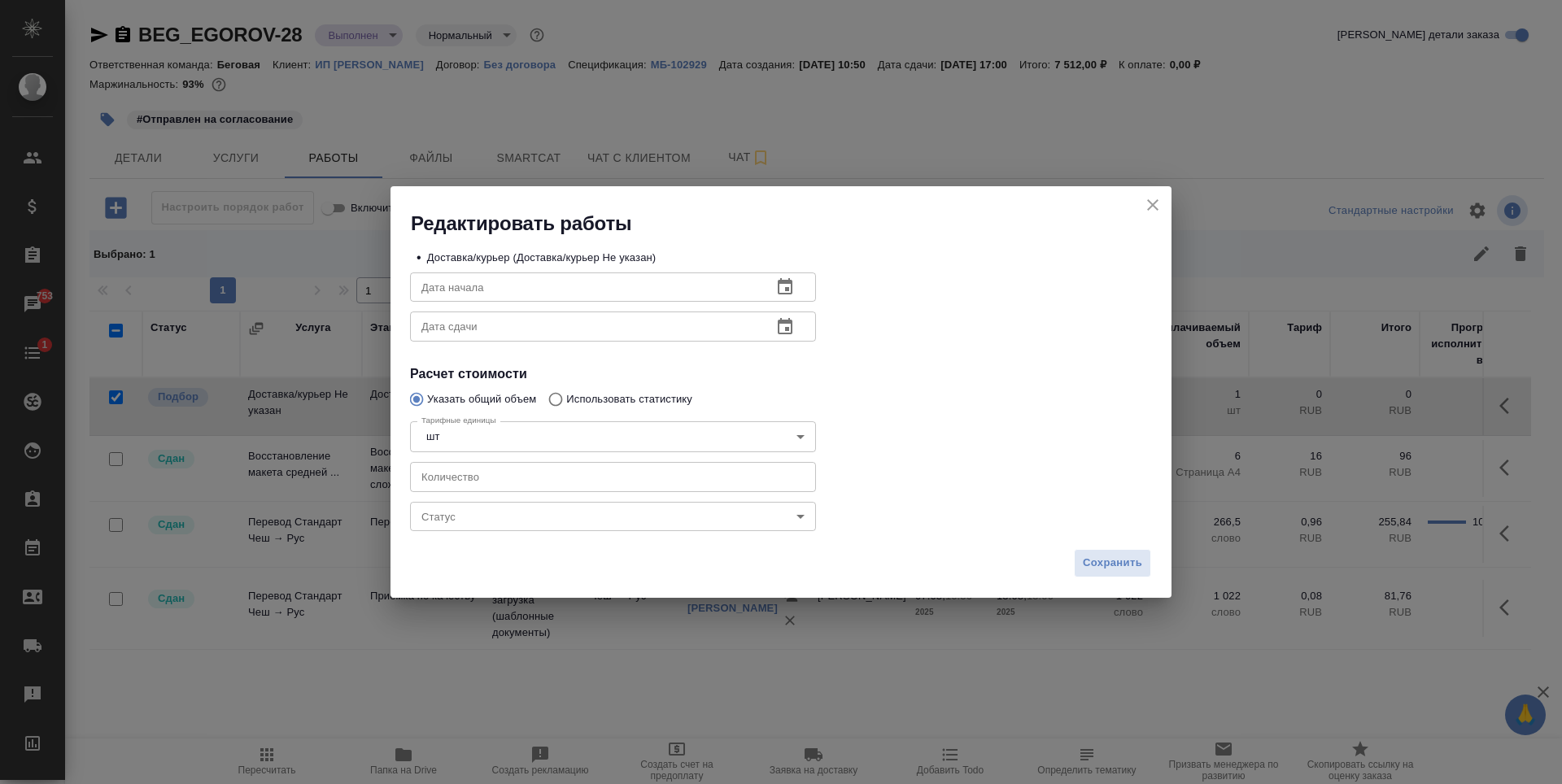
click at [1156, 210] on icon "close" at bounding box center [1152, 204] width 19 height 19
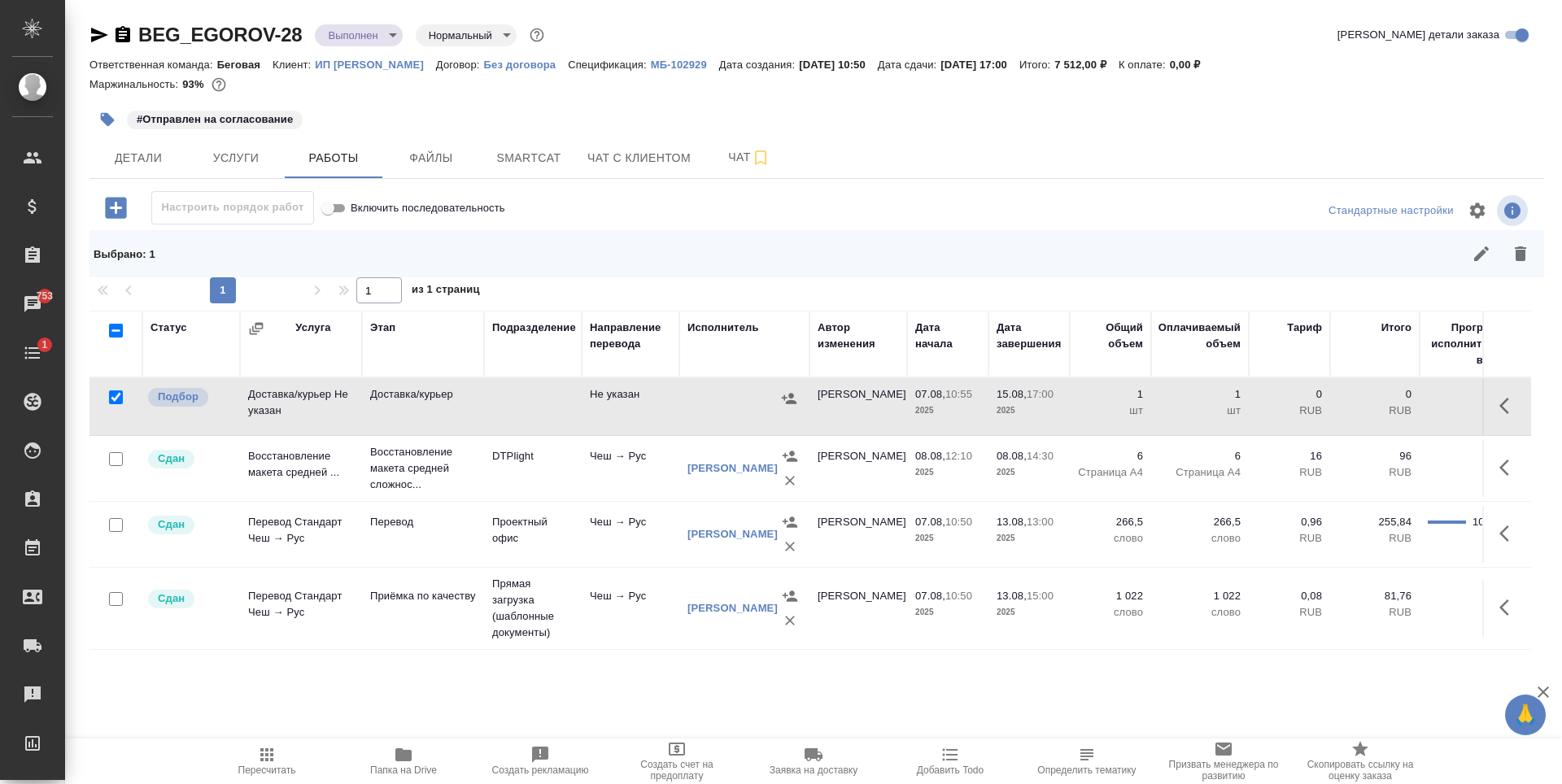
click at [1516, 256] on icon "button" at bounding box center [1521, 254] width 11 height 15
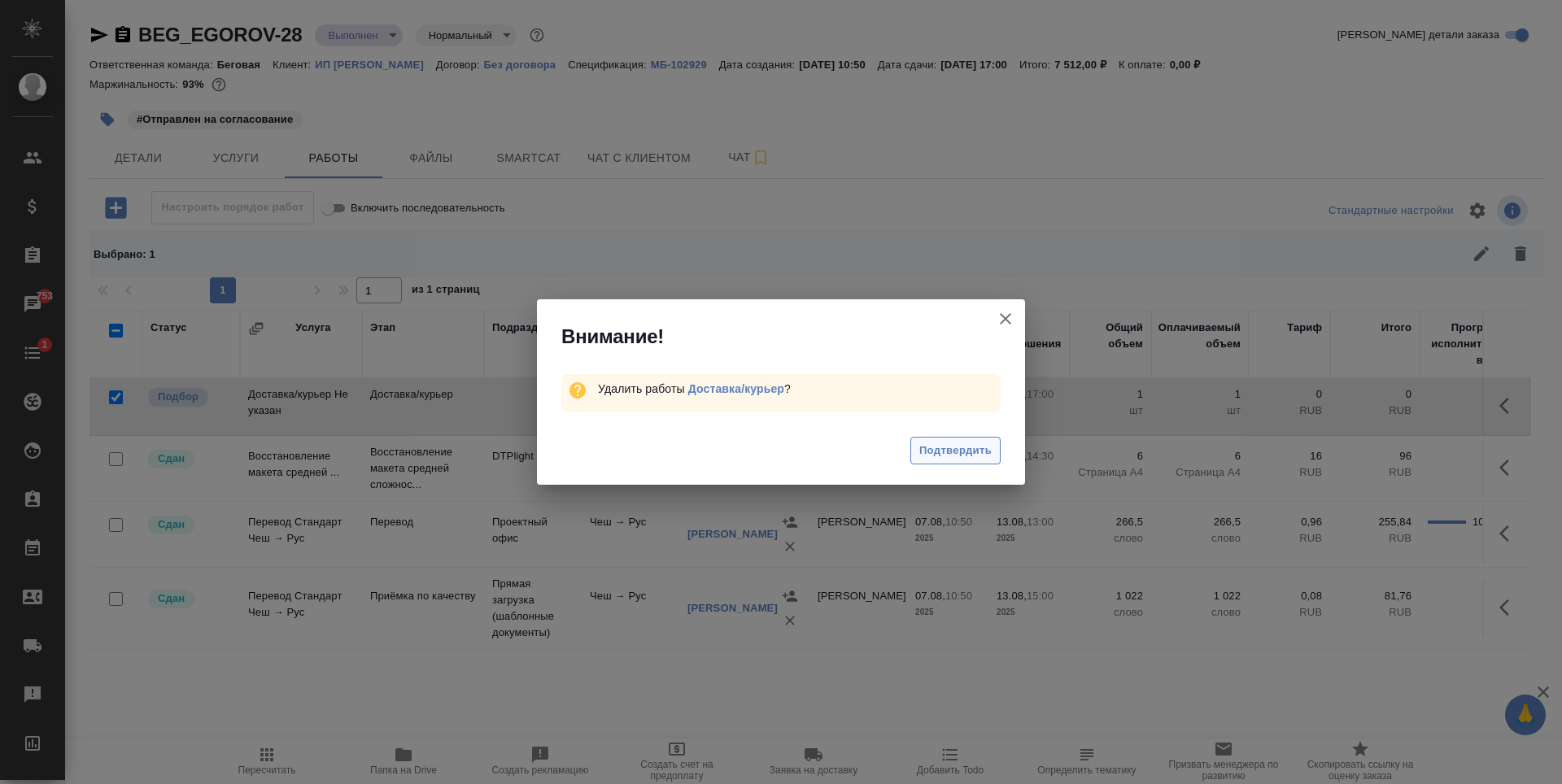
click at [984, 442] on span "Подтвердить" at bounding box center [955, 450] width 73 height 18
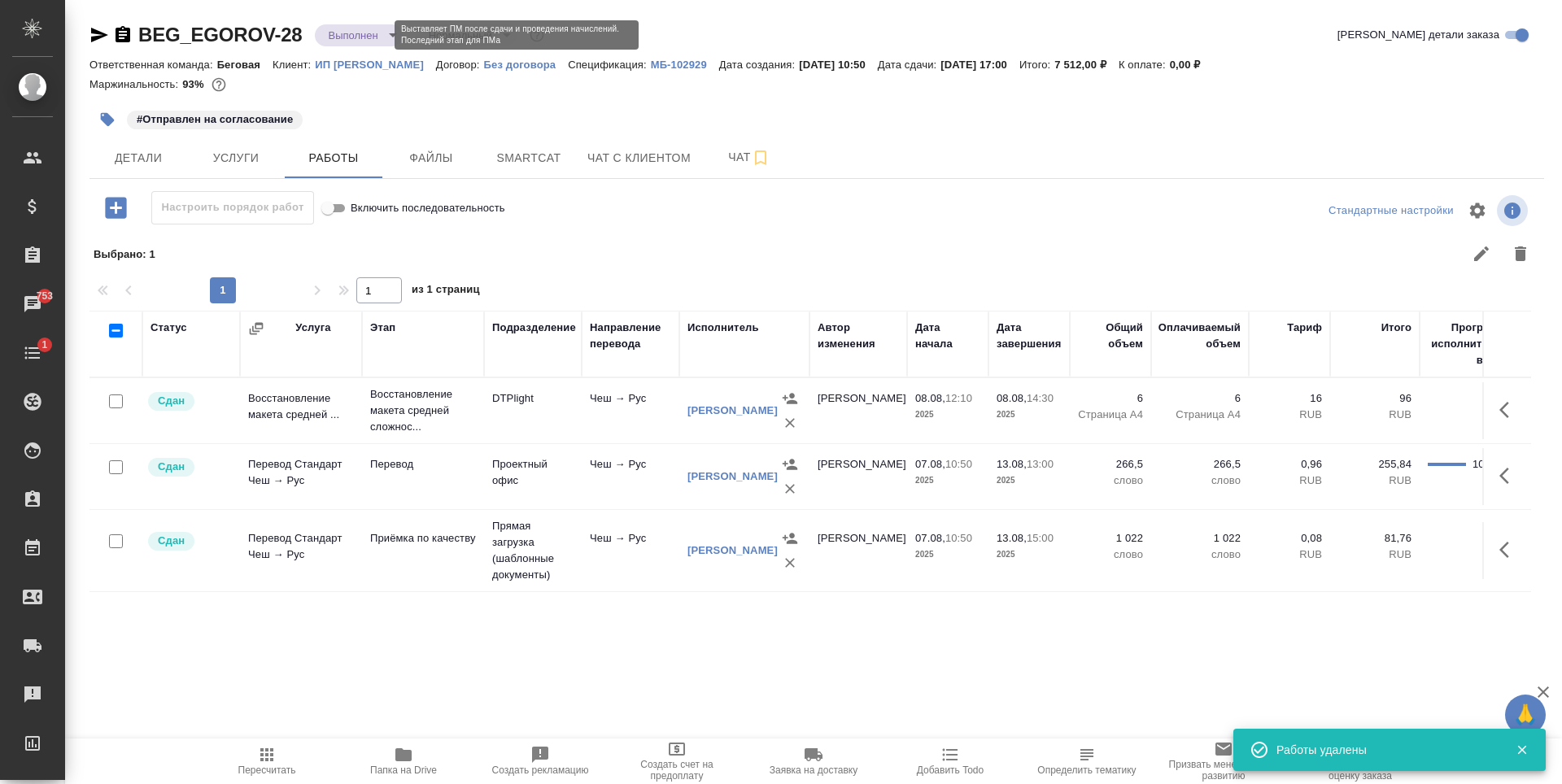
click at [364, 38] on body "🙏 .cls-1 fill:#fff; AWATERA Antonova Kristina Клиенты Спецификации Заказы 753 Ч…" at bounding box center [781, 392] width 1562 height 784
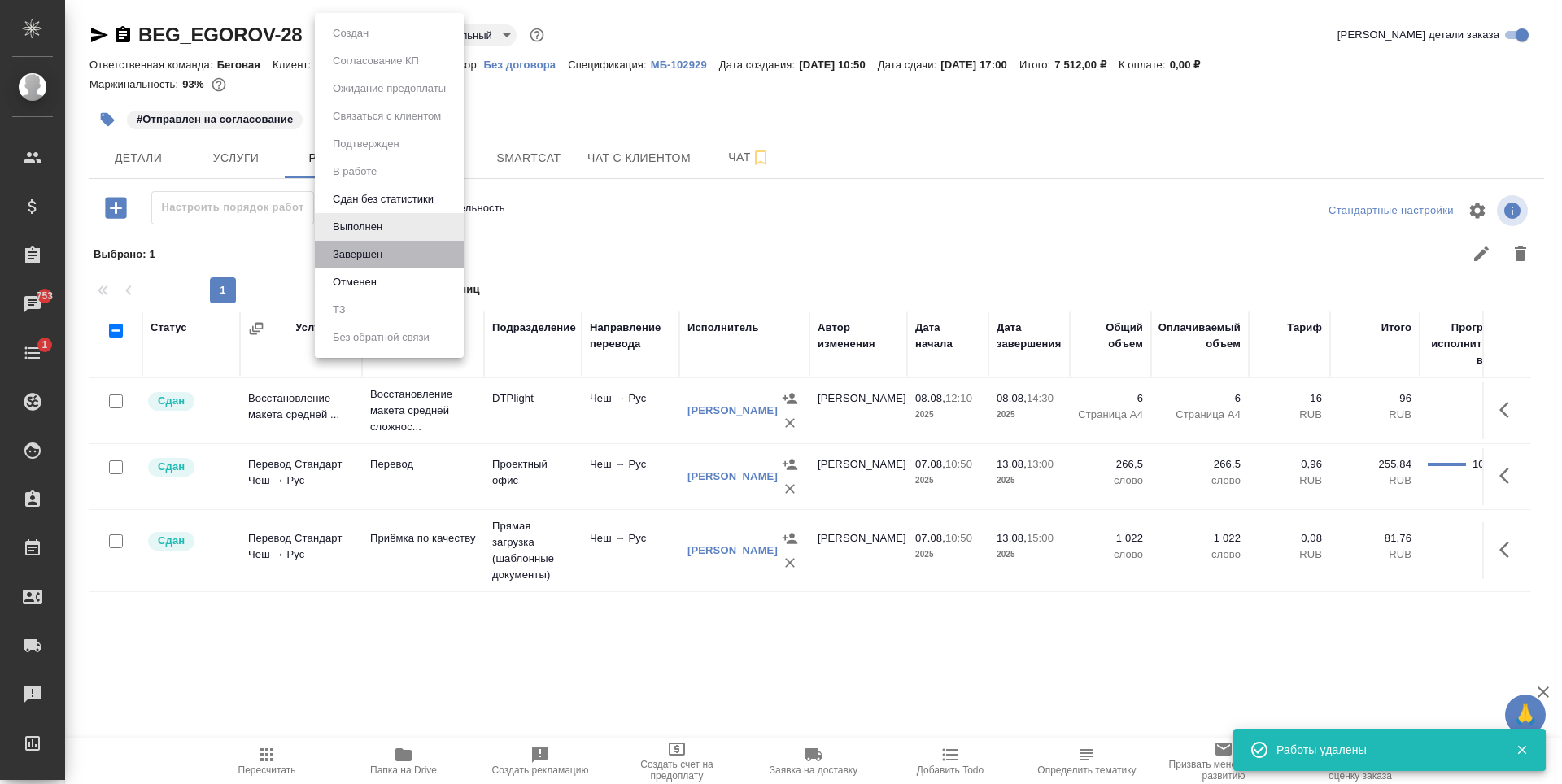
click at [390, 251] on li "Завершен" at bounding box center [389, 255] width 149 height 28
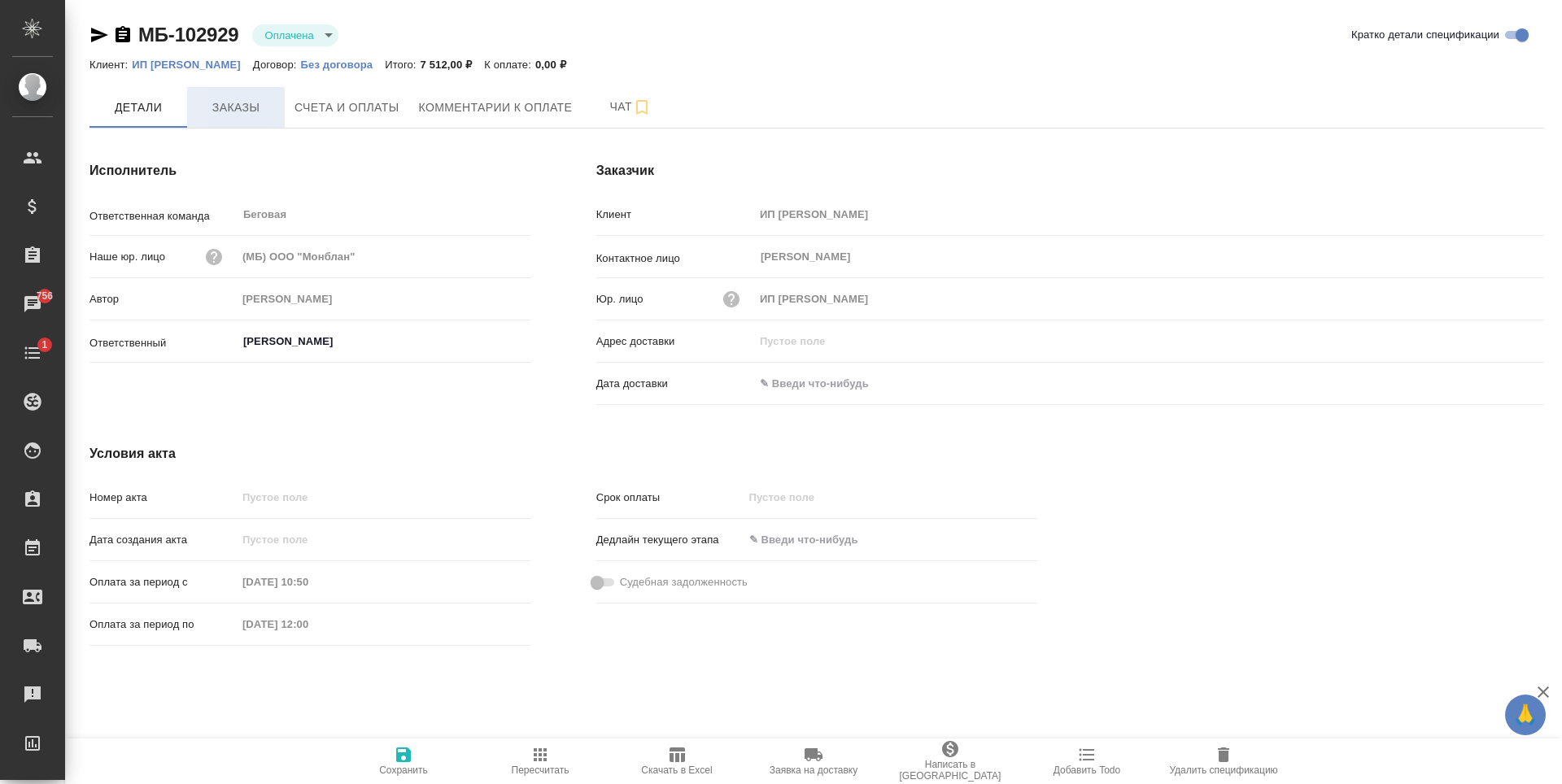
click at [227, 112] on span "Заказы" at bounding box center [235, 108] width 78 height 20
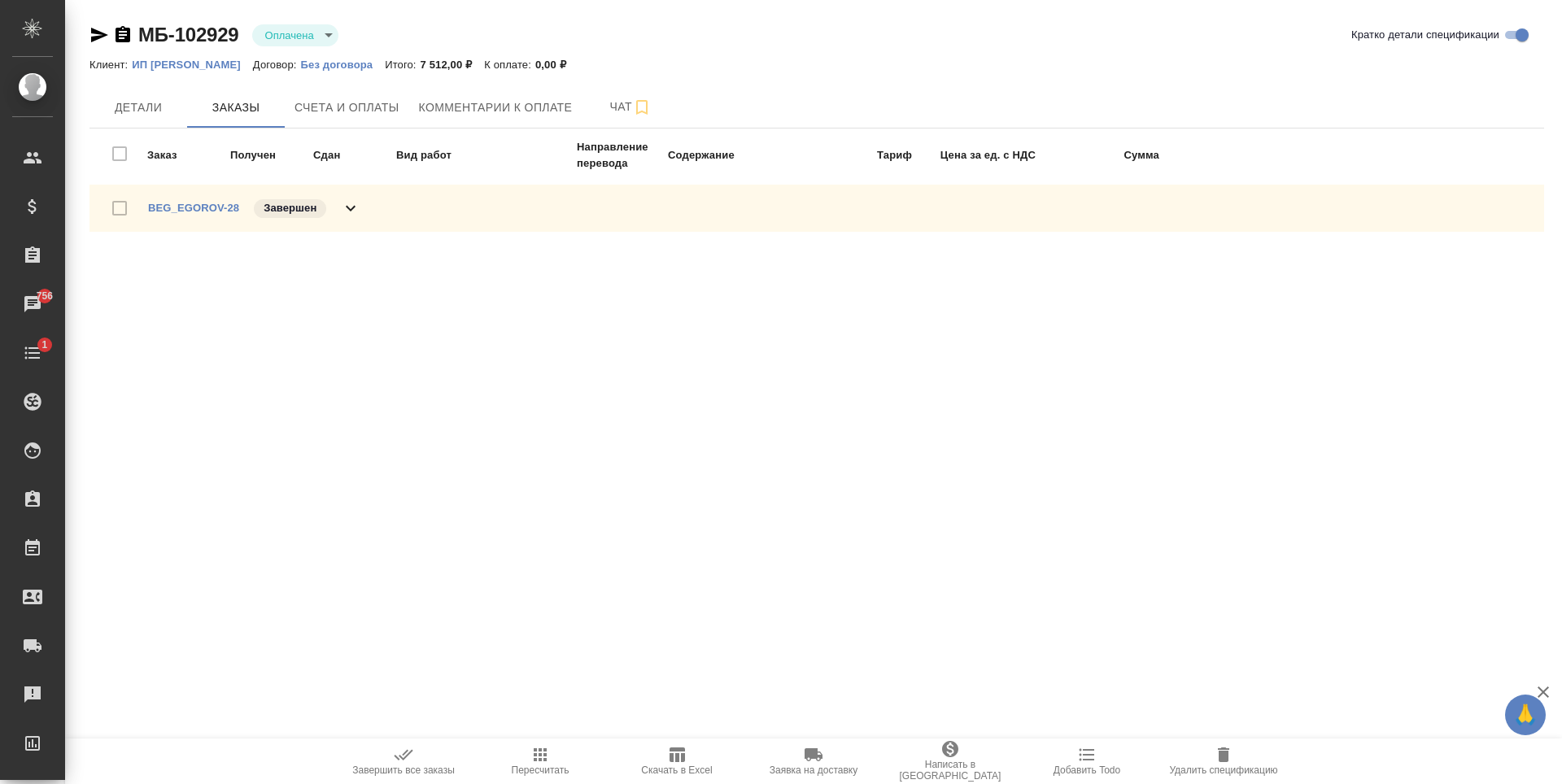
click at [371, 110] on span "Счета и оплаты" at bounding box center [347, 108] width 105 height 20
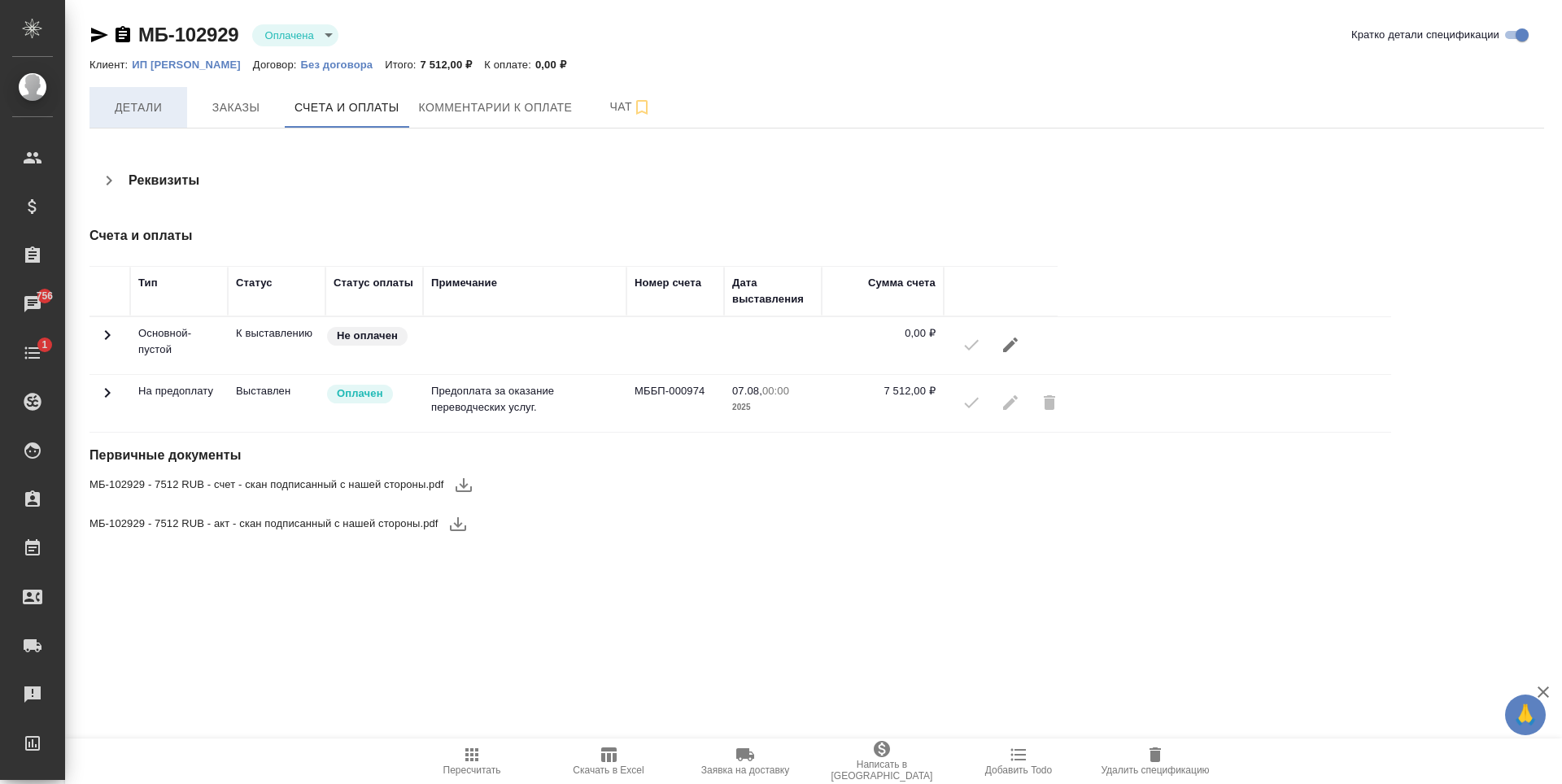
click at [177, 114] on button "Детали" at bounding box center [138, 108] width 97 height 40
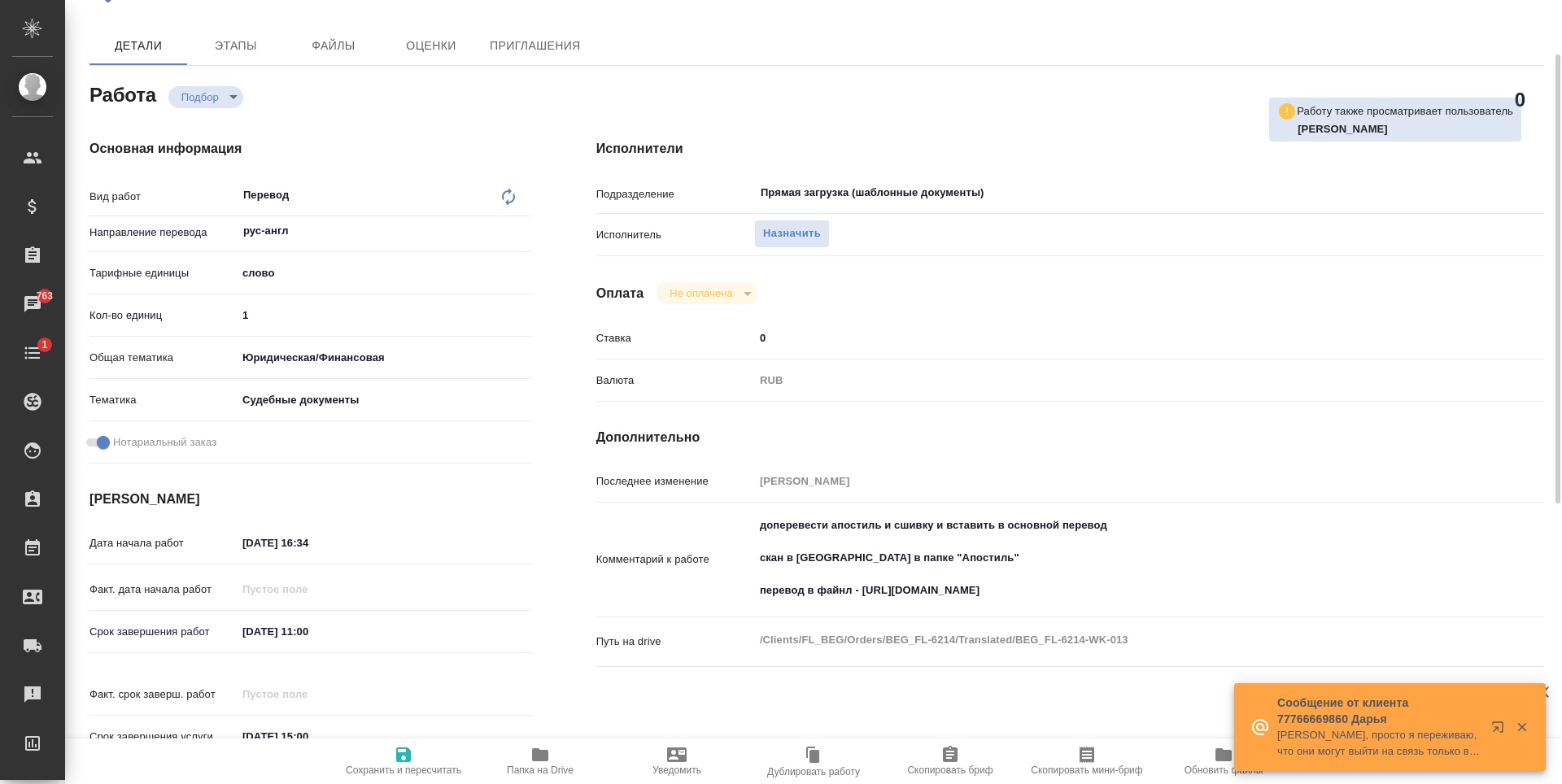
scroll to position [15, 0]
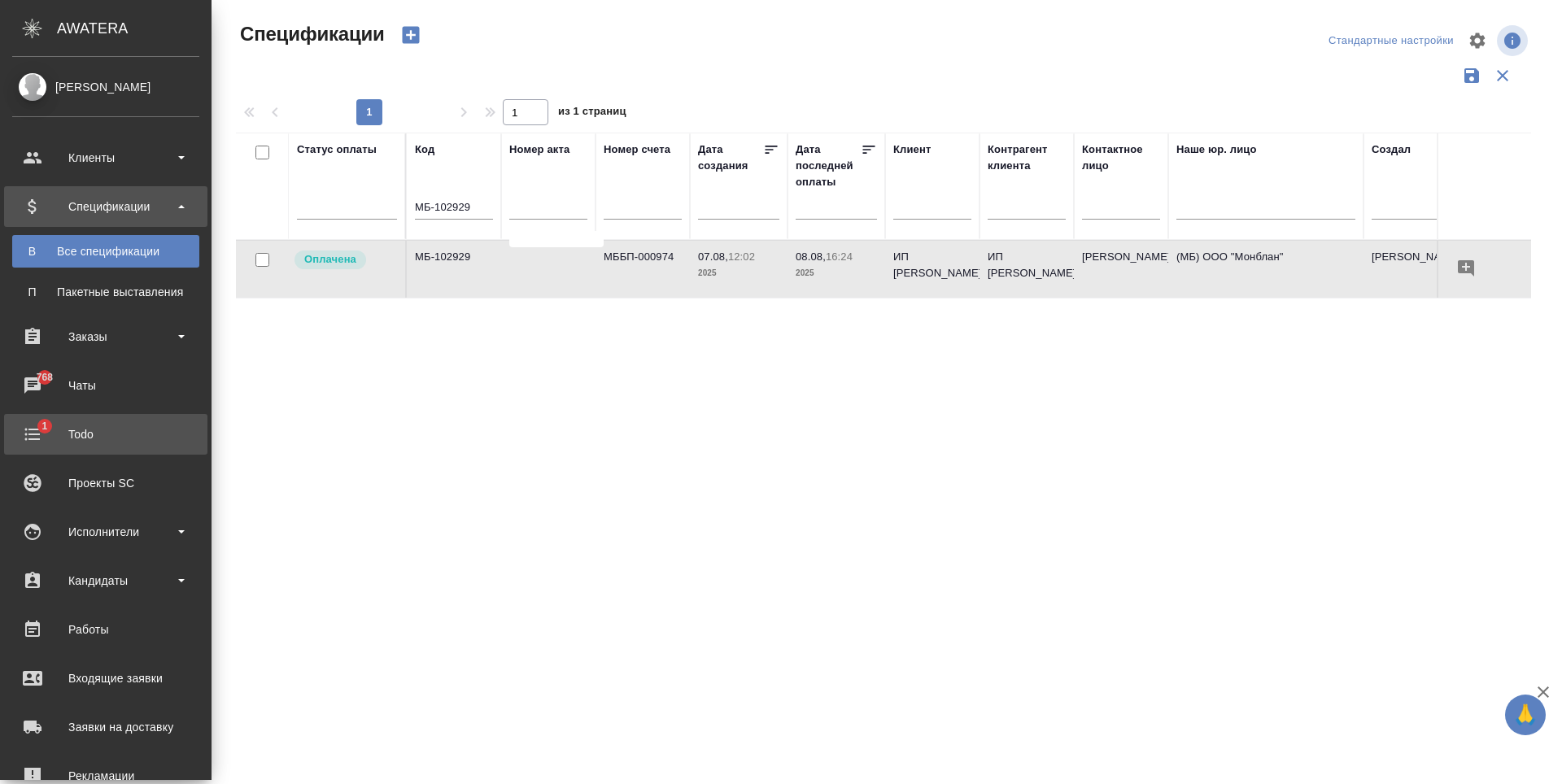
click at [92, 437] on div "Todo" at bounding box center [106, 434] width 188 height 25
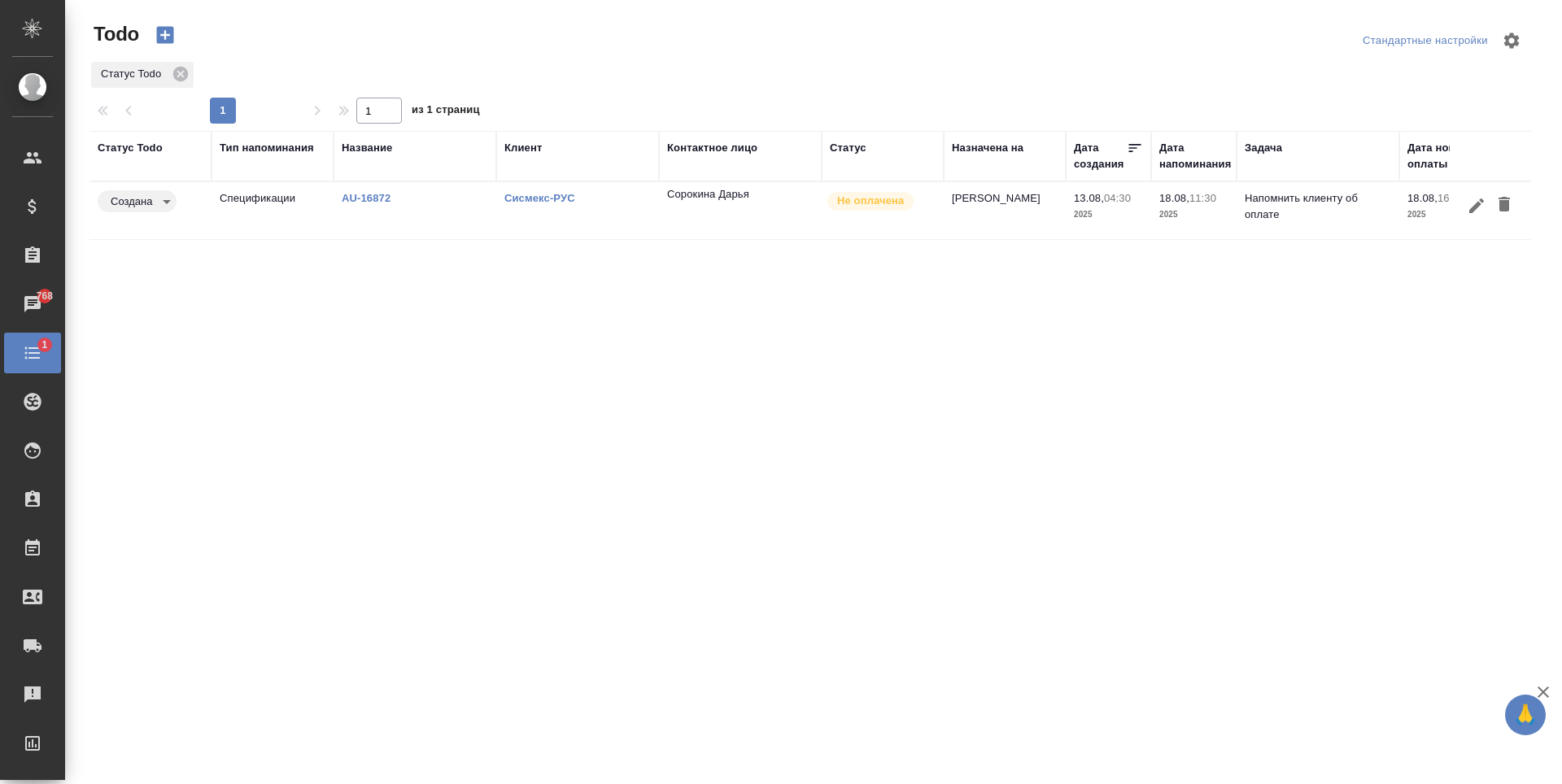
click at [556, 199] on link "Сисмекс-РУС" at bounding box center [540, 198] width 71 height 12
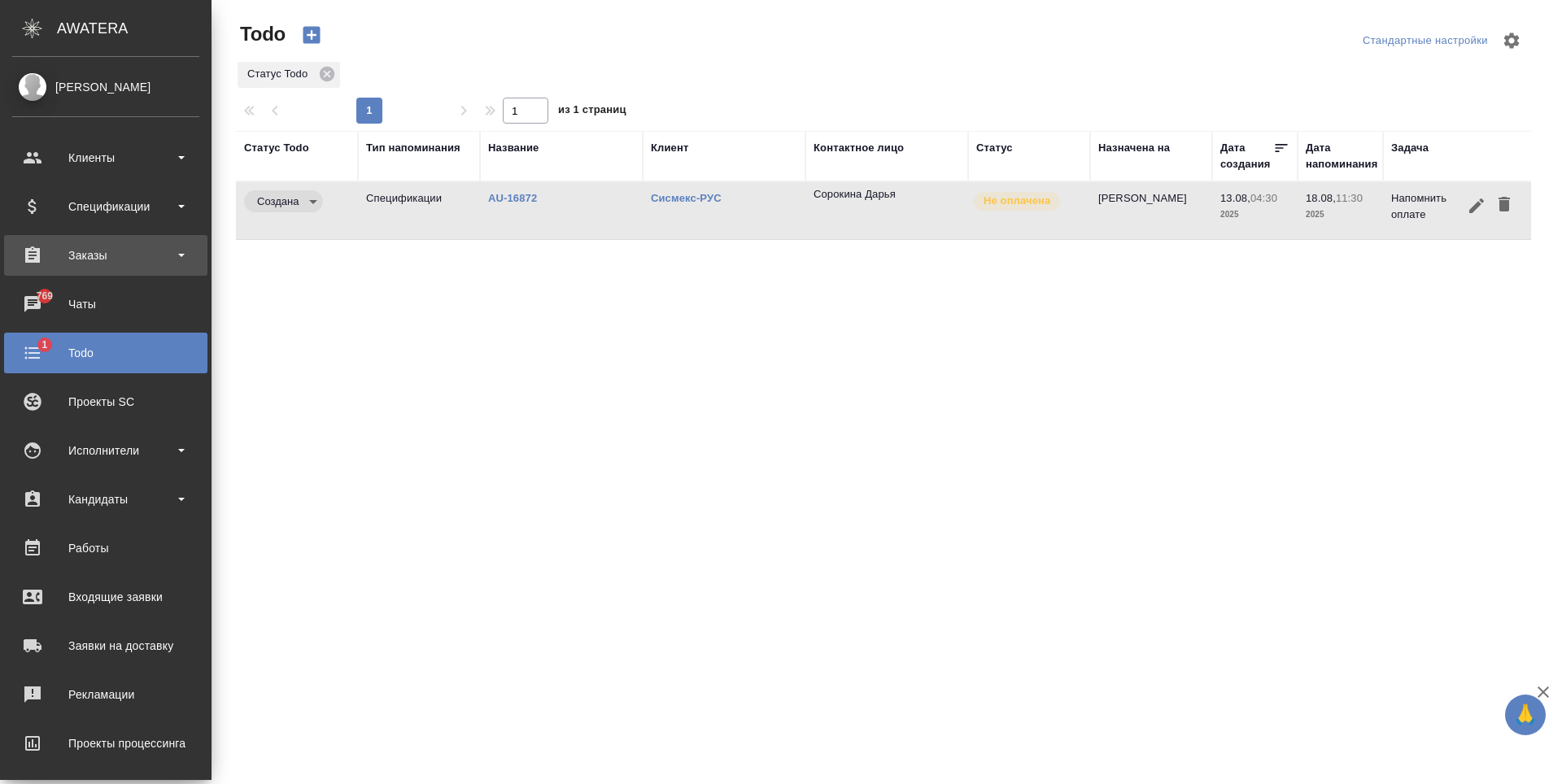
click at [131, 245] on div "Заказы" at bounding box center [106, 256] width 188 height 25
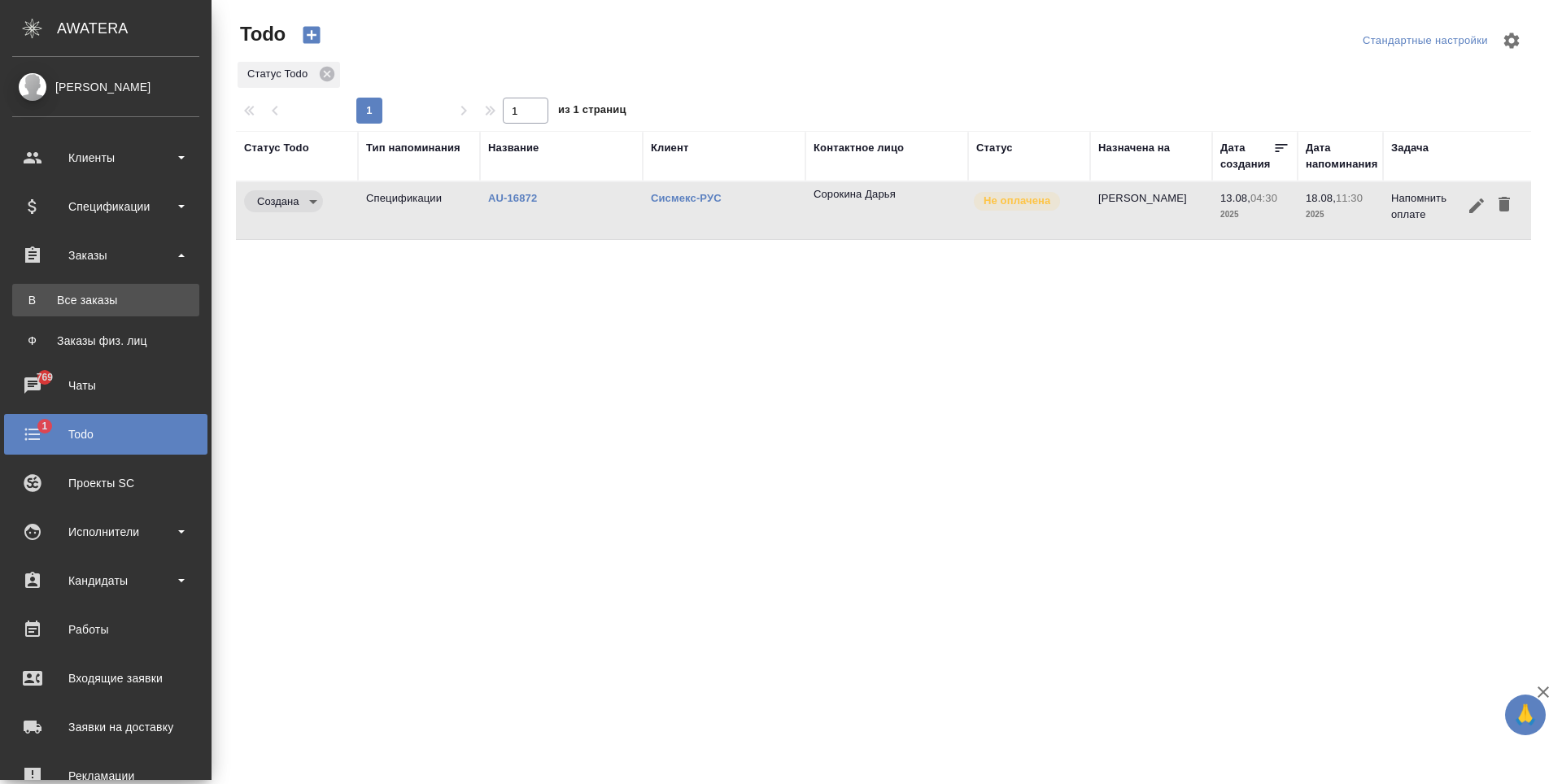
click at [139, 305] on div "Все заказы" at bounding box center [106, 301] width 171 height 17
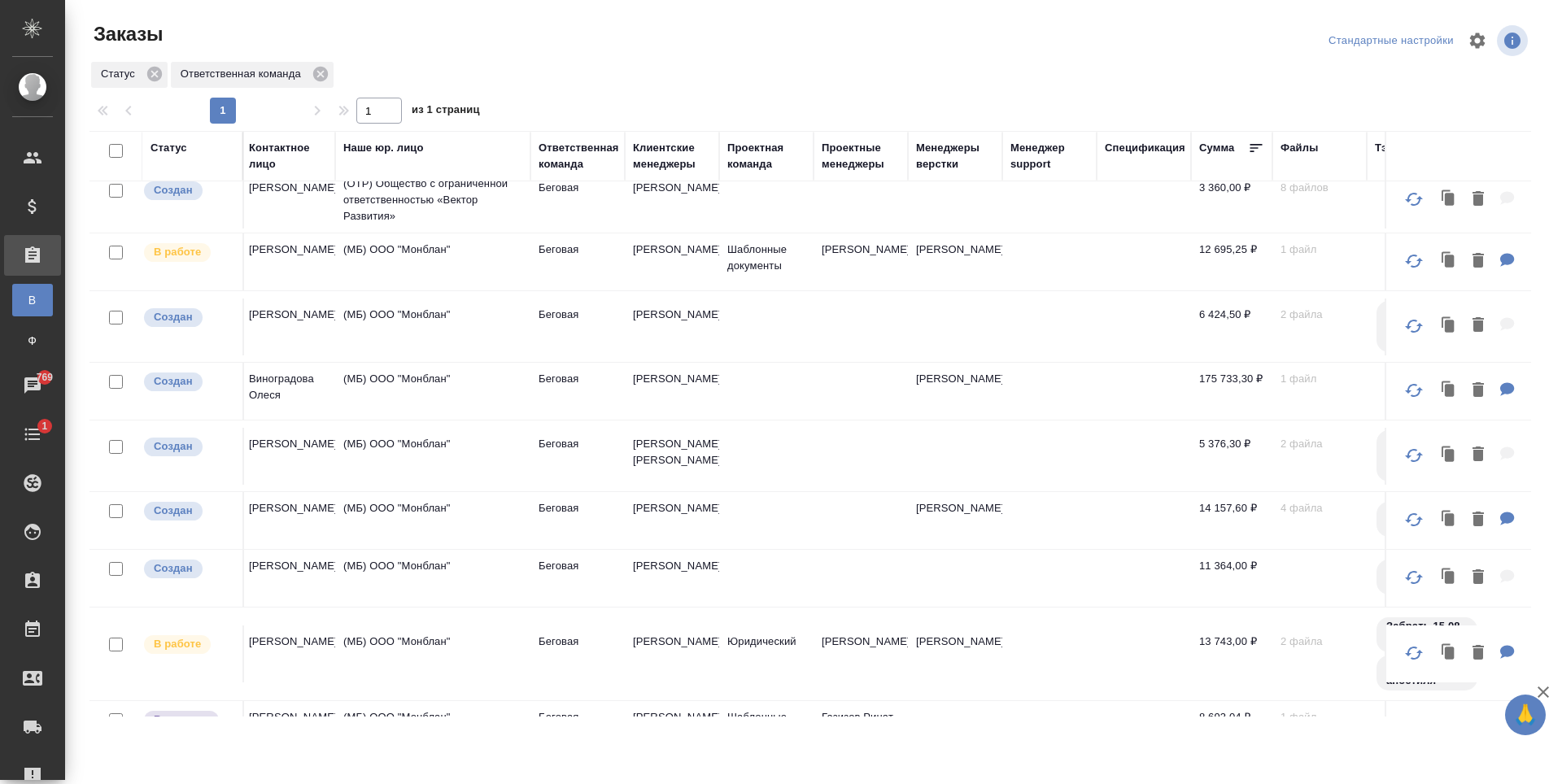
scroll to position [0, 909]
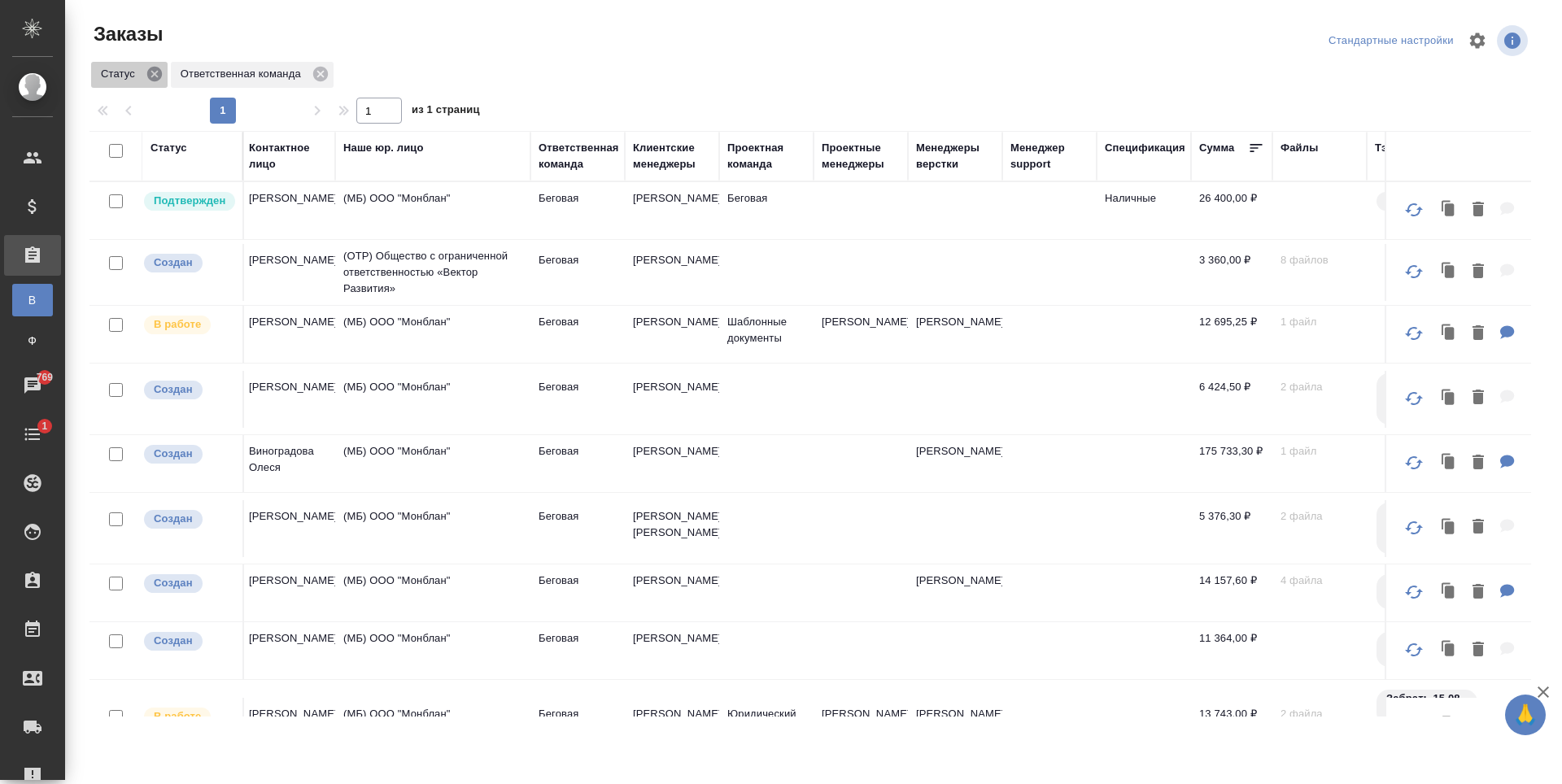
click at [156, 80] on icon at bounding box center [154, 74] width 15 height 15
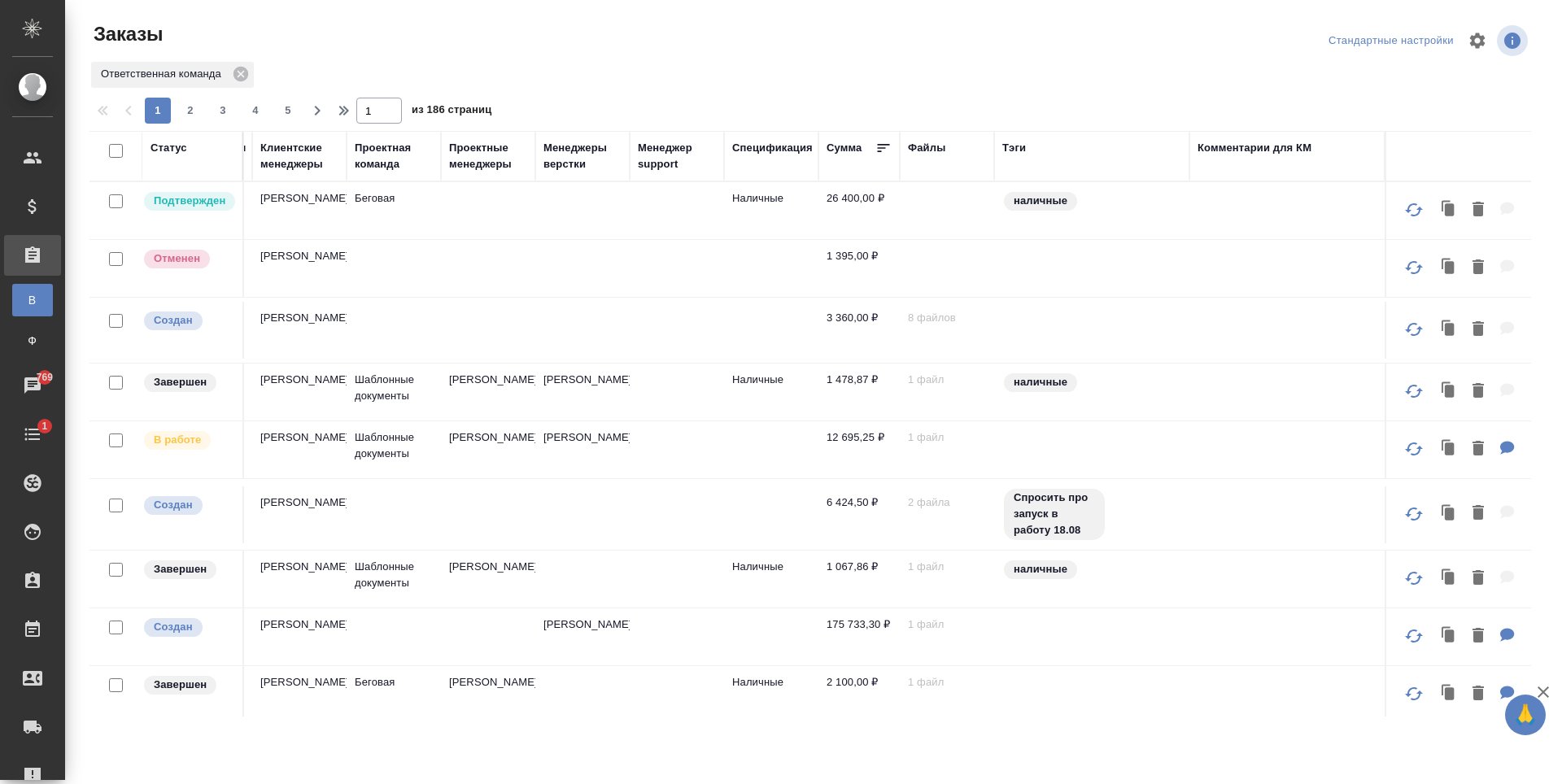
scroll to position [0, 1294]
click at [648, 239] on td at bounding box center [677, 210] width 95 height 57
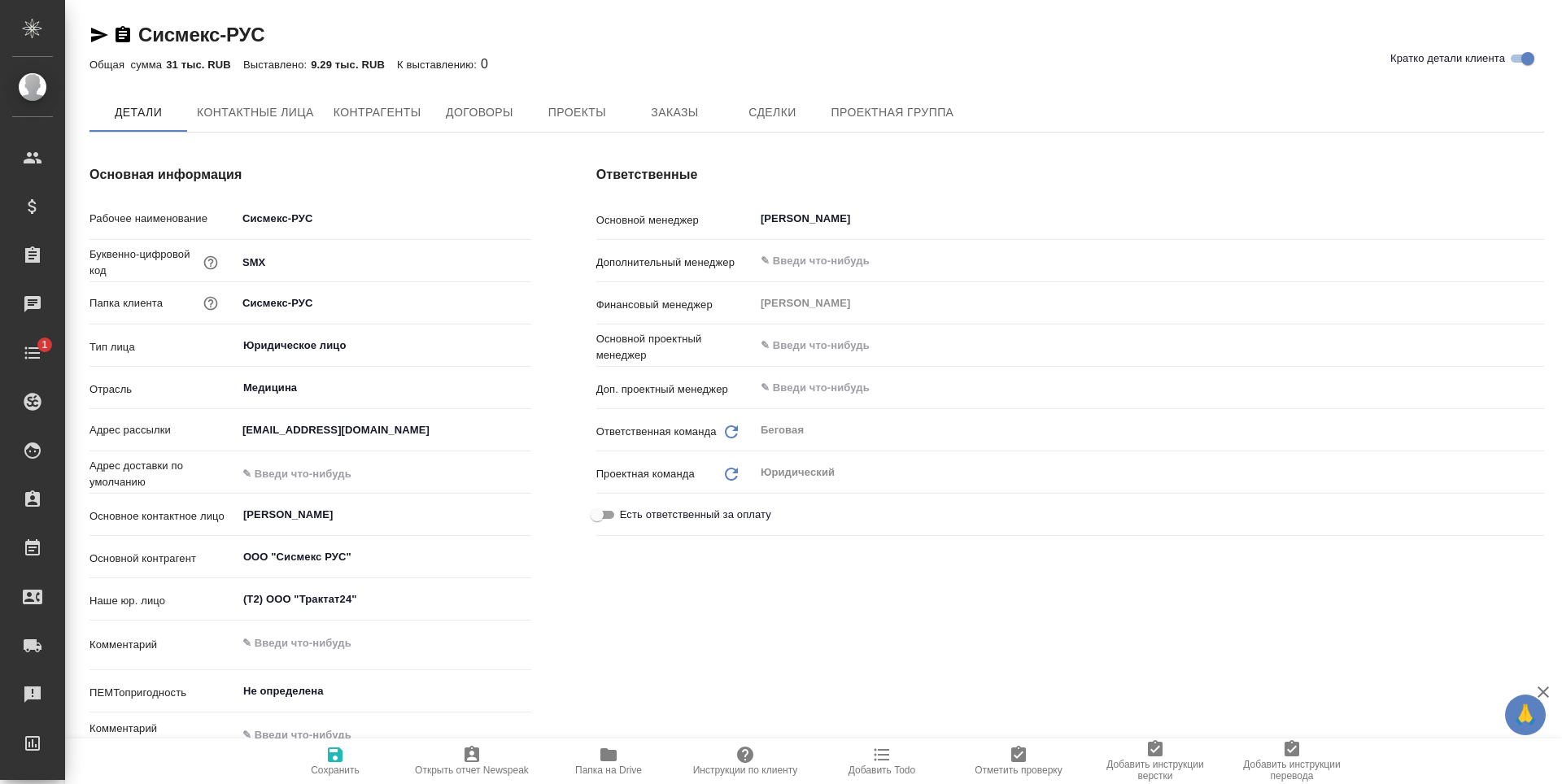
type textarea "x"
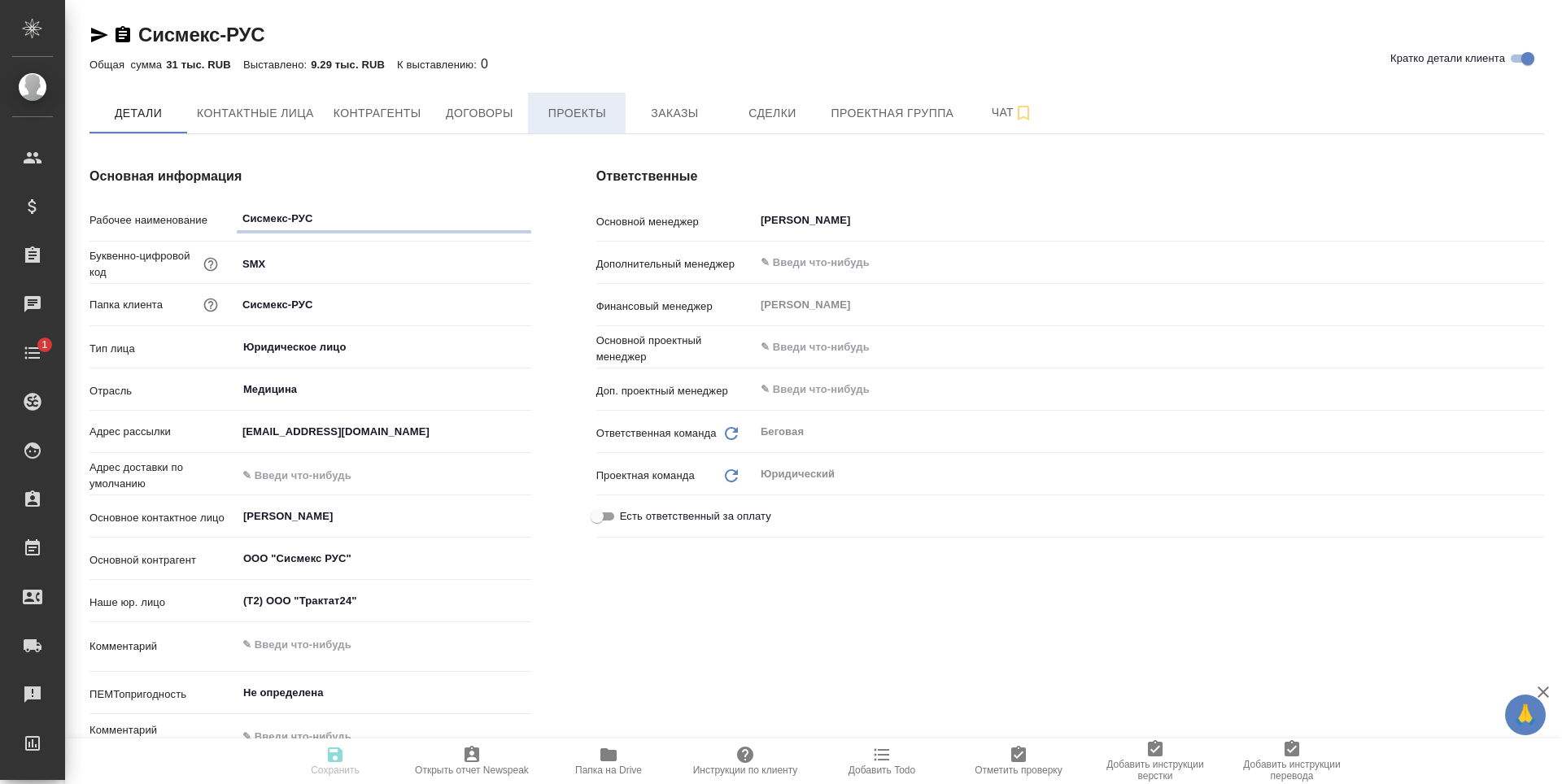
type textarea "x"
click at [679, 119] on span "Заказы" at bounding box center [674, 113] width 78 height 20
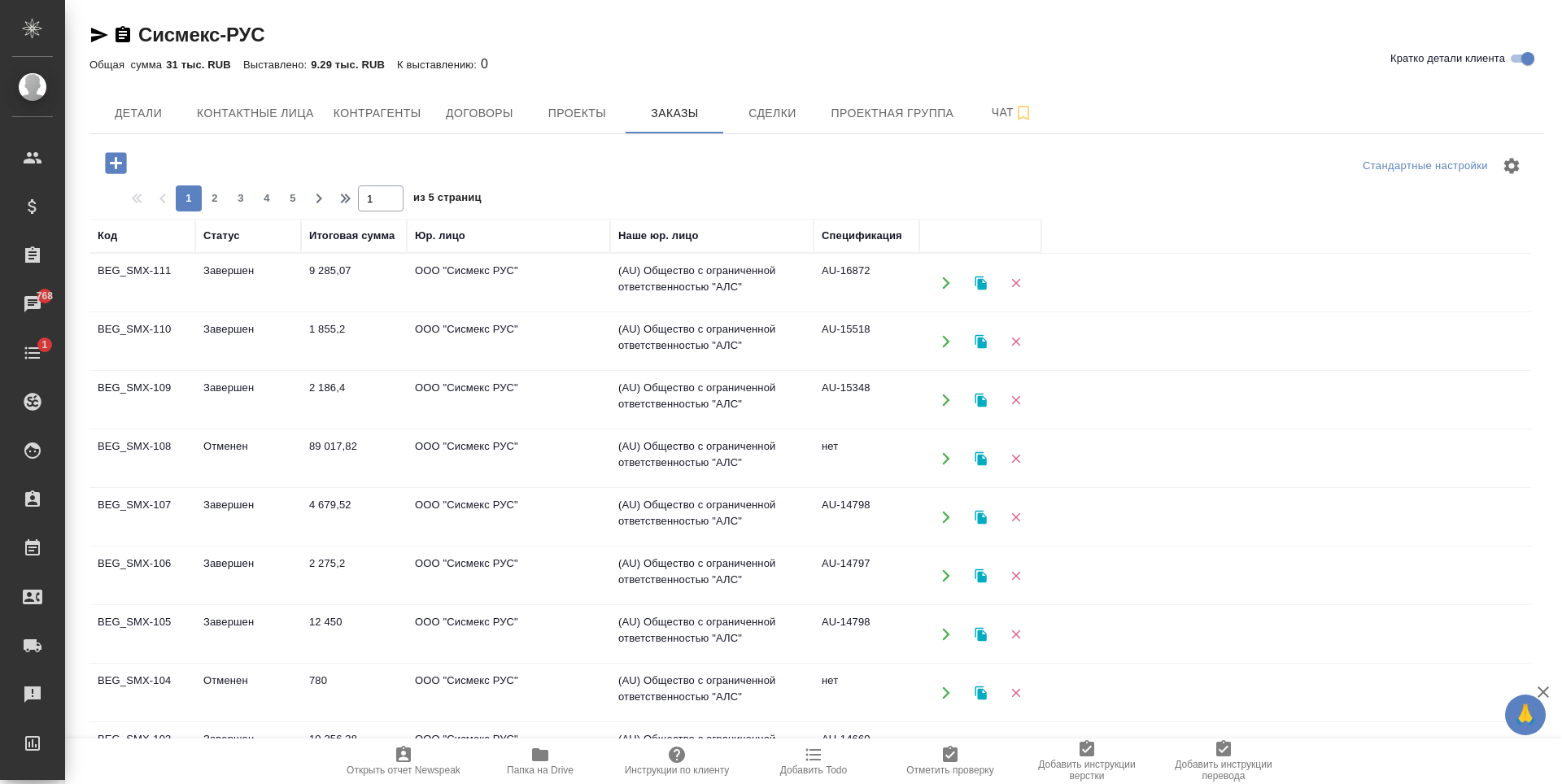
click at [792, 308] on td "(AU) Общество с ограниченной ответственностью "АЛС"" at bounding box center [712, 283] width 203 height 57
click at [793, 308] on td "(AU) Общество с ограниченной ответственностью "АЛС"" at bounding box center [712, 283] width 203 height 57
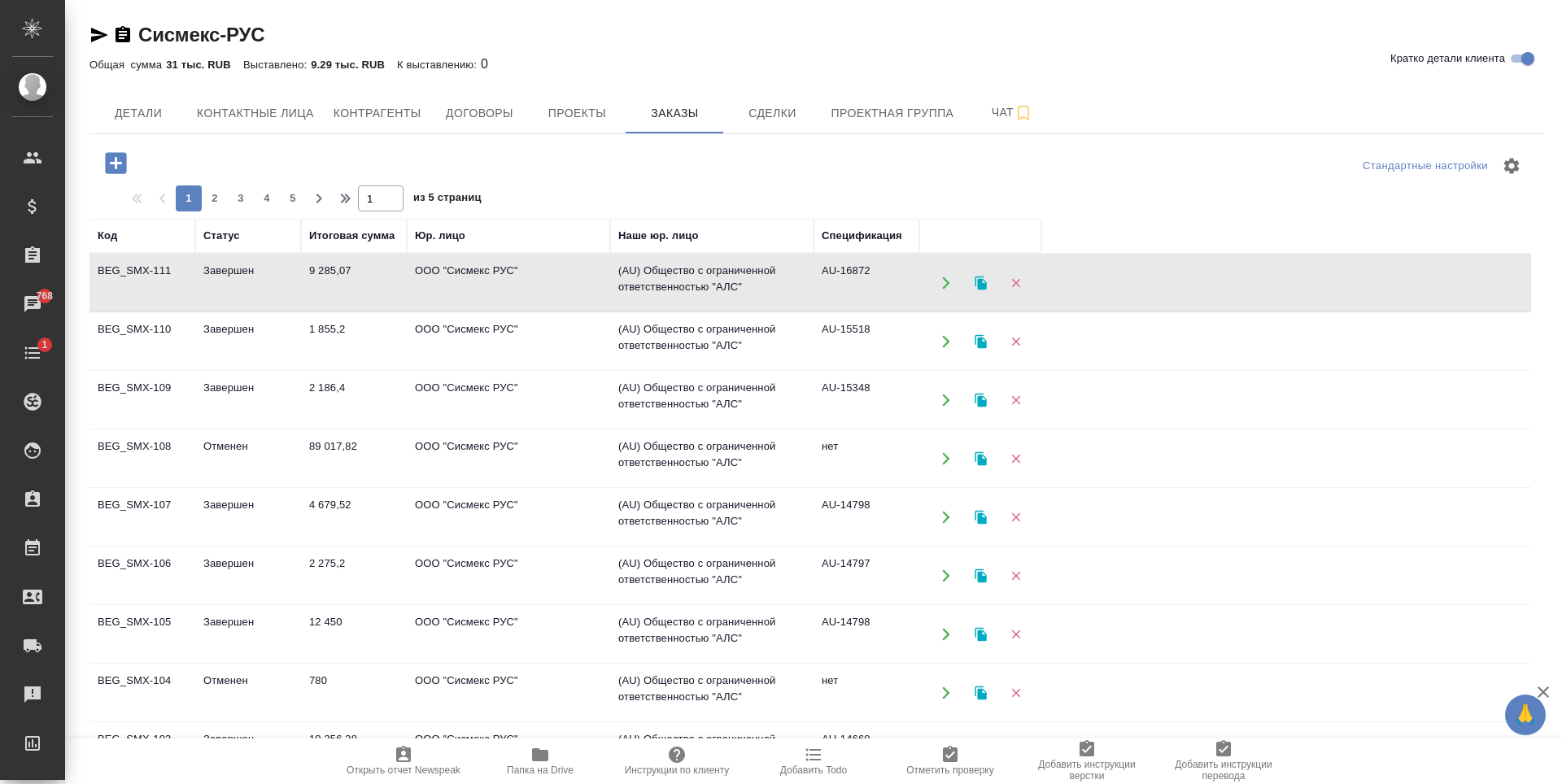
click at [542, 312] on td "ООО "Сисмекс РУС"" at bounding box center [507, 283] width 203 height 57
click at [542, 312] on td "ООО "Сисмекс РУС"" at bounding box center [507, 283] width 203 height 57
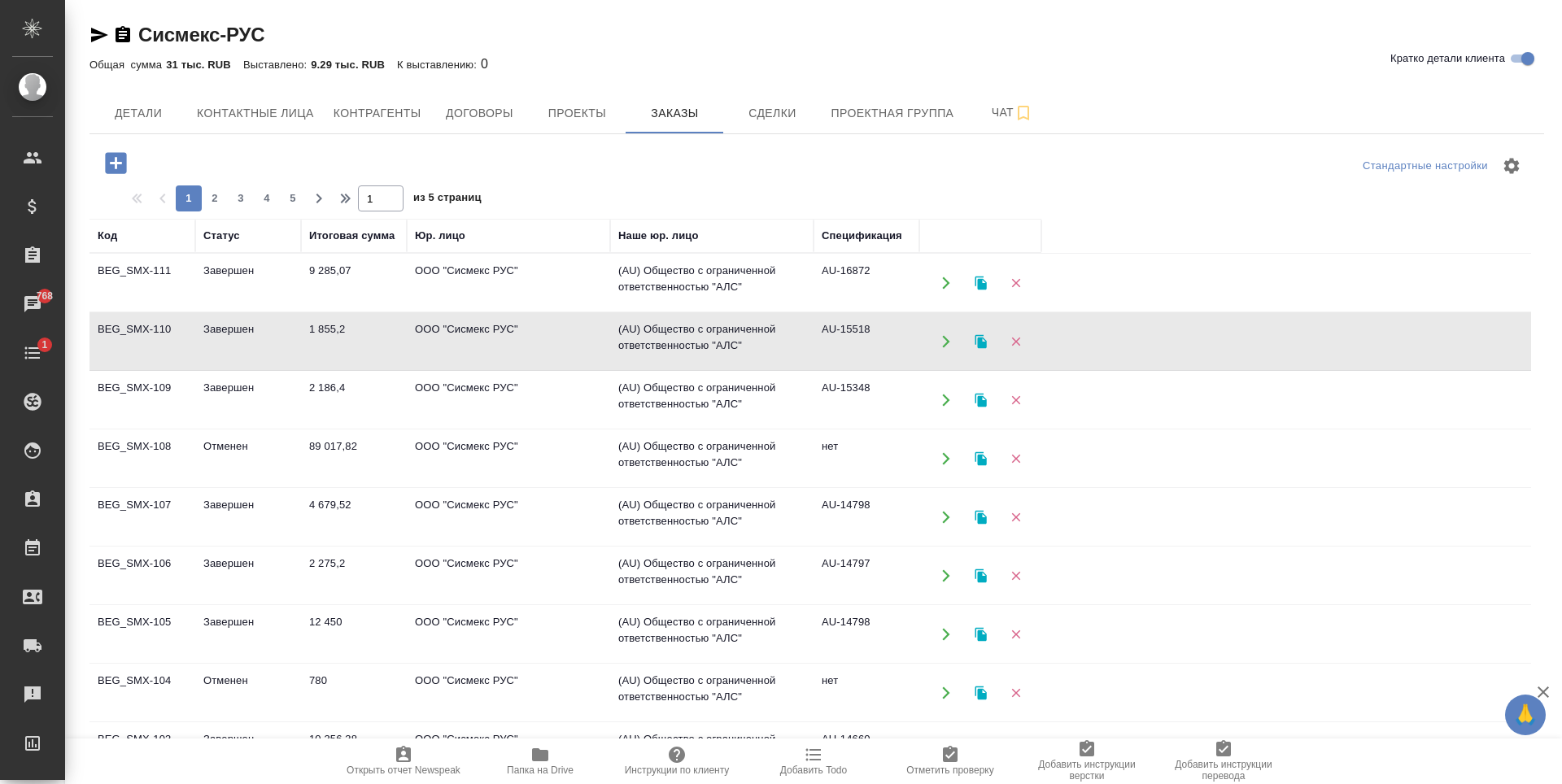
click at [542, 312] on td "ООО "Сисмекс РУС"" at bounding box center [507, 283] width 203 height 57
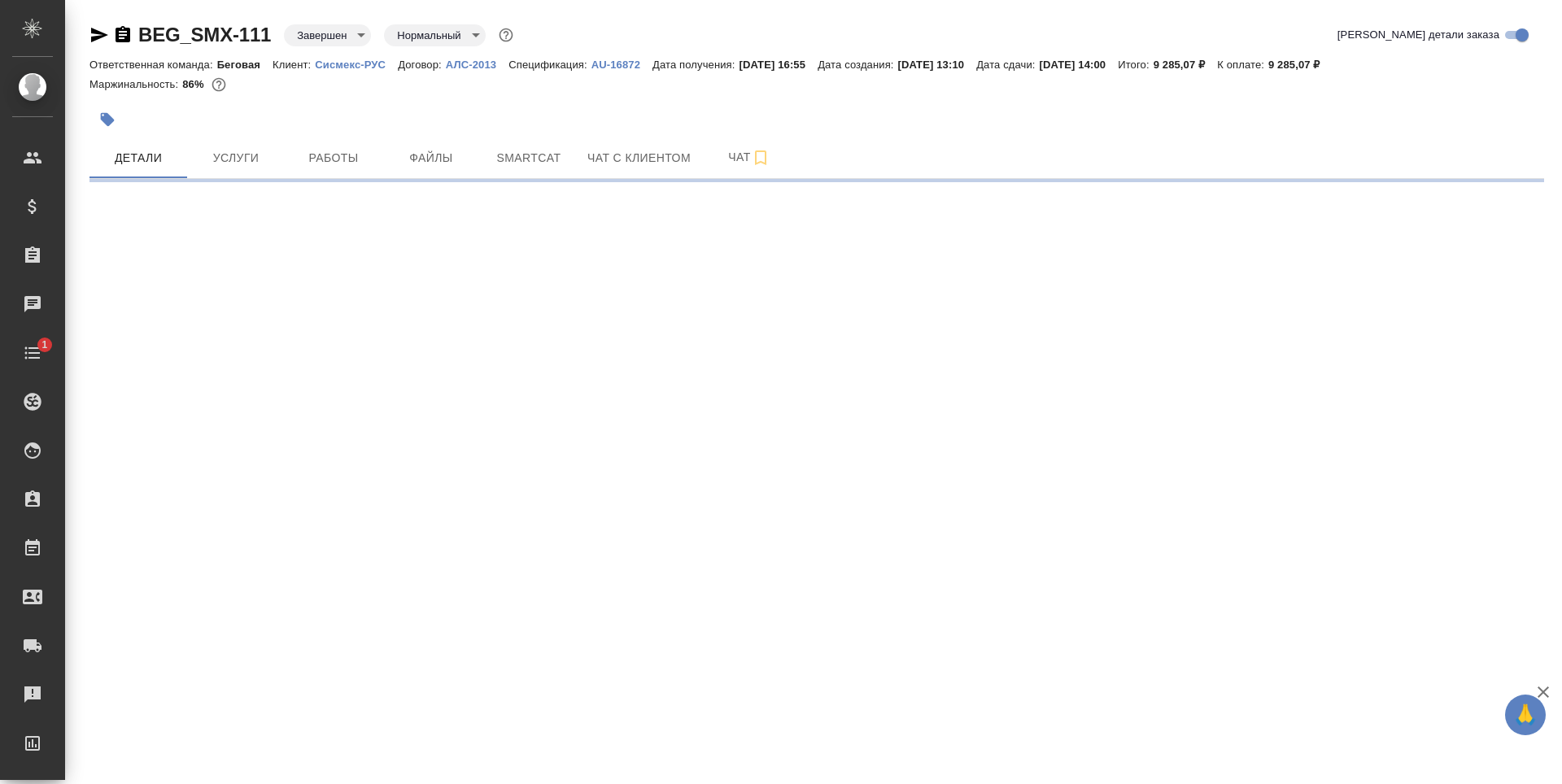
select select "RU"
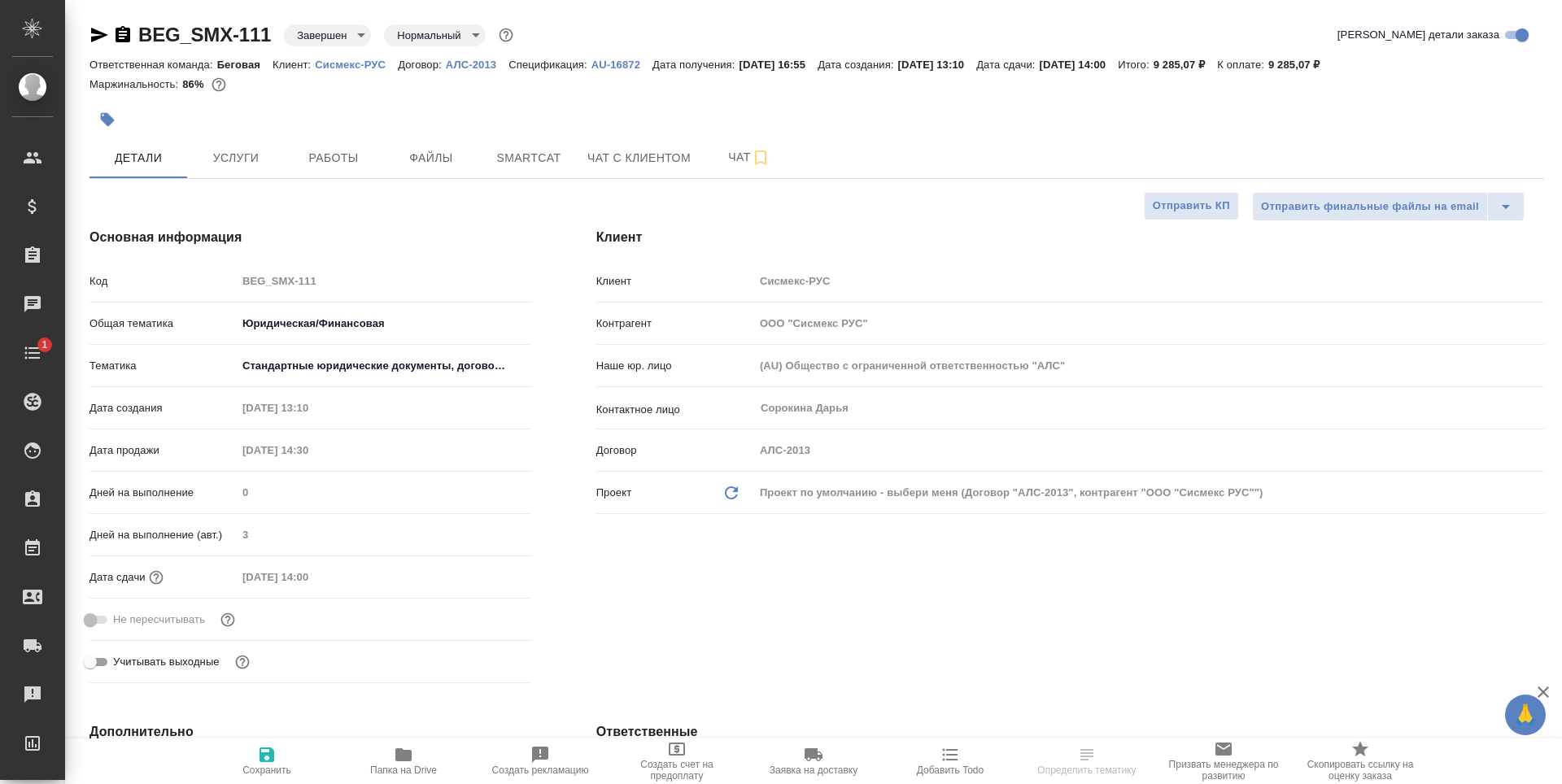
type textarea "x"
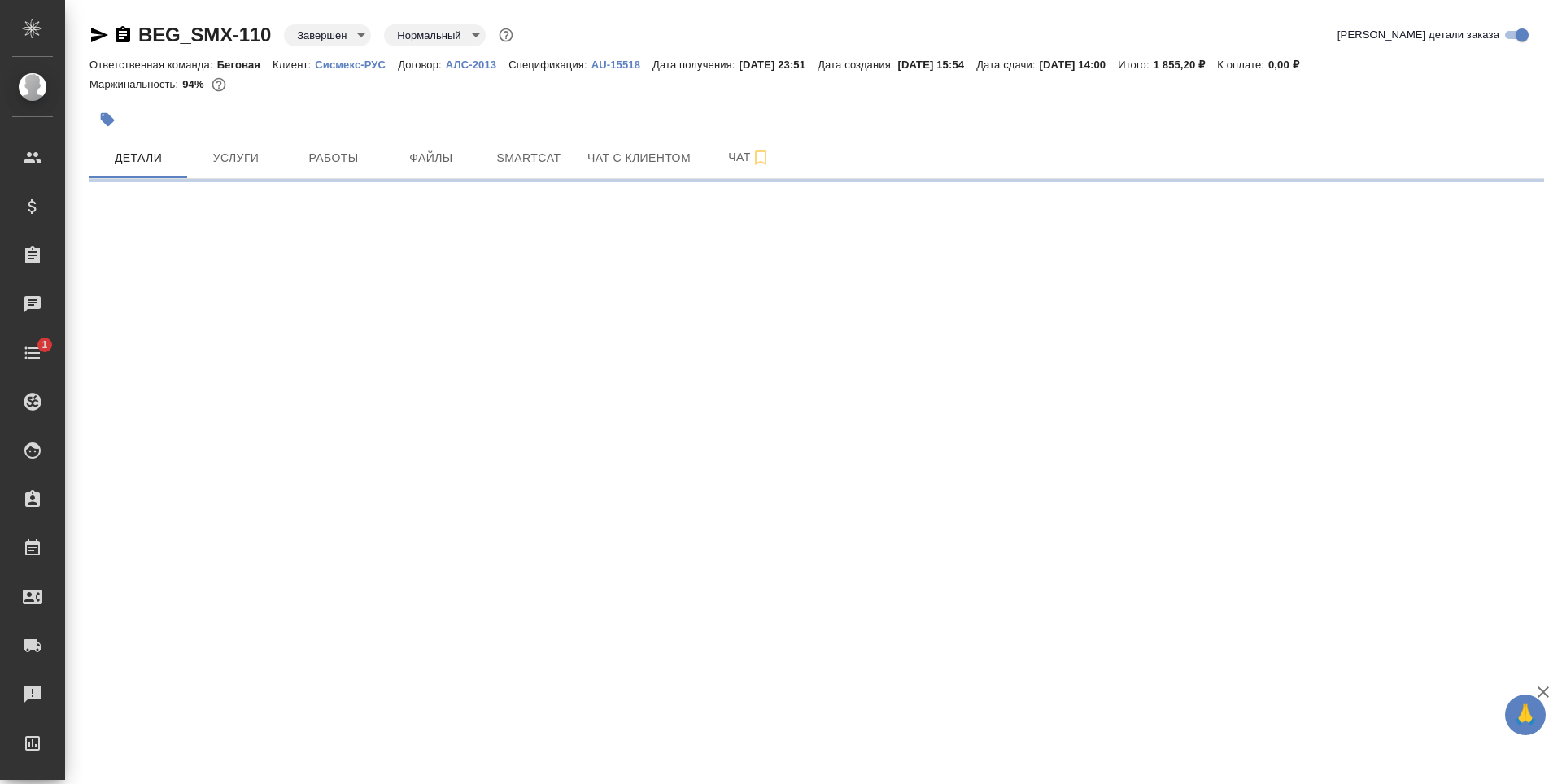
select select "RU"
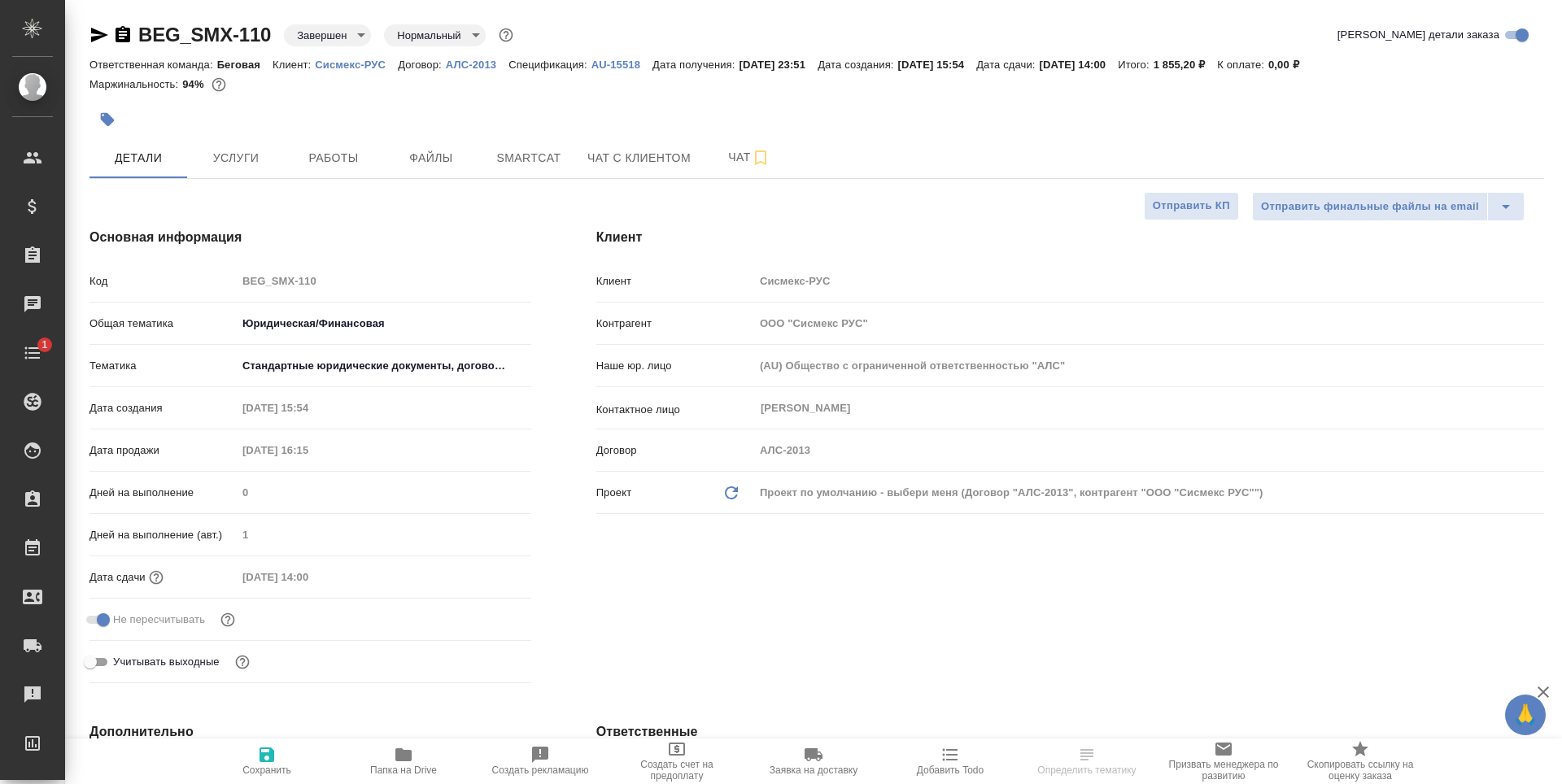
type textarea "x"
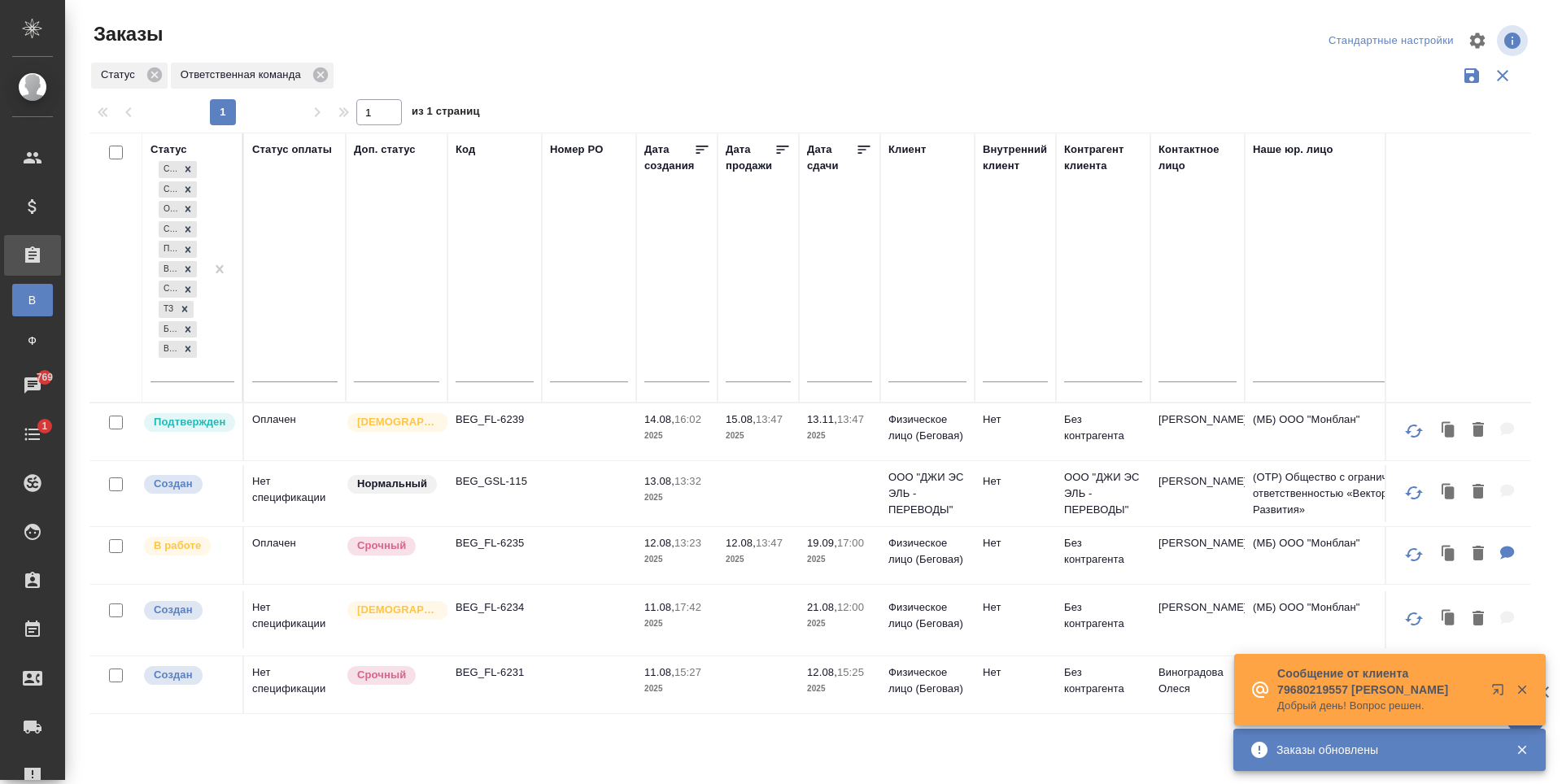
scroll to position [423, 0]
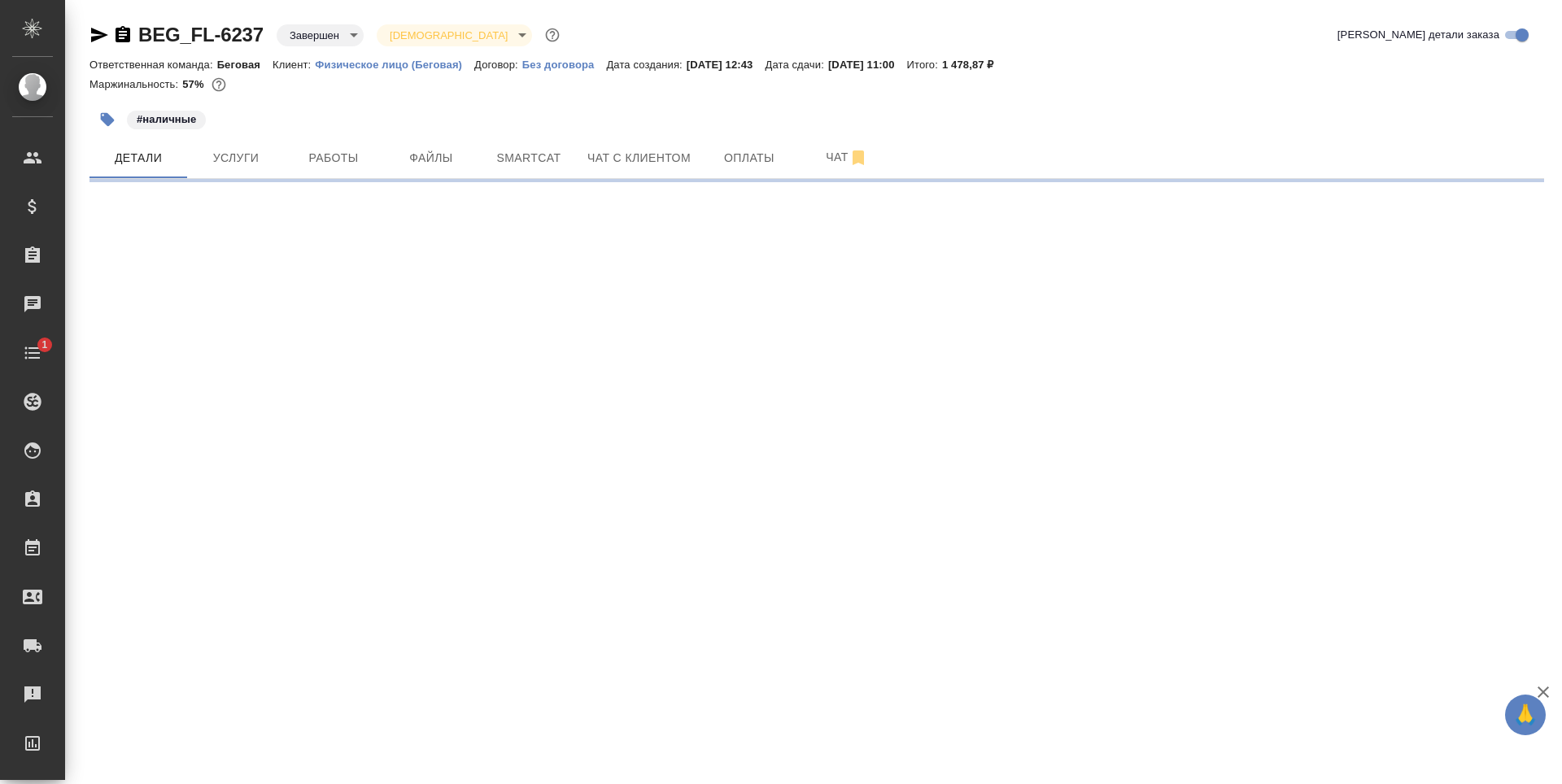
select select "RU"
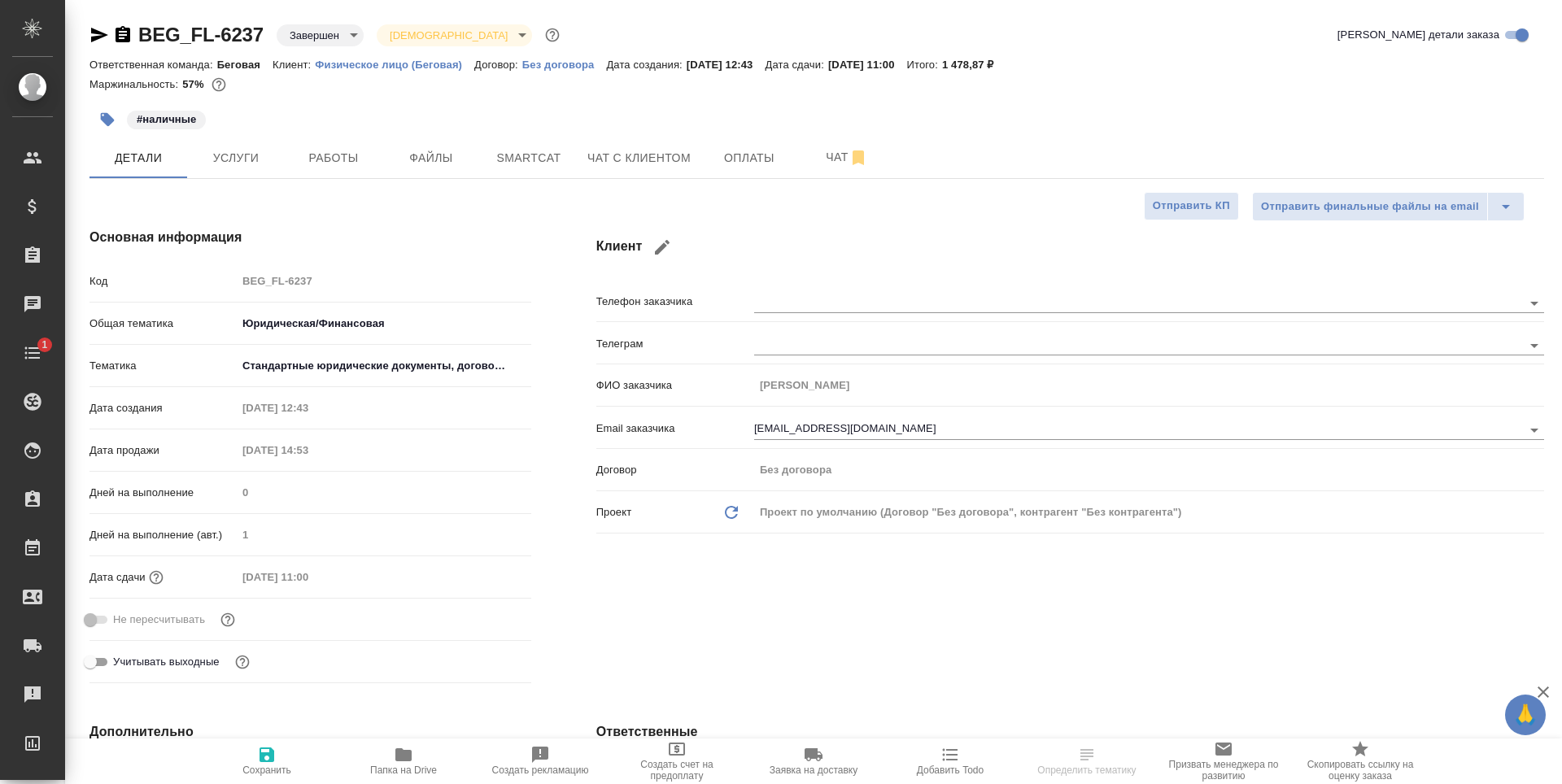
type textarea "x"
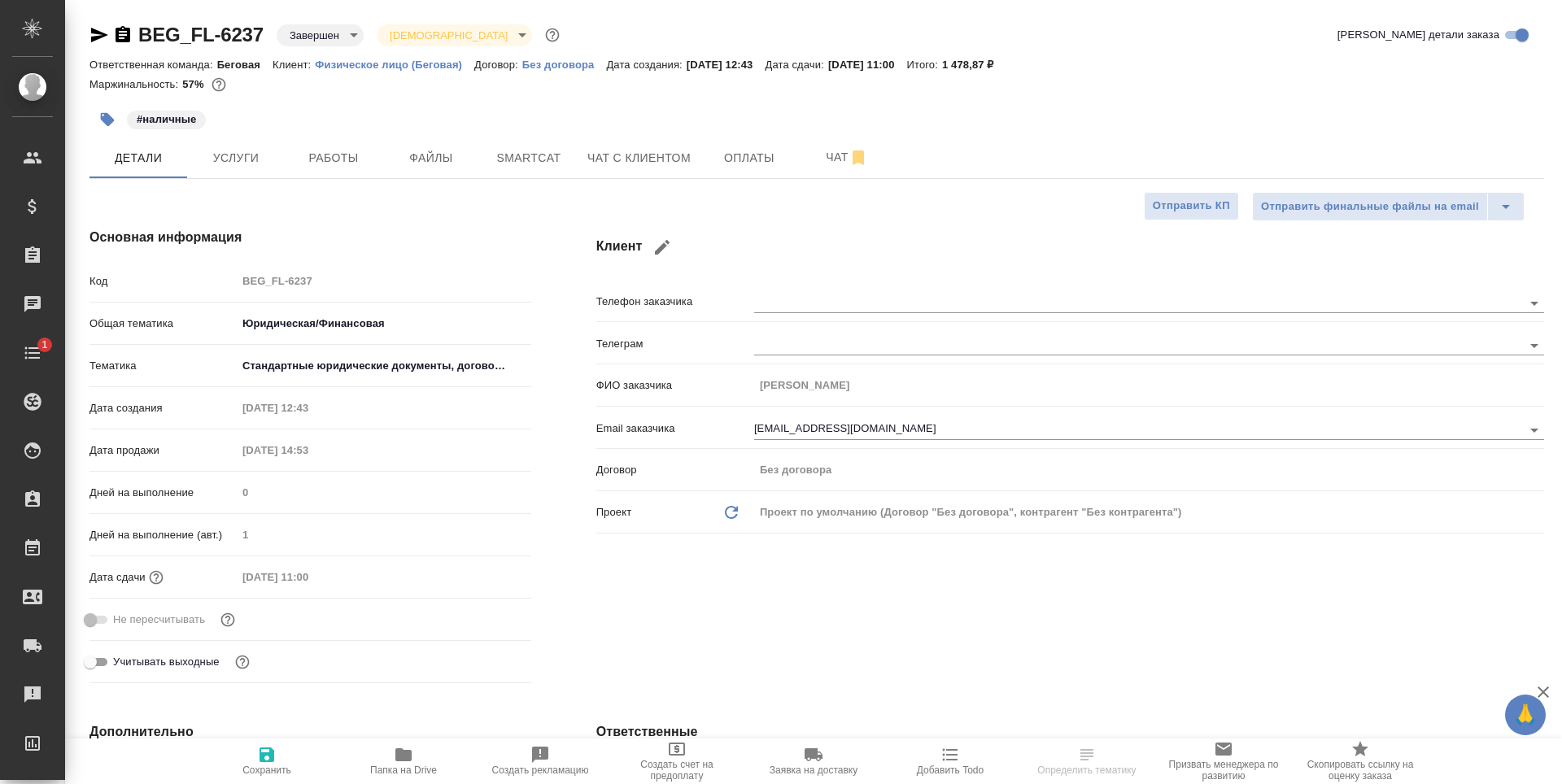
type textarea "x"
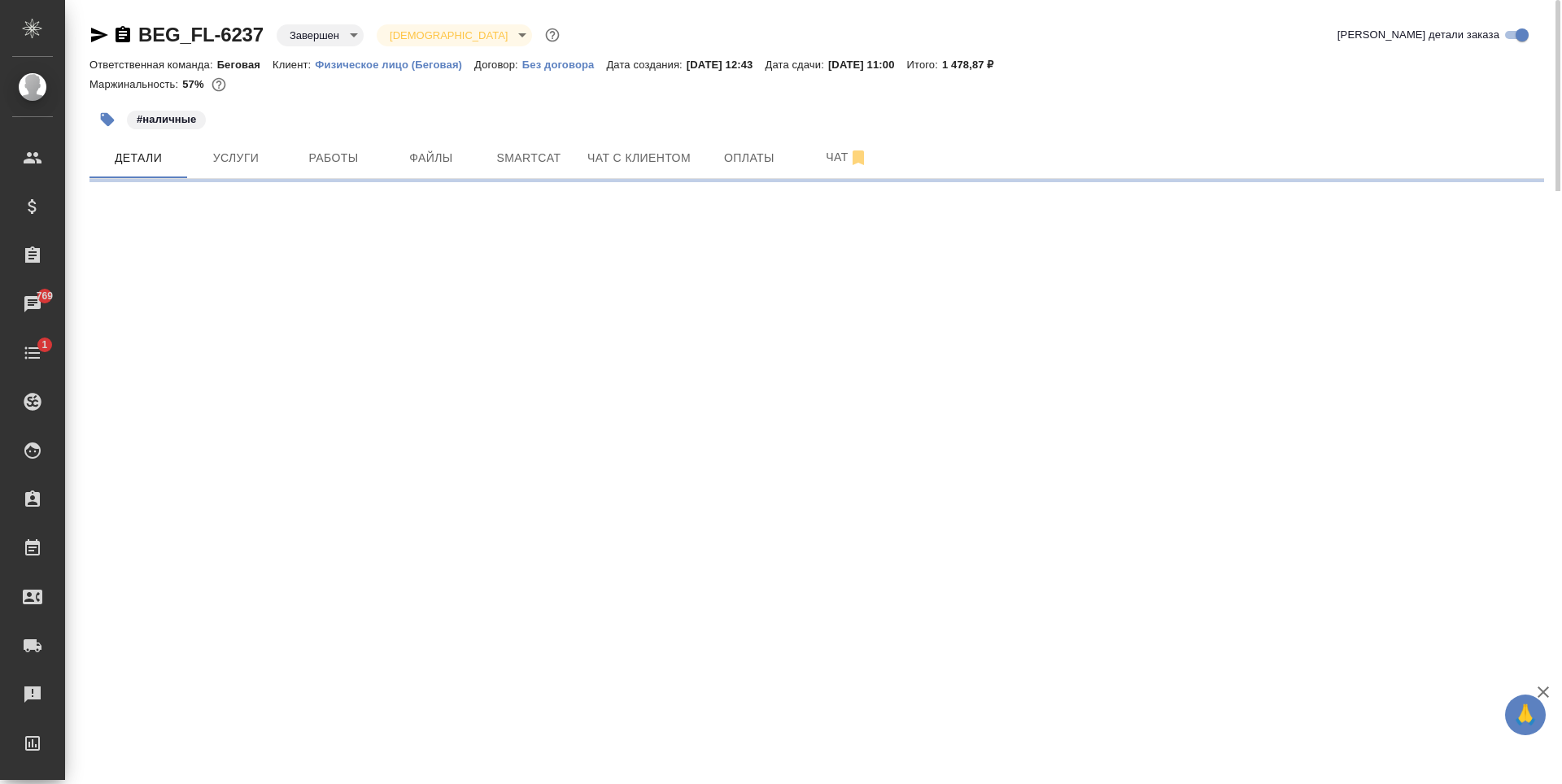
select select "RU"
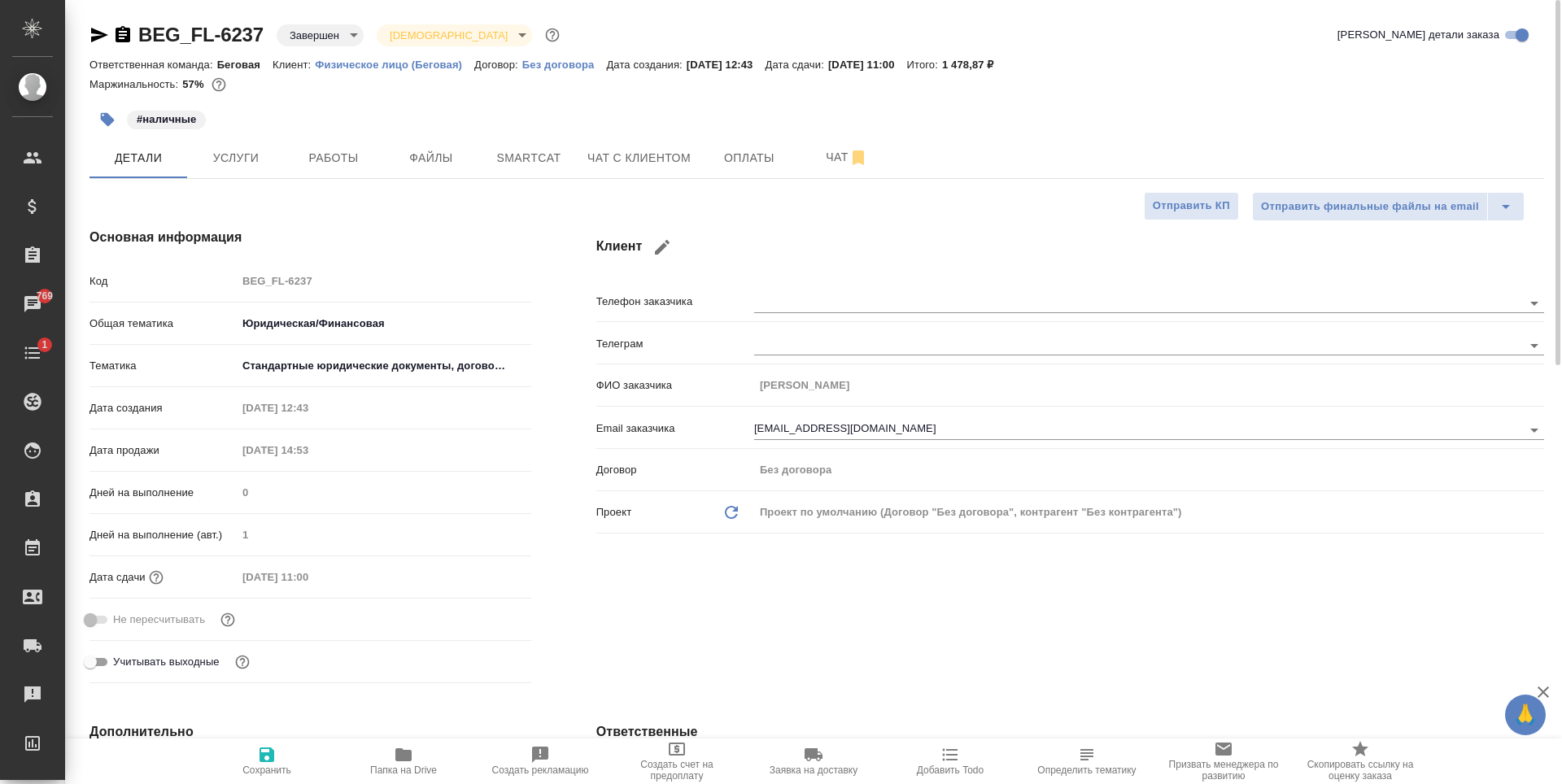
type textarea "x"
click at [97, 33] on icon "button" at bounding box center [99, 35] width 17 height 15
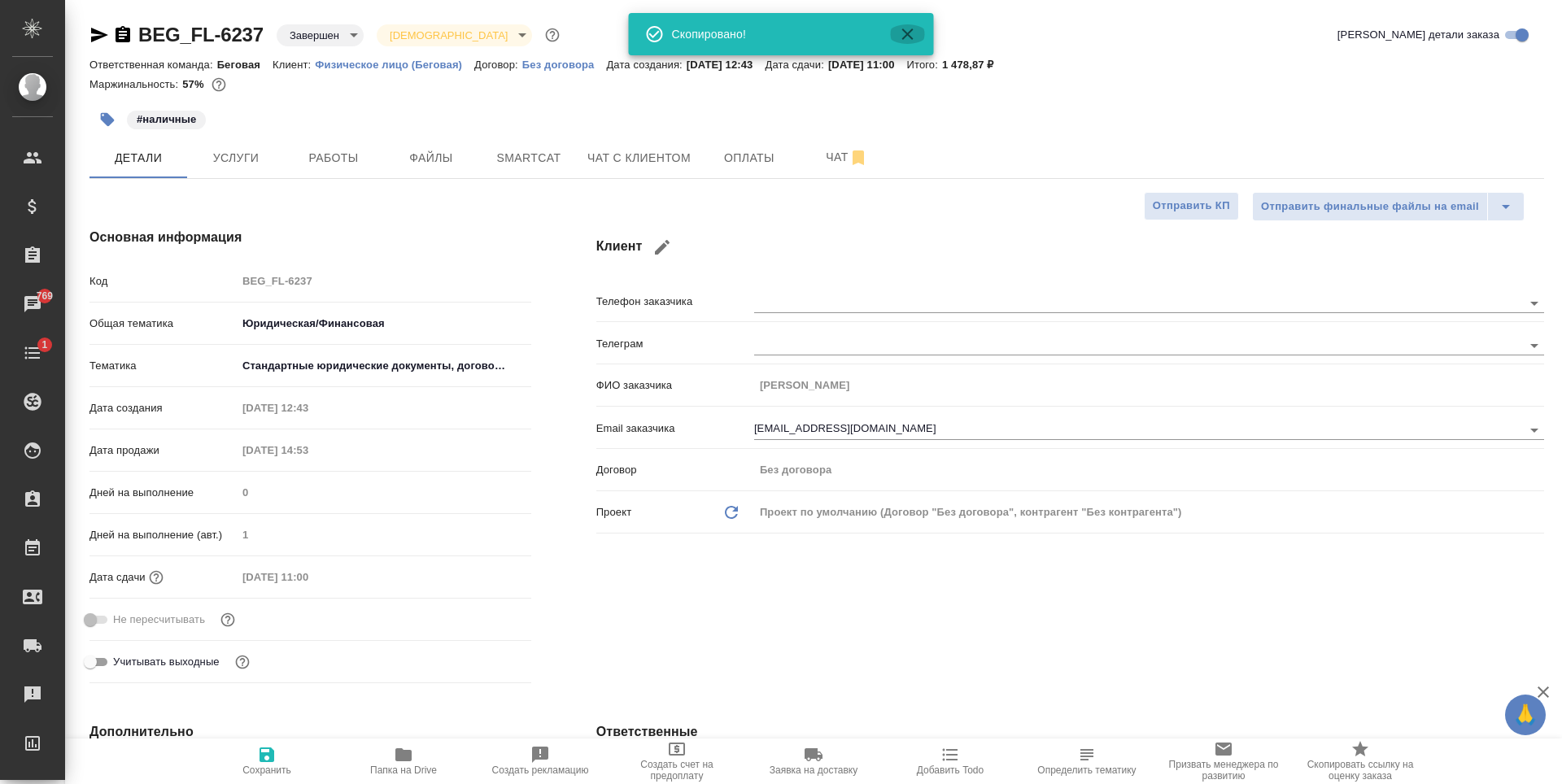
click at [907, 30] on icon "button" at bounding box center [907, 34] width 19 height 19
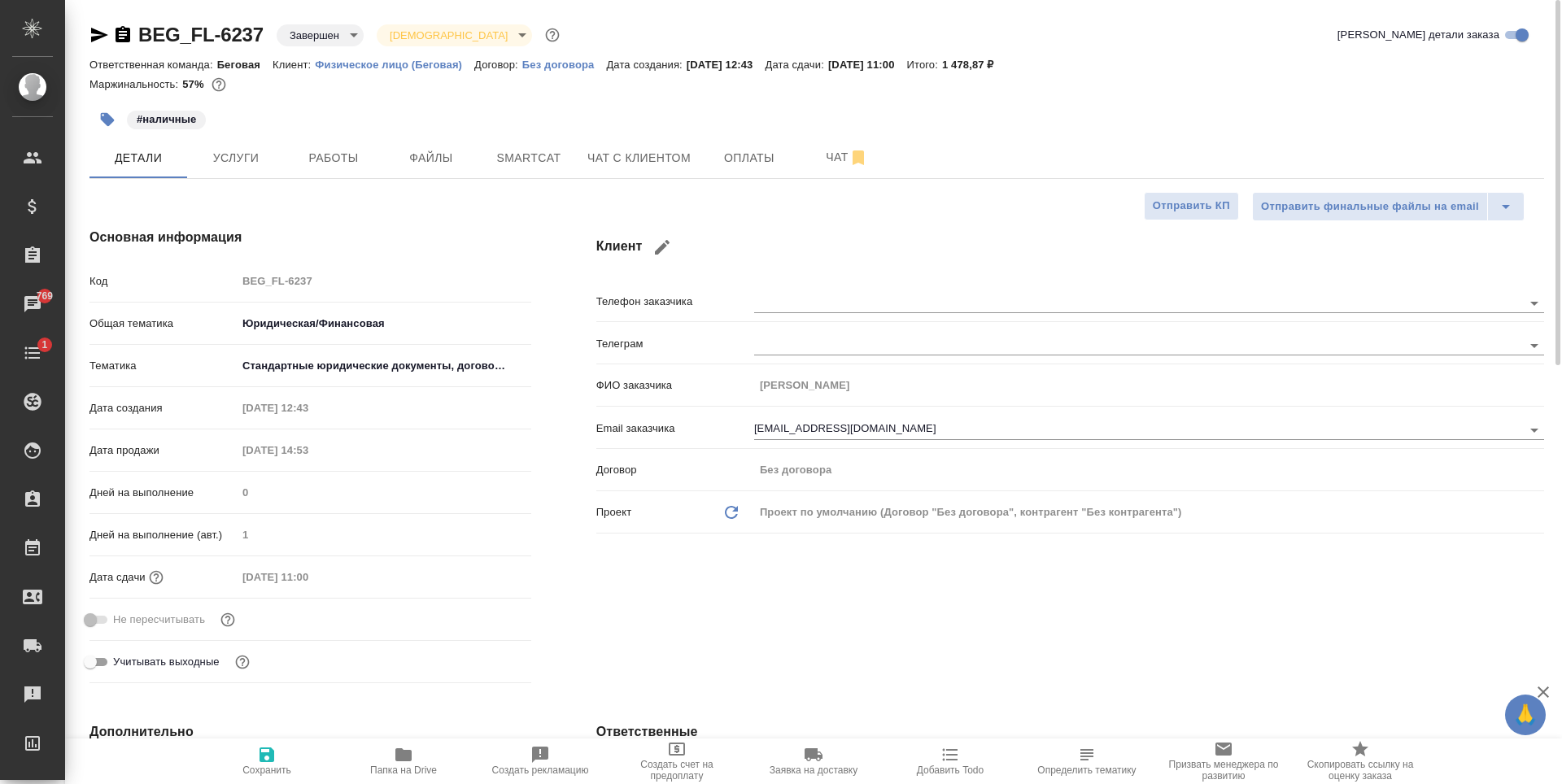
type textarea "x"
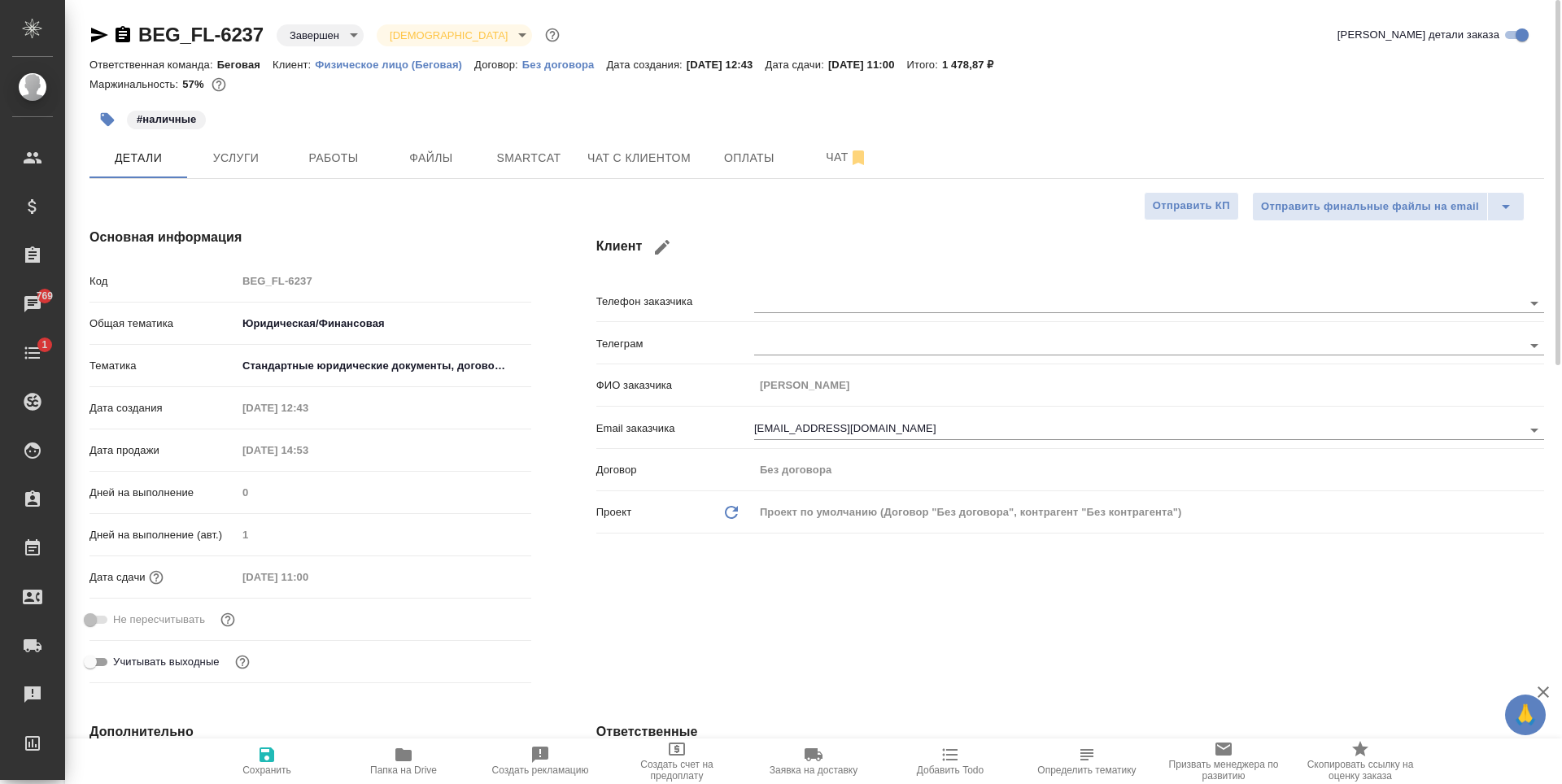
type textarea "x"
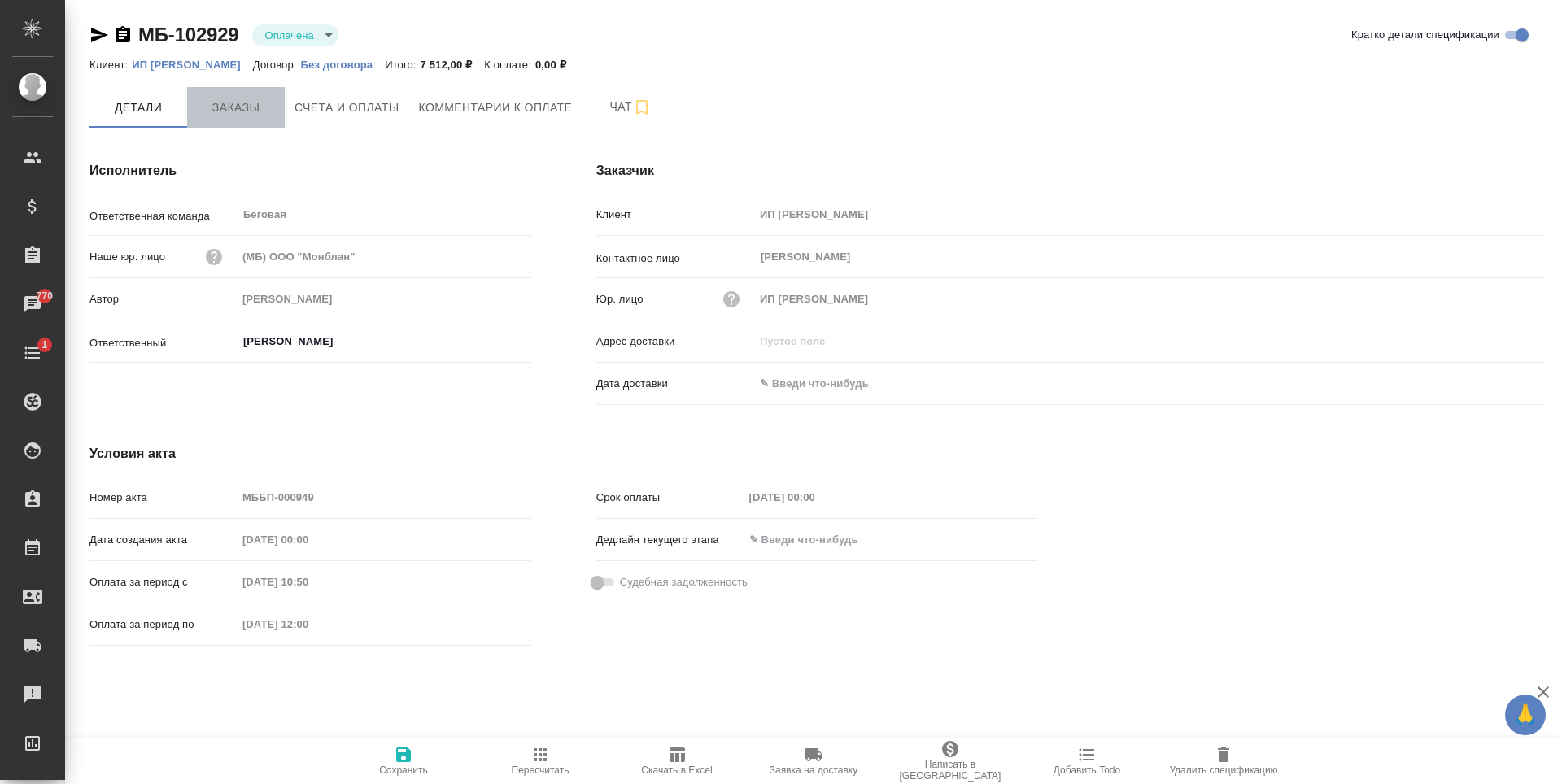
click at [278, 120] on button "Заказы" at bounding box center [236, 108] width 97 height 40
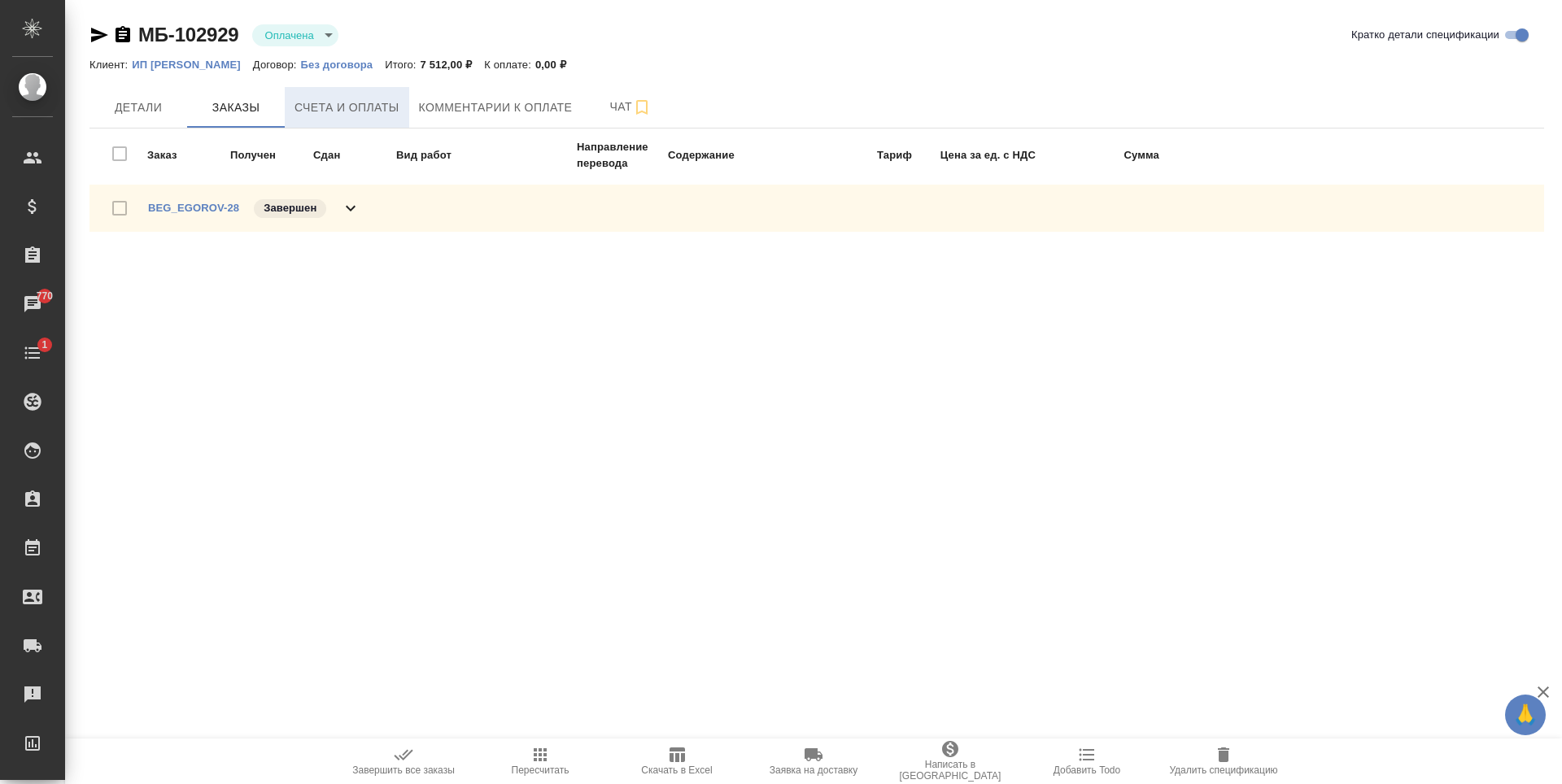
click at [380, 97] on span "Счета и оплаты" at bounding box center [347, 108] width 105 height 20
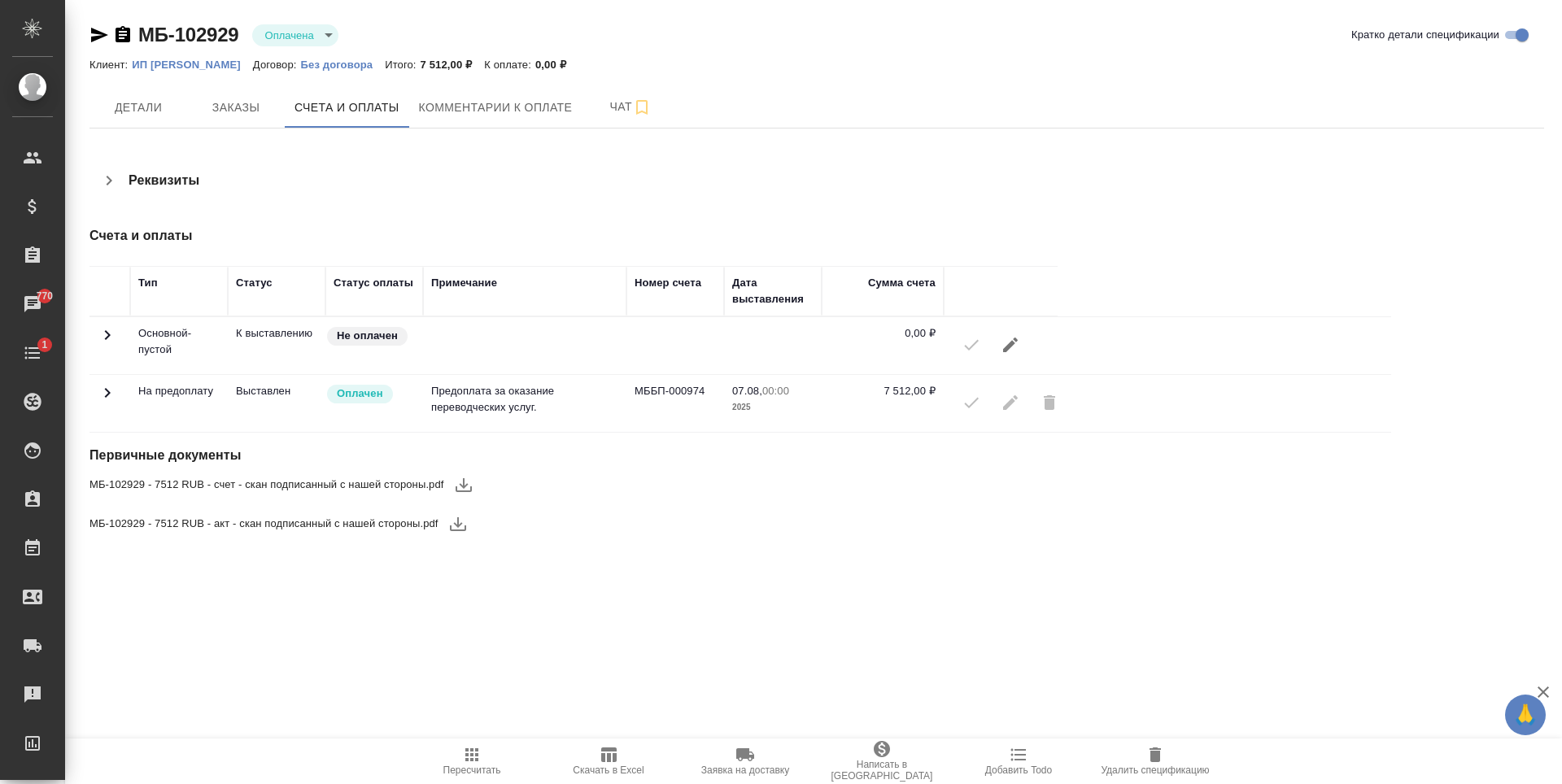
click at [336, 479] on span "МБ-102929 - 7512 RUB - счет - скан подписанный с нашей стороны.pdf" at bounding box center [267, 485] width 355 height 17
click at [461, 527] on icon "button" at bounding box center [458, 523] width 19 height 19
click at [532, 111] on span "Комментарии к оплате" at bounding box center [496, 108] width 154 height 20
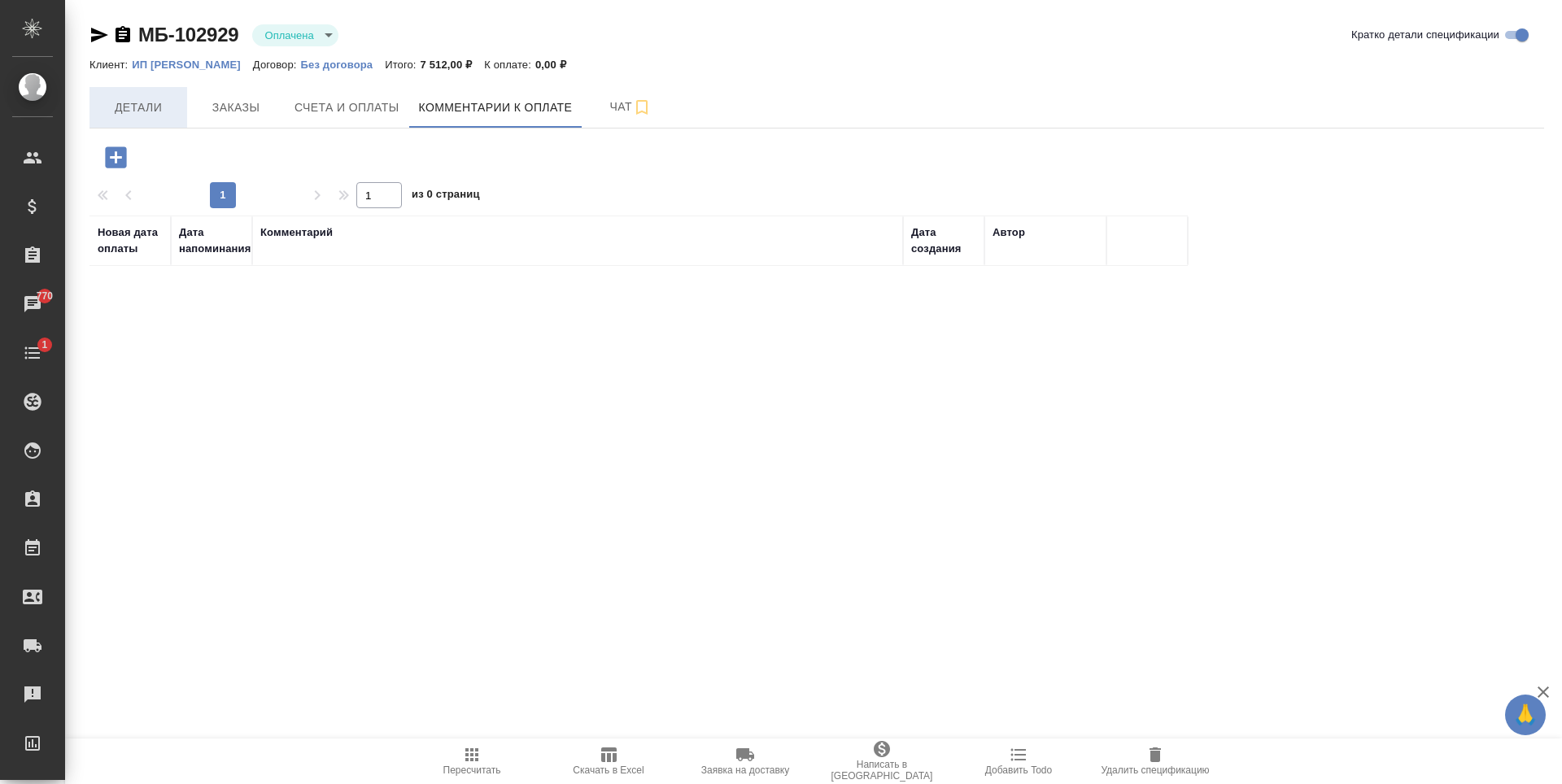
click at [182, 102] on button "Детали" at bounding box center [138, 108] width 97 height 40
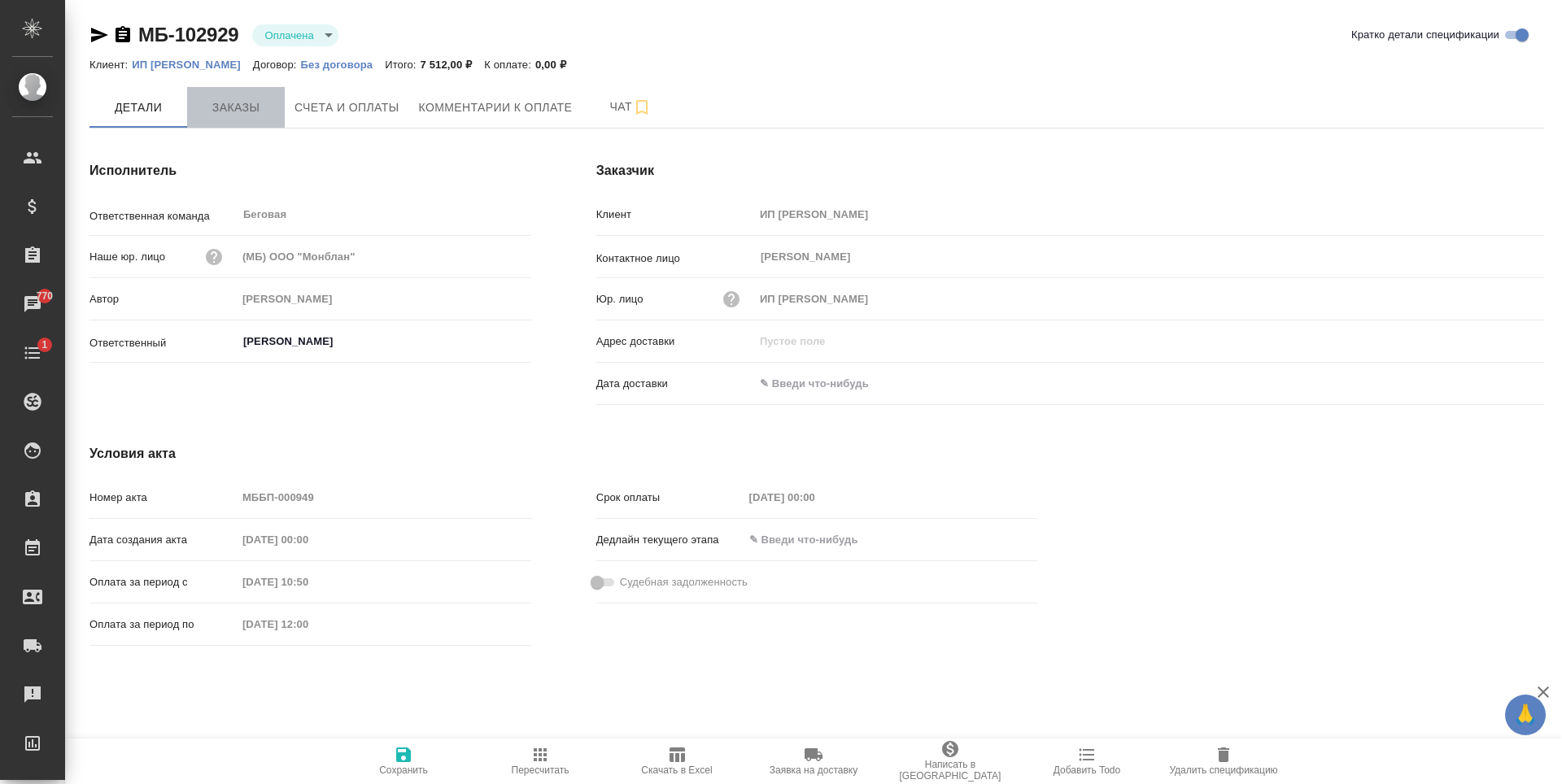
click at [231, 88] on button "Заказы" at bounding box center [236, 108] width 97 height 40
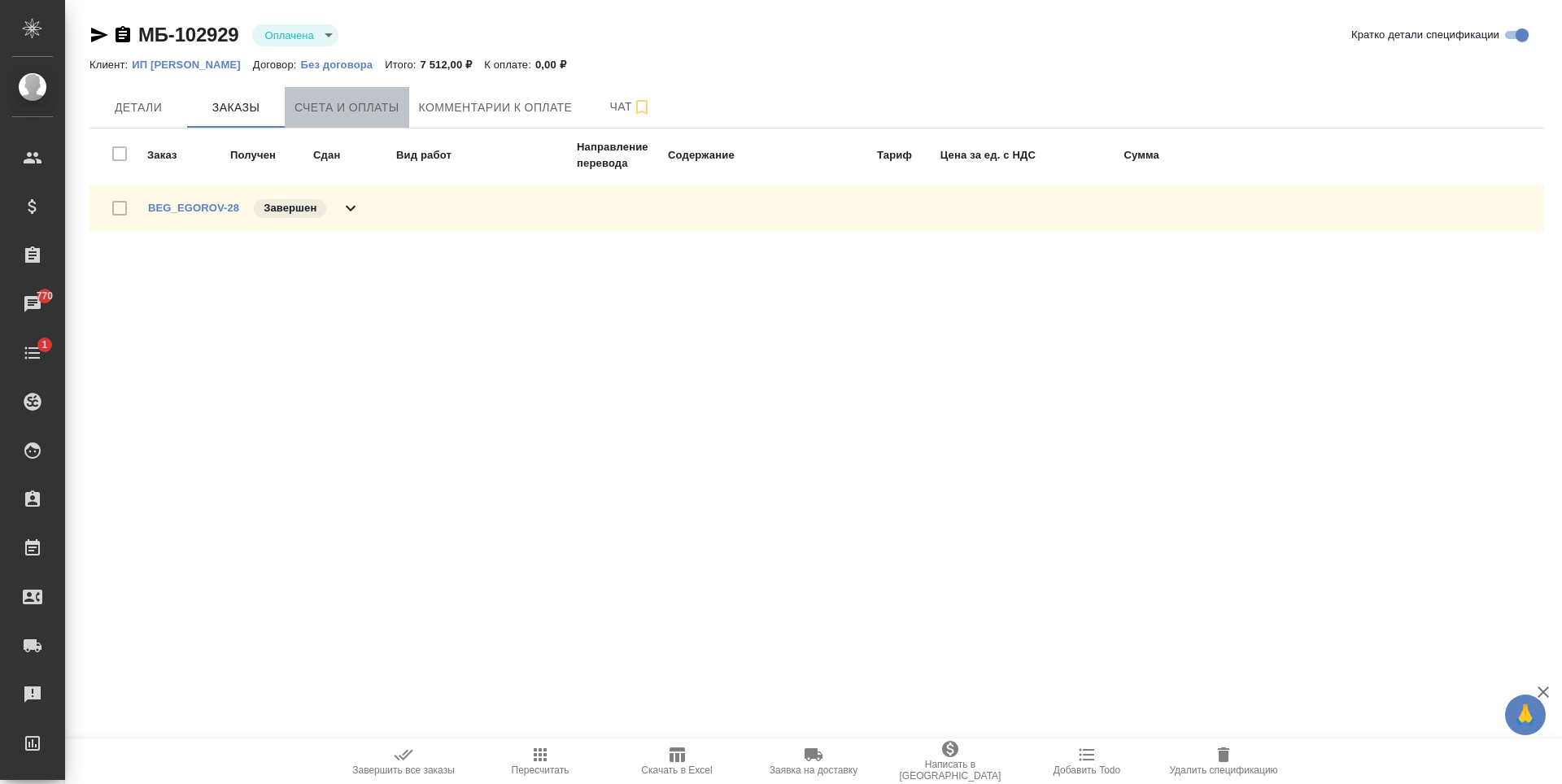
click at [291, 117] on button "Счета и оплаты" at bounding box center [347, 108] width 124 height 40
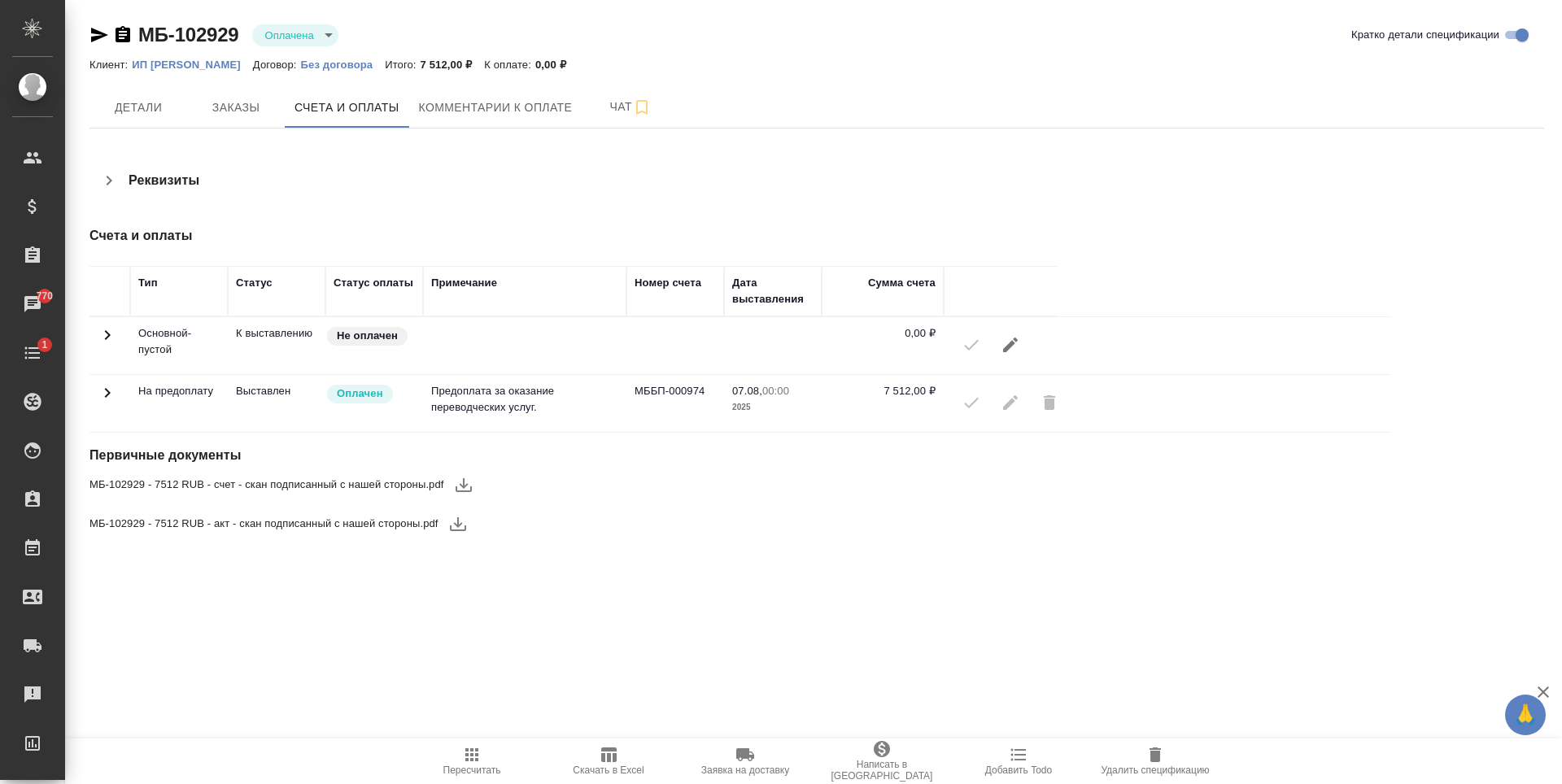
click at [258, 56] on div "Клиент: [PERSON_NAME]: Без договора Итого: 7 512,00 ₽ К оплате: 0,00 ₽" at bounding box center [816, 63] width 1454 height 19
click at [253, 60] on p "ИП [PERSON_NAME]" at bounding box center [192, 64] width 121 height 12
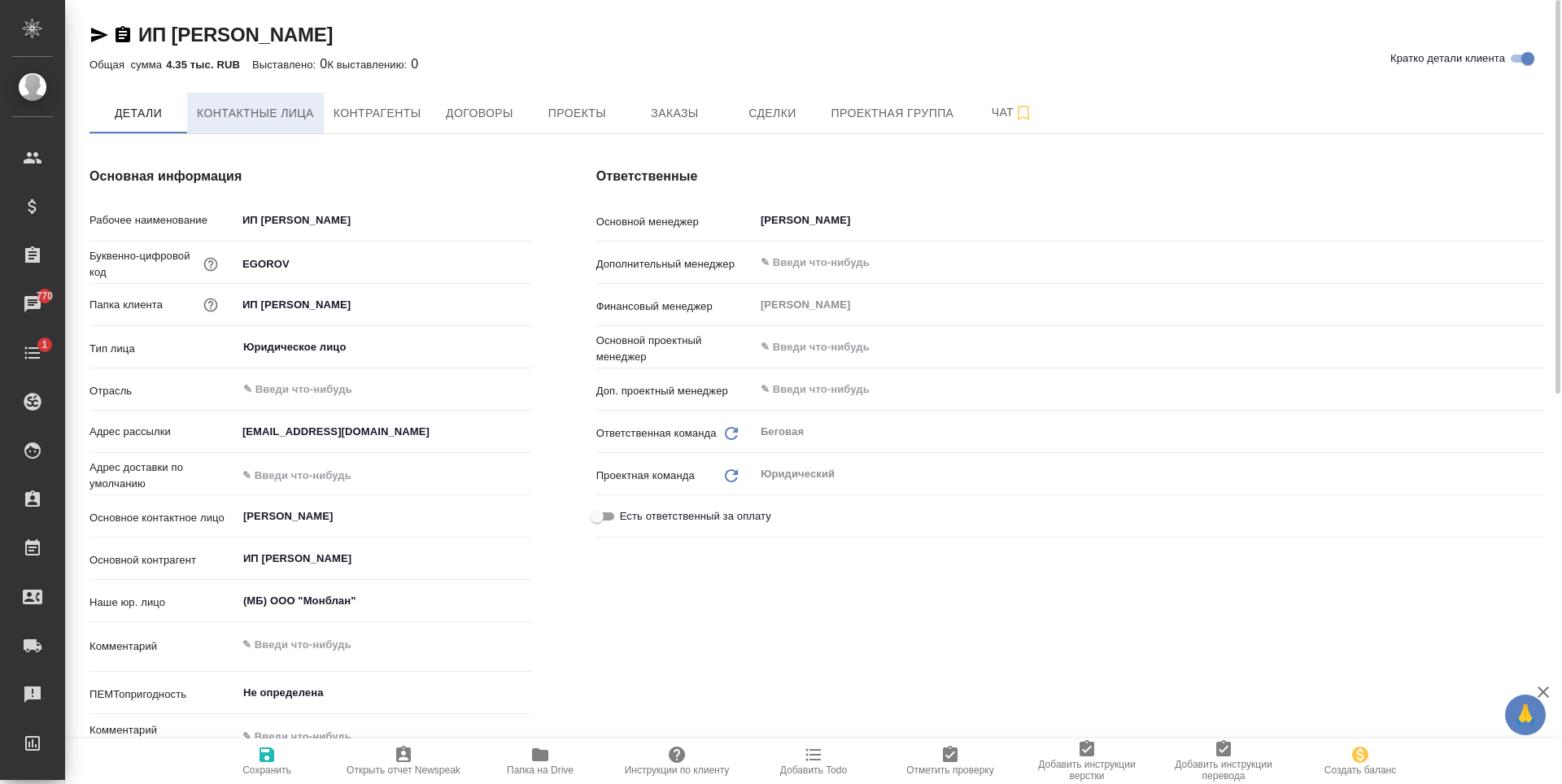
click at [240, 111] on span "Контактные лица" at bounding box center [255, 113] width 117 height 20
select select "RU"
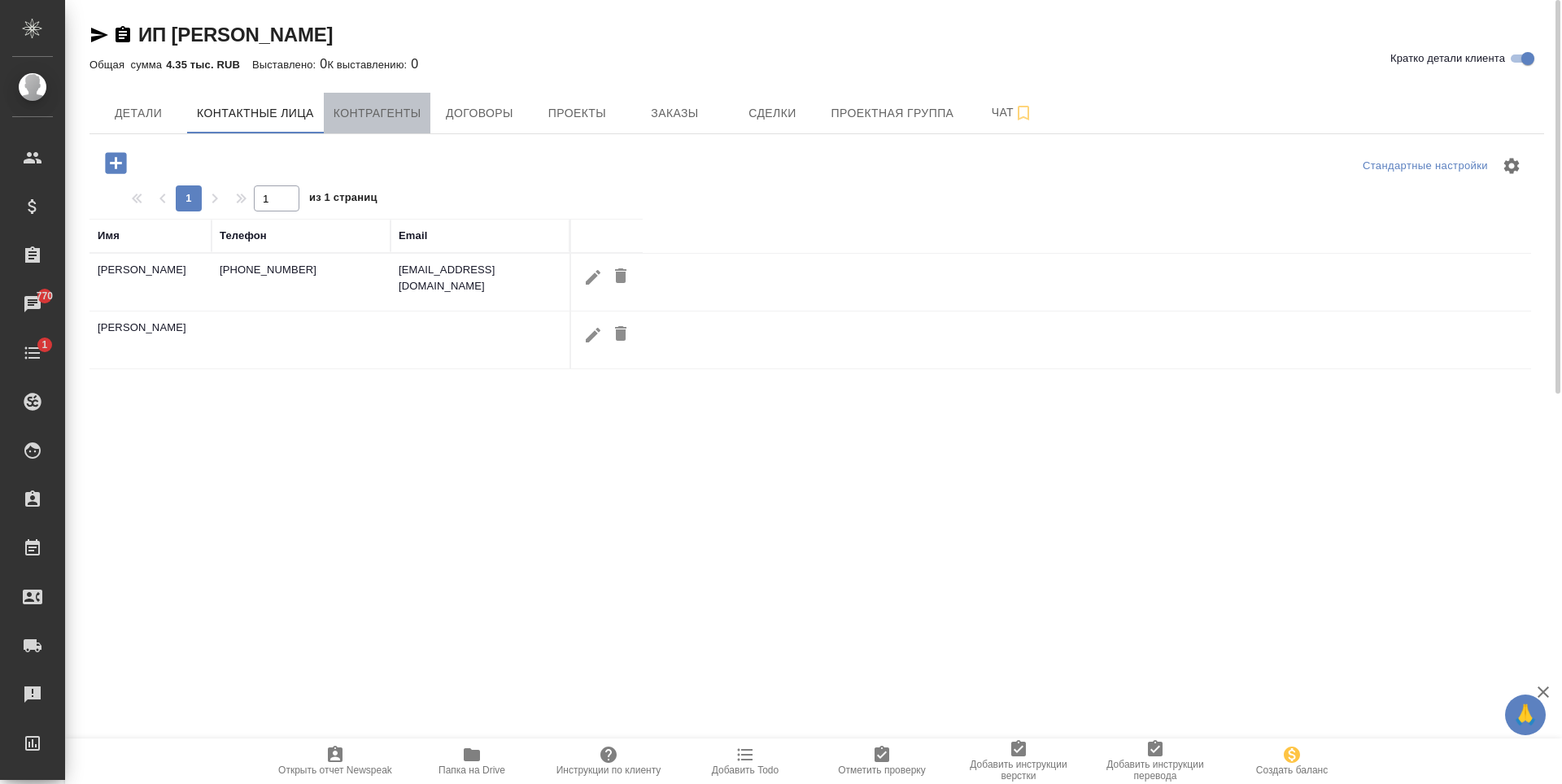
click at [371, 111] on span "Контрагенты" at bounding box center [378, 113] width 88 height 20
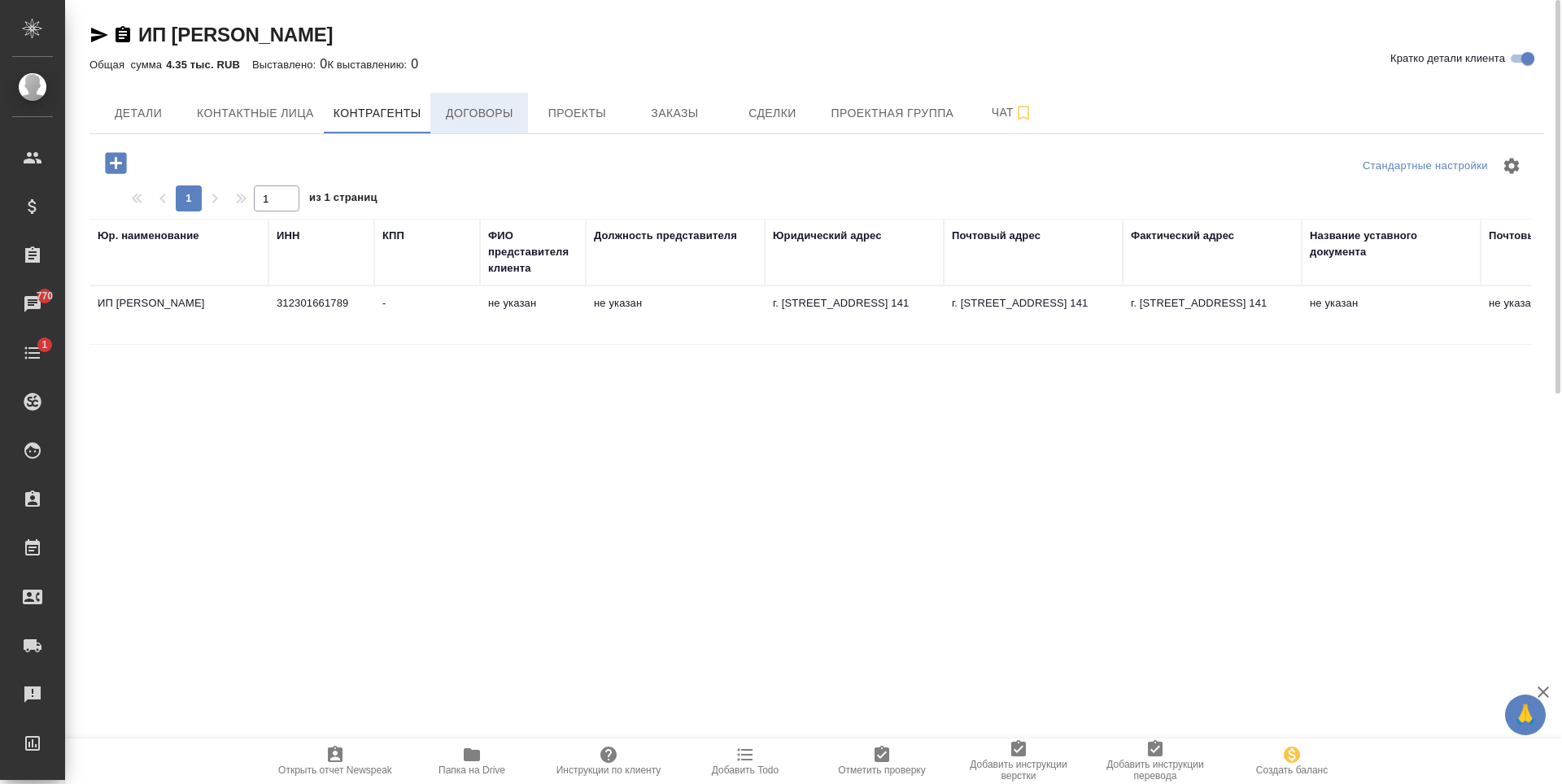
click at [460, 107] on span "Договоры" at bounding box center [479, 113] width 78 height 20
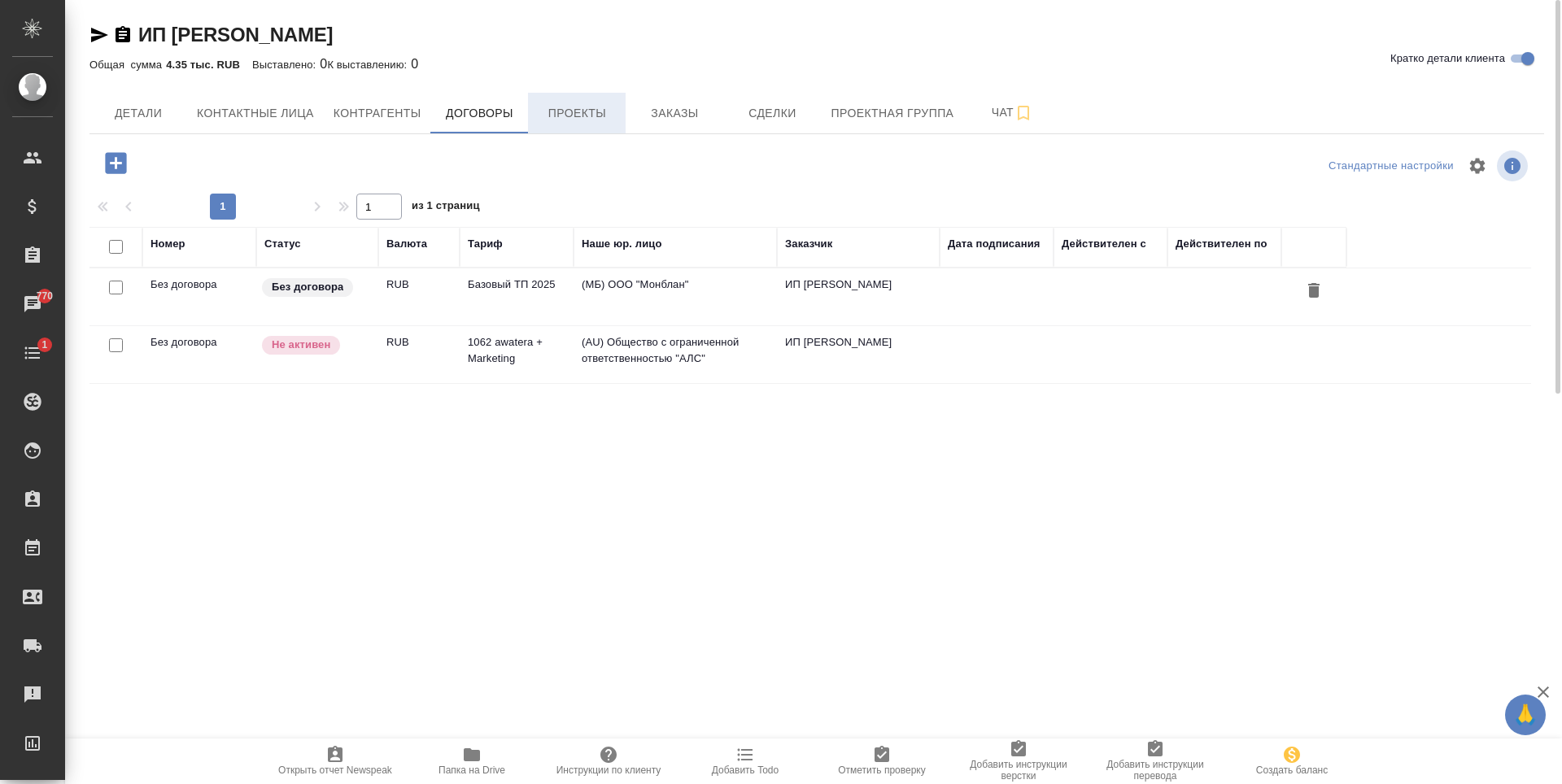
click at [581, 121] on span "Проекты" at bounding box center [576, 113] width 78 height 20
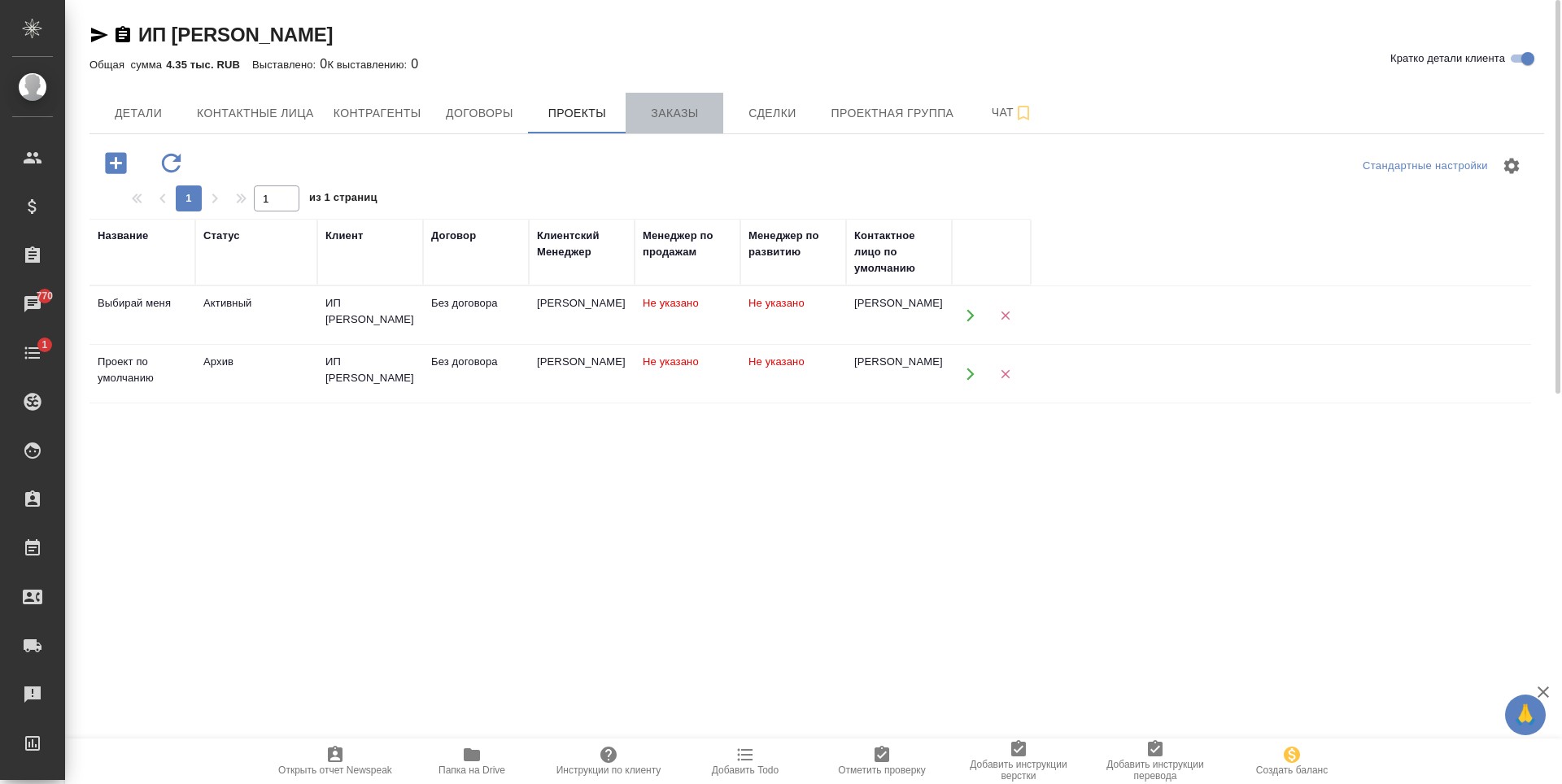
click at [658, 119] on span "Заказы" at bounding box center [674, 113] width 78 height 20
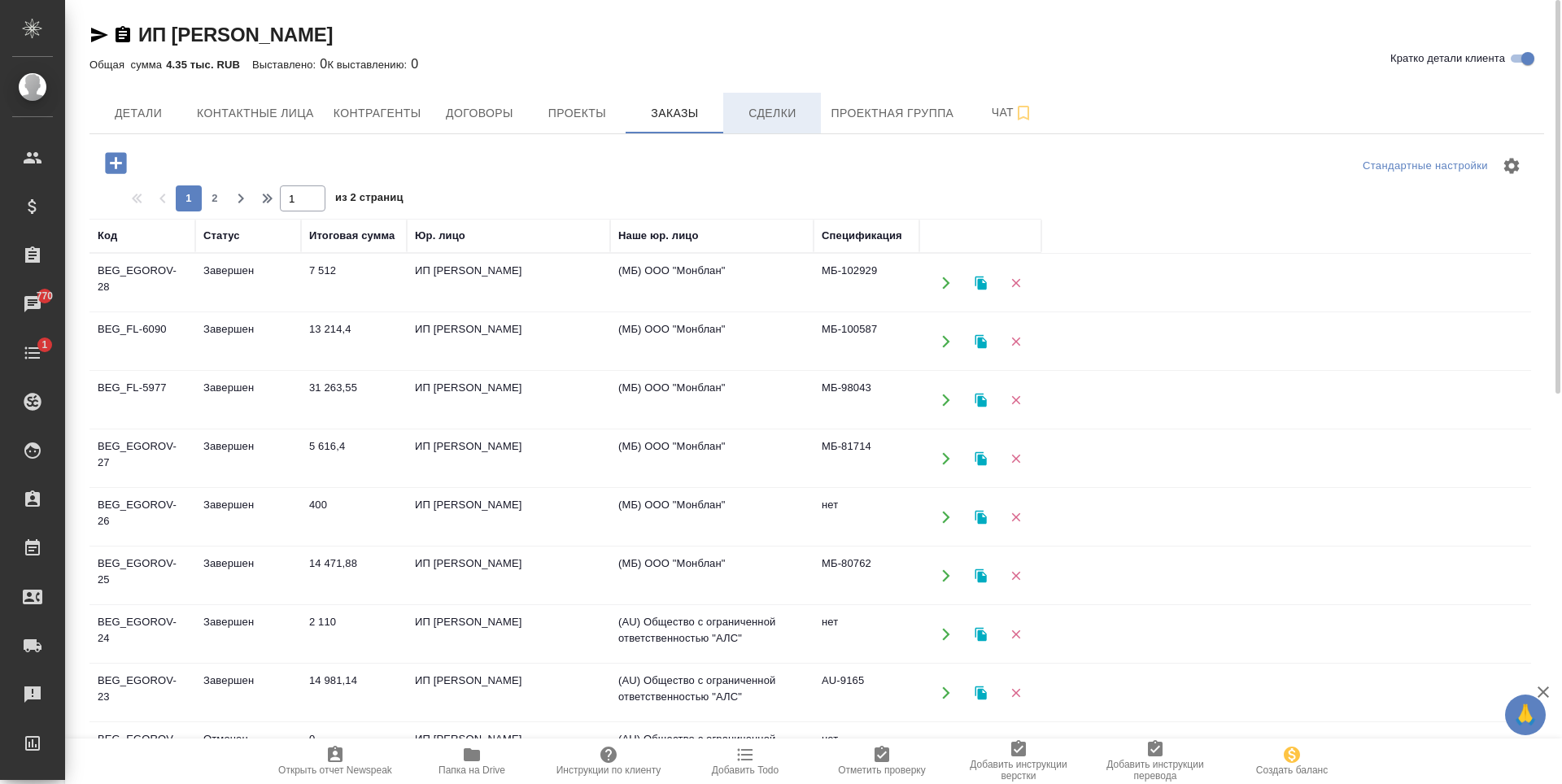
click at [791, 99] on button "Сделки" at bounding box center [772, 113] width 97 height 40
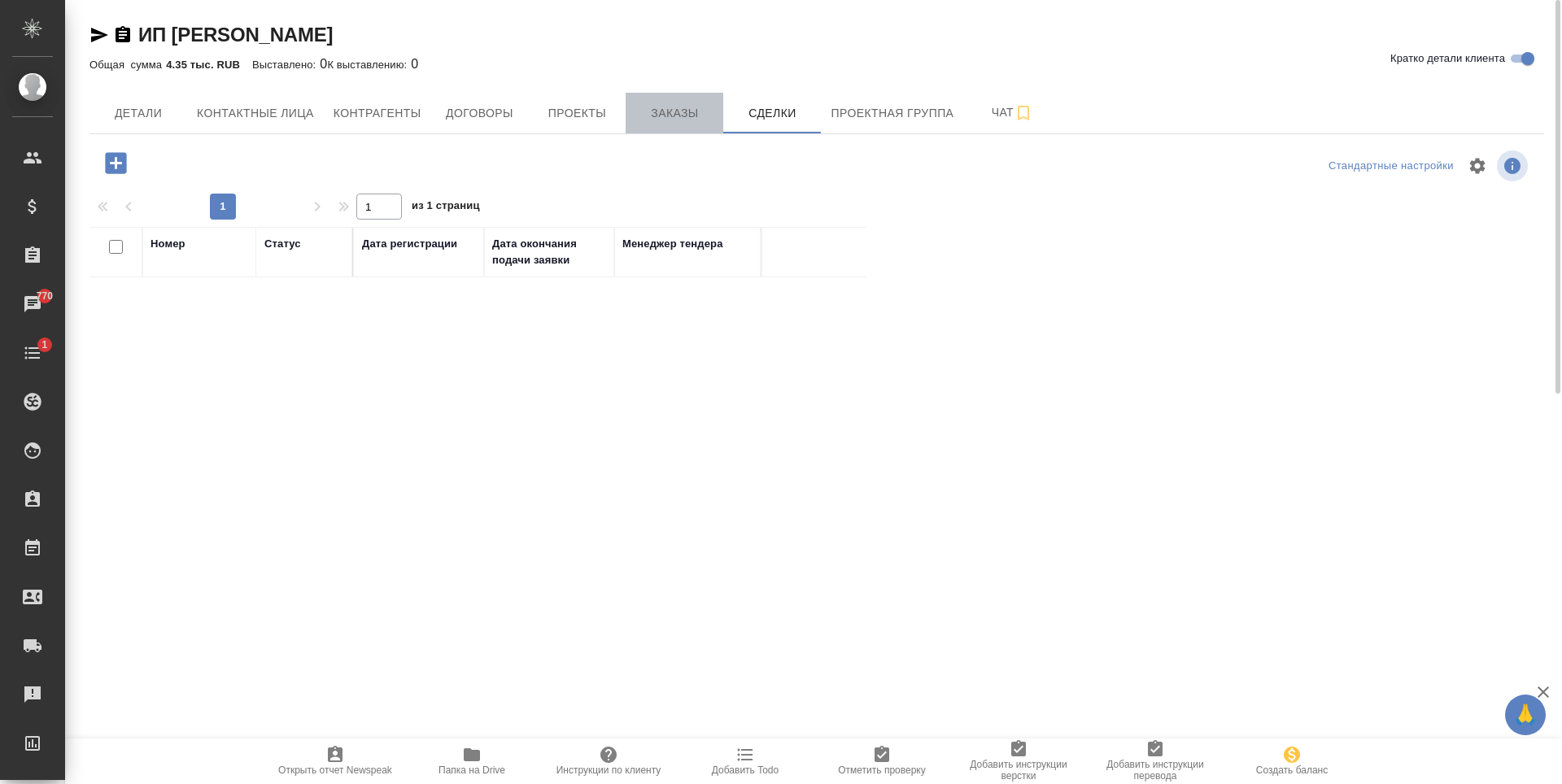
click at [695, 119] on span "Заказы" at bounding box center [674, 113] width 78 height 20
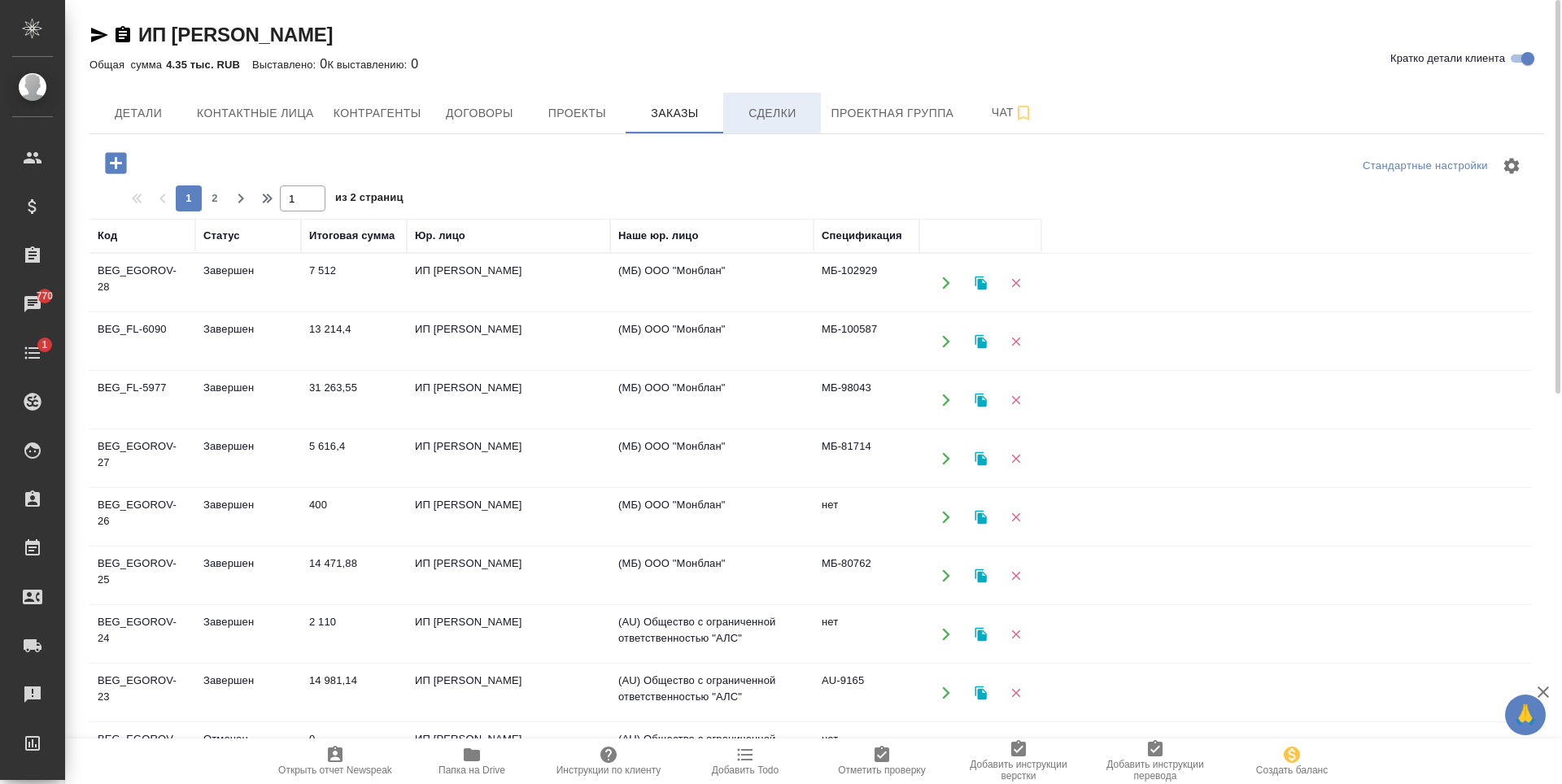
click at [790, 116] on span "Сделки" at bounding box center [771, 113] width 78 height 20
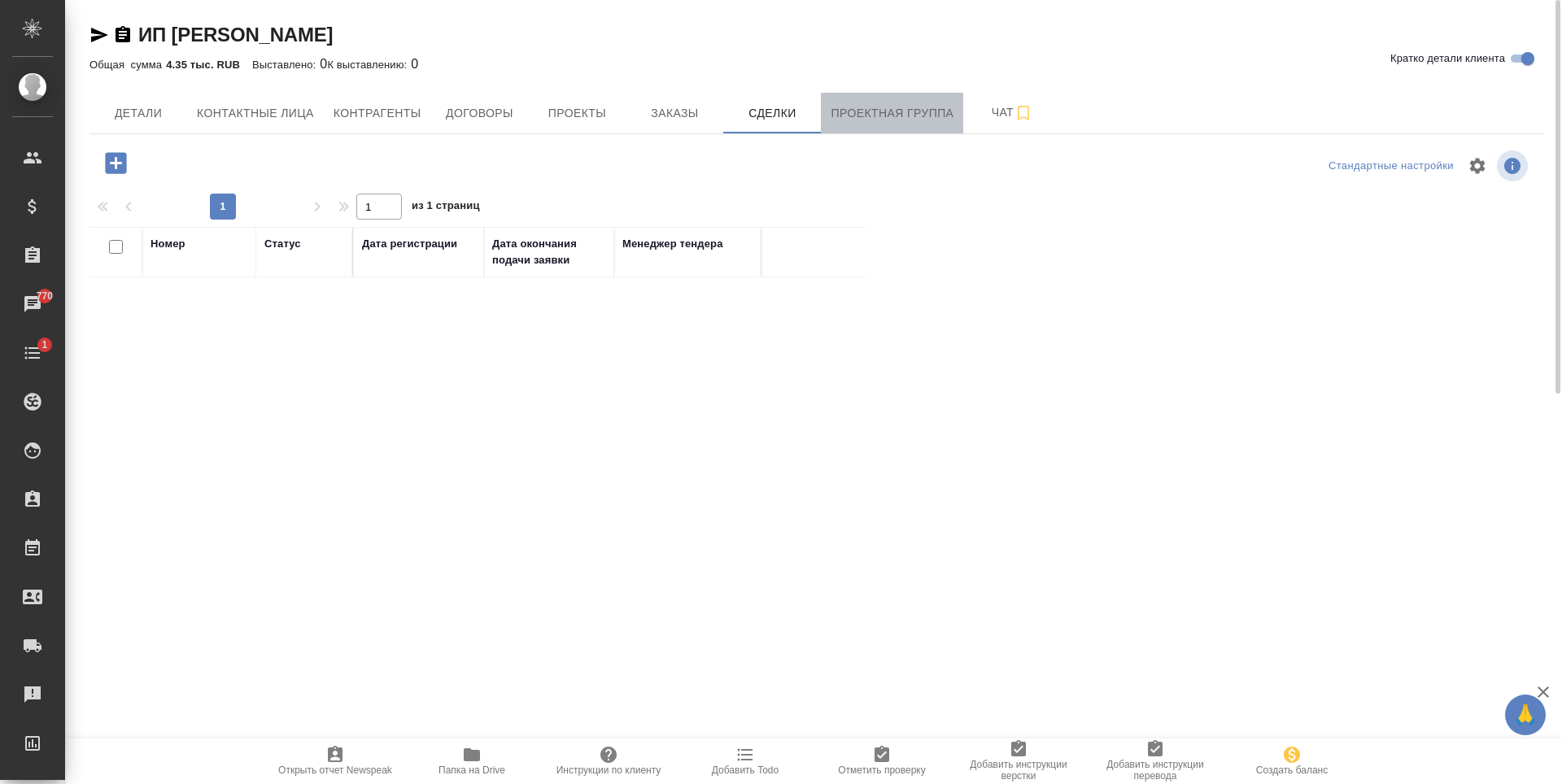
click at [873, 117] on span "Проектная группа" at bounding box center [892, 113] width 123 height 20
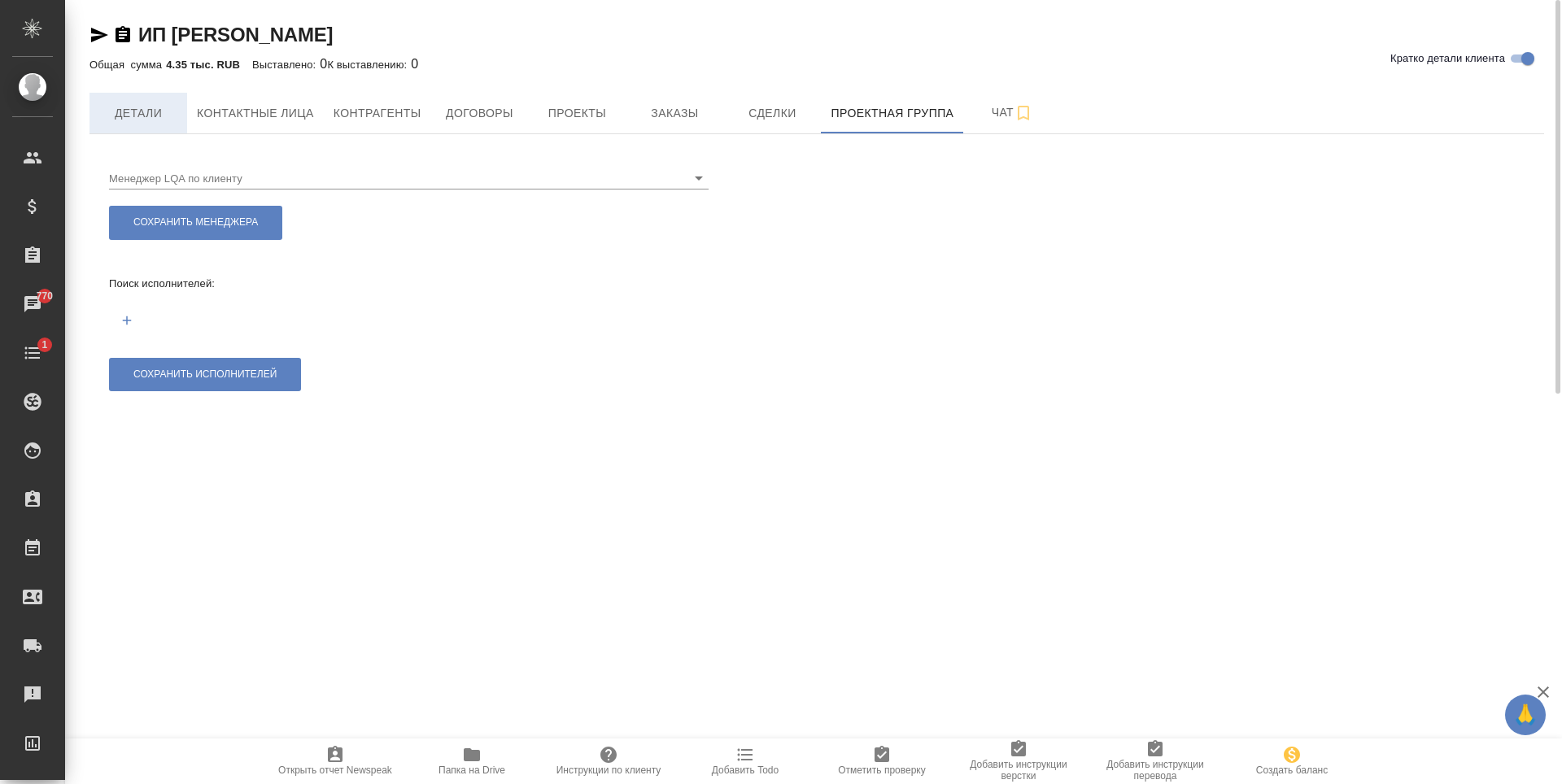
click at [127, 127] on button "Детали" at bounding box center [138, 113] width 97 height 40
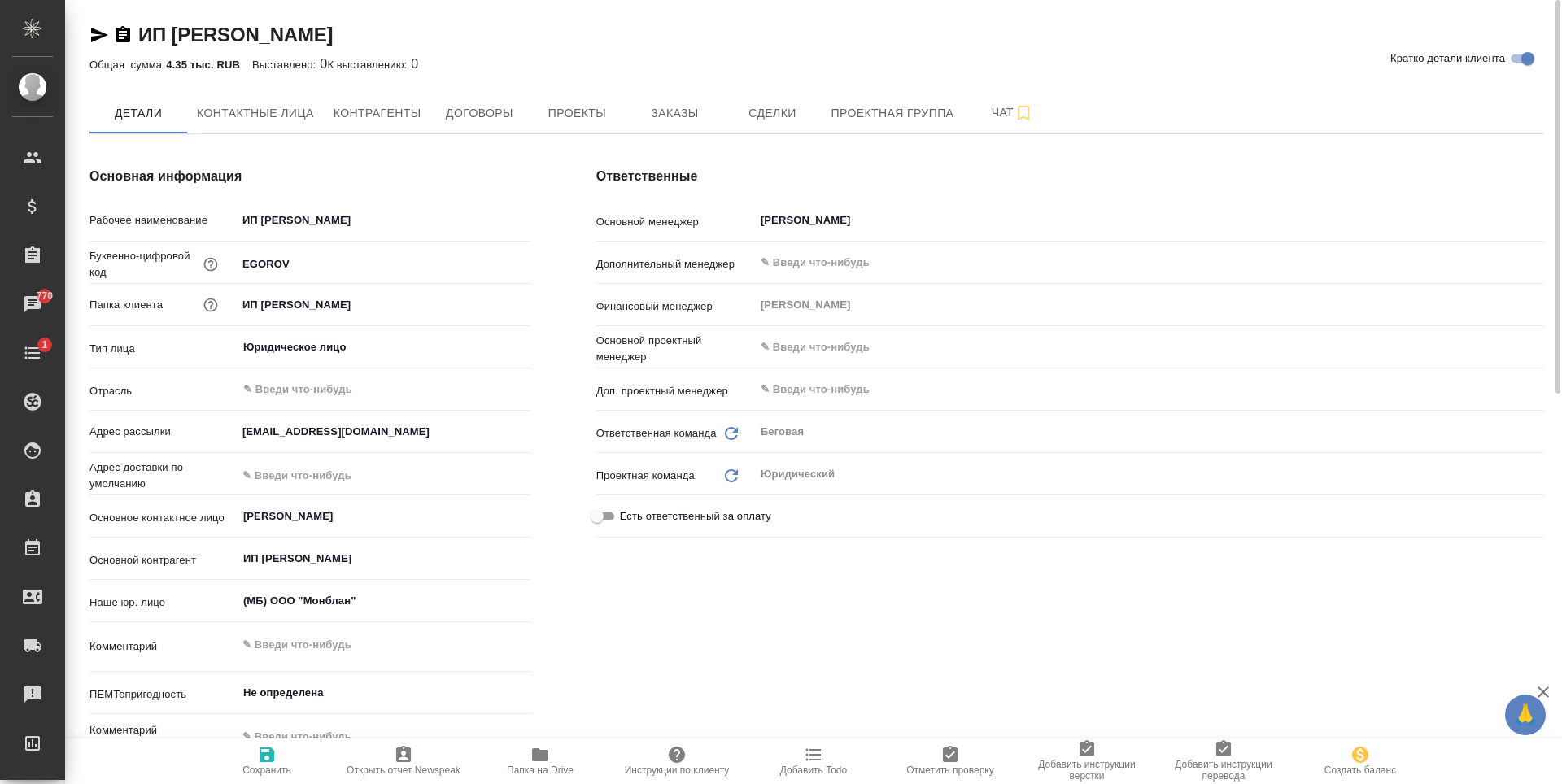
type textarea "x"
click at [676, 746] on icon "button" at bounding box center [677, 755] width 19 height 19
